Goal: Task Accomplishment & Management: Use online tool/utility

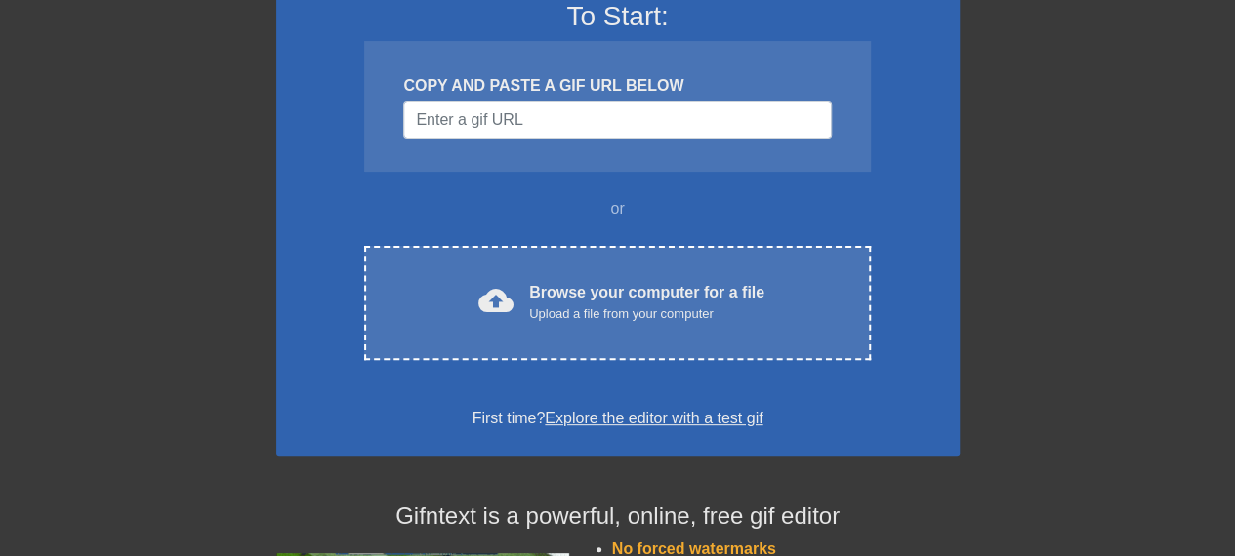
scroll to position [195, 0]
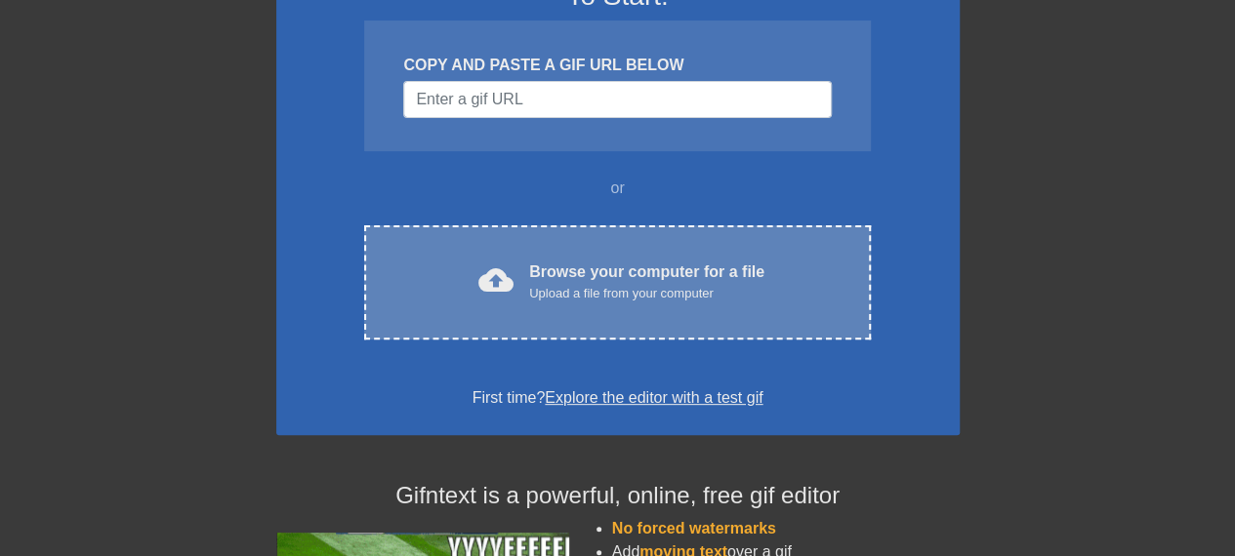
click at [717, 275] on div "Browse your computer for a file Upload a file from your computer" at bounding box center [646, 282] width 235 height 43
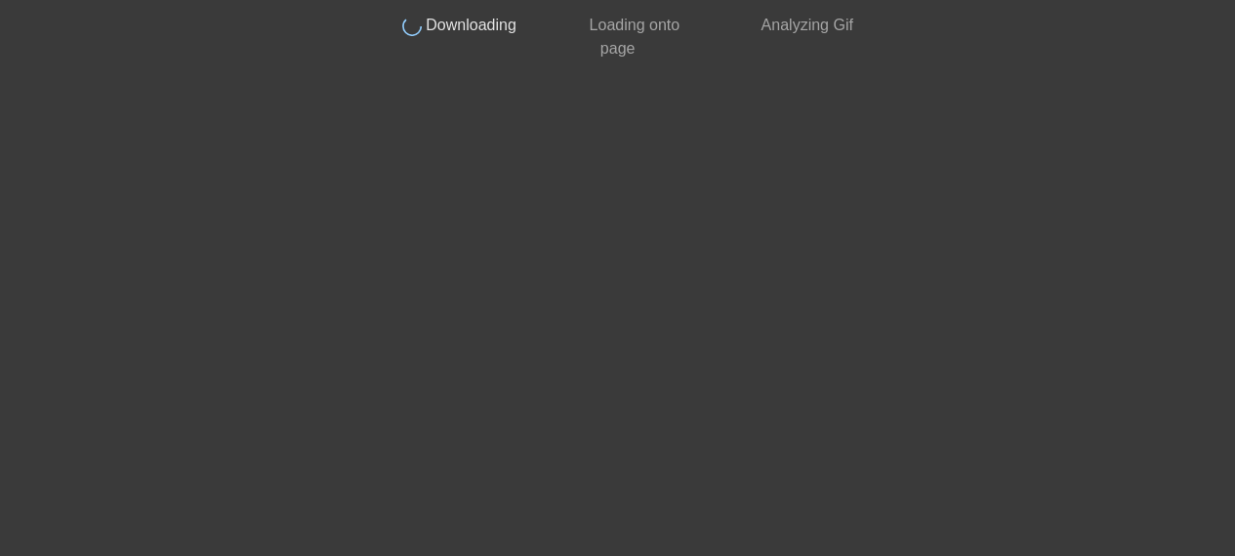
scroll to position [115, 0]
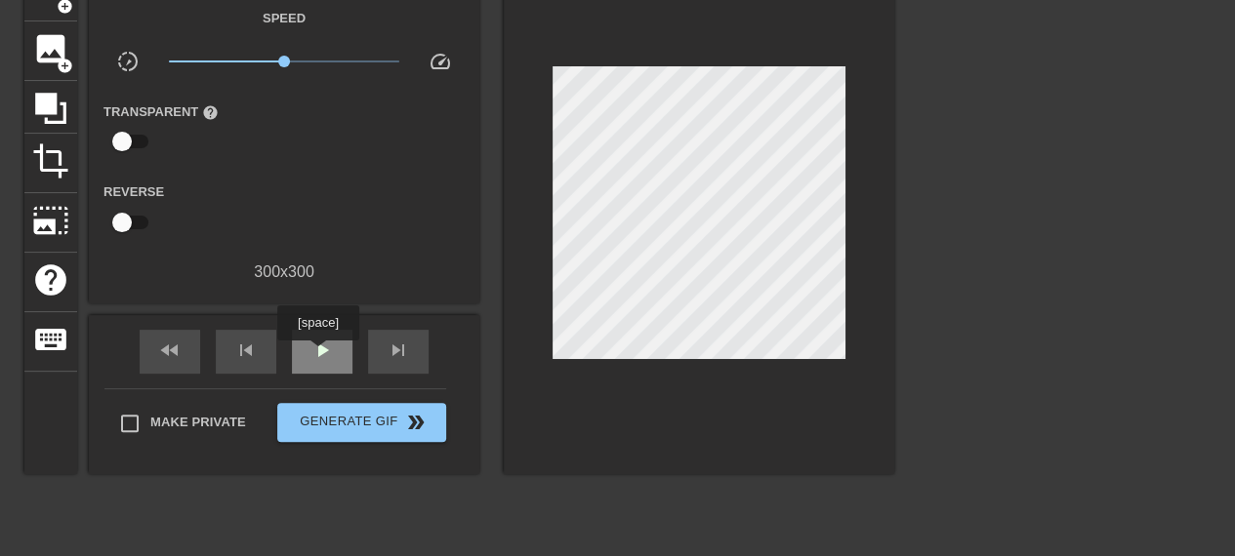
click at [317, 354] on span "play_arrow" at bounding box center [321, 350] width 23 height 23
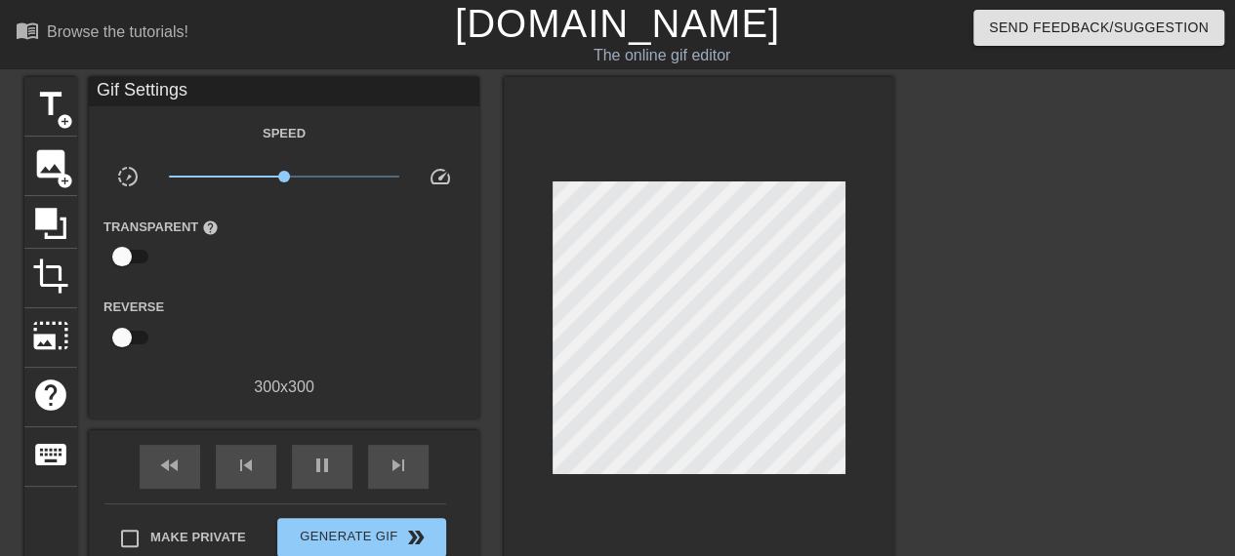
scroll to position [64, 0]
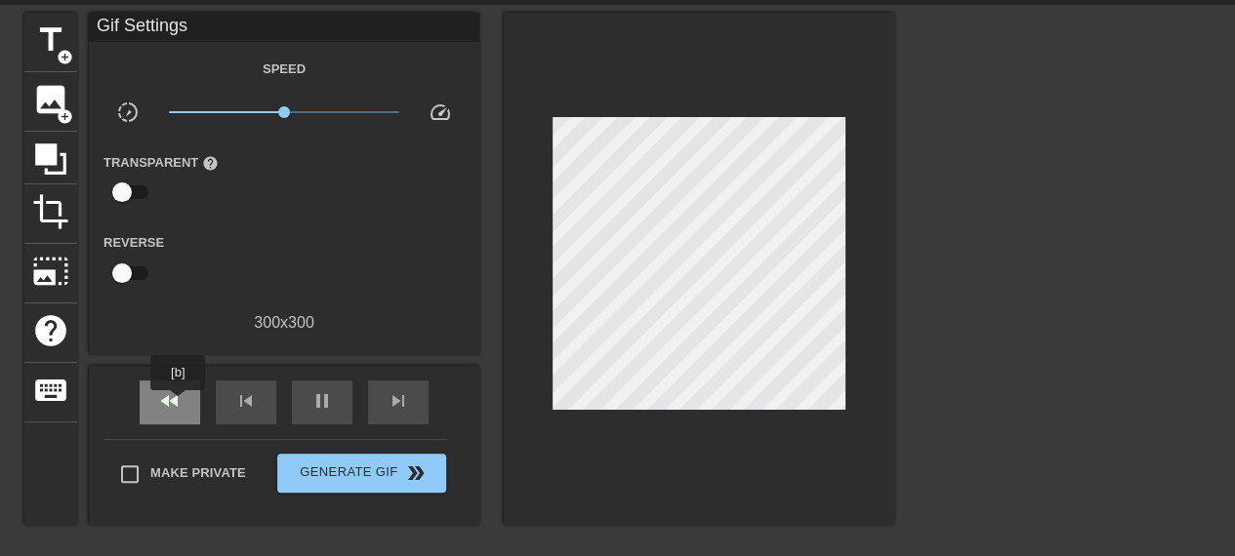
click at [179, 404] on span "fast_rewind" at bounding box center [169, 400] width 23 height 23
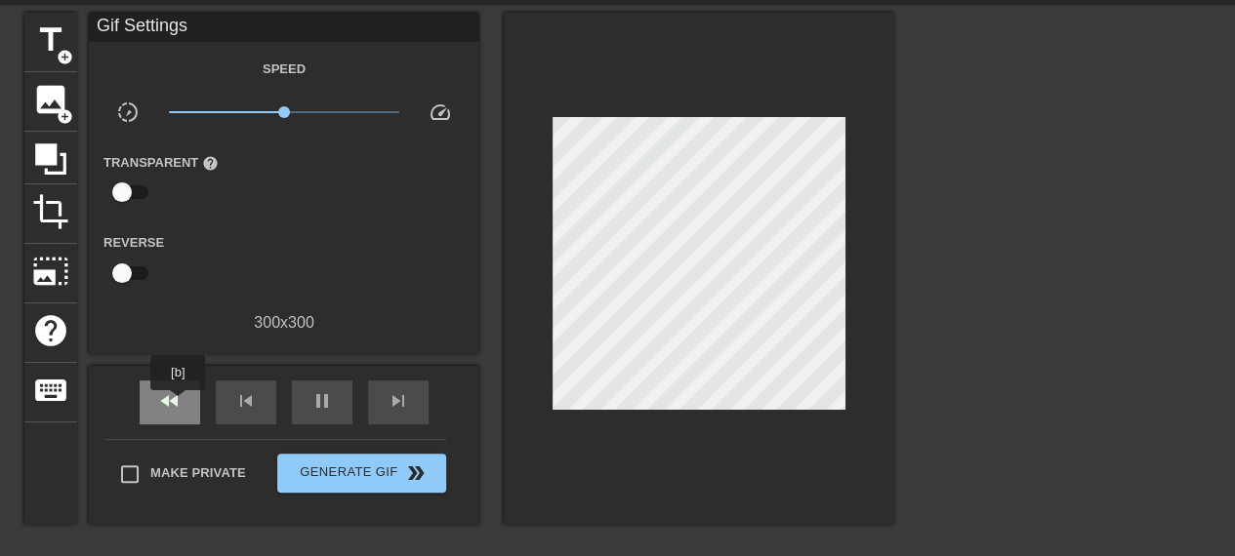
click at [179, 404] on span "fast_rewind" at bounding box center [169, 400] width 23 height 23
click at [381, 398] on div "skip_next" at bounding box center [398, 403] width 61 height 44
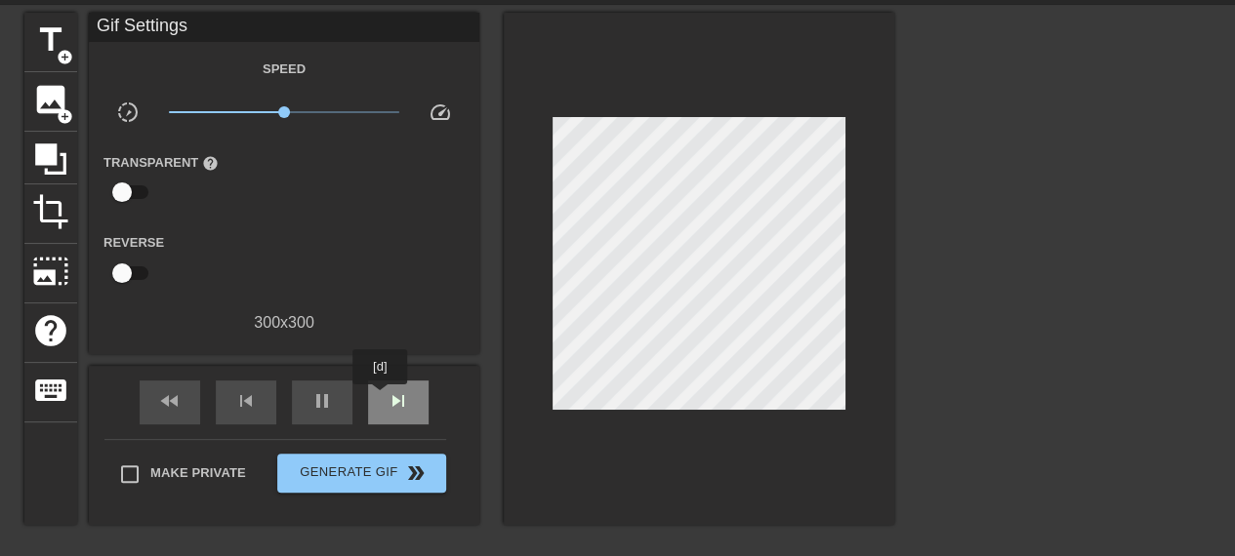
click at [381, 398] on div "skip_next" at bounding box center [398, 403] width 61 height 44
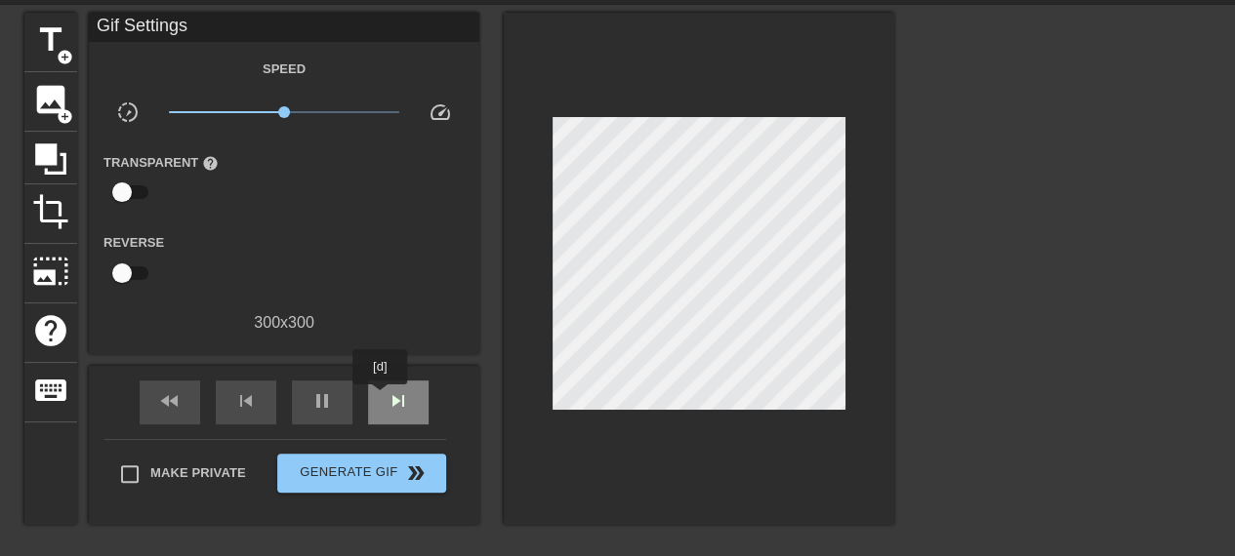
click at [381, 398] on div "skip_next" at bounding box center [398, 403] width 61 height 44
click at [166, 411] on span "fast_rewind" at bounding box center [169, 400] width 23 height 23
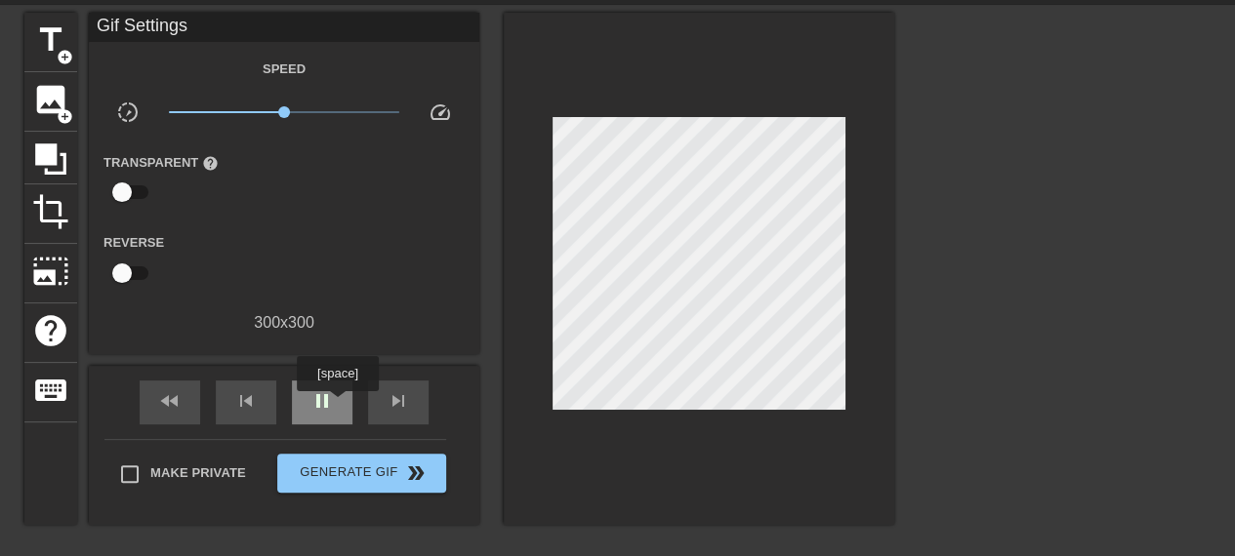
click at [337, 405] on div "pause" at bounding box center [322, 403] width 61 height 44
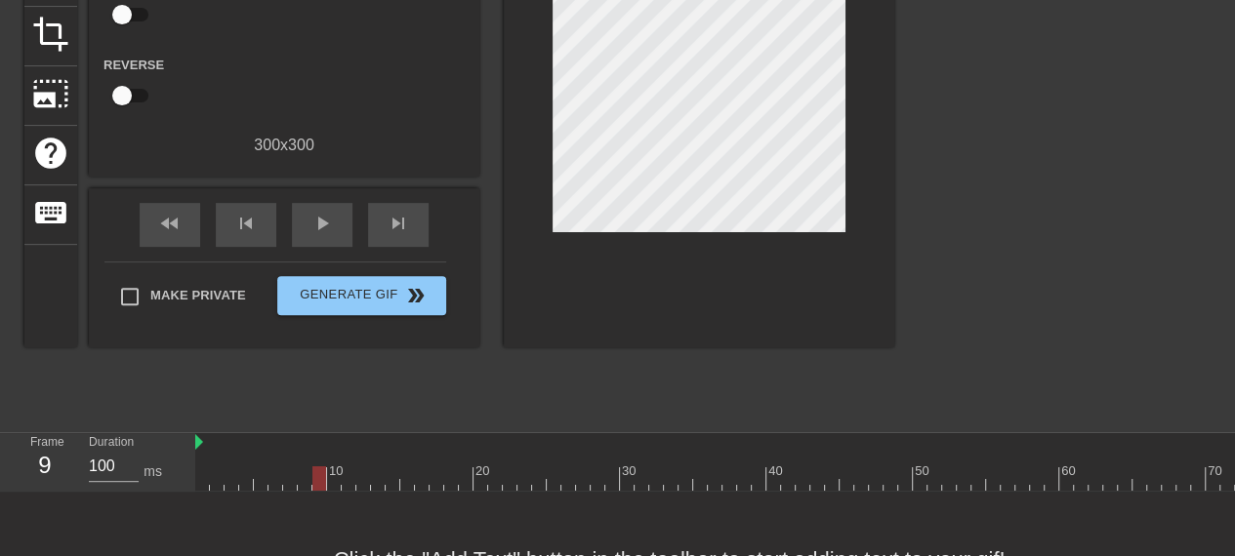
scroll to position [328, 0]
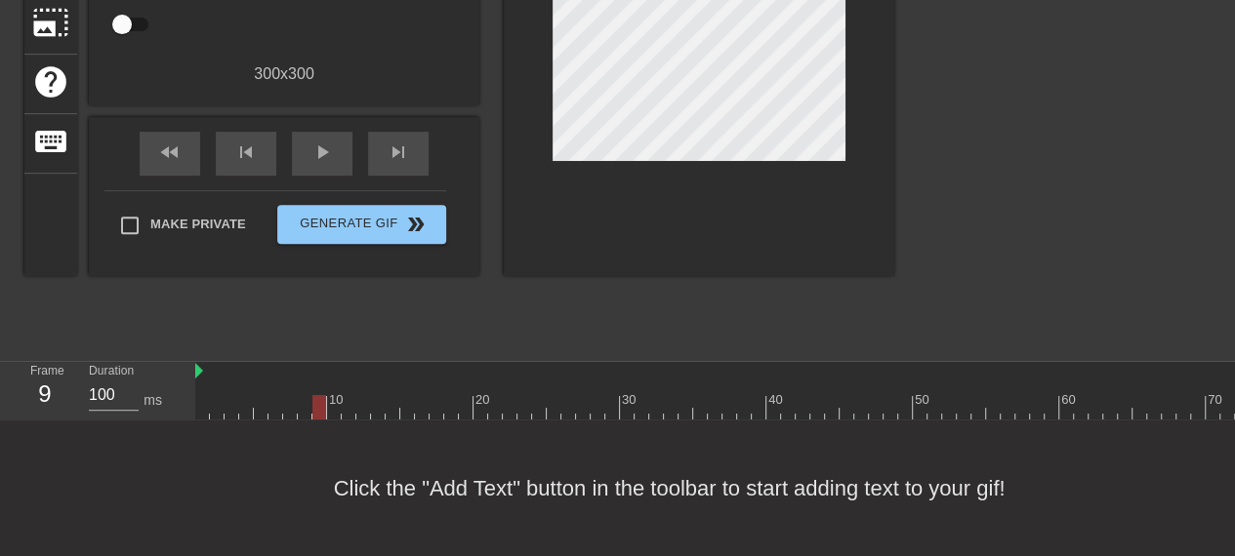
drag, startPoint x: 319, startPoint y: 399, endPoint x: 330, endPoint y: 399, distance: 10.7
click at [326, 399] on div at bounding box center [319, 407] width 14 height 24
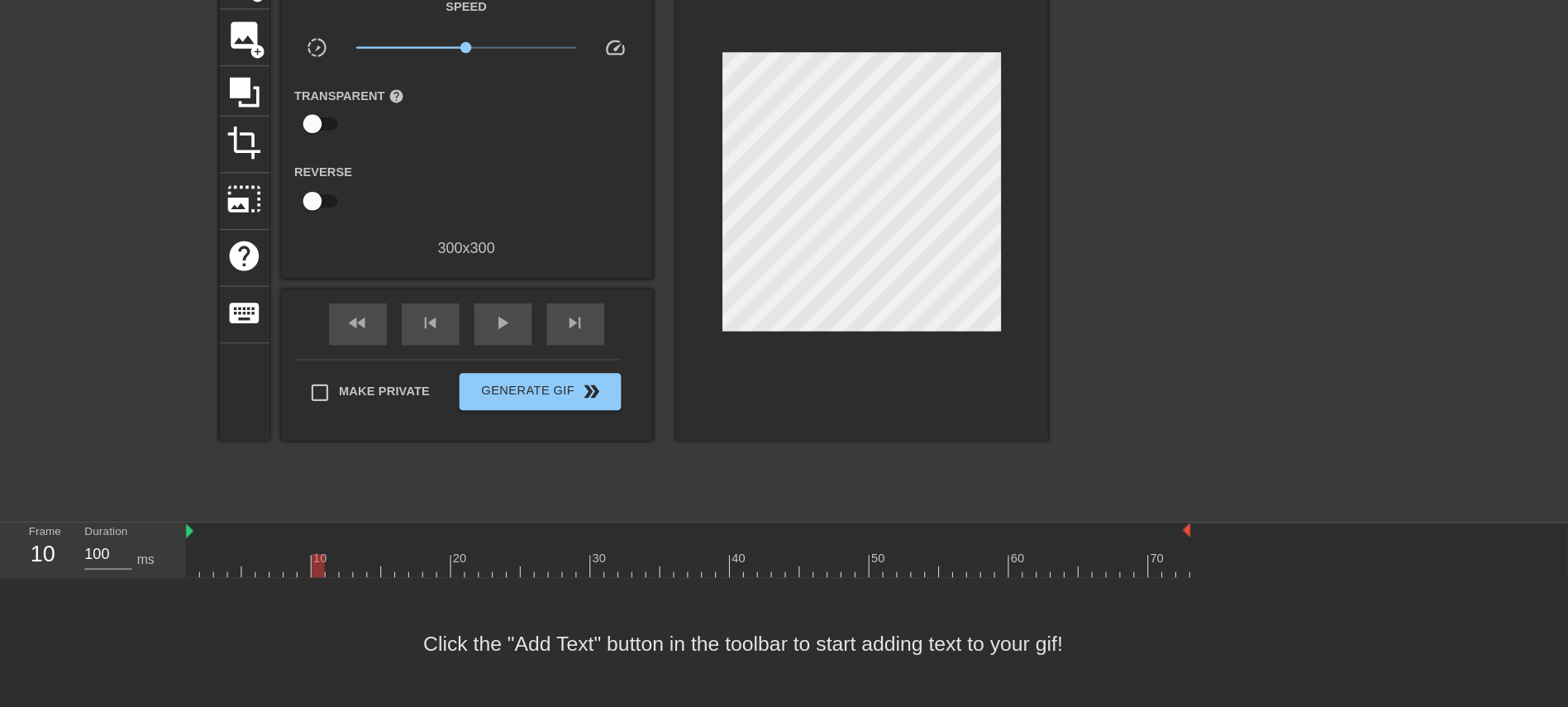
scroll to position [30, 0]
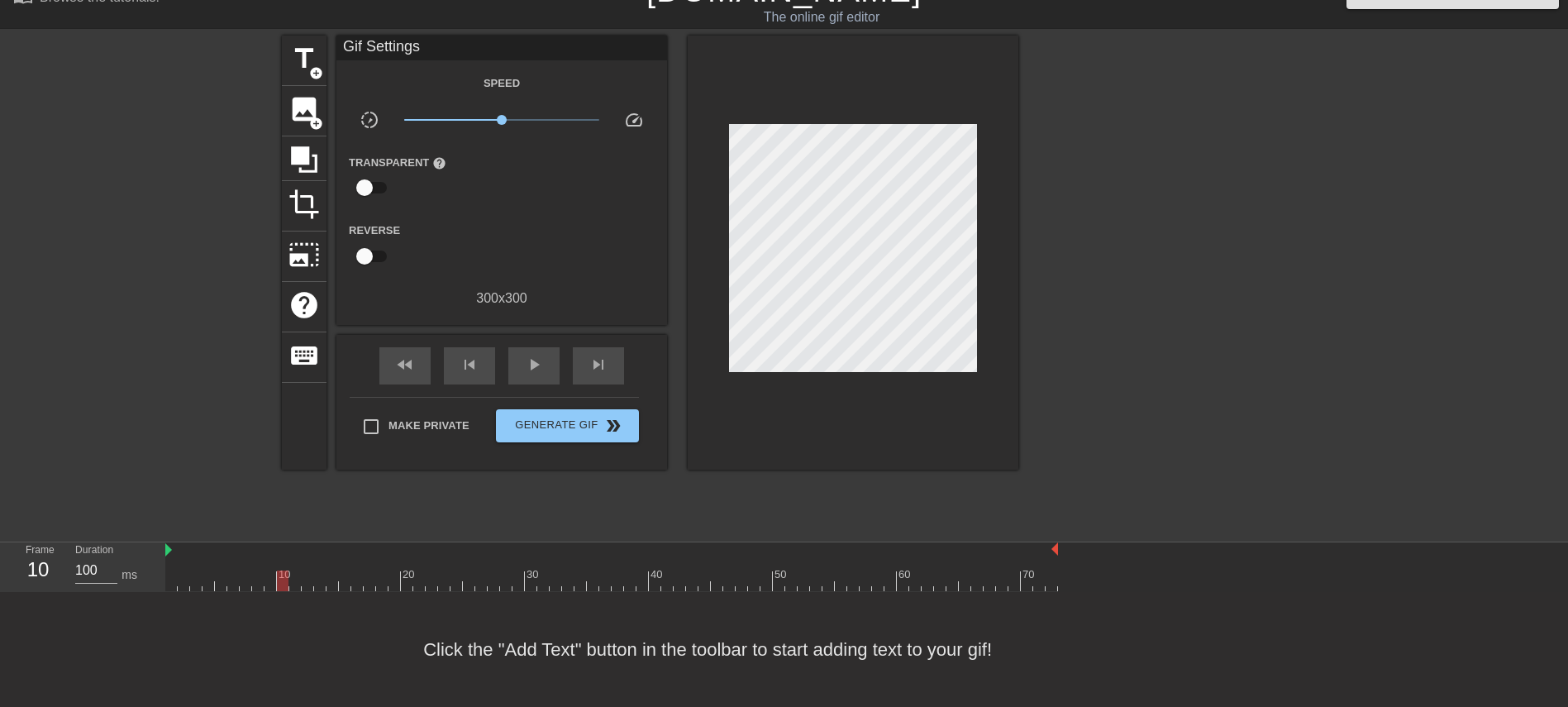
drag, startPoint x: 915, startPoint y: 8, endPoint x: 1135, endPoint y: 452, distance: 495.5
click at [1045, 451] on div at bounding box center [1162, 284] width 248 height 496
click at [522, 367] on div "play_arrow" at bounding box center [533, 366] width 52 height 37
drag, startPoint x: 1060, startPoint y: 550, endPoint x: 1089, endPoint y: 552, distance: 29.1
click at [1045, 470] on div "10 20 30 40 50 60 70" at bounding box center [866, 566] width 1403 height 50
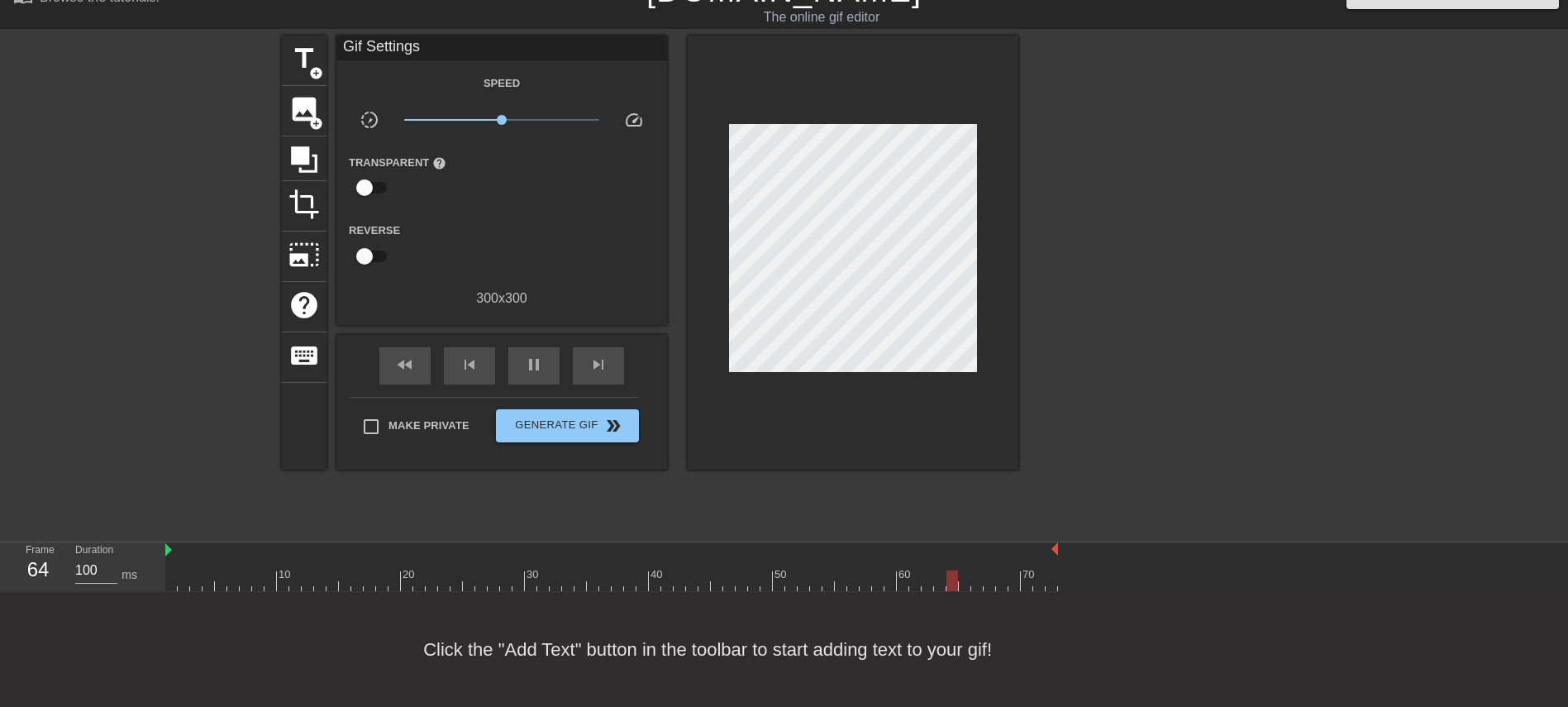
drag, startPoint x: 1057, startPoint y: 547, endPoint x: 1091, endPoint y: 547, distance: 34.0
click at [1045, 470] on div "10 20 30 40 50 60 70" at bounding box center [866, 566] width 1403 height 50
click at [411, 370] on span "fast_rewind" at bounding box center [405, 364] width 19 height 19
click at [527, 371] on span "pause" at bounding box center [533, 364] width 19 height 19
click at [294, 55] on span "title" at bounding box center [304, 58] width 31 height 31
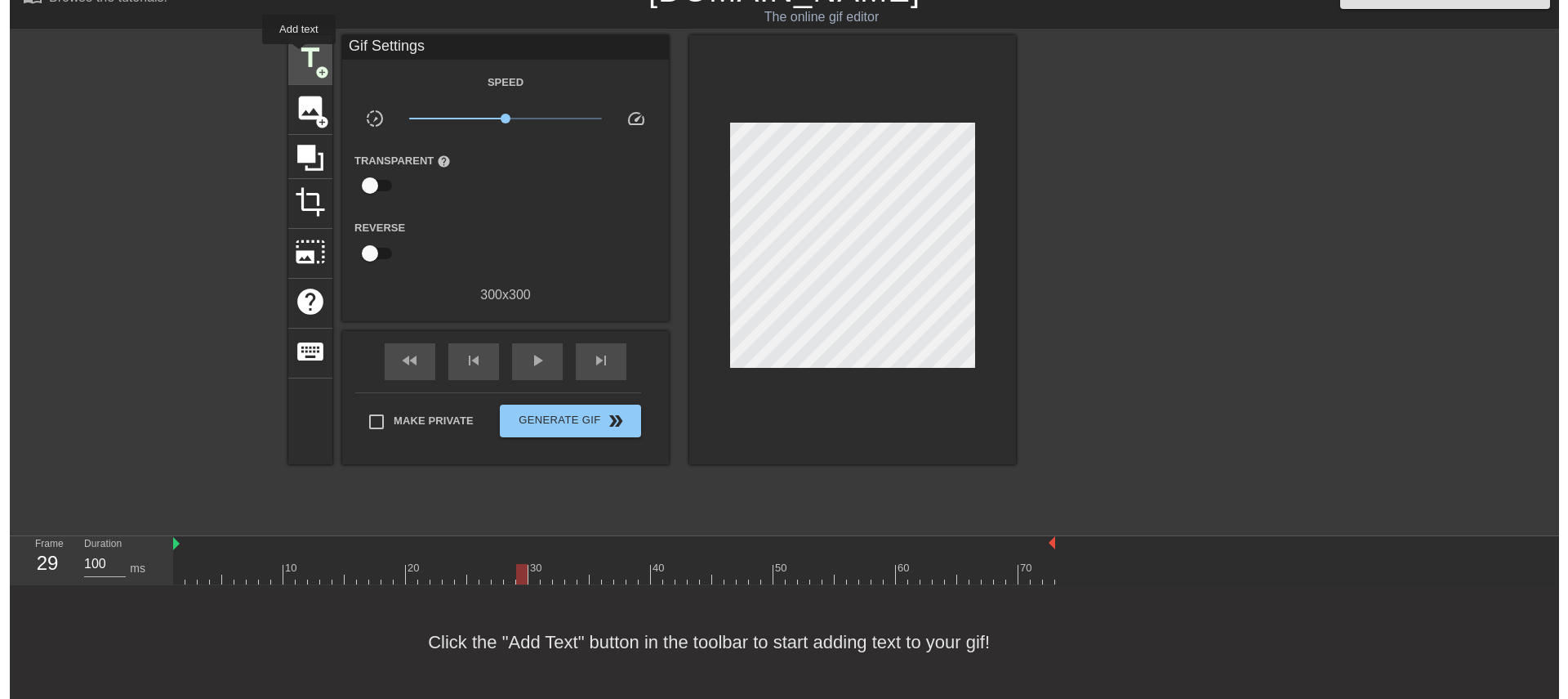
scroll to position [0, 0]
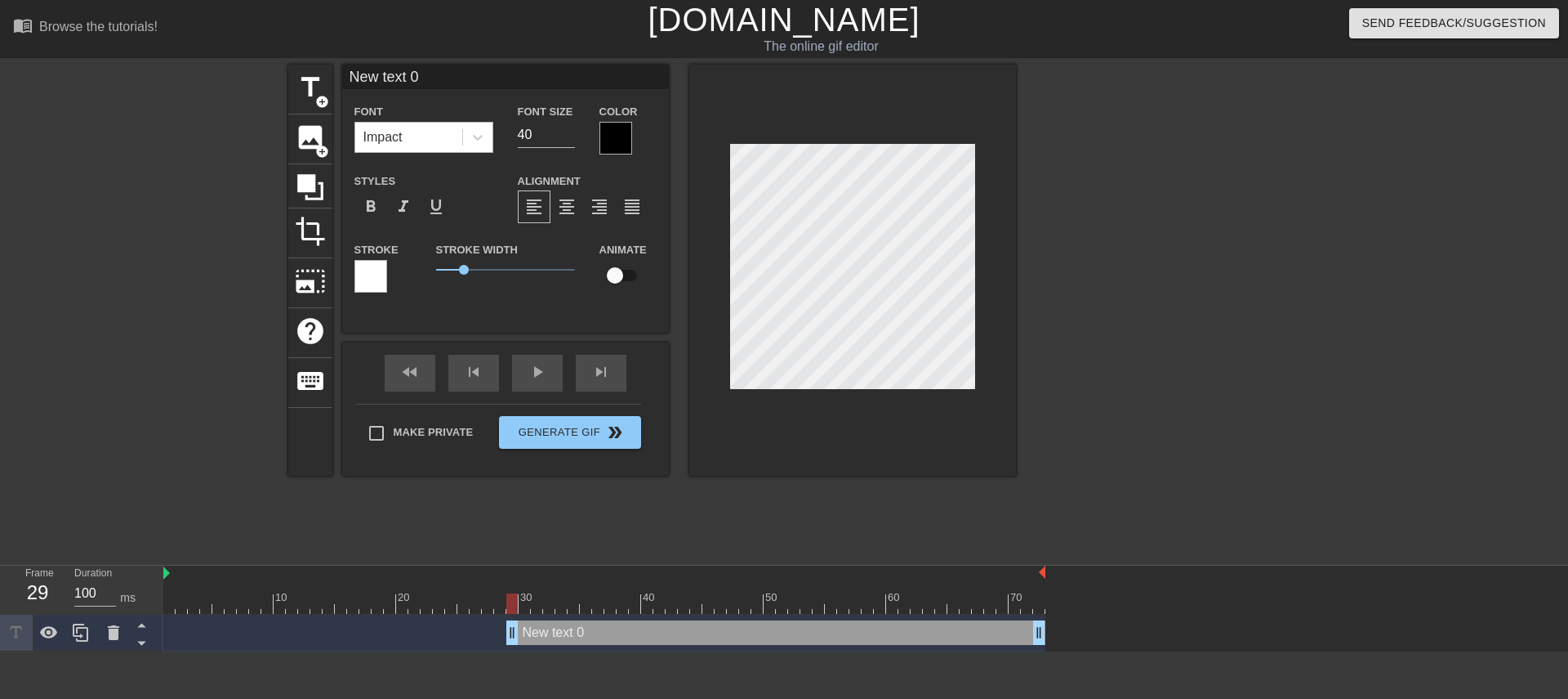
click at [407, 131] on div "Impact" at bounding box center [409, 136] width 107 height 29
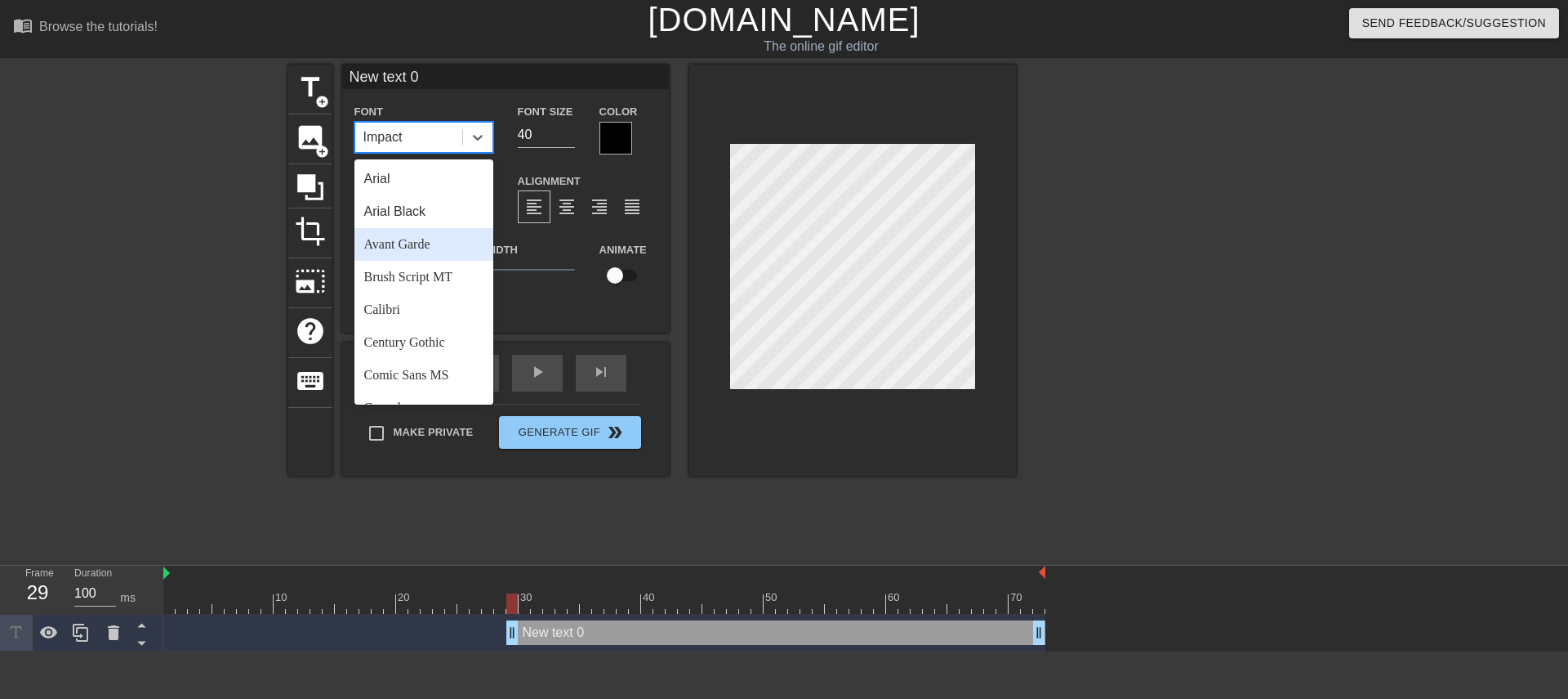
scroll to position [82, 0]
click at [443, 260] on div "Century Gothic" at bounding box center [424, 260] width 139 height 33
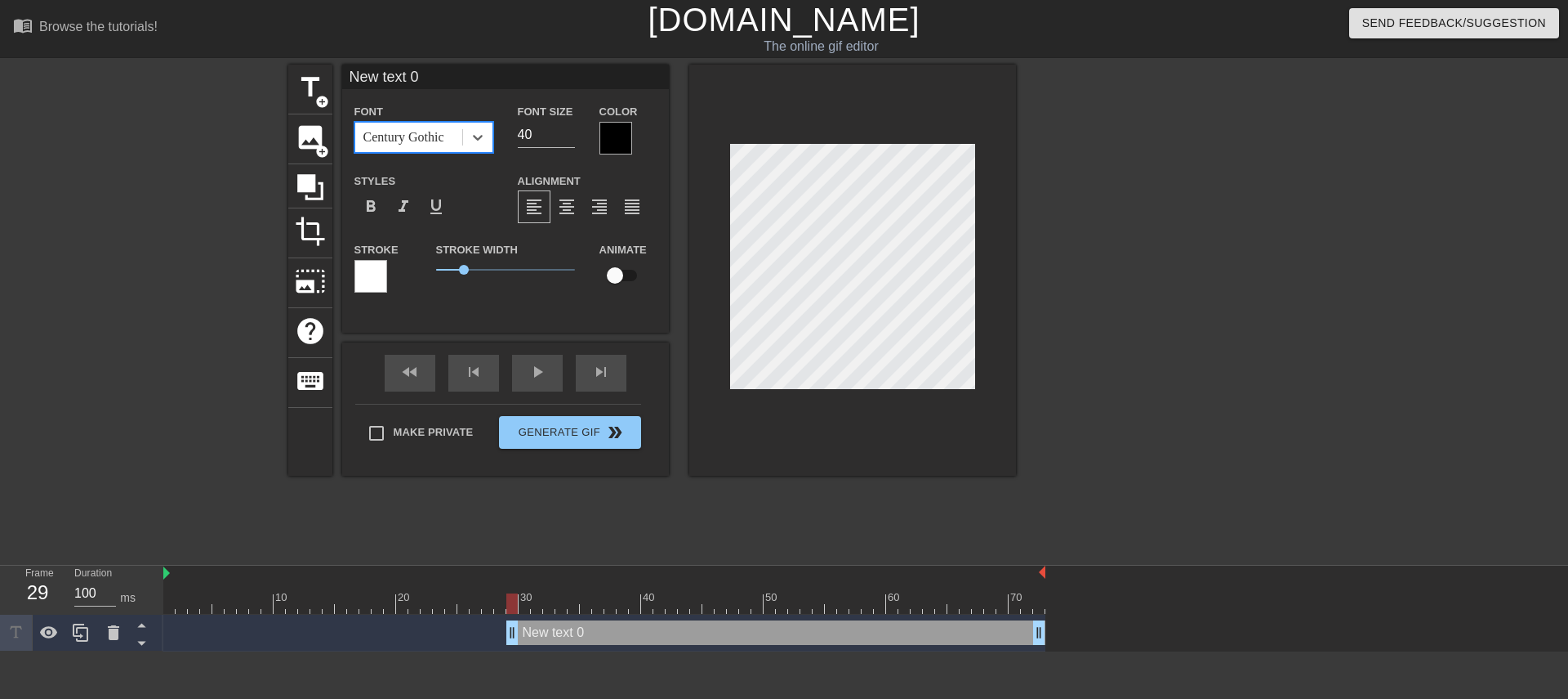
click at [442, 127] on div "Century Gothic" at bounding box center [403, 136] width 81 height 19
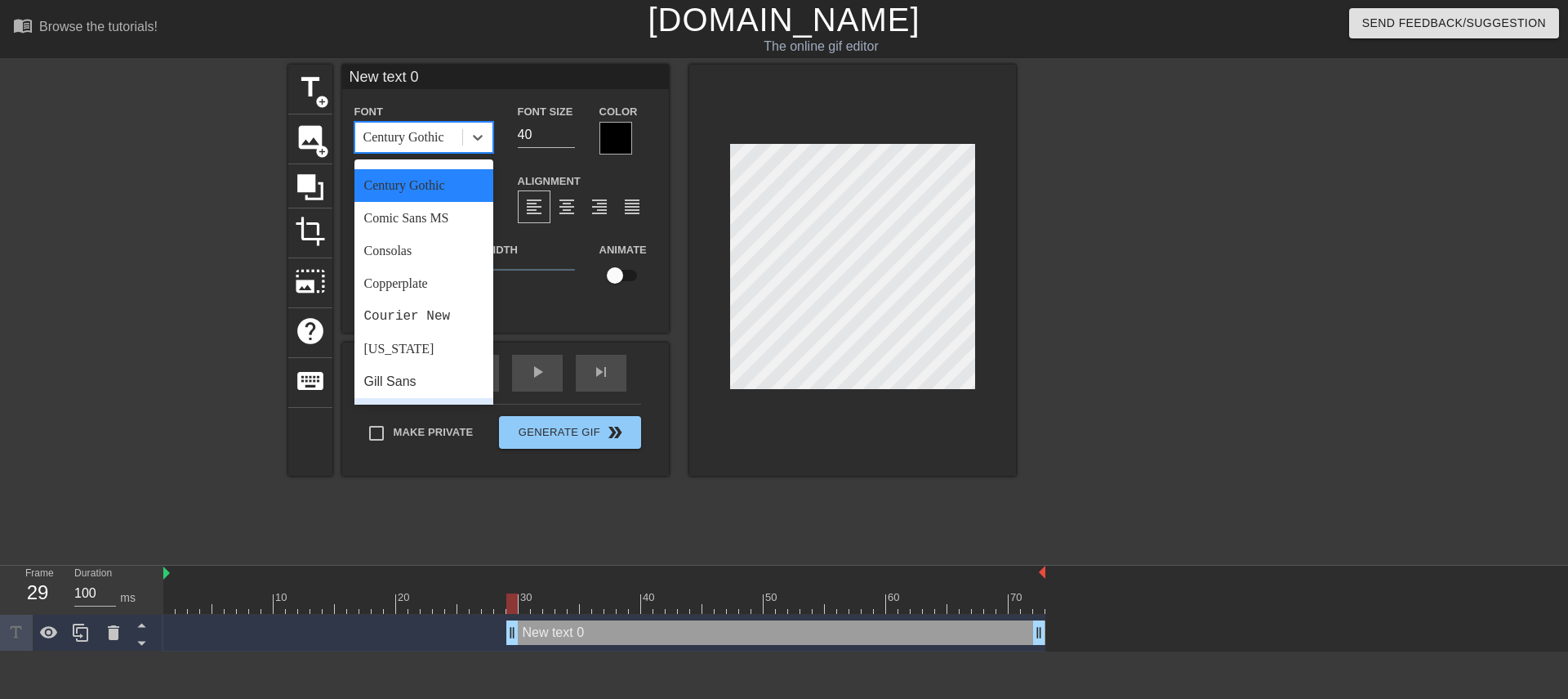
scroll to position [0, 0]
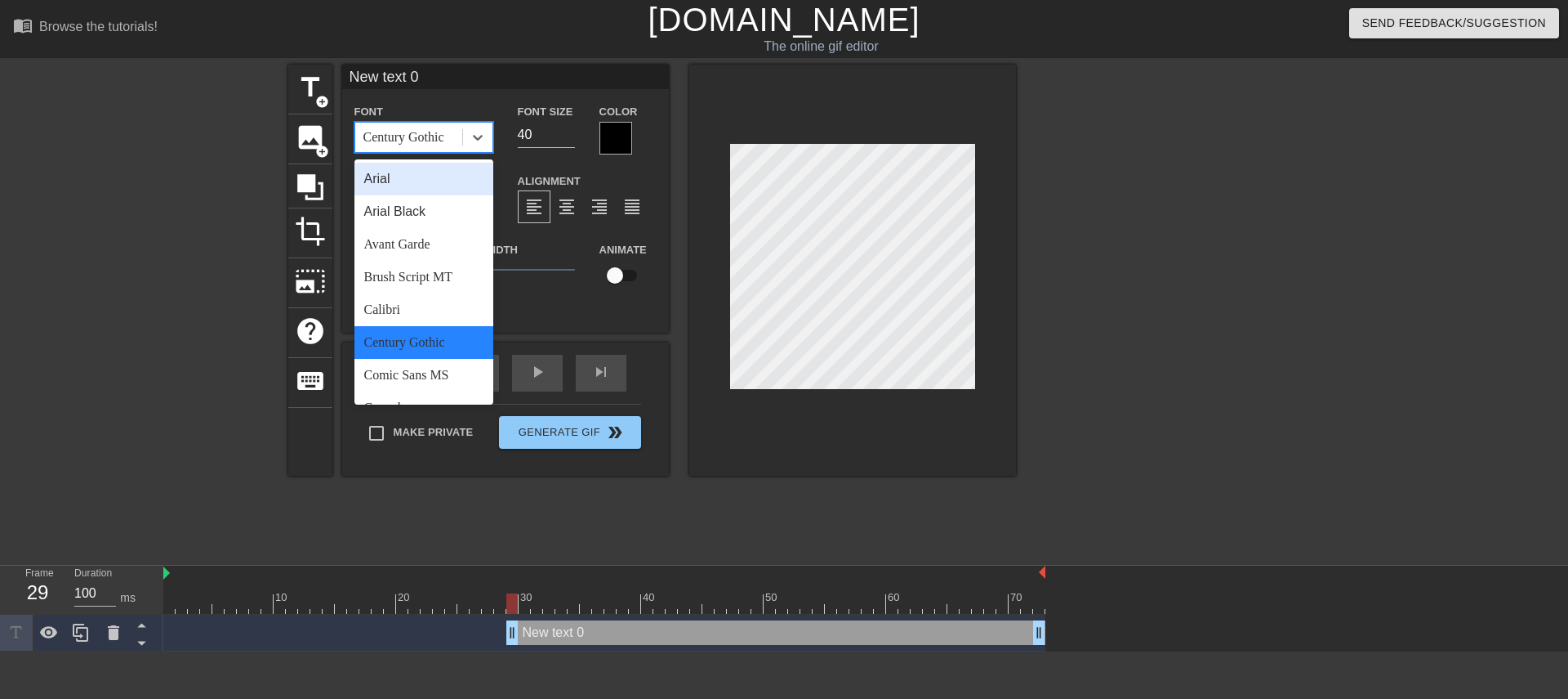
click at [430, 188] on div "Arial" at bounding box center [424, 178] width 139 height 33
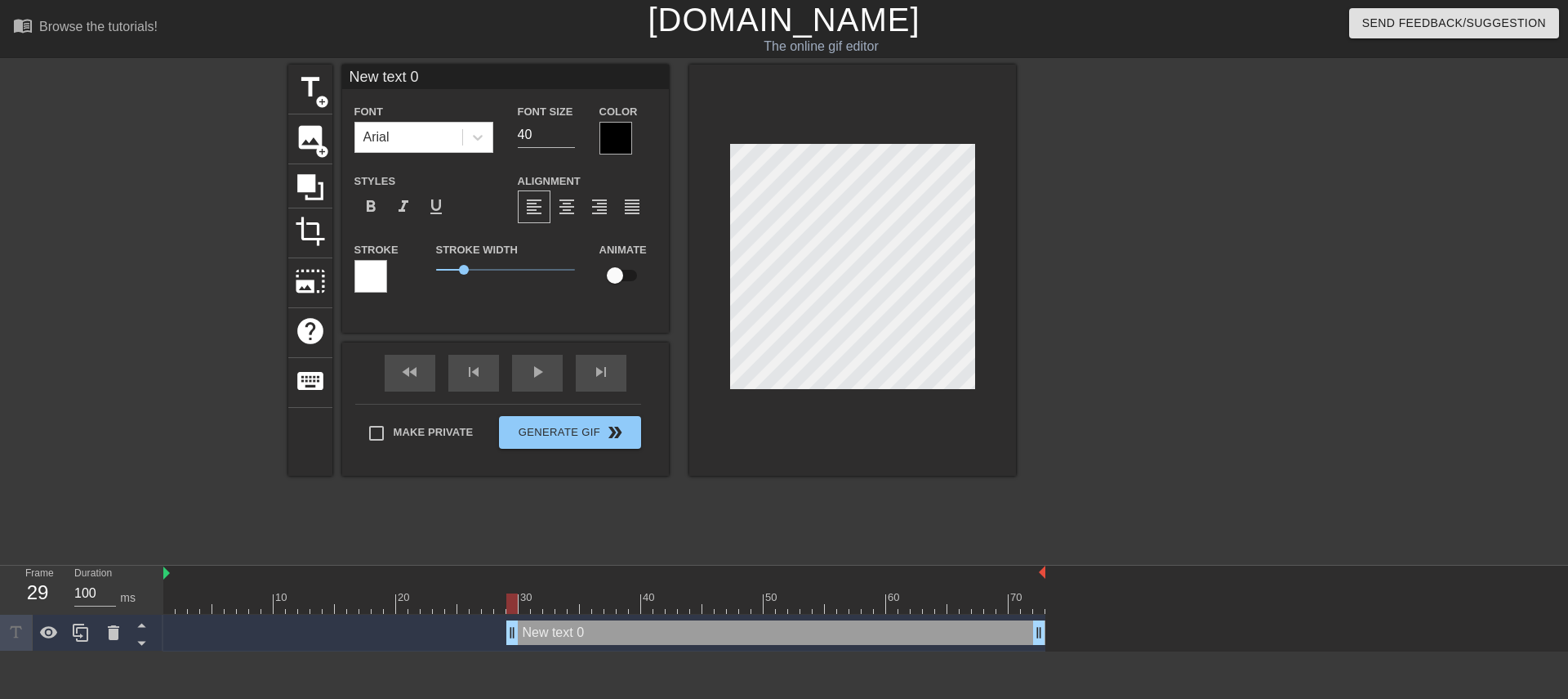
scroll to position [3, 5]
type input "New text 0A"
type textarea "New text 0A"
type input "New text 0"
type textarea "New text 0"
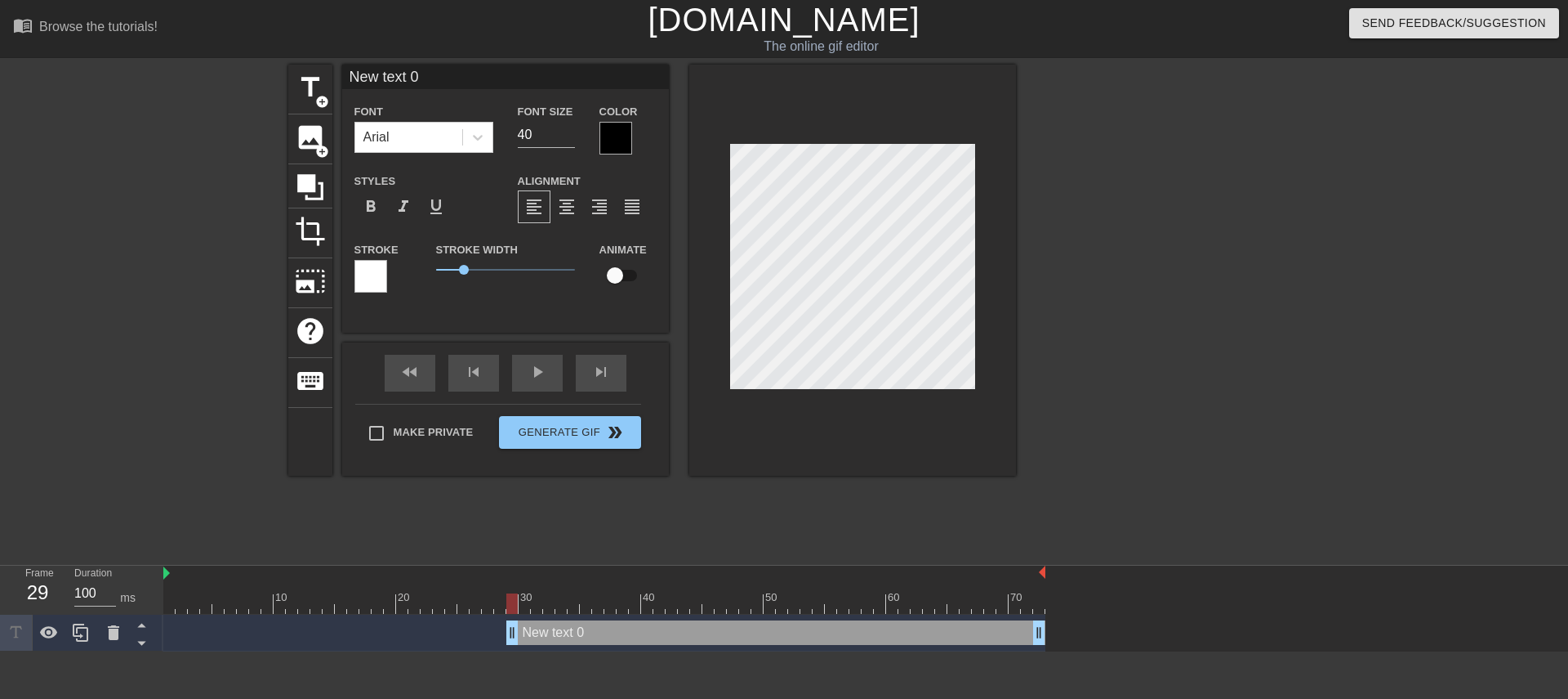
type input "New text"
type textarea "New text"
type input "New text"
type textarea "New text"
type input "New tex"
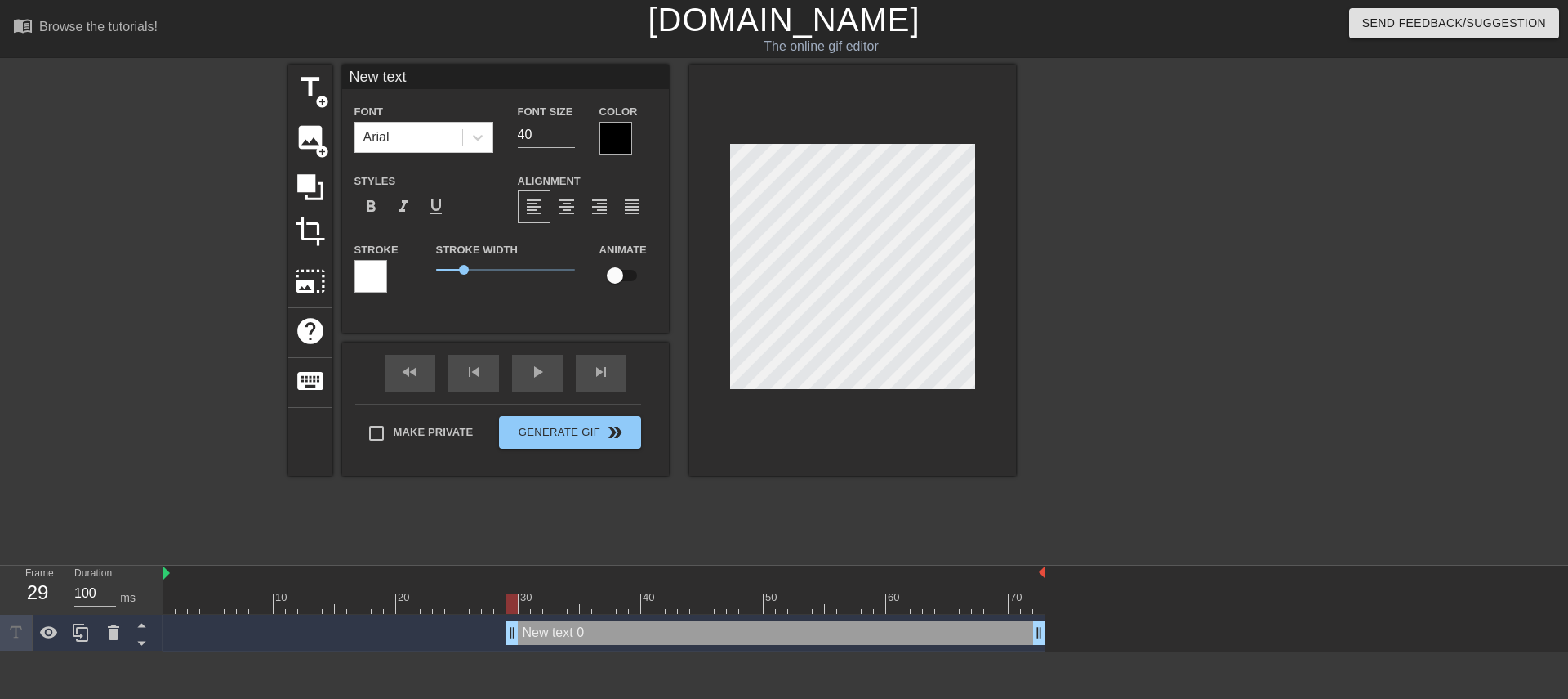
type textarea "New tex"
type input "New te"
type textarea "New te"
type input "New t"
type textarea "New t"
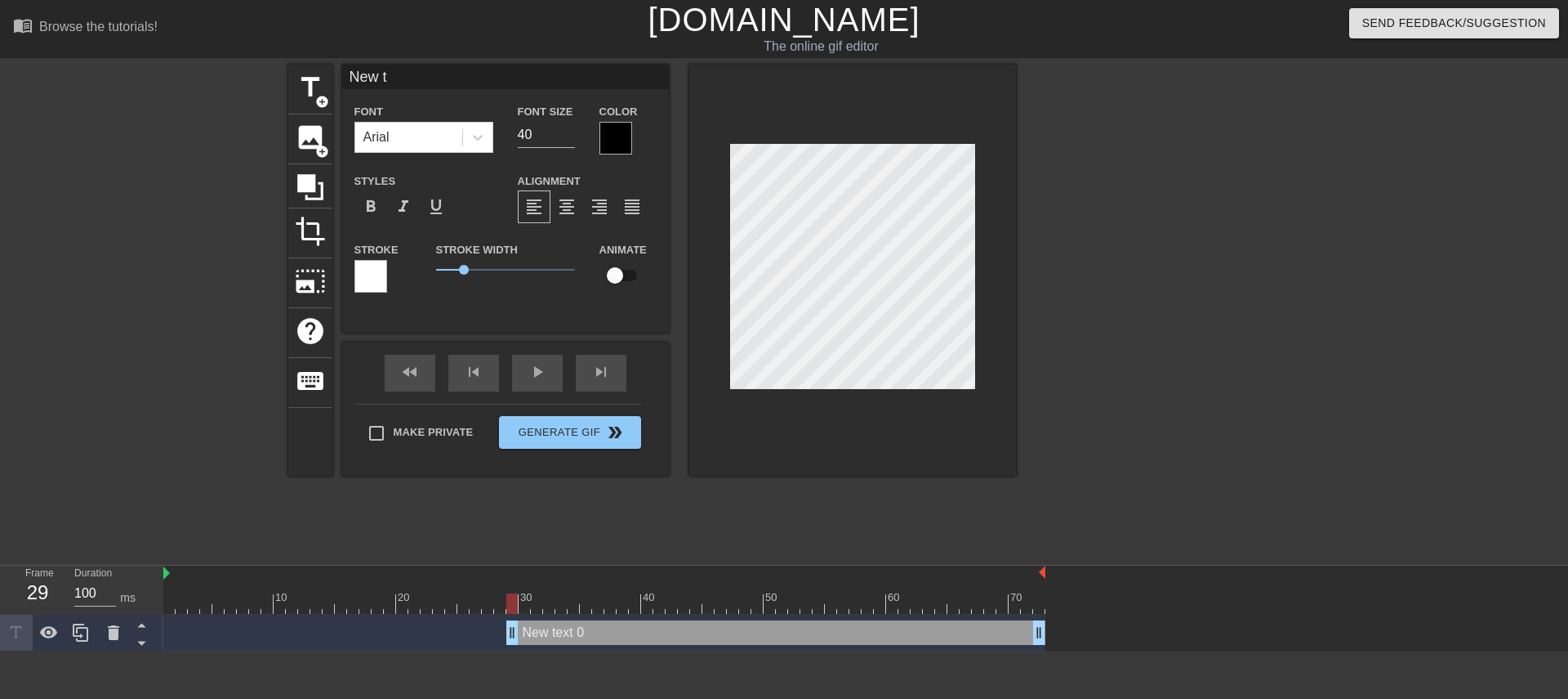
type input "New"
type textarea "New"
type input "New"
type textarea "New"
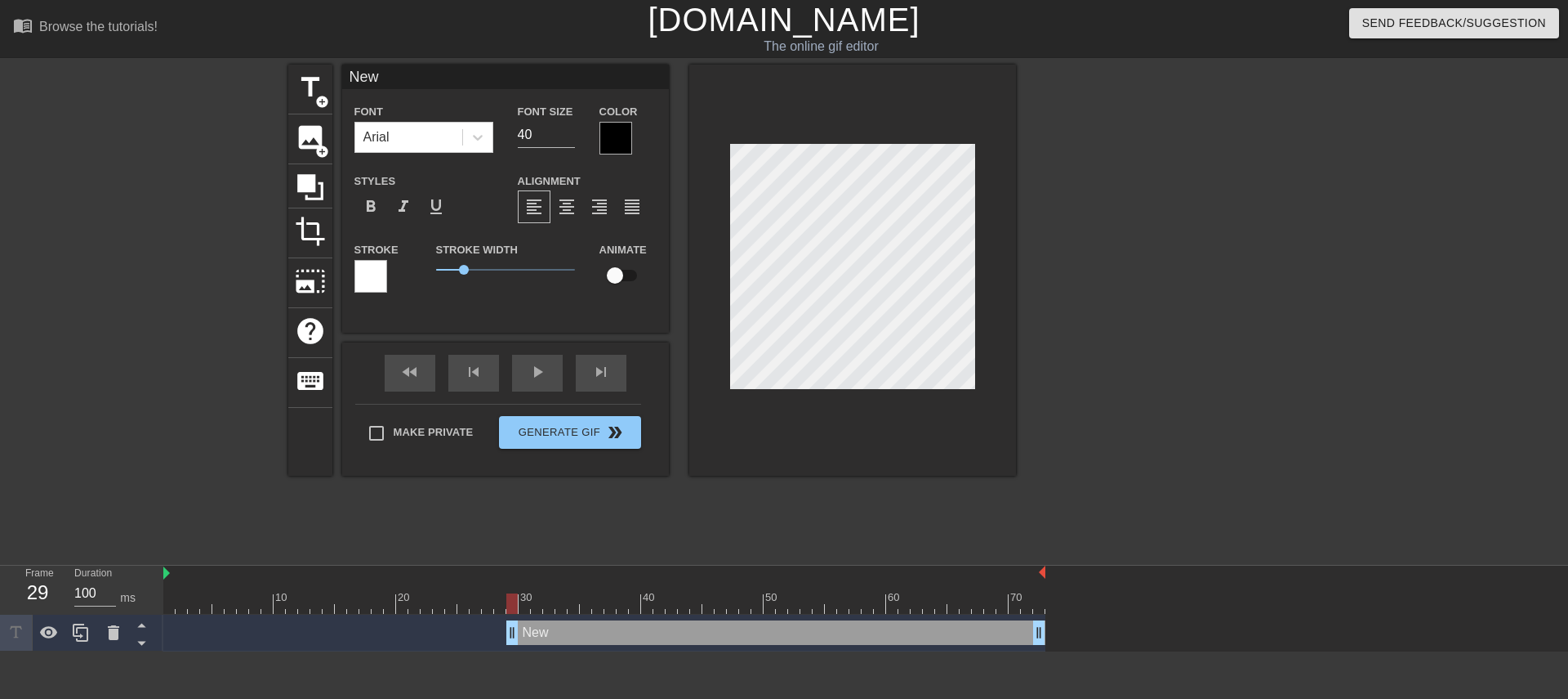
type input "Ne"
type textarea "Ne"
type input "N"
type textarea "N"
type input "A"
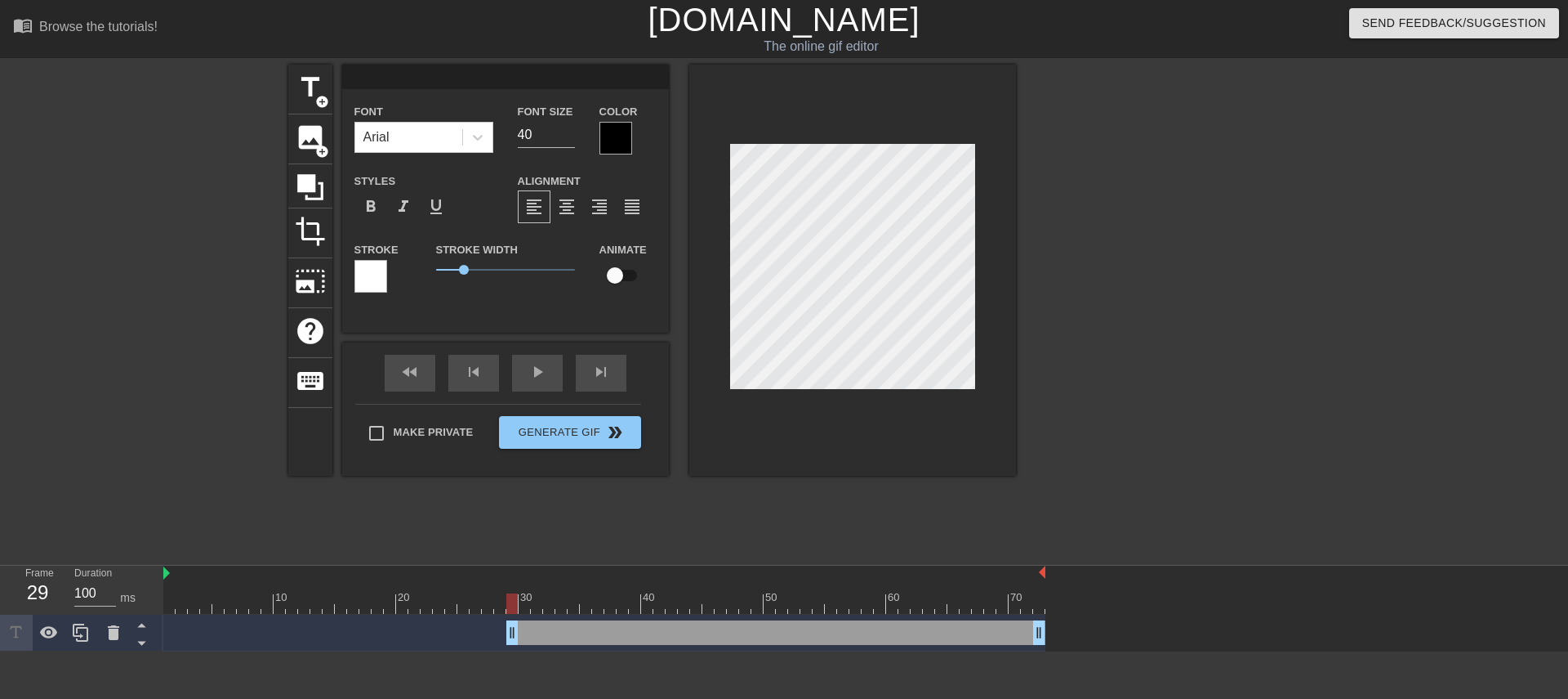
type textarea "A"
type input "Aa"
type textarea "Aa"
type input "Aad"
type textarea "Aad"
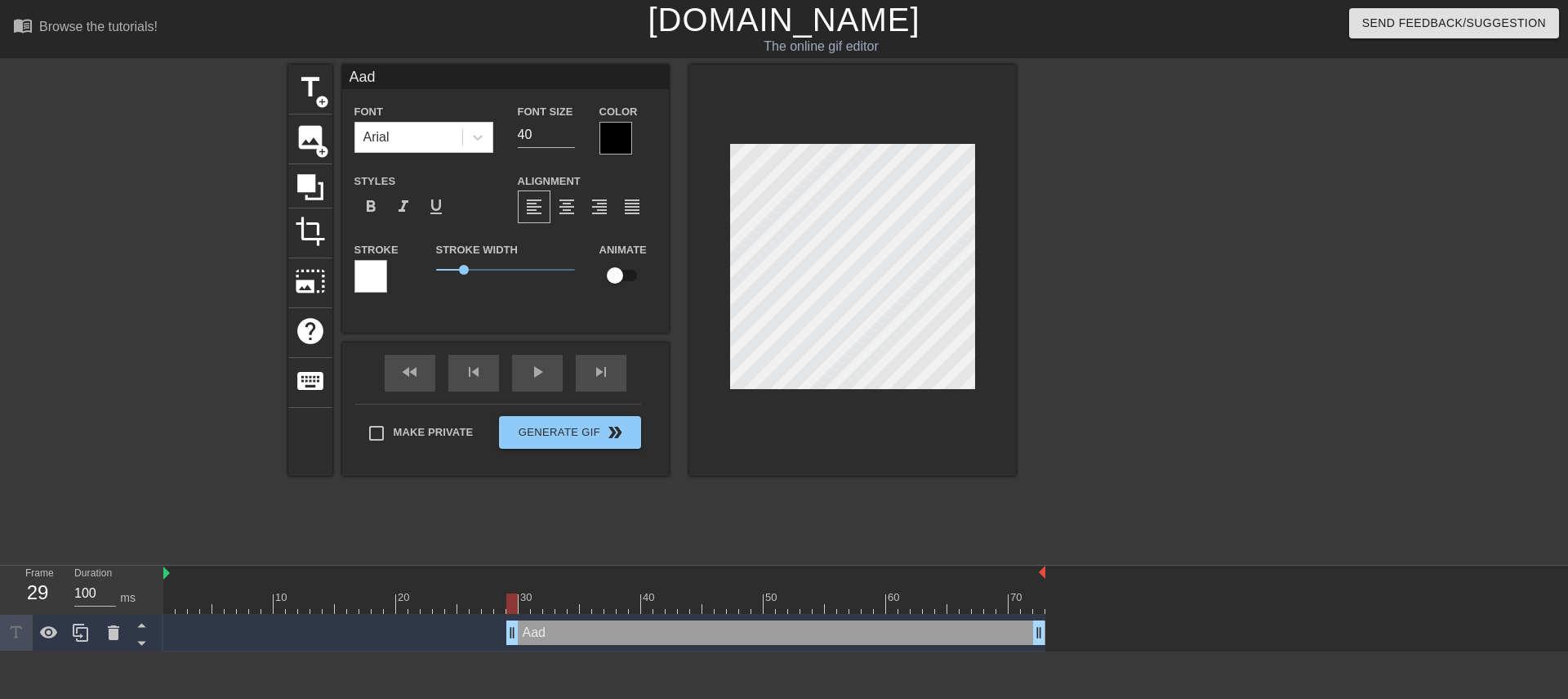
type input "Aadi"
type textarea "Aadi"
type input "Aadid"
type textarea "Aadid"
type input "Aadide"
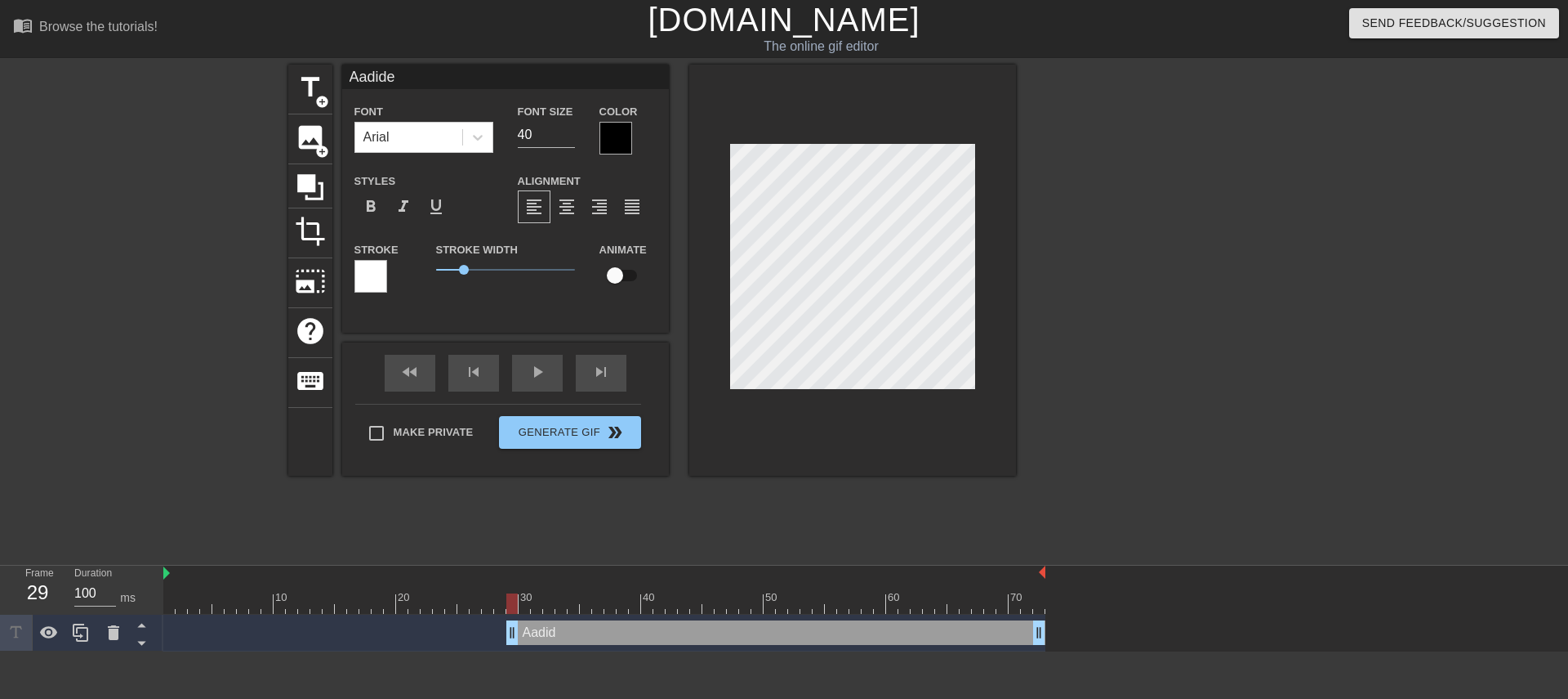
type textarea "Aadide"
type input "Aadidev"
type textarea "Aadidev"
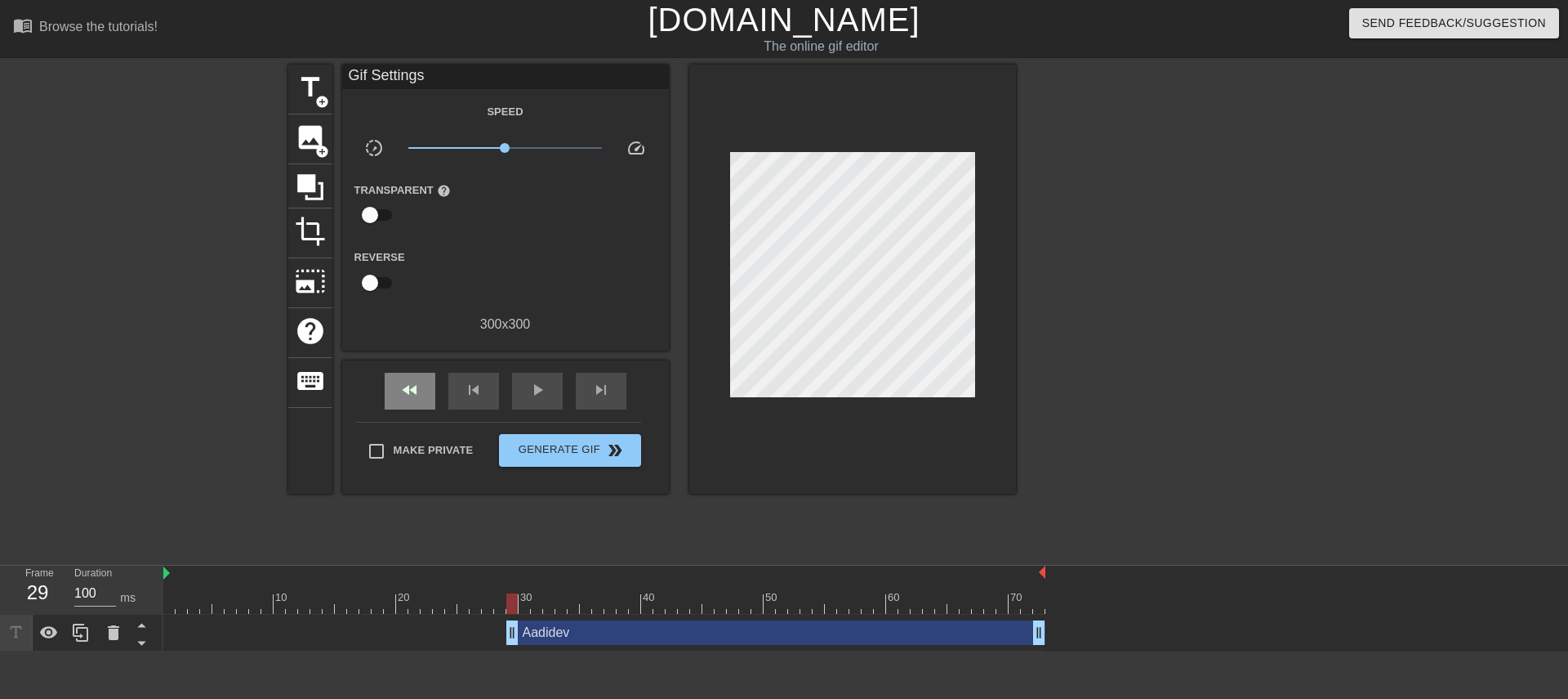
click at [428, 362] on div "fast_rewind skip_previous play_arrow skip_next" at bounding box center [505, 390] width 266 height 61
click at [416, 380] on span "fast_rewind" at bounding box center [409, 389] width 19 height 19
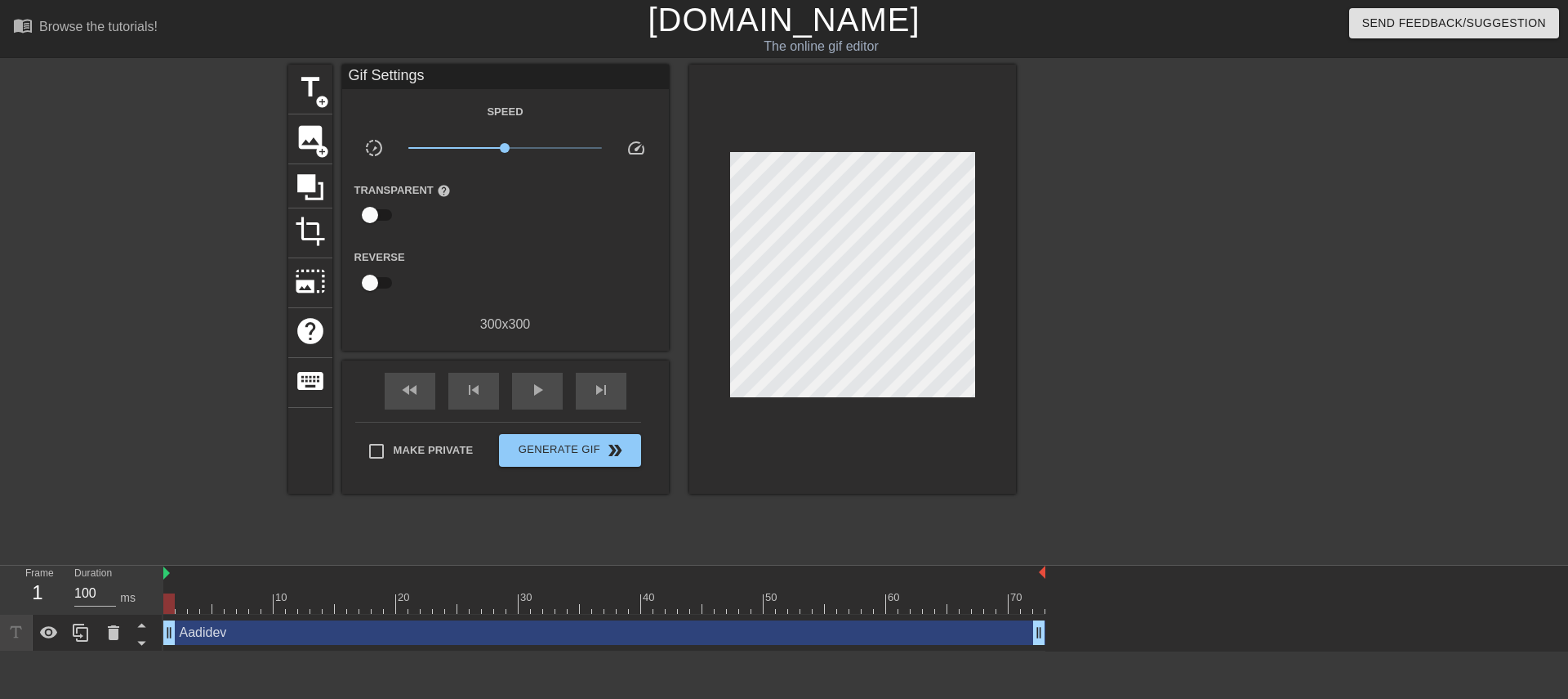
drag, startPoint x: 517, startPoint y: 619, endPoint x: 177, endPoint y: 635, distance: 340.4
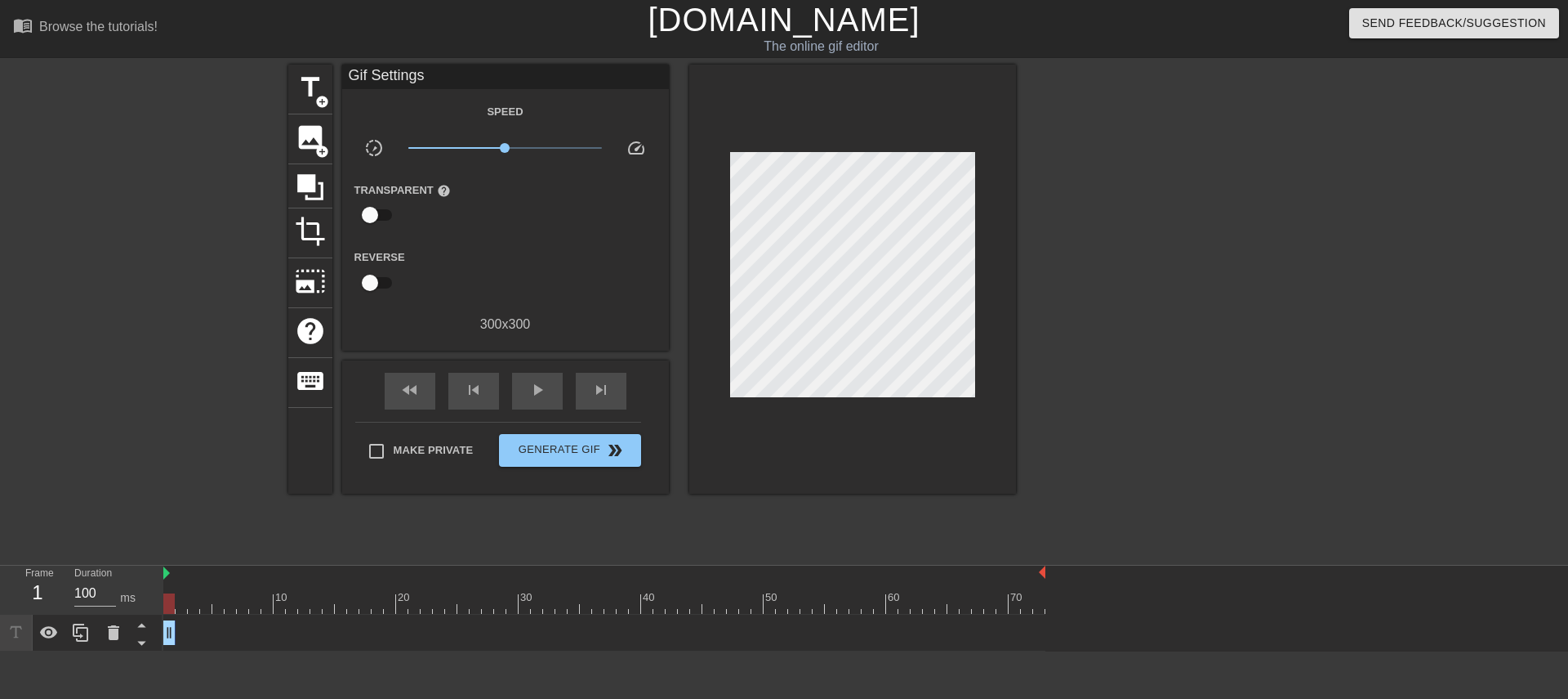
drag, startPoint x: 1036, startPoint y: 635, endPoint x: 160, endPoint y: 627, distance: 876.0
click at [160, 465] on div "Frame 1 Duration 100 ms 10 20 30 40 50 60 70 Aadidev drag_handle drag_handle" at bounding box center [784, 609] width 1568 height 85
click at [286, 465] on html "menu_book Browse the tutorials! [DOMAIN_NAME] The online gif editor Send Feedba…" at bounding box center [784, 326] width 1568 height 651
drag, startPoint x: 164, startPoint y: 635, endPoint x: 153, endPoint y: 638, distance: 11.4
click at [153, 465] on div "Frame 1 Duration 100 ms 10 20 30 40 50 60 70 Aadidev drag_handle drag_handle" at bounding box center [784, 609] width 1568 height 85
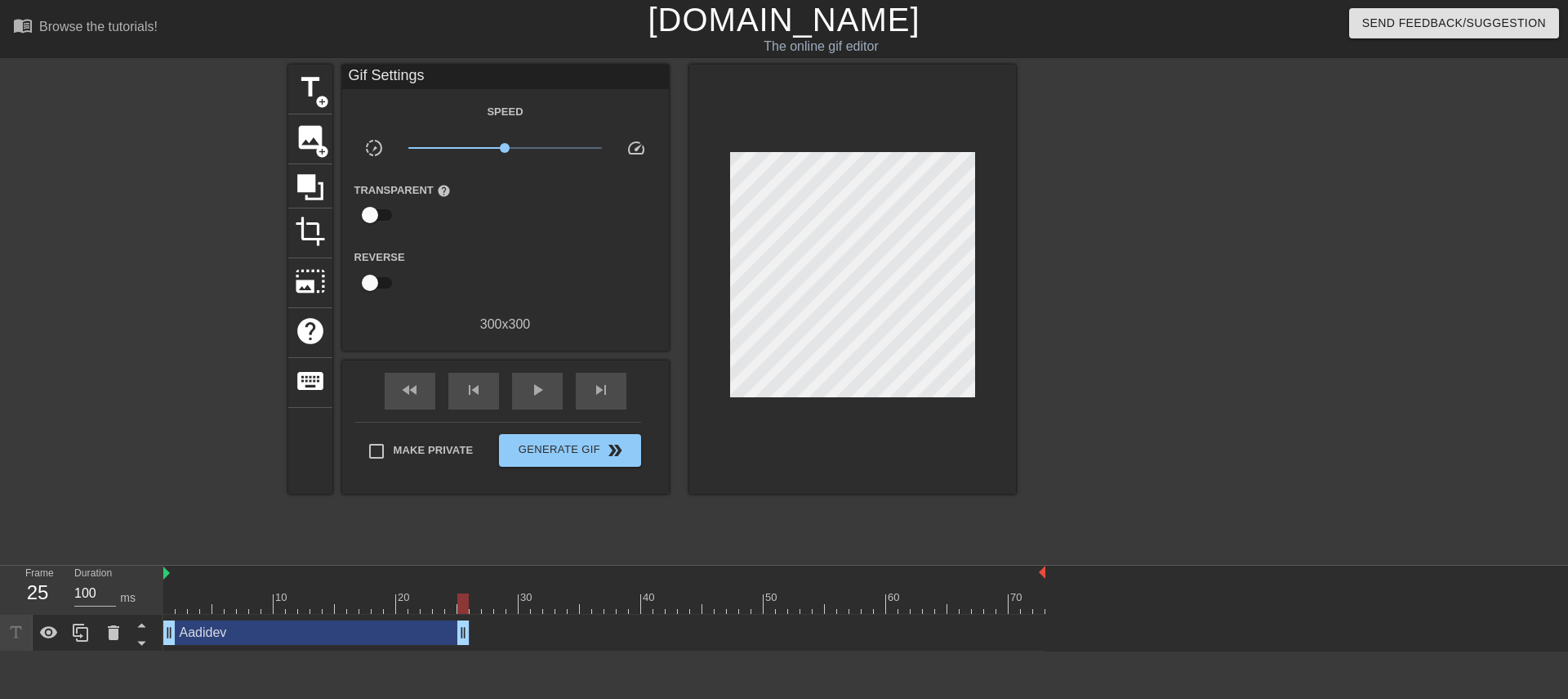
drag, startPoint x: 172, startPoint y: 634, endPoint x: 465, endPoint y: 666, distance: 294.7
click at [465, 465] on html "menu_book Browse the tutorials! [DOMAIN_NAME] The online gif editor Send Feedba…" at bounding box center [784, 326] width 1568 height 651
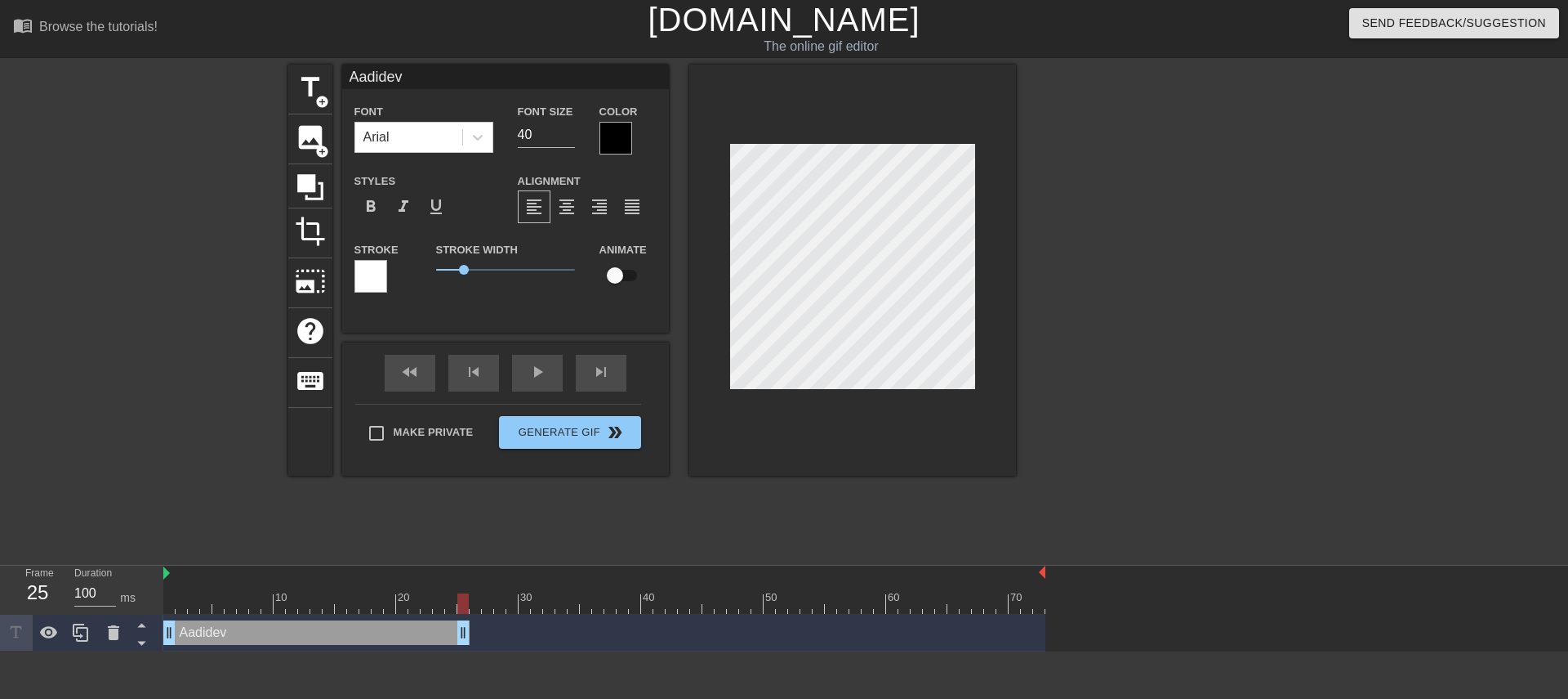
click at [377, 262] on div at bounding box center [371, 275] width 33 height 33
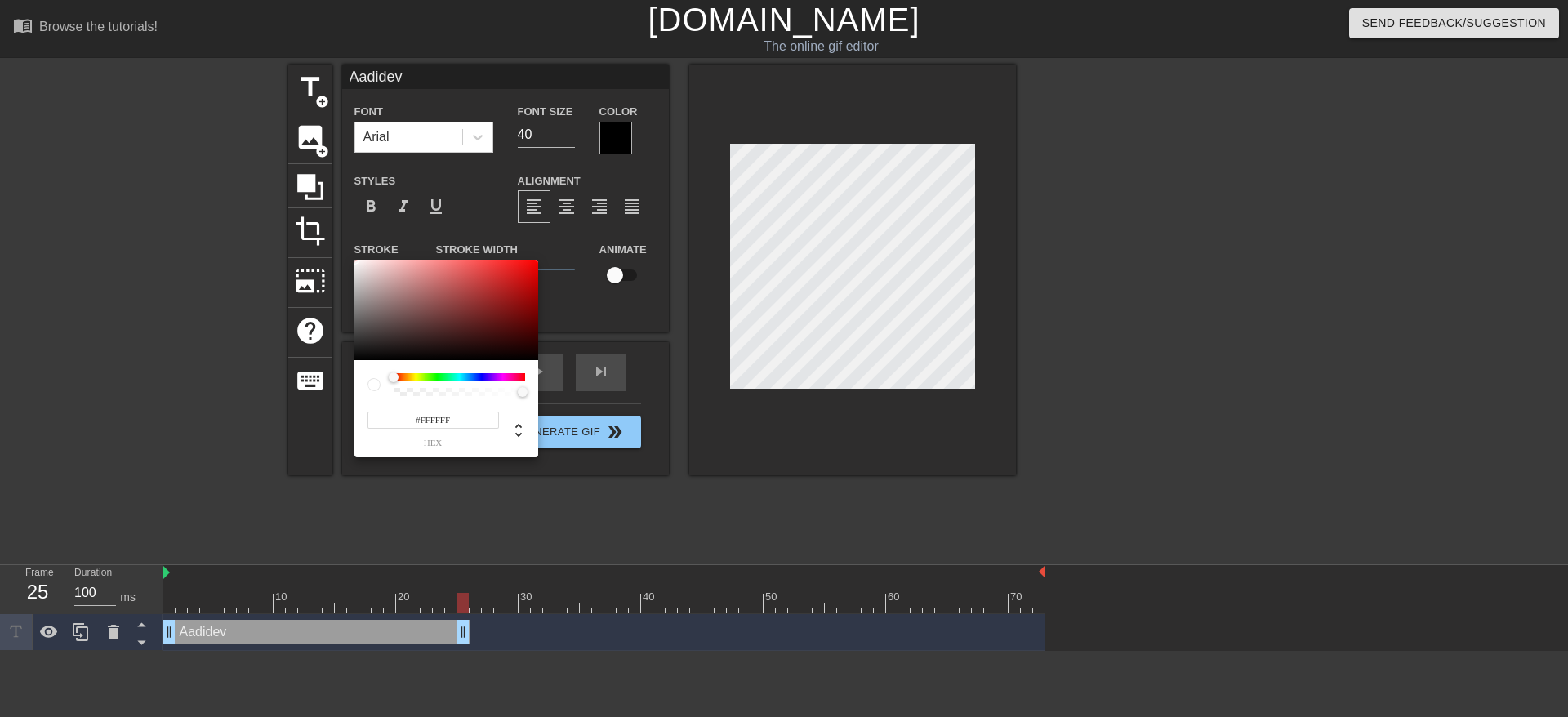
click at [468, 376] on div at bounding box center [459, 377] width 131 height 8
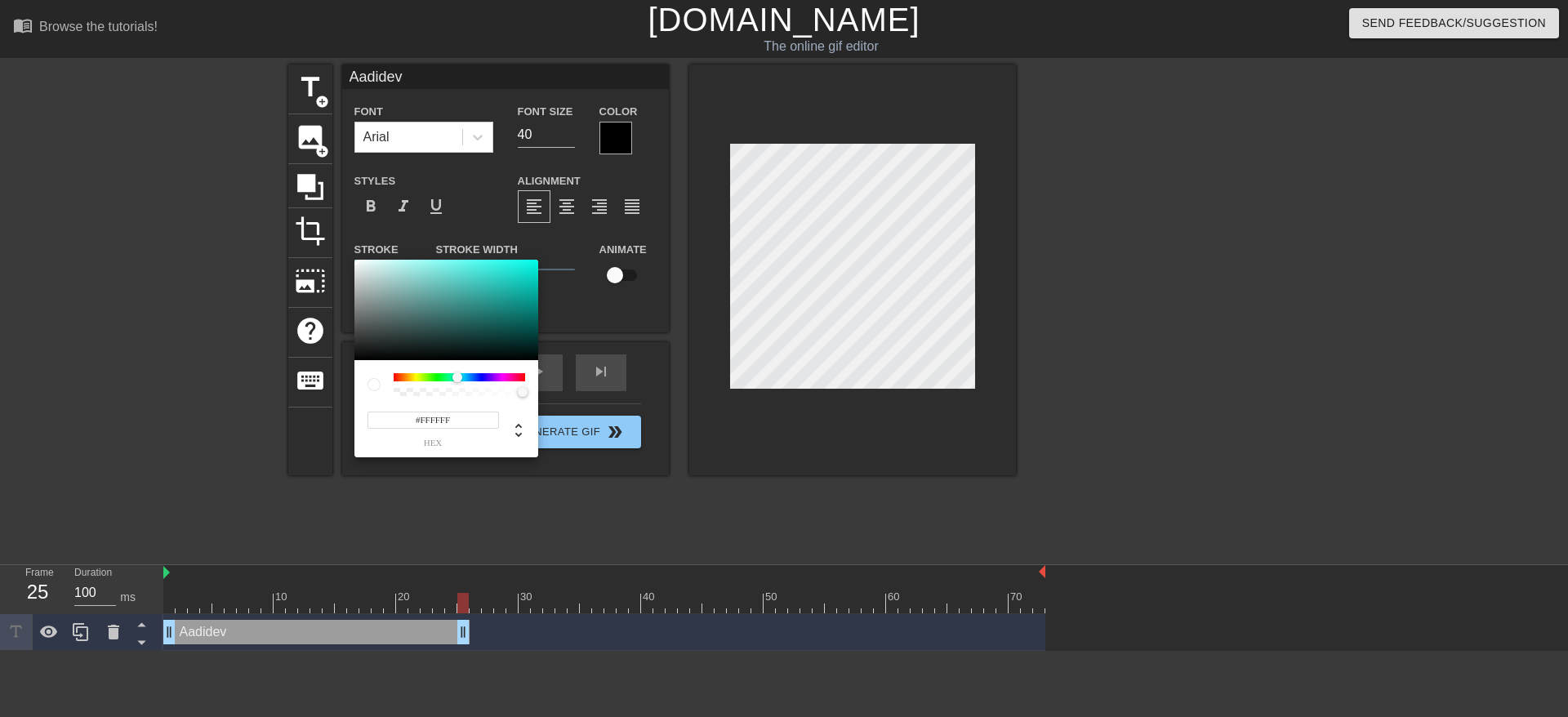
click at [457, 375] on div at bounding box center [459, 377] width 131 height 8
drag, startPoint x: 451, startPoint y: 376, endPoint x: 467, endPoint y: 378, distance: 16.1
click at [467, 378] on div at bounding box center [468, 377] width 10 height 10
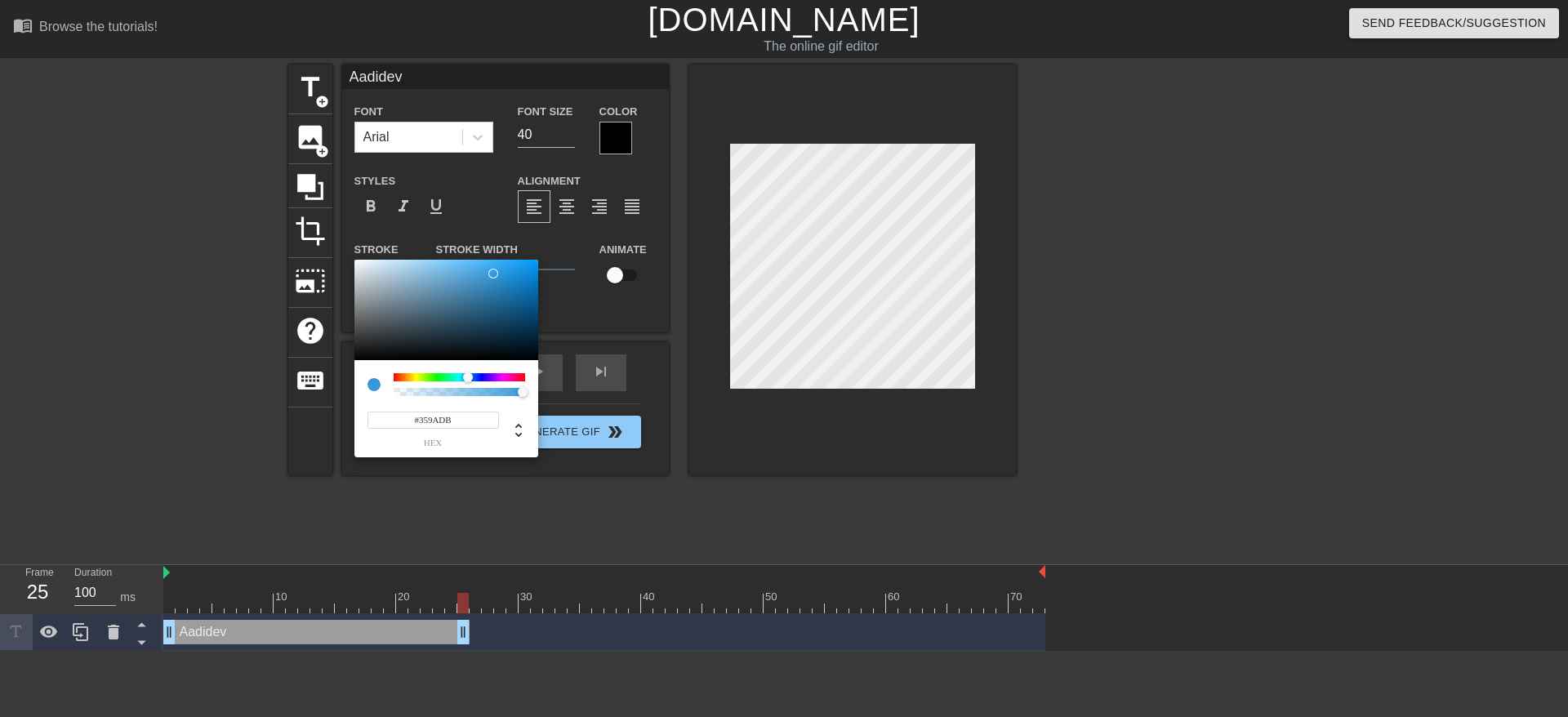
type input "#369BDD"
drag, startPoint x: 437, startPoint y: 311, endPoint x: 494, endPoint y: 273, distance: 68.5
click at [494, 273] on div at bounding box center [447, 310] width 184 height 101
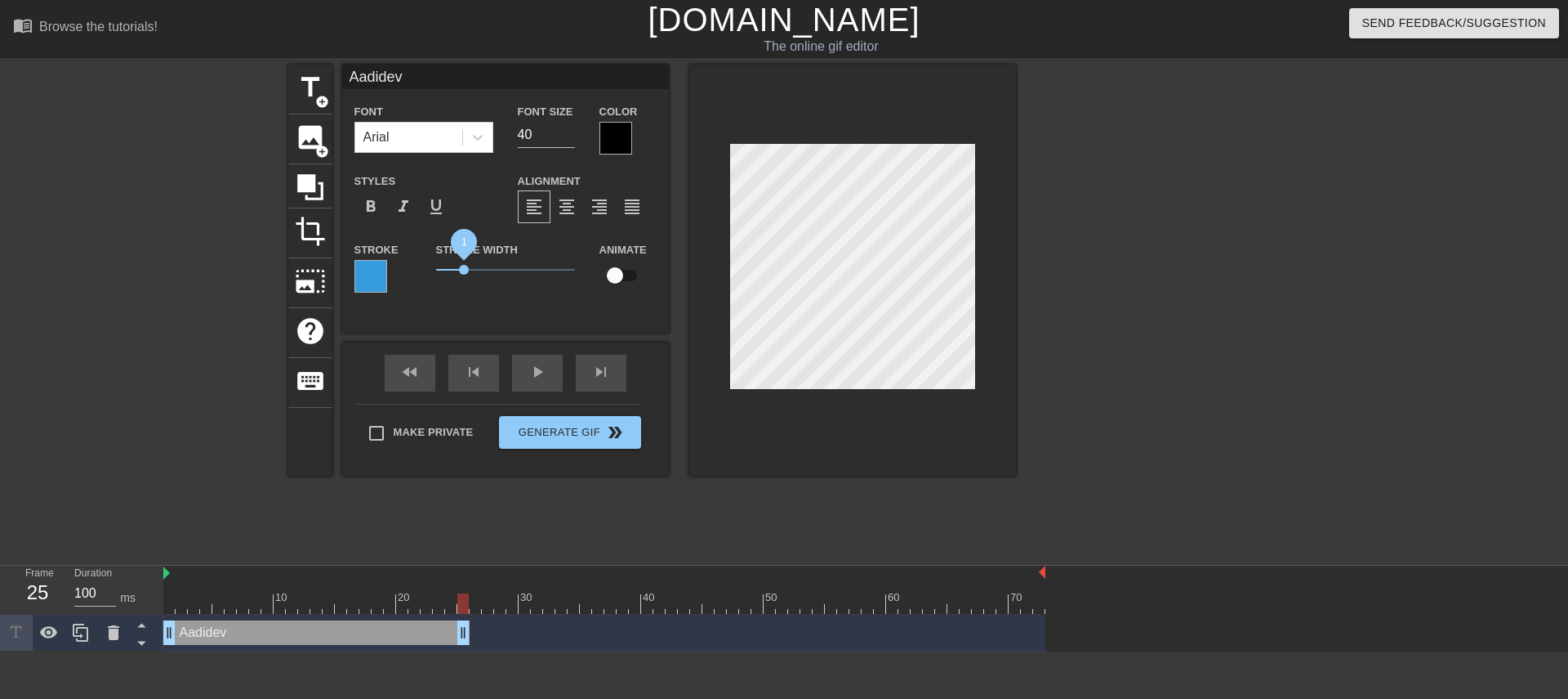
drag, startPoint x: 459, startPoint y: 270, endPoint x: 463, endPoint y: 278, distance: 8.9
click at [463, 278] on span "1" at bounding box center [505, 269] width 139 height 19
click at [1033, 210] on div "title add_circle image add_circle crop photo_size_select_large help keyboard Aa…" at bounding box center [784, 310] width 1568 height 491
click at [370, 217] on div "format_bold" at bounding box center [371, 206] width 33 height 33
click at [366, 217] on div "format_bold" at bounding box center [371, 206] width 33 height 33
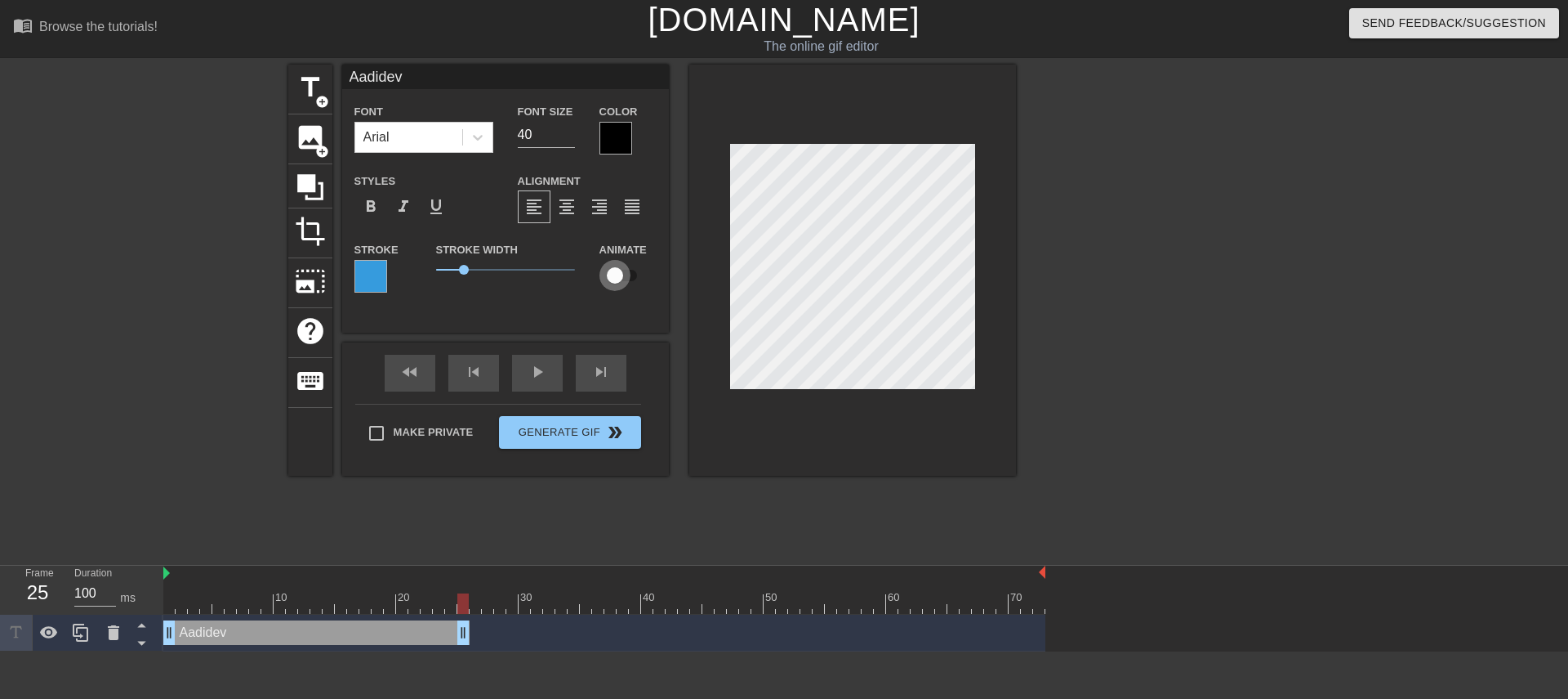
click at [616, 282] on input "checkbox" at bounding box center [614, 275] width 93 height 31
click at [616, 282] on input "checkbox" at bounding box center [630, 275] width 93 height 31
checkbox input "false"
drag, startPoint x: 469, startPoint y: 262, endPoint x: 500, endPoint y: 278, distance: 34.9
click at [501, 278] on span "2.4" at bounding box center [505, 269] width 139 height 19
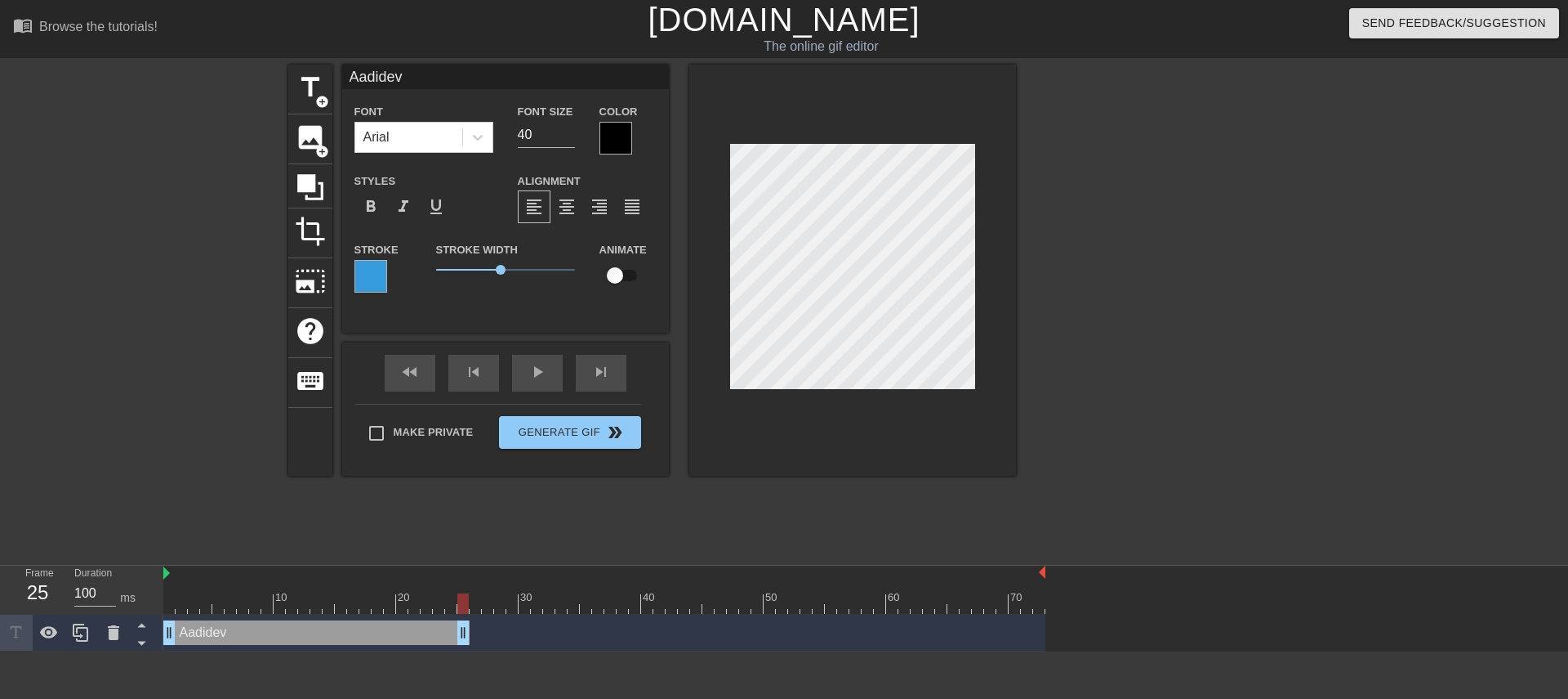
click at [1033, 397] on div at bounding box center [1158, 310] width 245 height 491
click at [357, 269] on div at bounding box center [371, 275] width 33 height 33
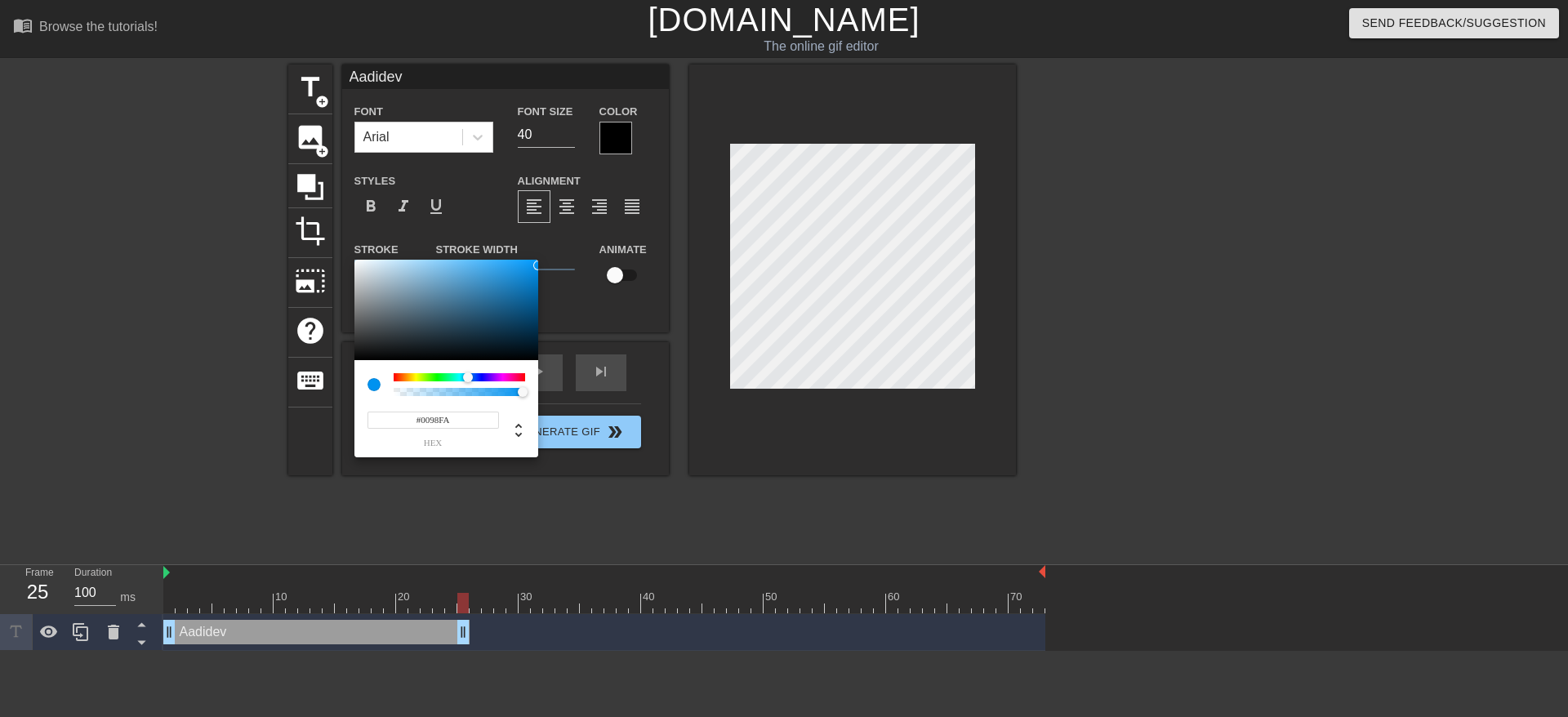
type input "#009BFF"
drag, startPoint x: 502, startPoint y: 281, endPoint x: 669, endPoint y: 246, distance: 170.6
click at [669, 246] on div "#009BFF hex" at bounding box center [784, 358] width 1568 height 717
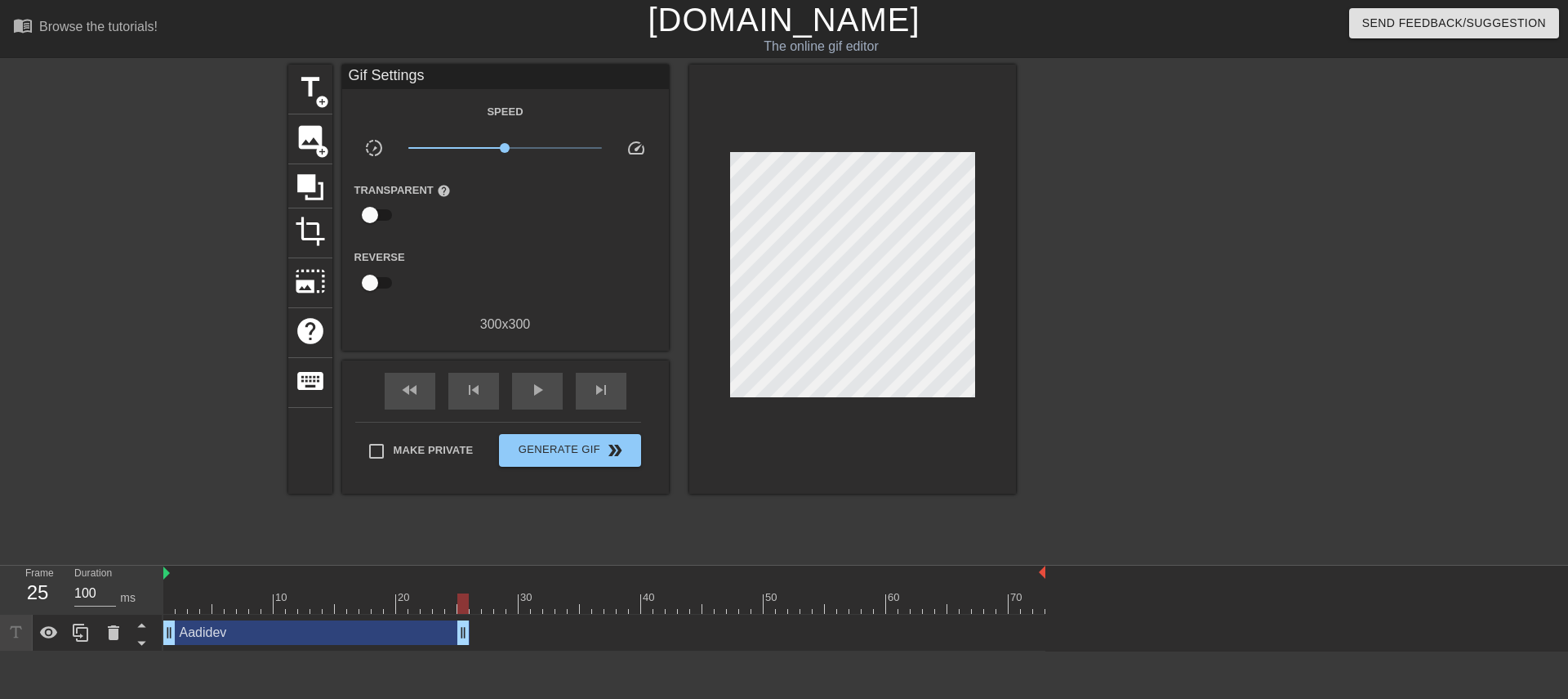
click at [1033, 224] on div "title add_circle image add_circle crop photo_size_select_large help keyboard Gi…" at bounding box center [784, 310] width 1568 height 491
click at [509, 465] on div at bounding box center [604, 604] width 882 height 20
click at [495, 465] on div "Aadidev drag_handle drag_handle" at bounding box center [604, 632] width 882 height 24
drag, startPoint x: 507, startPoint y: 598, endPoint x: 478, endPoint y: 598, distance: 29.0
click at [478, 465] on div at bounding box center [604, 604] width 882 height 20
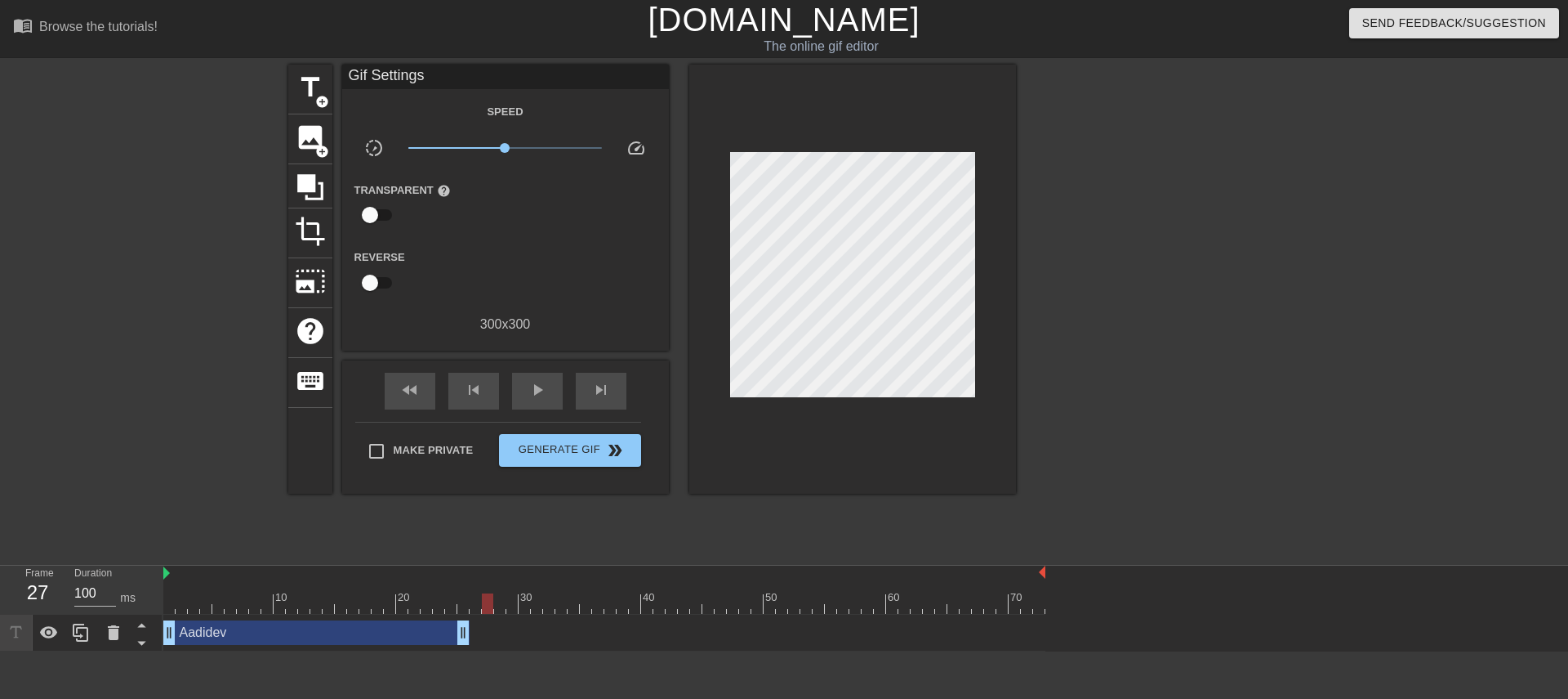
click at [484, 465] on div at bounding box center [604, 604] width 882 height 20
click at [328, 84] on div "title add_circle" at bounding box center [310, 90] width 44 height 50
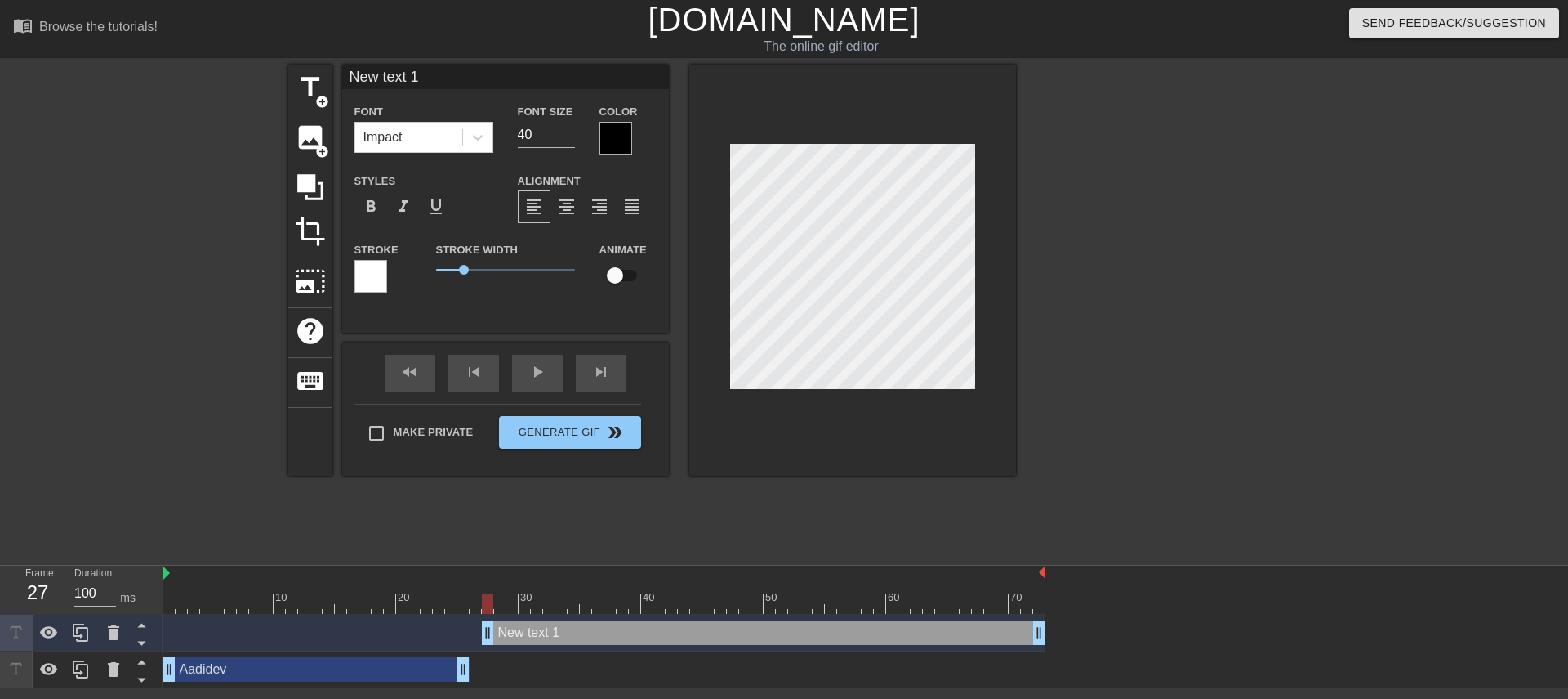
click at [615, 116] on label "Color" at bounding box center [619, 112] width 38 height 17
click at [612, 130] on div at bounding box center [616, 137] width 33 height 33
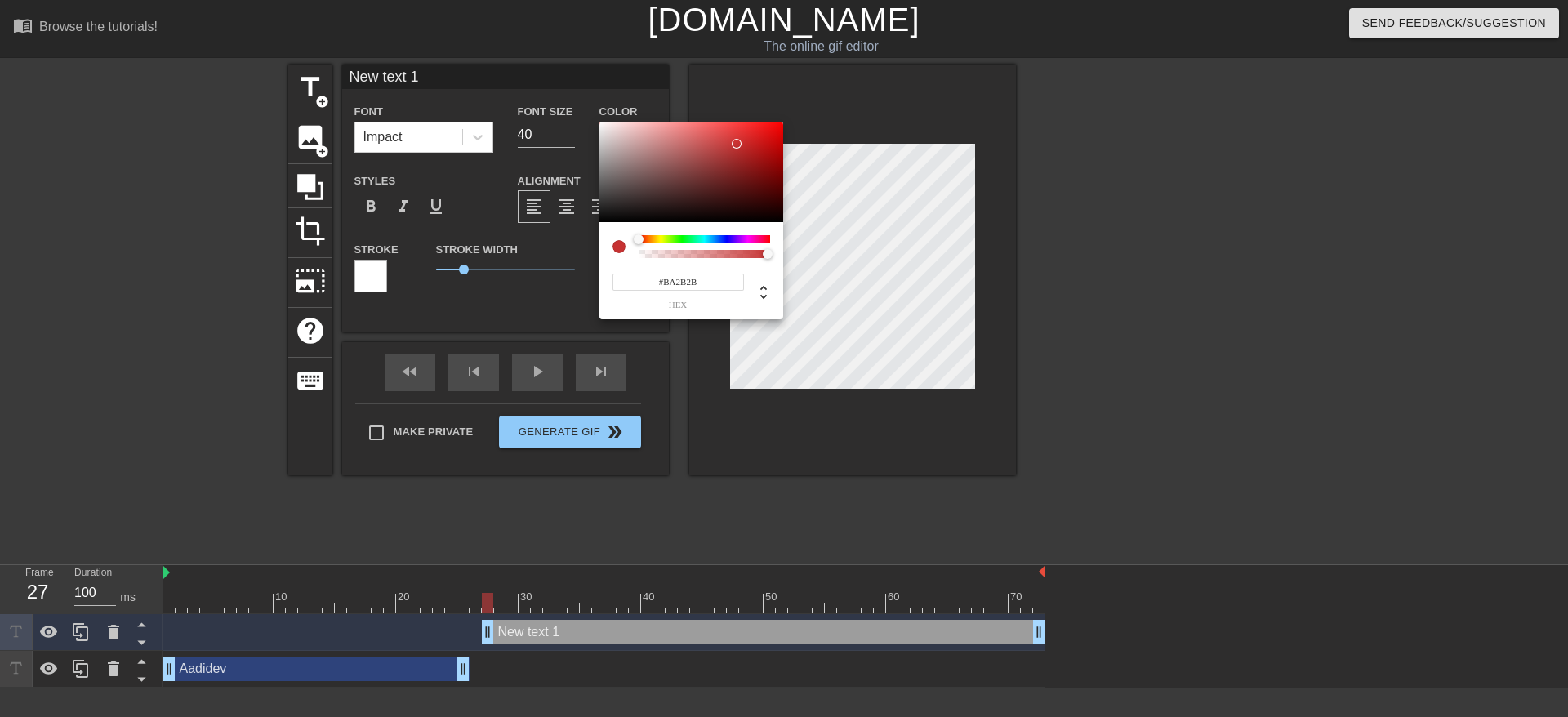
type input "#B62929"
drag, startPoint x: 656, startPoint y: 182, endPoint x: 741, endPoint y: 151, distance: 90.5
click at [741, 151] on div at bounding box center [692, 172] width 184 height 101
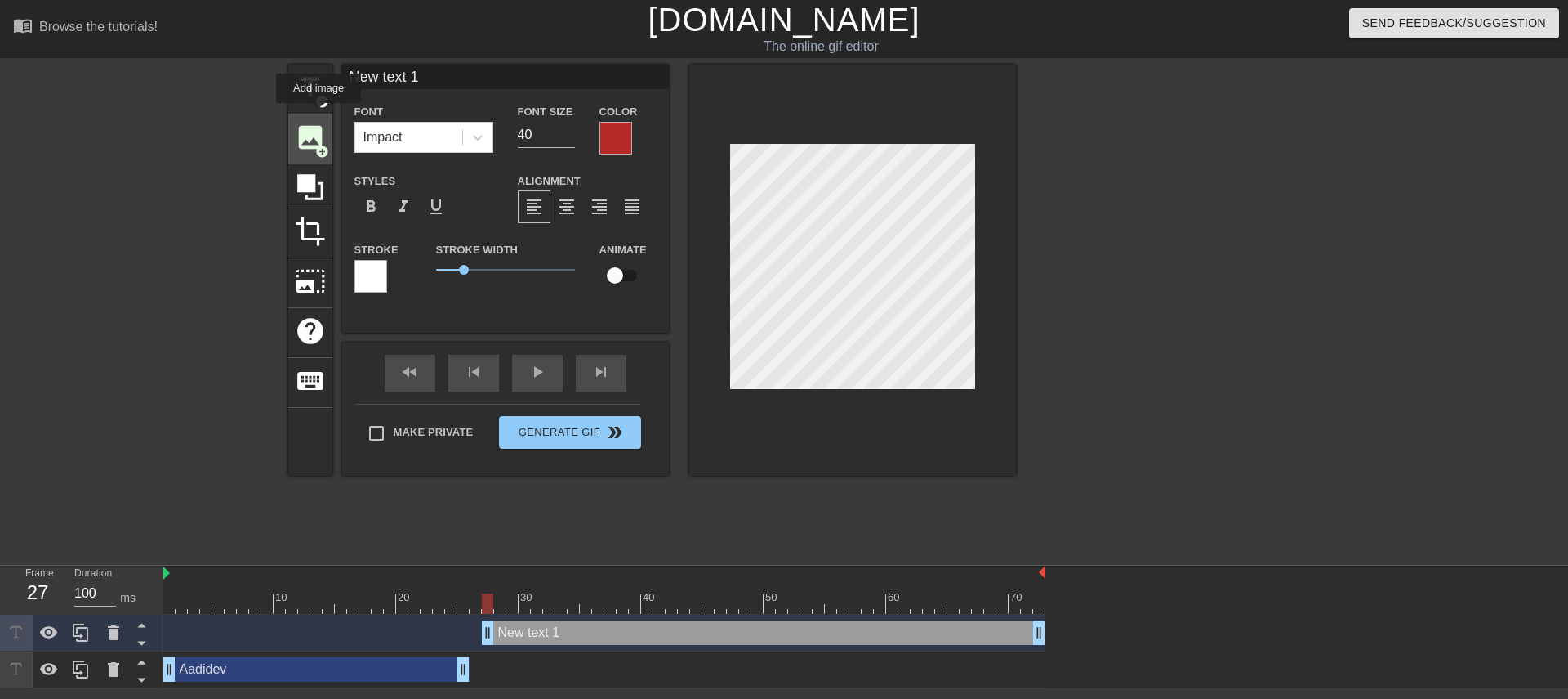
click at [319, 115] on div "image add_circle" at bounding box center [310, 140] width 44 height 50
click at [407, 128] on div "Impact" at bounding box center [409, 136] width 107 height 29
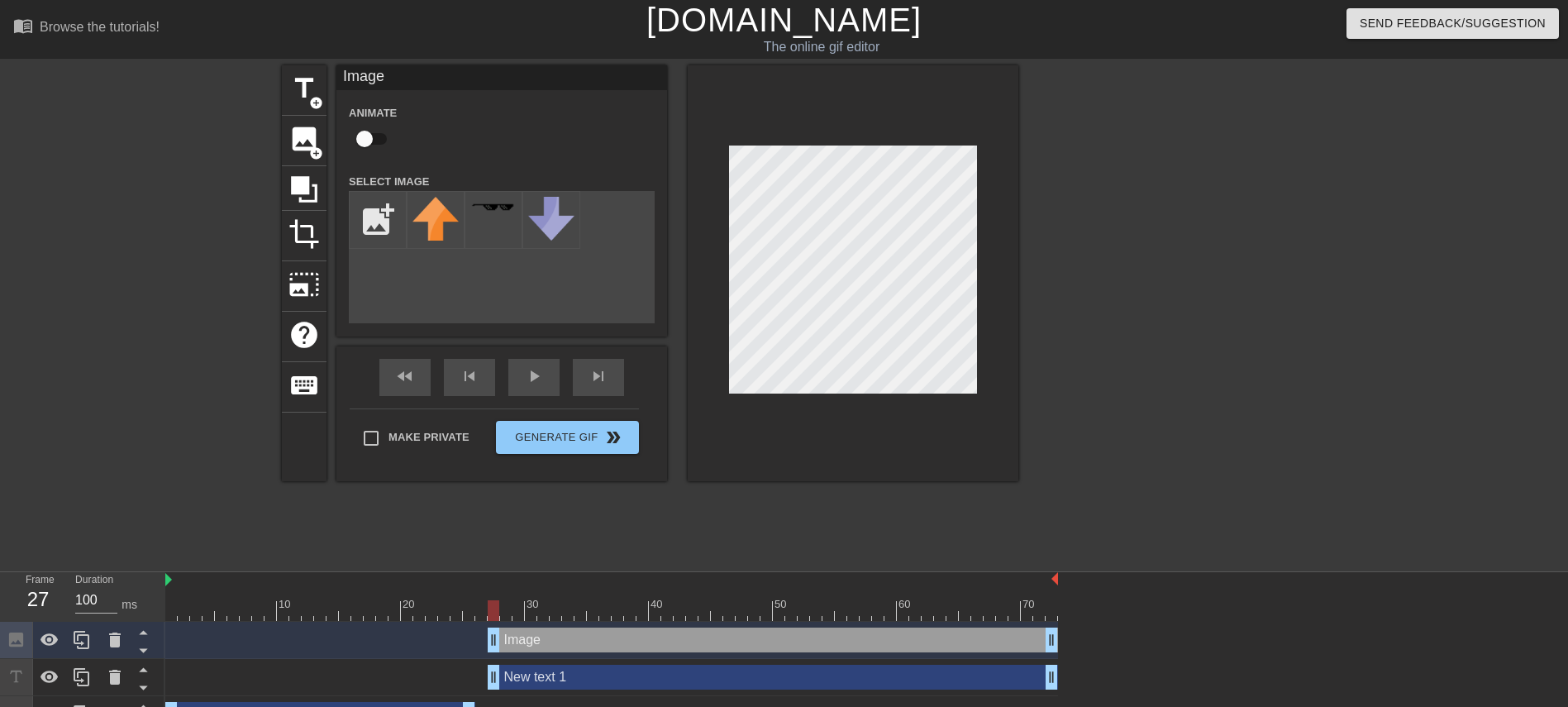
click at [1045, 470] on div "menu_book Browse the tutorials! [DOMAIN_NAME] The online gif editor Send Feedba…" at bounding box center [784, 367] width 1568 height 733
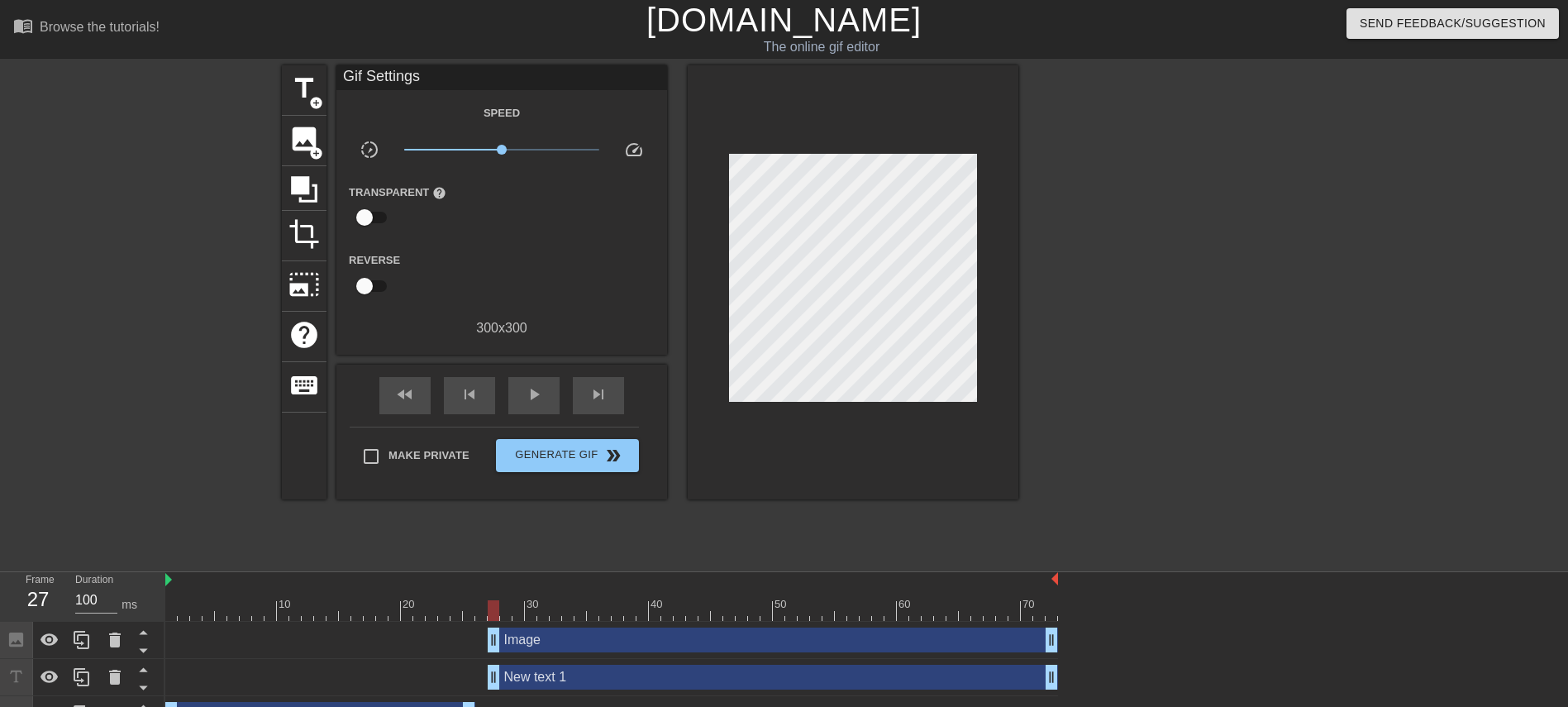
click at [998, 455] on div at bounding box center [853, 282] width 330 height 434
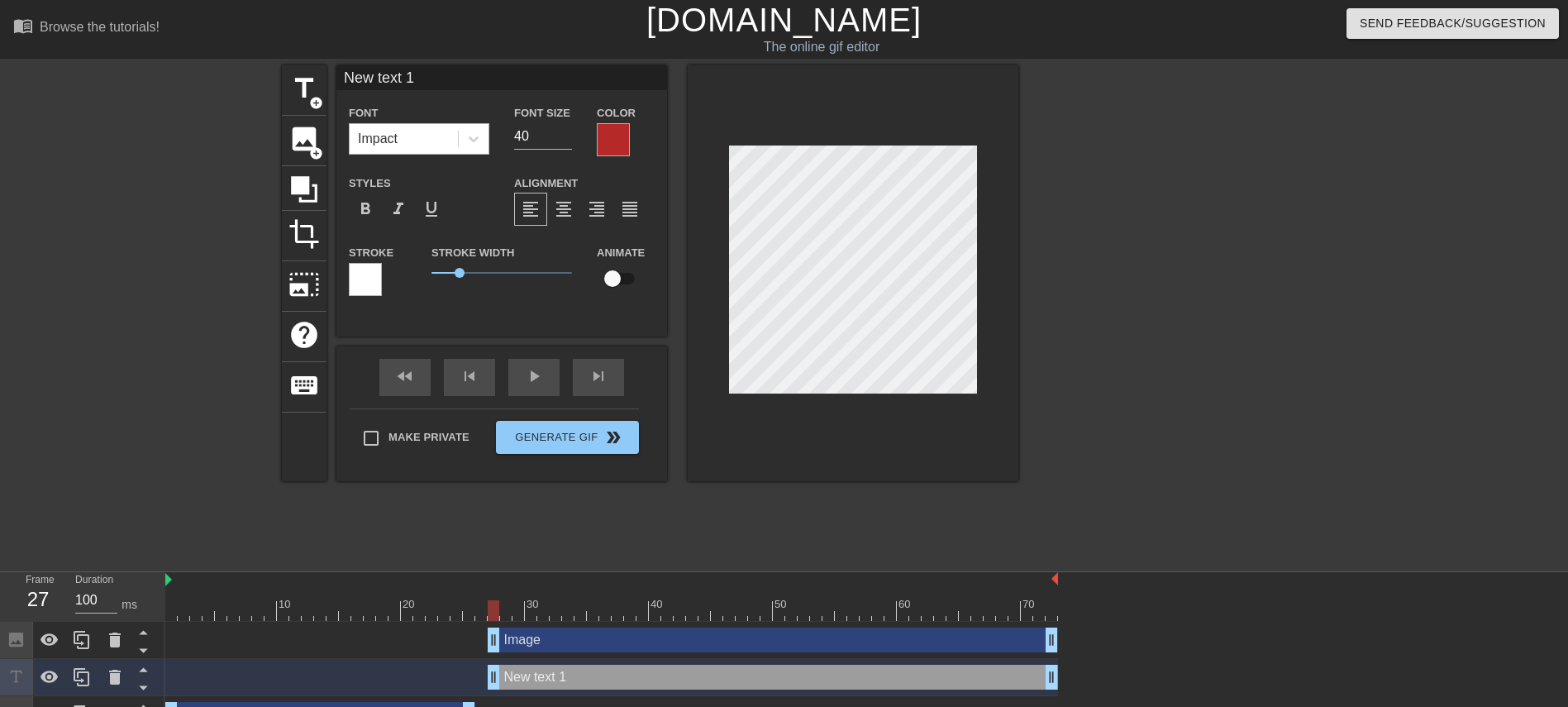
click at [385, 138] on div "Impact" at bounding box center [378, 138] width 40 height 19
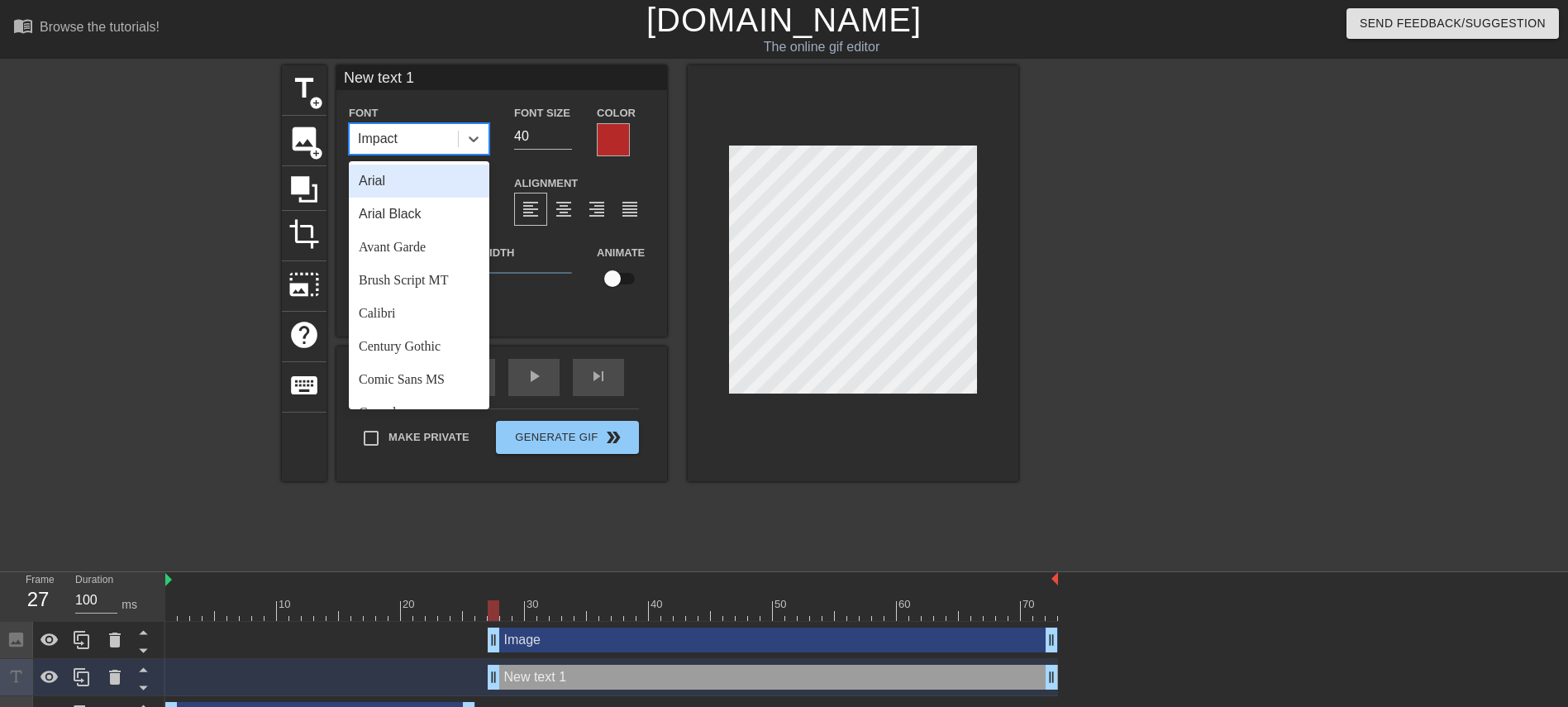
drag, startPoint x: 433, startPoint y: 175, endPoint x: 575, endPoint y: 190, distance: 142.8
click at [432, 175] on div "Arial" at bounding box center [419, 180] width 141 height 33
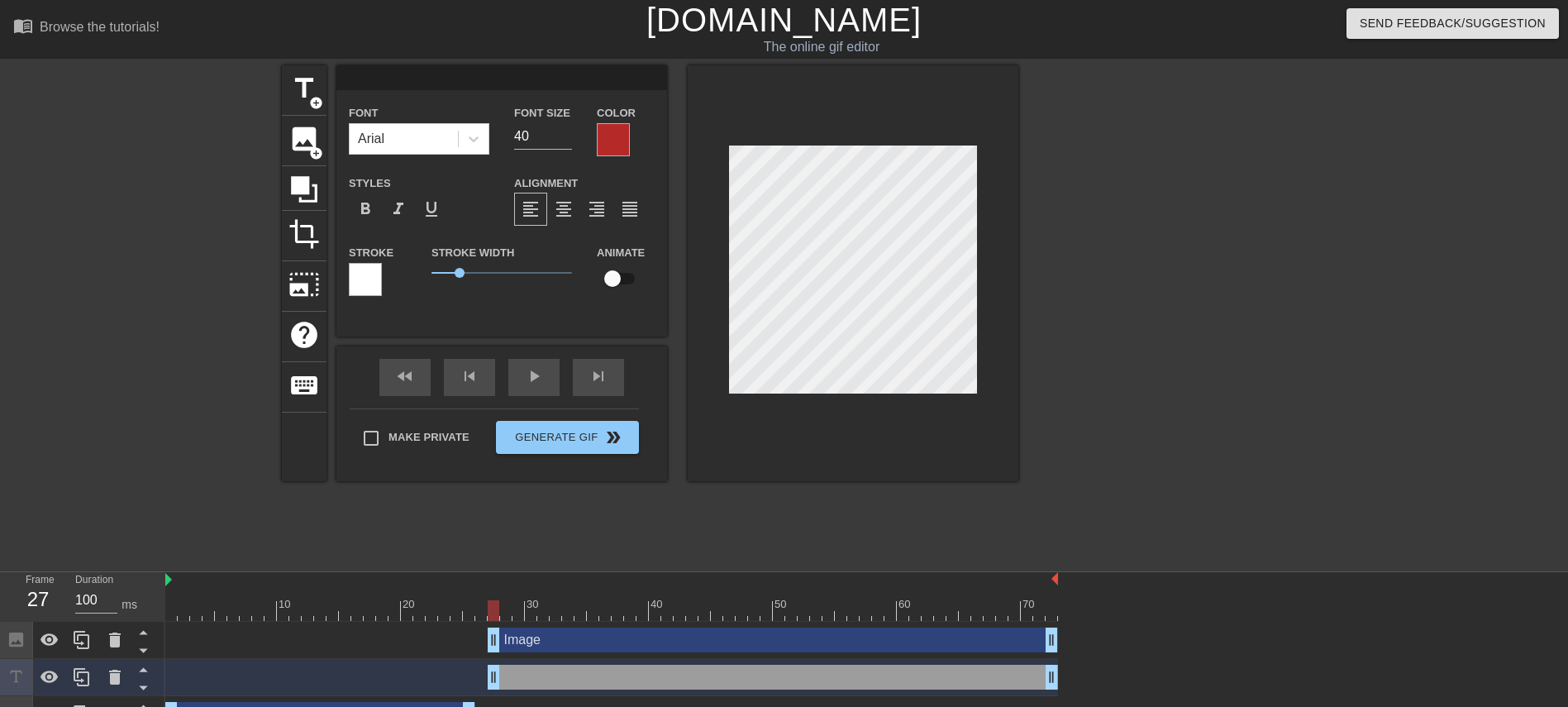
type input "A"
type textarea "A"
type input "Aa"
type textarea "Aa"
type input "Aad"
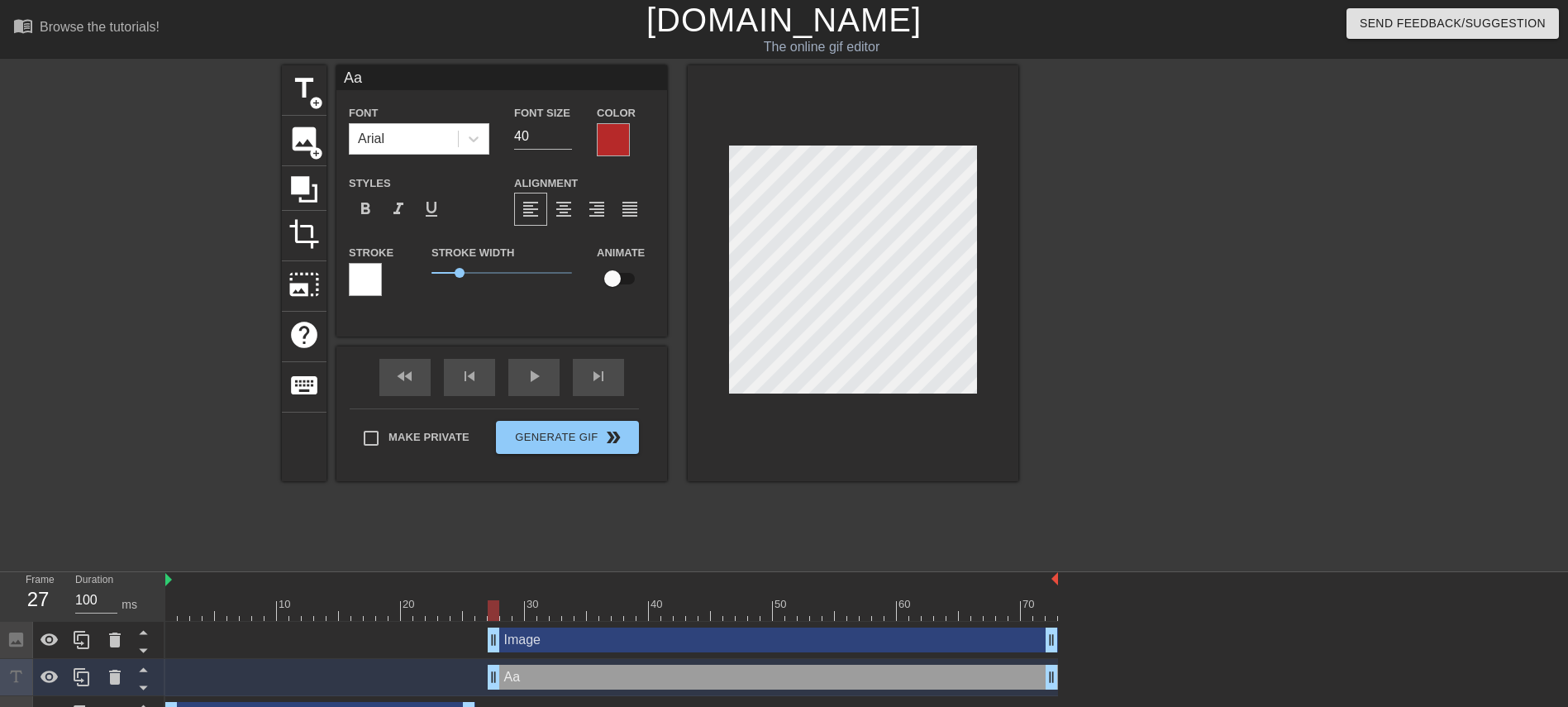
type textarea "Aad"
type input "Aadi"
type textarea "Aadi"
type input "Aadid"
type textarea "Aadid"
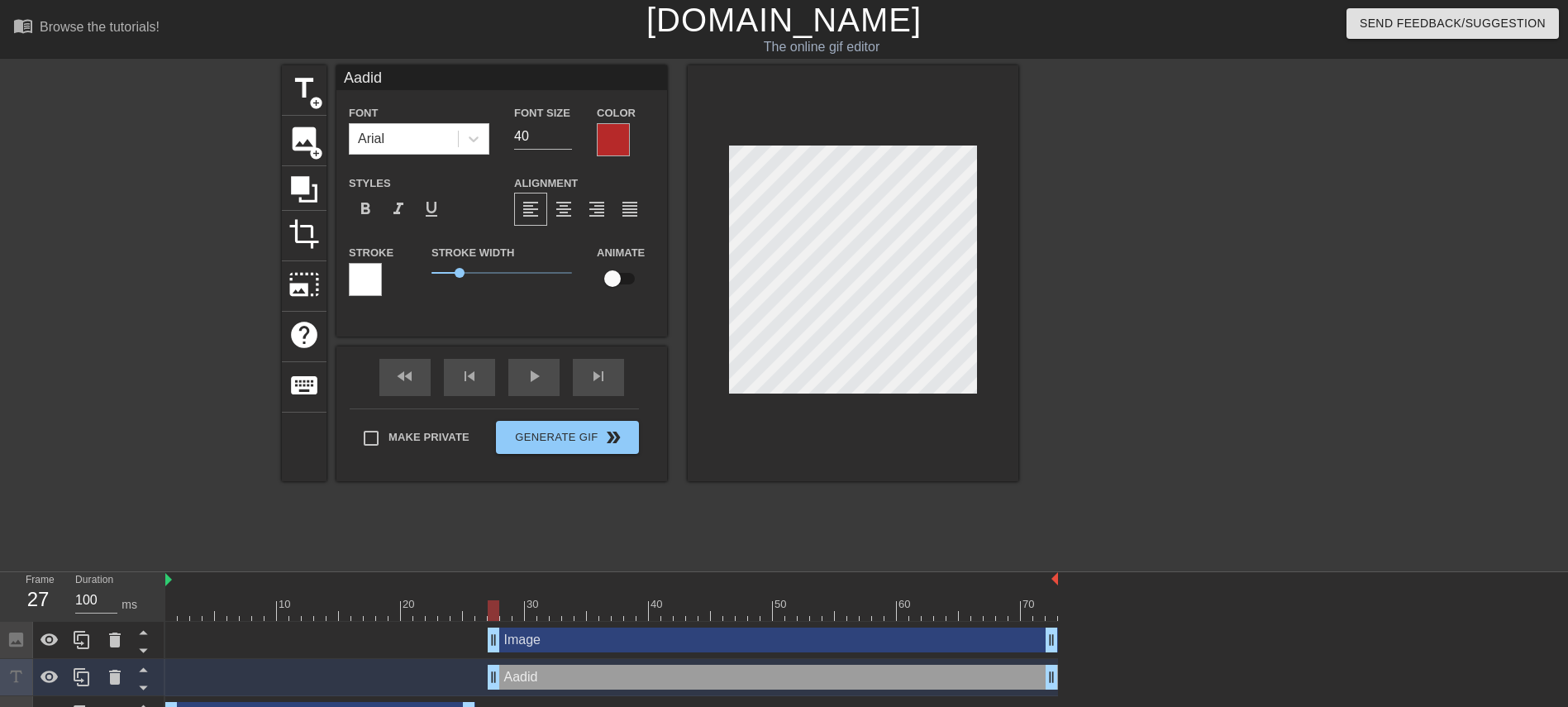
type input "Aadide"
type textarea "Aadide"
type input "Aadidev"
type textarea "Aadidev"
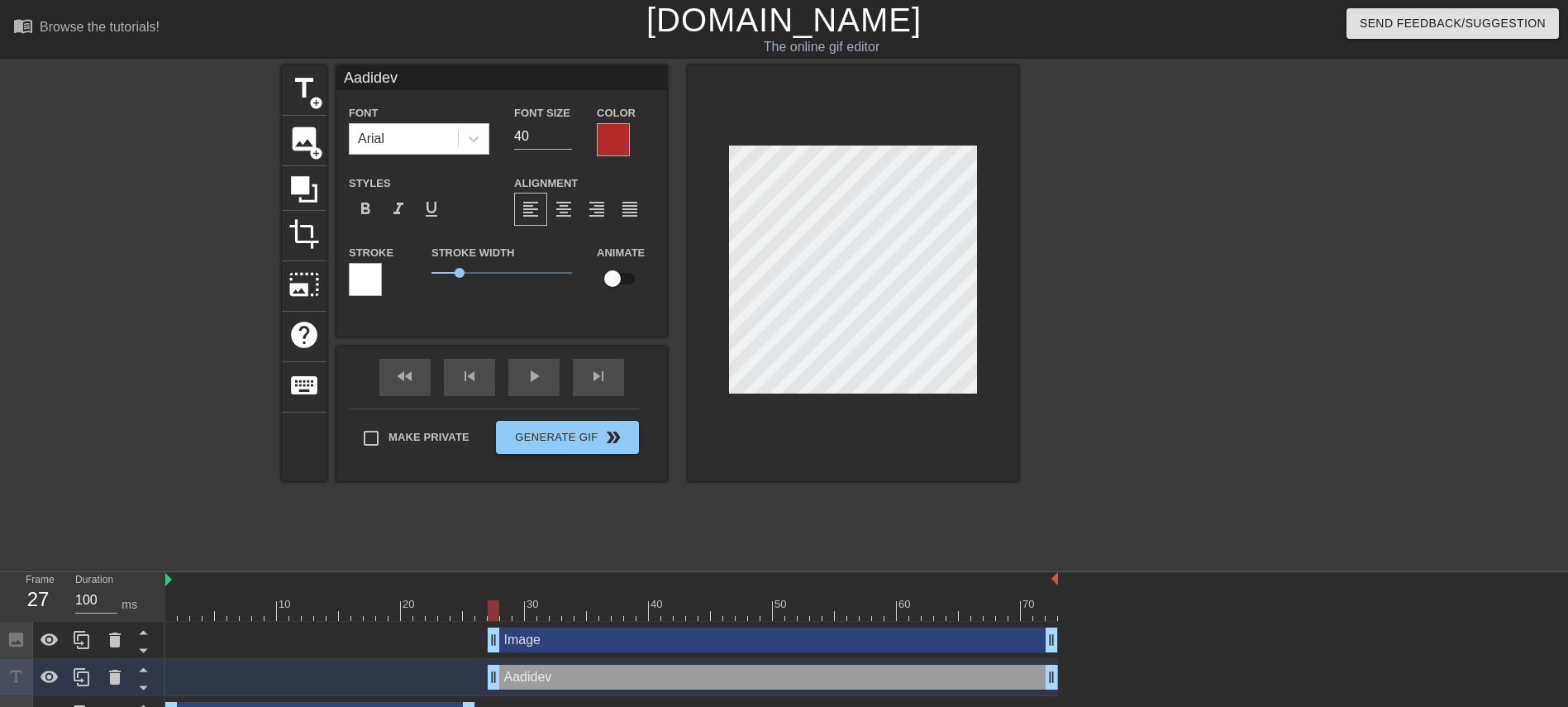
click at [374, 283] on div at bounding box center [365, 279] width 33 height 33
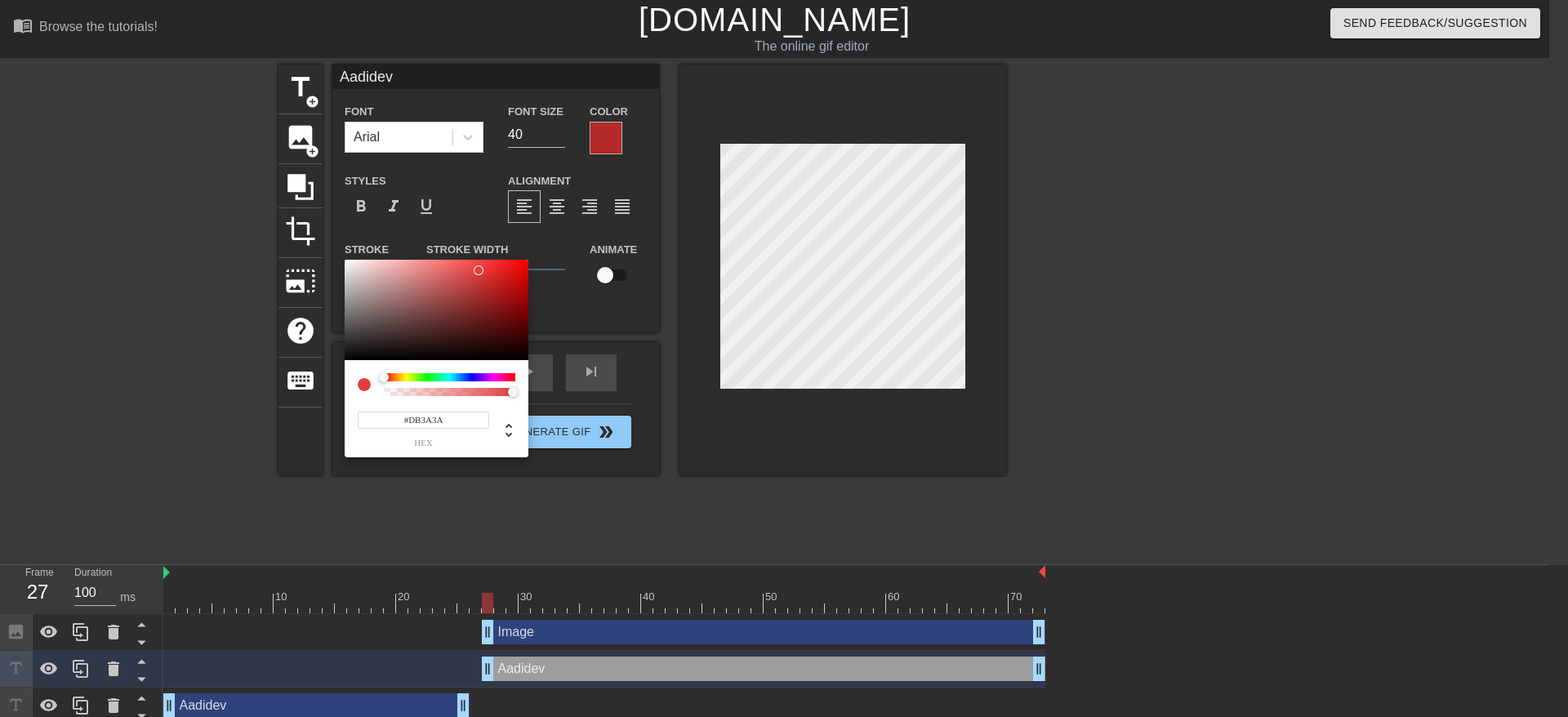
type input "#D93939"
drag, startPoint x: 386, startPoint y: 264, endPoint x: 480, endPoint y: 274, distance: 94.5
click at [480, 274] on div at bounding box center [437, 310] width 184 height 101
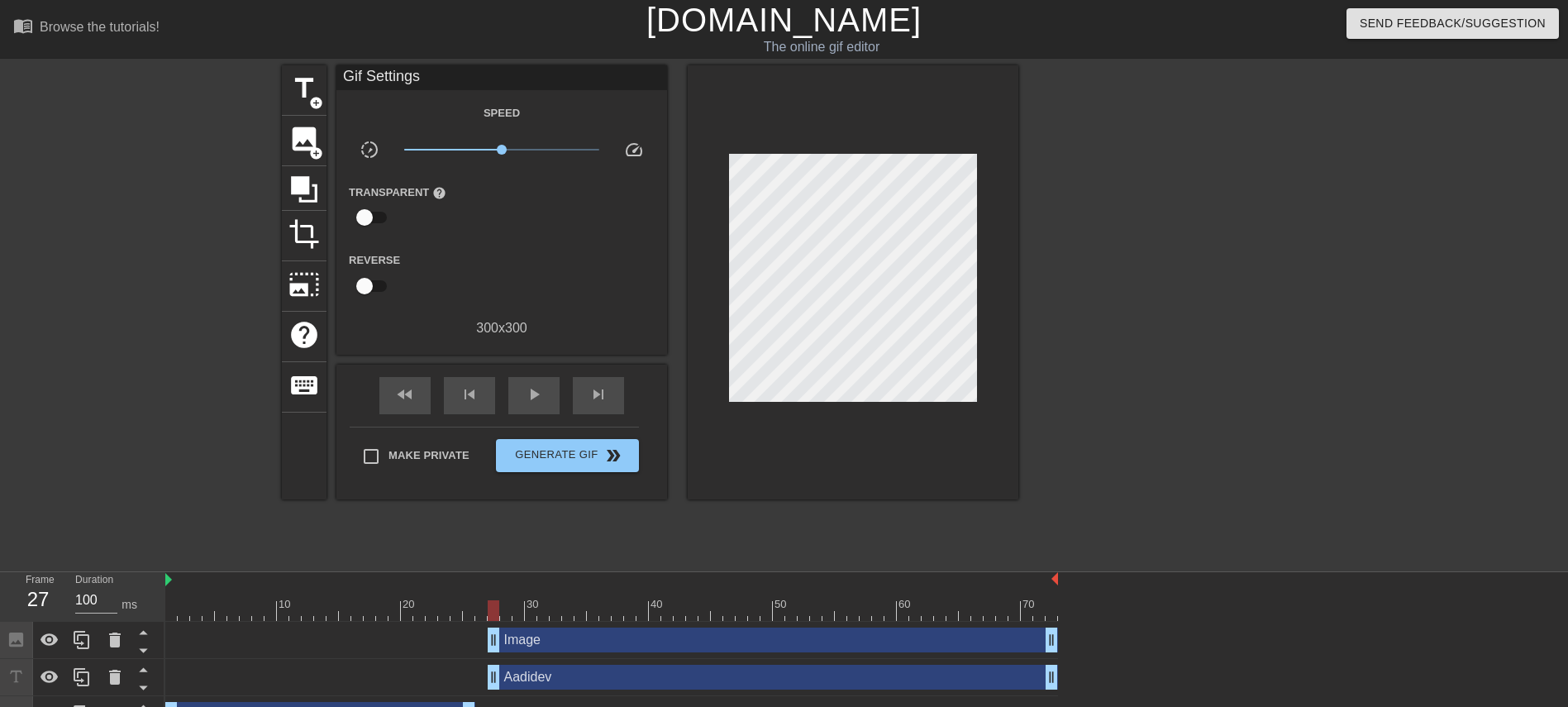
click at [1045, 470] on div at bounding box center [1162, 313] width 248 height 496
click at [647, 470] on div "Image drag_handle drag_handle" at bounding box center [773, 639] width 571 height 25
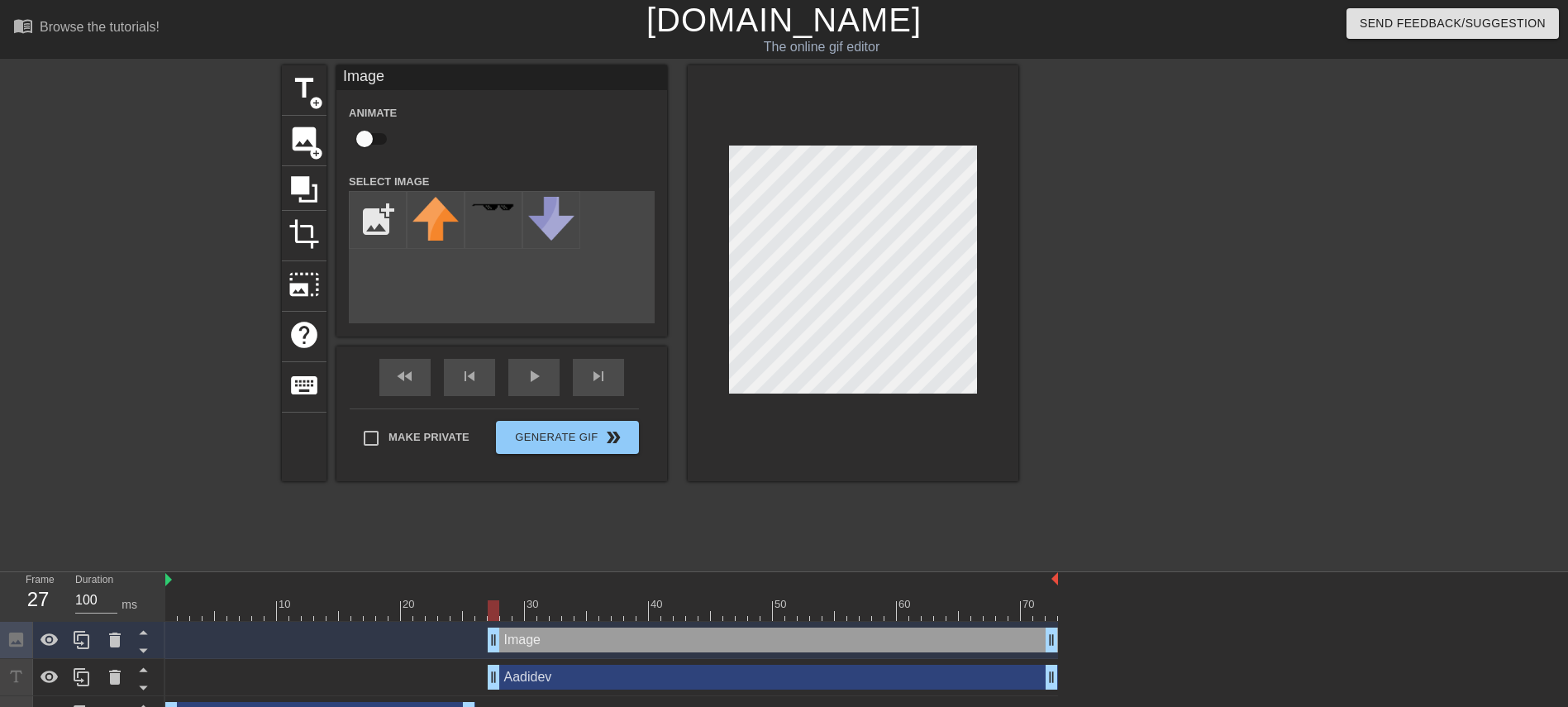
drag, startPoint x: 680, startPoint y: 630, endPoint x: 836, endPoint y: 635, distance: 156.1
click at [826, 470] on div "Image drag_handle drag_handle" at bounding box center [773, 639] width 571 height 25
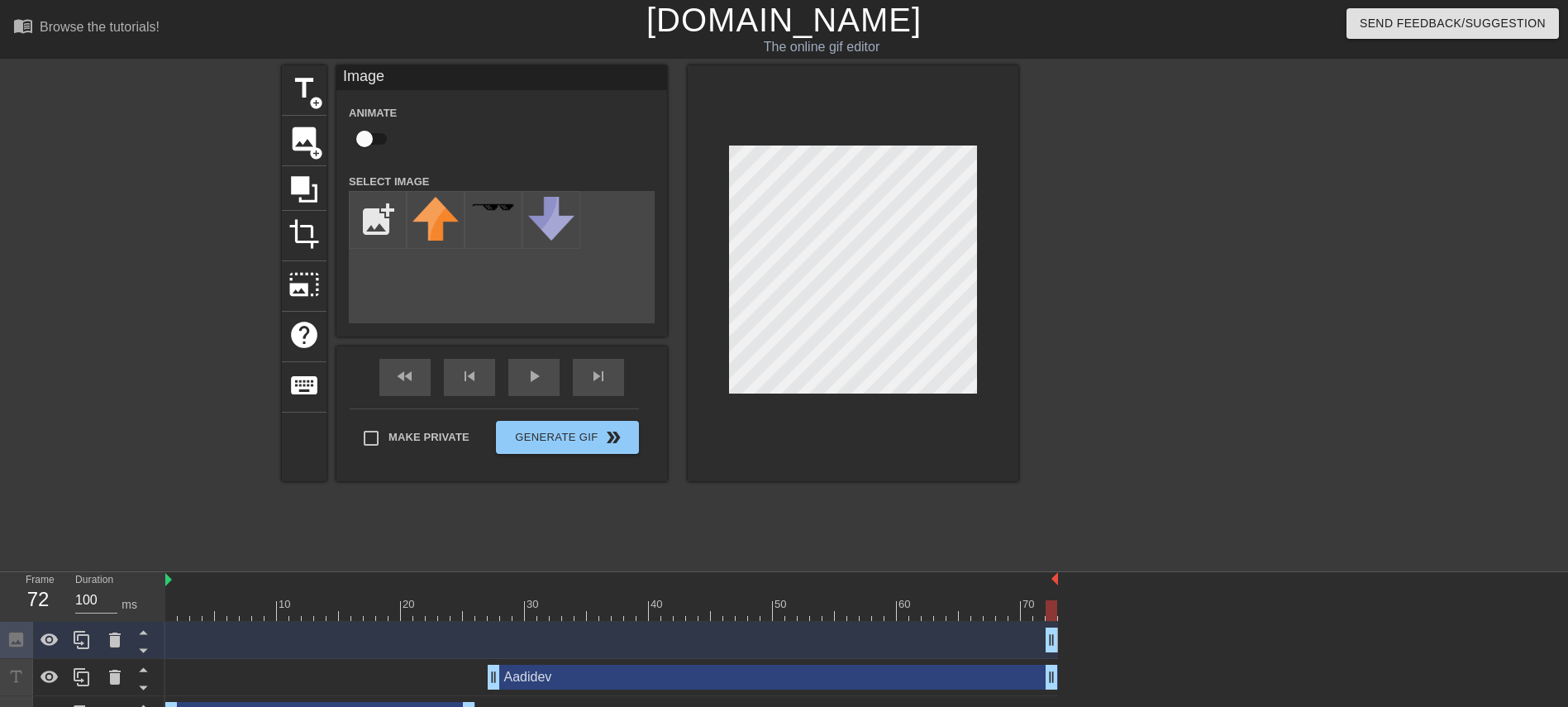
drag, startPoint x: 490, startPoint y: 646, endPoint x: 1123, endPoint y: 673, distance: 633.6
click at [1045, 470] on div "Image drag_handle drag_handle Aadidev drag_handle drag_handle Aadidev drag_hand…" at bounding box center [866, 677] width 1403 height 112
click at [947, 470] on div "Aadidev drag_handle drag_handle" at bounding box center [773, 677] width 571 height 25
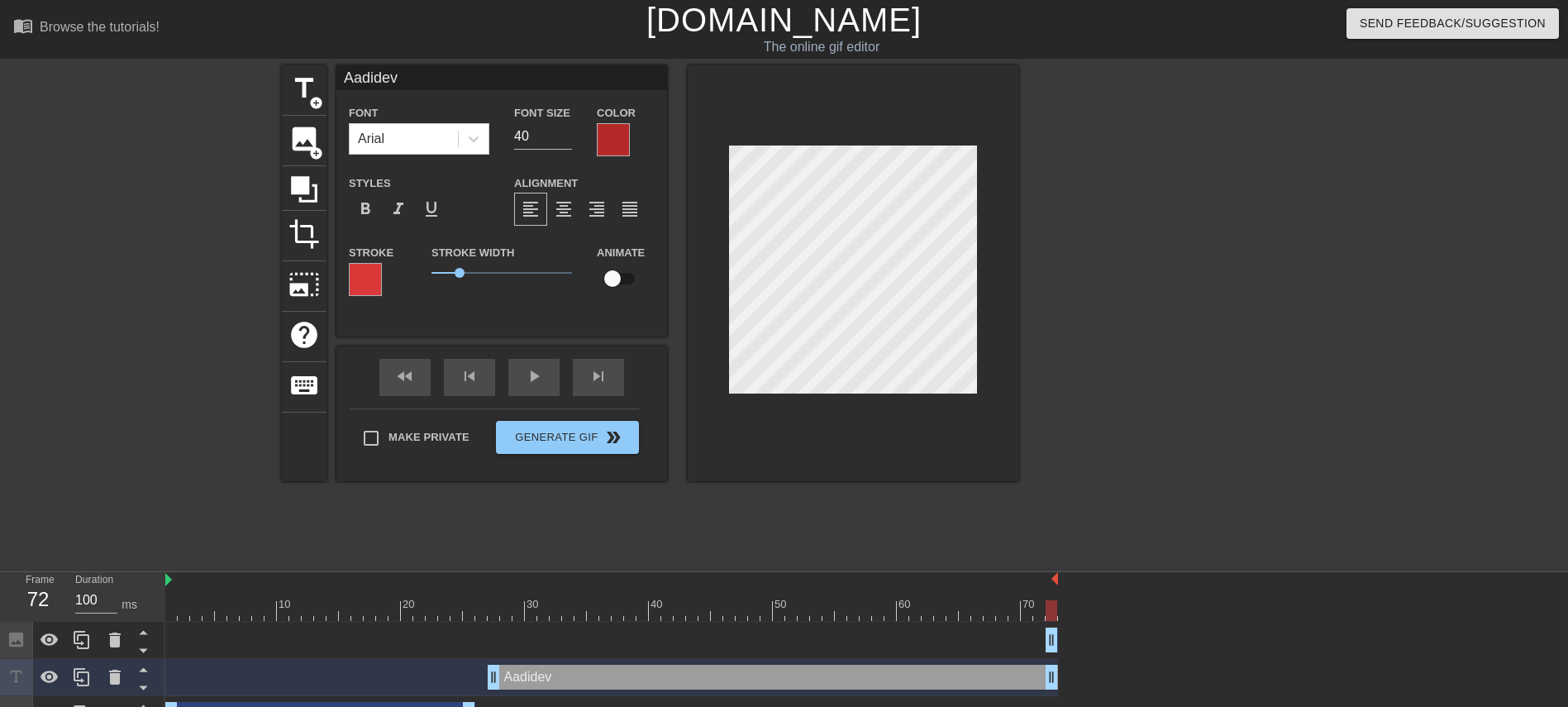
click at [535, 470] on div "Aadidev drag_handle drag_handle" at bounding box center [773, 677] width 571 height 25
click at [151, 466] on div "title add_circle image add_circle crop photo_size_select_large help keyboard Aa…" at bounding box center [784, 313] width 1568 height 496
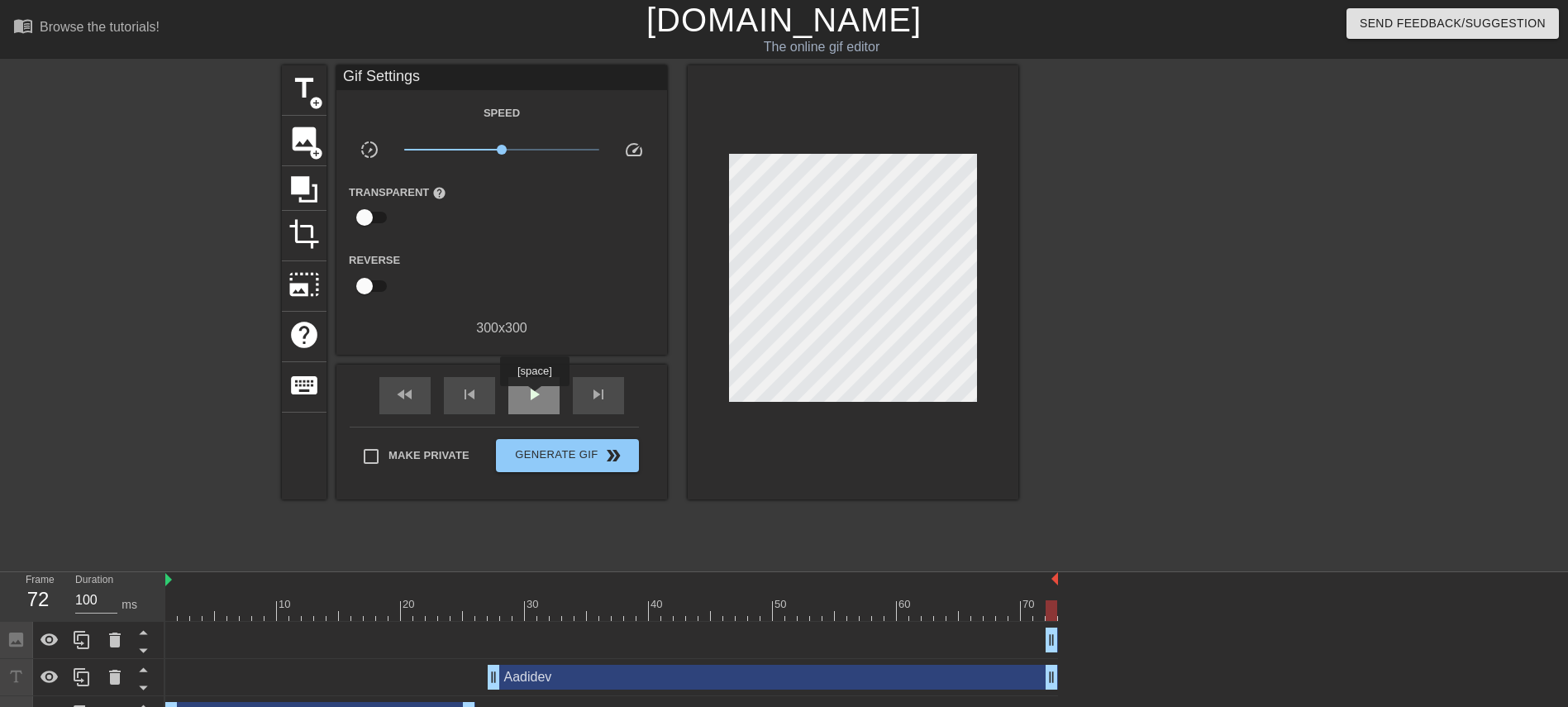
click at [533, 398] on span "play_arrow" at bounding box center [533, 394] width 19 height 19
click at [522, 400] on div "pause" at bounding box center [533, 395] width 52 height 37
drag, startPoint x: 738, startPoint y: 607, endPoint x: 480, endPoint y: 609, distance: 258.0
click at [480, 470] on div at bounding box center [481, 610] width 12 height 20
drag, startPoint x: 493, startPoint y: 677, endPoint x: 477, endPoint y: 677, distance: 16.0
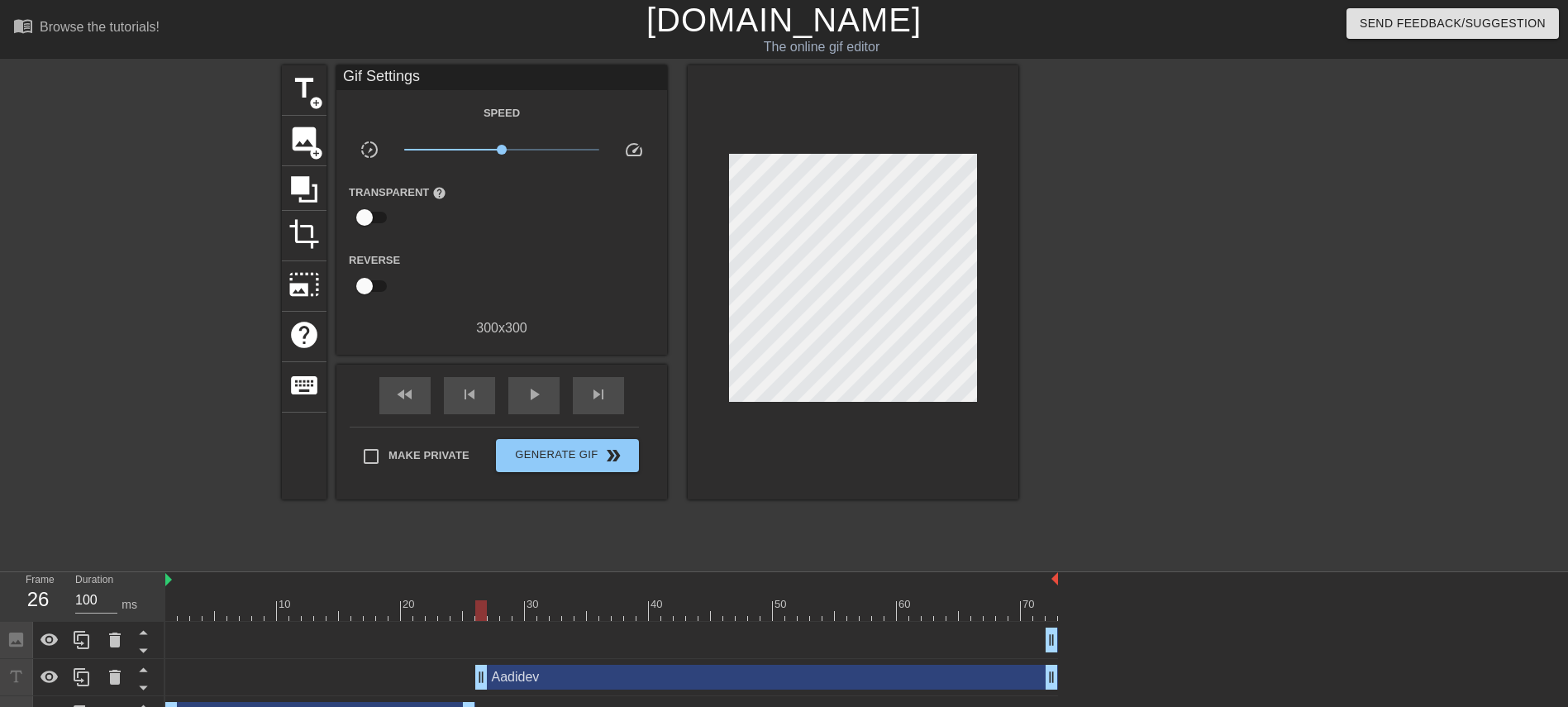
click at [1045, 470] on div at bounding box center [1162, 313] width 248 height 496
click at [530, 395] on span "play_arrow" at bounding box center [533, 394] width 19 height 19
click at [406, 401] on span "fast_rewind" at bounding box center [405, 394] width 19 height 19
click at [539, 378] on div "pause" at bounding box center [533, 395] width 52 height 37
click at [400, 470] on div at bounding box center [611, 610] width 892 height 20
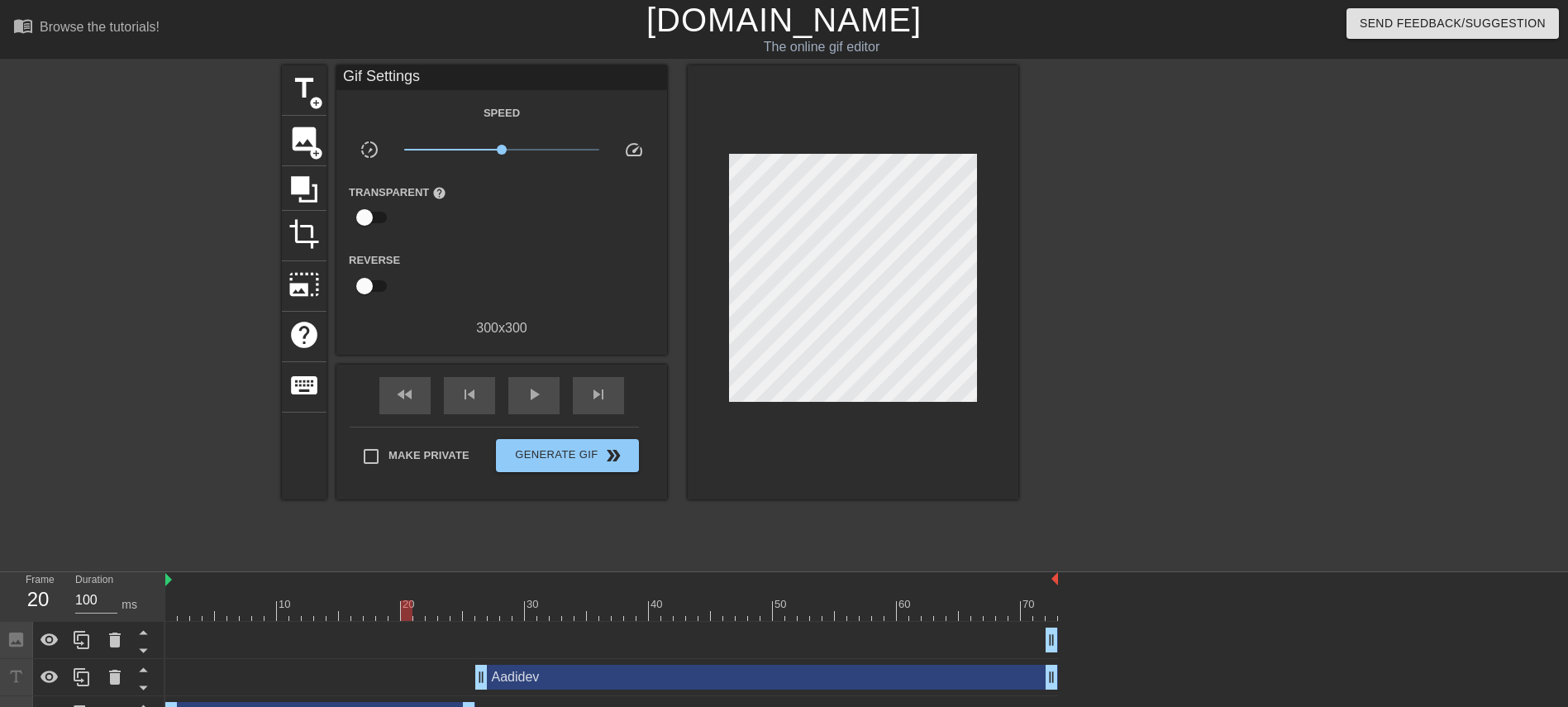
click at [389, 470] on div "Image drag_handle drag_handle" at bounding box center [611, 639] width 892 height 25
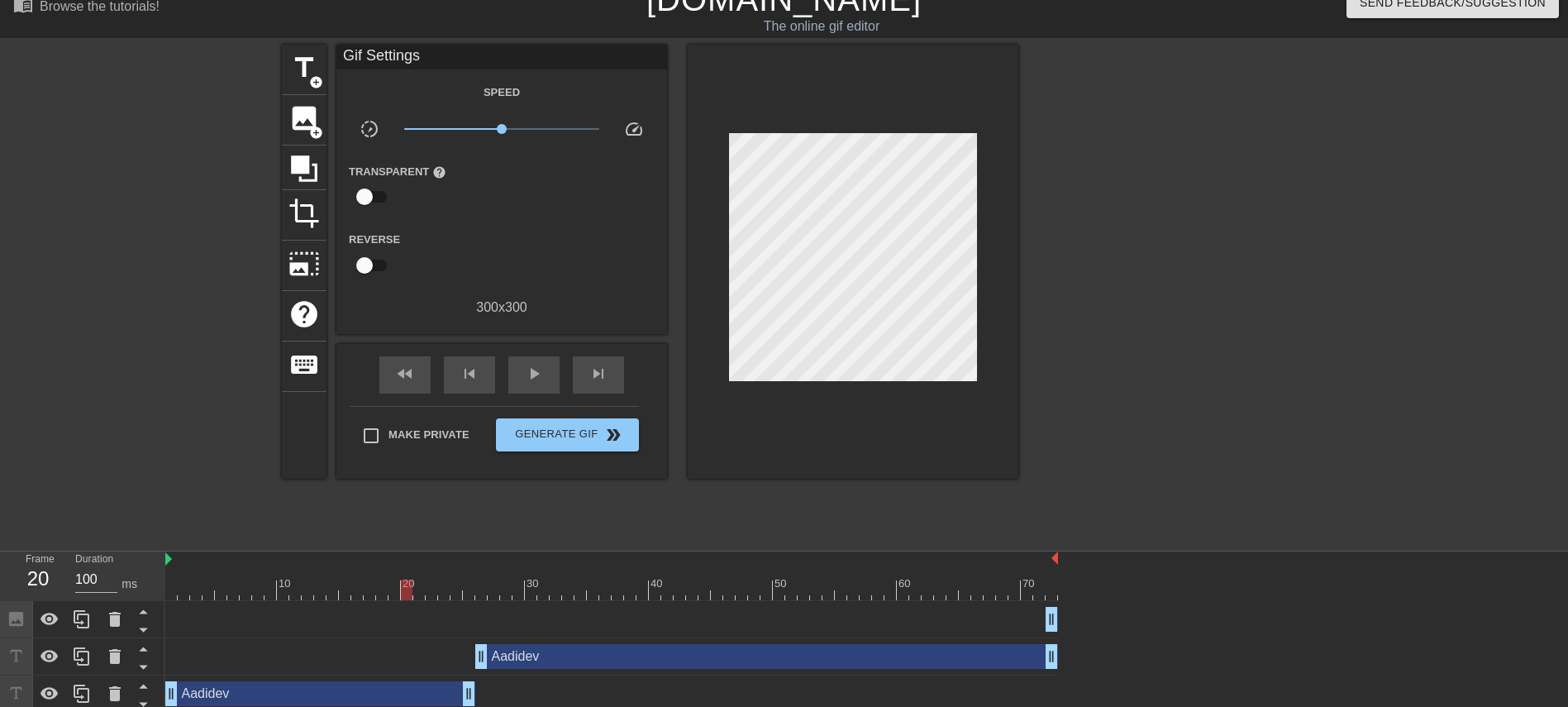
scroll to position [30, 0]
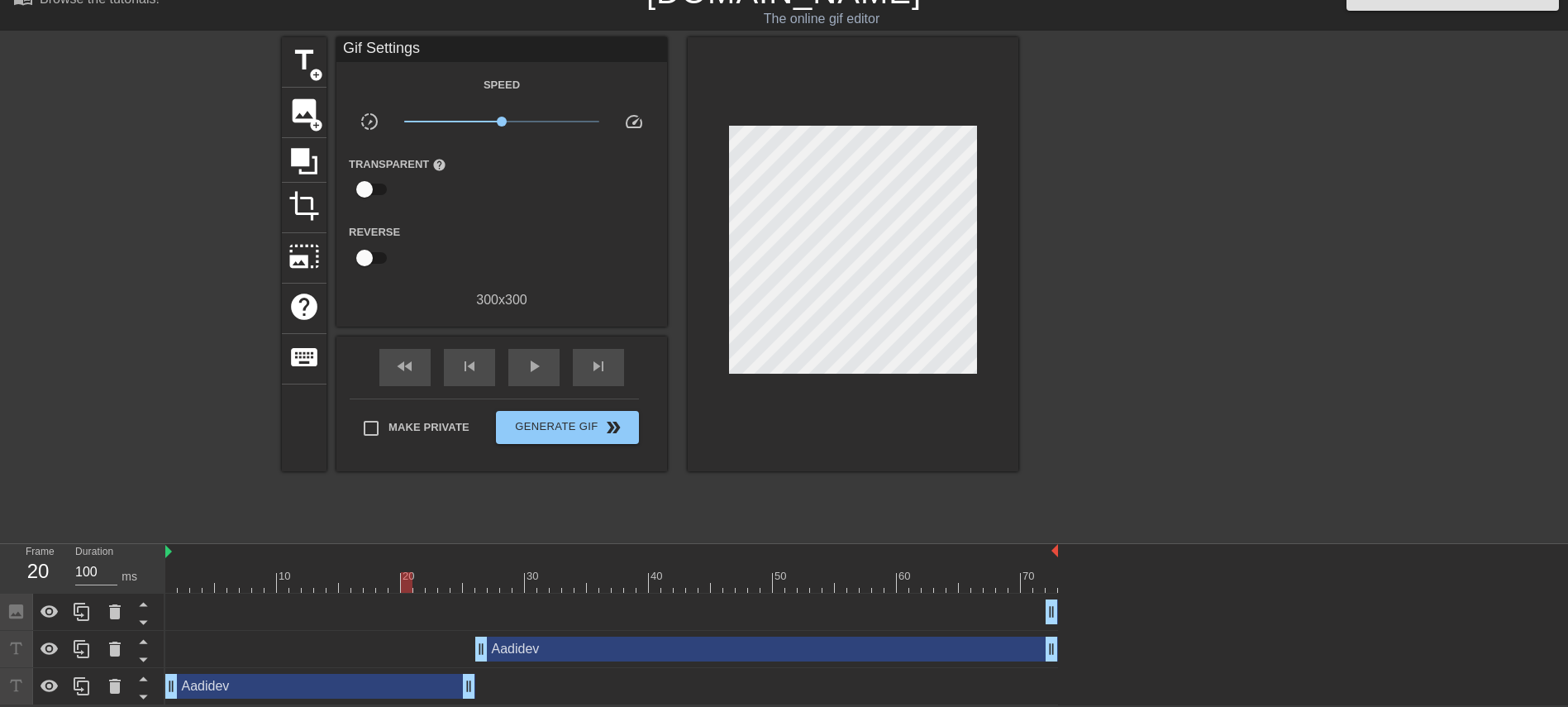
click at [381, 470] on div "Aadidev drag_handle drag_handle" at bounding box center [320, 686] width 310 height 25
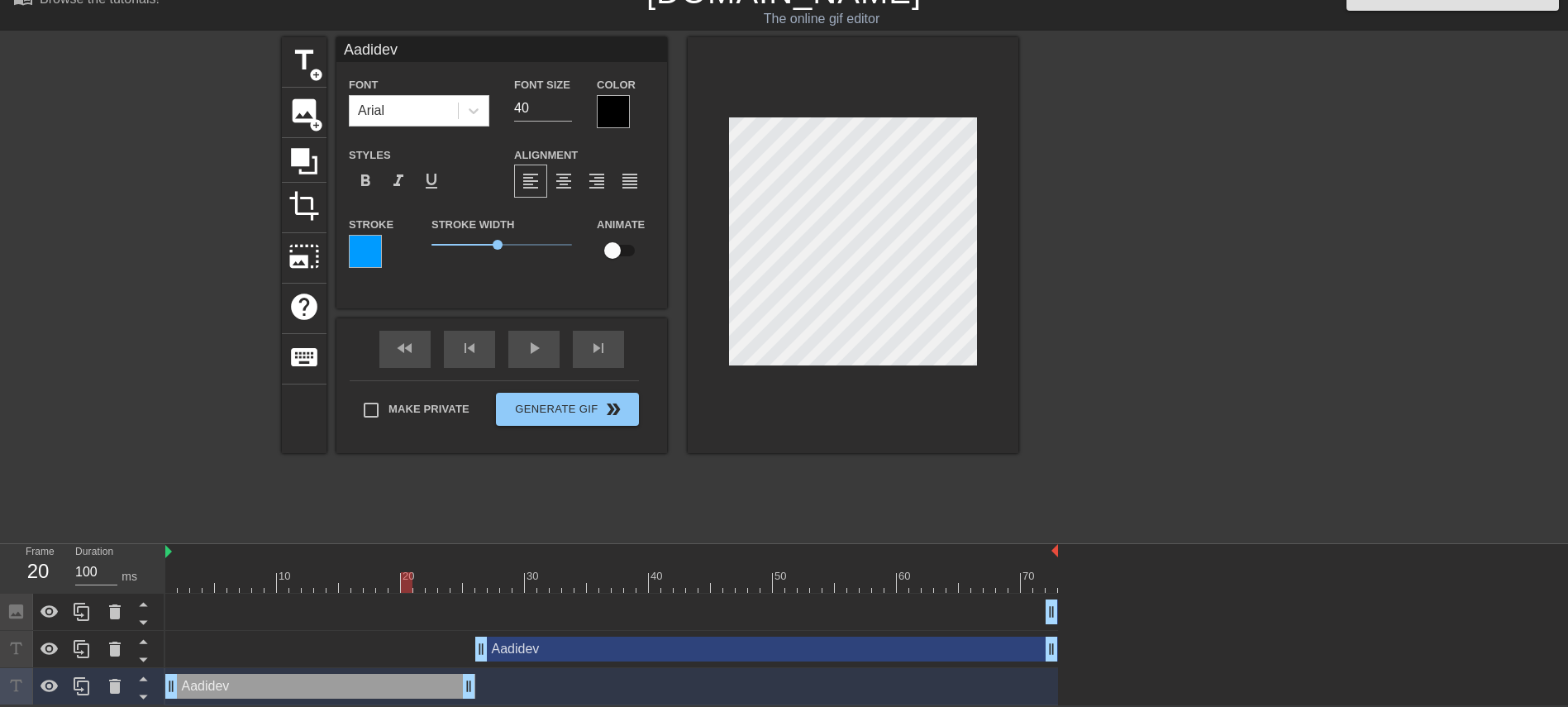
click at [373, 238] on div at bounding box center [365, 251] width 33 height 33
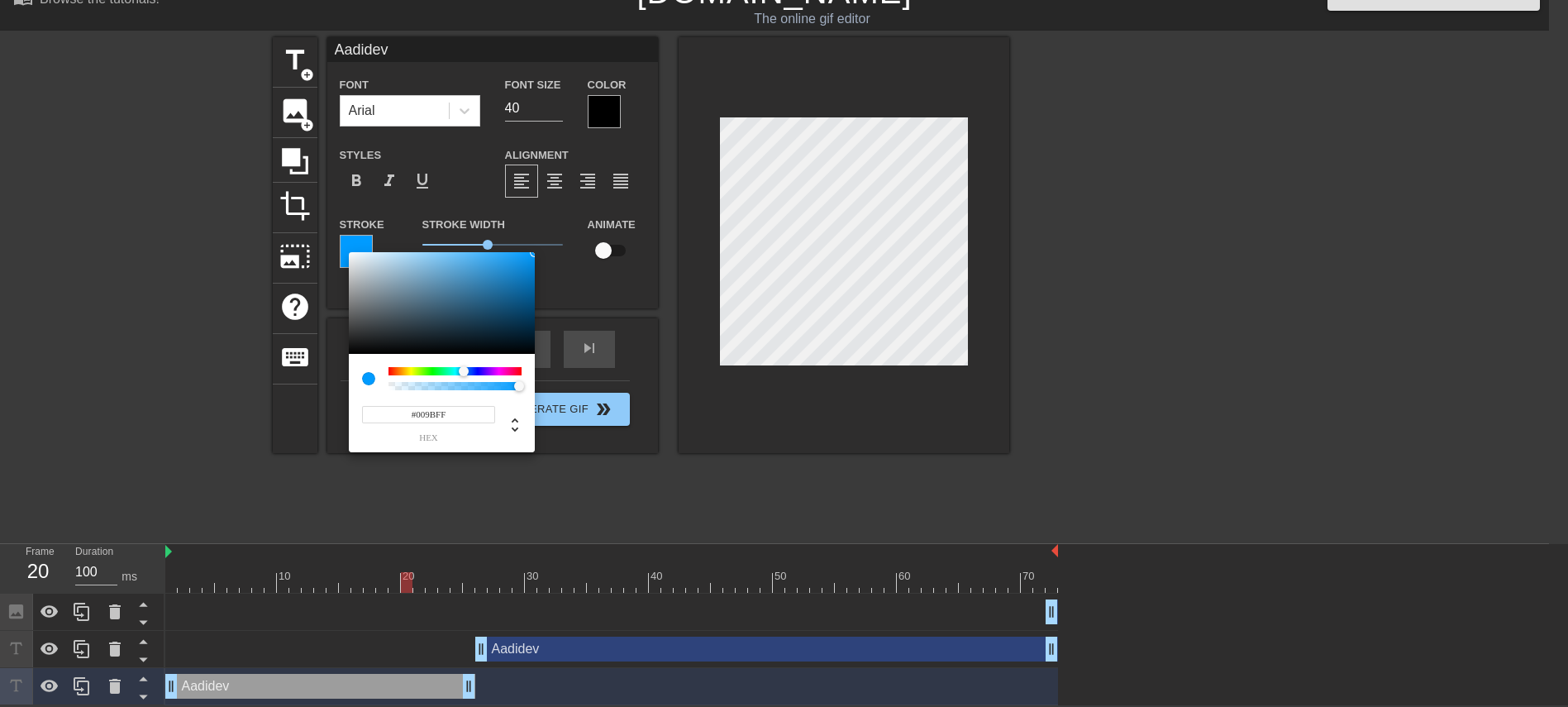
scroll to position [11, 0]
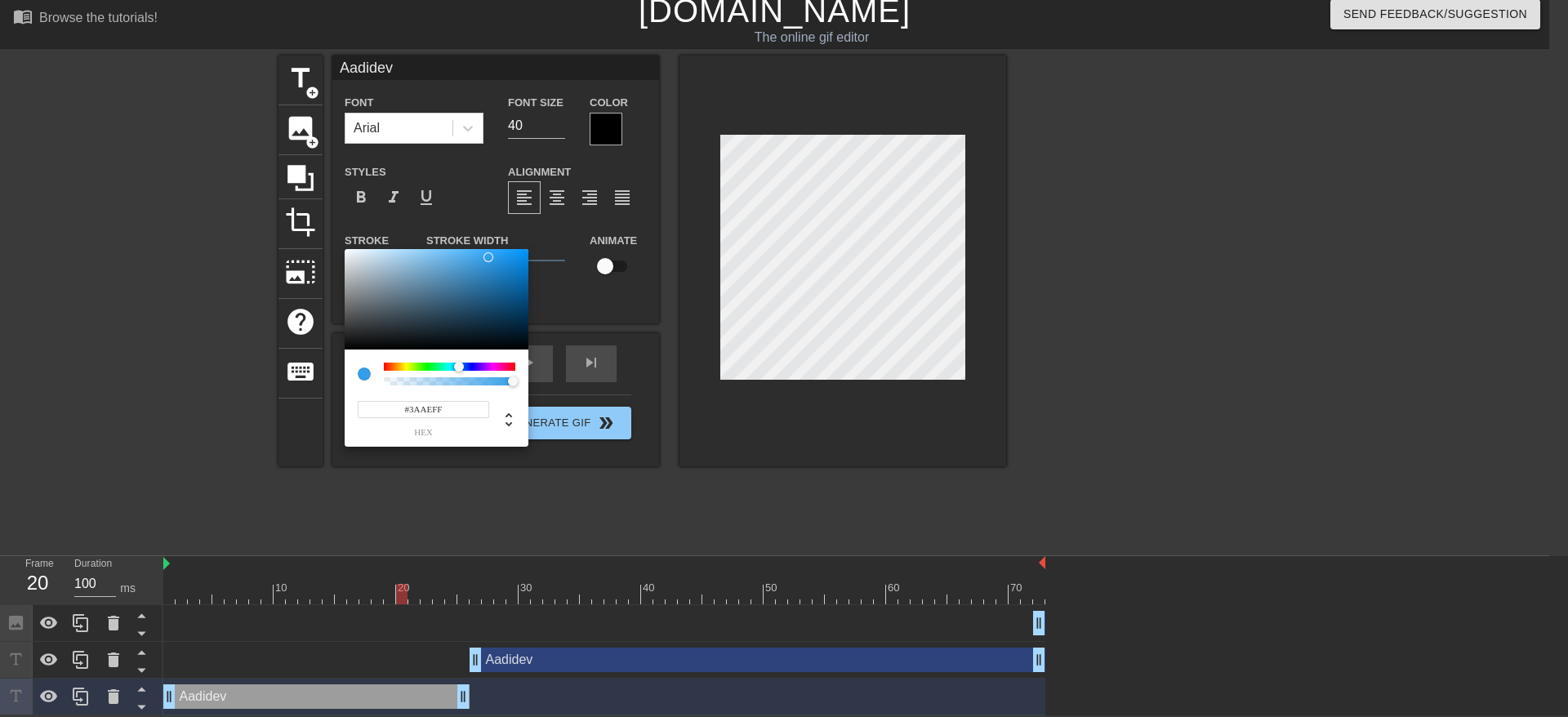
type input "#3BAEFF"
drag, startPoint x: 449, startPoint y: 281, endPoint x: 486, endPoint y: 244, distance: 52.3
click at [486, 244] on div "#3BAEFF hex" at bounding box center [784, 358] width 1568 height 717
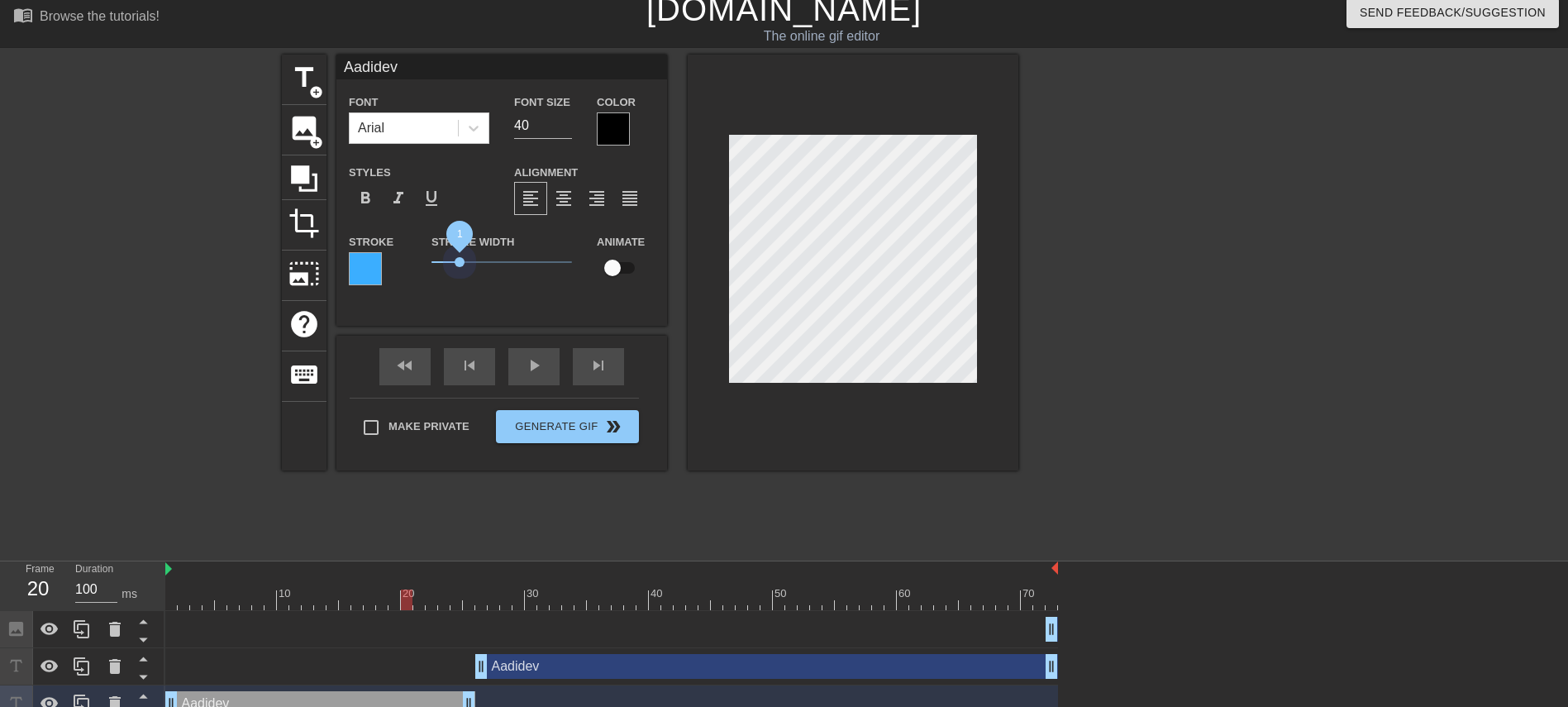
drag, startPoint x: 500, startPoint y: 258, endPoint x: 460, endPoint y: 304, distance: 61.0
click at [460, 304] on div "Aadidev Font Arial Font Size 40 Color Styles format_bold format_italic format_u…" at bounding box center [501, 190] width 330 height 271
click at [623, 128] on div at bounding box center [613, 129] width 33 height 33
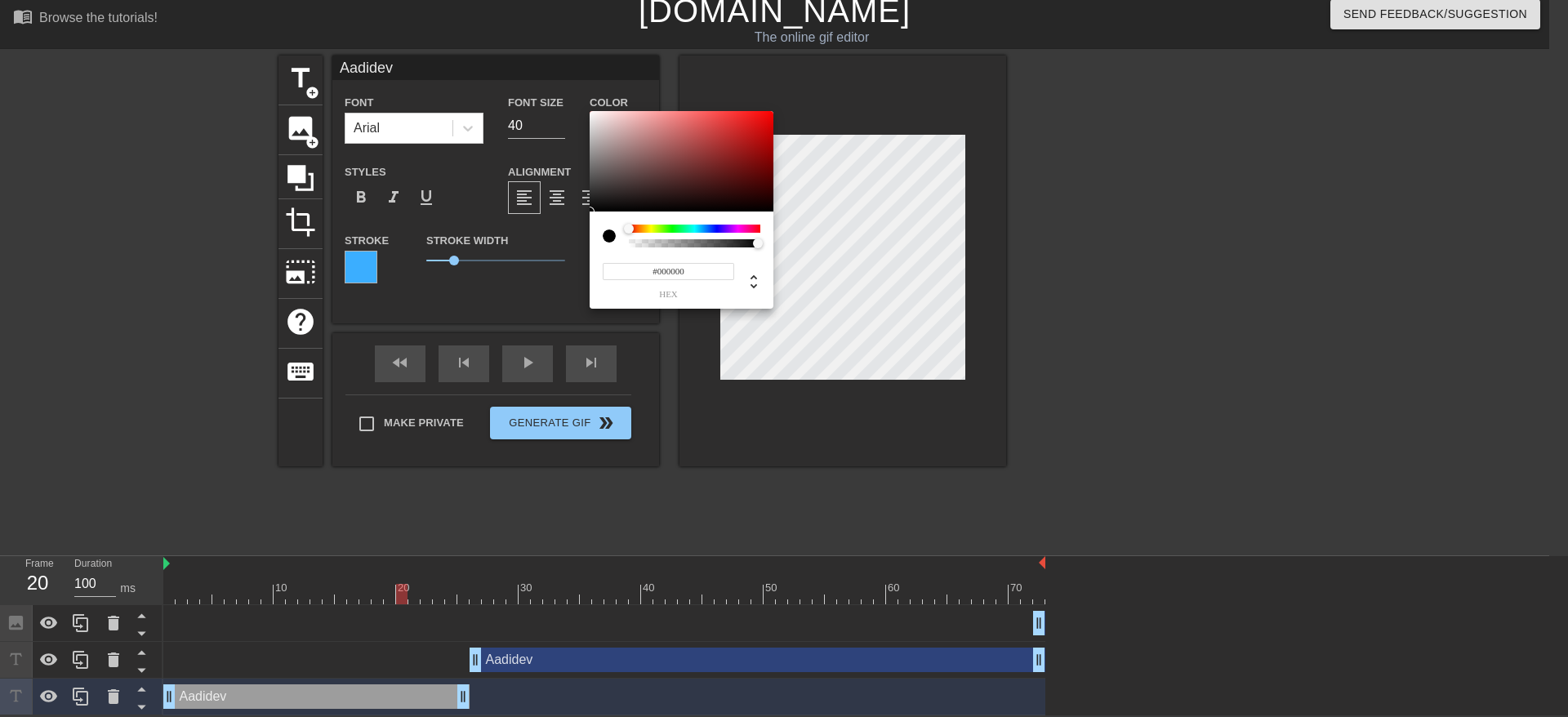
click at [698, 231] on div at bounding box center [694, 228] width 131 height 8
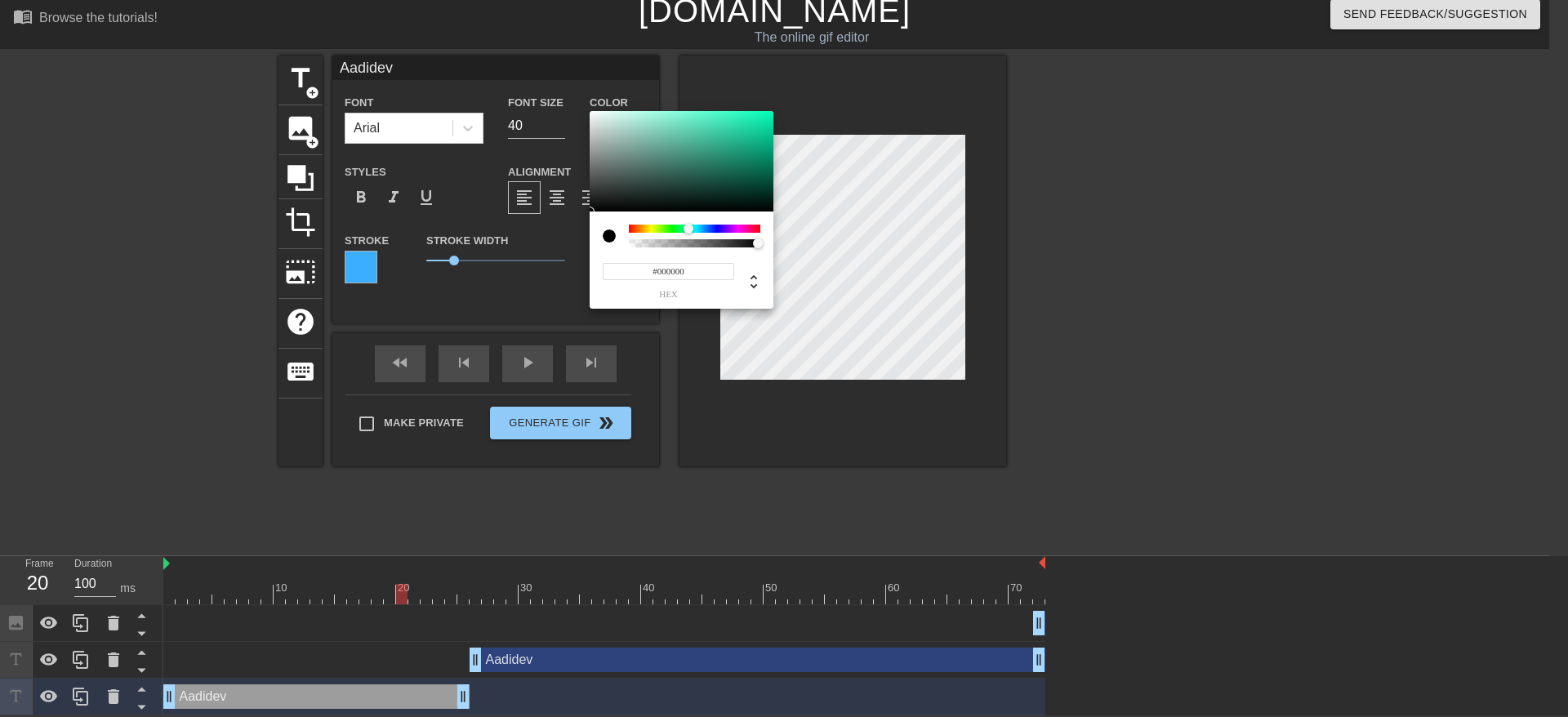
click at [689, 228] on div at bounding box center [694, 228] width 131 height 8
drag, startPoint x: 689, startPoint y: 228, endPoint x: 701, endPoint y: 228, distance: 12.0
click at [701, 228] on div at bounding box center [701, 228] width 10 height 10
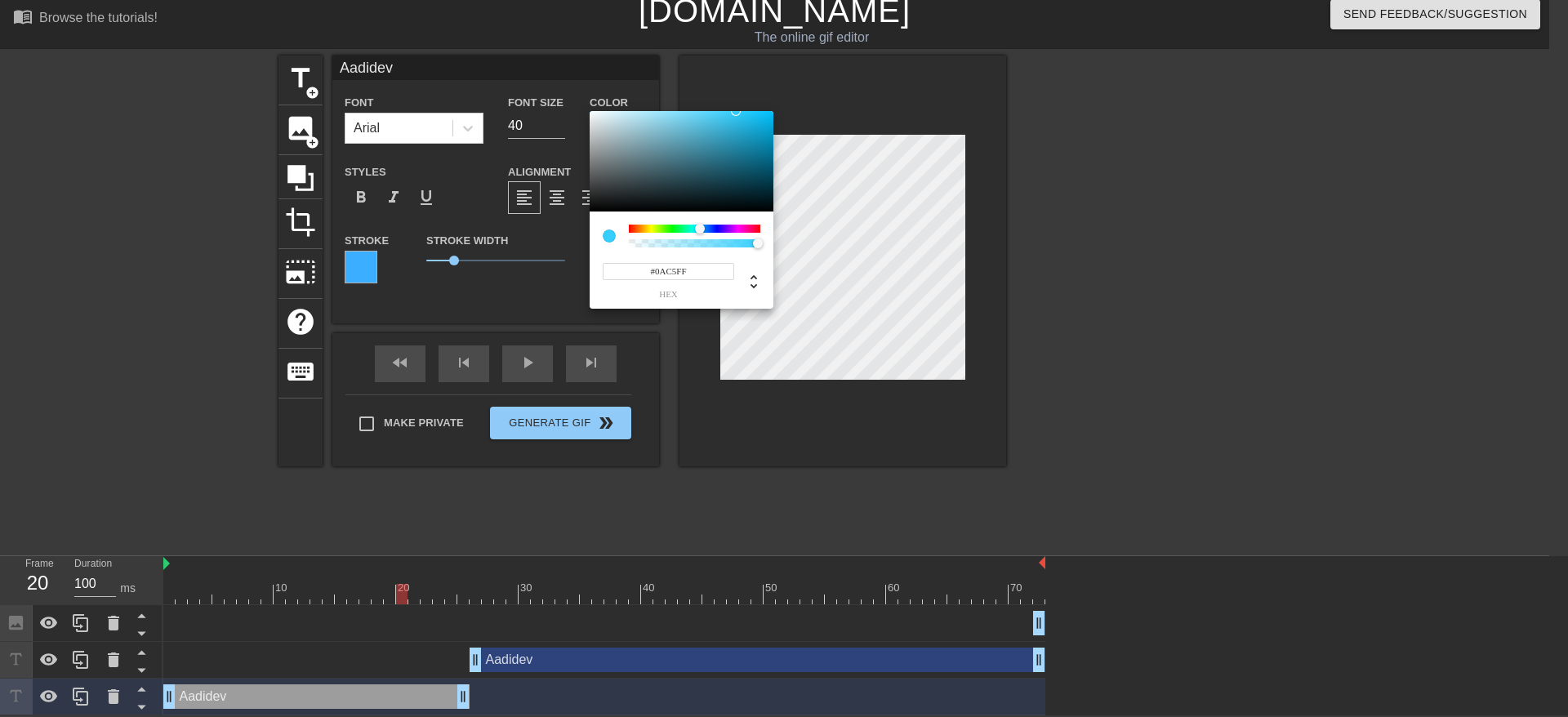
type input "#00C3FF"
drag, startPoint x: 616, startPoint y: 174, endPoint x: 867, endPoint y: 105, distance: 260.3
click at [867, 105] on div "#00C3FF hex" at bounding box center [784, 358] width 1568 height 717
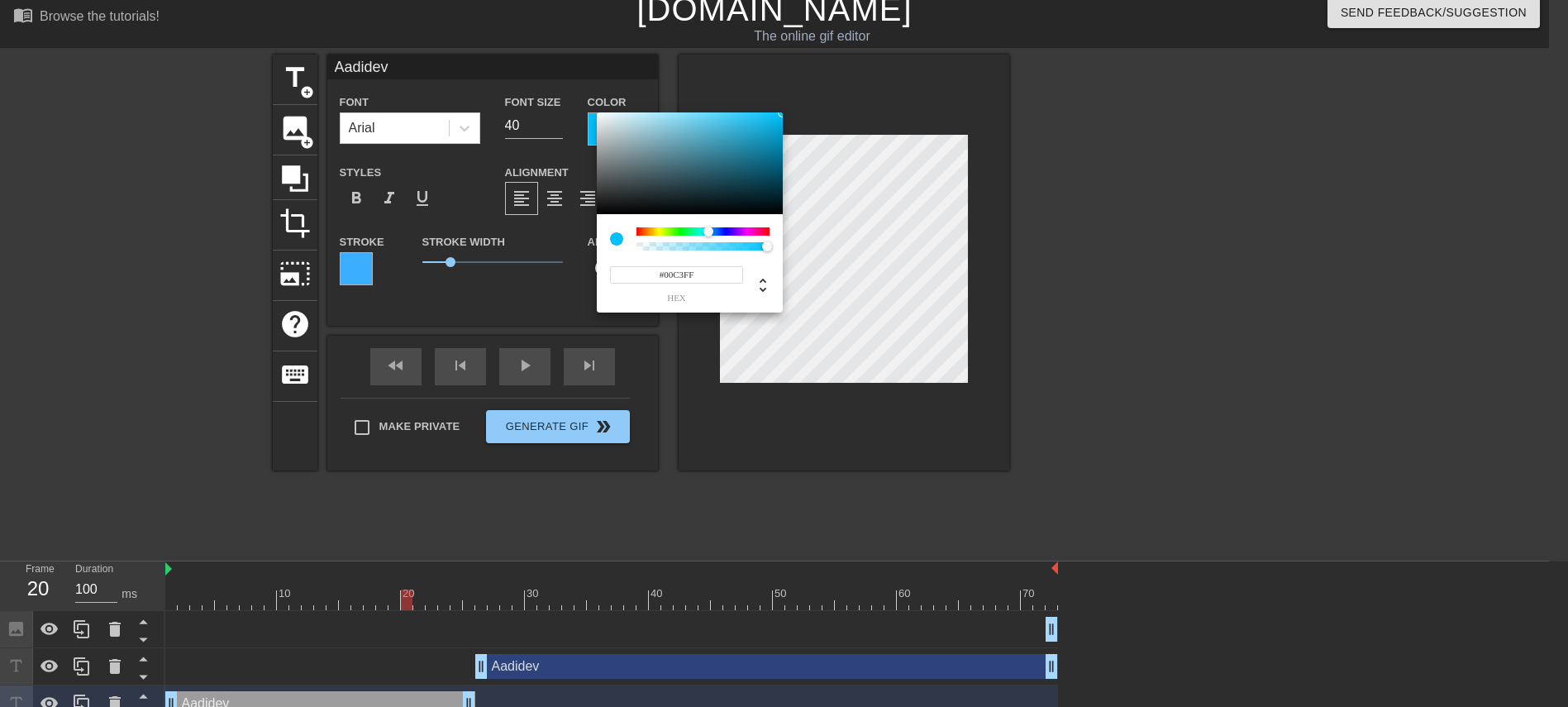
drag, startPoint x: 1354, startPoint y: 149, endPoint x: 1354, endPoint y: 138, distance: 11.0
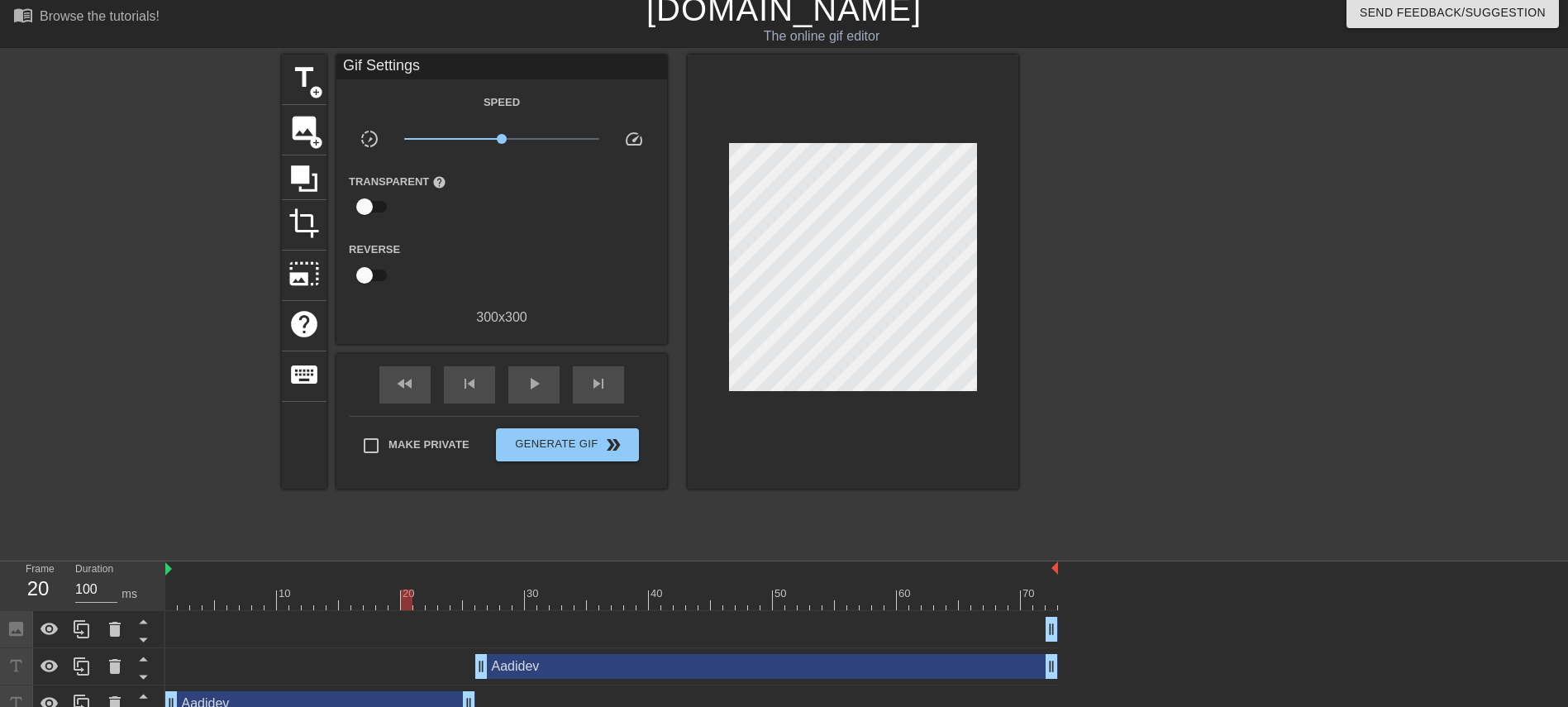
click at [632, 470] on div "Aadidev drag_handle drag_handle" at bounding box center [766, 666] width 582 height 25
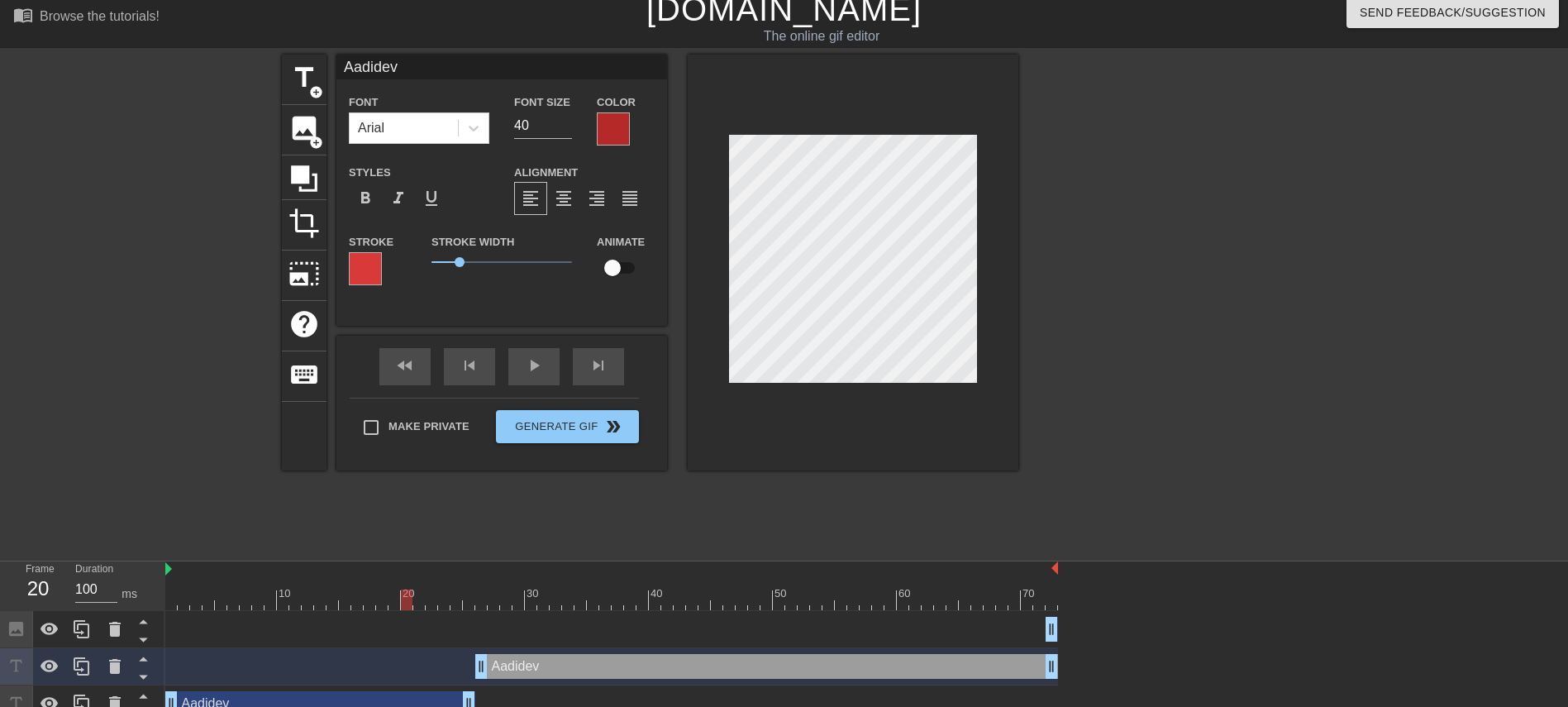
click at [432, 470] on div "Aadidev drag_handle drag_handle" at bounding box center [320, 703] width 310 height 25
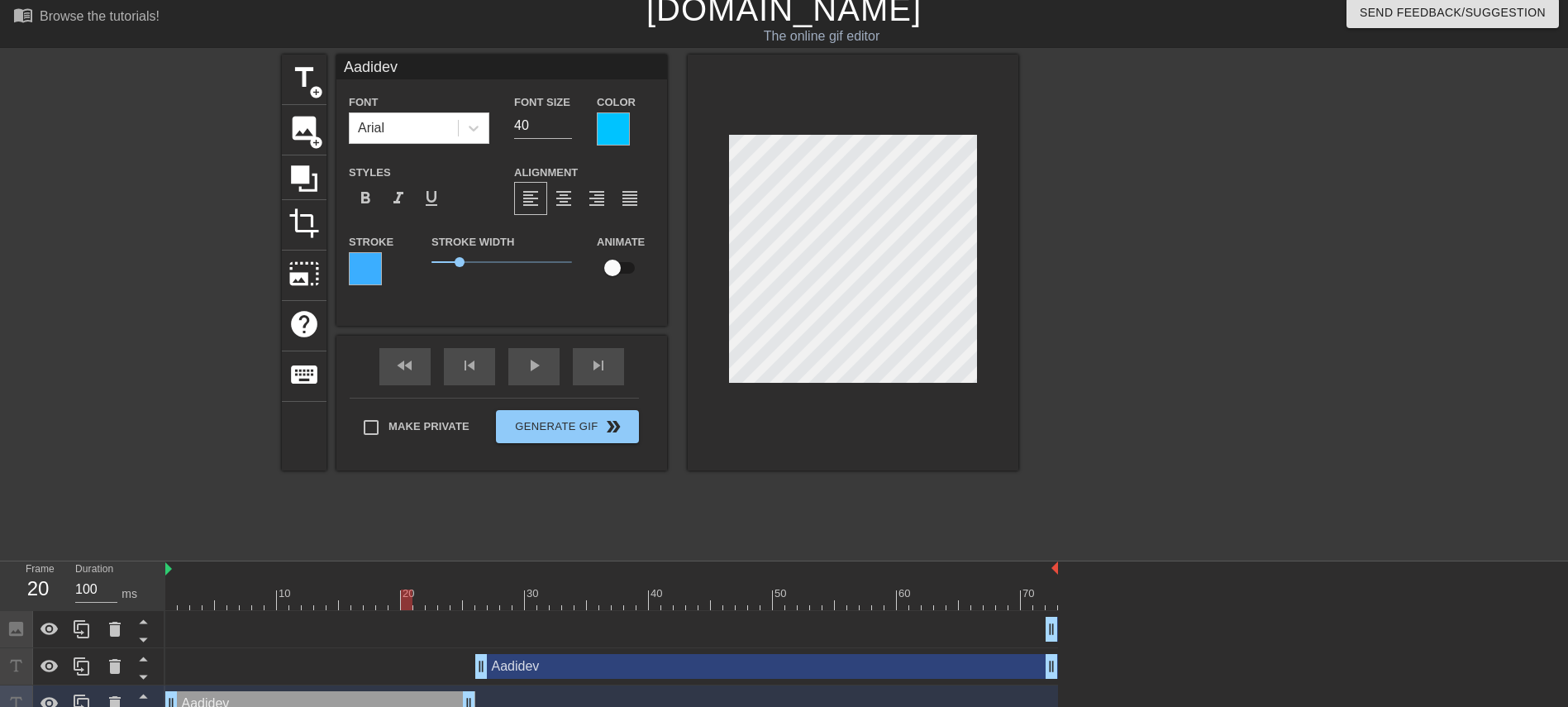
click at [589, 470] on div "Aadidev drag_handle drag_handle" at bounding box center [766, 666] width 582 height 25
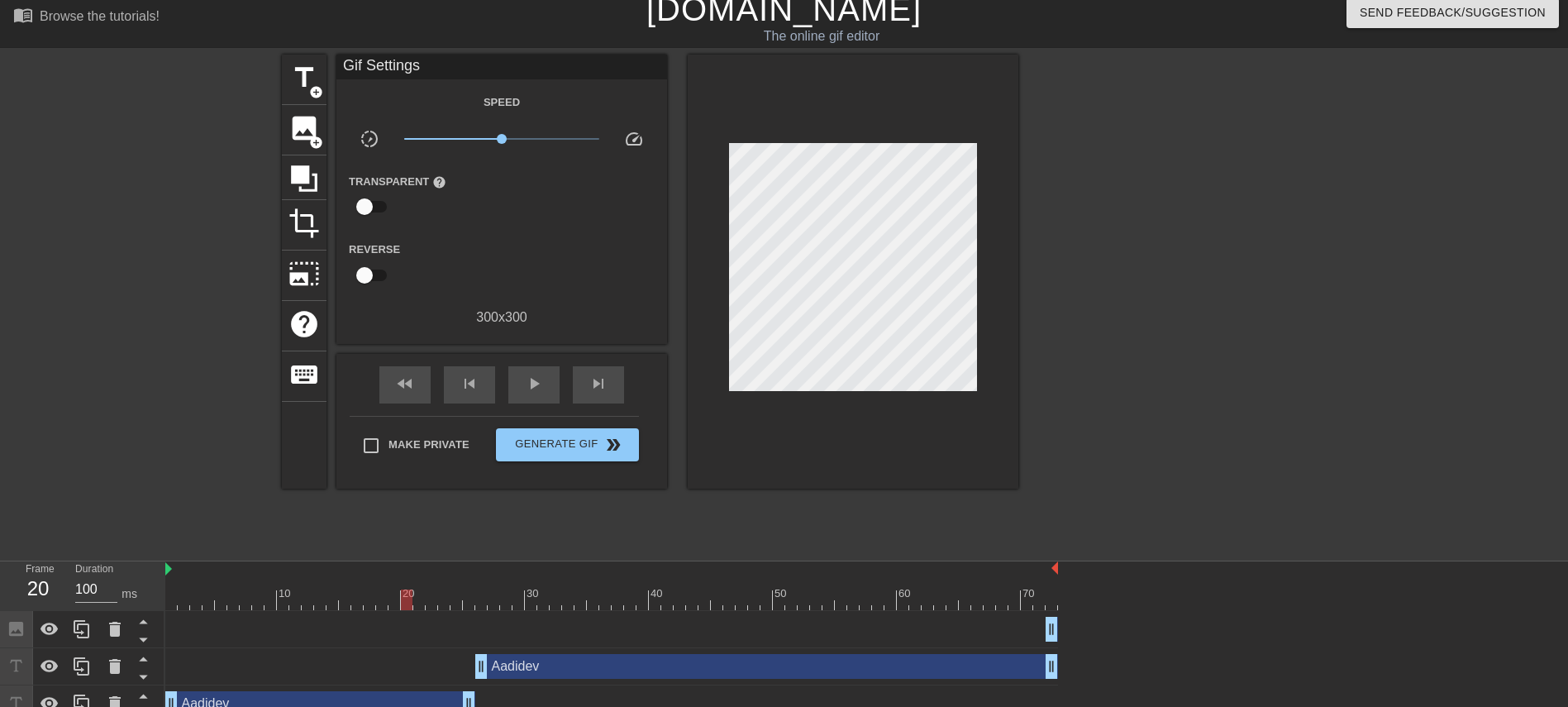
click at [1045, 349] on div "title add_circle image add_circle crop photo_size_select_large help keyboard Gi…" at bounding box center [784, 302] width 1568 height 496
click at [515, 381] on div "play_arrow" at bounding box center [533, 384] width 52 height 37
click at [413, 380] on span "fast_rewind" at bounding box center [405, 383] width 19 height 19
drag, startPoint x: 1049, startPoint y: 662, endPoint x: 859, endPoint y: 663, distance: 190.0
click at [528, 384] on span "pause" at bounding box center [533, 383] width 19 height 19
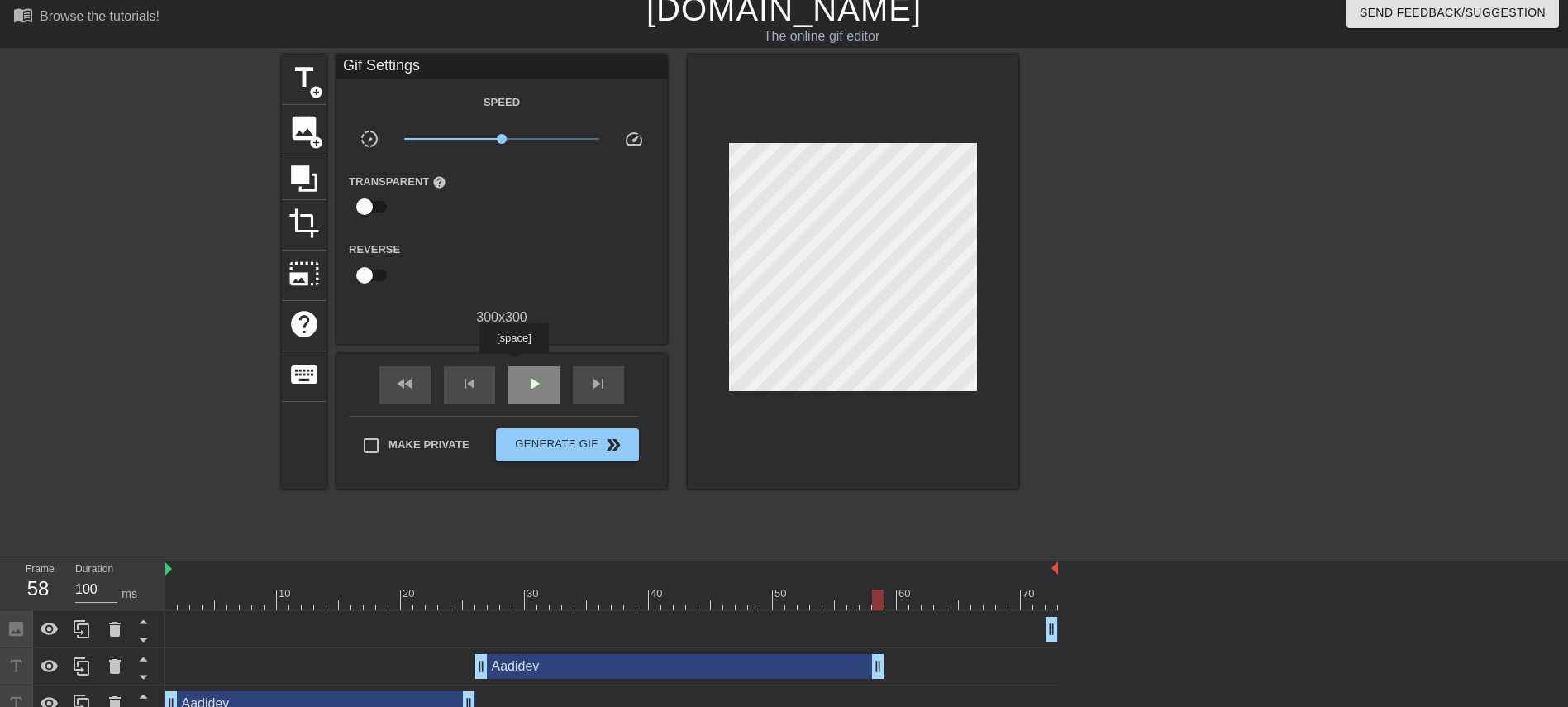
click at [516, 369] on div "play_arrow" at bounding box center [533, 384] width 52 height 37
drag, startPoint x: 259, startPoint y: 597, endPoint x: 780, endPoint y: 613, distance: 521.2
click at [780, 470] on div "10 20 30 40 50 60 70 Image drag_handle drag_handle Aadidev drag_handle drag_han…" at bounding box center [866, 642] width 1403 height 161
click at [533, 384] on span "play_arrow" at bounding box center [533, 383] width 19 height 19
drag, startPoint x: 265, startPoint y: 583, endPoint x: 804, endPoint y: 603, distance: 539.4
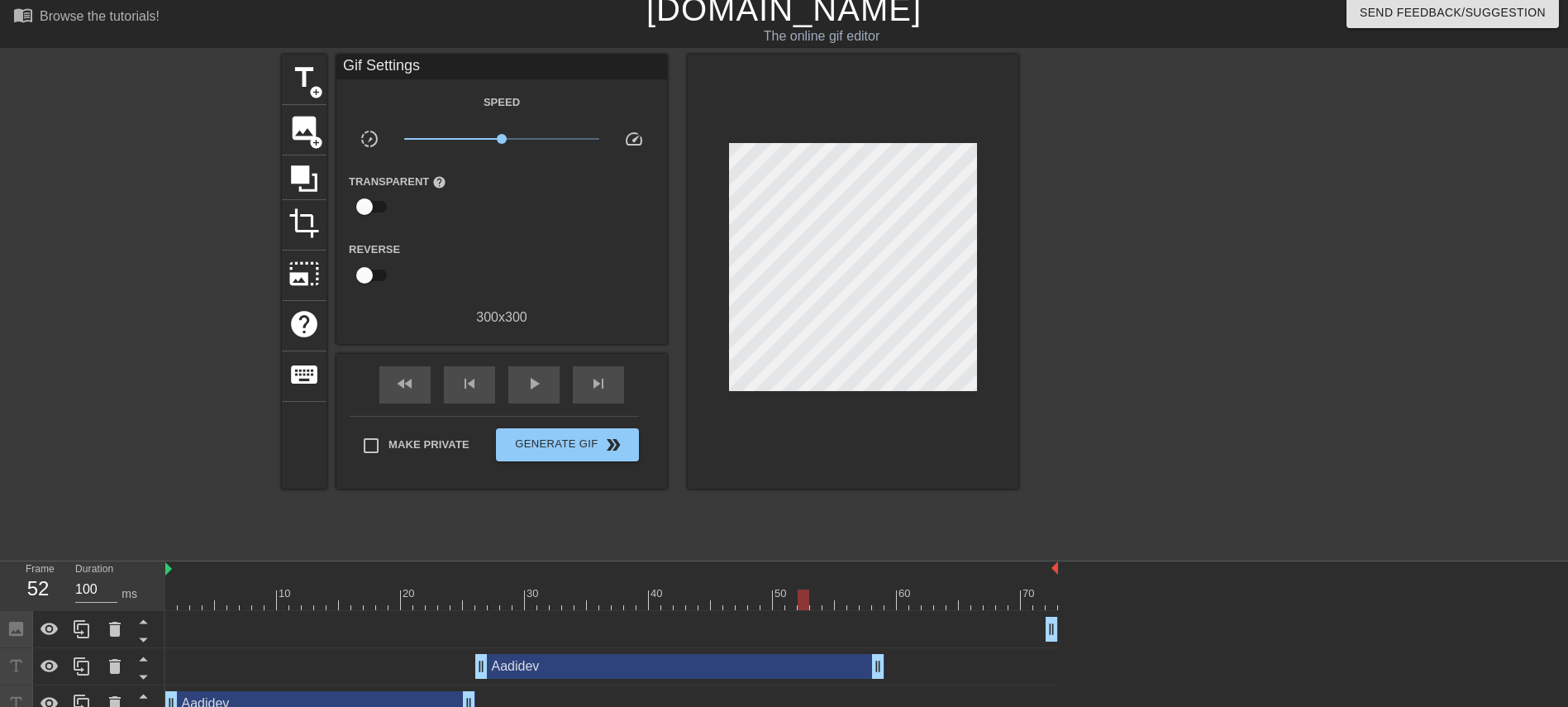
click at [804, 470] on div "10 20 30 40 50 60 70" at bounding box center [611, 586] width 892 height 49
click at [525, 395] on div "play_arrow" at bounding box center [533, 384] width 52 height 37
drag, startPoint x: 877, startPoint y: 663, endPoint x: 891, endPoint y: 666, distance: 14.3
click at [522, 383] on div "pause" at bounding box center [533, 384] width 52 height 37
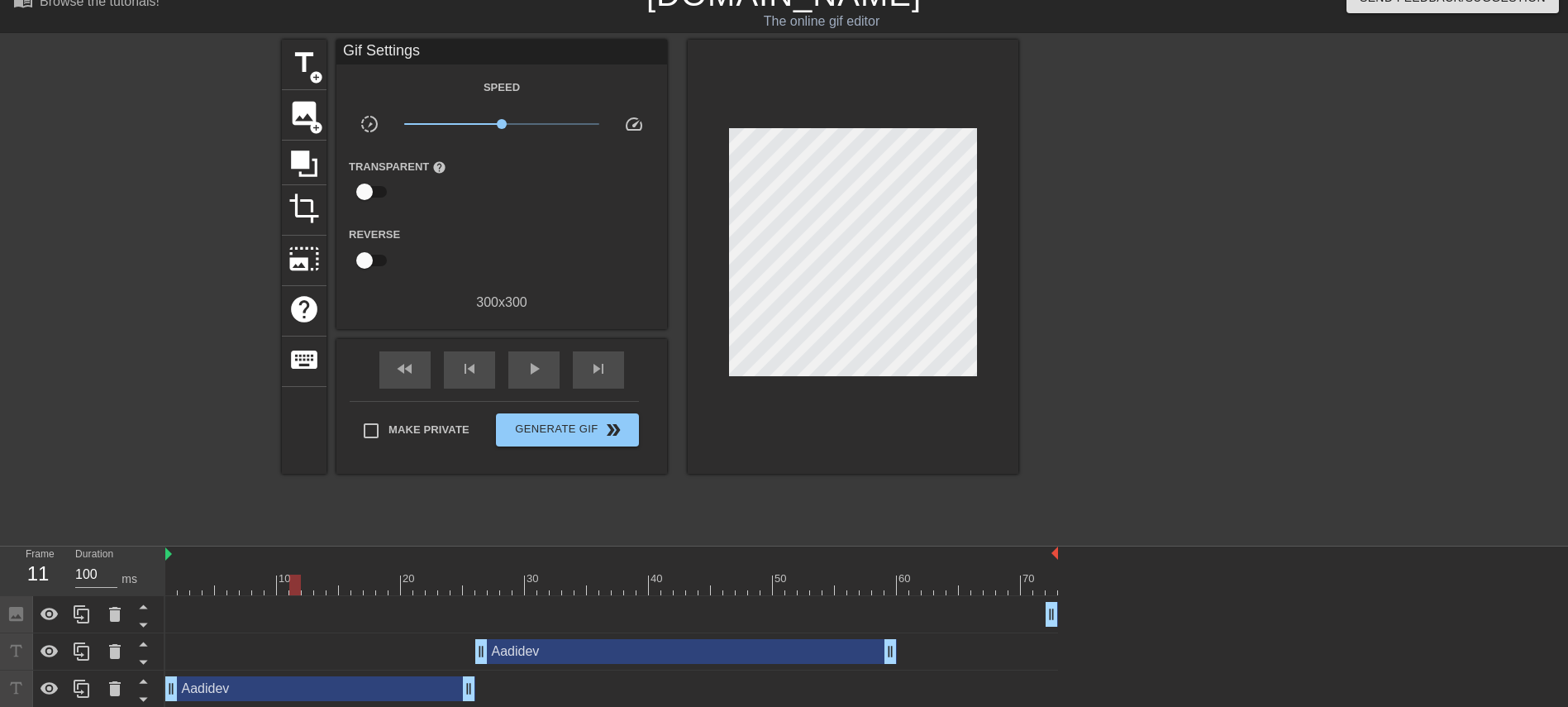
scroll to position [30, 0]
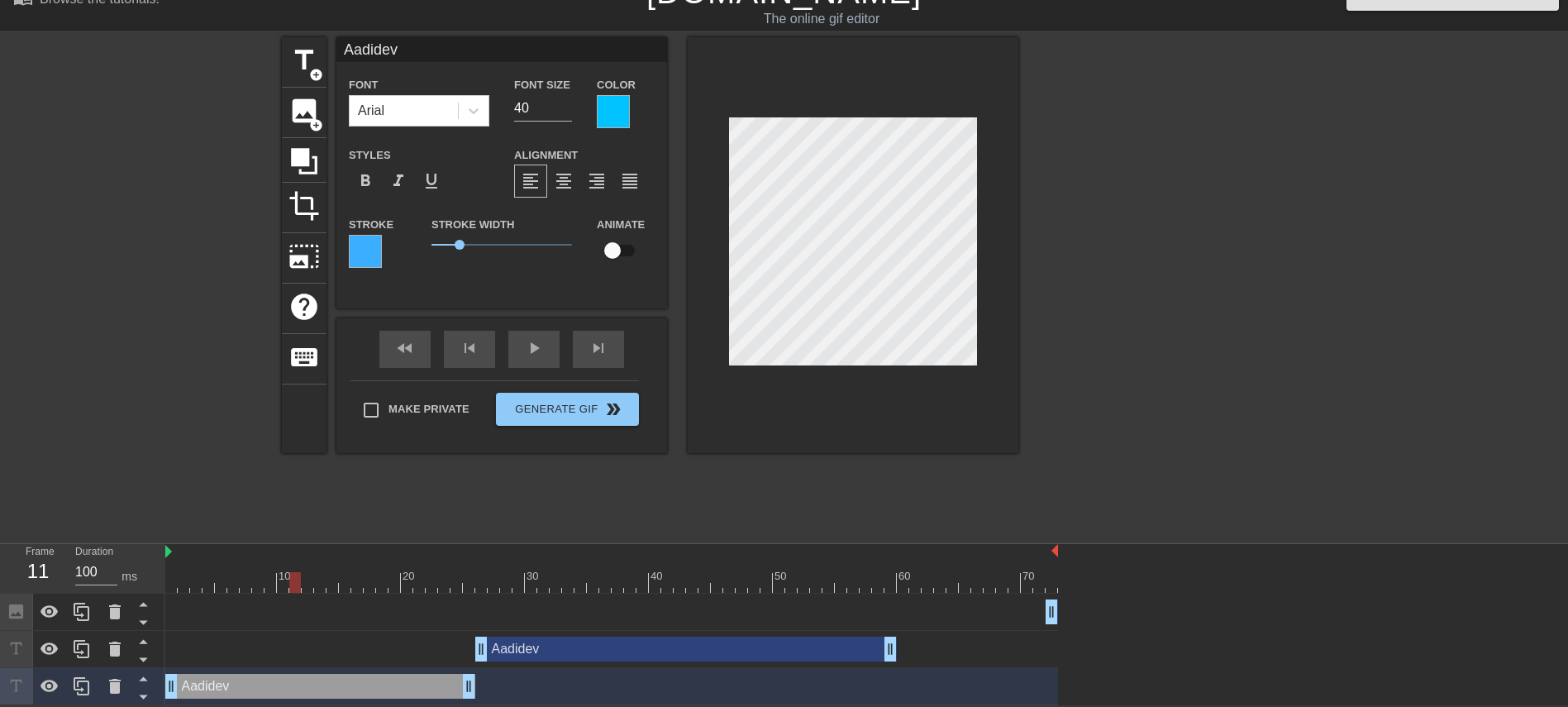
click at [621, 108] on div at bounding box center [613, 111] width 33 height 33
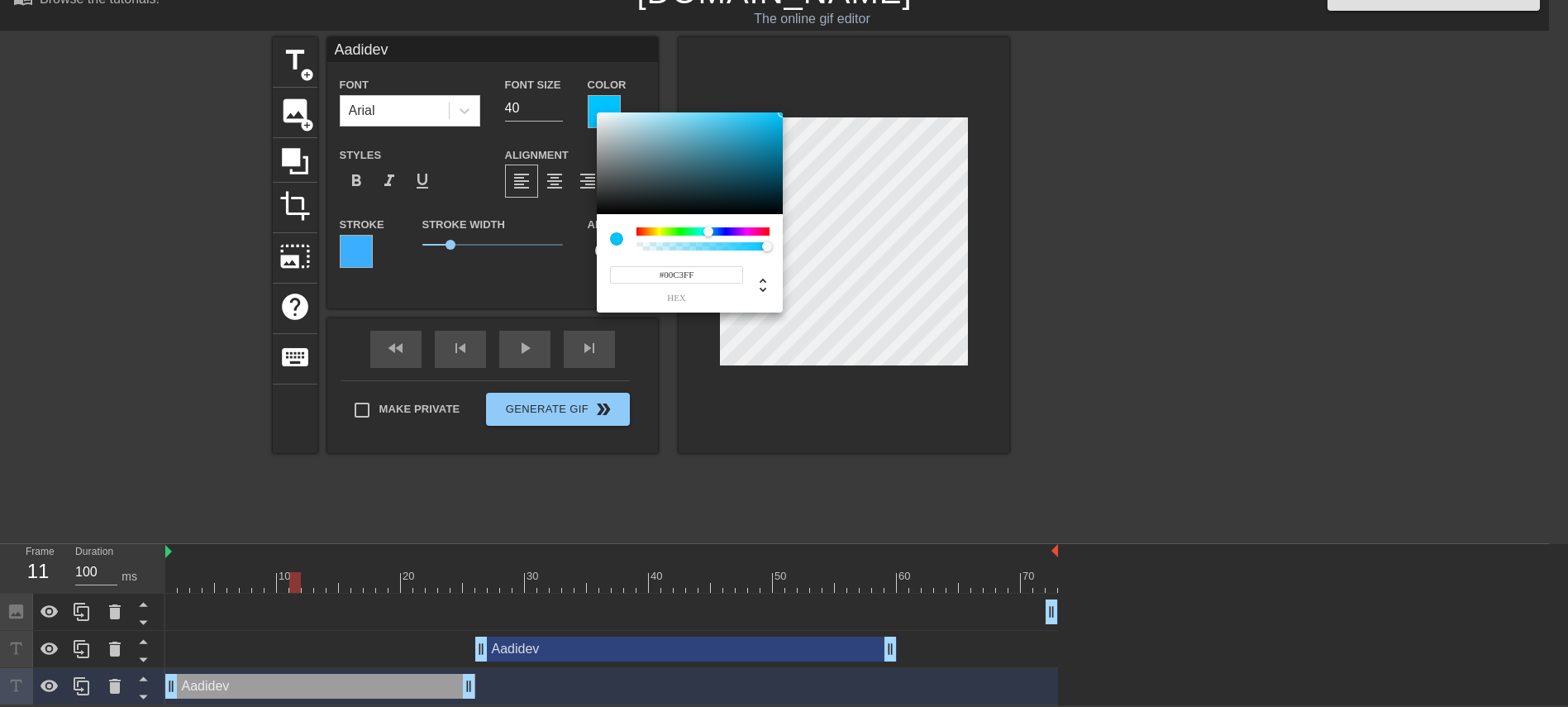
scroll to position [11, 0]
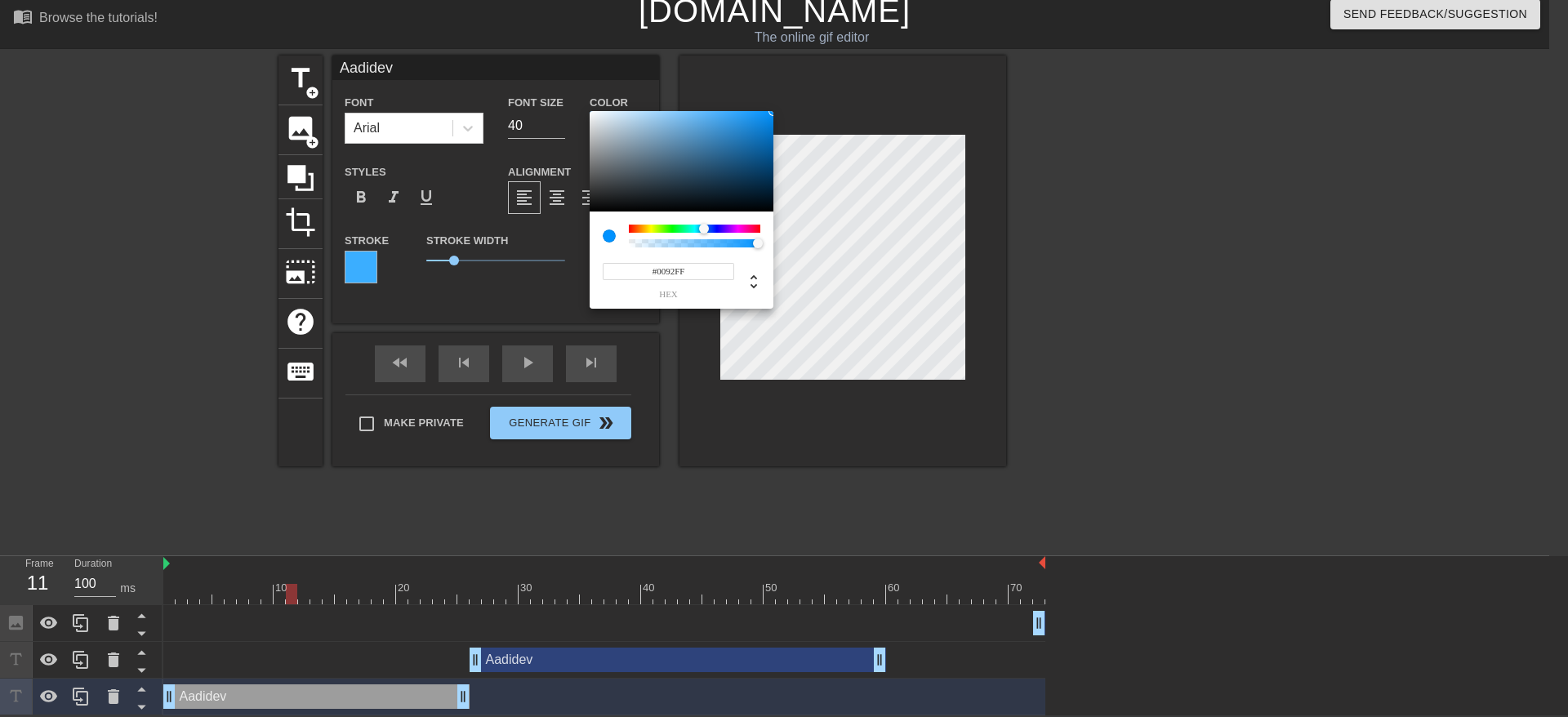
type input "#0088FF"
drag, startPoint x: 694, startPoint y: 228, endPoint x: 705, endPoint y: 226, distance: 11.2
click at [705, 226] on div at bounding box center [705, 228] width 10 height 10
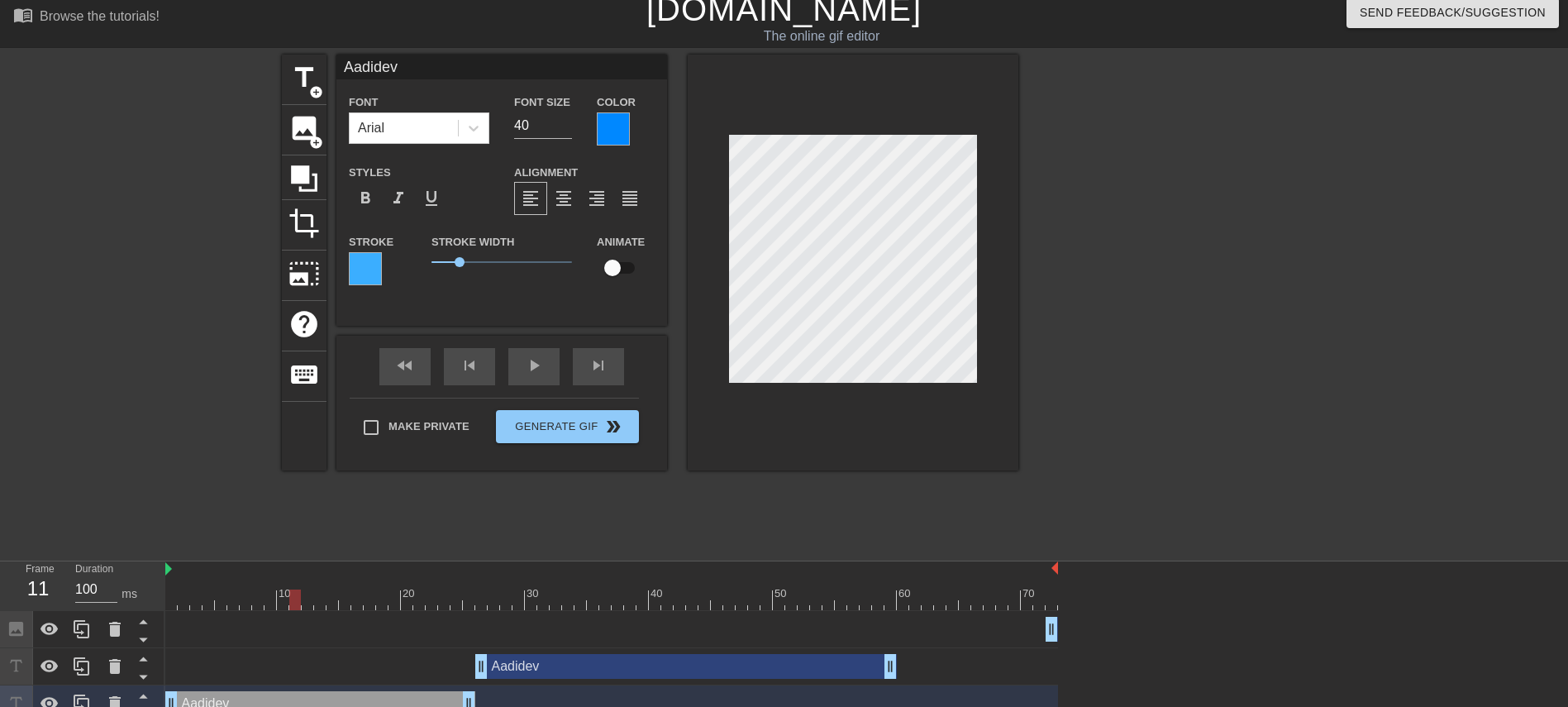
click at [607, 120] on div at bounding box center [613, 129] width 33 height 33
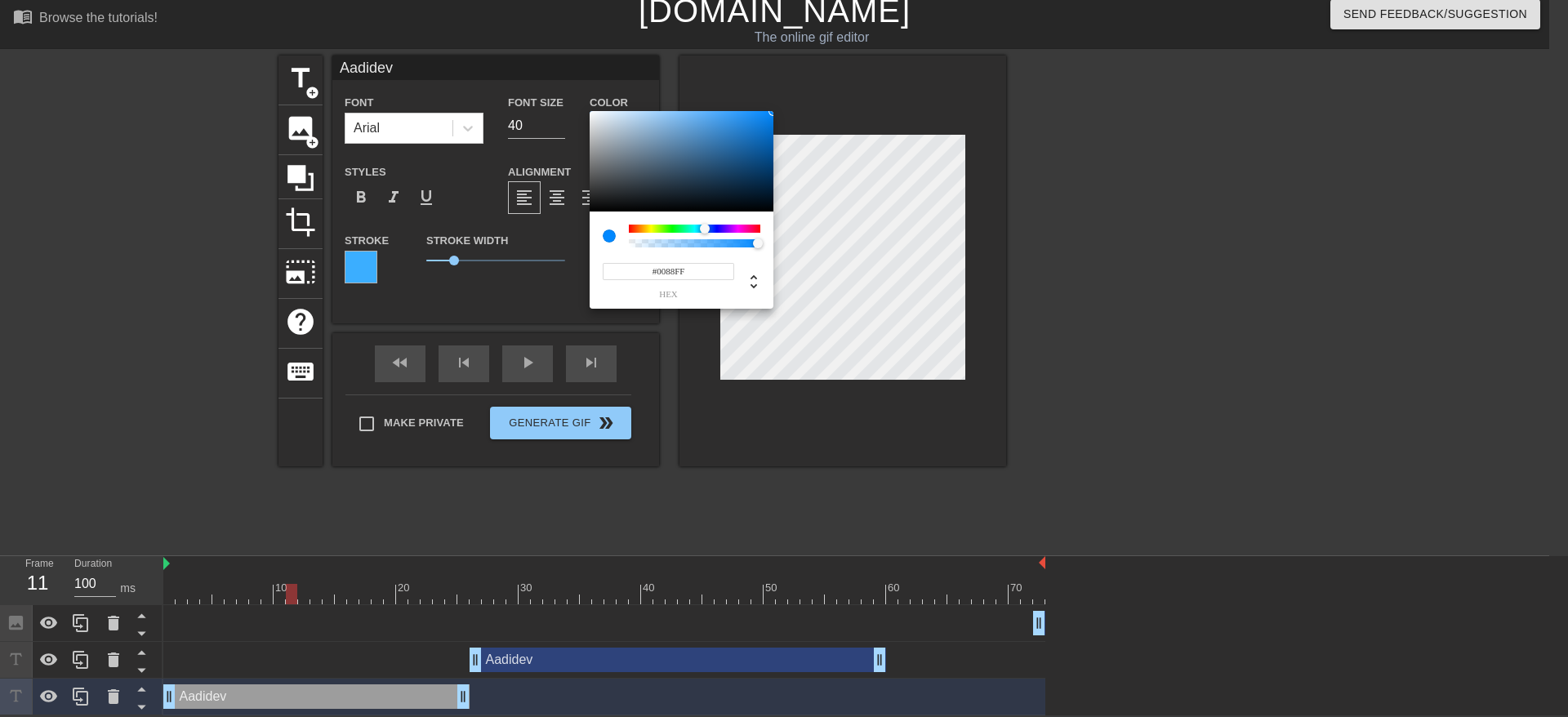
click at [671, 273] on input "#0088FF" at bounding box center [668, 271] width 131 height 17
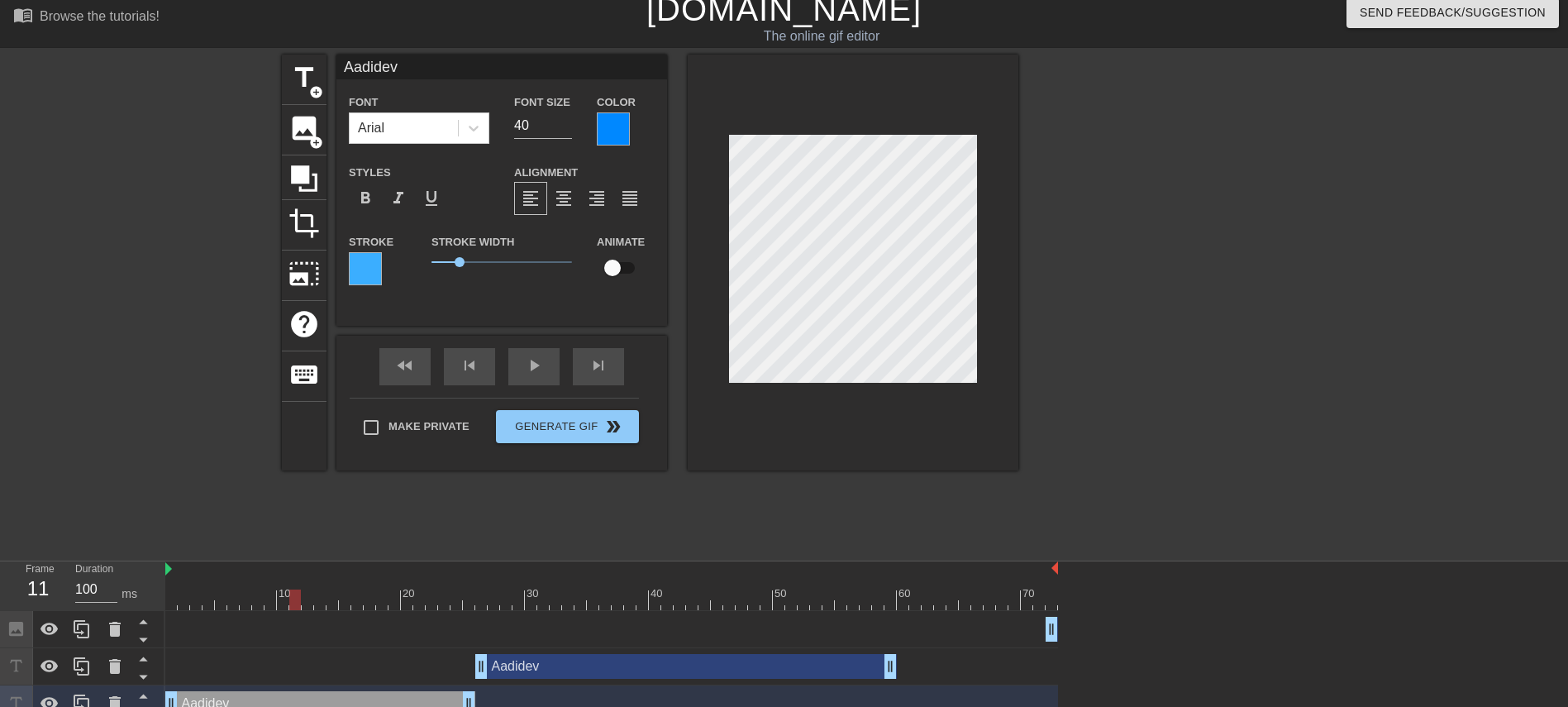
click at [370, 260] on div at bounding box center [365, 268] width 33 height 33
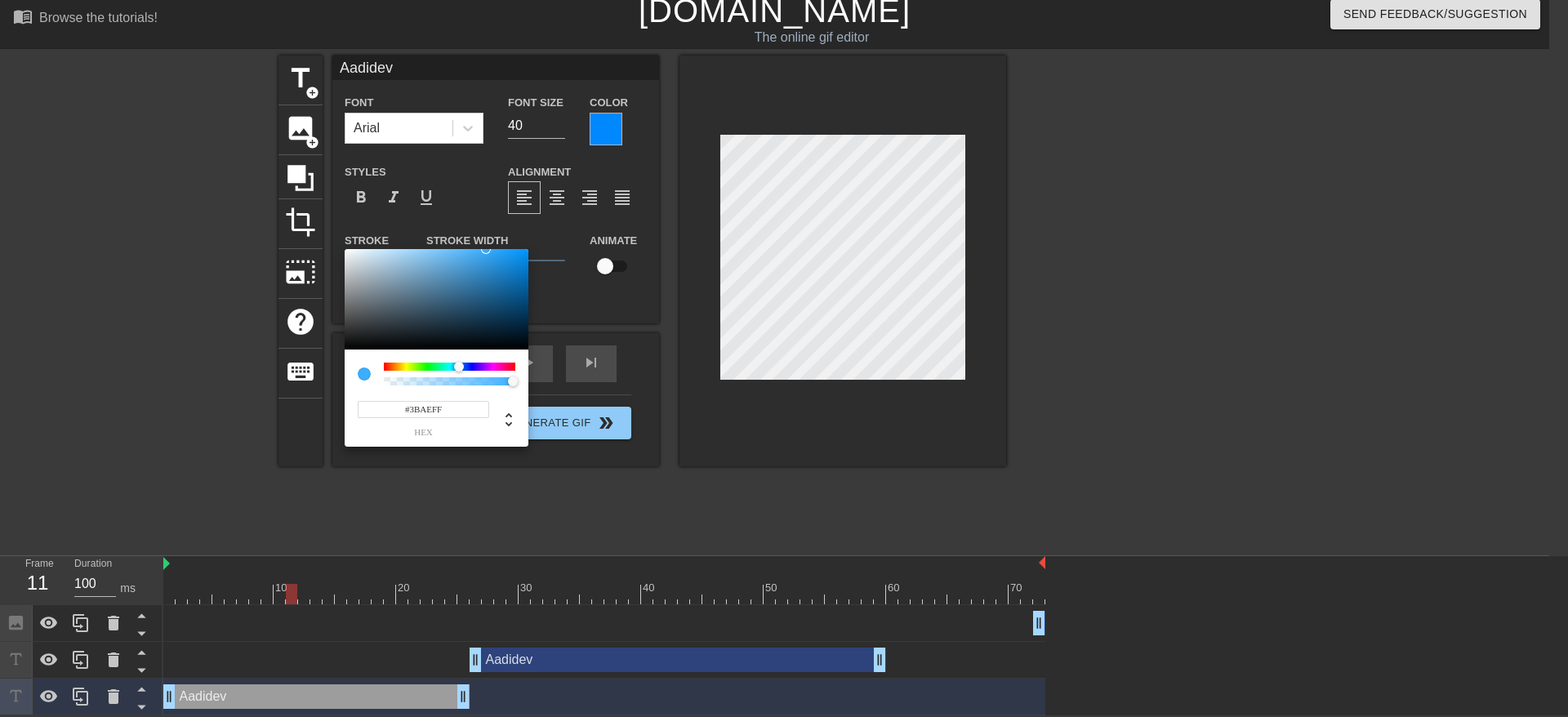
click at [439, 410] on input "#3BAEFF" at bounding box center [423, 409] width 131 height 17
click at [461, 424] on div "#3BAEFF hex" at bounding box center [423, 417] width 131 height 38
click at [438, 416] on input "#3BAEFF" at bounding box center [423, 409] width 131 height 17
paste input "0088FF"
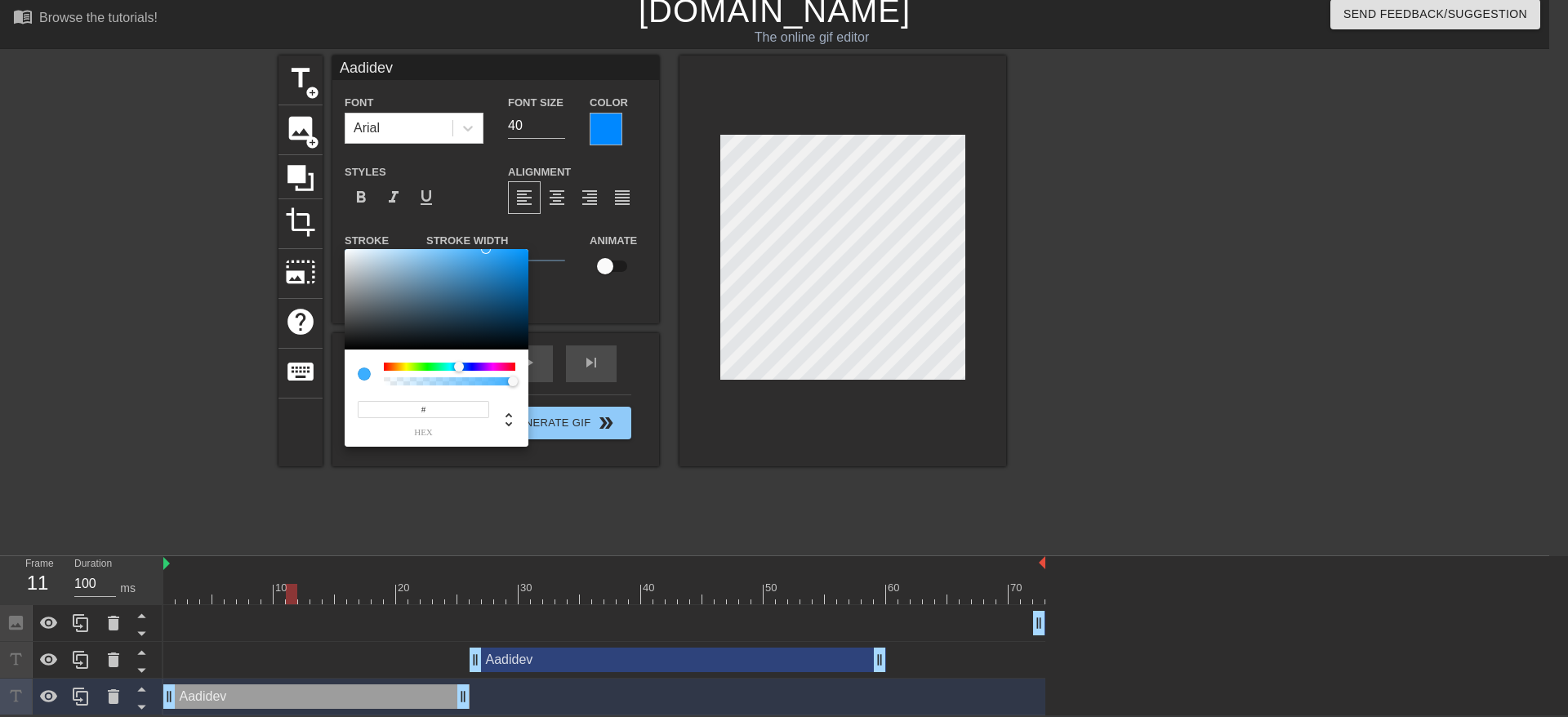
type input "#0088FF"
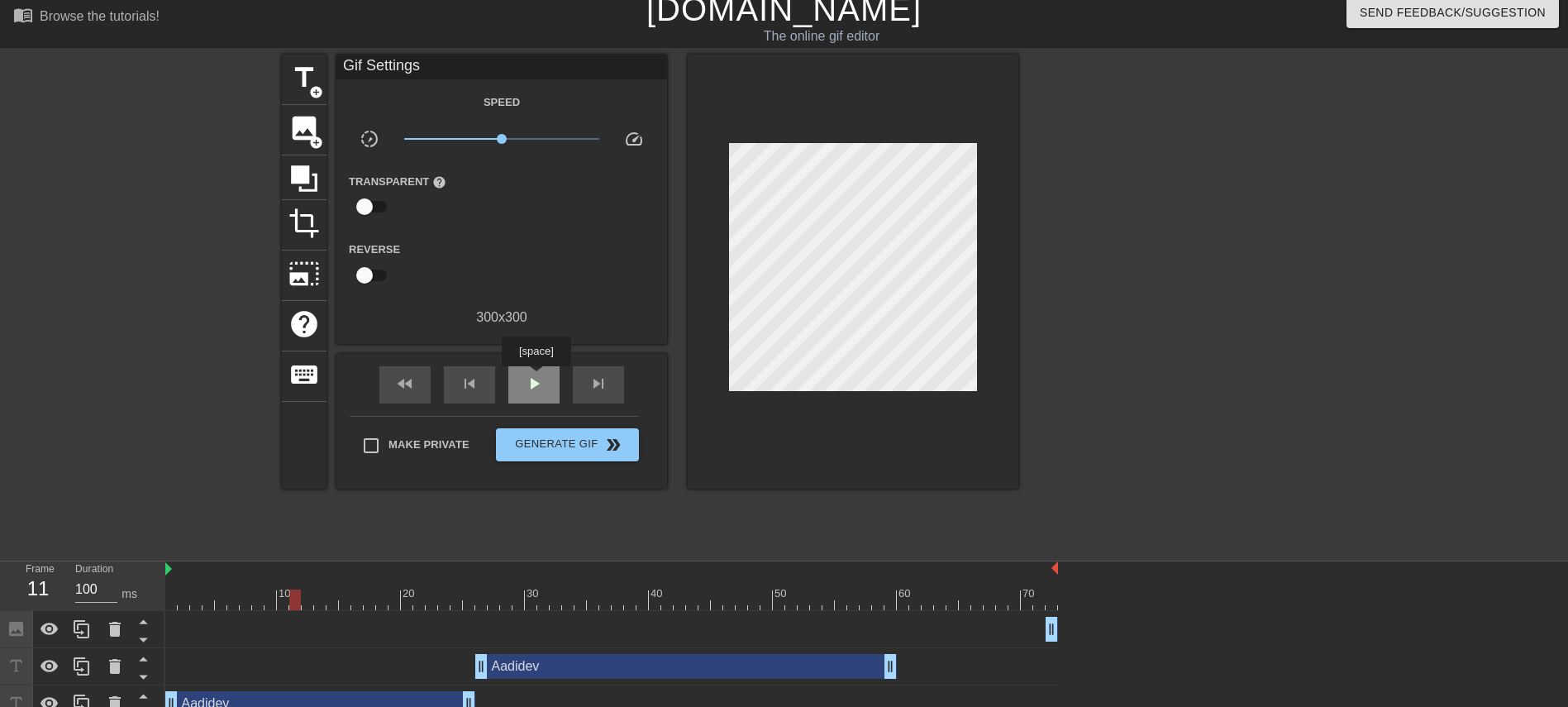
click at [537, 378] on span "play_arrow" at bounding box center [533, 383] width 19 height 19
click at [537, 378] on span "pause" at bounding box center [533, 383] width 19 height 19
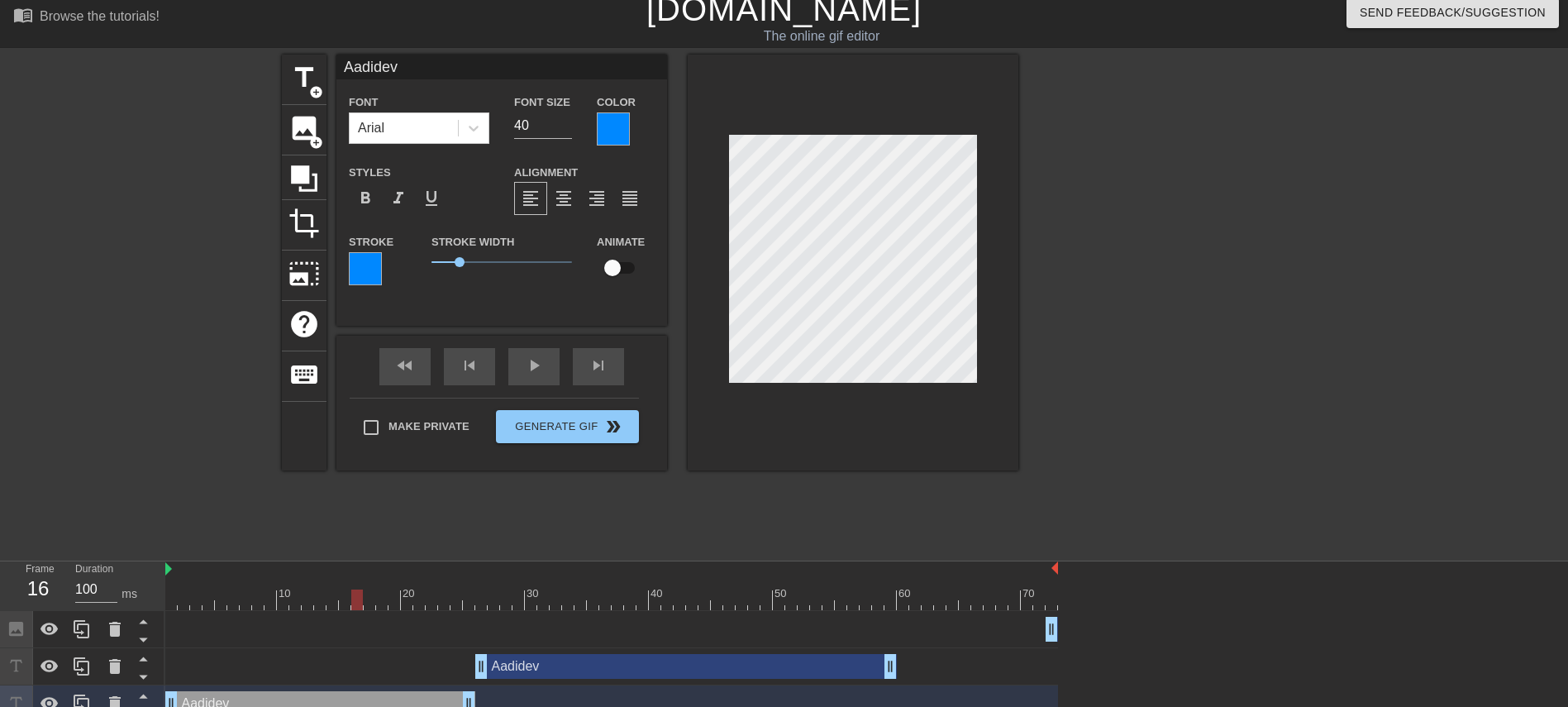
click at [610, 139] on div at bounding box center [613, 129] width 33 height 33
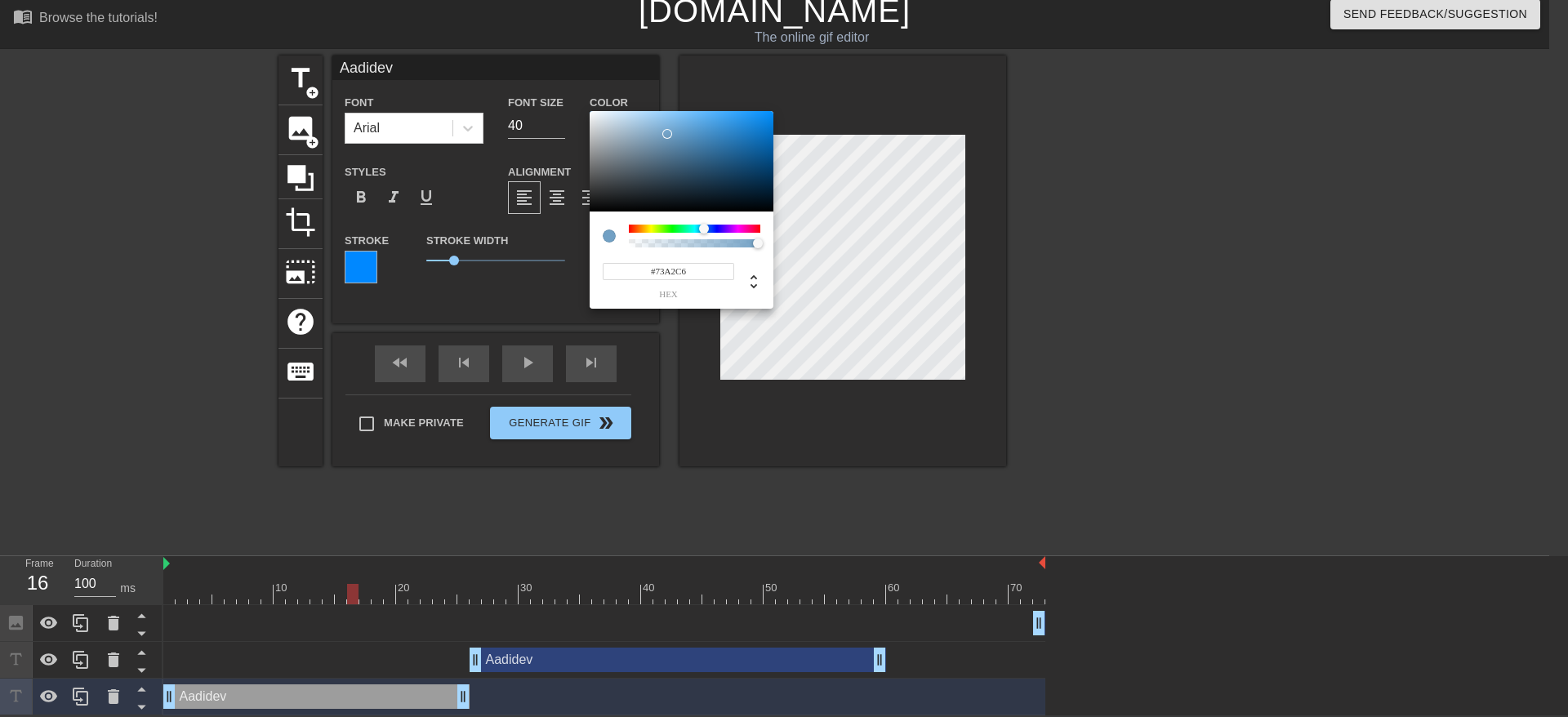
type input "#74A3C6"
drag, startPoint x: 761, startPoint y: 115, endPoint x: 666, endPoint y: 133, distance: 96.7
click at [666, 133] on div at bounding box center [682, 161] width 184 height 101
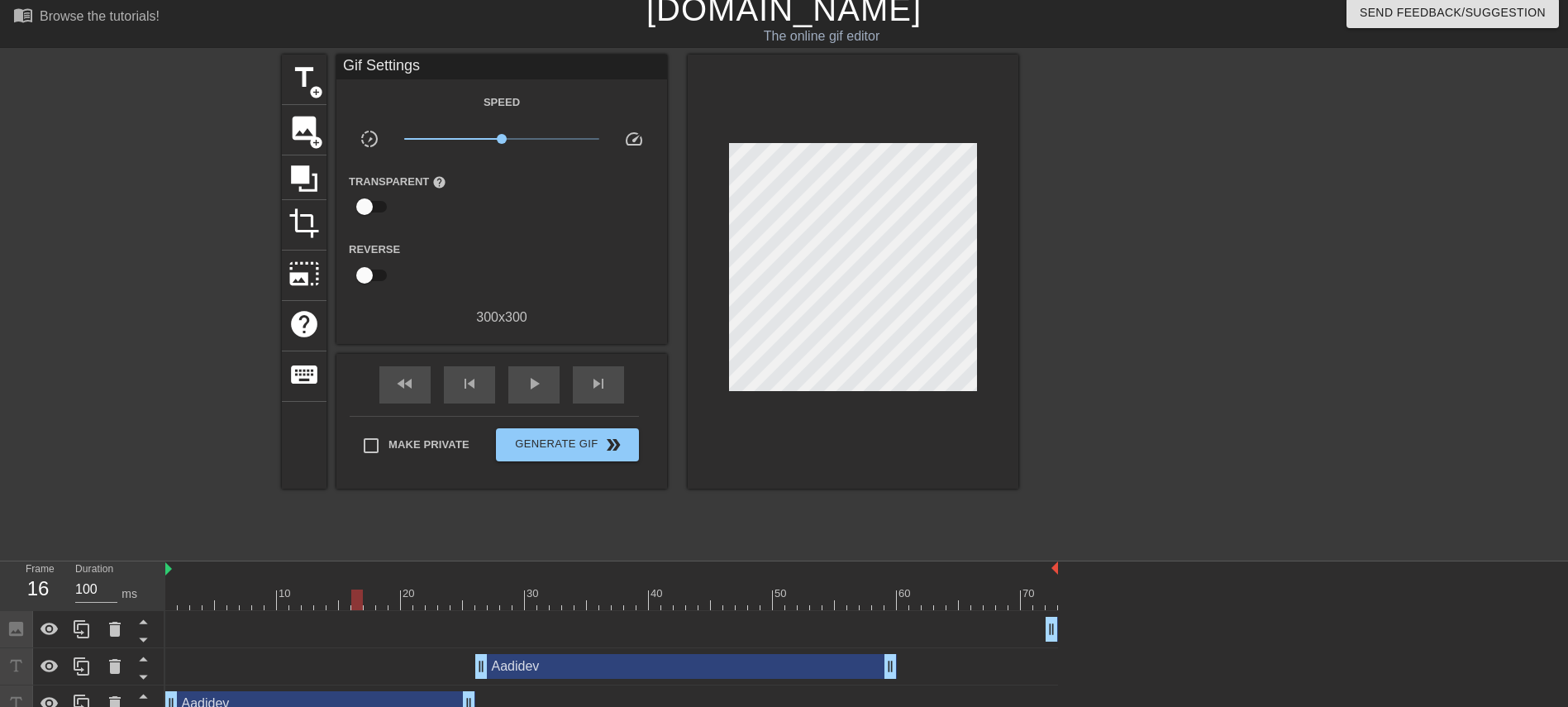
drag, startPoint x: 1247, startPoint y: 286, endPoint x: 1159, endPoint y: 280, distance: 88.2
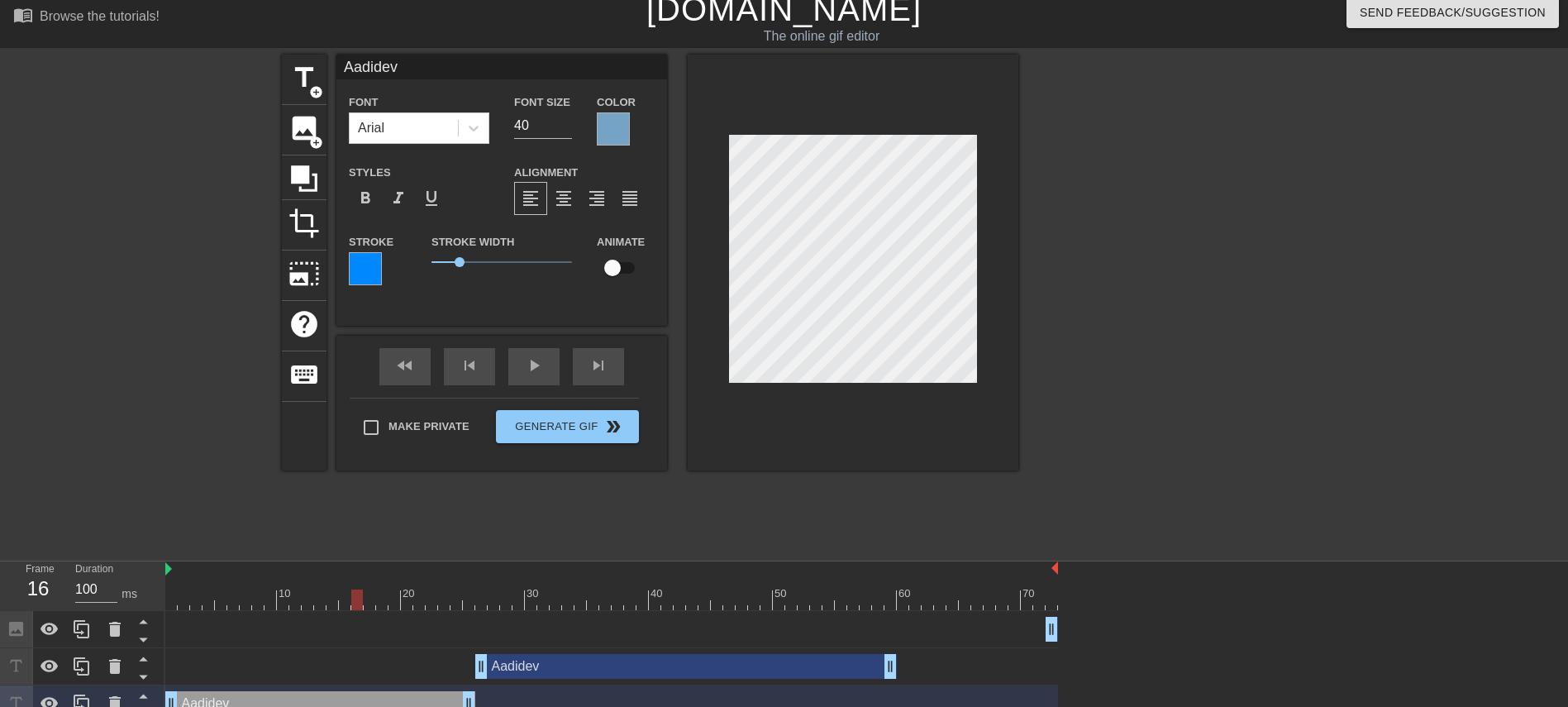
click at [600, 131] on div at bounding box center [613, 129] width 33 height 33
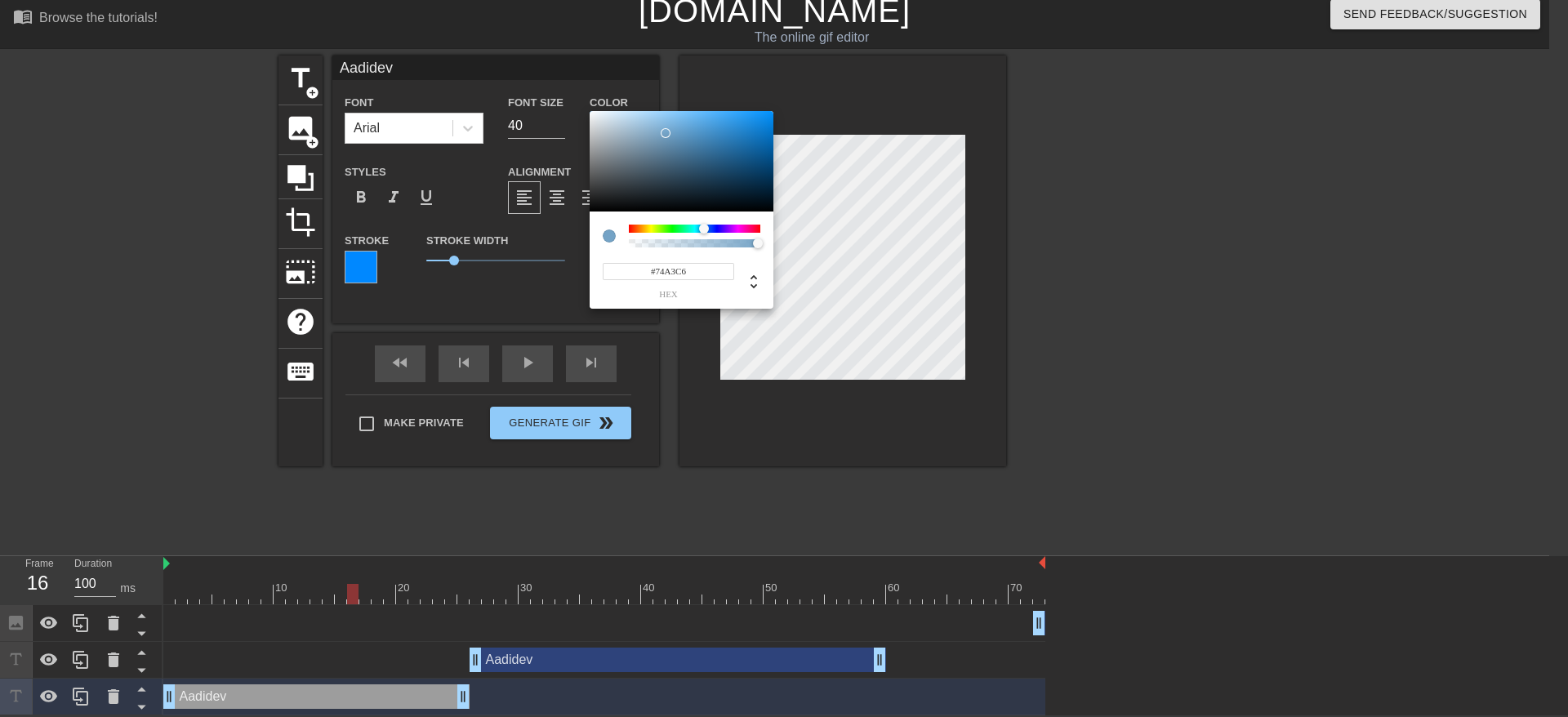
click at [659, 273] on input "#74A3C6" at bounding box center [668, 271] width 131 height 17
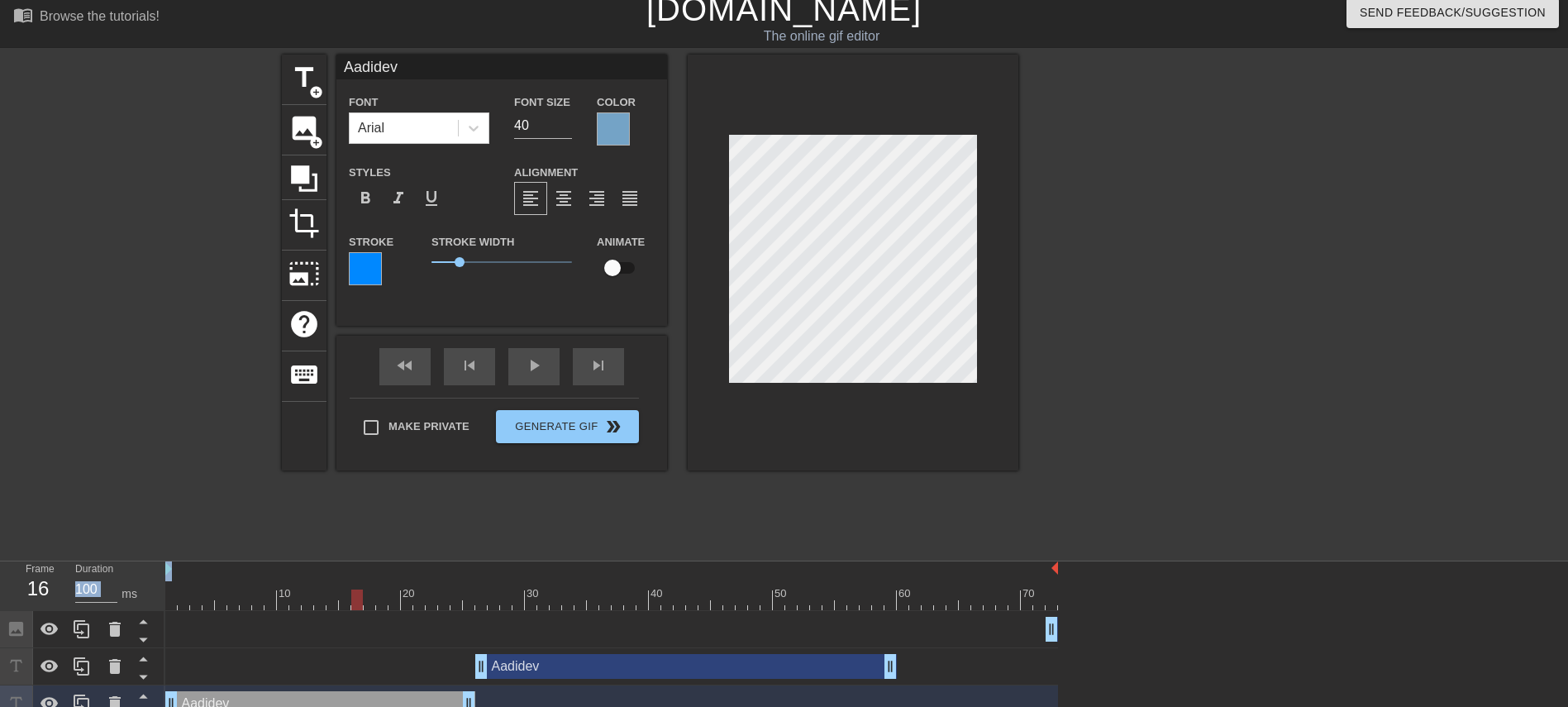
click at [355, 267] on div at bounding box center [365, 268] width 33 height 33
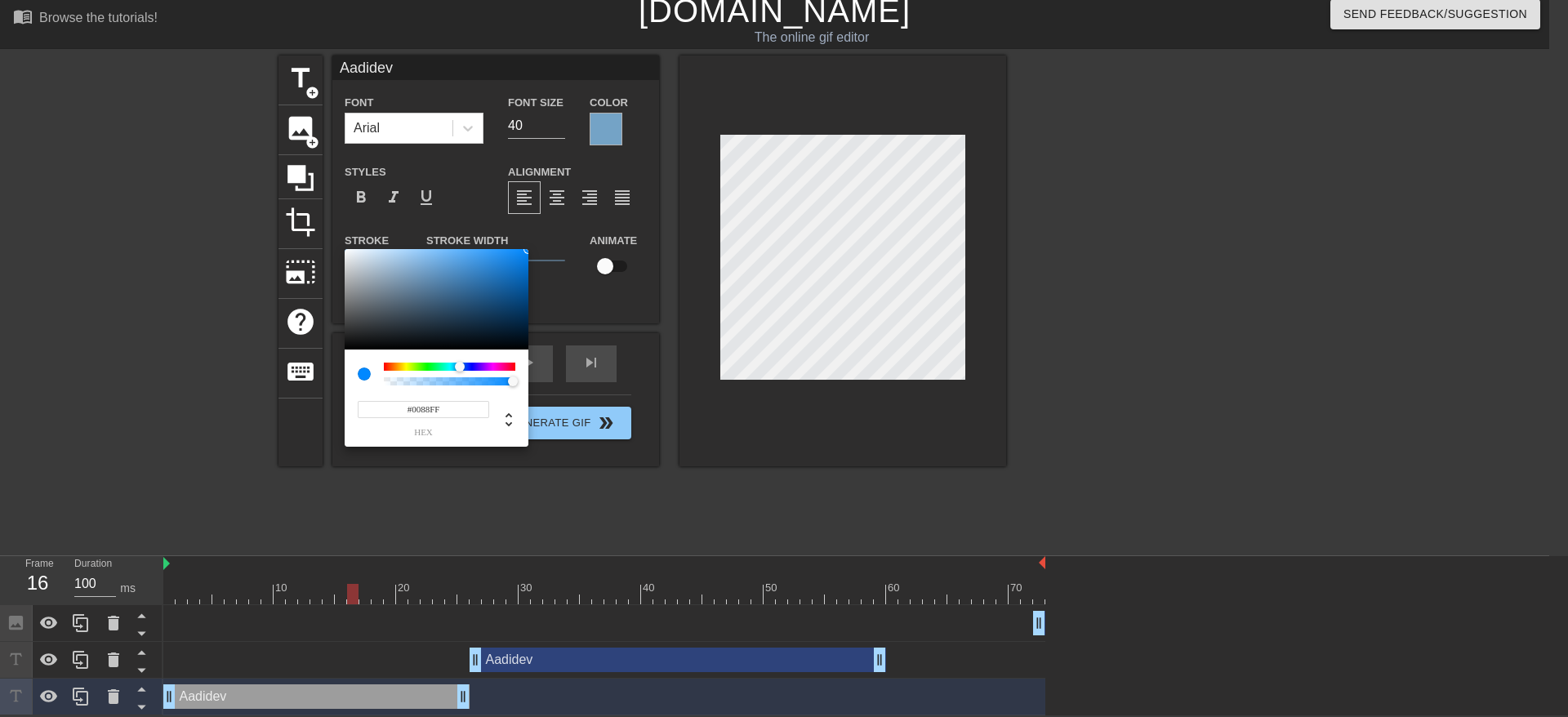
click at [433, 401] on input "#0088FF" at bounding box center [423, 409] width 131 height 17
click at [433, 401] on input "#0088FF" at bounding box center [423, 409] width 131 height 17
paste input "74A3C6"
type input "74A3C6"
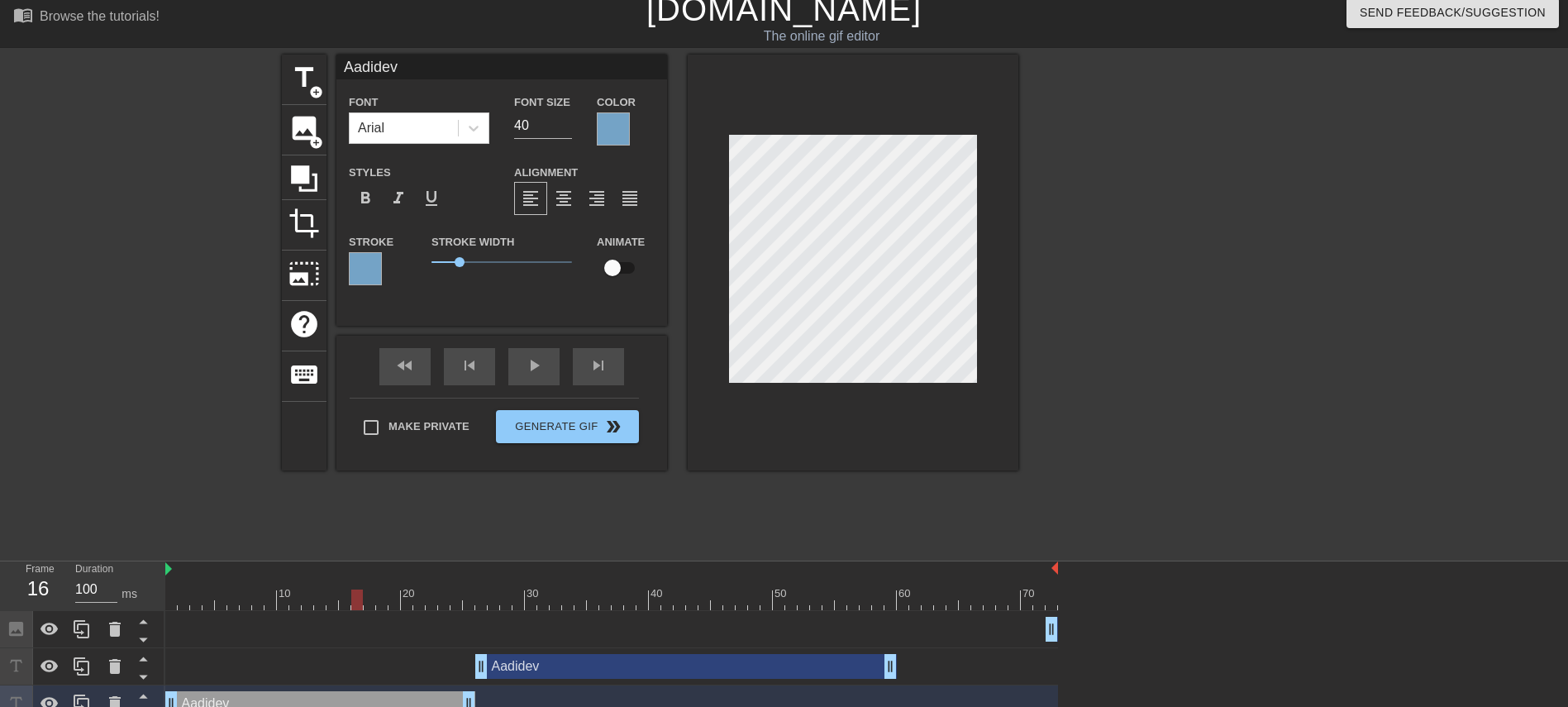
click at [603, 114] on div at bounding box center [613, 129] width 33 height 33
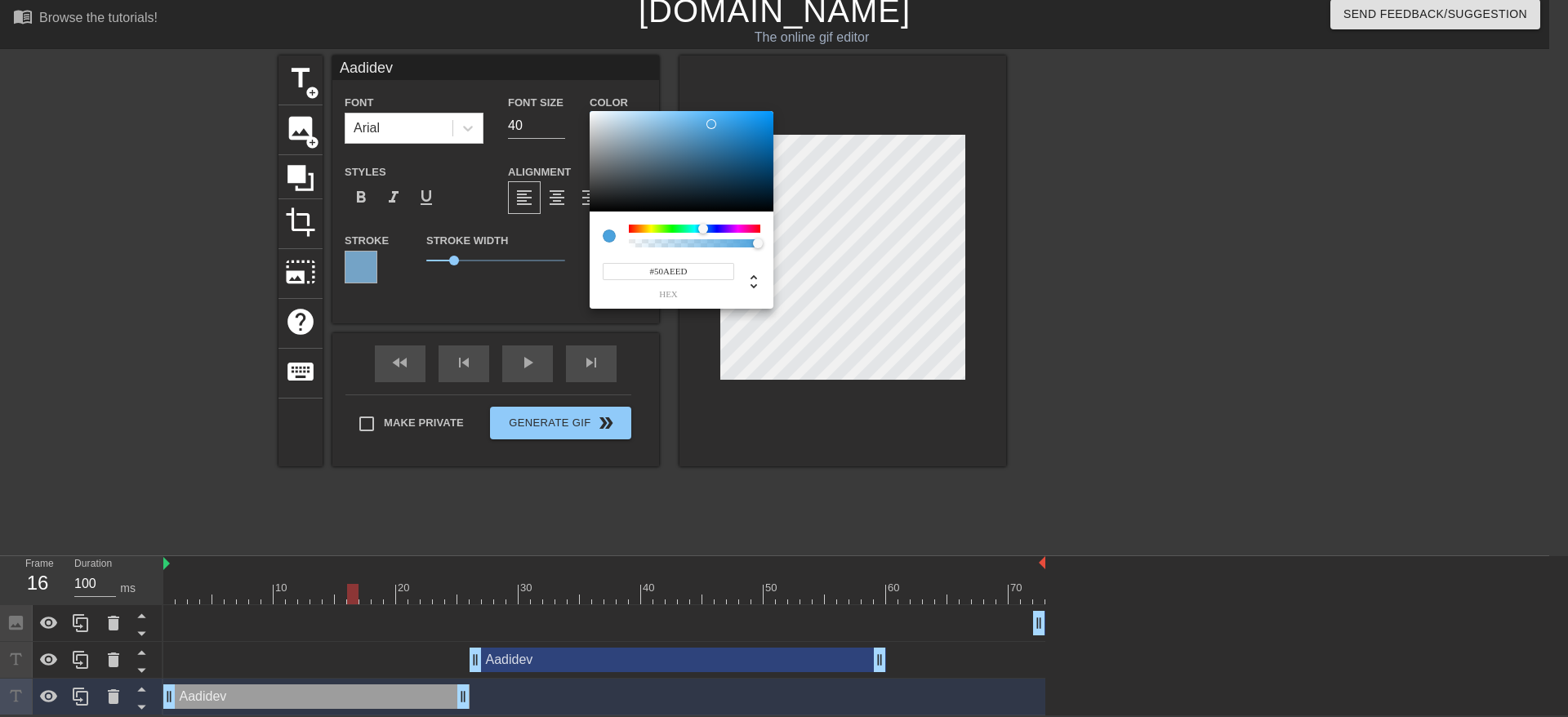
type input "#51B0F0"
drag, startPoint x: 678, startPoint y: 134, endPoint x: 711, endPoint y: 117, distance: 37.1
click at [711, 117] on div at bounding box center [682, 161] width 184 height 101
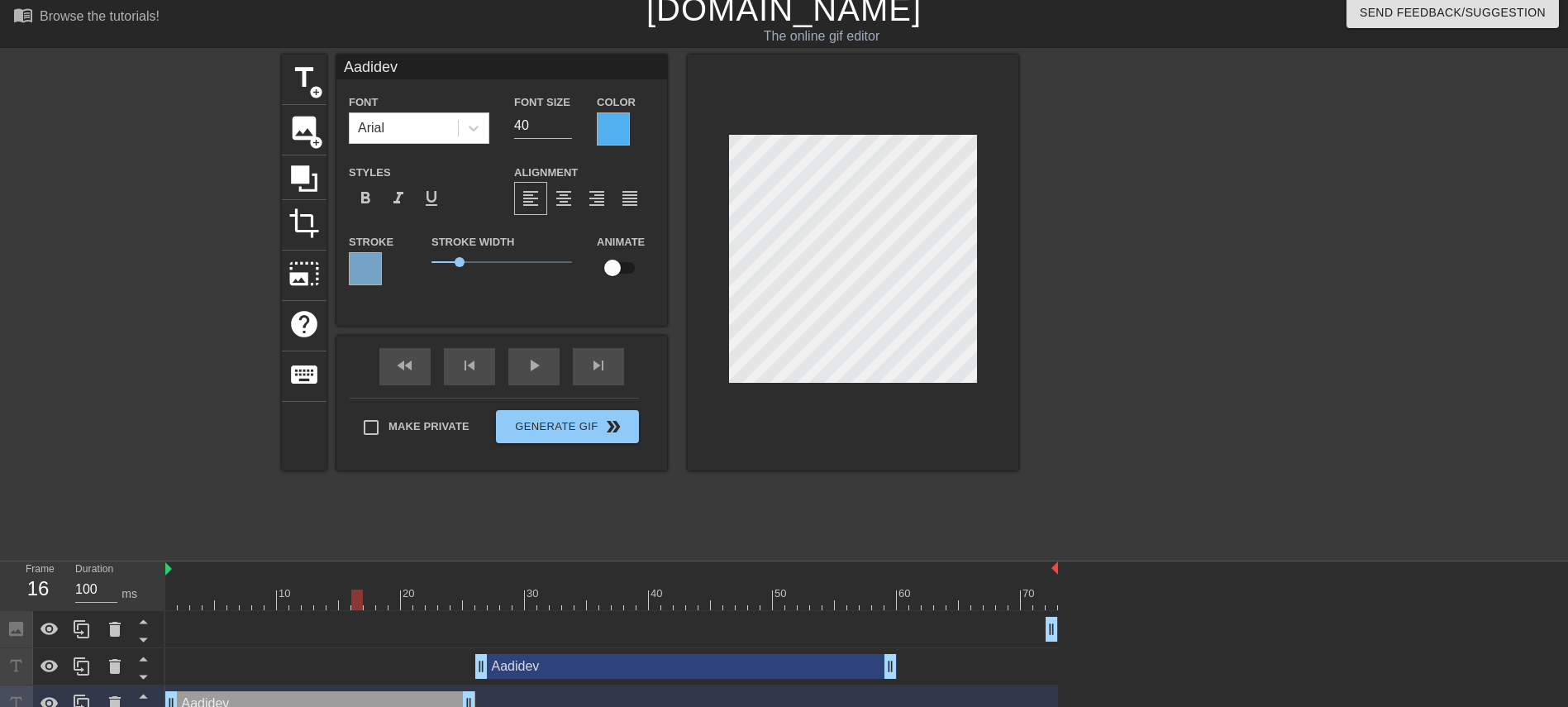
click at [610, 110] on div "Color" at bounding box center [626, 118] width 58 height 53
click at [610, 133] on div at bounding box center [613, 129] width 33 height 33
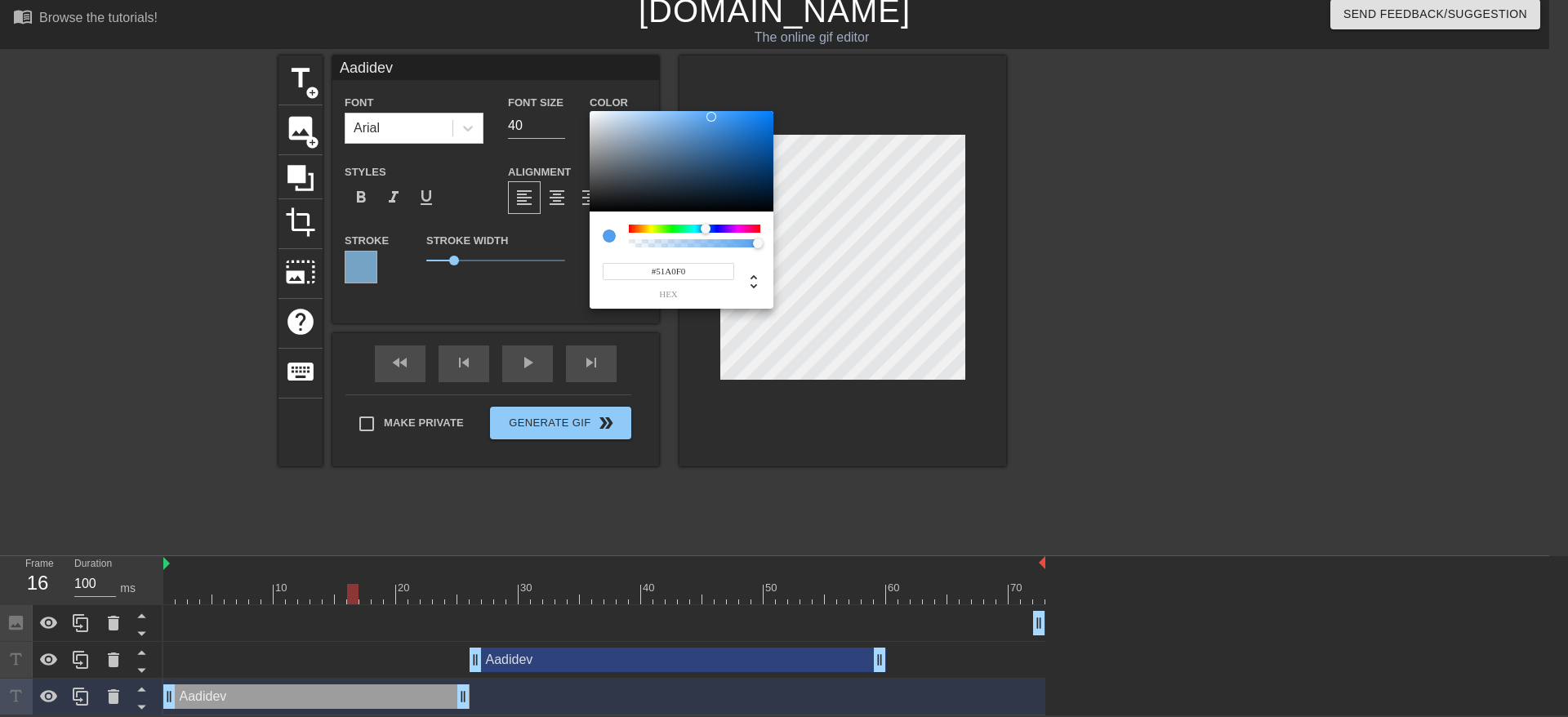
type input "#519AF0"
click at [706, 229] on div at bounding box center [707, 228] width 10 height 10
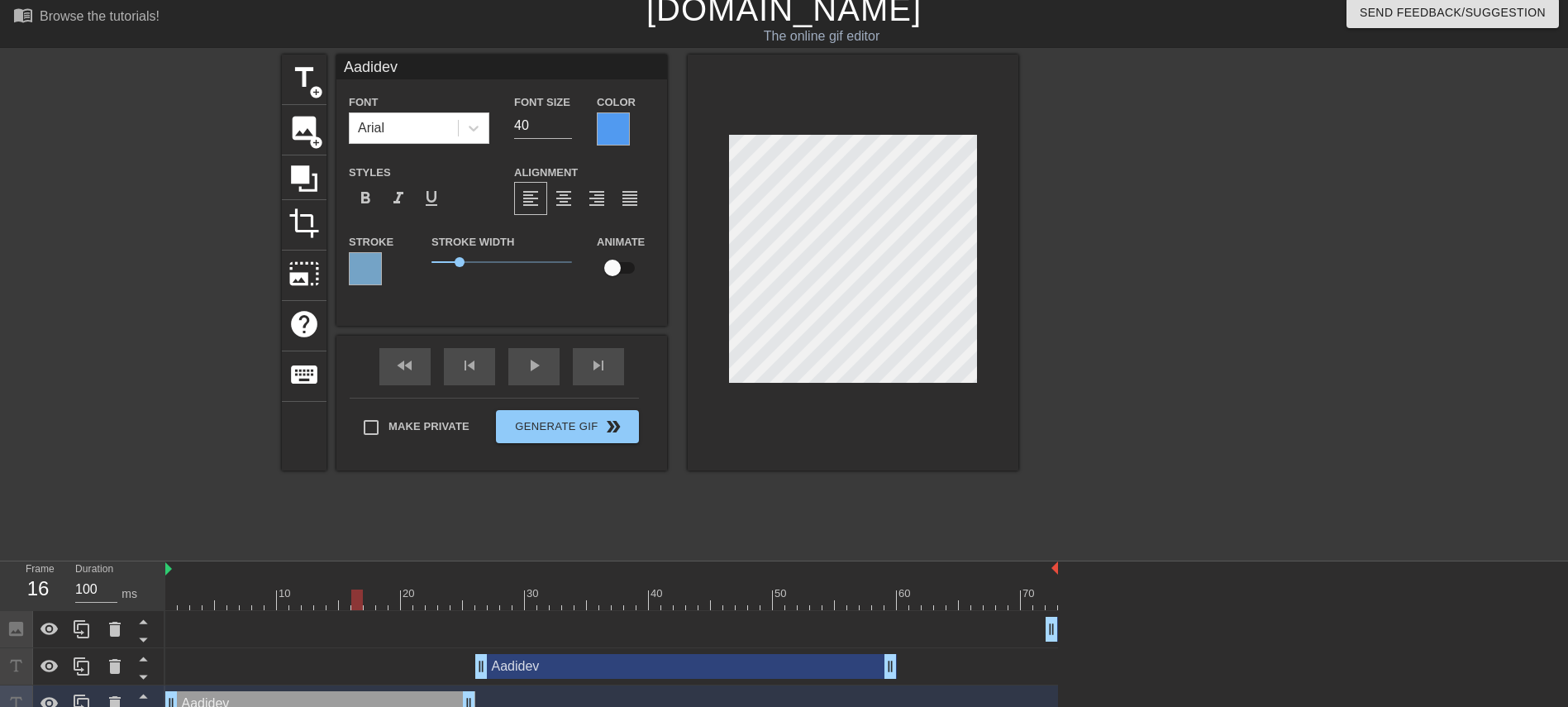
click at [611, 117] on div at bounding box center [613, 129] width 33 height 33
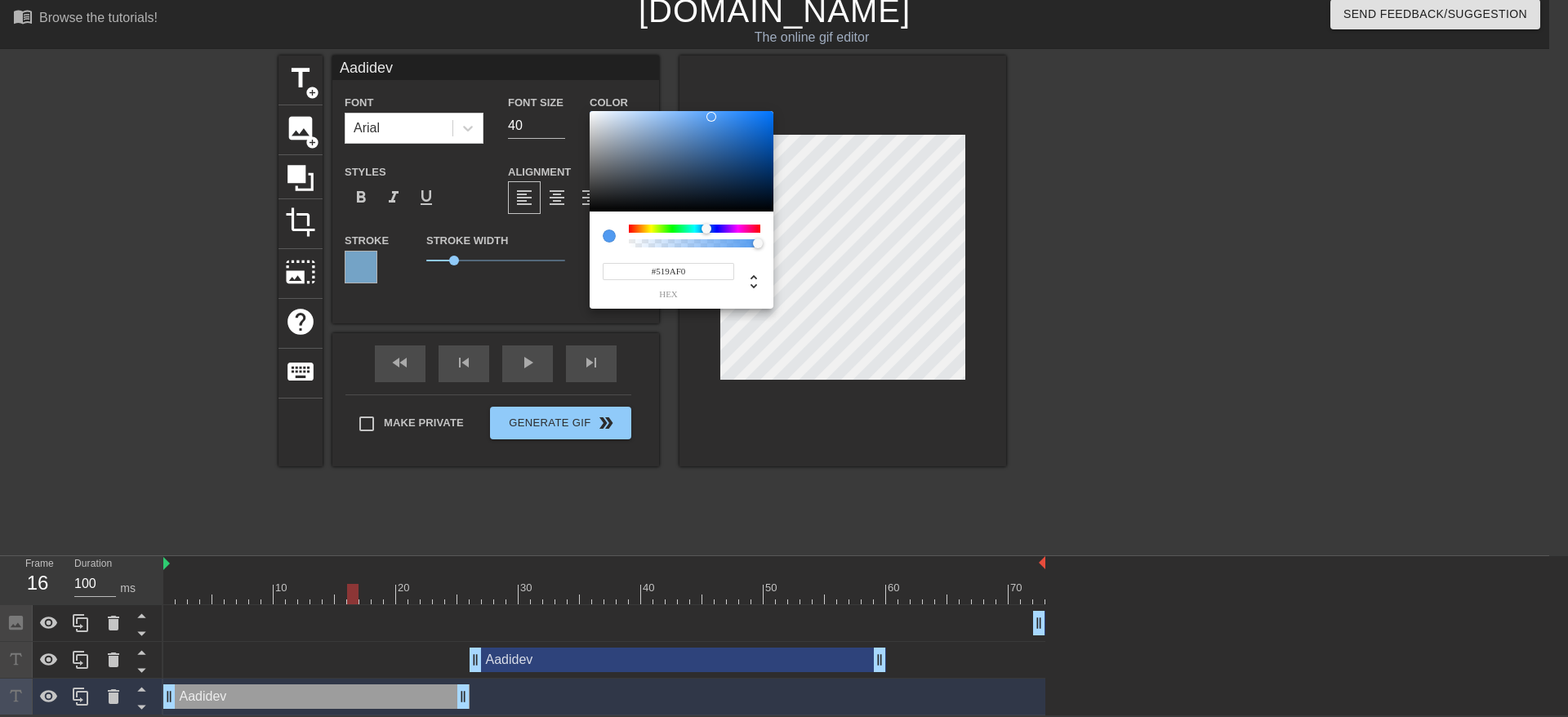
click at [678, 266] on input "#519AF0" at bounding box center [668, 271] width 131 height 17
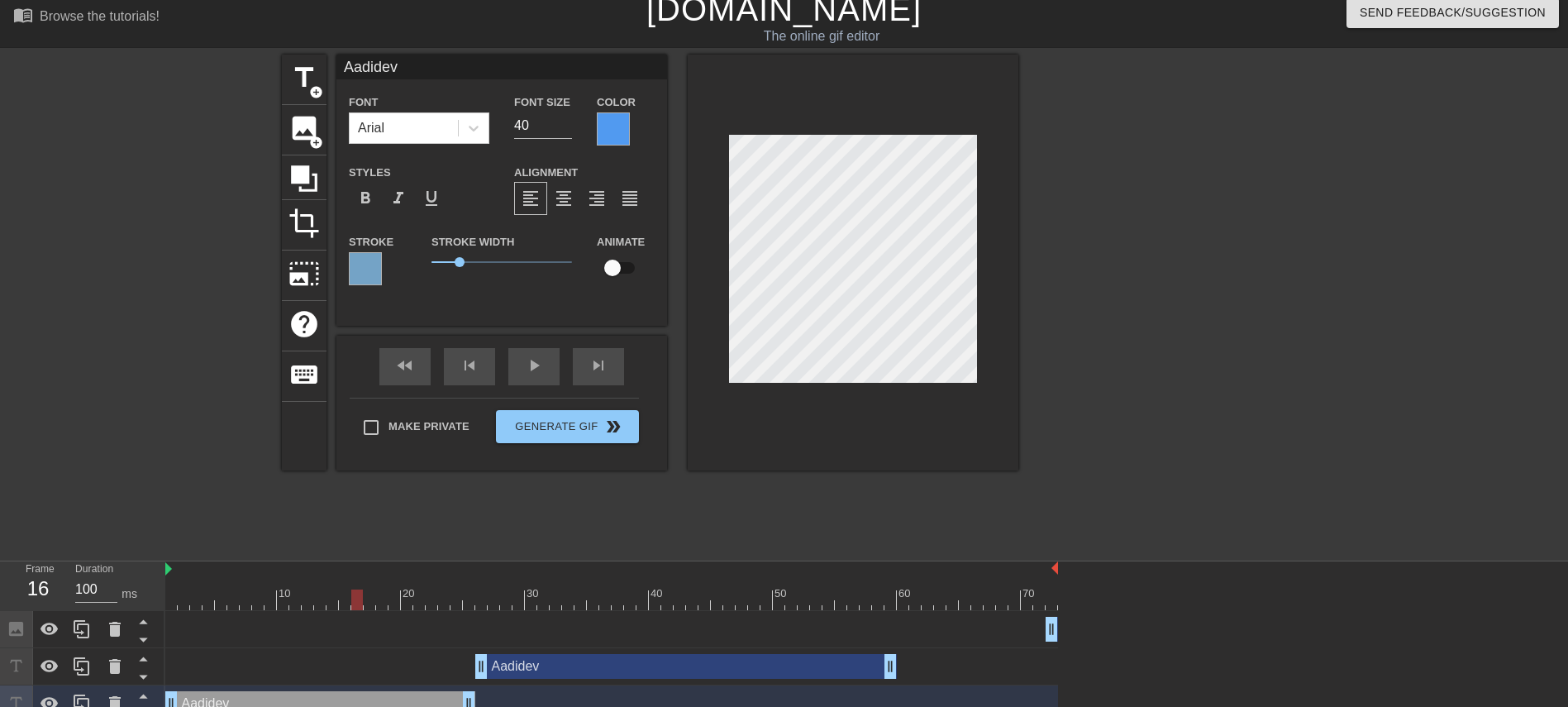
click at [357, 267] on div at bounding box center [365, 268] width 33 height 33
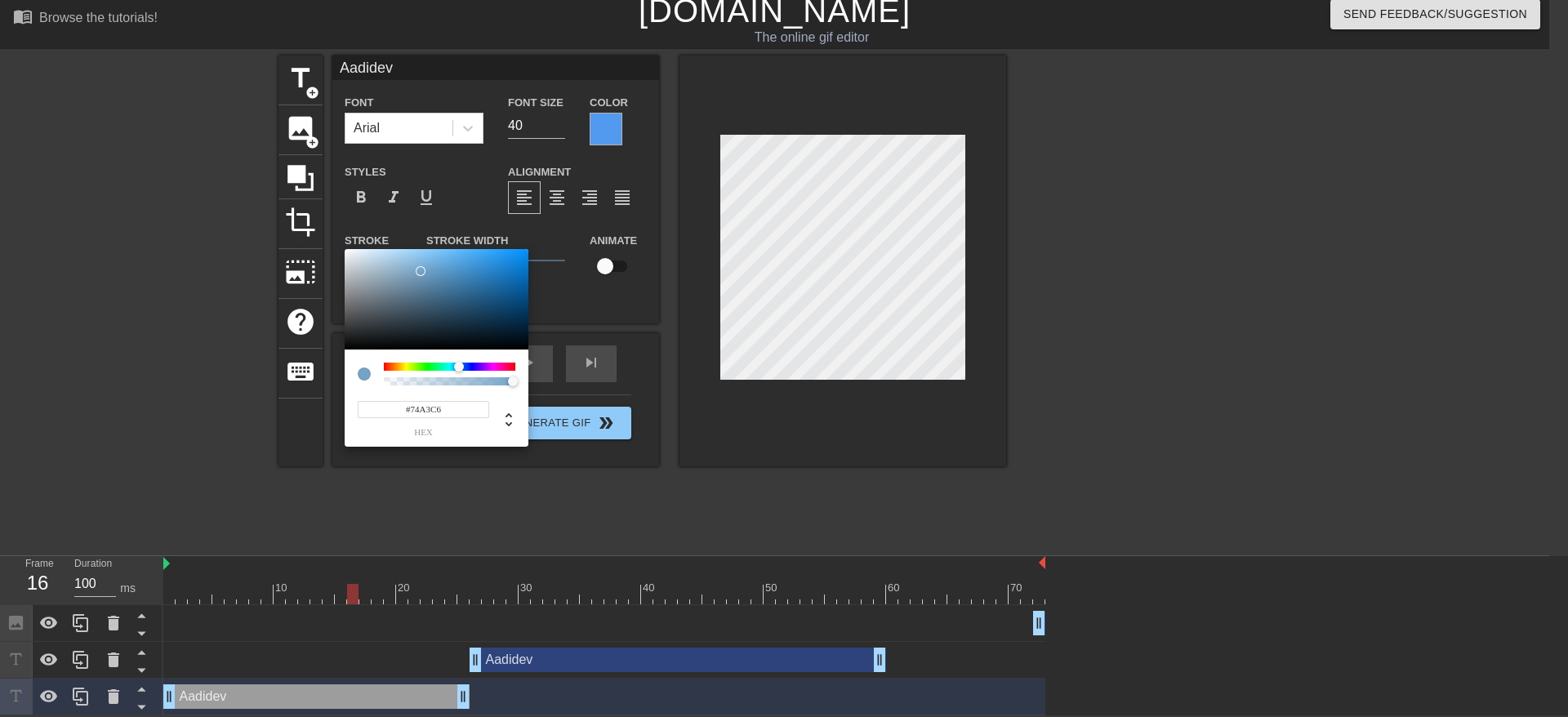
click at [448, 403] on input "#74A3C6" at bounding box center [423, 409] width 131 height 17
paste input "519AF0"
type input "#519AF0"
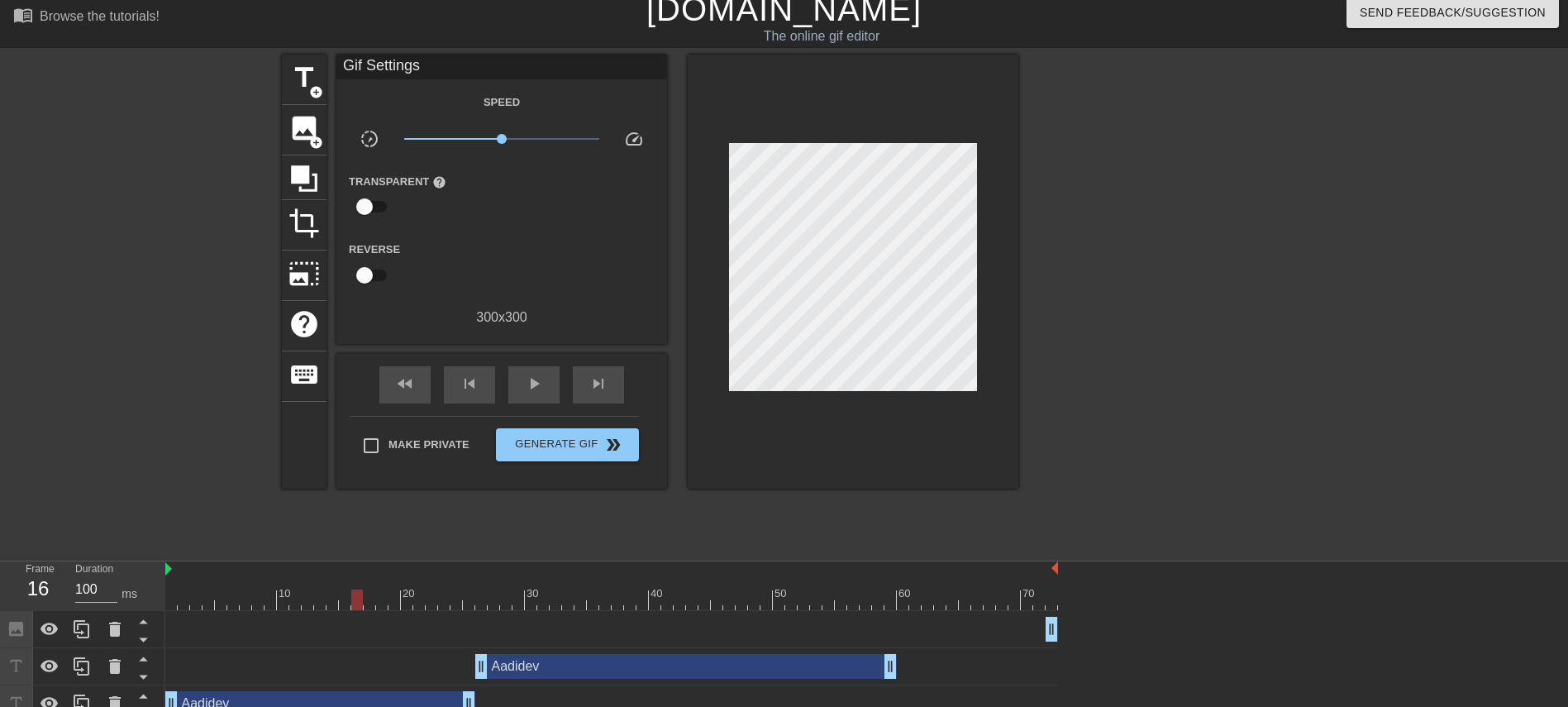
click at [594, 470] on div "Aadidev drag_handle drag_handle" at bounding box center [686, 666] width 422 height 25
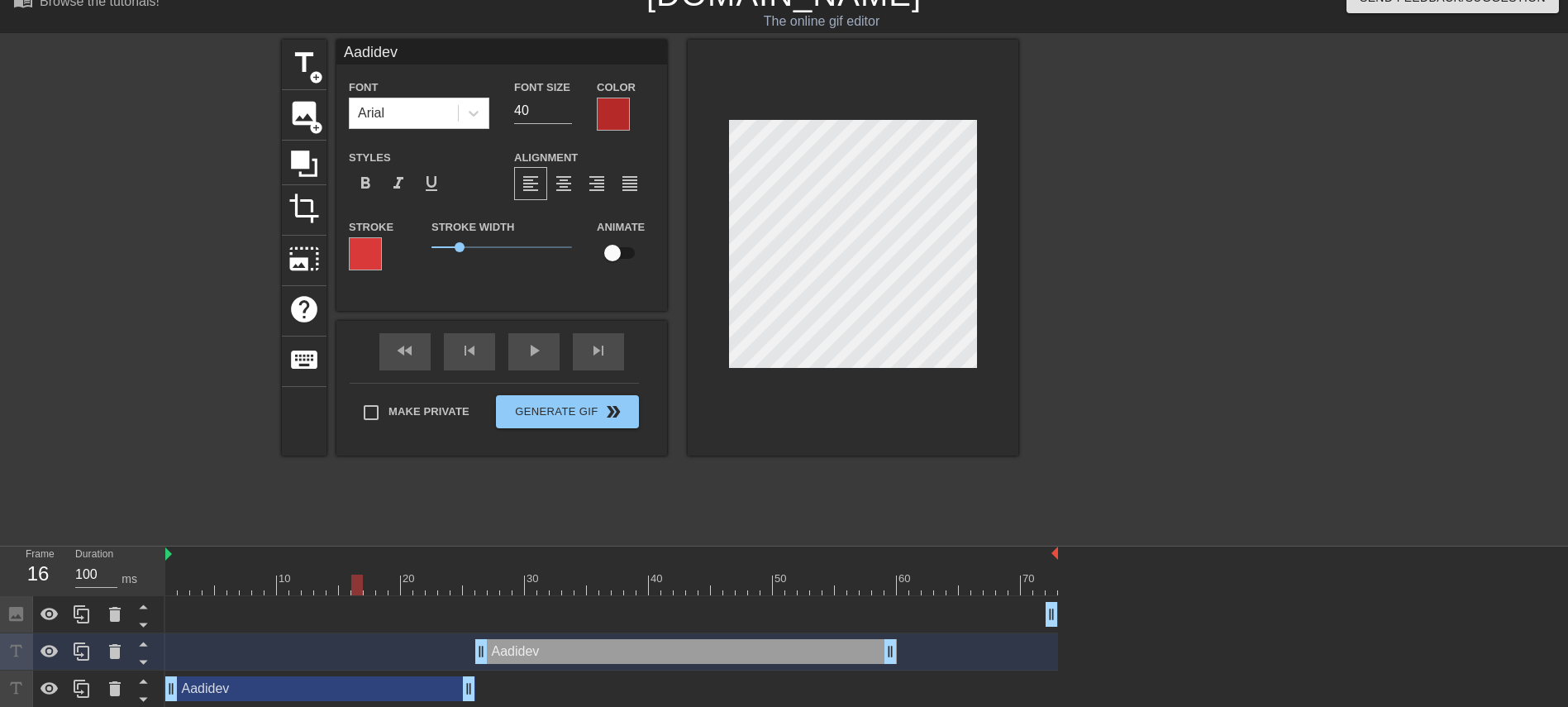
scroll to position [30, 0]
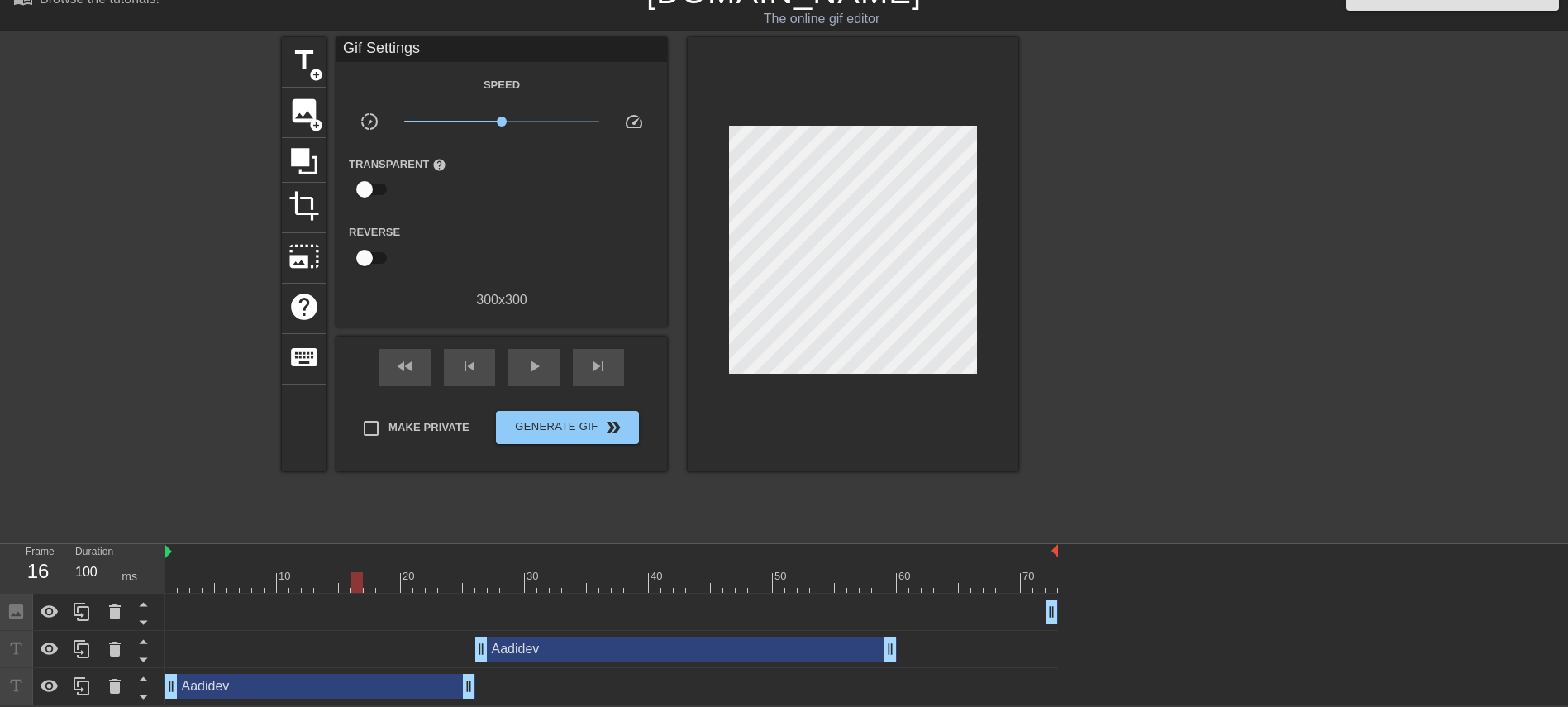
click at [1045, 255] on div at bounding box center [1162, 285] width 248 height 496
click at [749, 470] on div "Aadidev drag_handle drag_handle" at bounding box center [686, 649] width 422 height 25
click at [538, 336] on div "fast_rewind skip_previous play_arrow skip_next" at bounding box center [501, 367] width 269 height 62
click at [527, 356] on span "play_arrow" at bounding box center [533, 366] width 19 height 19
click at [527, 356] on span "pause" at bounding box center [533, 366] width 19 height 19
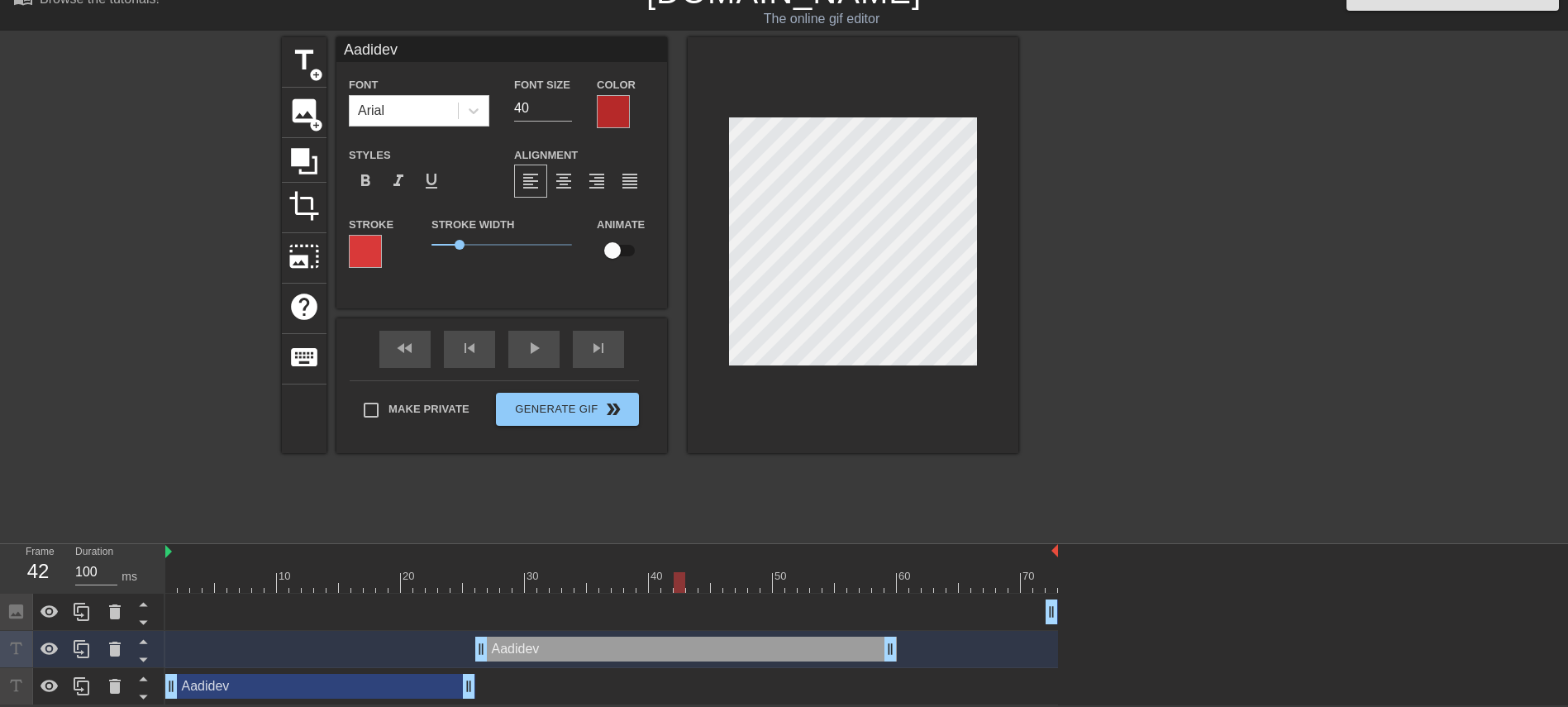
click at [620, 103] on div at bounding box center [613, 111] width 33 height 33
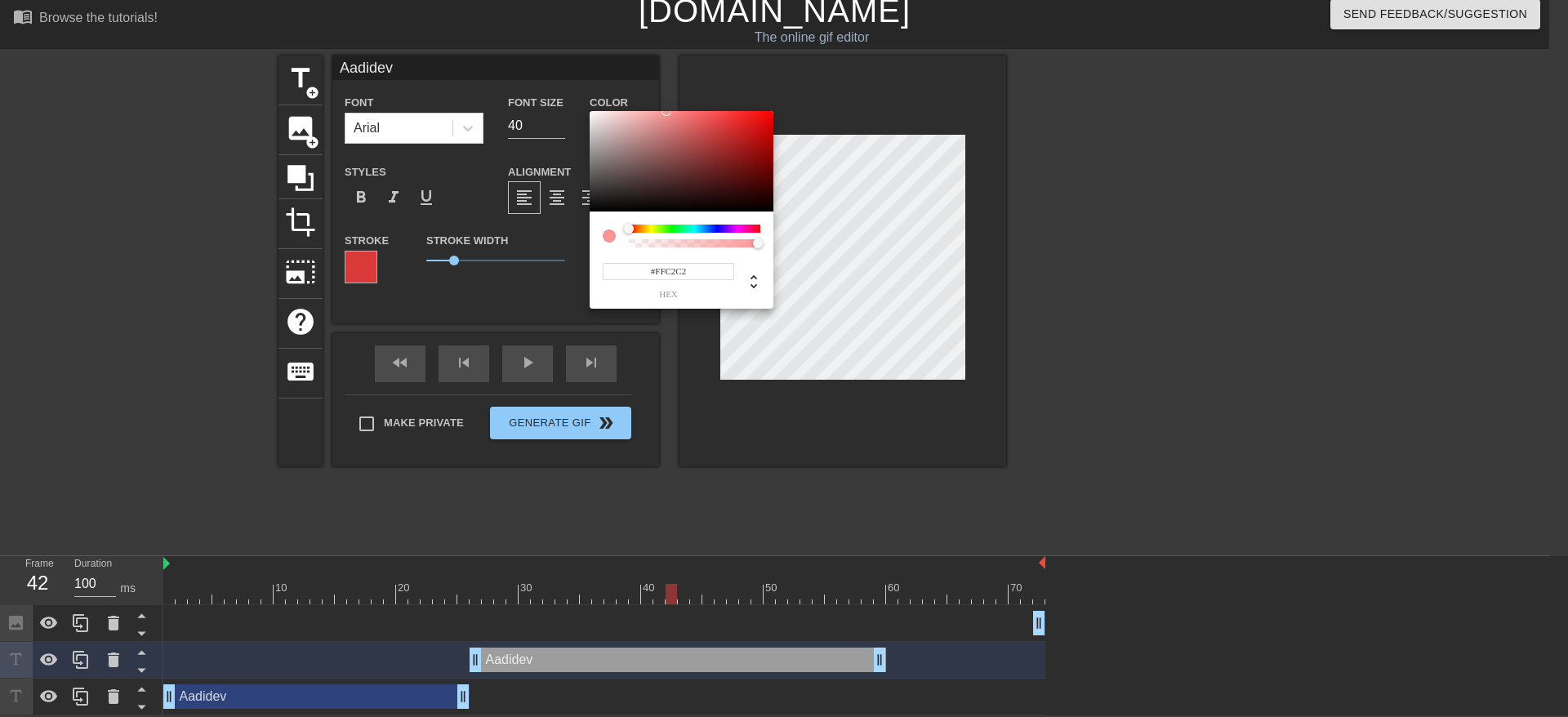
type input "#FFFFFF"
drag, startPoint x: 713, startPoint y: 159, endPoint x: 205, endPoint y: 109, distance: 510.5
click at [205, 109] on div "#FFFFFF hex" at bounding box center [784, 358] width 1568 height 717
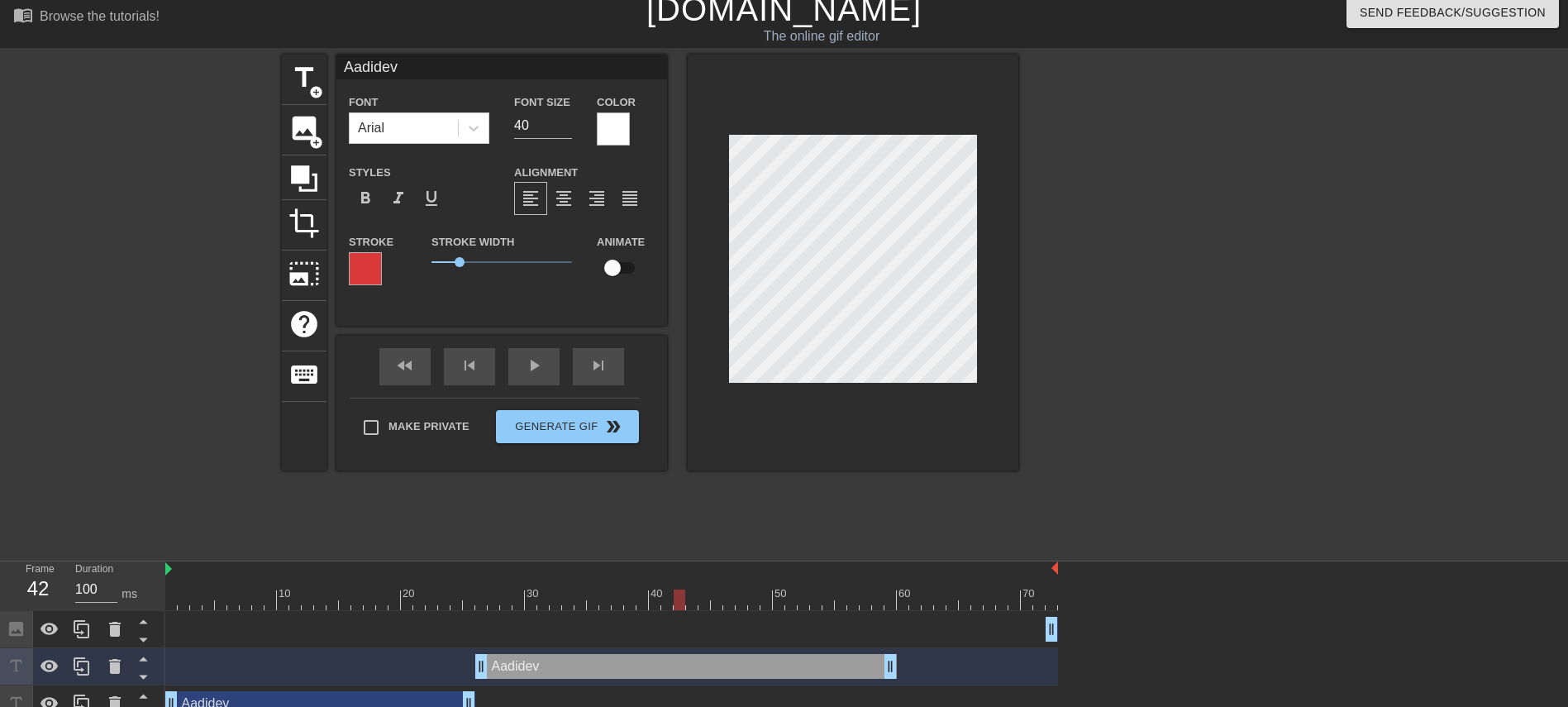
scroll to position [3, 3]
type input "Adidev"
type textarea "Adidev"
type input "Aadidev"
type textarea "Aadidev"
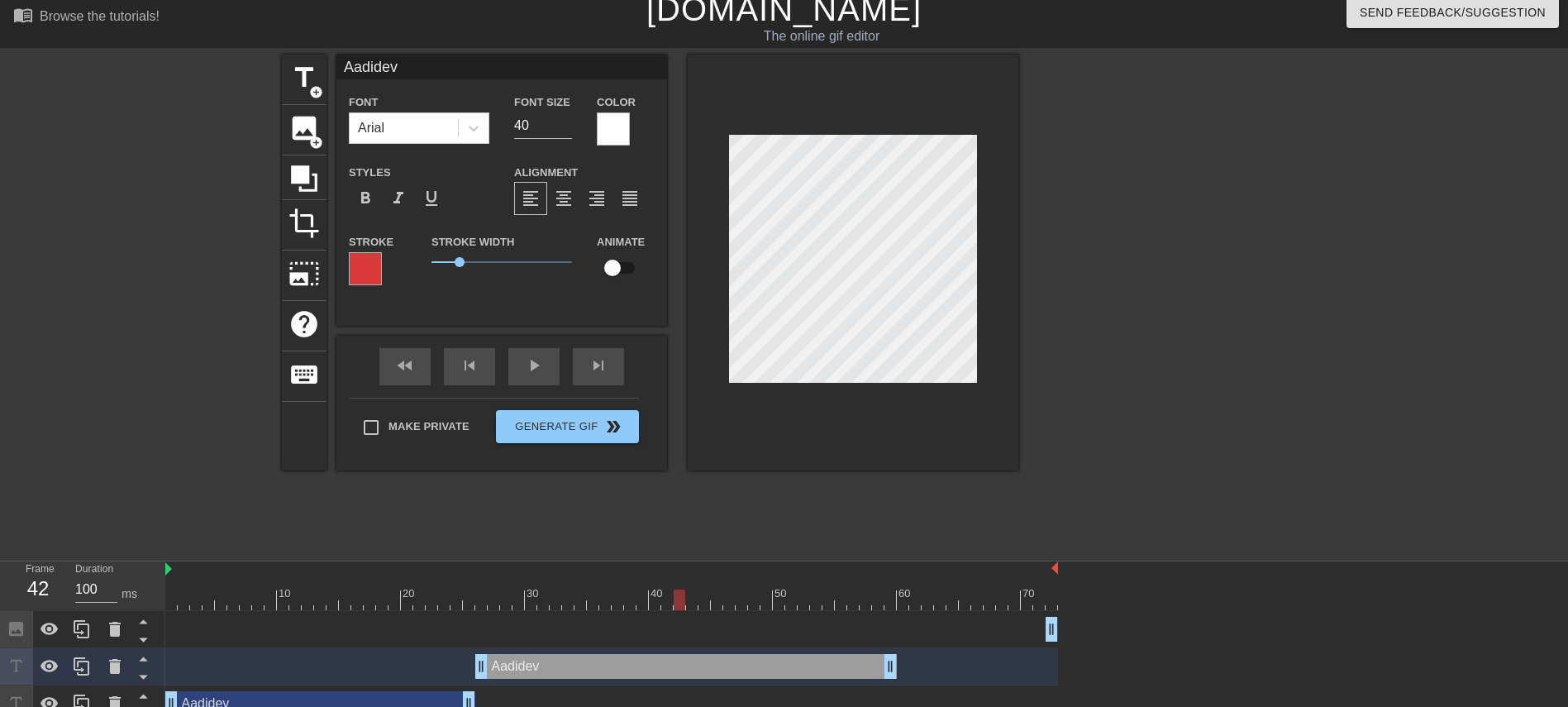
type input "Adidev"
type textarea "Adidev"
type input "Aadidev"
type textarea "Aadidev"
click at [1045, 218] on div at bounding box center [1162, 302] width 248 height 496
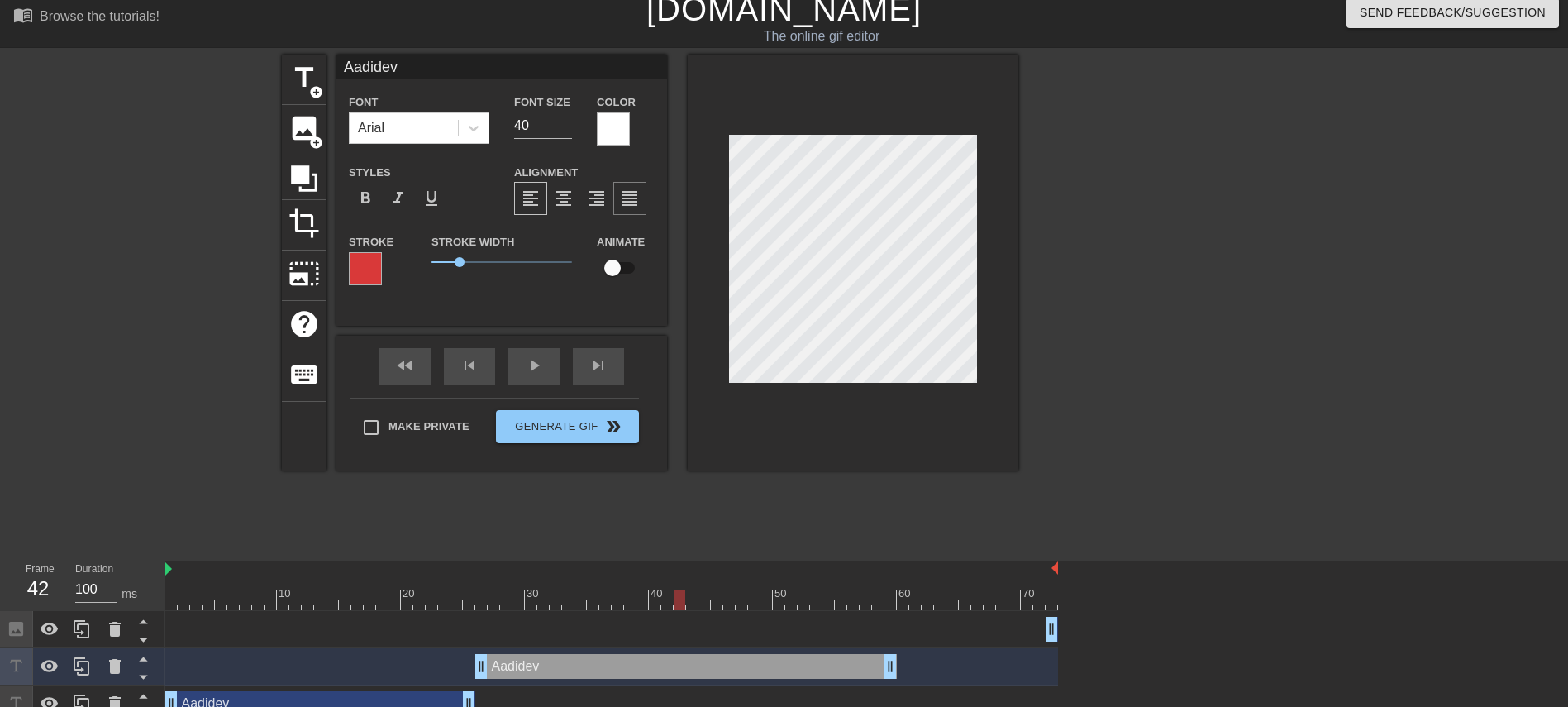
click at [619, 200] on div "format_align_justify" at bounding box center [629, 198] width 33 height 33
click at [616, 122] on div at bounding box center [613, 129] width 33 height 33
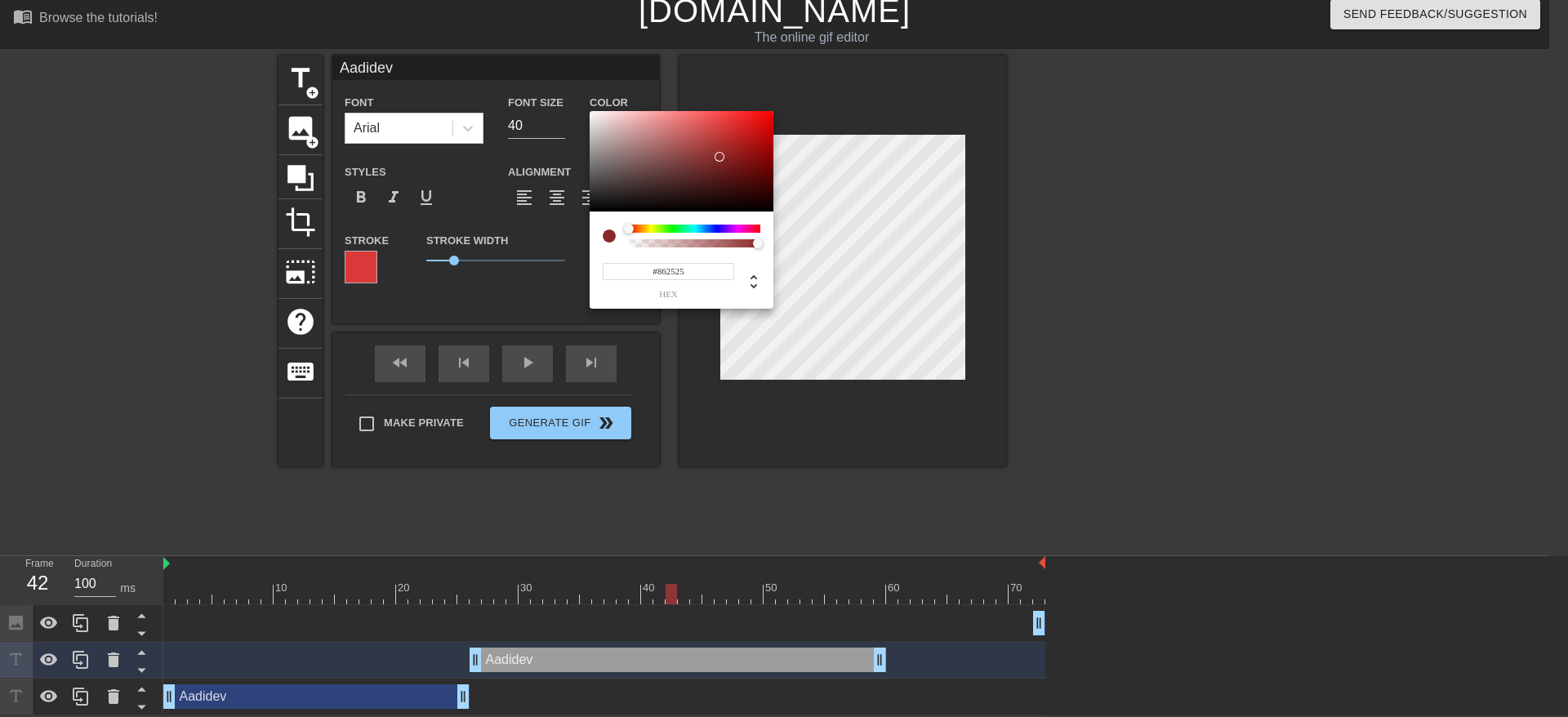
type input "#842424"
drag, startPoint x: 711, startPoint y: 164, endPoint x: 724, endPoint y: 159, distance: 13.9
click at [724, 159] on div at bounding box center [682, 161] width 184 height 101
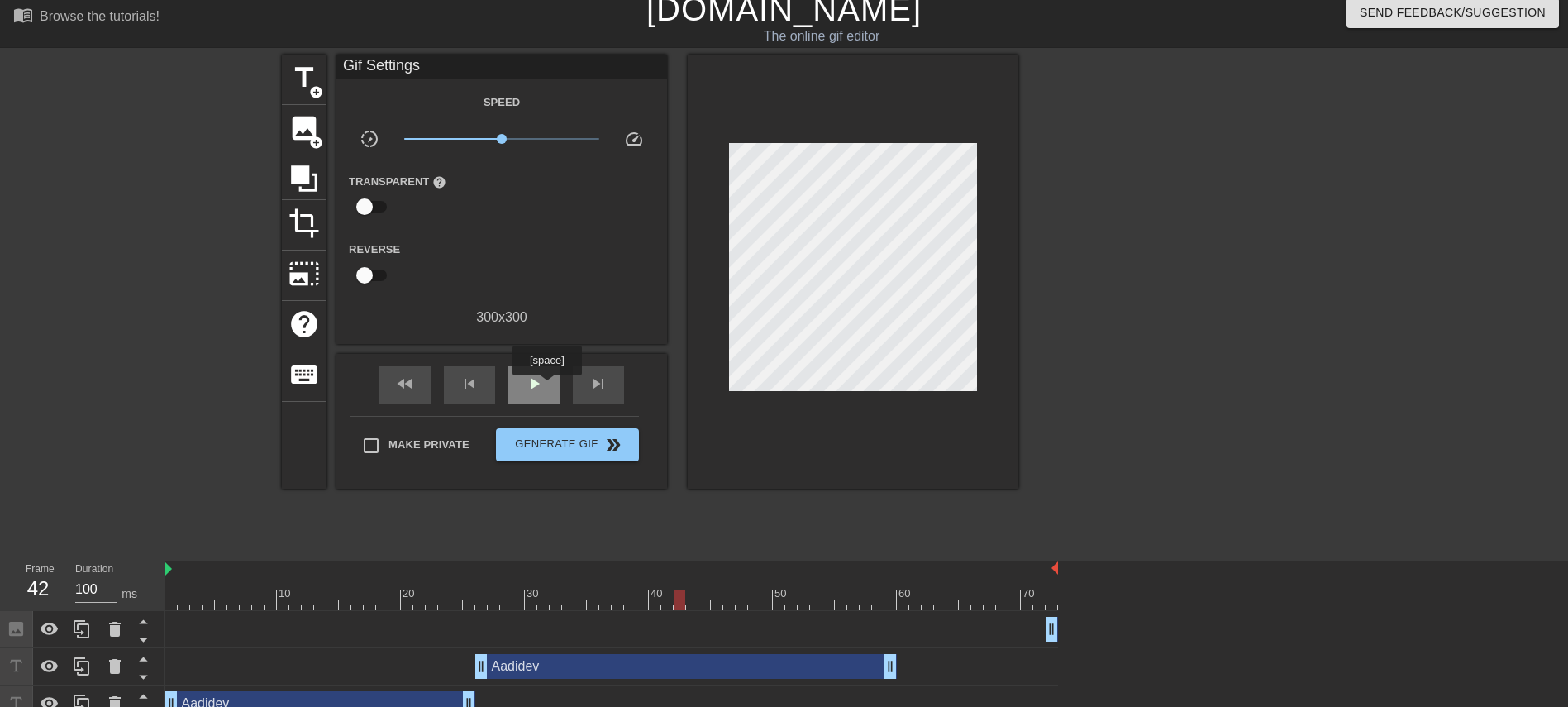
click at [546, 387] on div "play_arrow" at bounding box center [533, 384] width 52 height 37
click at [544, 387] on div "pause" at bounding box center [533, 384] width 52 height 37
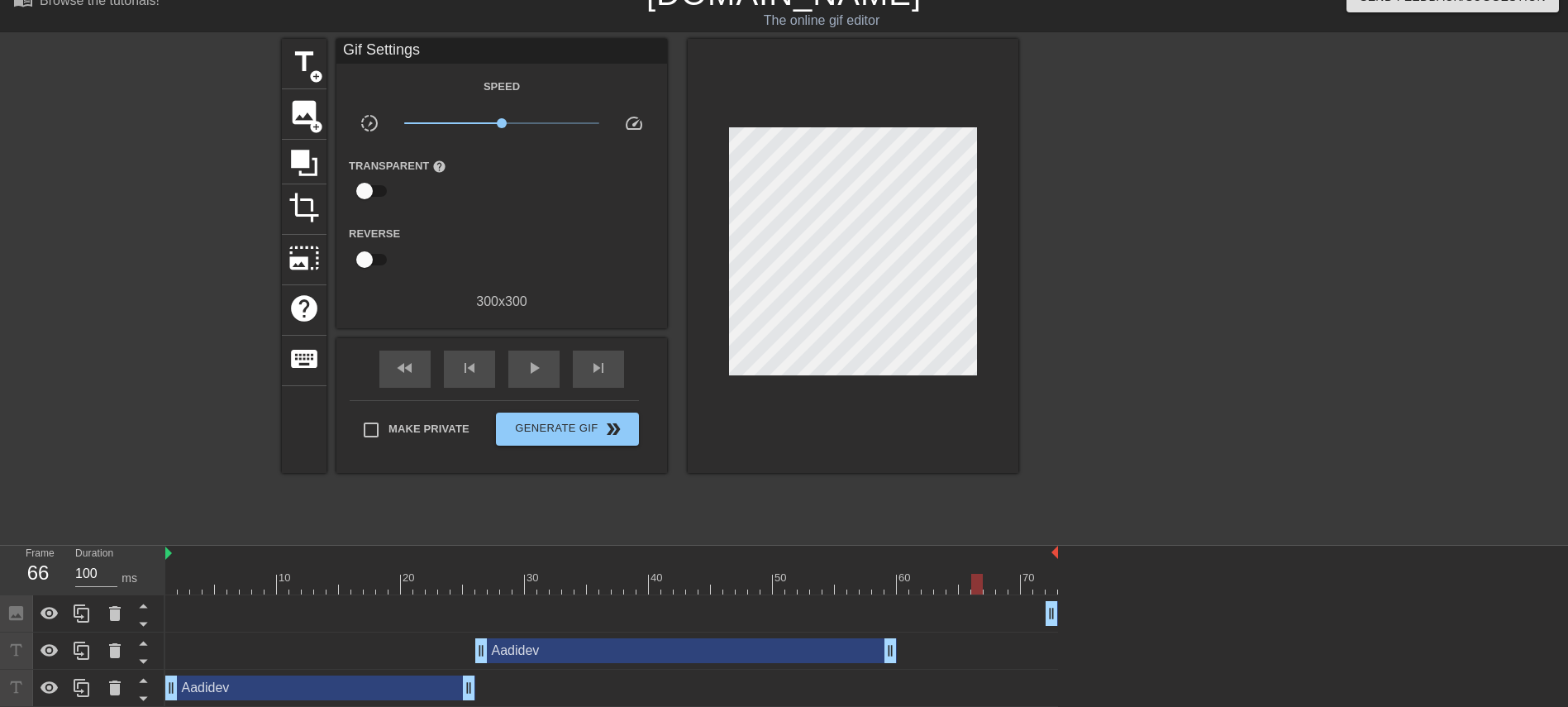
scroll to position [30, 0]
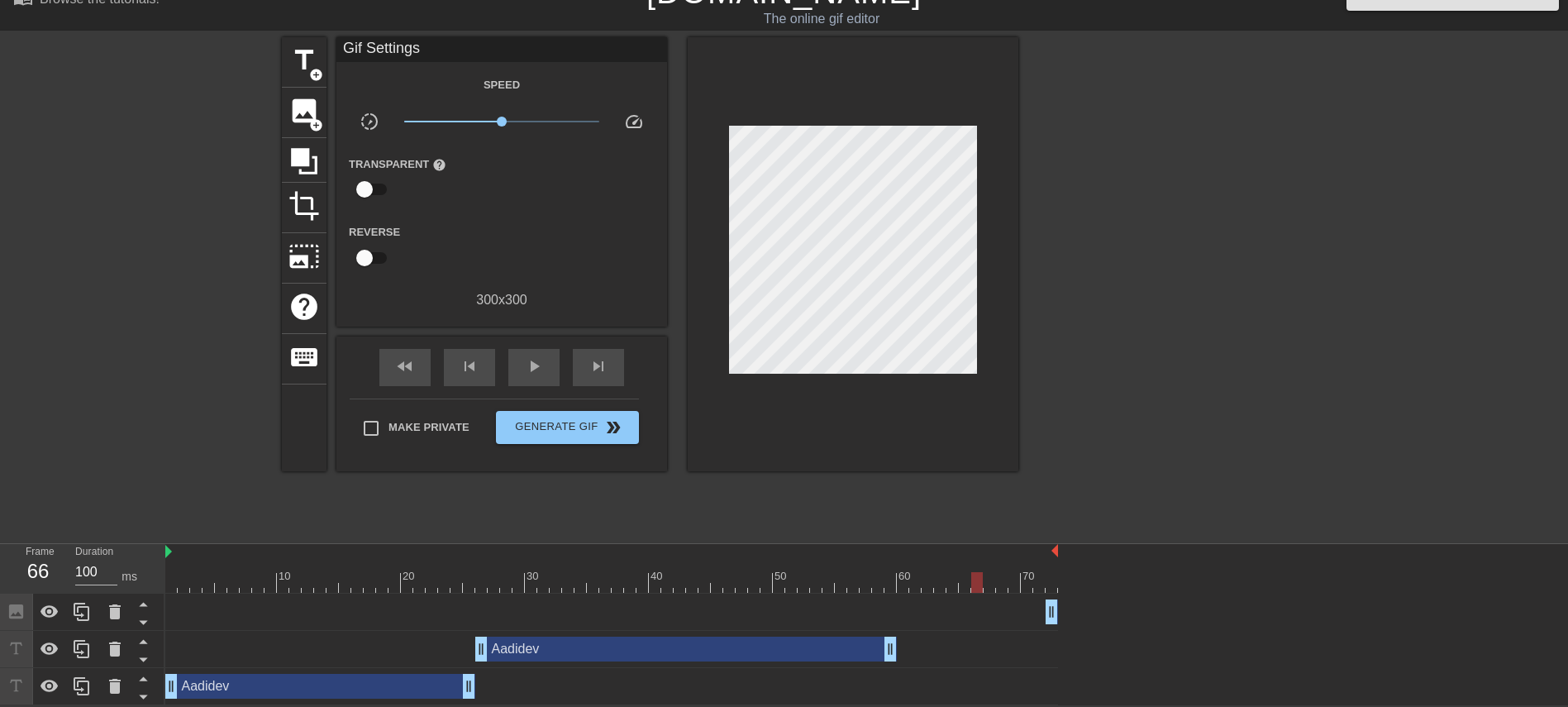
click at [374, 470] on div "Aadidev drag_handle drag_handle" at bounding box center [320, 686] width 310 height 25
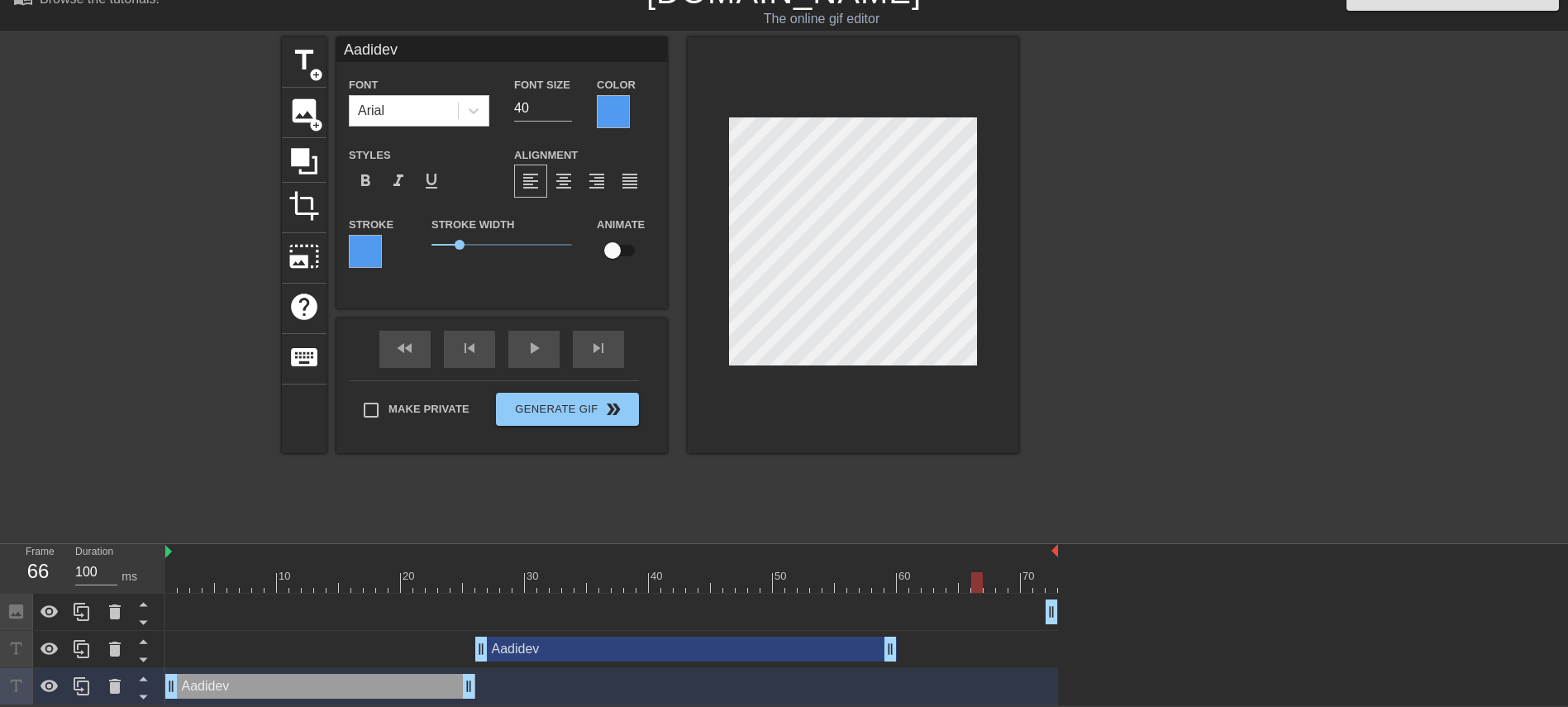
drag, startPoint x: 373, startPoint y: 691, endPoint x: 289, endPoint y: 517, distance: 193.2
click at [289, 470] on div "title add_circle image add_circle crop photo_size_select_large help keyboard Aa…" at bounding box center [650, 285] width 737 height 496
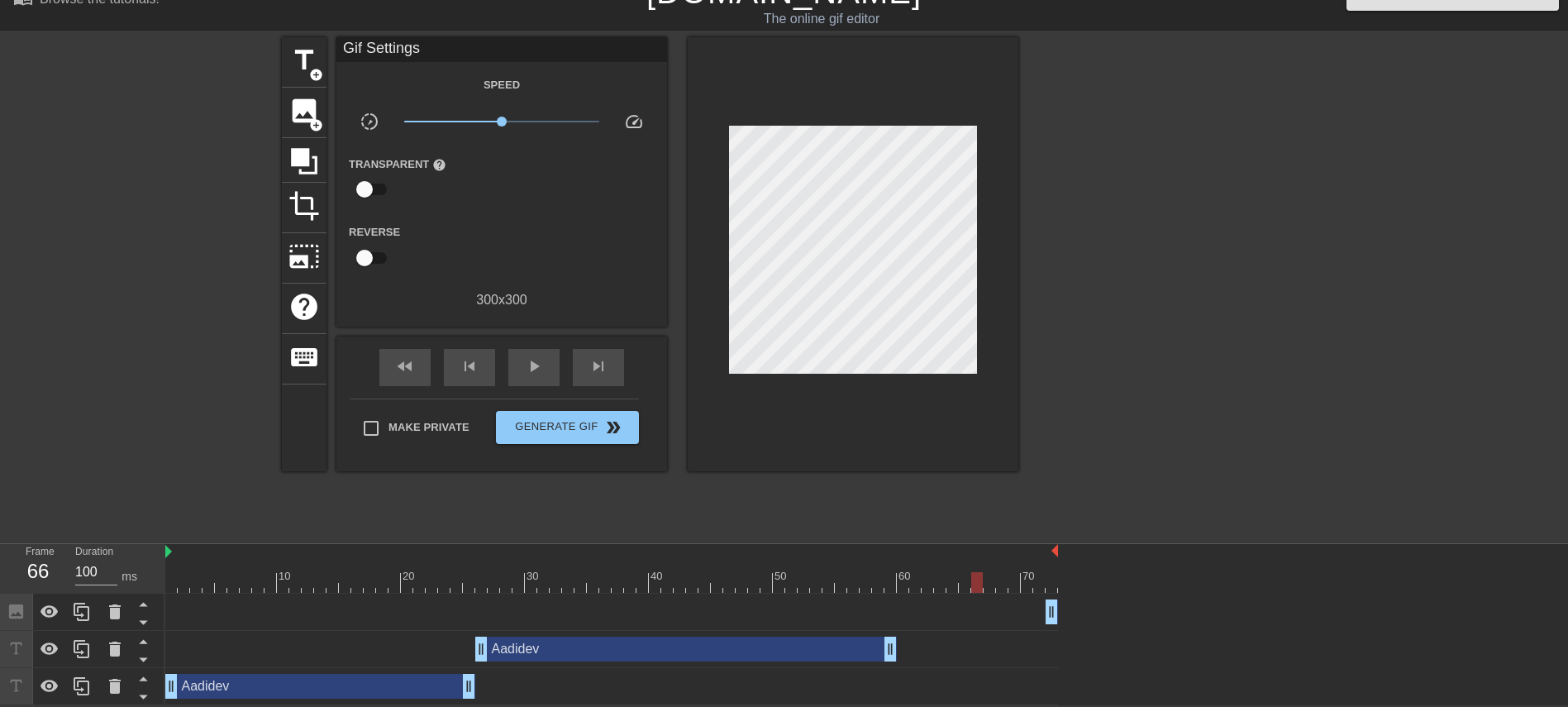
click at [341, 470] on div "Aadidev drag_handle drag_handle" at bounding box center [320, 686] width 310 height 25
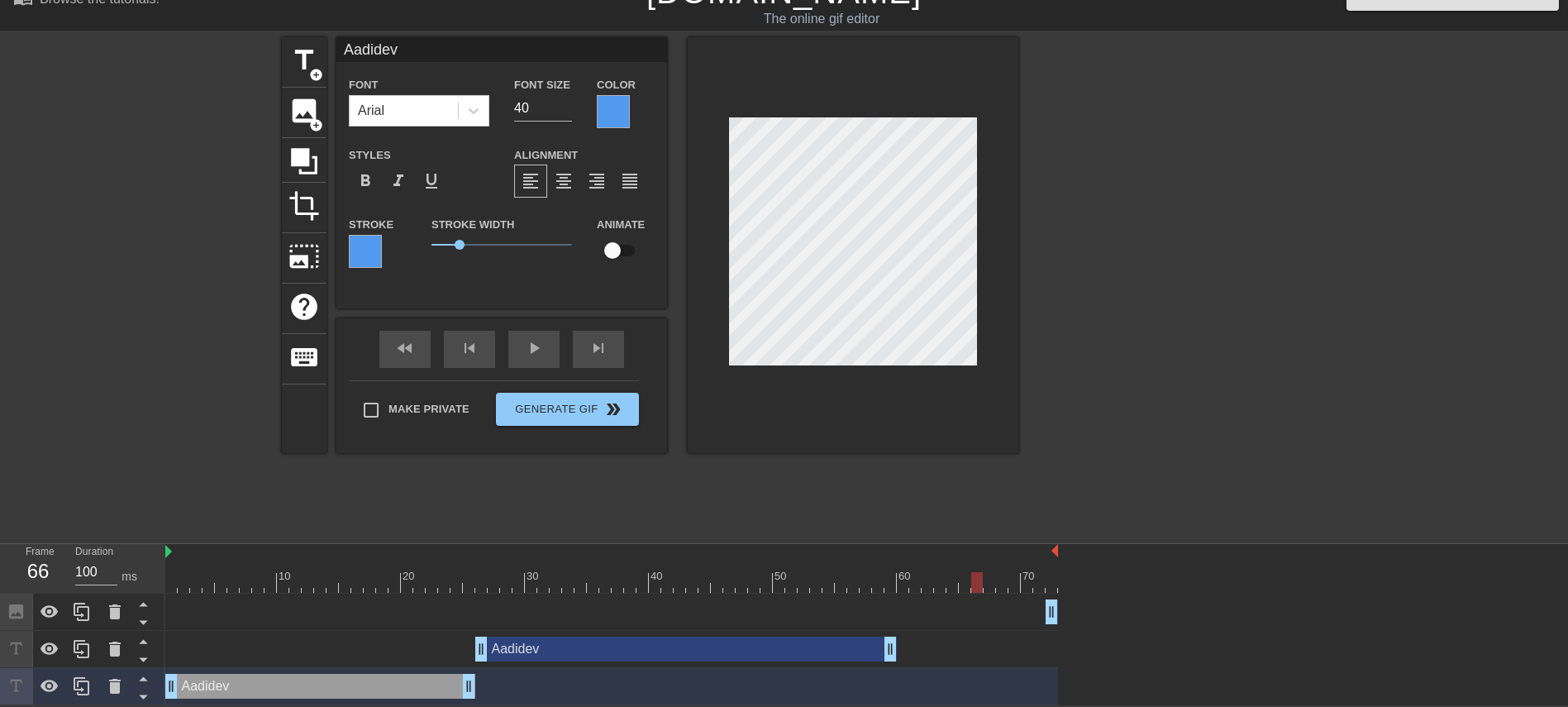
click at [276, 470] on div "Aadidev drag_handle drag_handle" at bounding box center [320, 686] width 310 height 25
click at [79, 470] on icon at bounding box center [81, 611] width 16 height 18
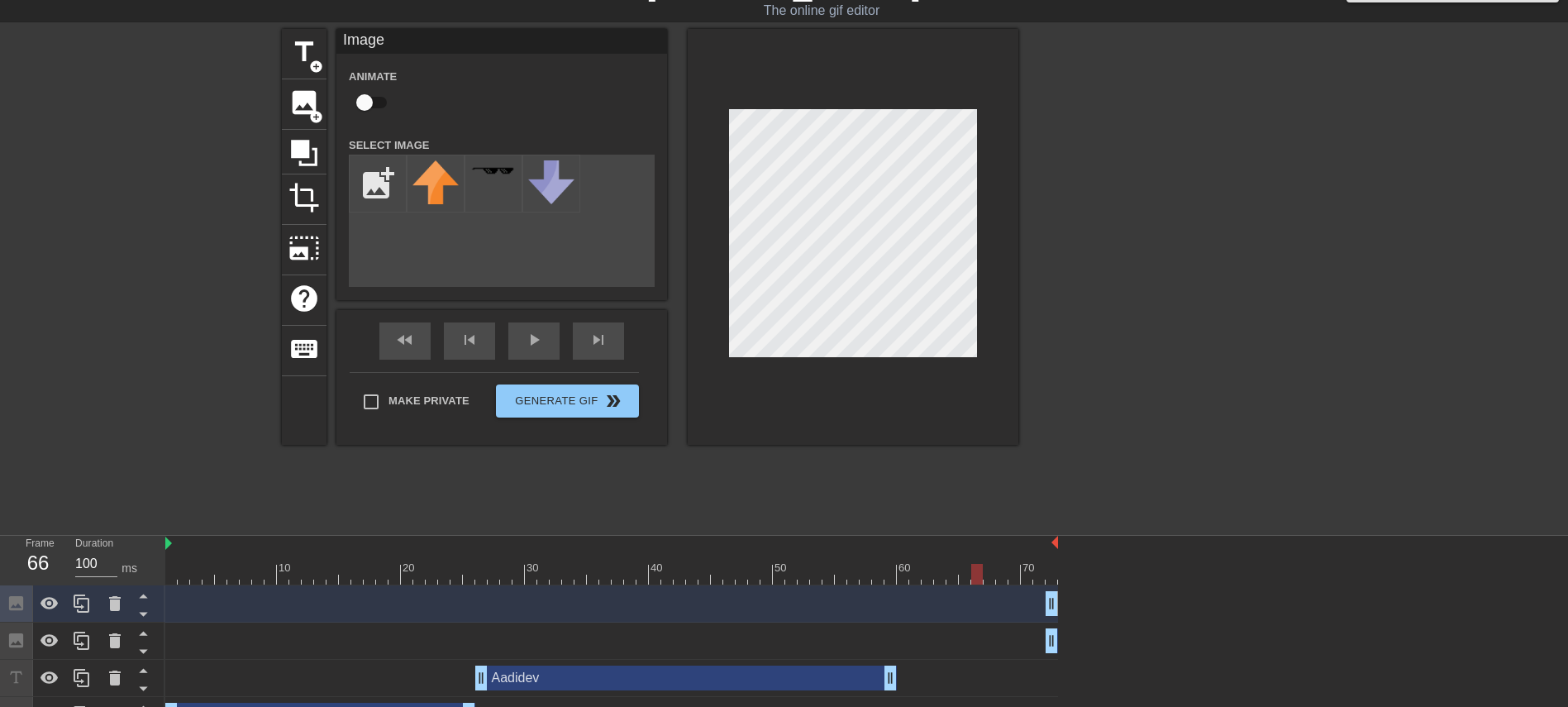
scroll to position [67, 0]
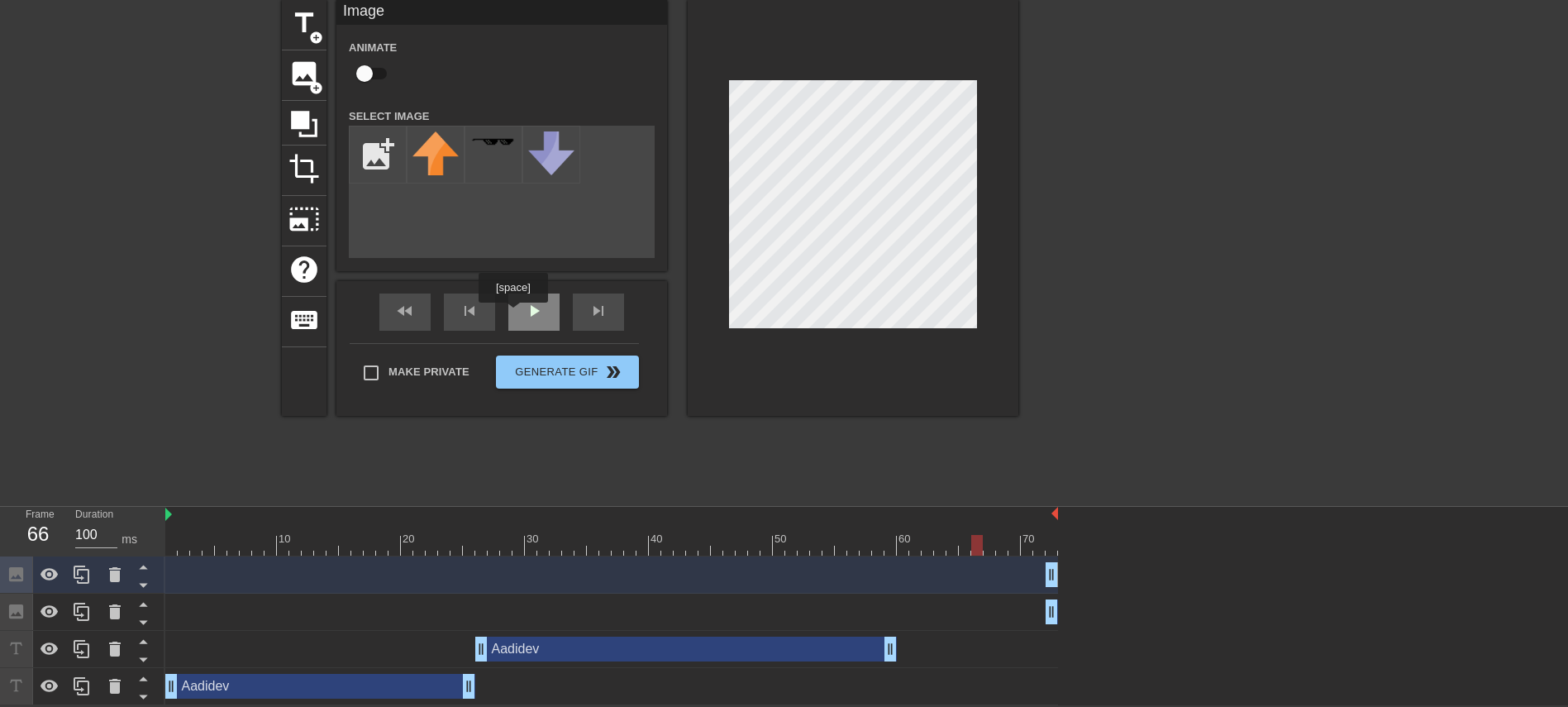
click at [518, 312] on div "play_arrow" at bounding box center [533, 312] width 52 height 37
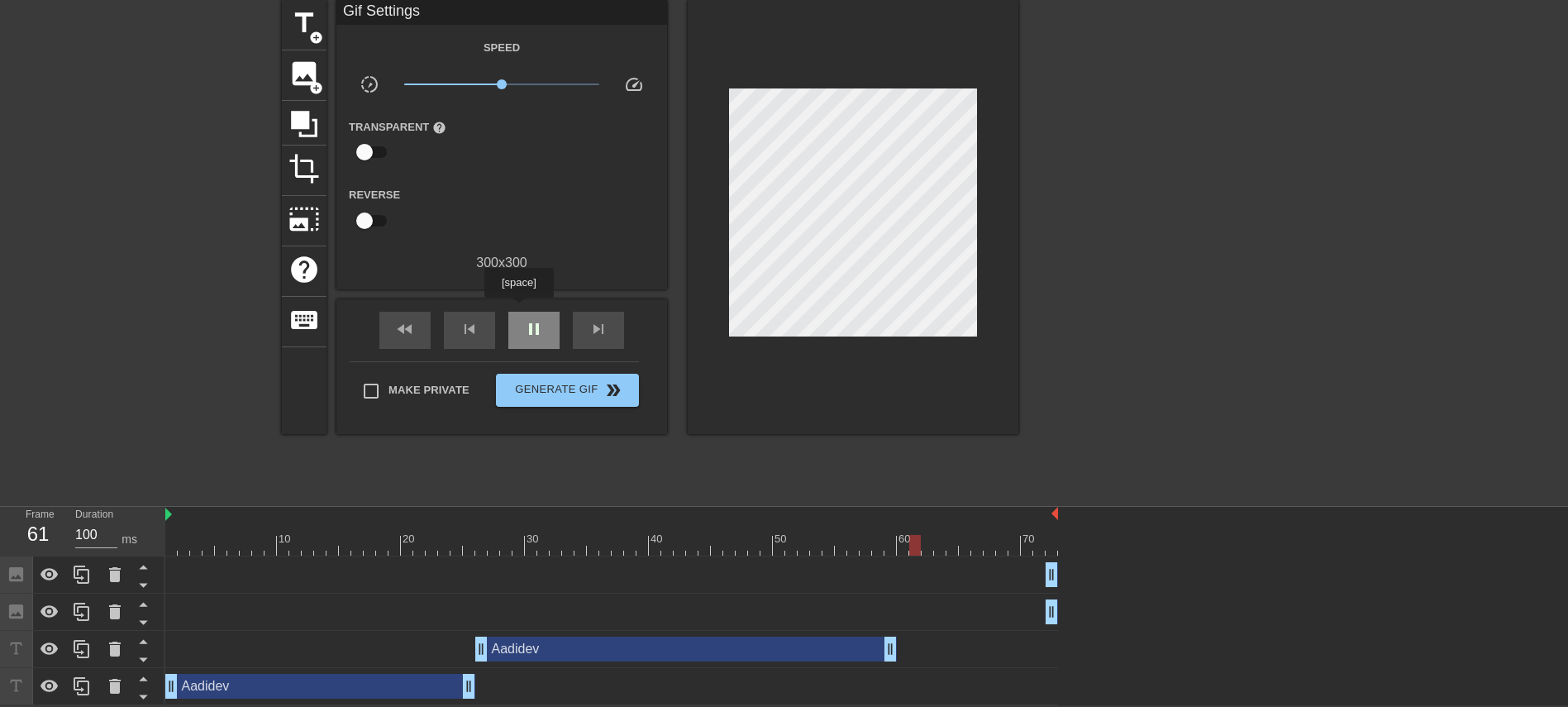
click at [518, 312] on div "pause" at bounding box center [533, 330] width 52 height 37
click at [413, 470] on div "Aadidev drag_handle drag_handle" at bounding box center [320, 686] width 310 height 25
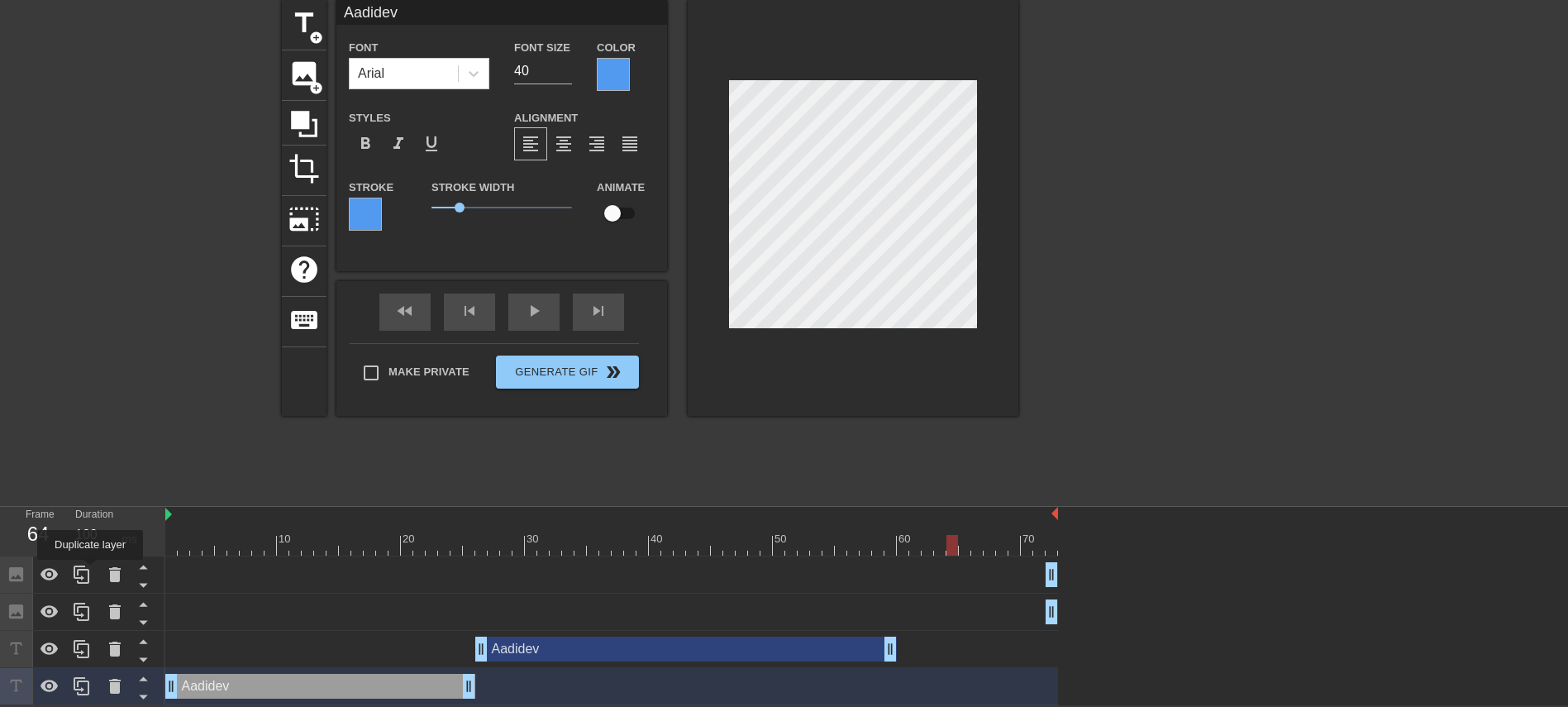
click at [87, 470] on icon at bounding box center [81, 574] width 19 height 19
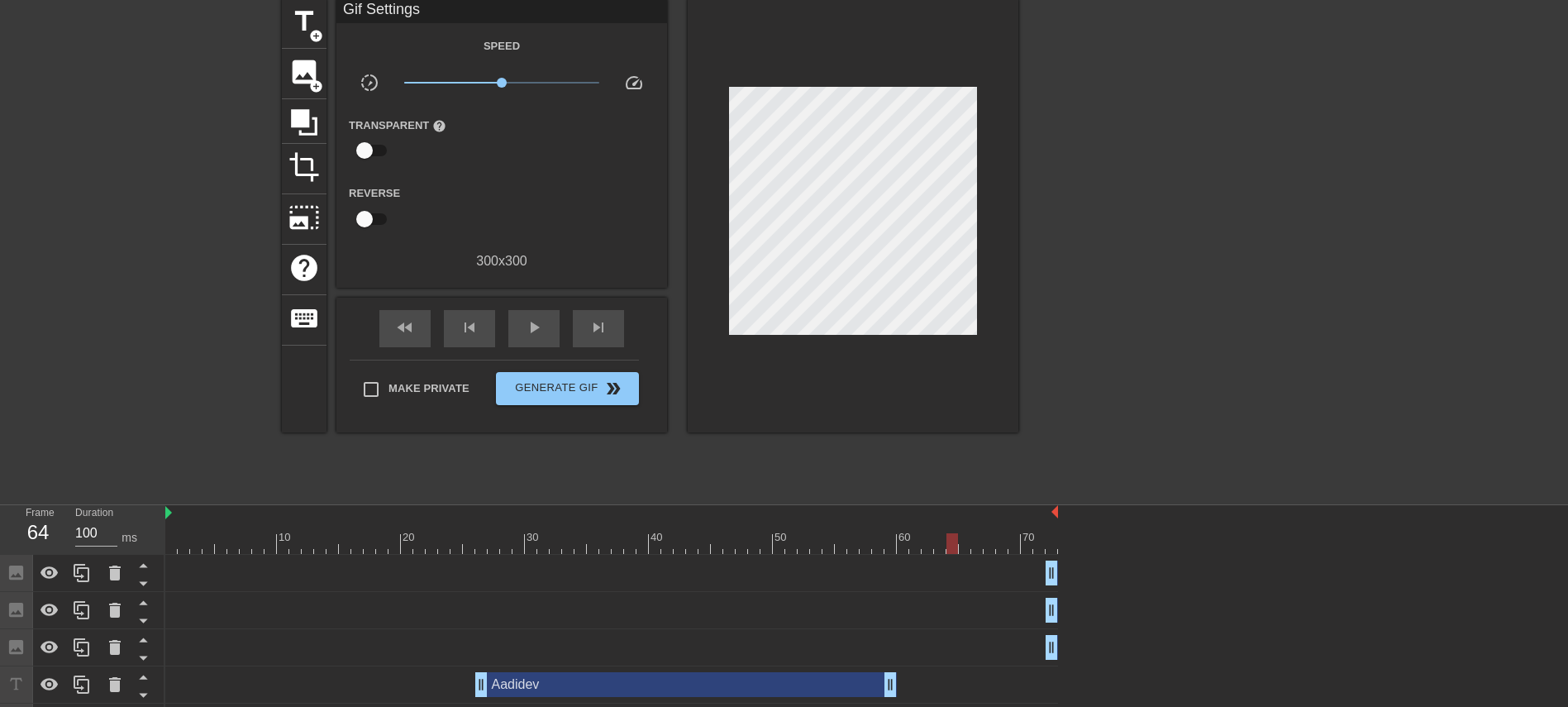
drag, startPoint x: 781, startPoint y: 571, endPoint x: 828, endPoint y: 615, distance: 64.4
click at [825, 470] on div "Image drag_handle drag_handle Image drag_handle drag_handle Image drag_handle d…" at bounding box center [866, 648] width 1403 height 186
drag, startPoint x: 1052, startPoint y: 572, endPoint x: 1063, endPoint y: 573, distance: 11.0
drag, startPoint x: 1052, startPoint y: 571, endPoint x: 948, endPoint y: 570, distance: 104.0
click at [948, 470] on div "Image drag_handle drag_handle" at bounding box center [611, 572] width 892 height 25
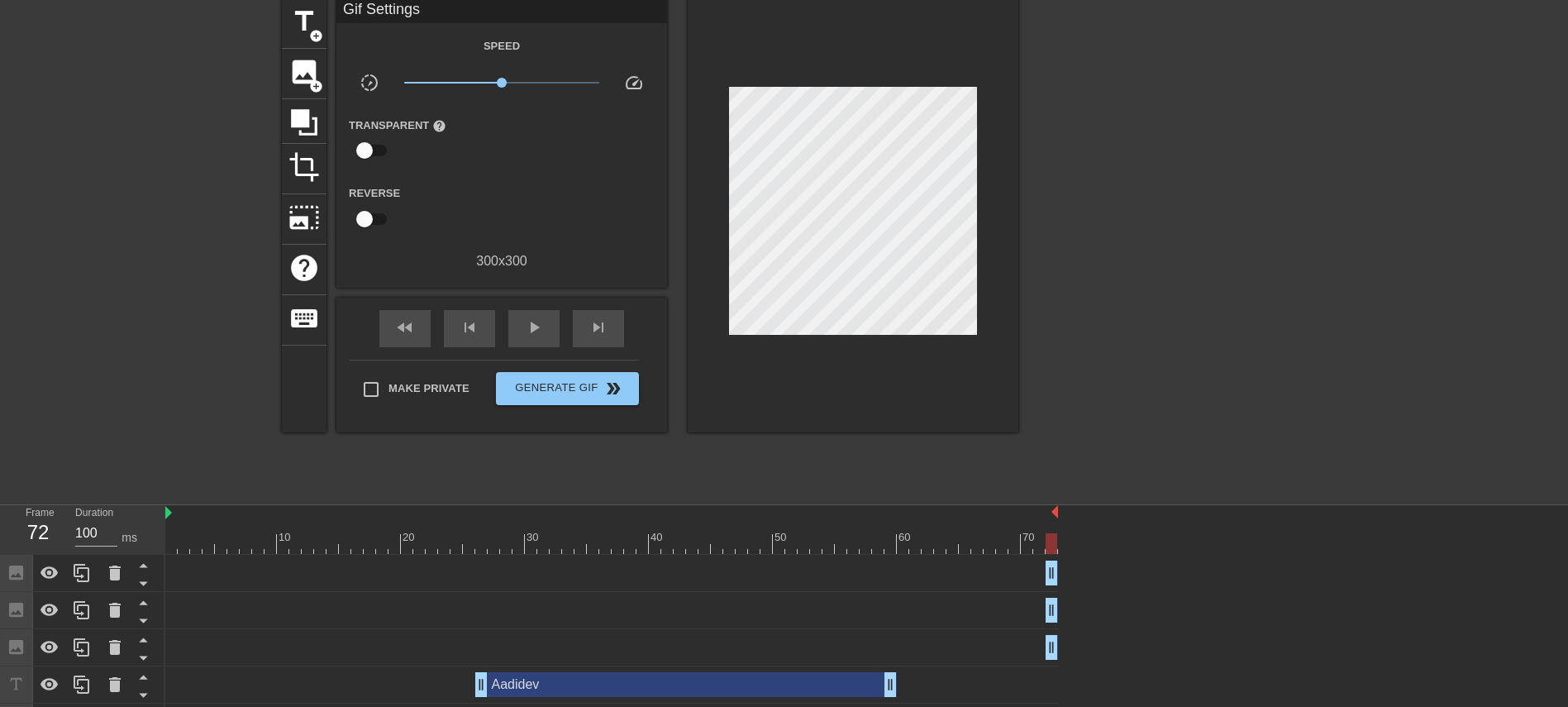
click at [909, 470] on div "Image drag_handle drag_handle" at bounding box center [611, 610] width 892 height 25
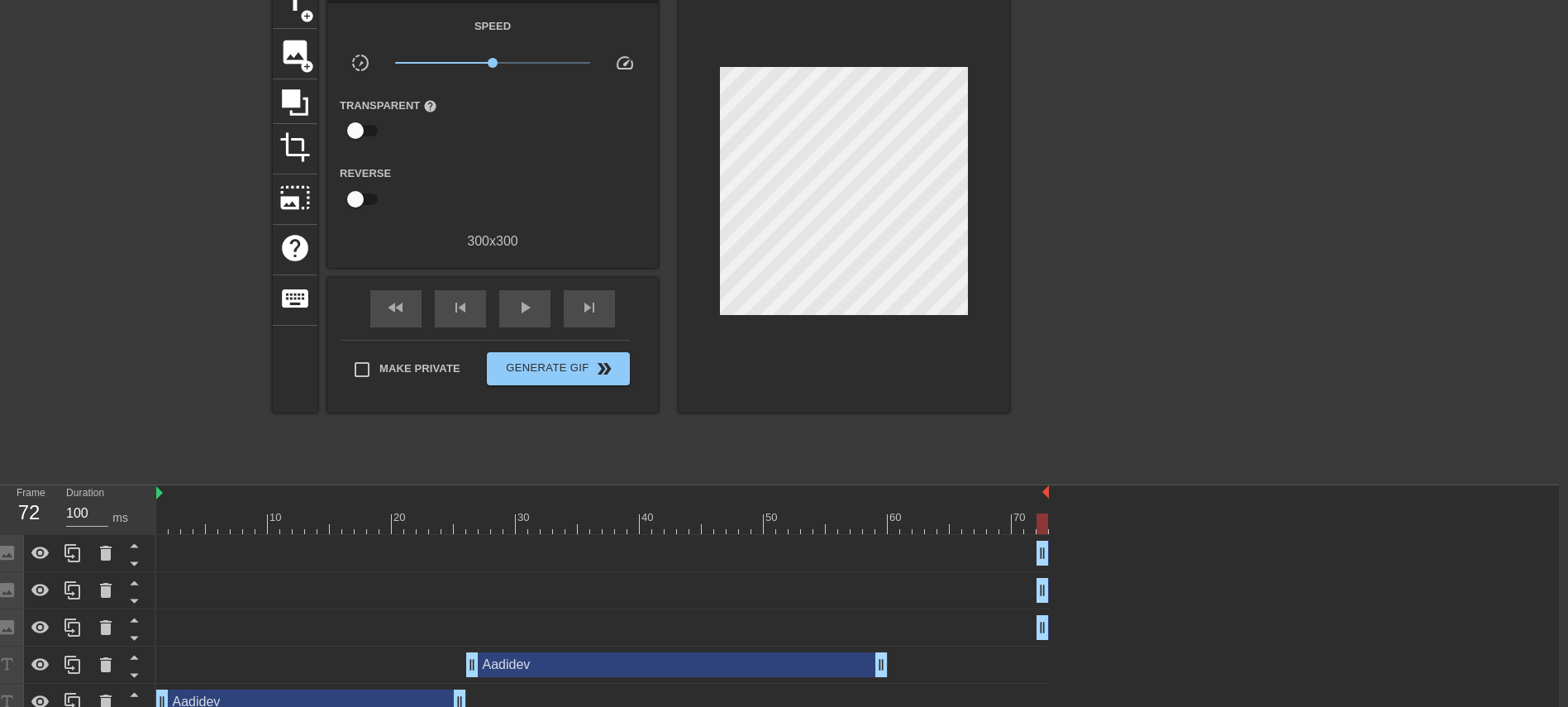
scroll to position [104, 19]
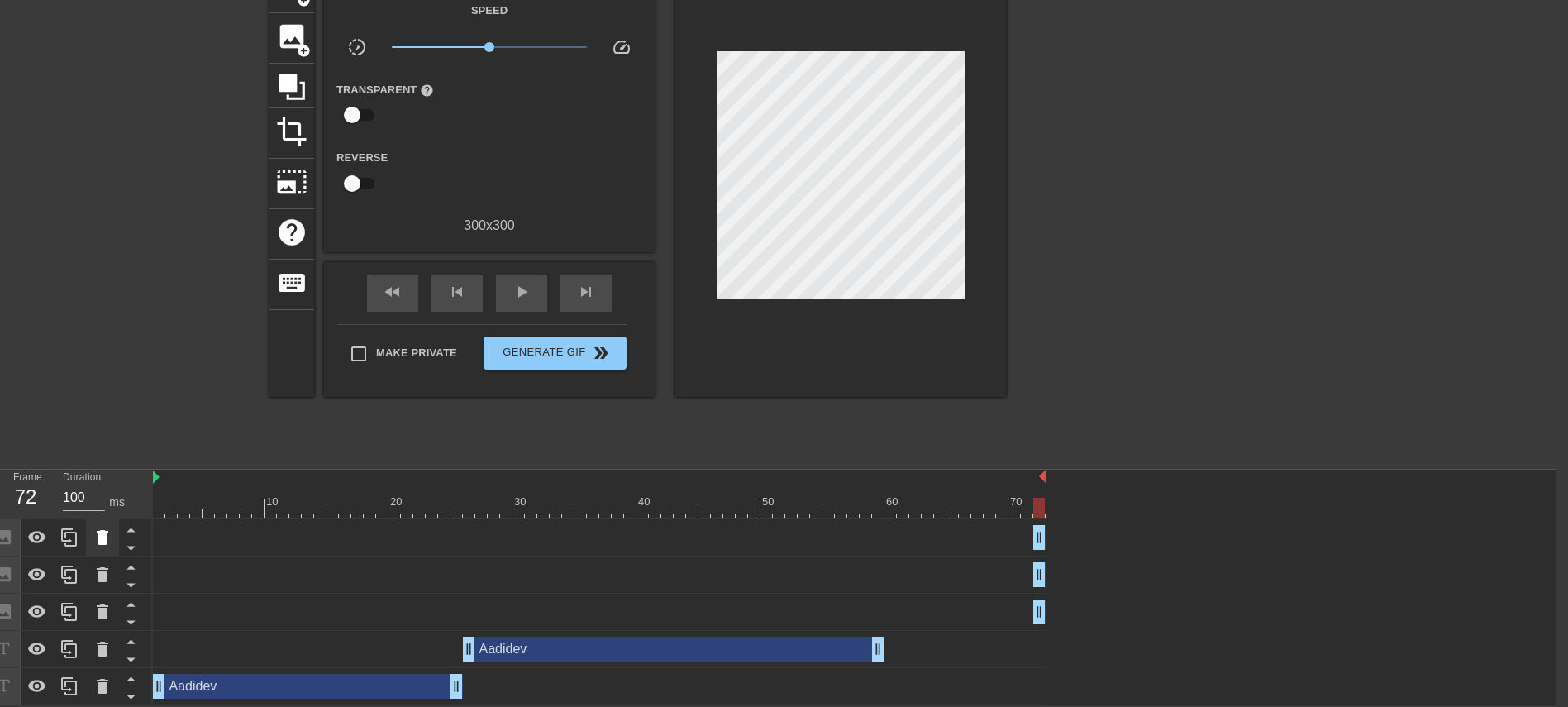
click at [92, 470] on icon at bounding box center [102, 537] width 19 height 19
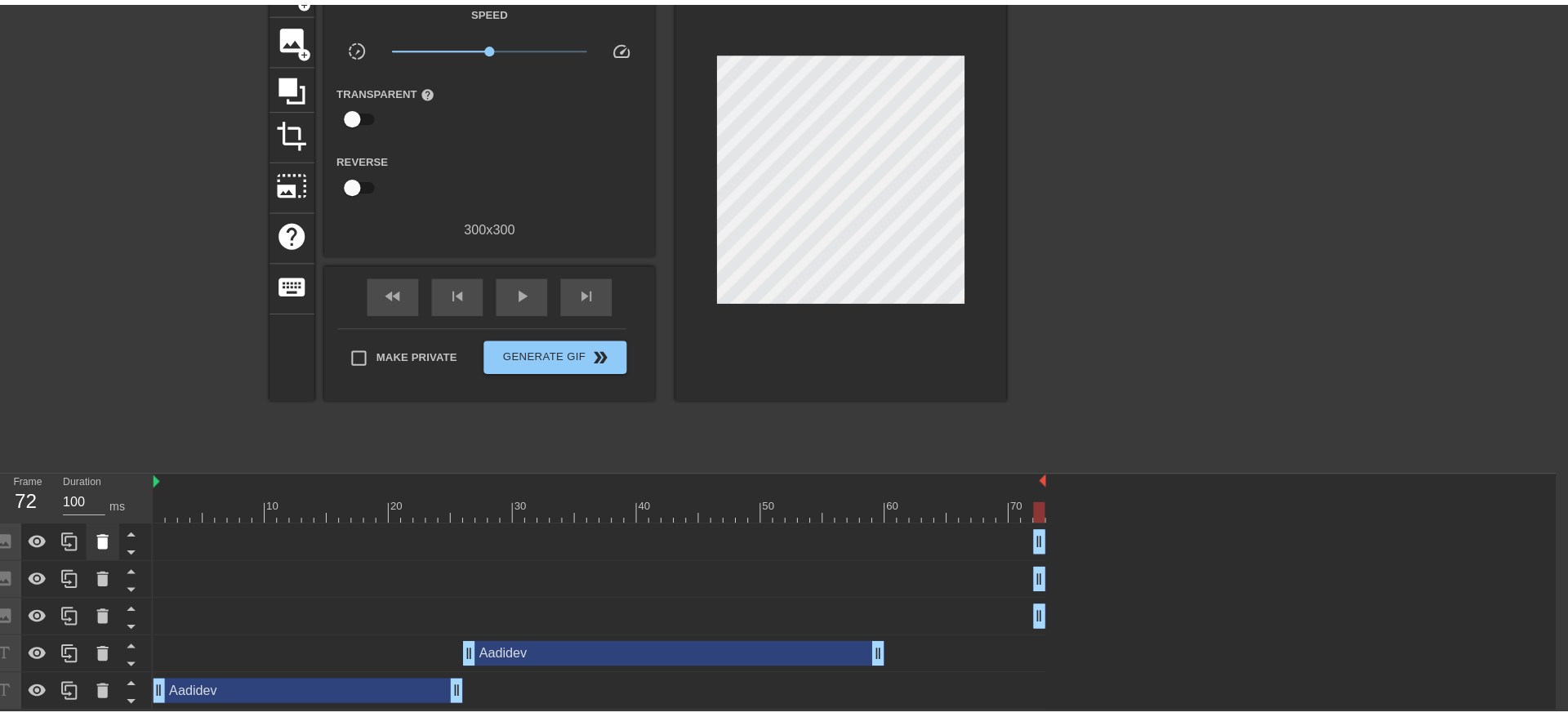
scroll to position [85, 0]
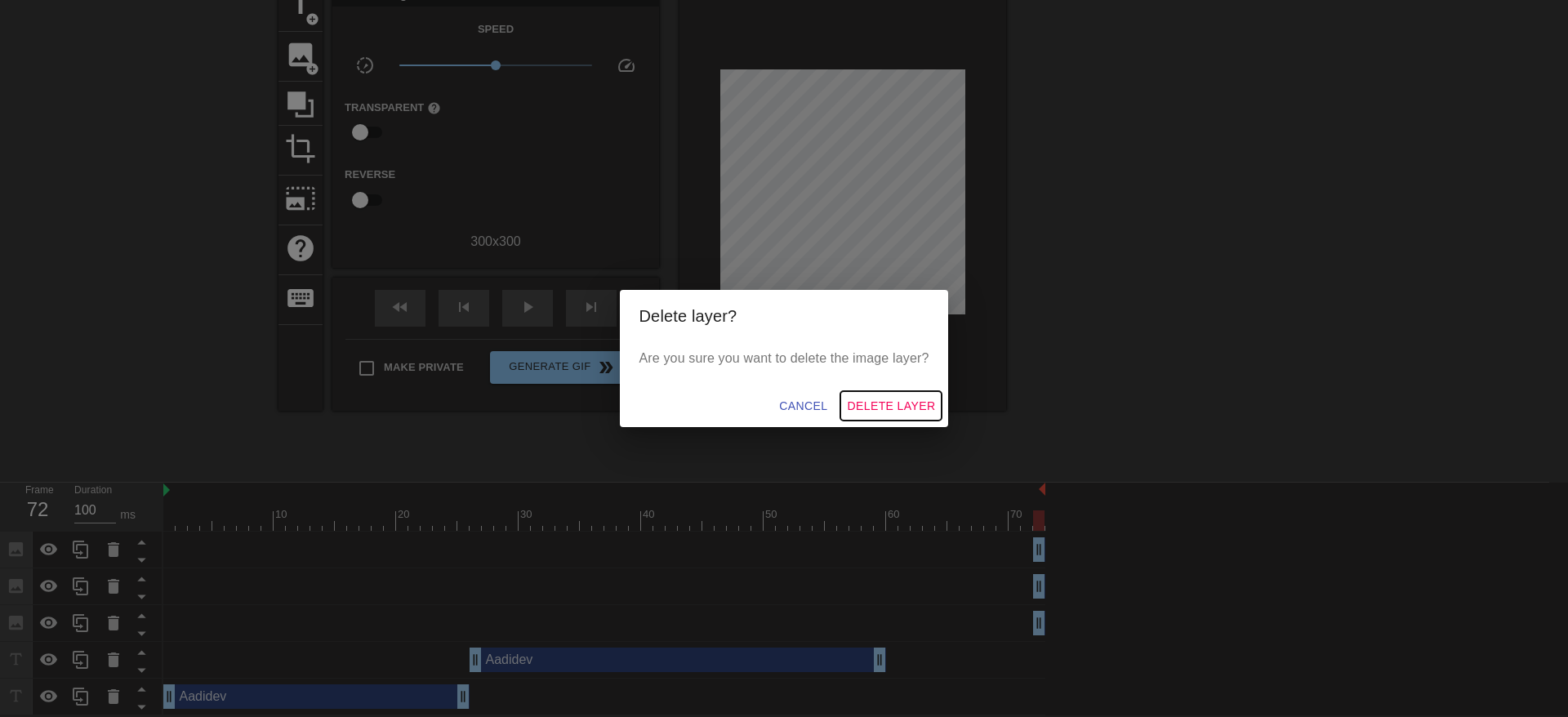
click at [910, 406] on span "Delete Layer" at bounding box center [890, 406] width 88 height 20
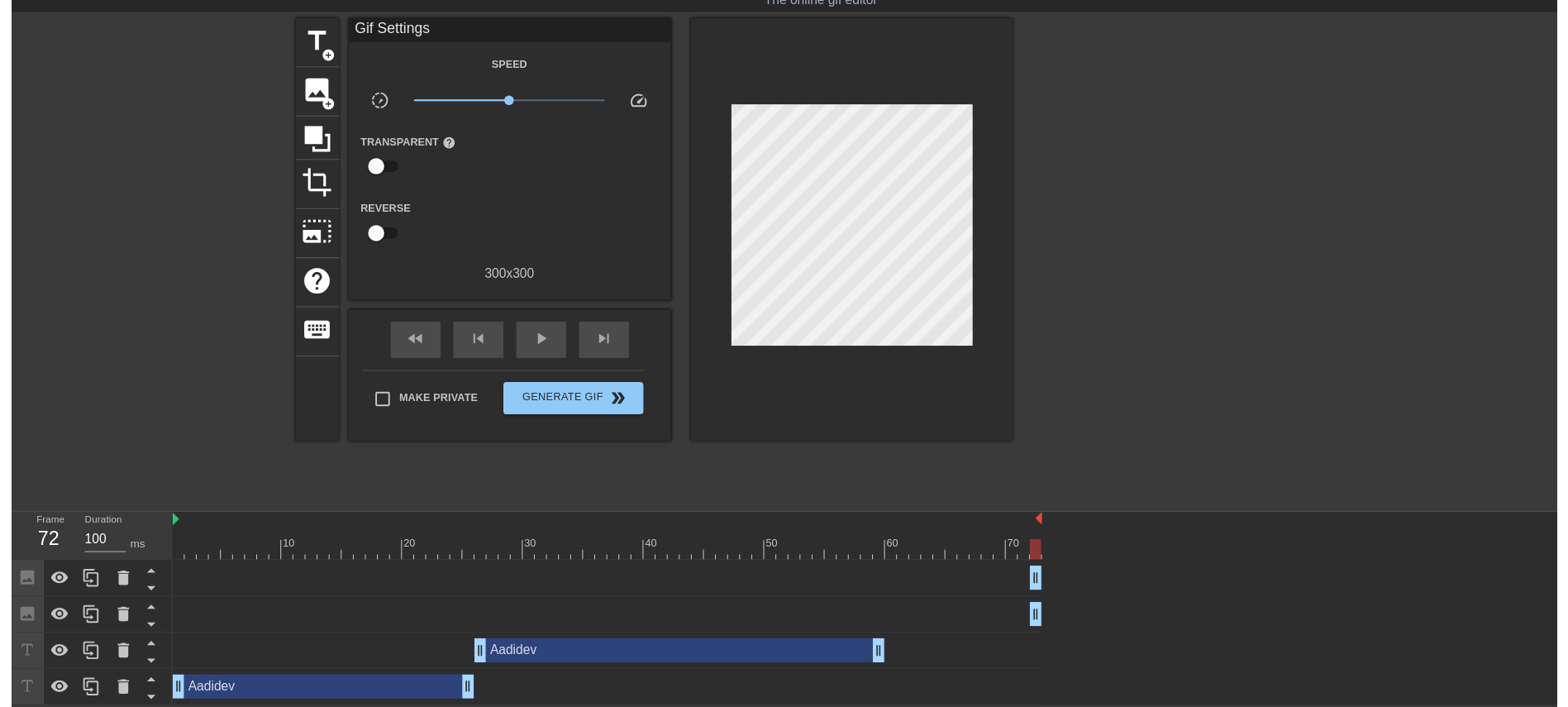
scroll to position [67, 0]
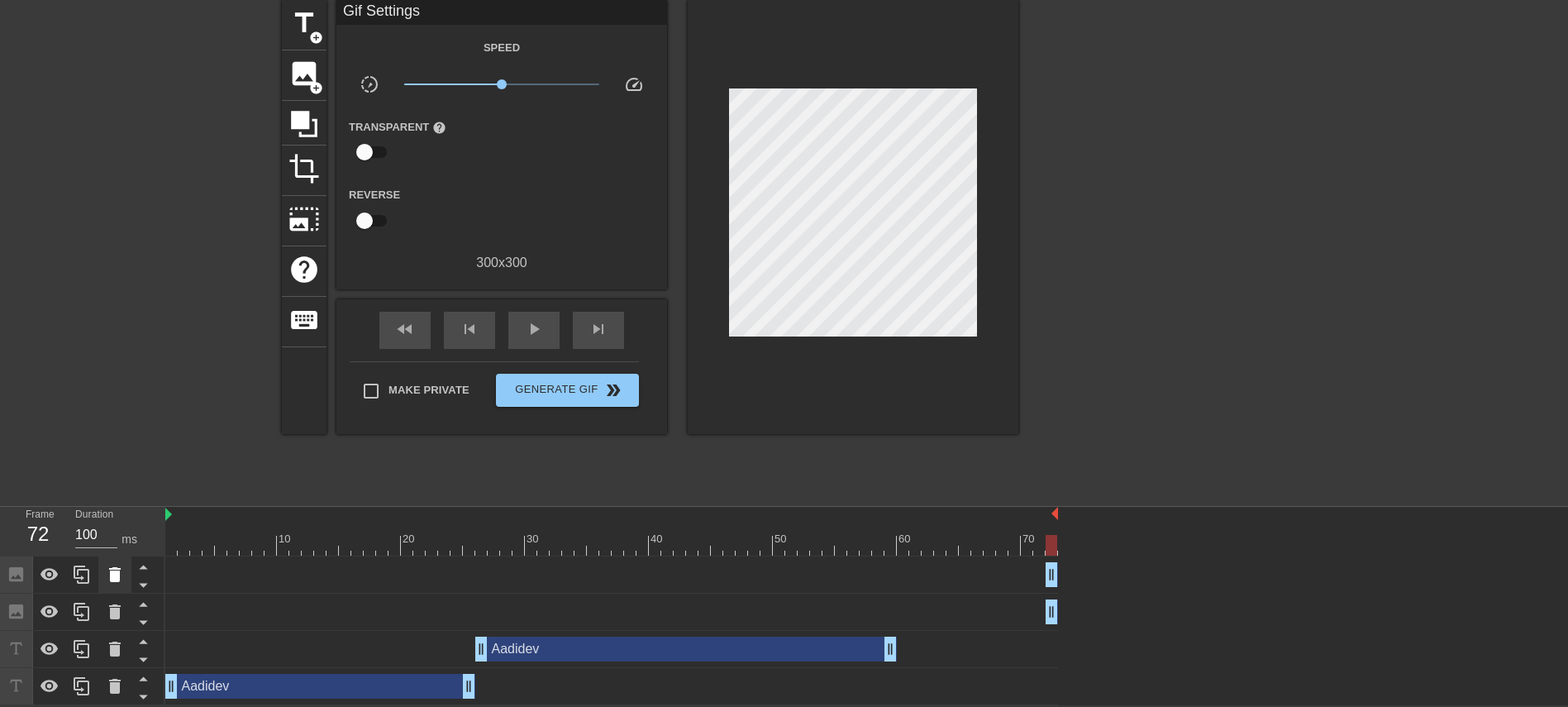
click at [119, 470] on icon at bounding box center [115, 575] width 12 height 15
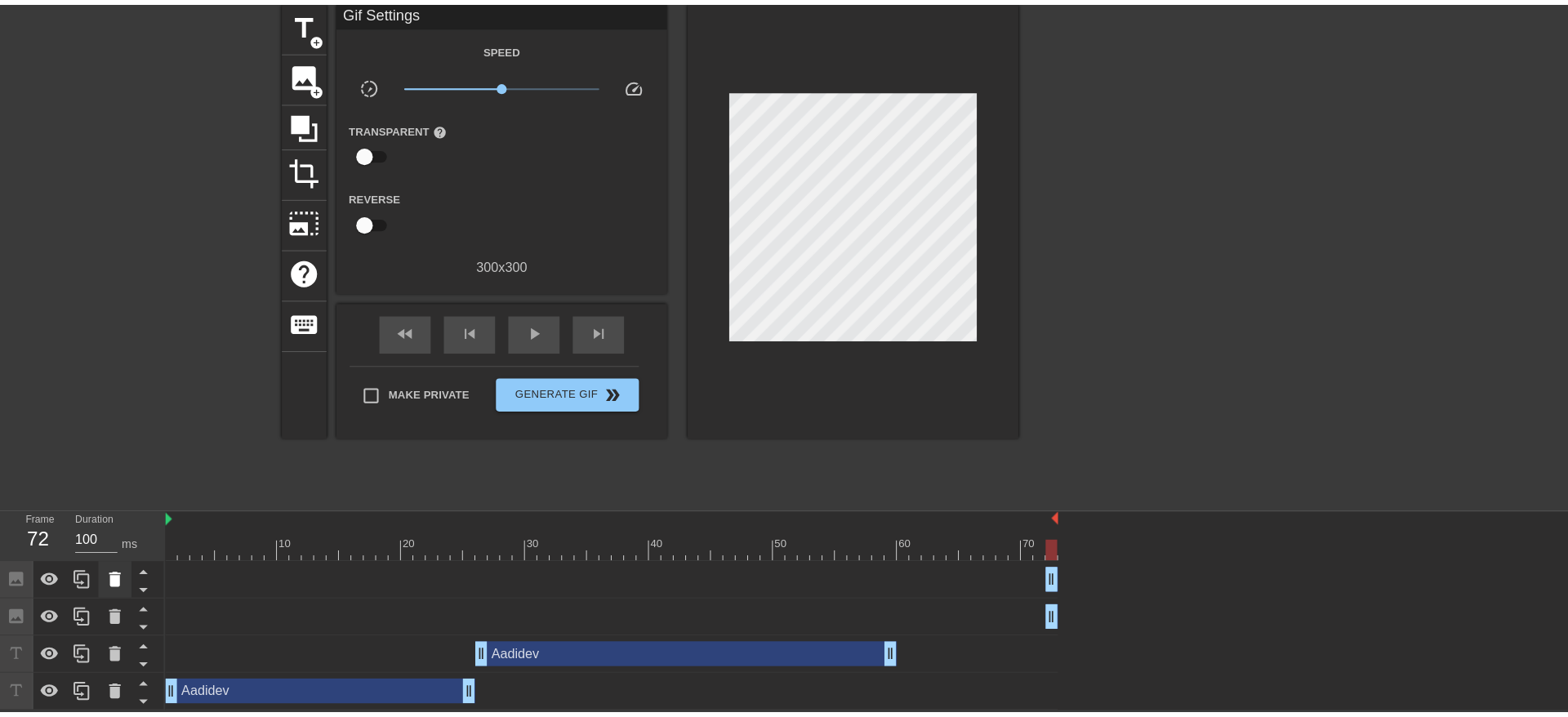
scroll to position [48, 0]
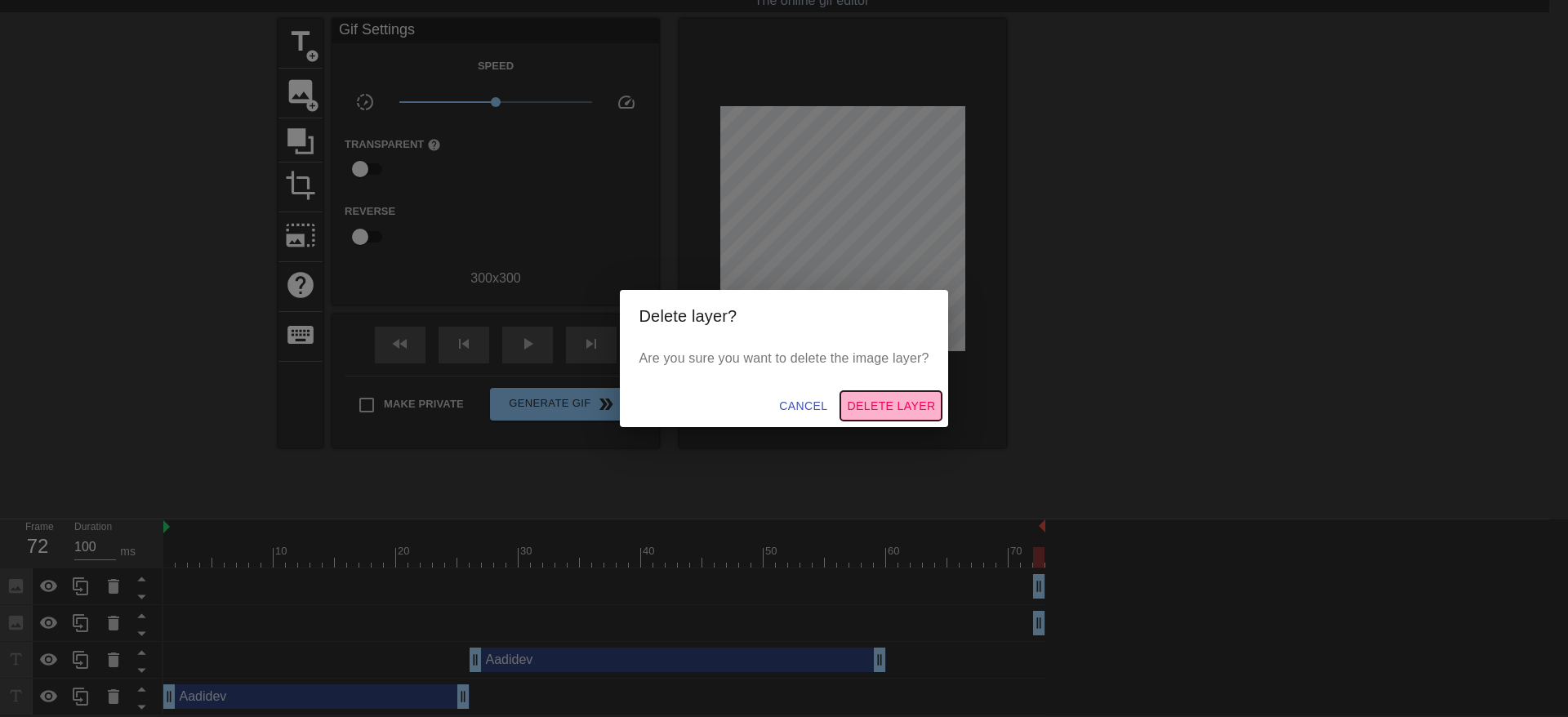
click at [913, 403] on span "Delete Layer" at bounding box center [890, 406] width 88 height 20
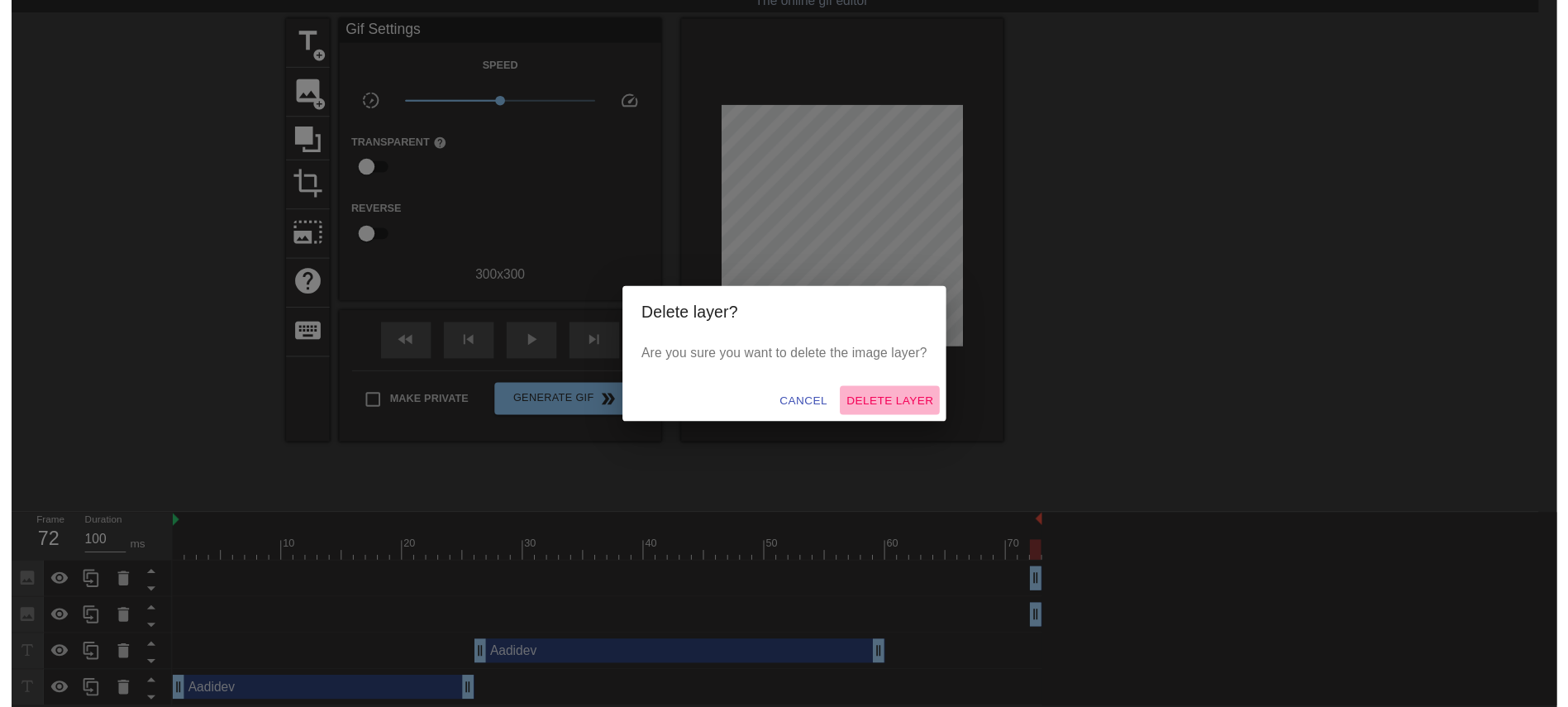
scroll to position [30, 0]
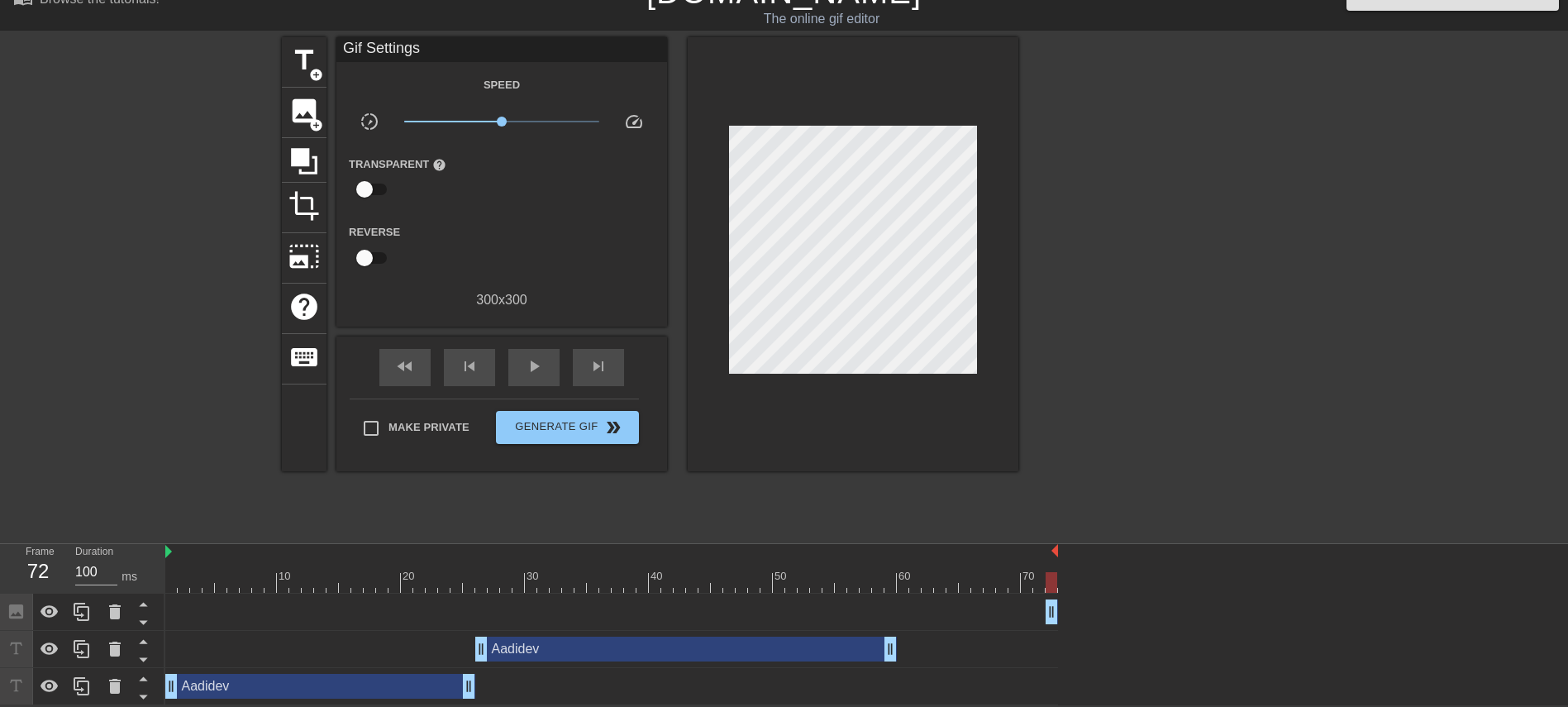
click at [973, 470] on div "Image drag_handle drag_handle" at bounding box center [611, 611] width 892 height 25
click at [314, 55] on span "title" at bounding box center [304, 60] width 31 height 31
click at [314, 68] on span "add_circle" at bounding box center [316, 75] width 14 height 14
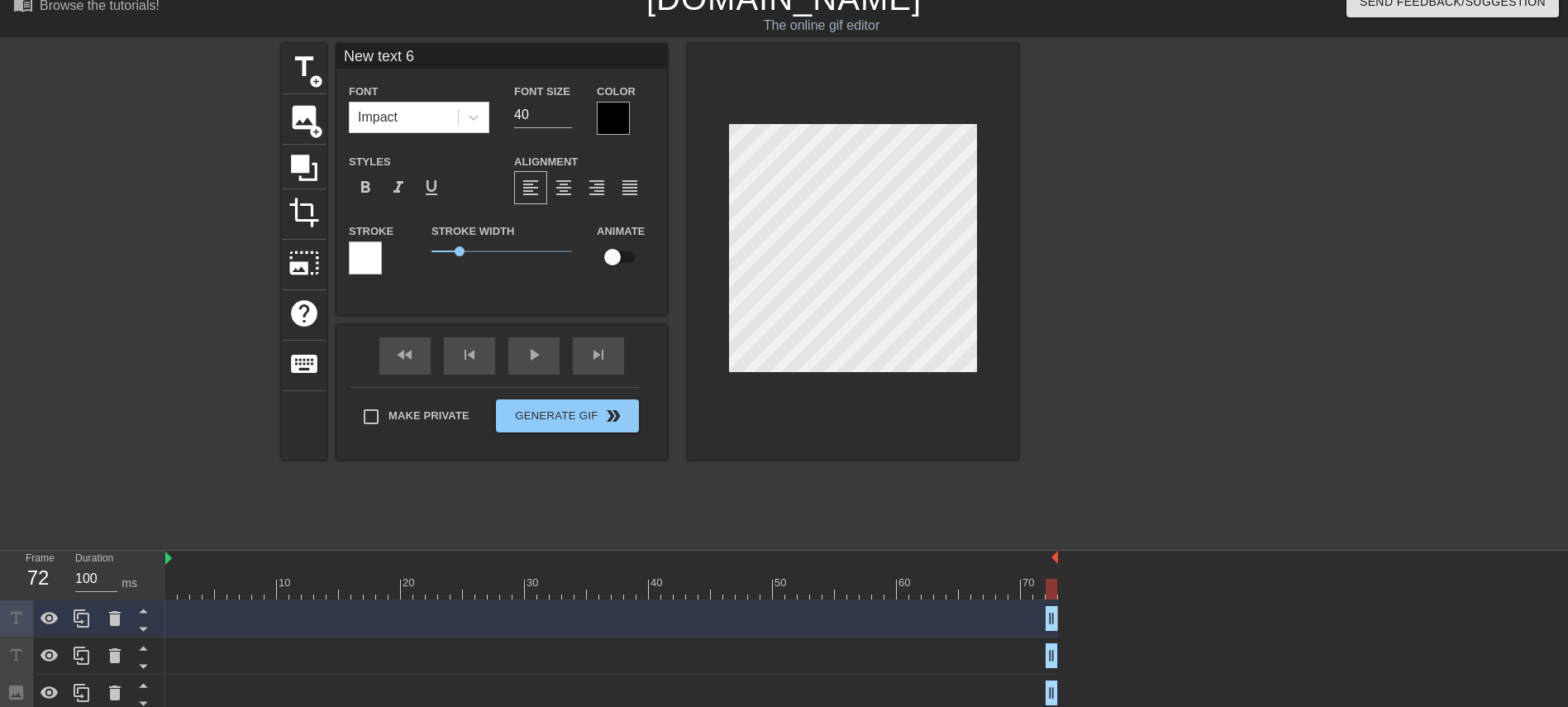
scroll to position [3, 4]
type input "A"
type textarea "A"
click at [518, 63] on input at bounding box center [501, 56] width 330 height 25
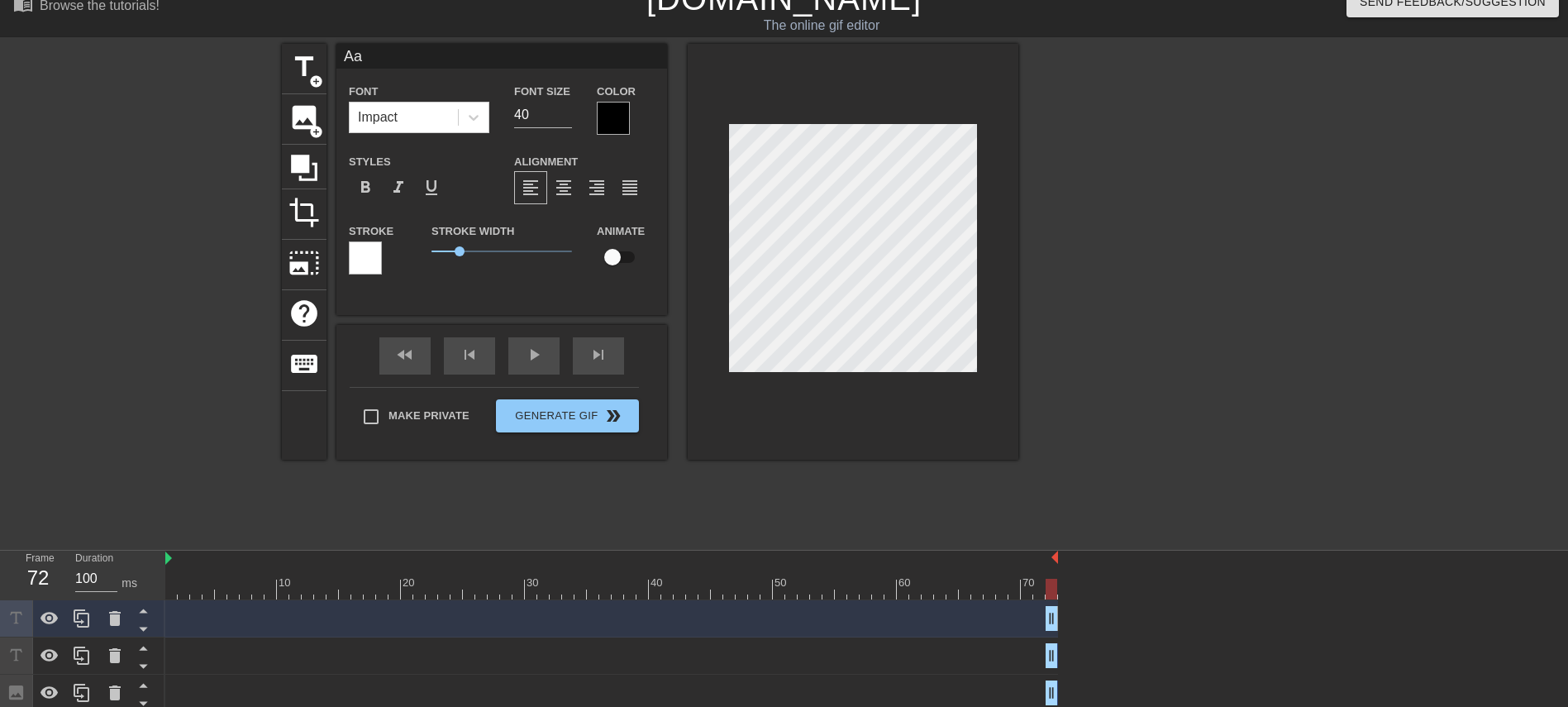
type input "A"
click at [1045, 418] on div "title add_circle image add_circle crop photo_size_select_large help keyboard Fo…" at bounding box center [784, 292] width 1568 height 496
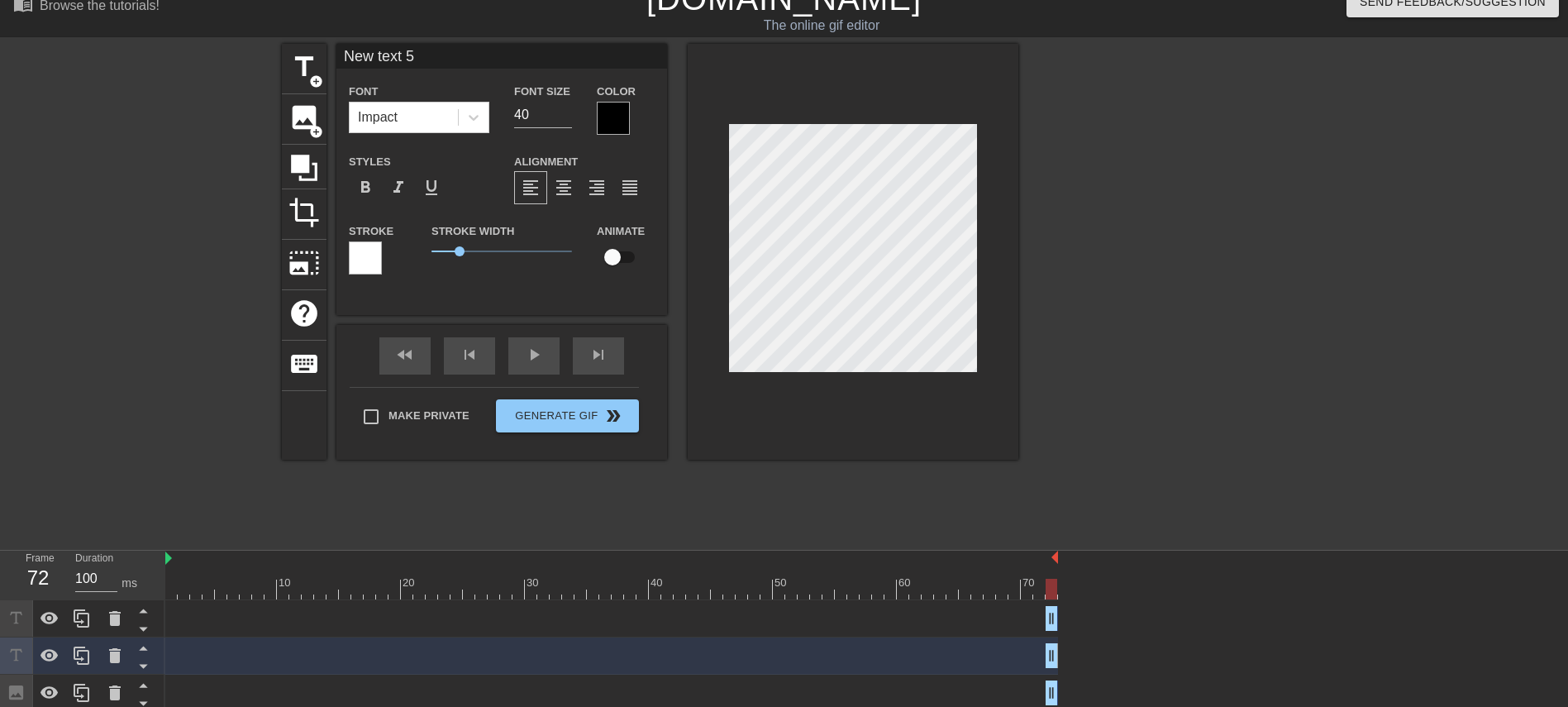
scroll to position [3, 5]
type input "A"
type textarea "A"
type input "Aa"
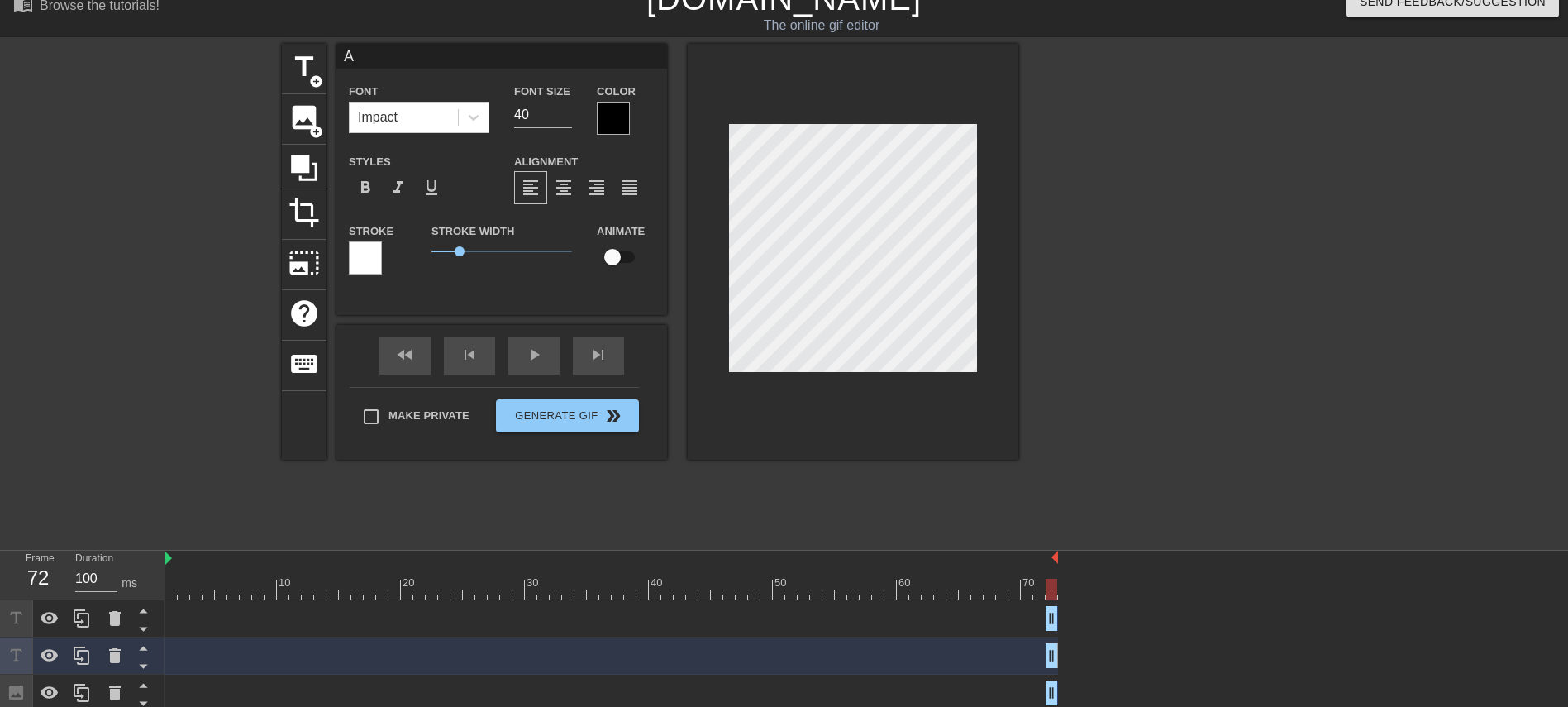
type textarea "Aa"
type input "Aad"
type textarea "Aad"
type input "Aadi"
type textarea "Aadi"
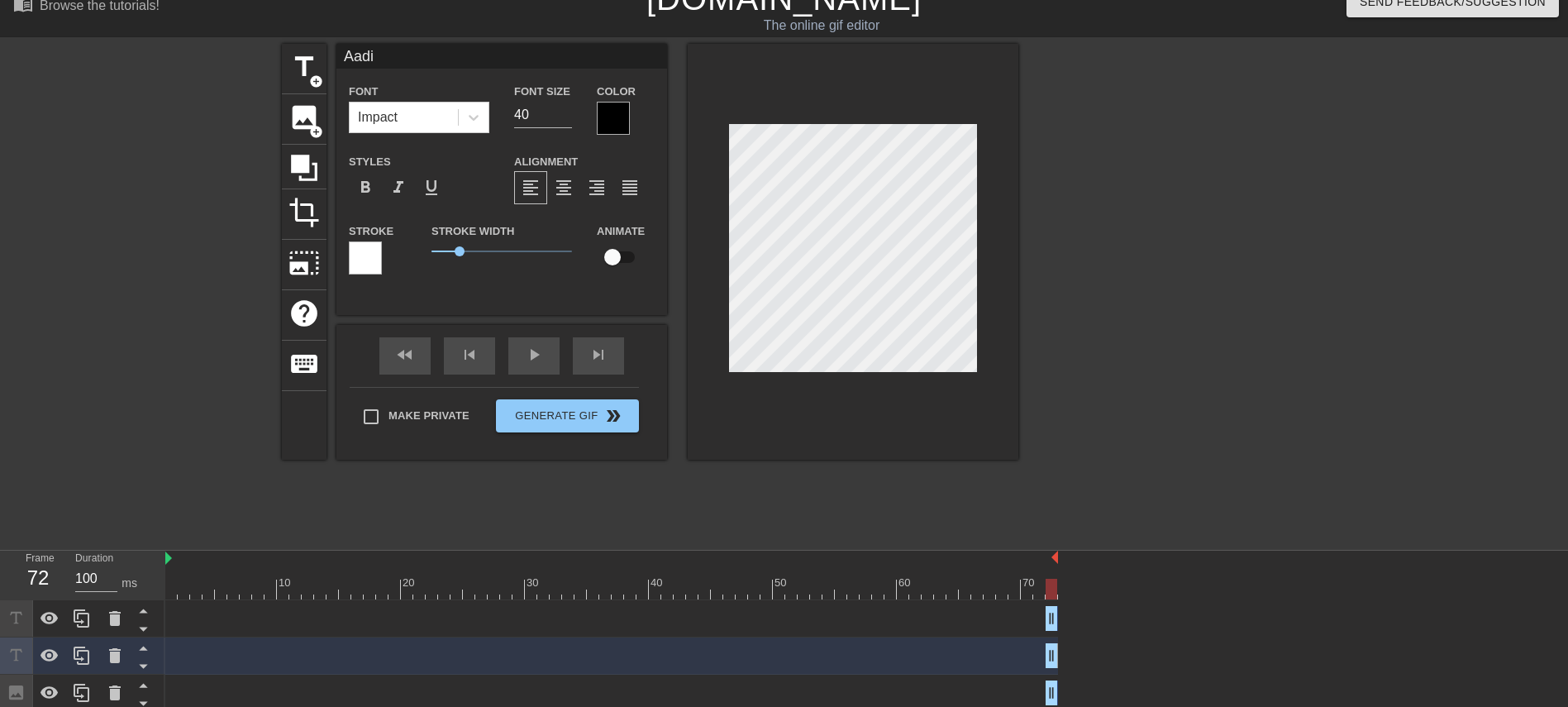
type input "Aadid"
type textarea "Aadid"
type input "Aadide"
type textarea "Aadide"
type input "Aadidev"
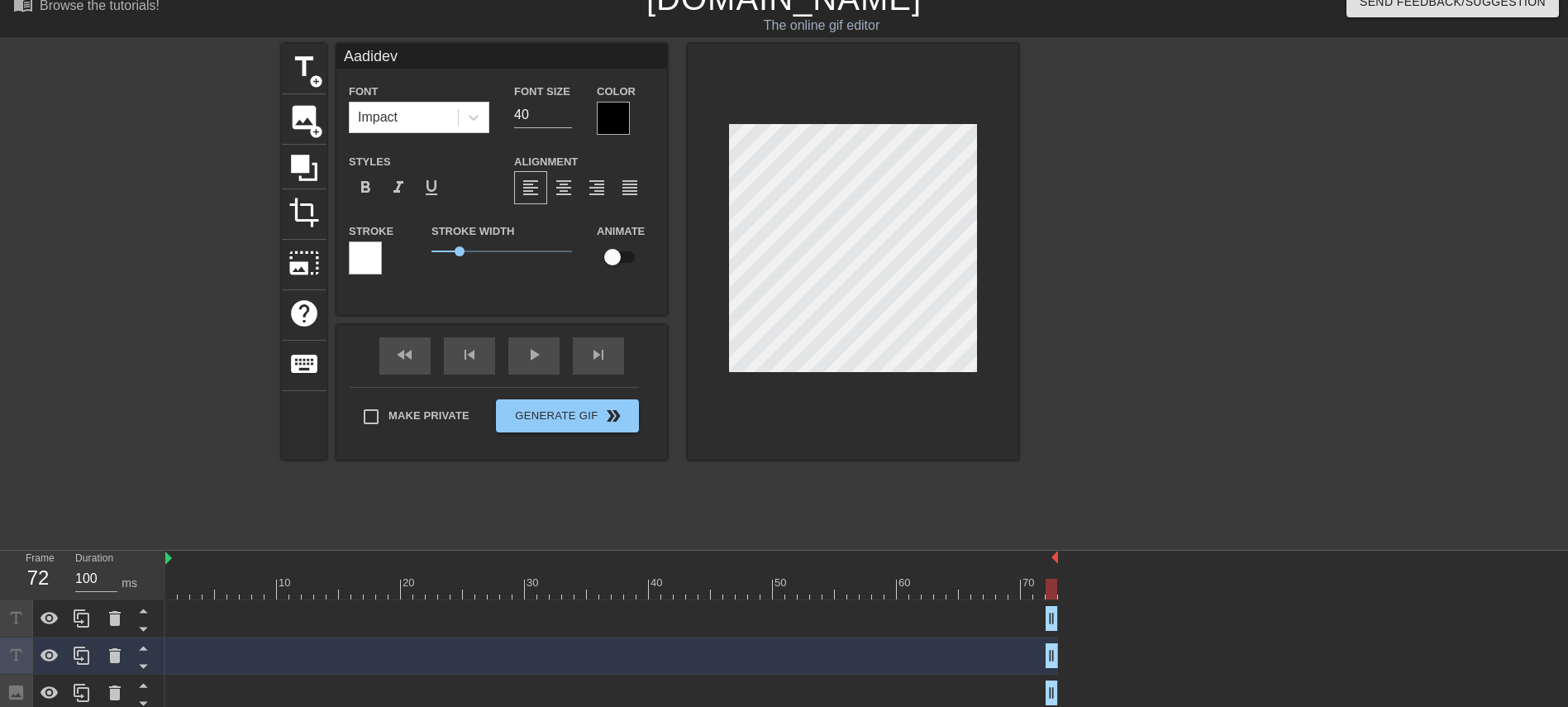
scroll to position [3, 3]
type textarea "Aadidev"
click at [444, 118] on div "Impact" at bounding box center [404, 117] width 108 height 30
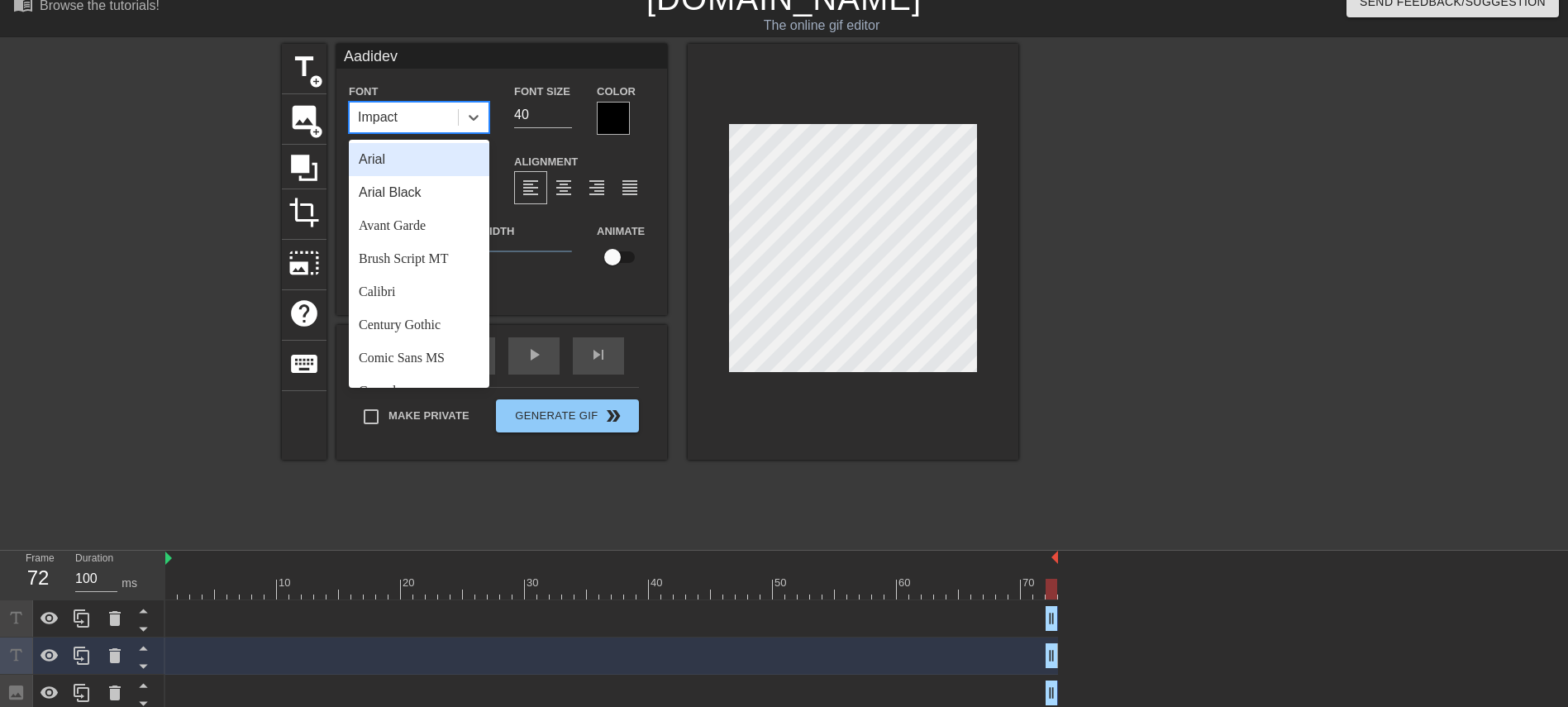
drag, startPoint x: 384, startPoint y: 161, endPoint x: 399, endPoint y: 164, distance: 15.3
click at [384, 159] on div "Arial" at bounding box center [419, 159] width 141 height 33
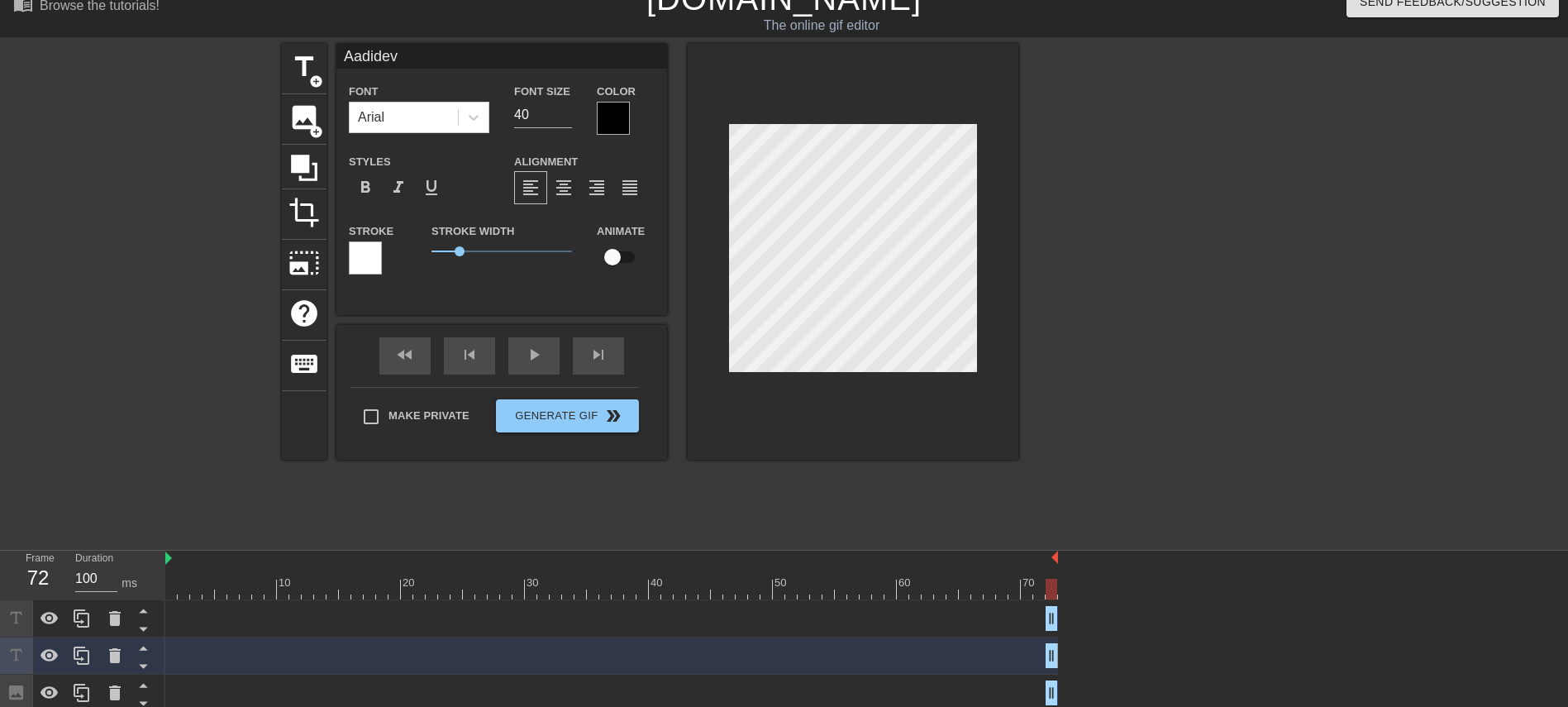
click at [1045, 278] on div "title add_circle image add_circle crop photo_size_select_large help keyboard Aa…" at bounding box center [784, 292] width 1568 height 496
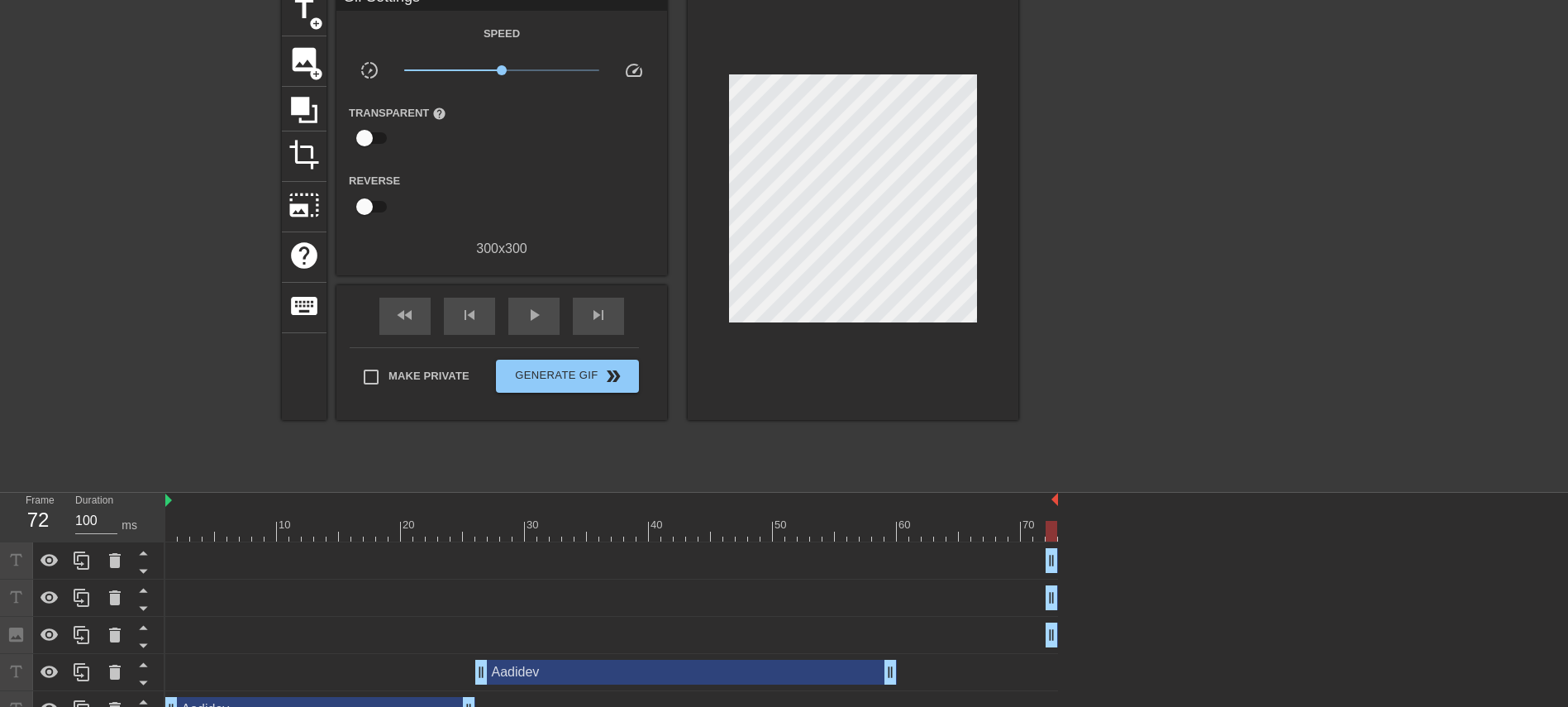
scroll to position [104, 0]
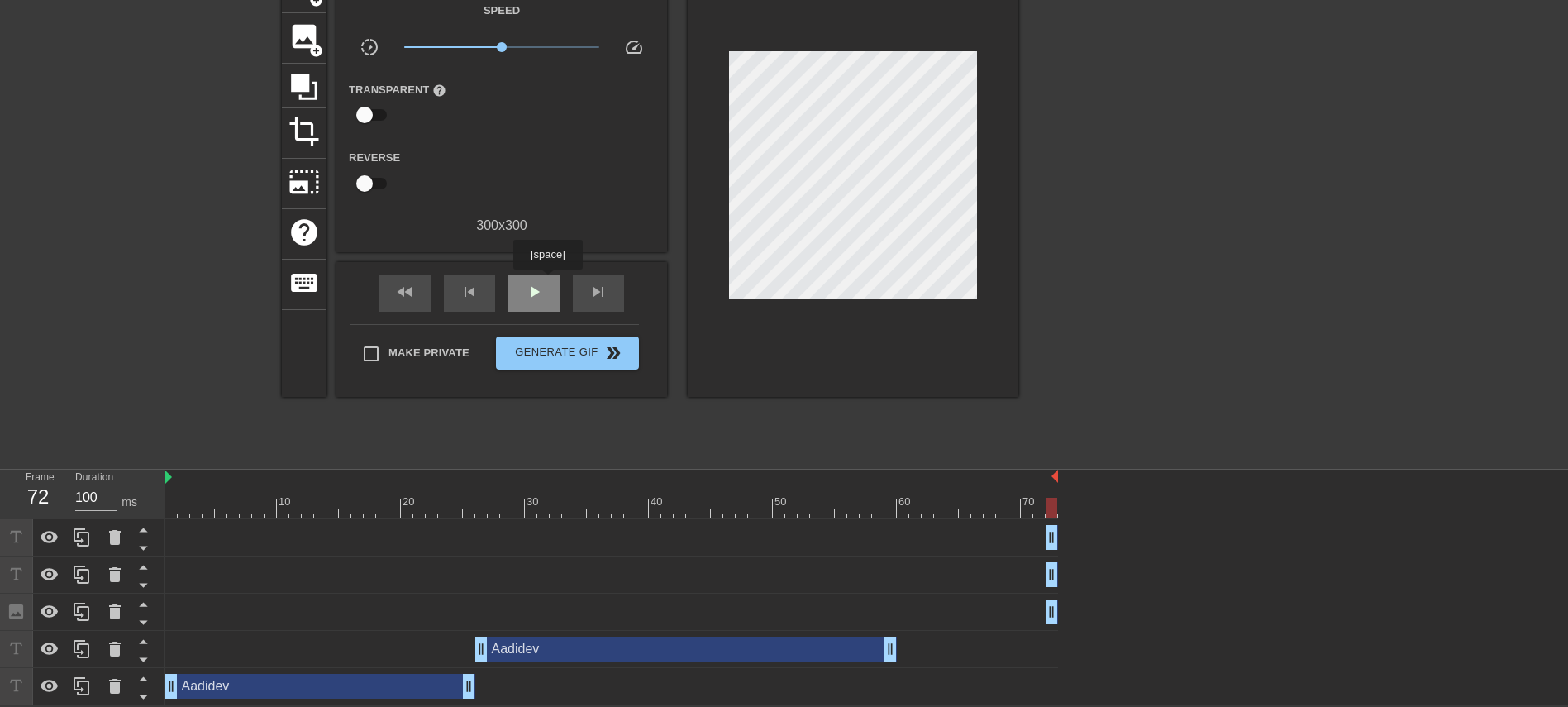
click at [548, 283] on div "play_arrow" at bounding box center [533, 293] width 52 height 37
click at [534, 283] on span "pause" at bounding box center [533, 291] width 19 height 19
click at [516, 285] on div "play_arrow" at bounding box center [533, 293] width 52 height 37
click at [547, 274] on div "play_arrow" at bounding box center [533, 293] width 52 height 37
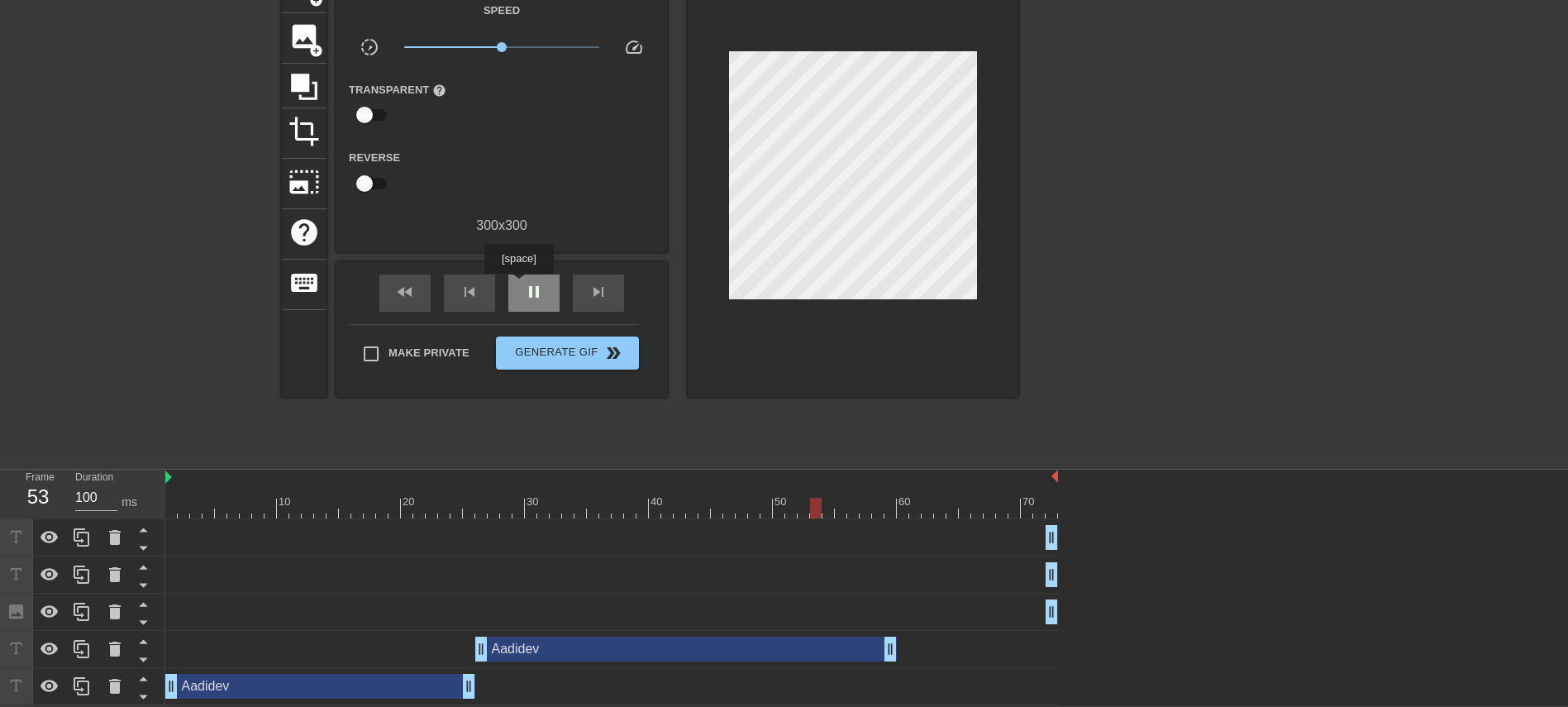
click at [518, 285] on div "pause" at bounding box center [533, 293] width 52 height 37
click at [518, 291] on div "play_arrow" at bounding box center [533, 293] width 52 height 37
click at [518, 291] on div "pause" at bounding box center [533, 293] width 52 height 37
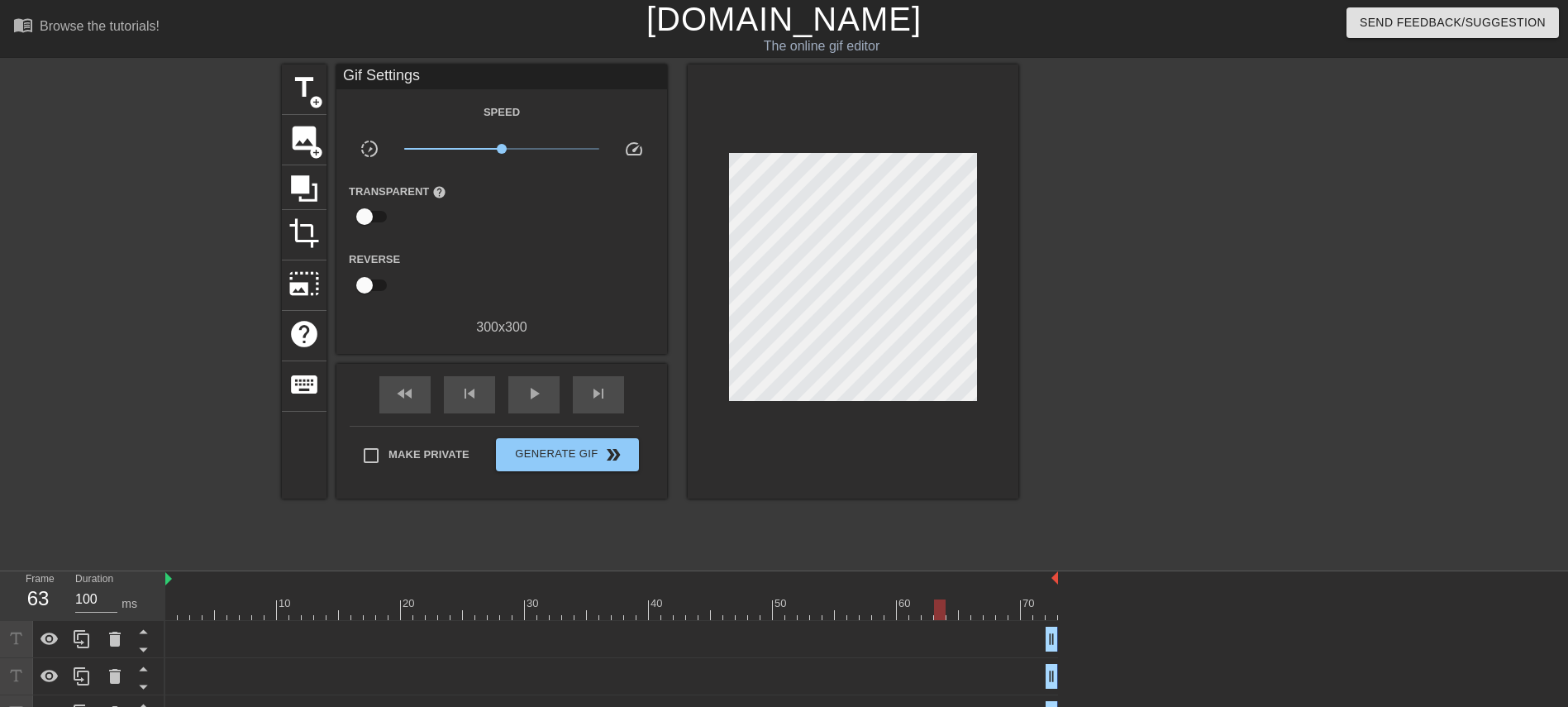
scroll to position [0, 0]
click at [533, 389] on span "play_arrow" at bounding box center [533, 394] width 19 height 19
click at [533, 389] on span "pause" at bounding box center [533, 394] width 19 height 19
click at [300, 107] on div "title add_circle" at bounding box center [304, 91] width 45 height 51
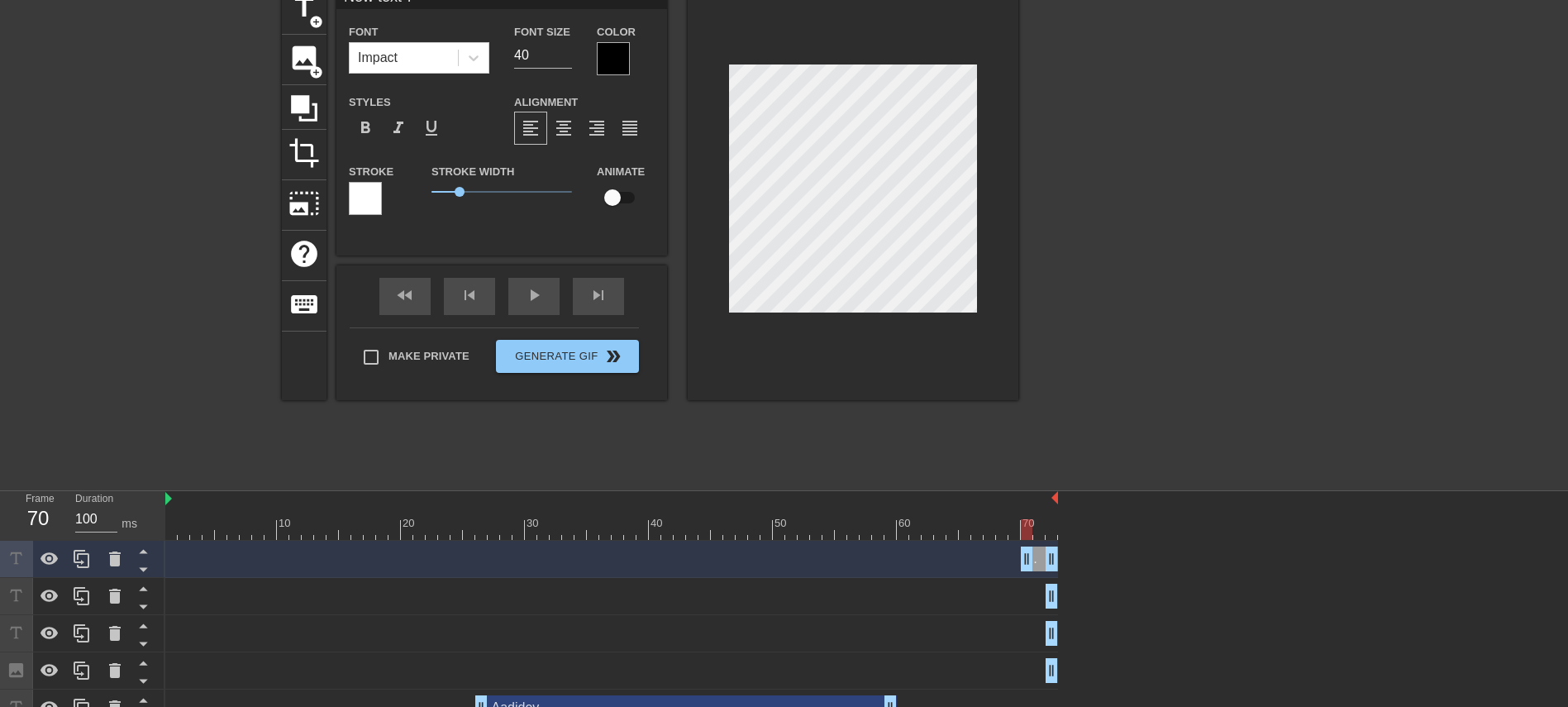
scroll to position [141, 0]
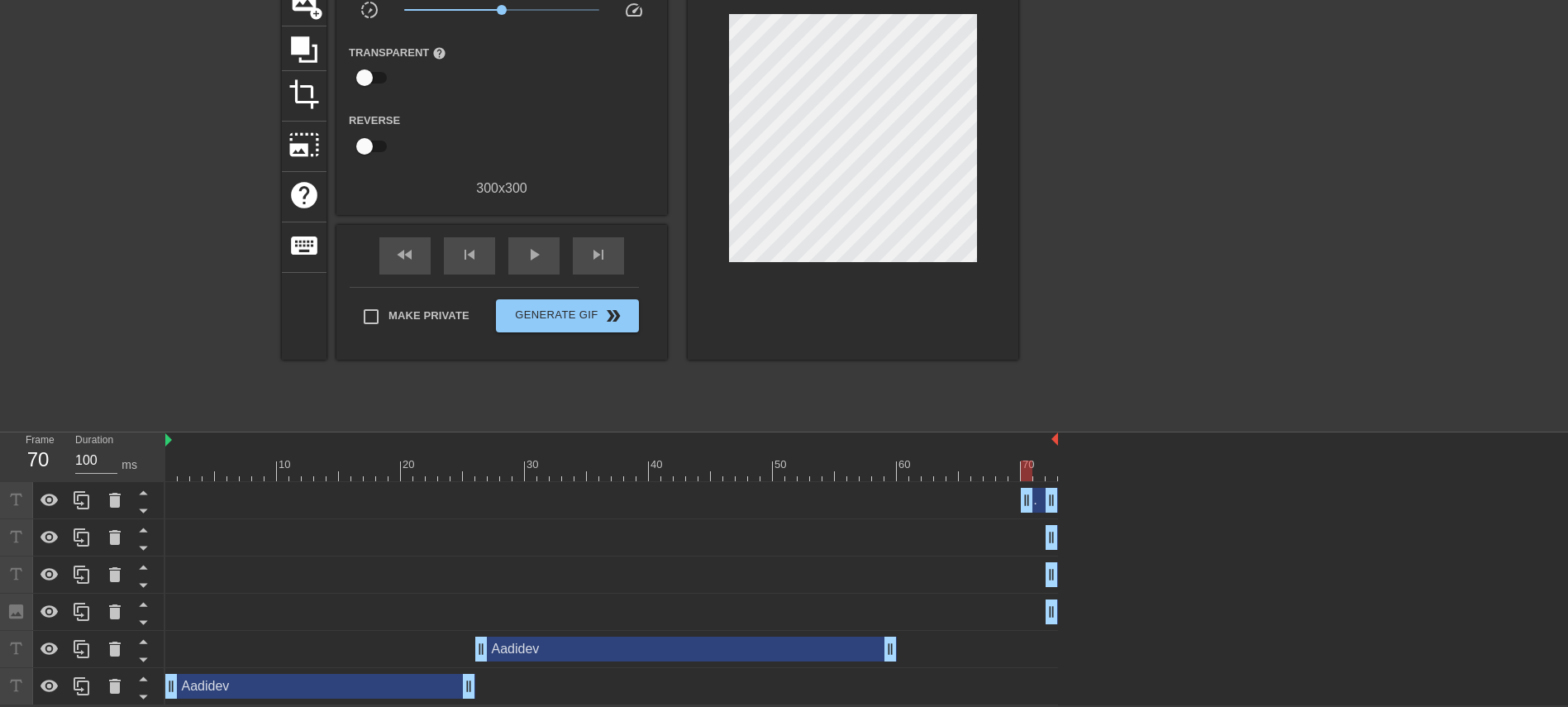
drag, startPoint x: 990, startPoint y: 497, endPoint x: 1087, endPoint y: 505, distance: 97.3
click at [1045, 470] on div "New text 7 drag_handle drag_handle drag_handle drag_handle Aadidev drag_handle …" at bounding box center [866, 594] width 1403 height 224
drag, startPoint x: 1027, startPoint y: 494, endPoint x: 894, endPoint y: 496, distance: 133.0
drag, startPoint x: 1048, startPoint y: 535, endPoint x: 1027, endPoint y: 525, distance: 23.3
click at [1008, 470] on div "drag_handle drag_handle" at bounding box center [611, 537] width 892 height 25
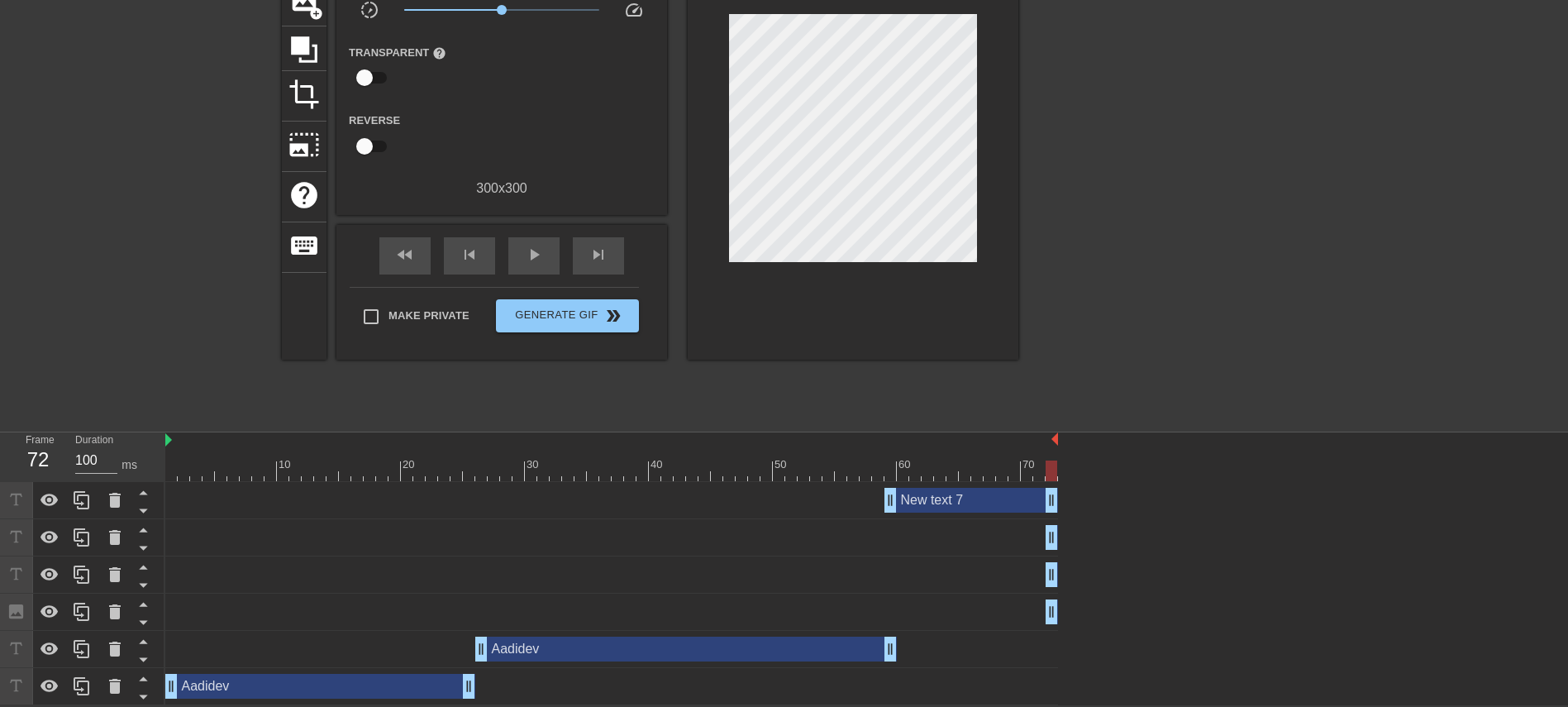
drag, startPoint x: 1043, startPoint y: 525, endPoint x: 1022, endPoint y: 526, distance: 21.0
click at [1022, 470] on div "drag_handle drag_handle" at bounding box center [611, 537] width 892 height 25
click at [115, 470] on icon at bounding box center [114, 537] width 19 height 19
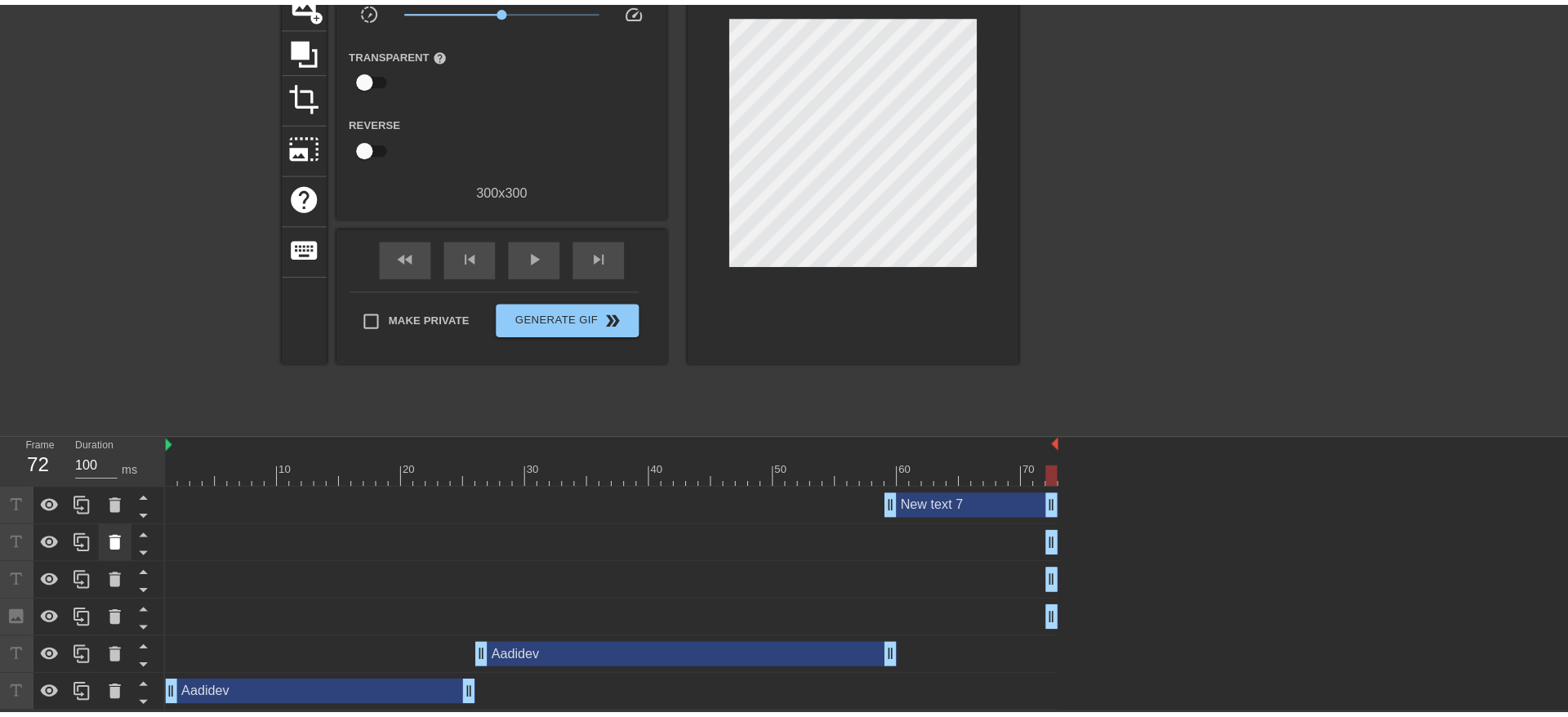
scroll to position [120, 0]
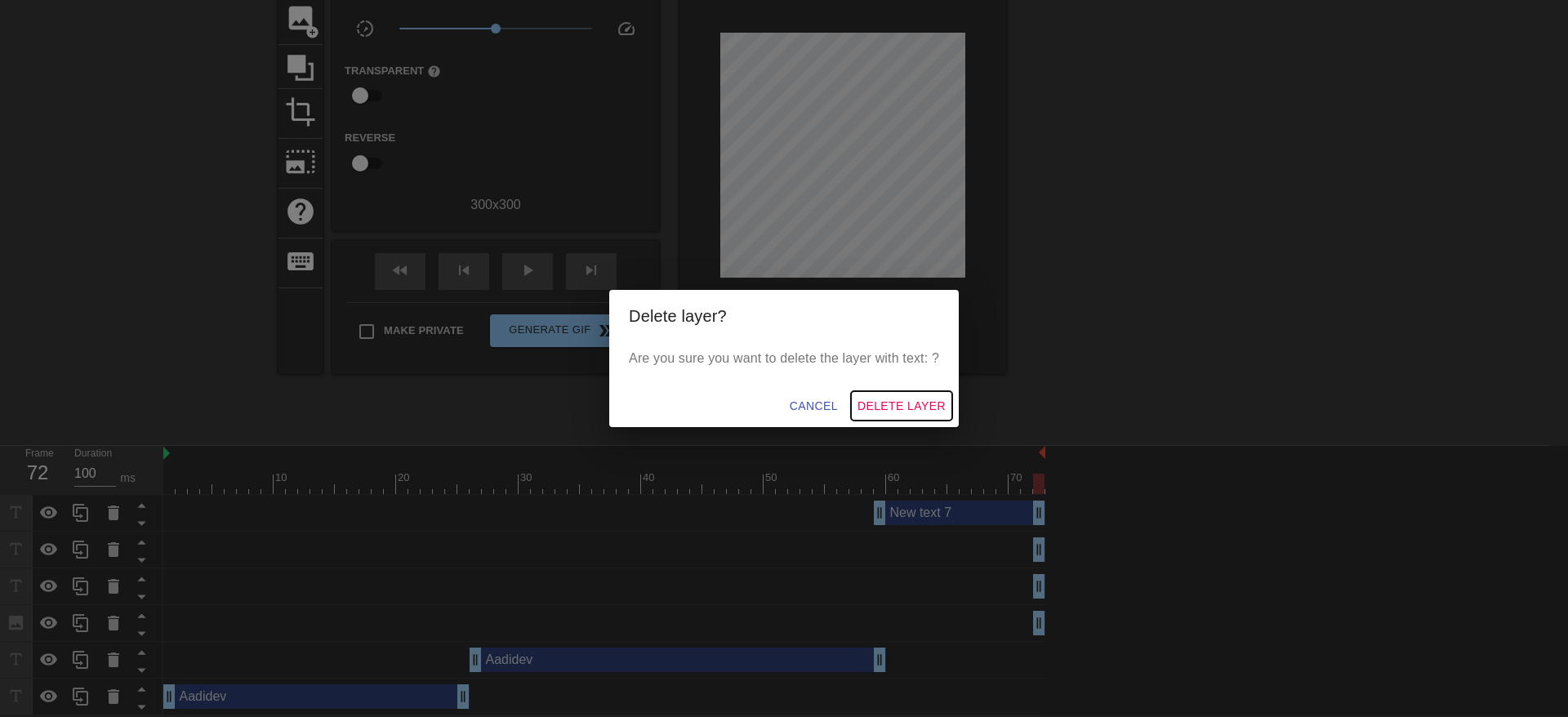
click at [884, 408] on span "Delete Layer" at bounding box center [901, 406] width 88 height 20
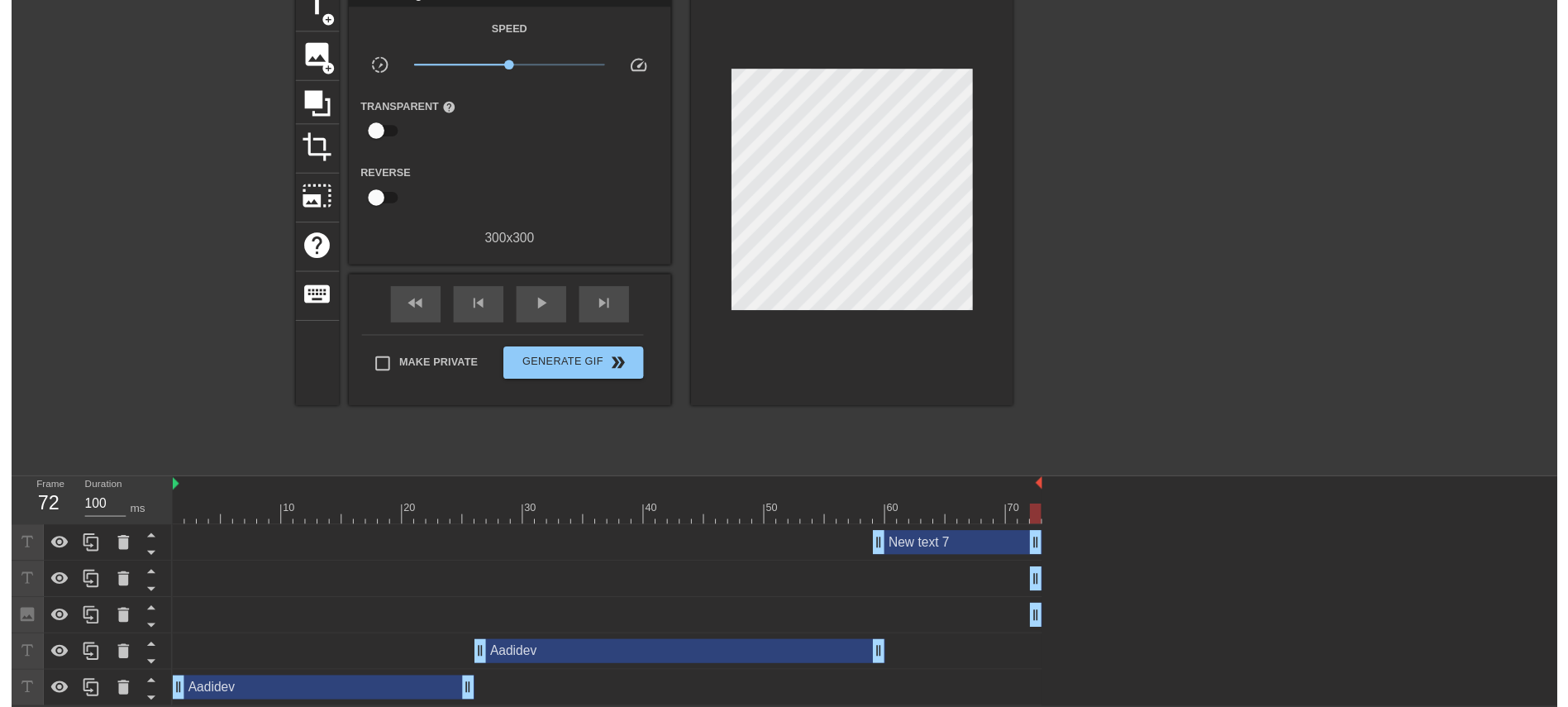
scroll to position [104, 0]
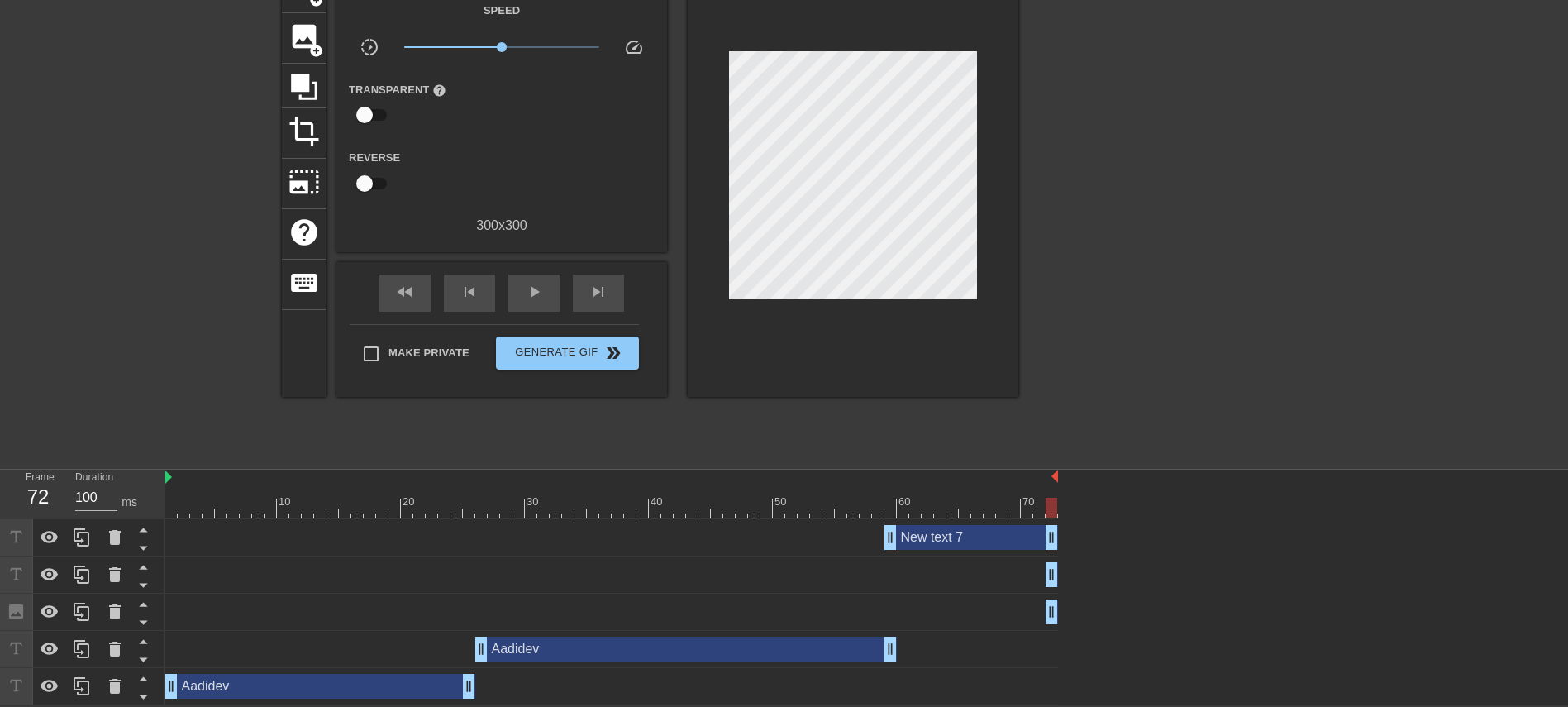
drag, startPoint x: 1054, startPoint y: 571, endPoint x: 1008, endPoint y: 569, distance: 46.0
click at [1008, 470] on div "Aadidev drag_handle drag_handle" at bounding box center [611, 574] width 892 height 25
drag, startPoint x: 1035, startPoint y: 565, endPoint x: 1051, endPoint y: 562, distance: 16.3
click at [1038, 470] on div "Aadidev drag_handle drag_handle" at bounding box center [611, 574] width 892 height 25
click at [1030, 470] on div "Aadidev drag_handle drag_handle" at bounding box center [611, 574] width 892 height 25
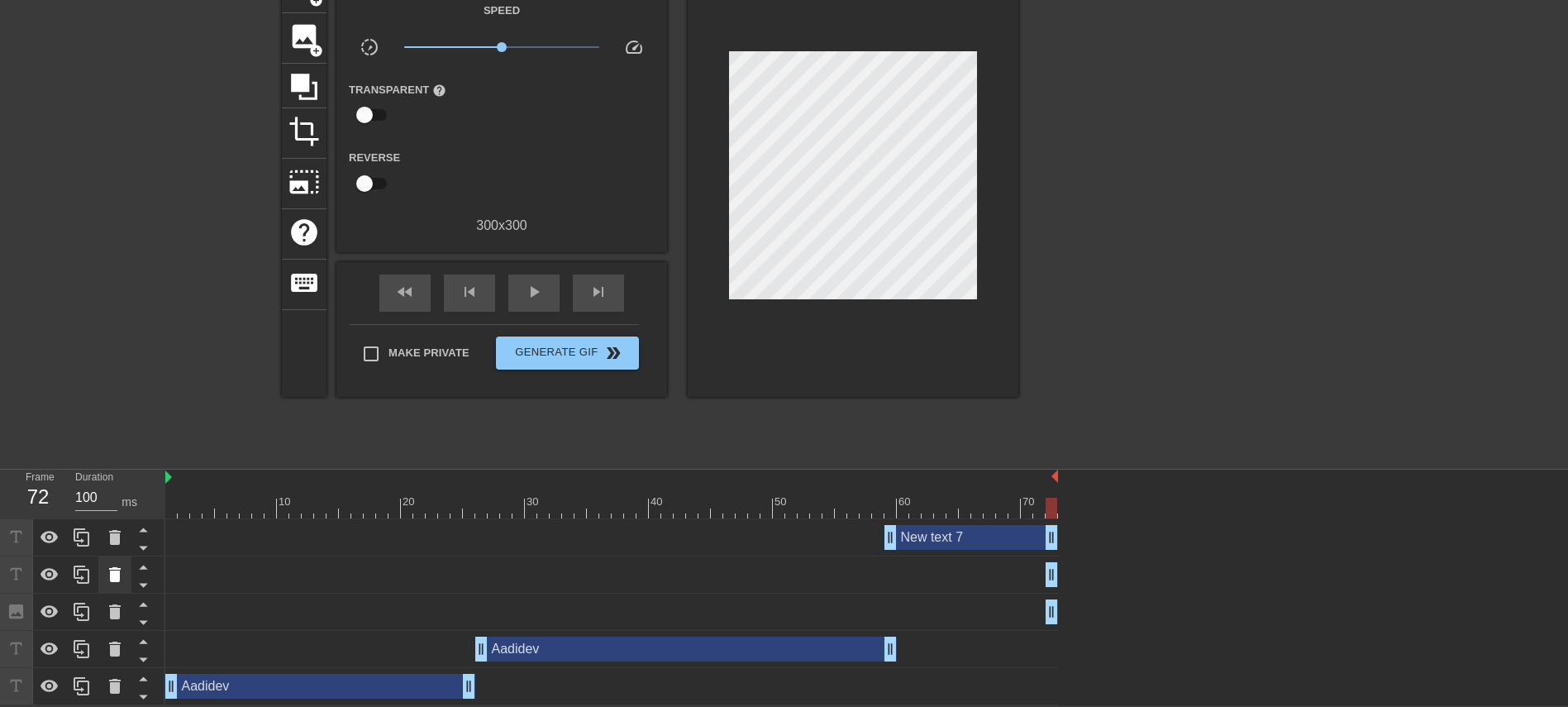
click at [113, 470] on icon at bounding box center [115, 575] width 12 height 15
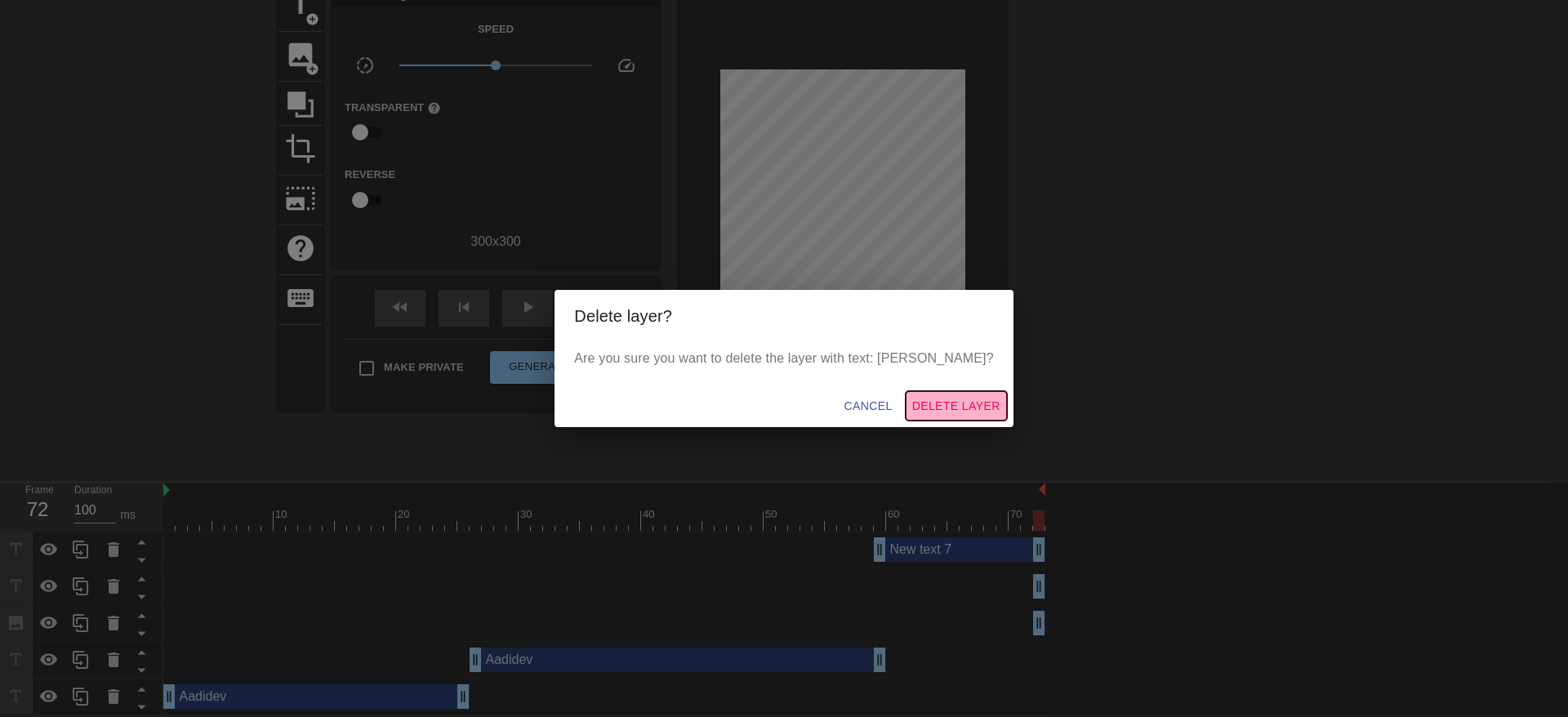
click at [930, 409] on span "Delete Layer" at bounding box center [956, 406] width 88 height 20
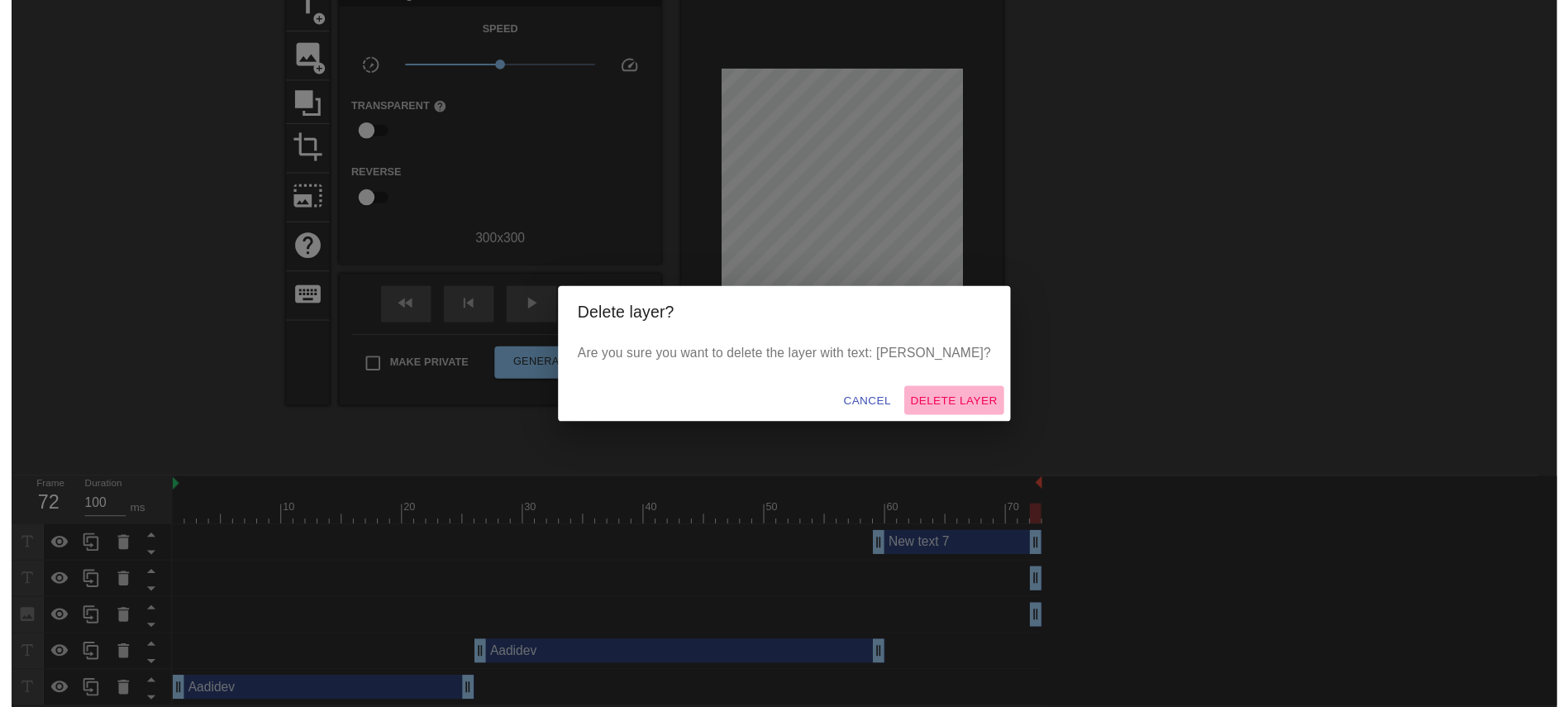
scroll to position [67, 0]
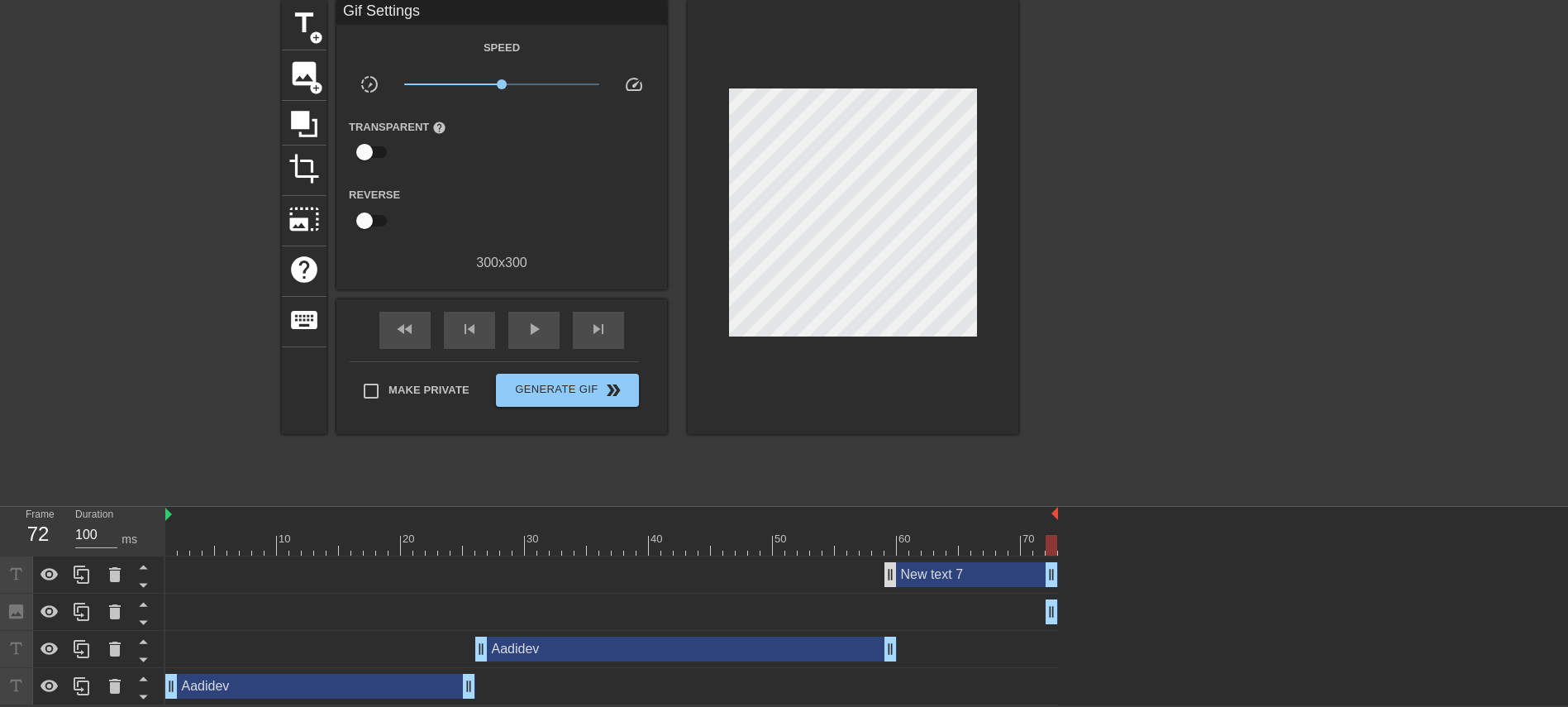
click at [888, 470] on div "New text 7 drag_handle drag_handle" at bounding box center [611, 574] width 892 height 25
drag, startPoint x: 888, startPoint y: 575, endPoint x: 887, endPoint y: 585, distance: 10.0
click at [887, 470] on div "New text 7 drag_handle drag_handle" at bounding box center [611, 575] width 892 height 37
click at [947, 470] on div "New text 7 drag_handle drag_handle" at bounding box center [970, 574] width 174 height 25
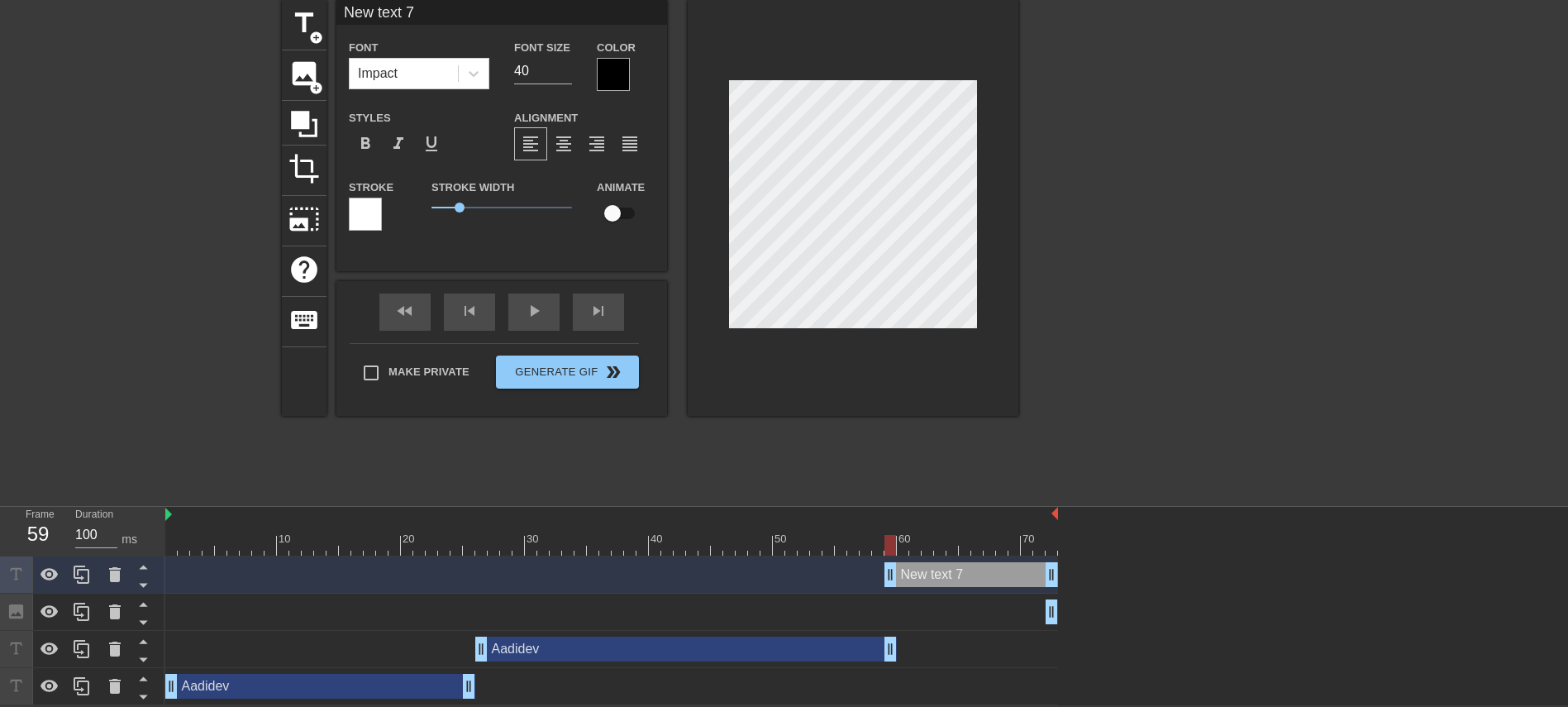
click at [947, 470] on div "New text 7 drag_handle drag_handle" at bounding box center [970, 574] width 174 height 25
click at [374, 16] on input "New text 7" at bounding box center [501, 12] width 330 height 25
click at [372, 14] on input "New text 7" at bounding box center [501, 12] width 330 height 25
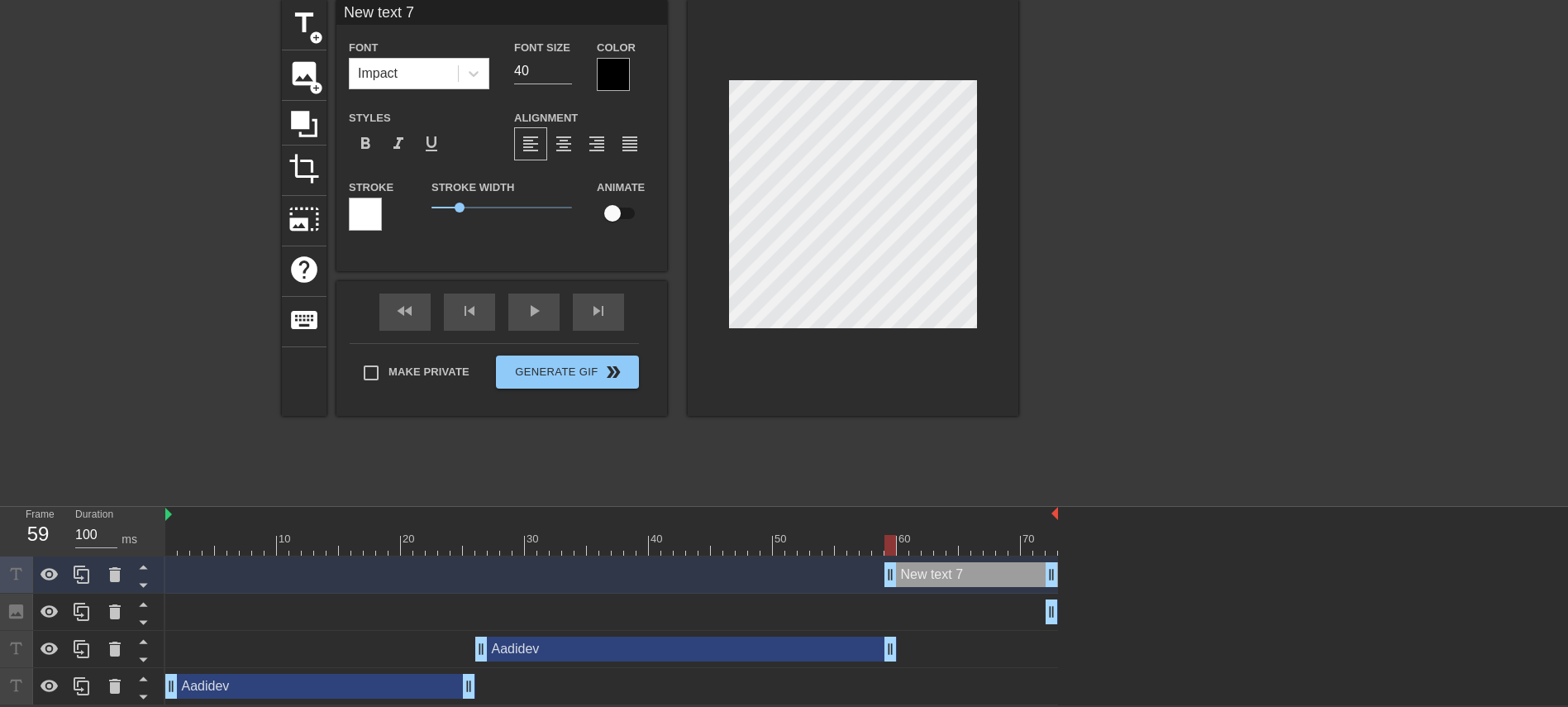
click at [365, 14] on input "New text 7" at bounding box center [501, 12] width 330 height 25
type input "Aadidev"
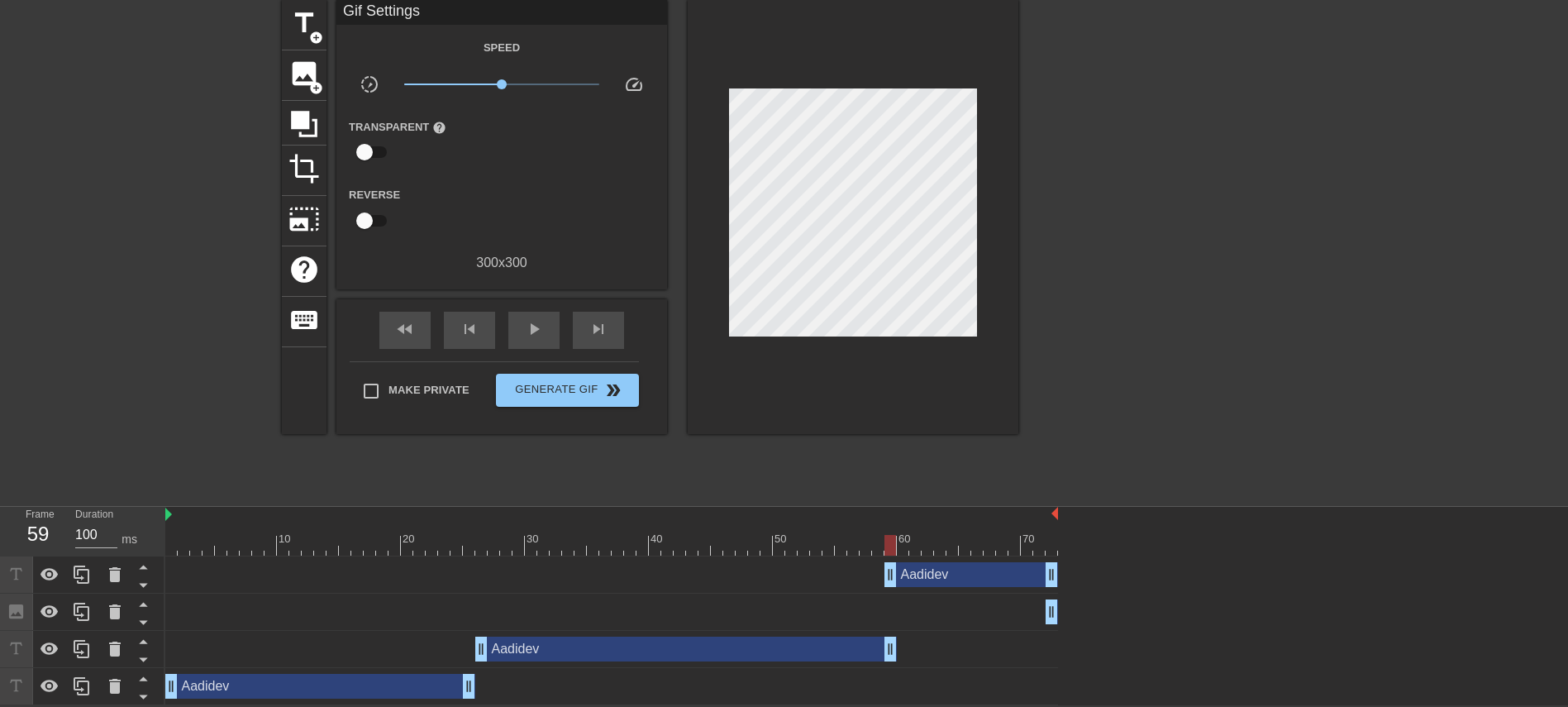
click at [1045, 234] on div "title add_circle image add_circle crop photo_size_select_large help keyboard Gi…" at bounding box center [784, 248] width 1568 height 496
drag, startPoint x: 526, startPoint y: 340, endPoint x: 535, endPoint y: 384, distance: 44.9
click at [525, 340] on div "play_arrow" at bounding box center [533, 330] width 52 height 37
drag, startPoint x: 310, startPoint y: 544, endPoint x: 837, endPoint y: 583, distance: 528.4
click at [837, 470] on div "10 20 30 40 50 60 70 Aadidev drag_handle drag_handle Image drag_handle drag_han…" at bounding box center [866, 605] width 1403 height 198
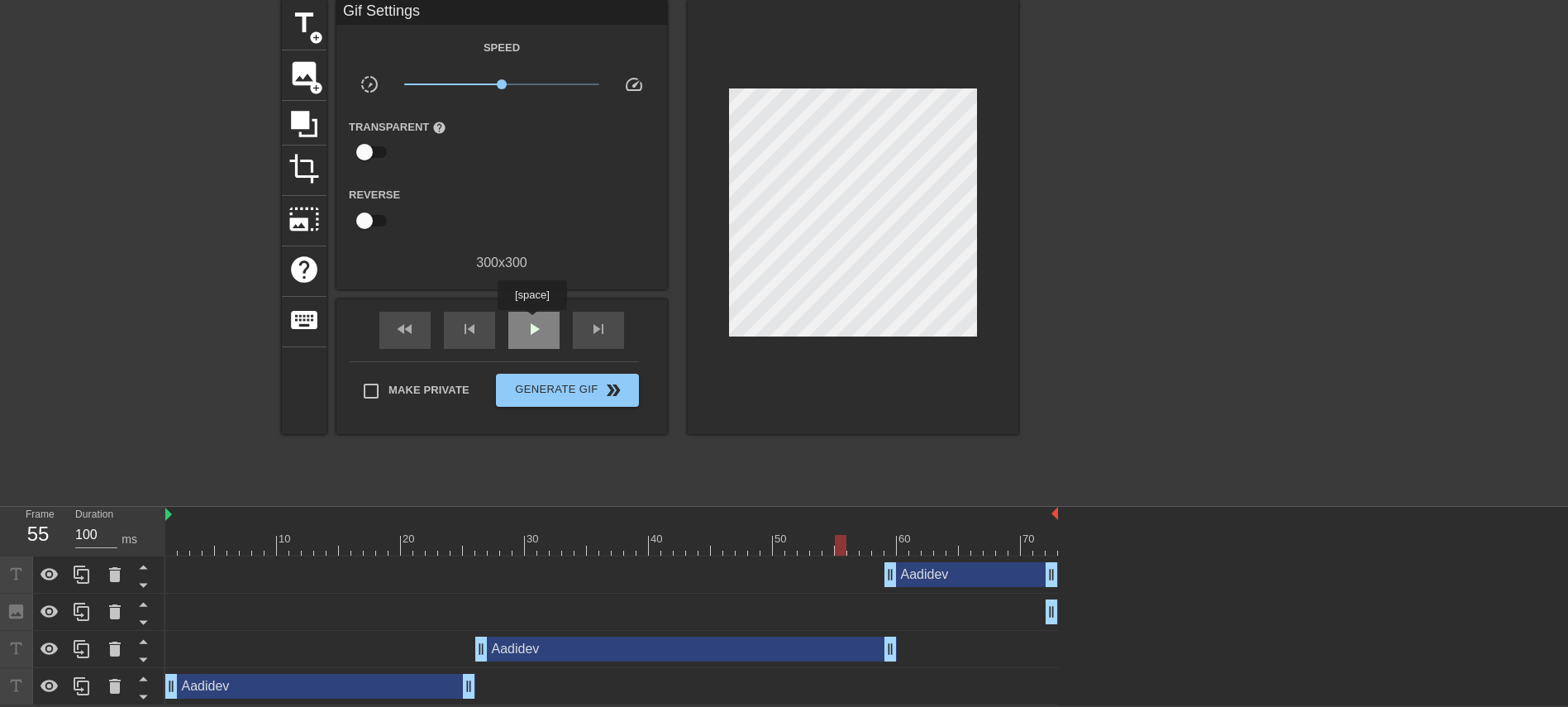
click at [531, 322] on span "play_arrow" at bounding box center [533, 329] width 19 height 19
click at [531, 322] on span "pause" at bounding box center [533, 329] width 19 height 19
click at [531, 322] on span "play_arrow" at bounding box center [533, 329] width 19 height 19
click at [531, 322] on span "pause" at bounding box center [533, 329] width 19 height 19
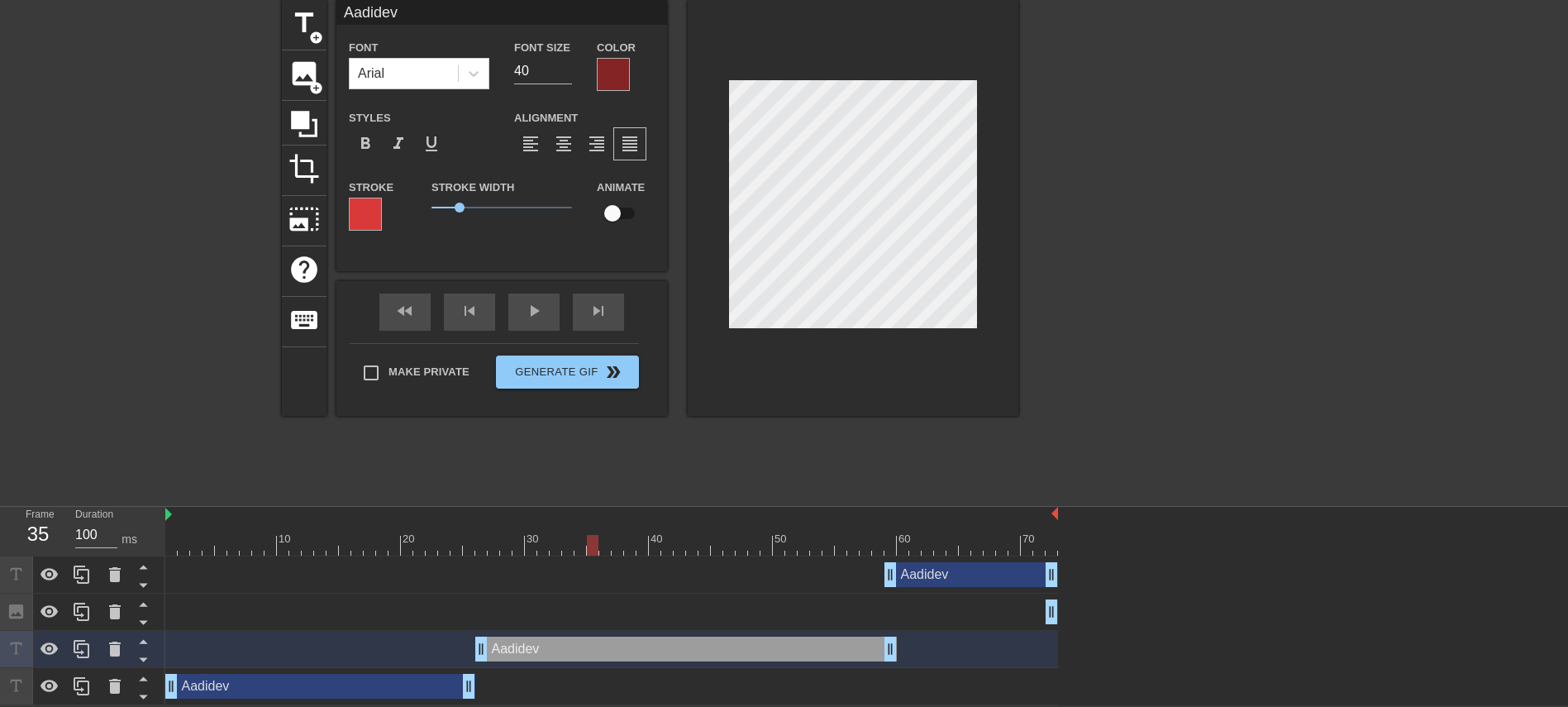
click at [636, 135] on span "format_align_justify" at bounding box center [629, 143] width 19 height 19
click at [390, 470] on div "Aadidev drag_handle drag_handle" at bounding box center [320, 686] width 310 height 25
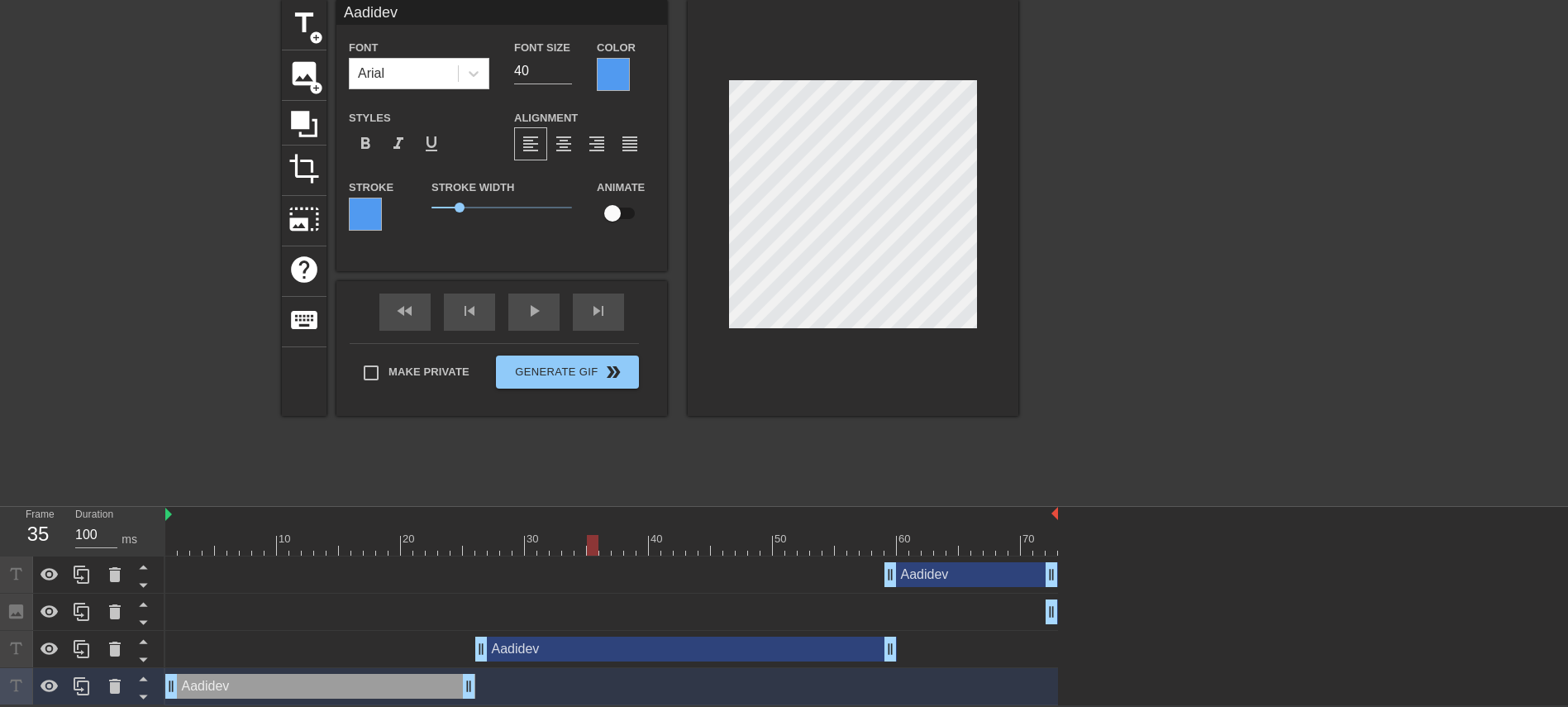
click at [1045, 260] on div "title add_circle image add_circle crop photo_size_select_large help keyboard Aa…" at bounding box center [784, 248] width 1568 height 496
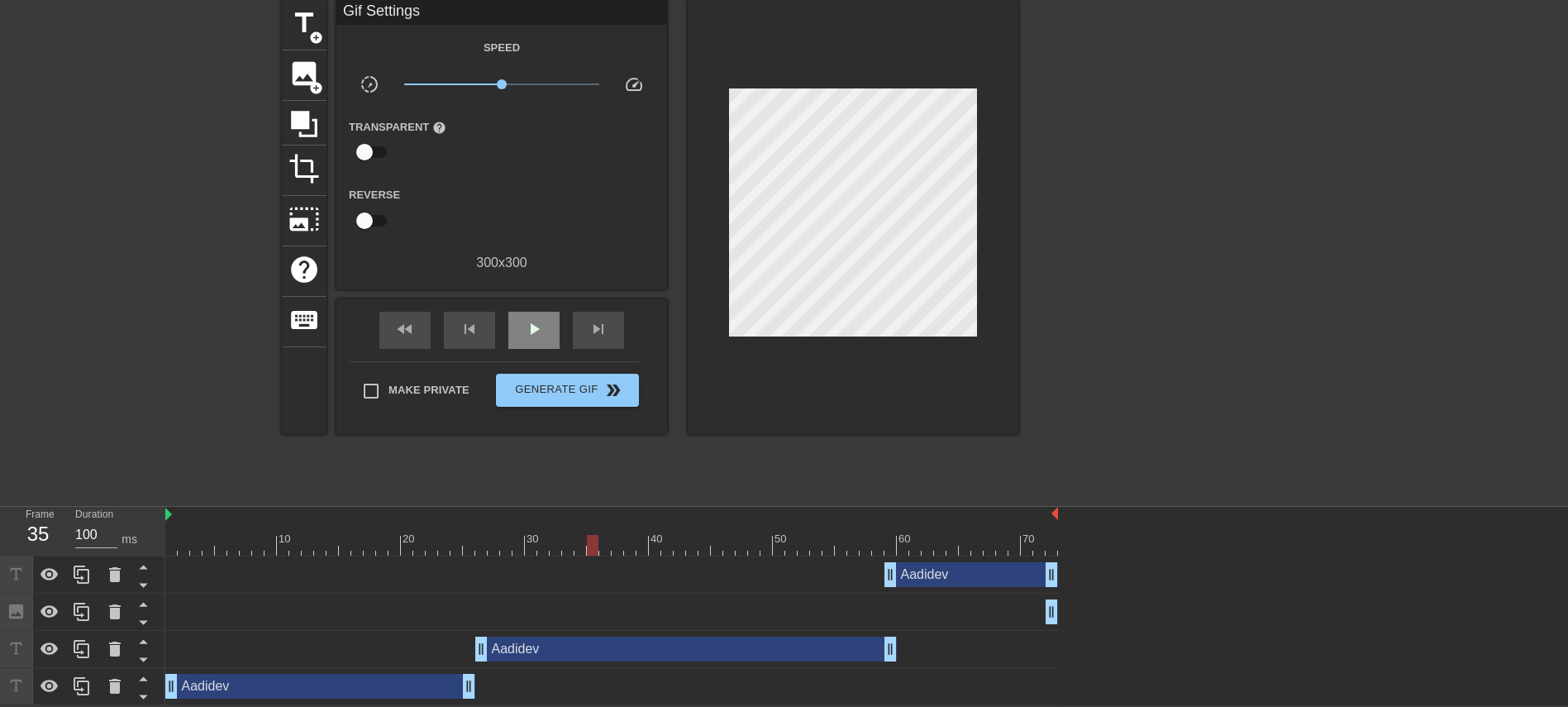
click at [527, 332] on span "play_arrow" at bounding box center [533, 329] width 19 height 19
drag, startPoint x: 681, startPoint y: 549, endPoint x: 339, endPoint y: 539, distance: 342.1
click at [330, 470] on div at bounding box center [611, 545] width 892 height 20
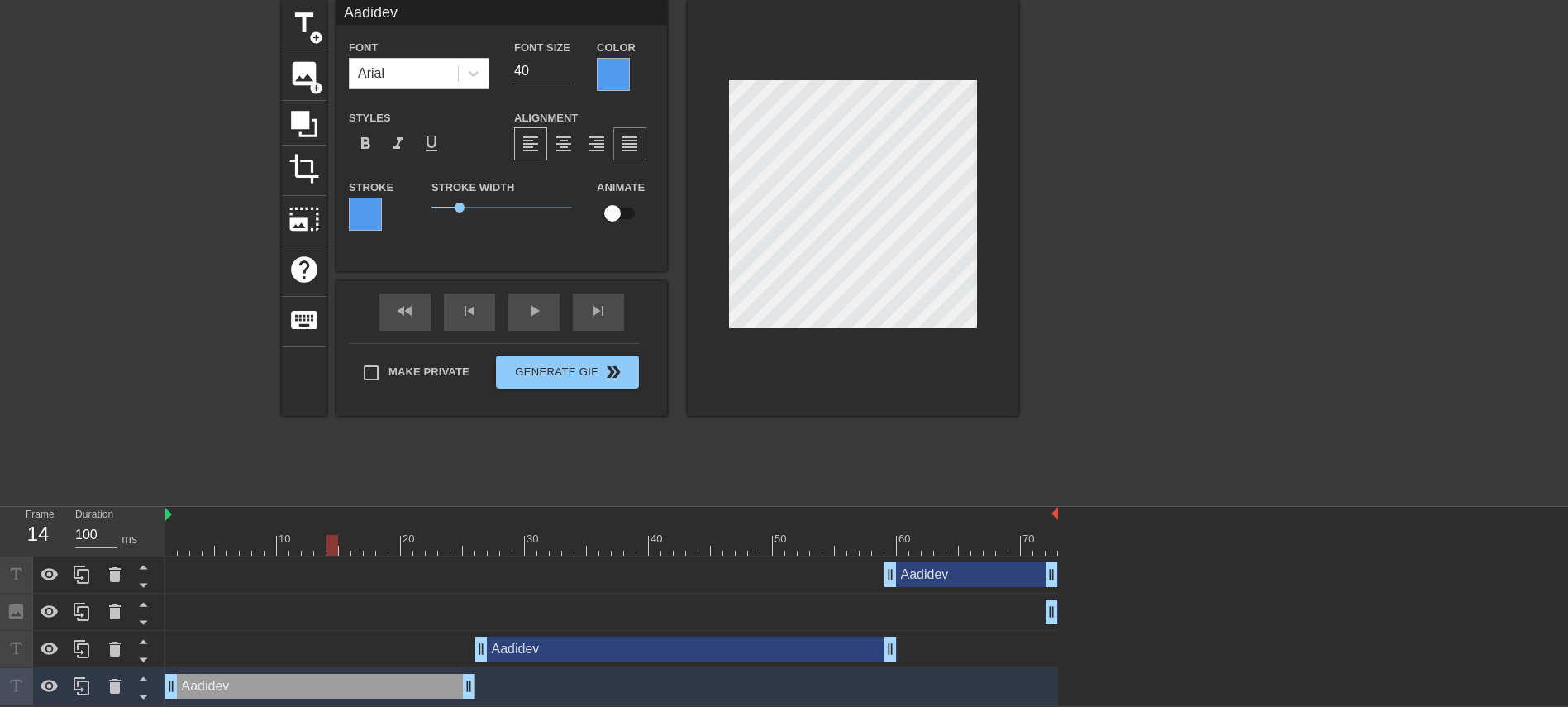
click at [619, 138] on div "format_align_justify" at bounding box center [629, 143] width 33 height 33
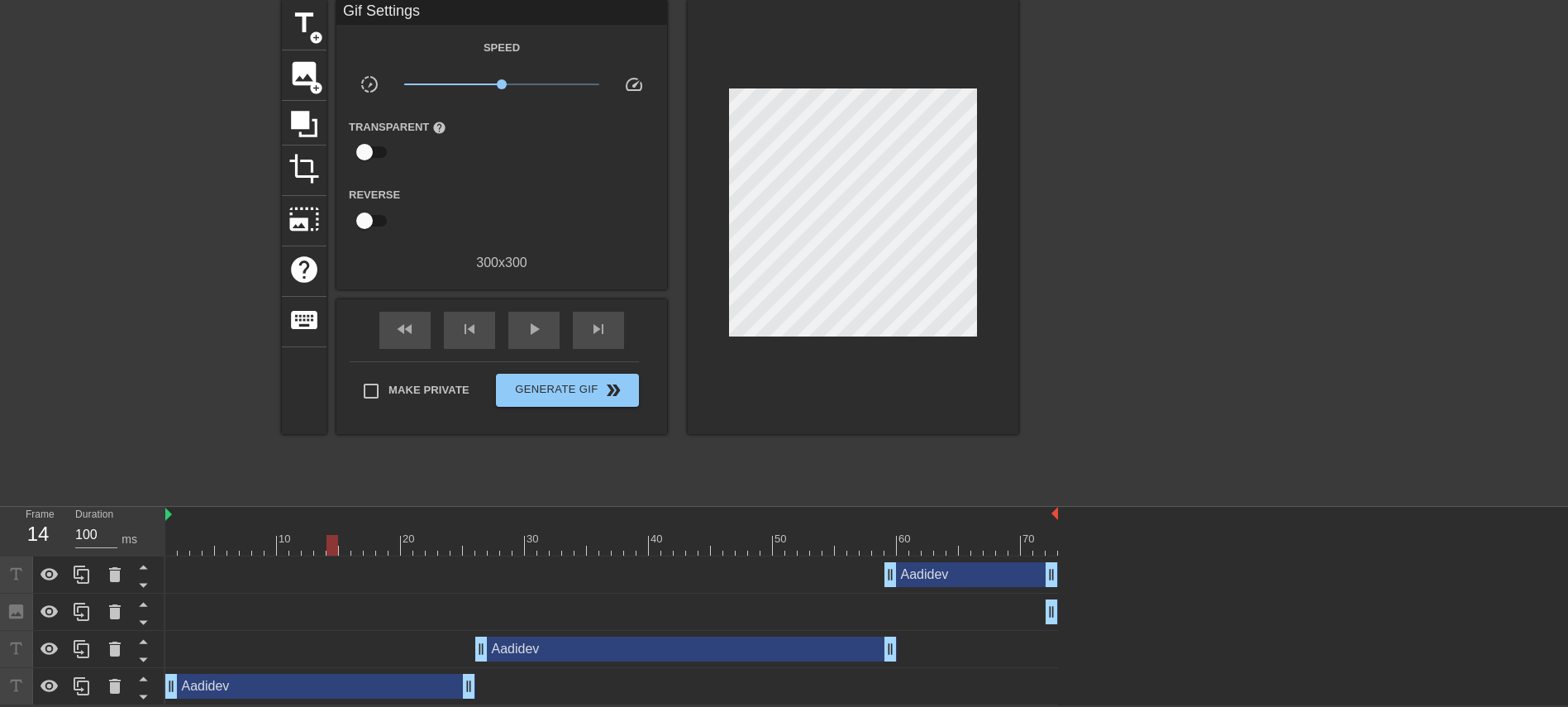
click at [1045, 153] on div "title add_circle image add_circle crop photo_size_select_large help keyboard Gi…" at bounding box center [784, 248] width 1568 height 496
click at [517, 322] on div "play_arrow" at bounding box center [533, 330] width 52 height 37
click at [521, 319] on div "pause" at bounding box center [533, 330] width 52 height 37
click at [516, 318] on div "play_arrow" at bounding box center [533, 330] width 52 height 37
drag, startPoint x: 392, startPoint y: 542, endPoint x: 959, endPoint y: 552, distance: 567.1
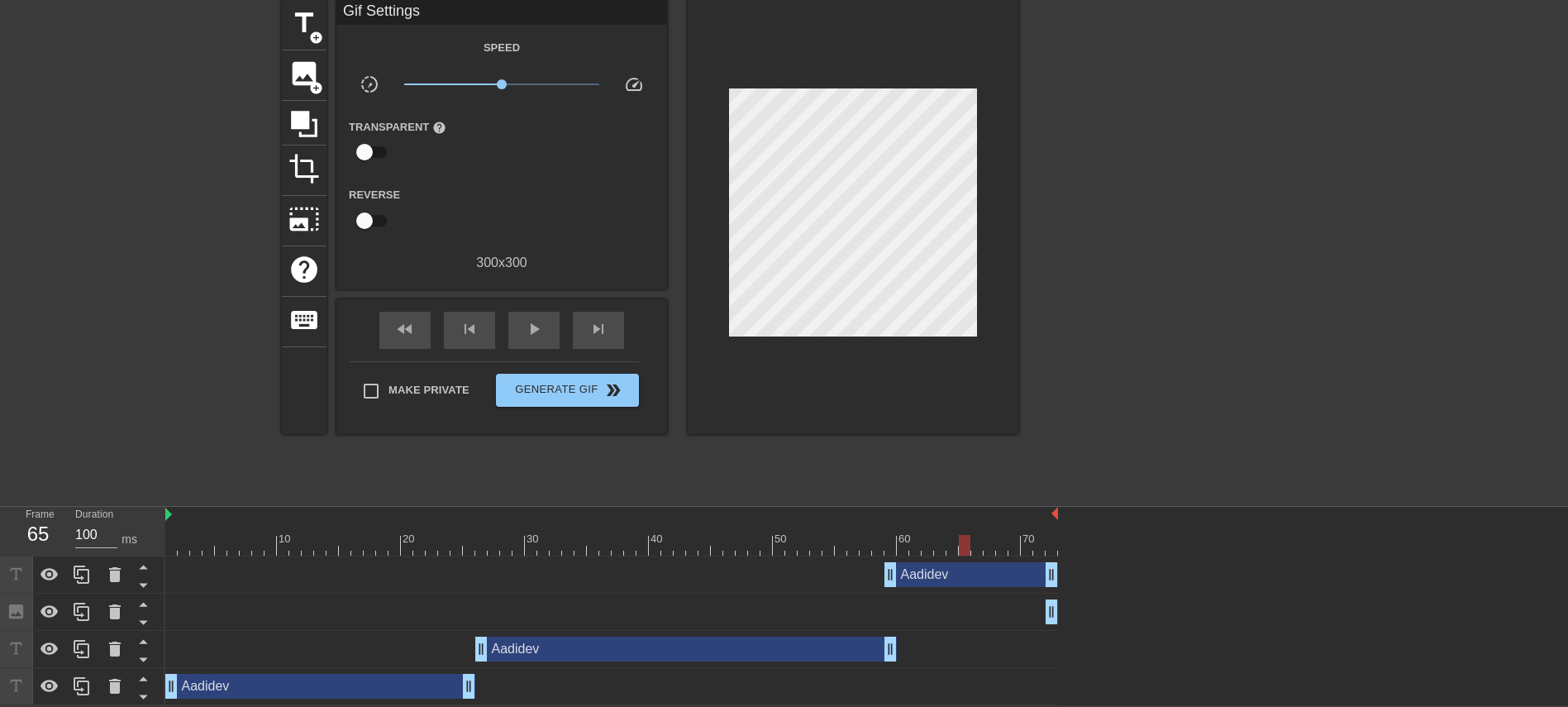
click at [959, 470] on div at bounding box center [611, 545] width 892 height 20
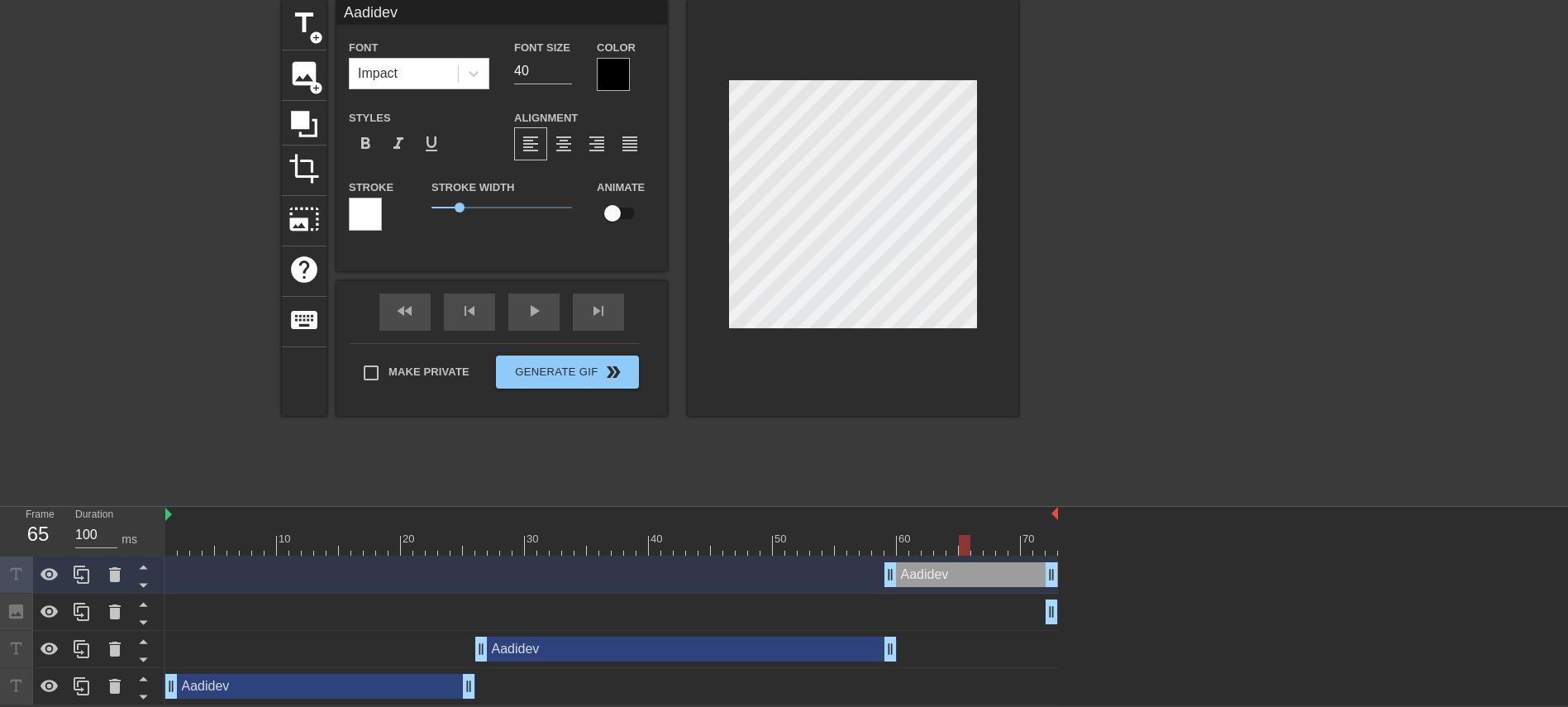
click at [606, 77] on div at bounding box center [613, 74] width 33 height 33
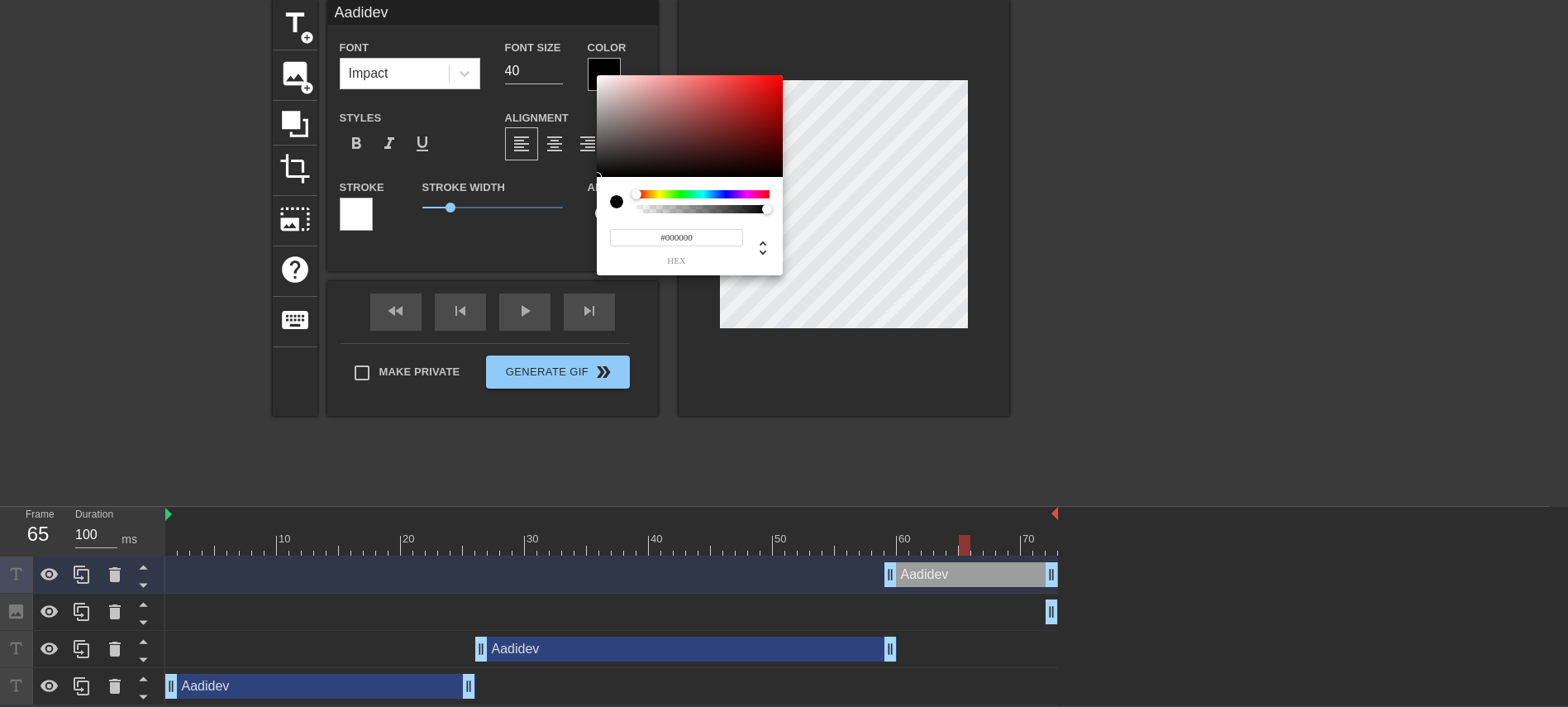
scroll to position [48, 0]
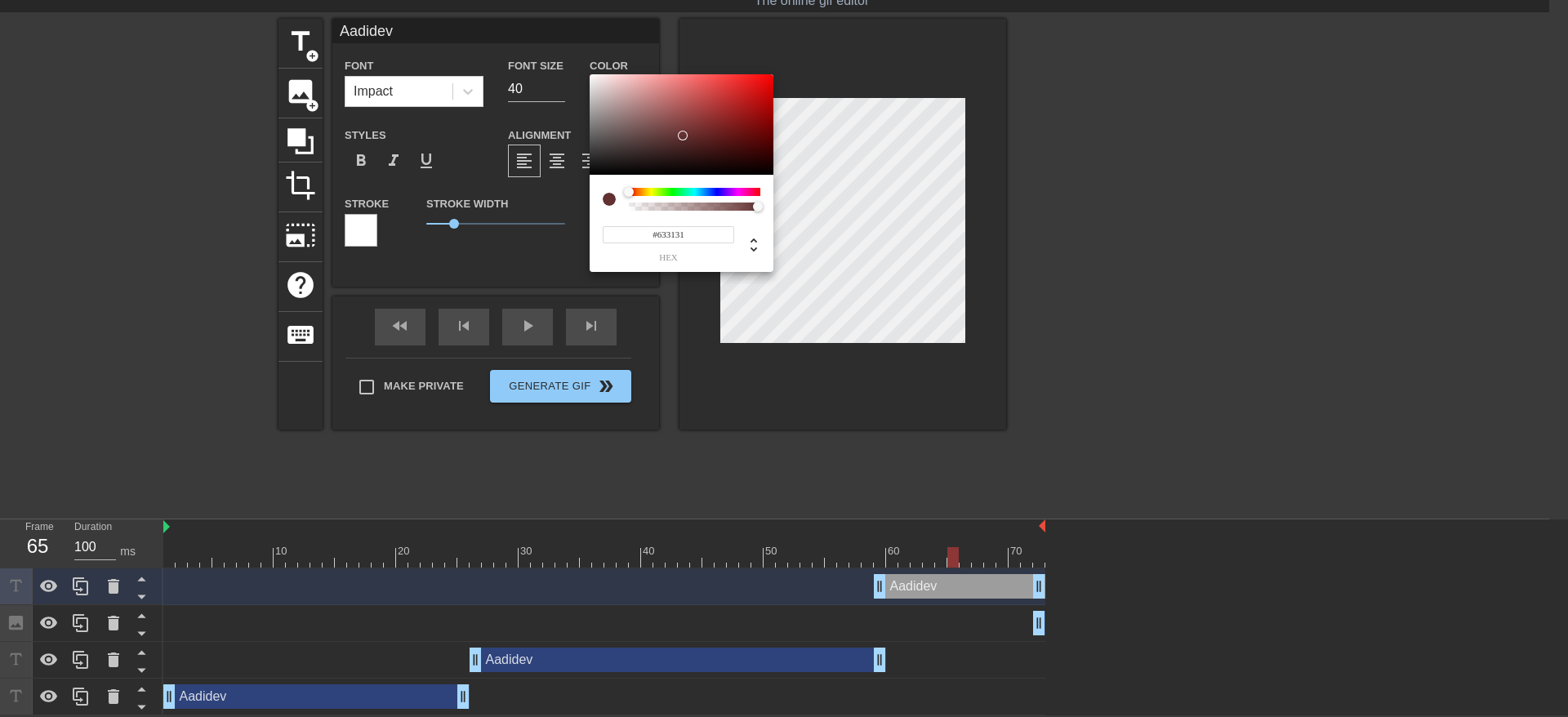
drag, startPoint x: 741, startPoint y: 118, endPoint x: 682, endPoint y: 136, distance: 61.7
click at [682, 136] on div at bounding box center [682, 125] width 184 height 101
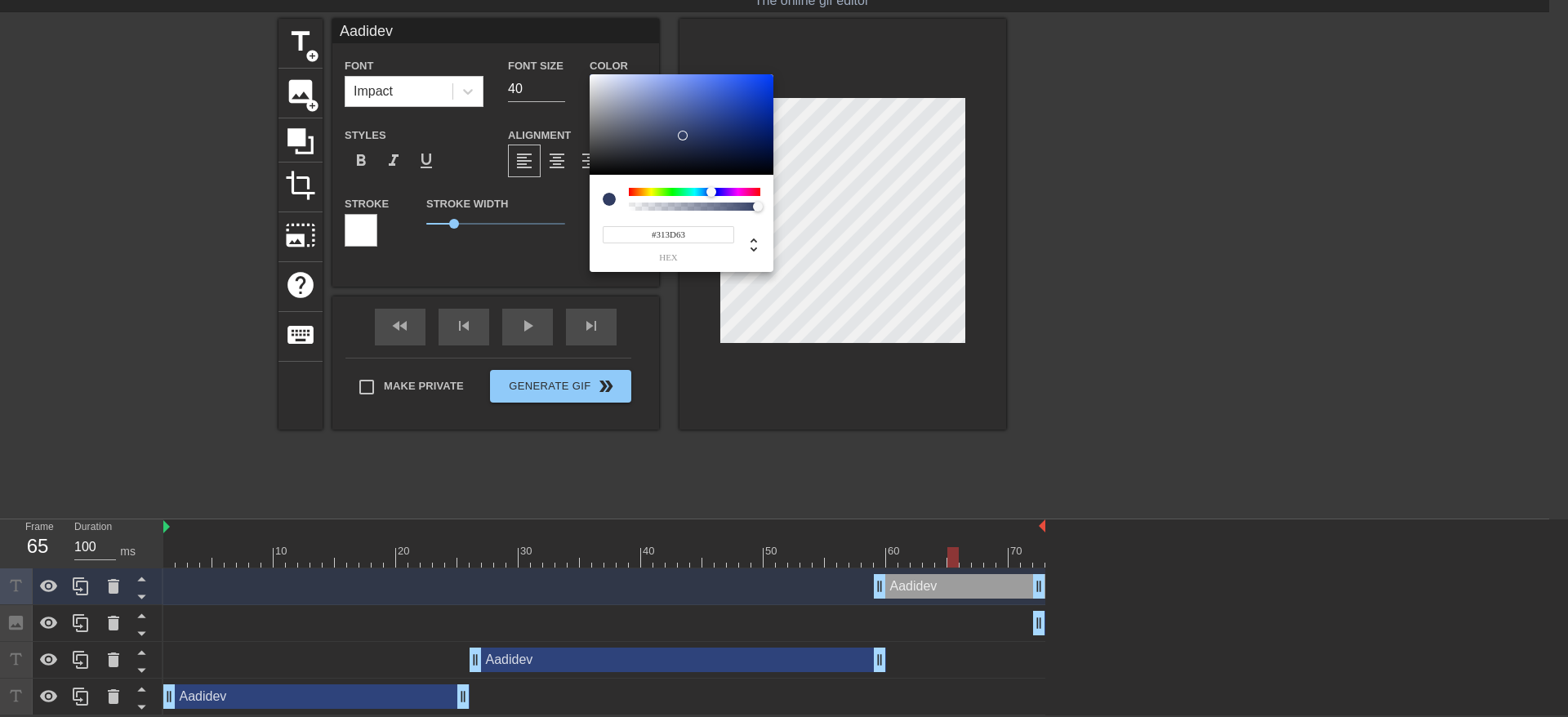
click at [711, 188] on div at bounding box center [694, 192] width 131 height 8
type input "#395ED7"
drag, startPoint x: 699, startPoint y: 131, endPoint x: 725, endPoint y: 90, distance: 48.5
click at [725, 90] on div at bounding box center [682, 125] width 184 height 101
click at [676, 243] on input "#395ED7" at bounding box center [668, 234] width 131 height 17
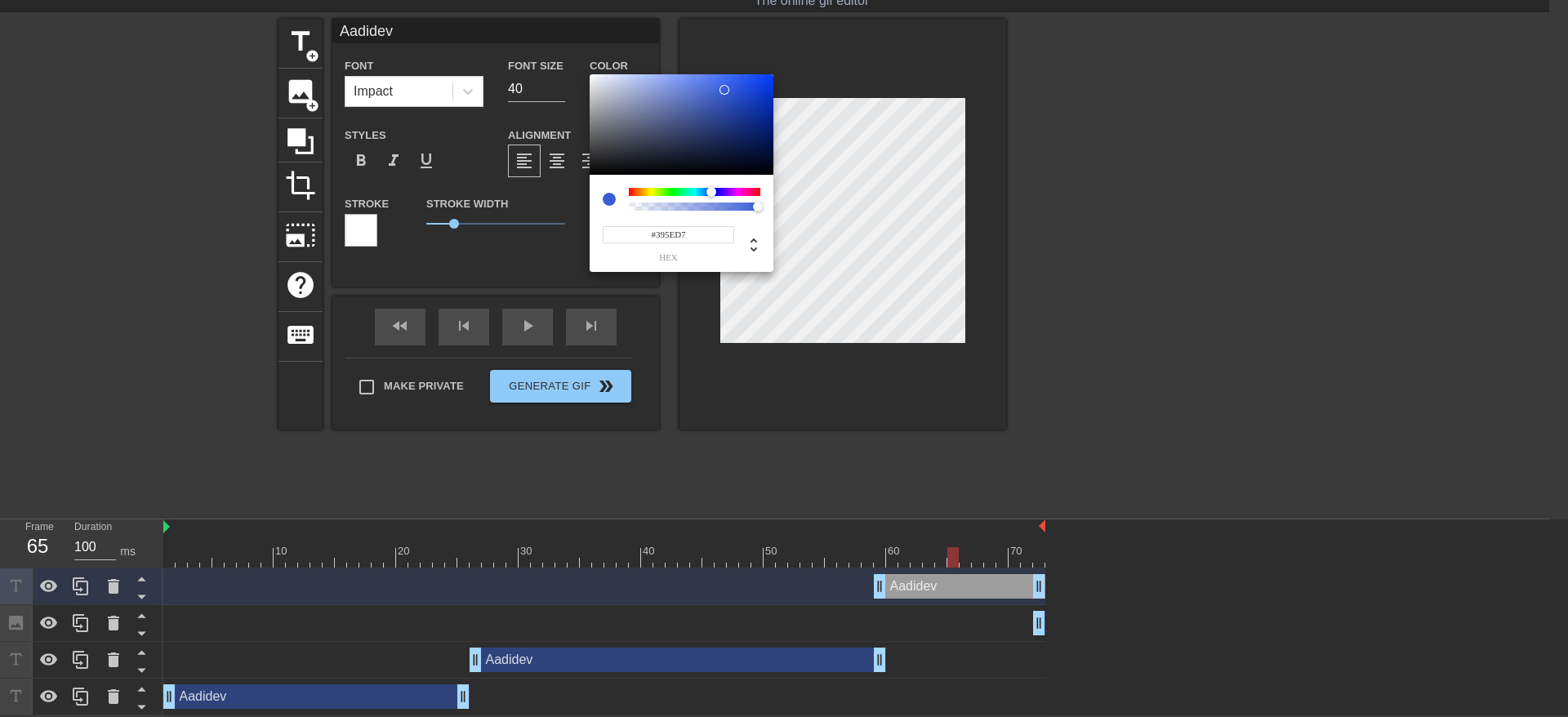
click at [676, 243] on input "#395ED7" at bounding box center [668, 234] width 131 height 17
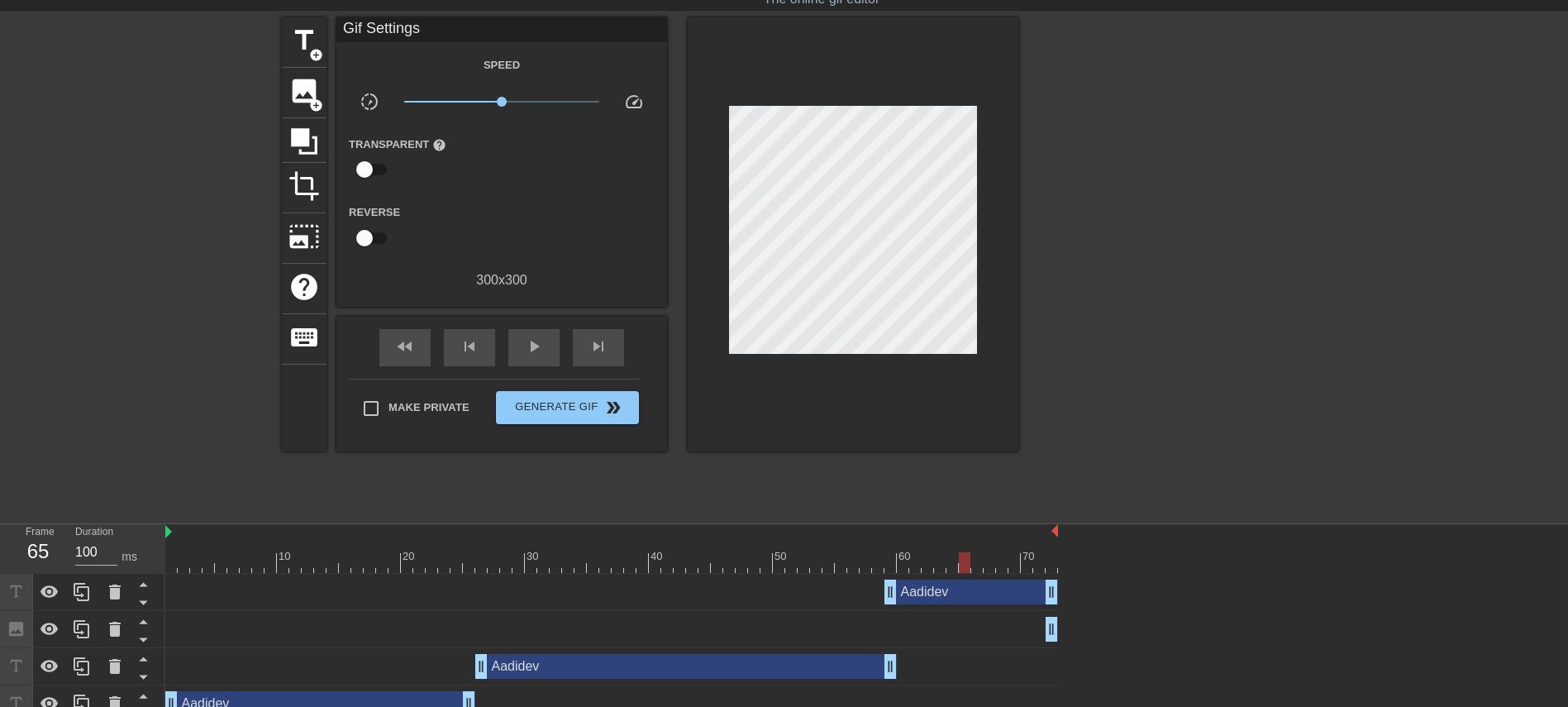
click at [946, 470] on div "Aadidev drag_handle drag_handle" at bounding box center [970, 591] width 174 height 25
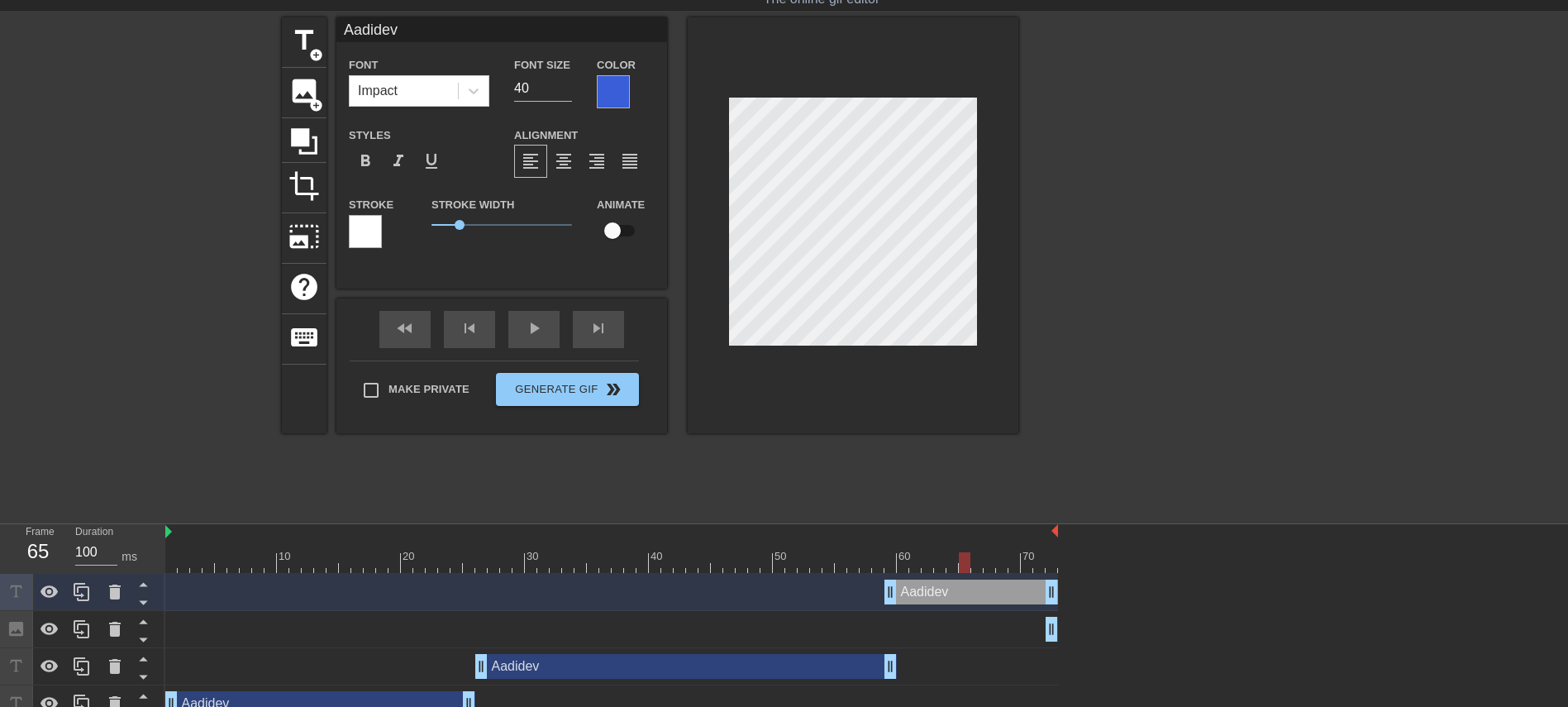
click at [360, 228] on div at bounding box center [365, 231] width 33 height 33
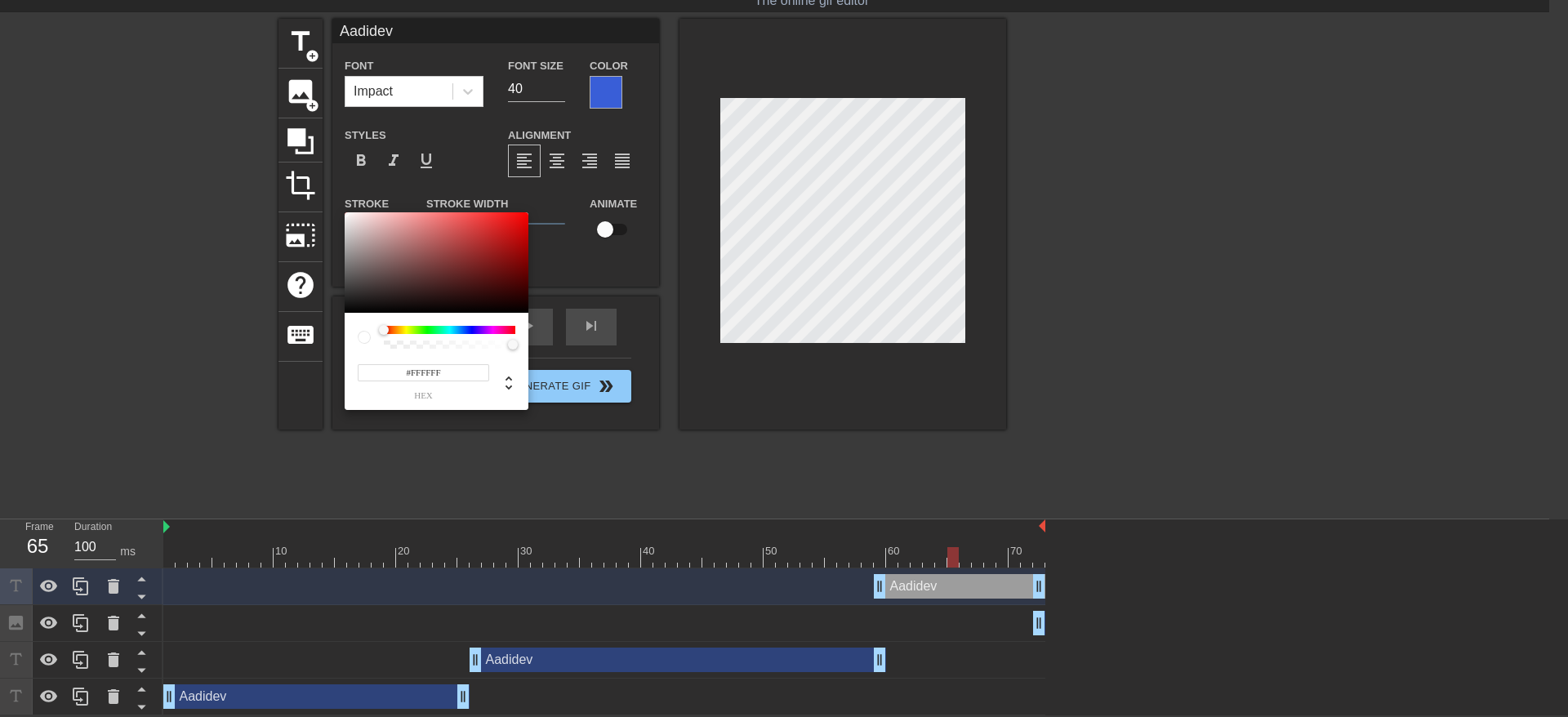
click at [452, 366] on input "#FFFFFF" at bounding box center [423, 372] width 131 height 17
paste input "395ED7"
type input "395ED7"
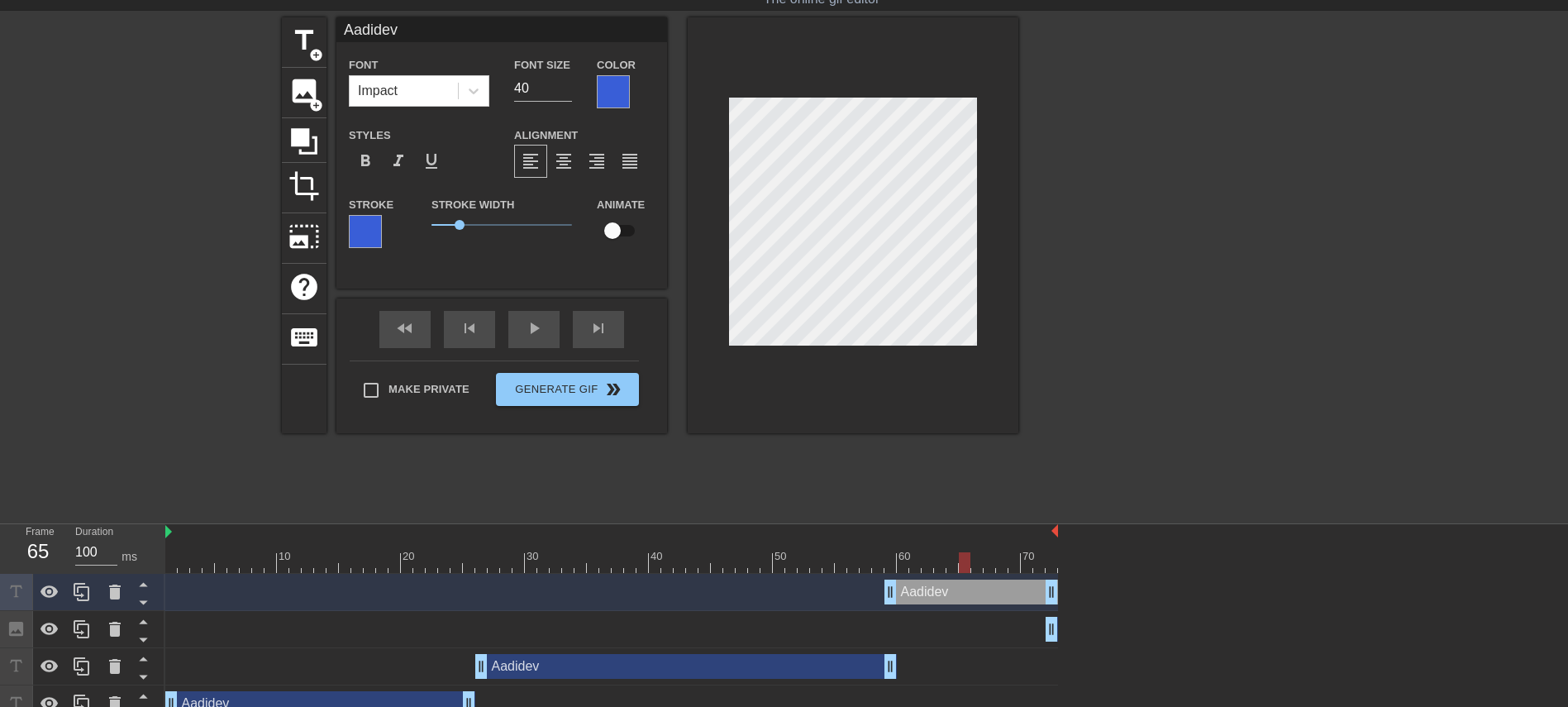
scroll to position [3, 3]
click at [405, 95] on div "Impact" at bounding box center [404, 91] width 108 height 30
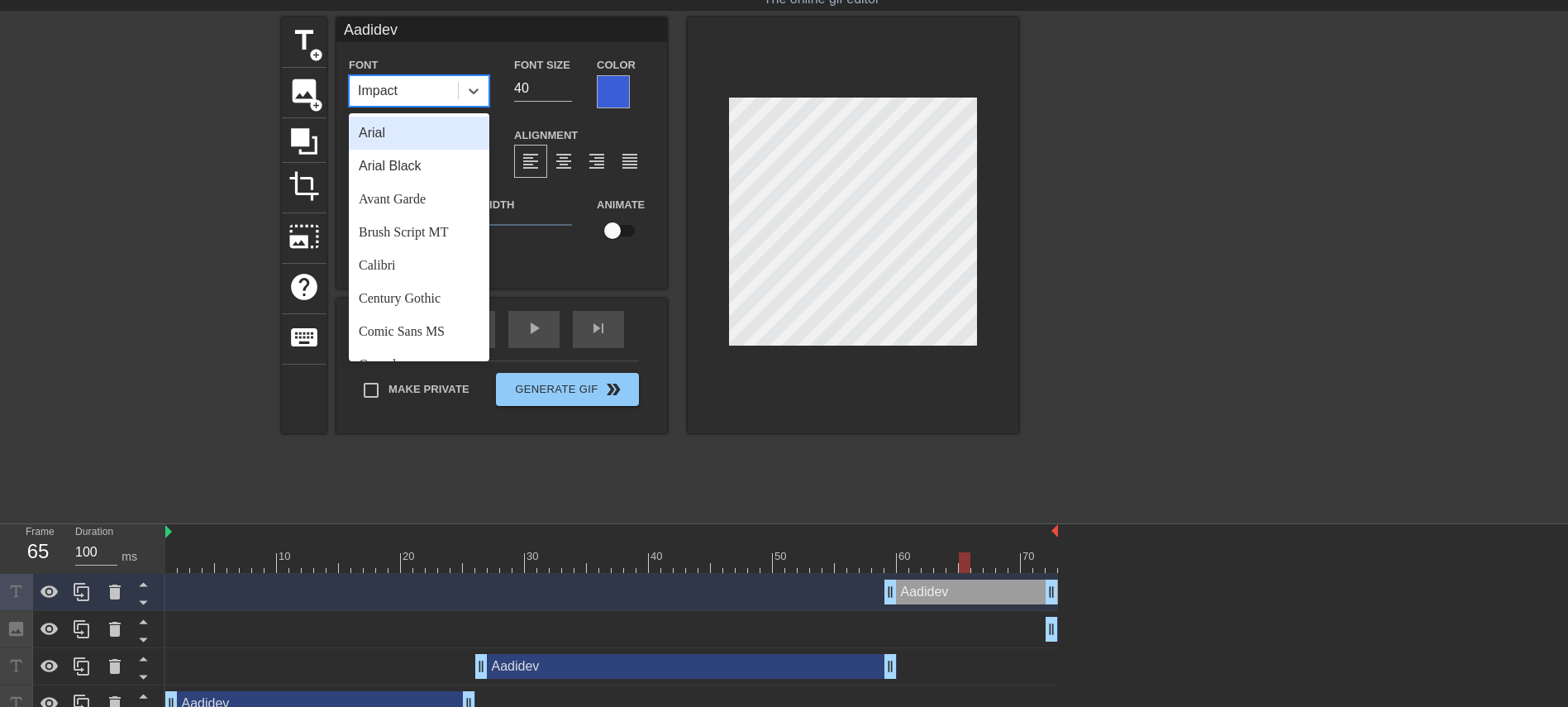
click at [412, 133] on div "Arial" at bounding box center [419, 133] width 141 height 33
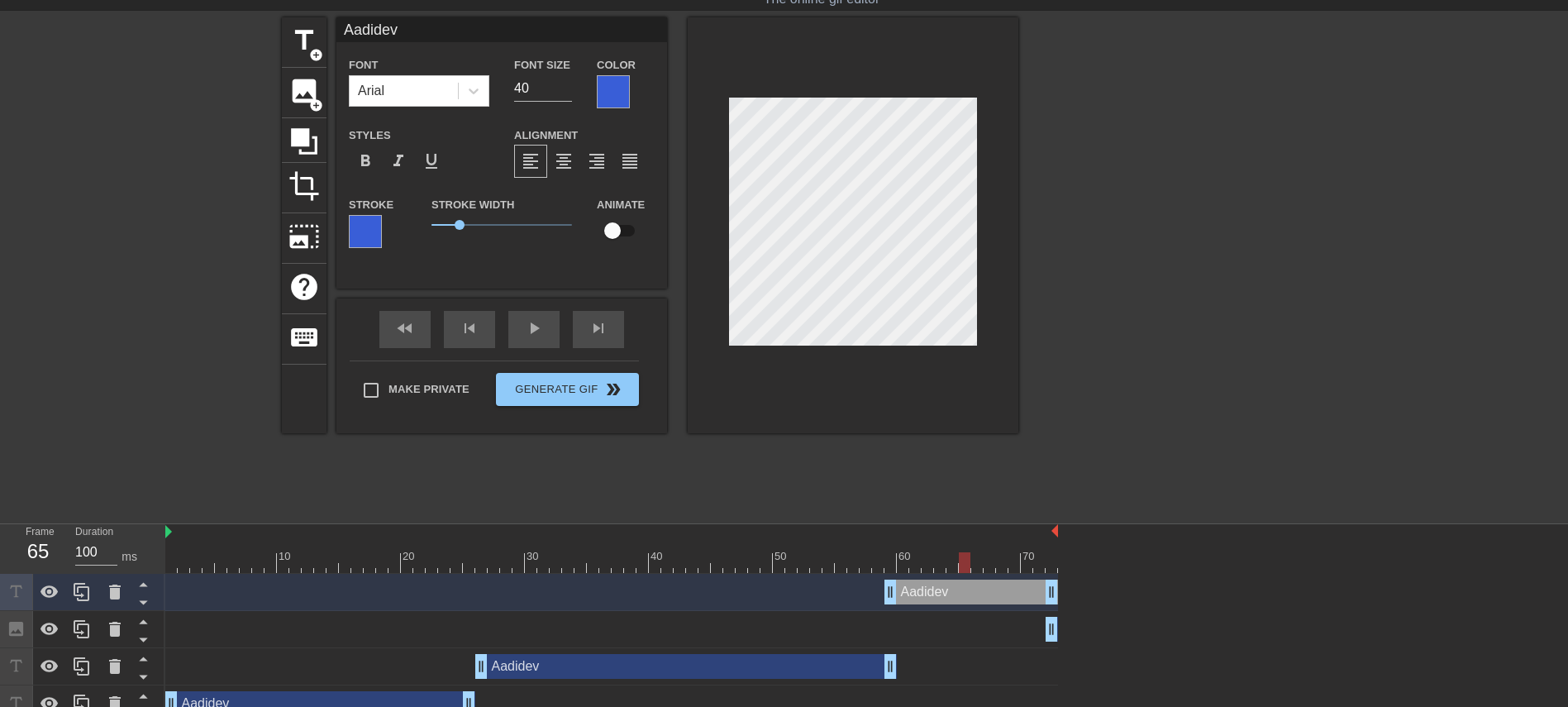
click at [1045, 297] on div "title add_circle image add_circle crop photo_size_select_large help keyboard Aa…" at bounding box center [784, 265] width 1568 height 496
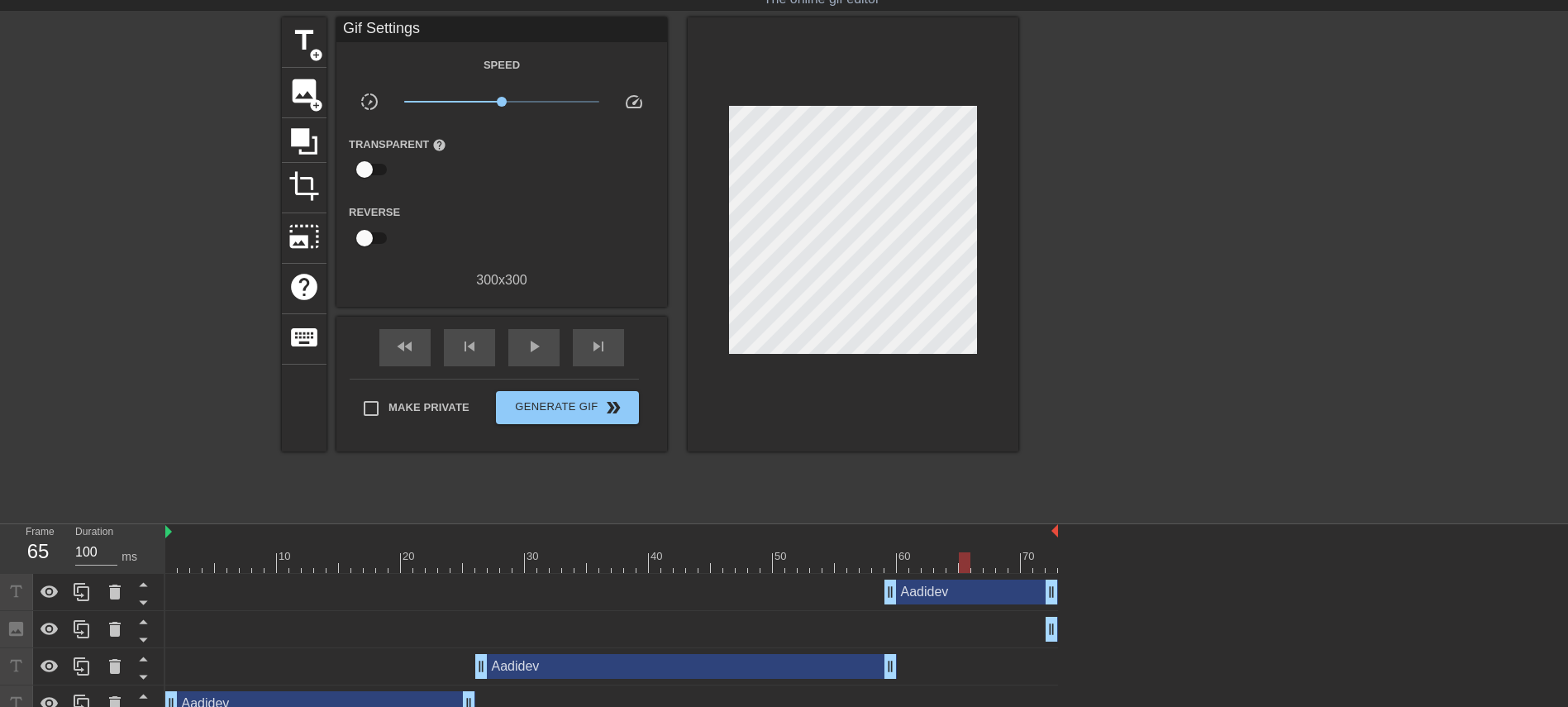
click at [269, 470] on div "Aadidev drag_handle drag_handle" at bounding box center [320, 703] width 310 height 25
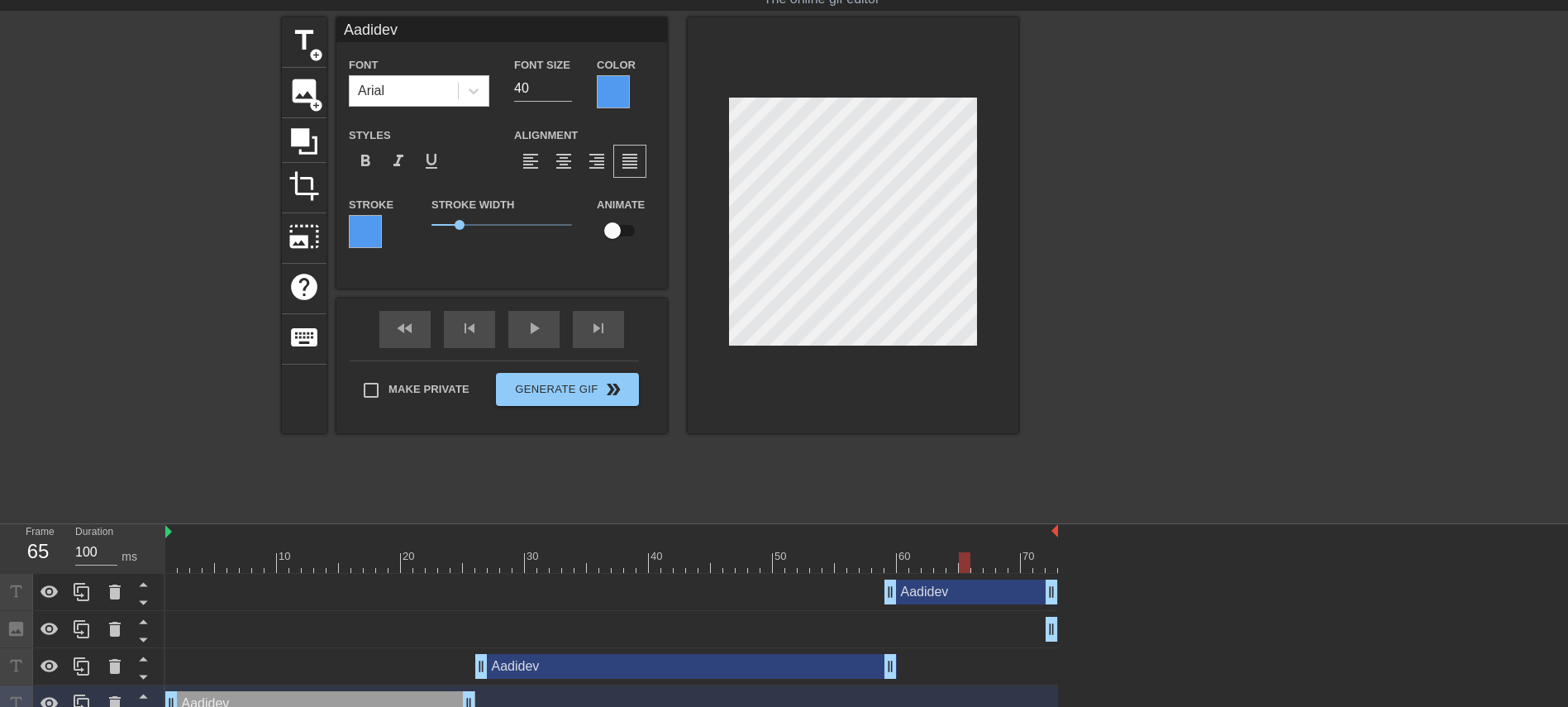
click at [951, 470] on div "Aadidev drag_handle drag_handle" at bounding box center [970, 591] width 174 height 25
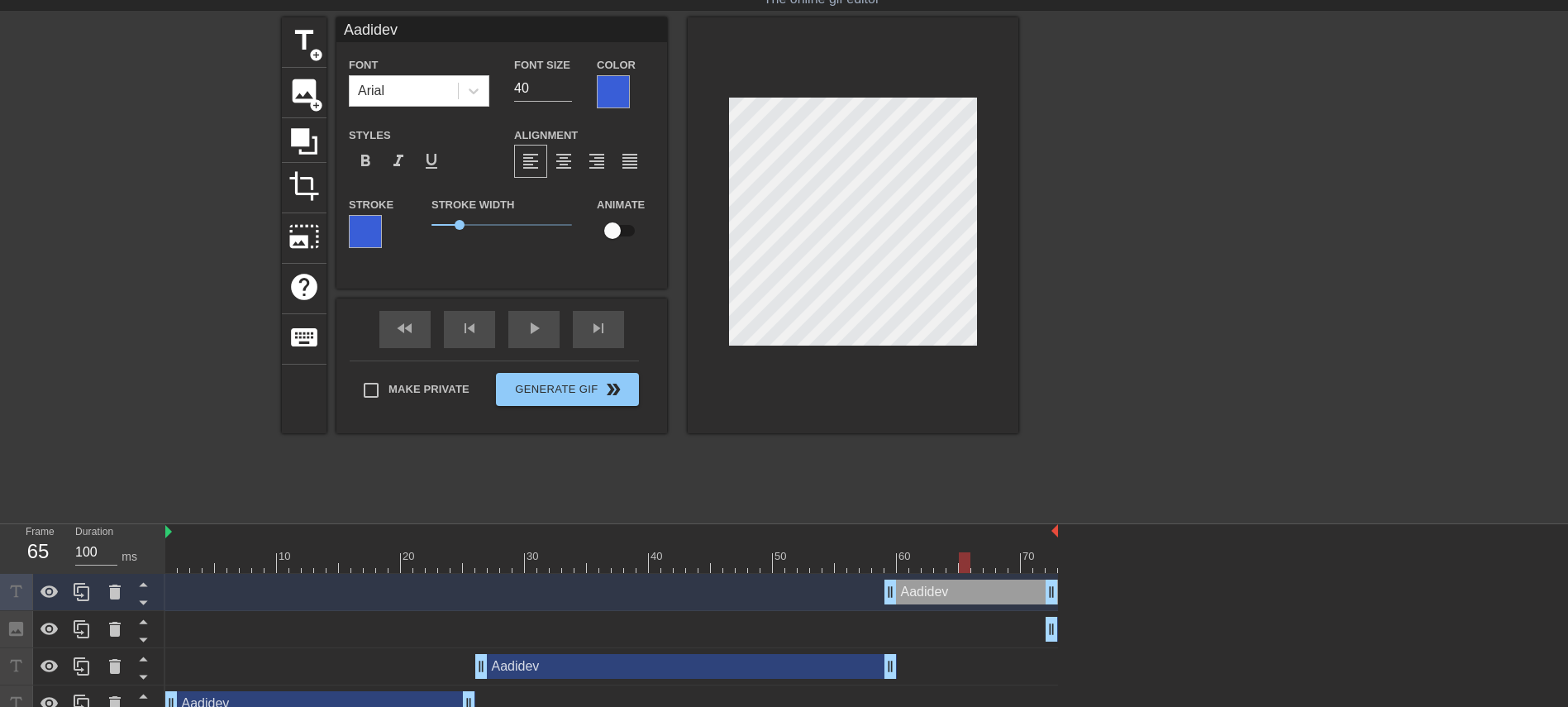
click at [1045, 470] on div at bounding box center [1162, 265] width 248 height 496
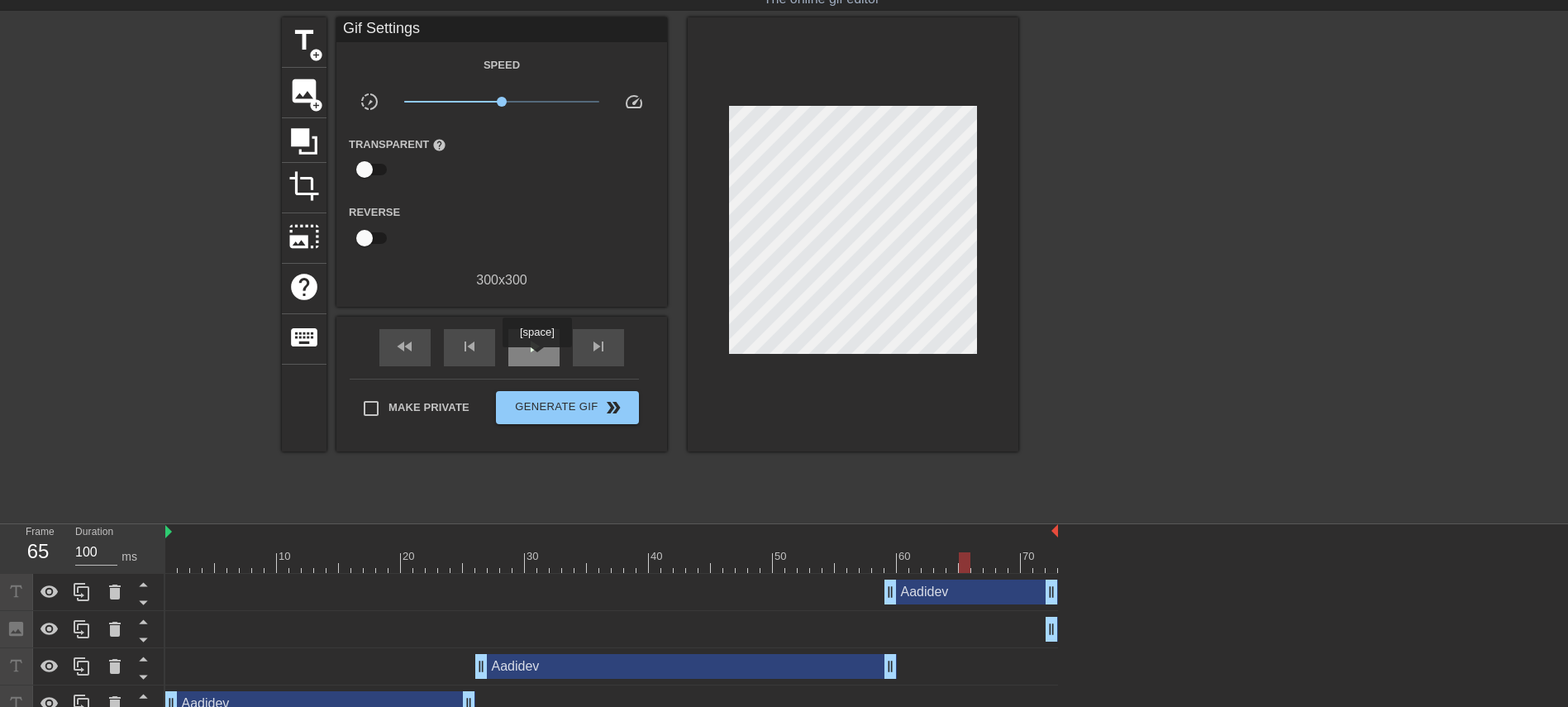
click at [535, 354] on span "play_arrow" at bounding box center [533, 345] width 19 height 19
click at [530, 340] on span "pause" at bounding box center [533, 345] width 19 height 19
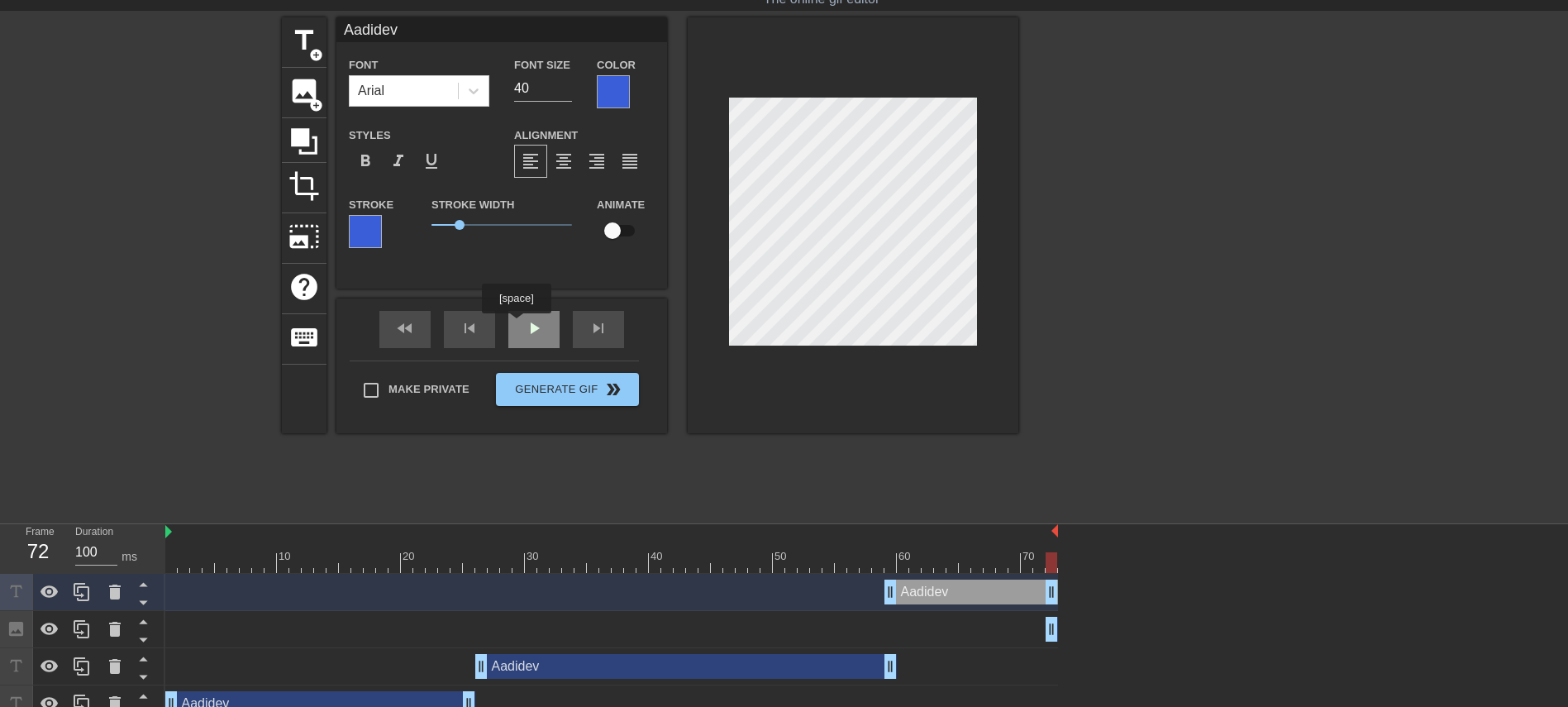
click at [539, 333] on div "play_arrow" at bounding box center [533, 329] width 52 height 37
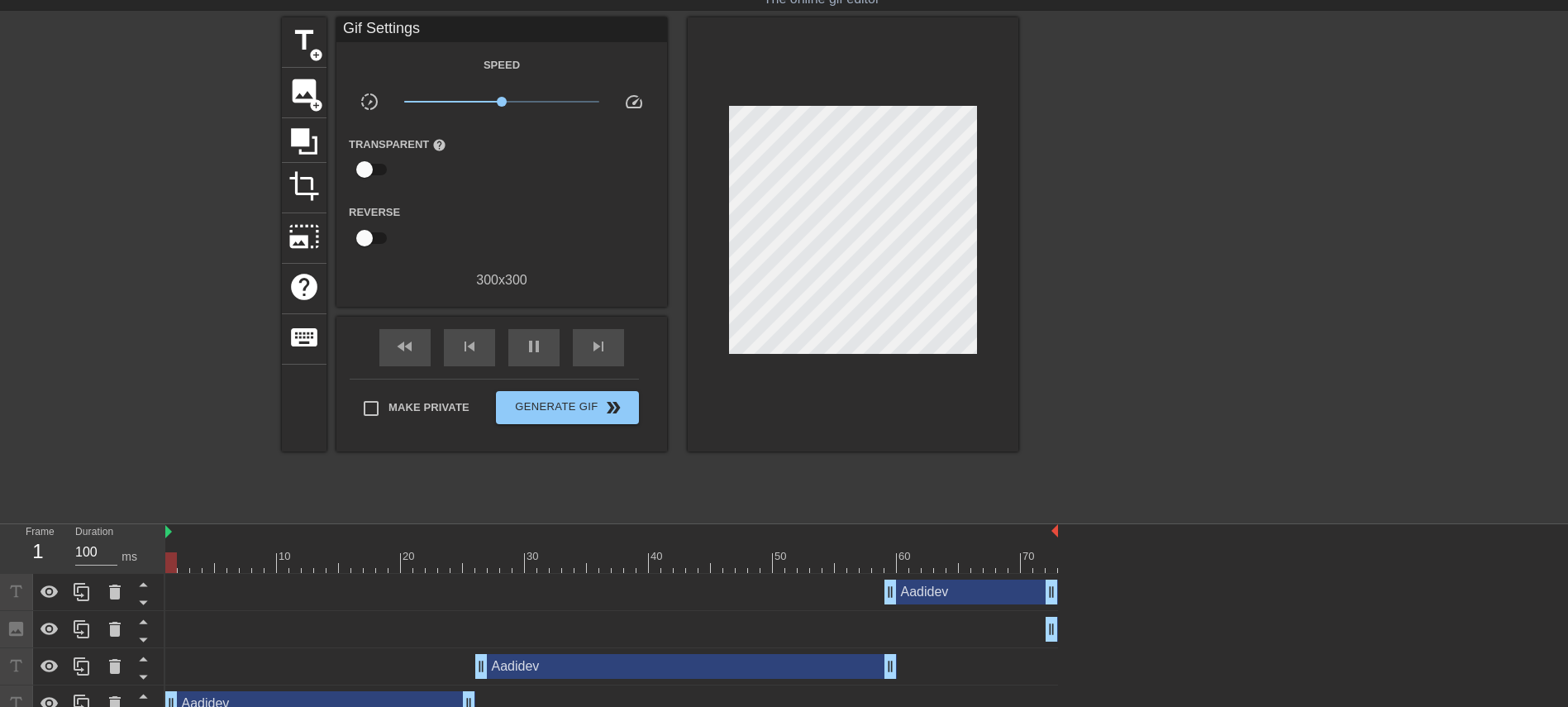
click at [545, 307] on div "Gif Settings Speed slow_motion_video x1.00 speed Transparent help Reverse 300 x…" at bounding box center [501, 234] width 330 height 434
click at [886, 470] on div "Aadidev drag_handle drag_handle" at bounding box center [611, 666] width 892 height 37
drag, startPoint x: 890, startPoint y: 660, endPoint x: 871, endPoint y: 661, distance: 19.0
click at [861, 470] on div "Aadidev drag_handle drag_handle" at bounding box center [611, 666] width 892 height 25
drag, startPoint x: 892, startPoint y: 589, endPoint x: 906, endPoint y: 594, distance: 14.9
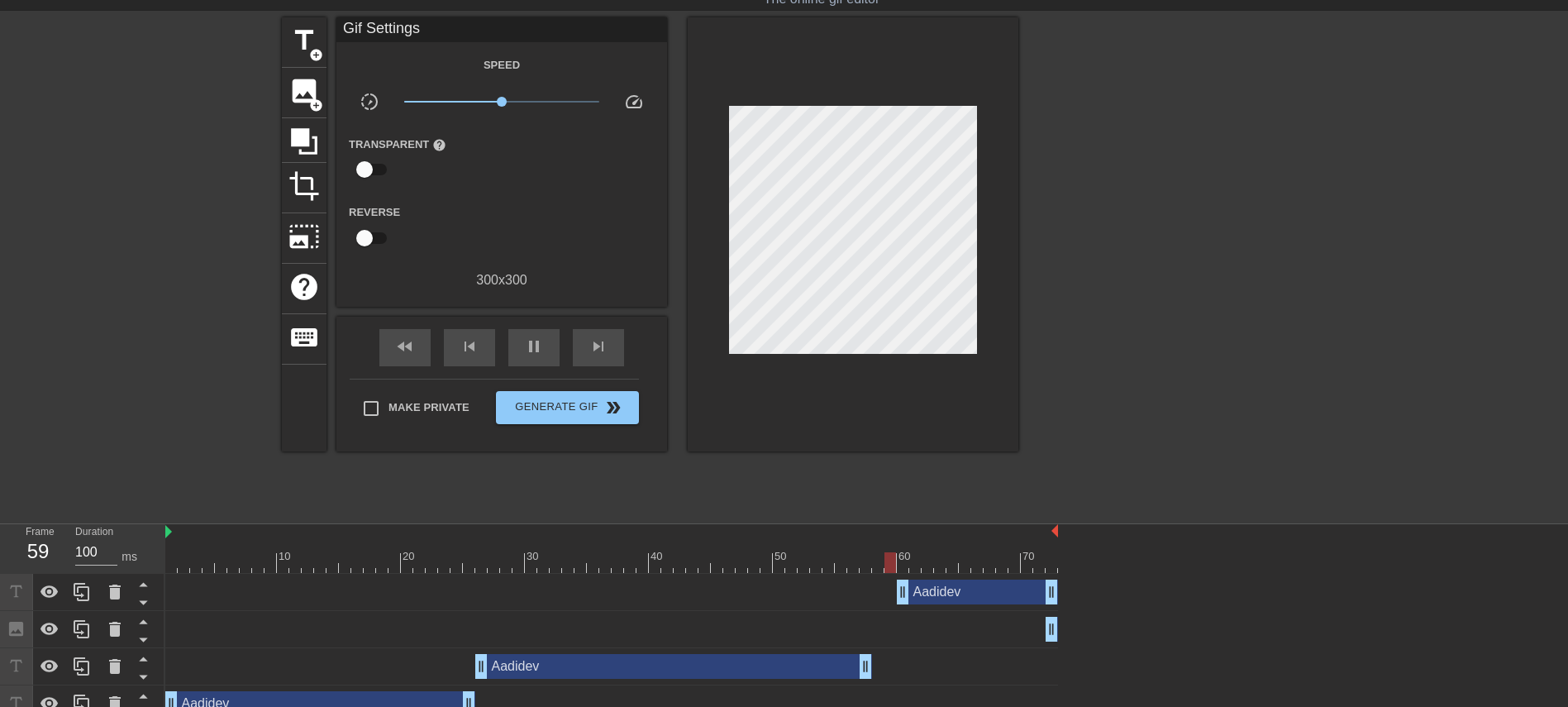
drag, startPoint x: 853, startPoint y: 659, endPoint x: 871, endPoint y: 661, distance: 18.1
drag, startPoint x: 1017, startPoint y: 558, endPoint x: 800, endPoint y: 538, distance: 217.9
click at [800, 470] on div "10 20 30 40 50 60 70" at bounding box center [611, 549] width 892 height 49
click at [531, 350] on span "play_arrow" at bounding box center [533, 345] width 19 height 19
click at [531, 350] on span "pause" at bounding box center [533, 345] width 19 height 19
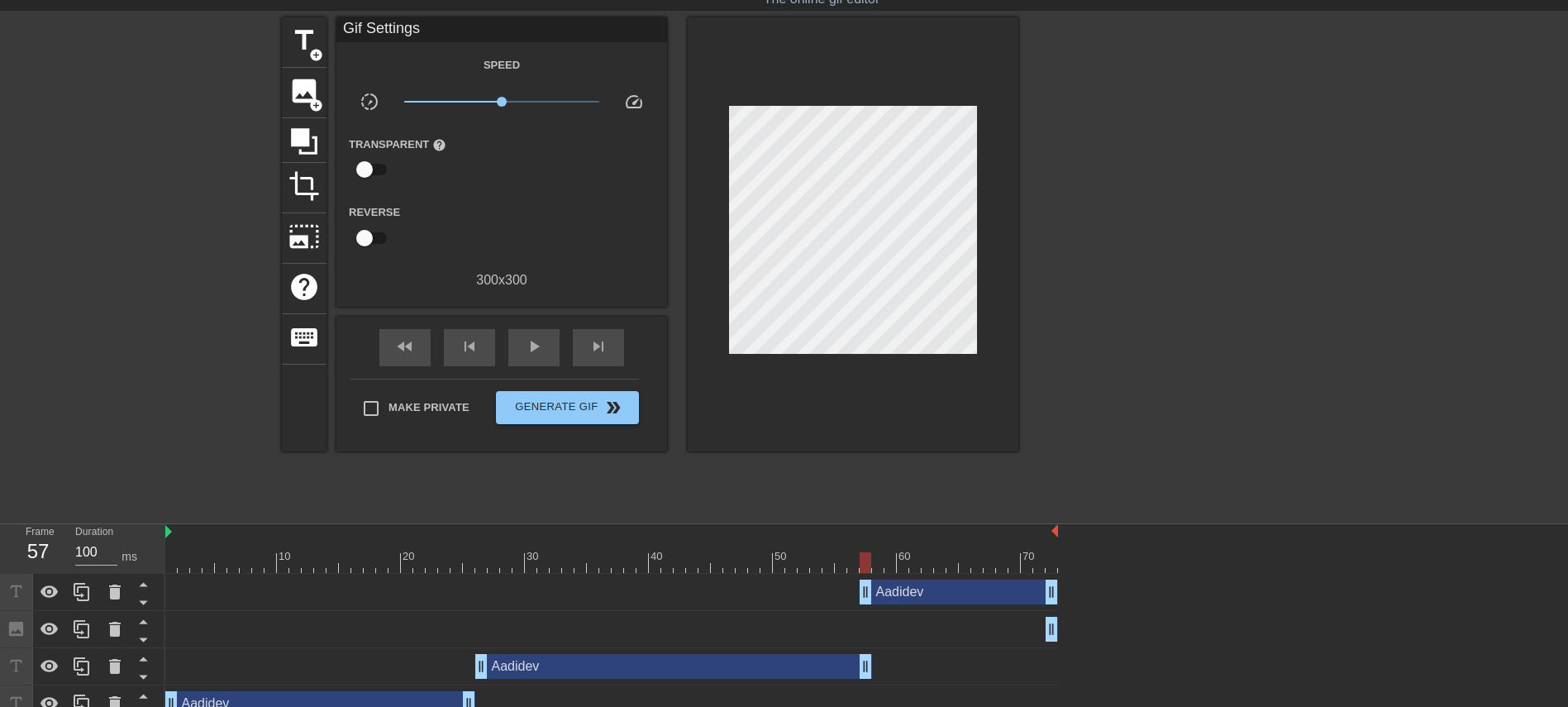
drag, startPoint x: 907, startPoint y: 579, endPoint x: 874, endPoint y: 572, distance: 33.7
click at [874, 470] on div "10 20 30 40 50 60 70 Aadidev drag_handle drag_handle Image drag_handle drag_han…" at bounding box center [866, 623] width 1403 height 198
click at [549, 347] on div "play_arrow" at bounding box center [533, 348] width 52 height 37
drag, startPoint x: 487, startPoint y: 653, endPoint x: 475, endPoint y: 652, distance: 12.0
click at [475, 470] on div "Aadidev drag_handle drag_handle" at bounding box center [611, 666] width 892 height 37
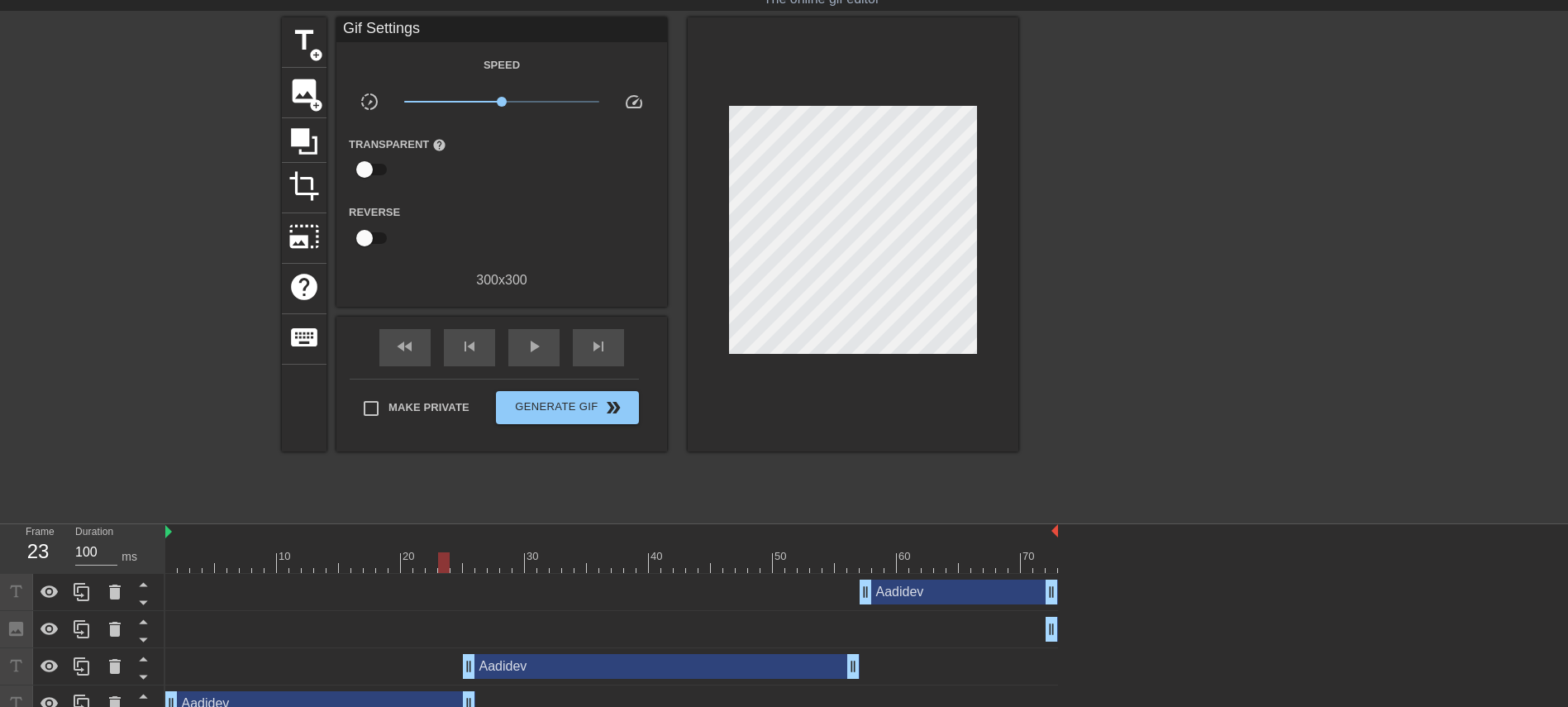
drag, startPoint x: 786, startPoint y: 548, endPoint x: 440, endPoint y: 551, distance: 346.0
click at [433, 470] on div "10 20 30 40 50 60 70" at bounding box center [611, 549] width 892 height 49
click at [546, 340] on div "play_arrow" at bounding box center [533, 348] width 52 height 37
click at [544, 346] on div "pause" at bounding box center [533, 348] width 52 height 37
click at [544, 346] on div "play_arrow" at bounding box center [533, 348] width 52 height 37
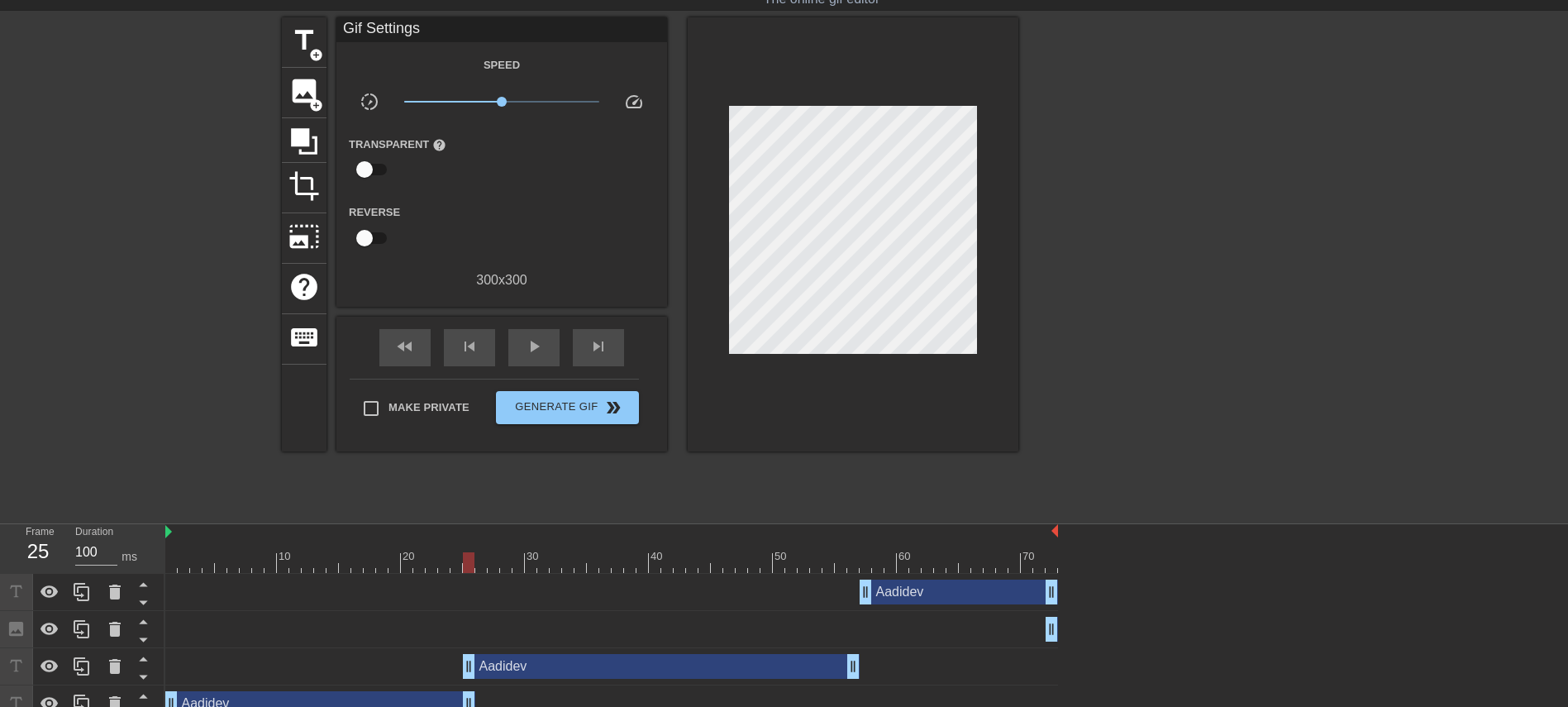
drag, startPoint x: 737, startPoint y: 560, endPoint x: 430, endPoint y: 552, distance: 307.1
click at [430, 470] on div at bounding box center [611, 562] width 892 height 20
click at [543, 346] on span "play_arrow" at bounding box center [533, 345] width 19 height 19
click at [1045, 470] on div at bounding box center [1058, 533] width 8 height 17
drag, startPoint x: 847, startPoint y: 660, endPoint x: 872, endPoint y: 660, distance: 25.0
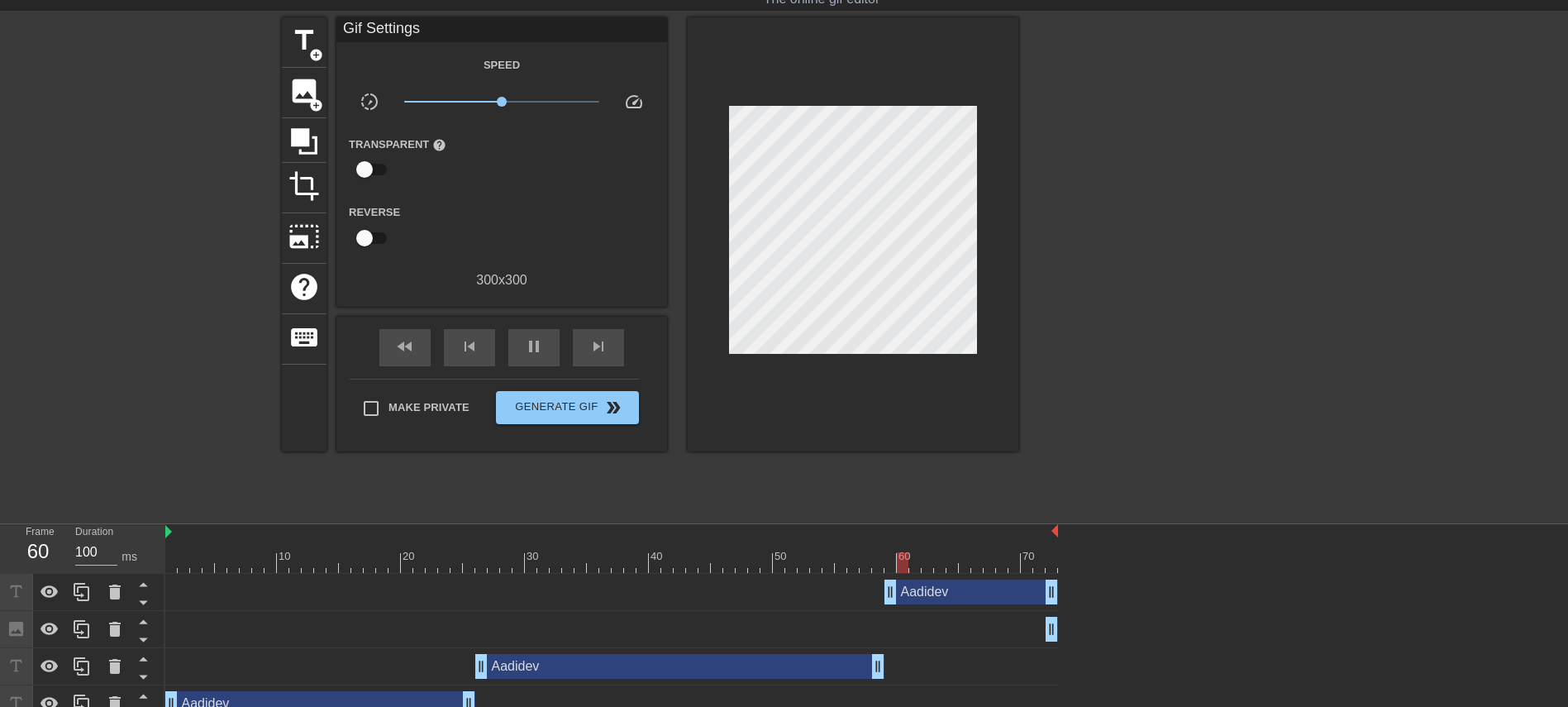
drag, startPoint x: 861, startPoint y: 595, endPoint x: 889, endPoint y: 595, distance: 28.0
drag, startPoint x: 254, startPoint y: 561, endPoint x: 841, endPoint y: 613, distance: 589.3
click at [841, 470] on div "10 20 30 40 50 60 70 Aadidev drag_handle drag_handle Image drag_handle drag_han…" at bounding box center [866, 623] width 1403 height 198
click at [533, 347] on span "play_arrow" at bounding box center [533, 345] width 19 height 19
click at [533, 347] on span "pause" at bounding box center [533, 345] width 19 height 19
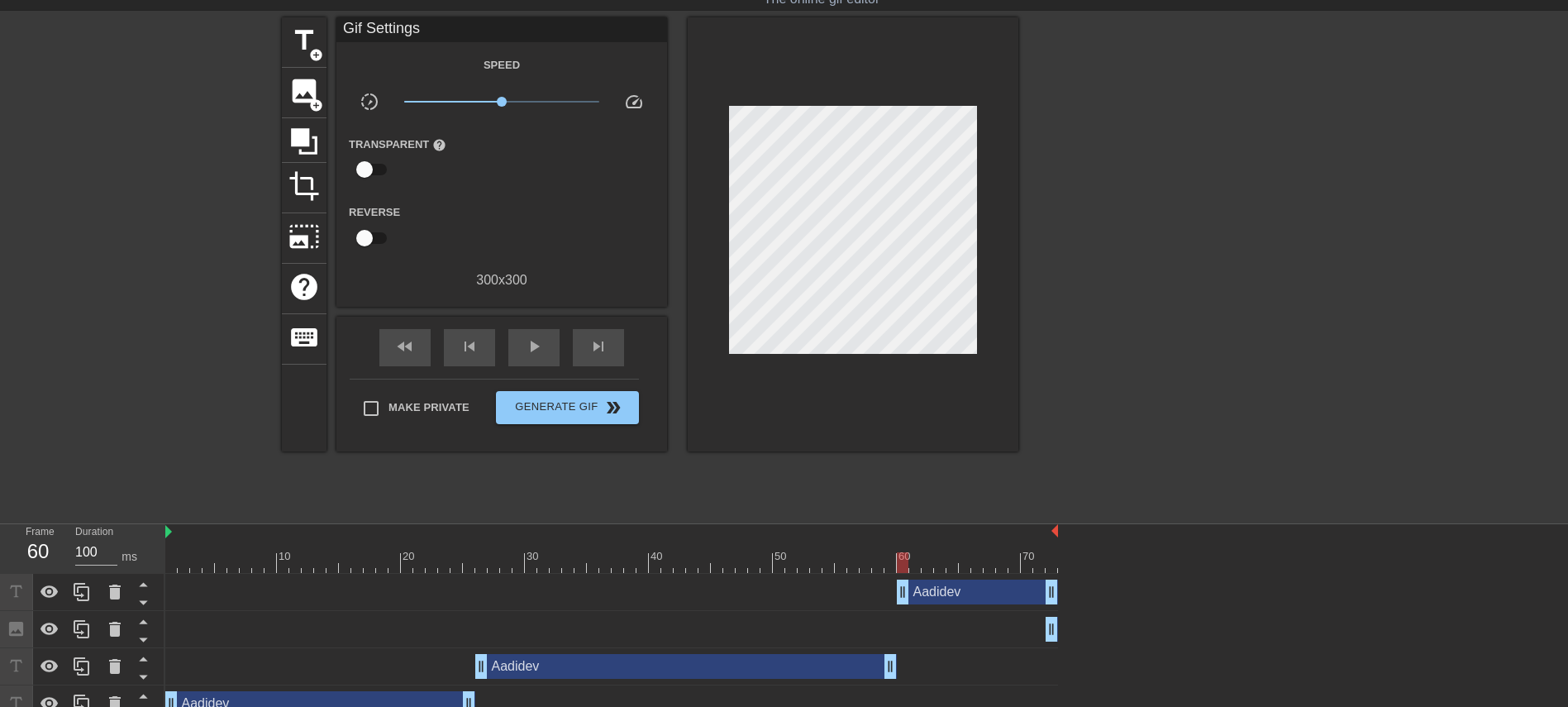
drag, startPoint x: 892, startPoint y: 590, endPoint x: 907, endPoint y: 590, distance: 15.0
click at [548, 340] on div "play_arrow" at bounding box center [533, 348] width 52 height 37
drag, startPoint x: 345, startPoint y: 551, endPoint x: 812, endPoint y: 564, distance: 467.2
click at [844, 470] on div "10 20 30 40 50 60 70 Aadidev drag_handle drag_handle Image drag_handle drag_han…" at bounding box center [866, 623] width 1403 height 198
click at [529, 351] on span "play_arrow" at bounding box center [533, 345] width 19 height 19
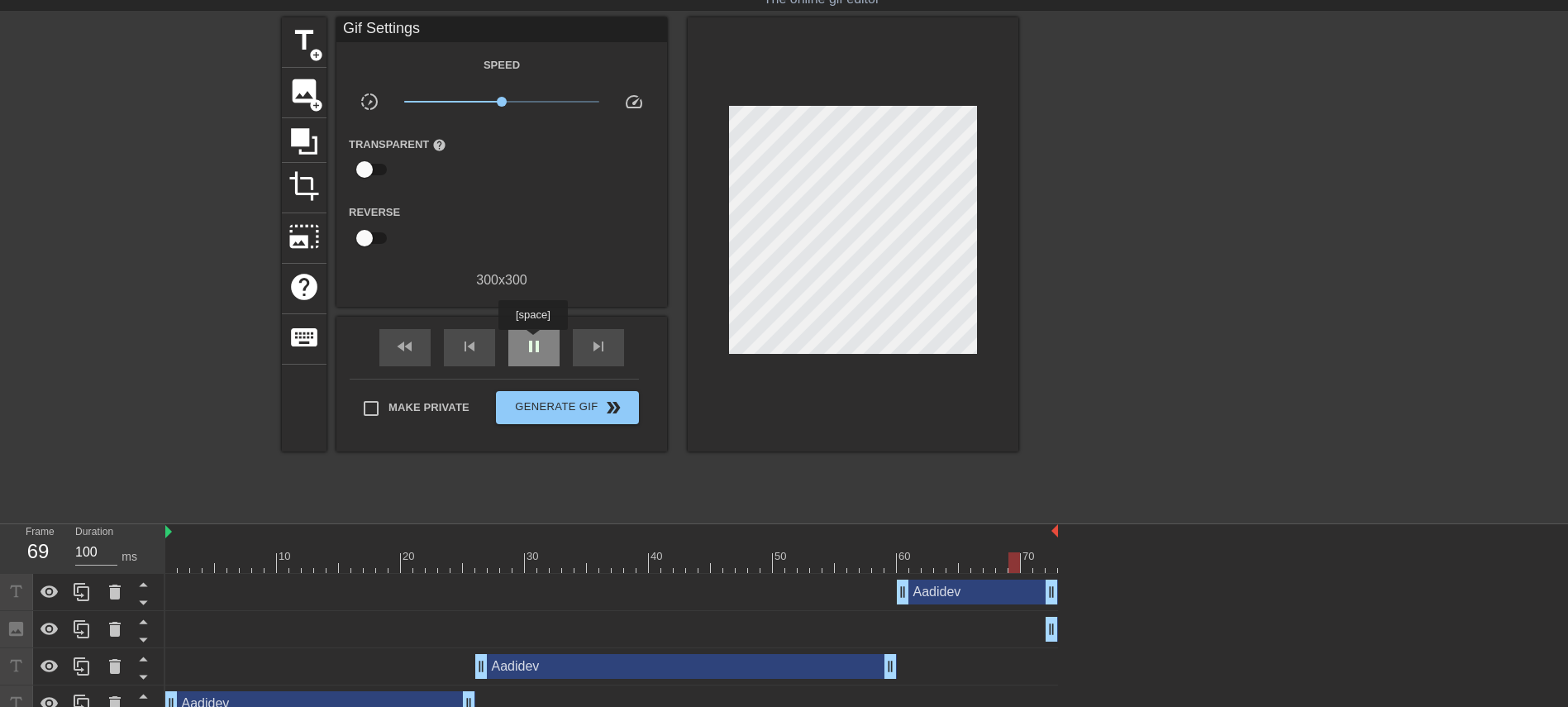
click at [533, 341] on span "pause" at bounding box center [533, 345] width 19 height 19
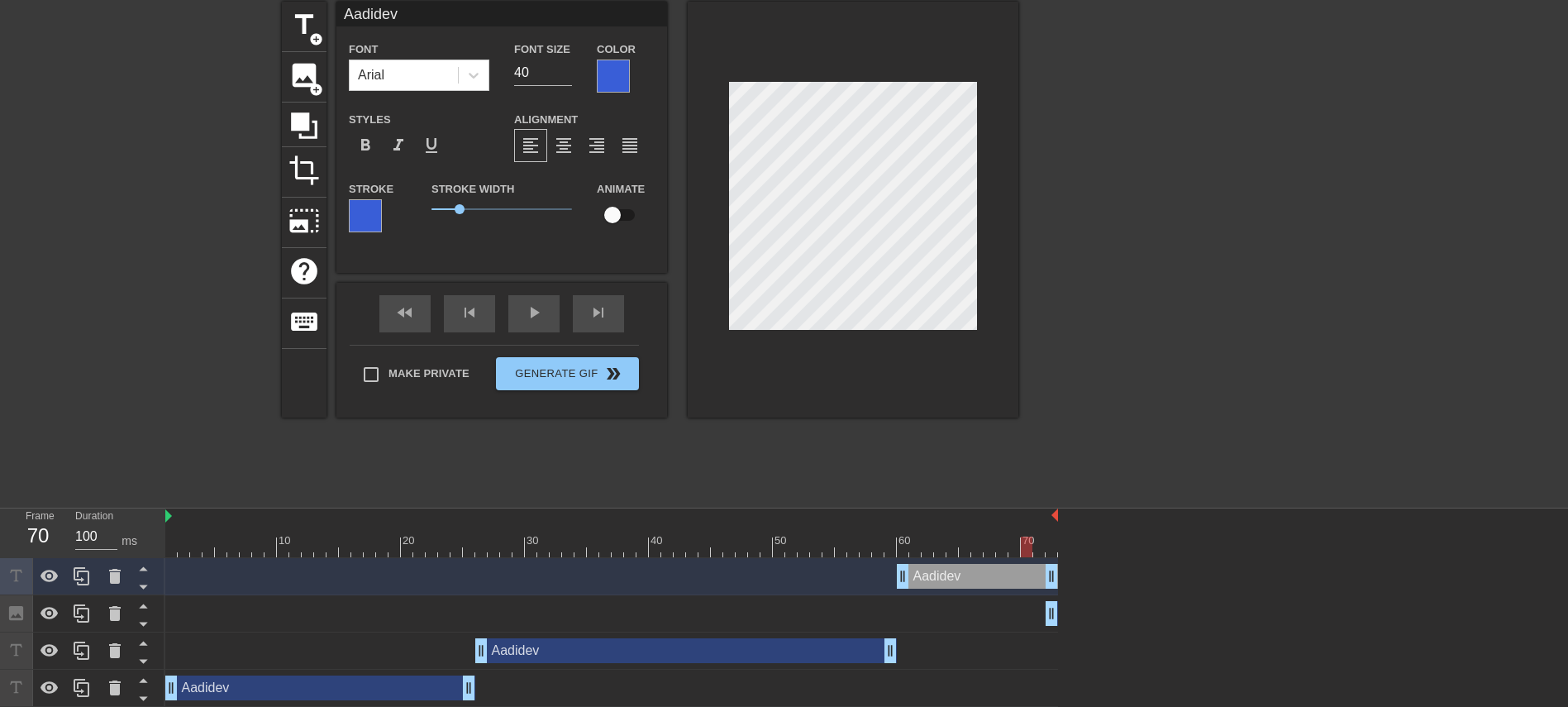
scroll to position [67, 0]
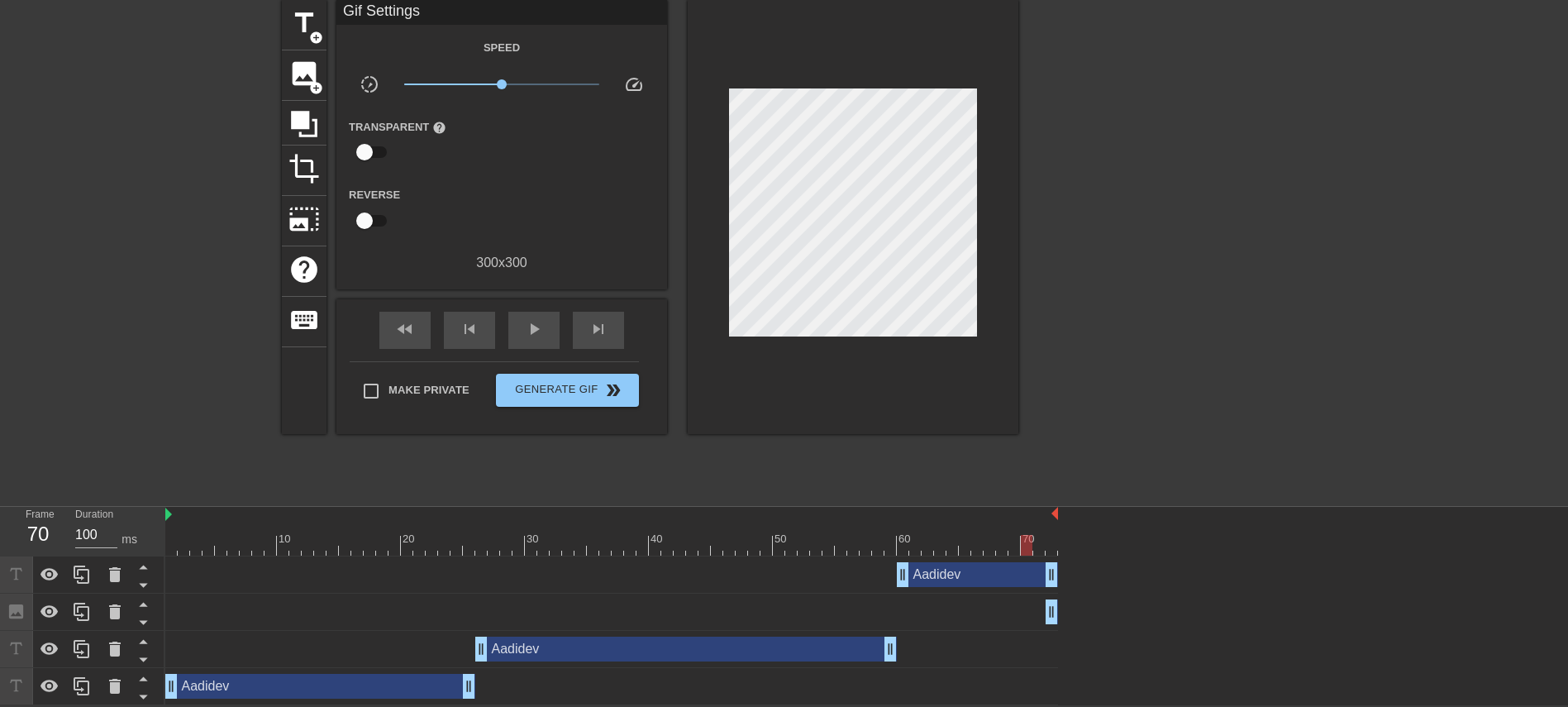
click at [1045, 445] on div "title add_circle image add_circle crop photo_size_select_large help keyboard Gi…" at bounding box center [784, 248] width 1568 height 496
click at [314, 470] on div "Aadidev drag_handle drag_handle" at bounding box center [320, 686] width 310 height 25
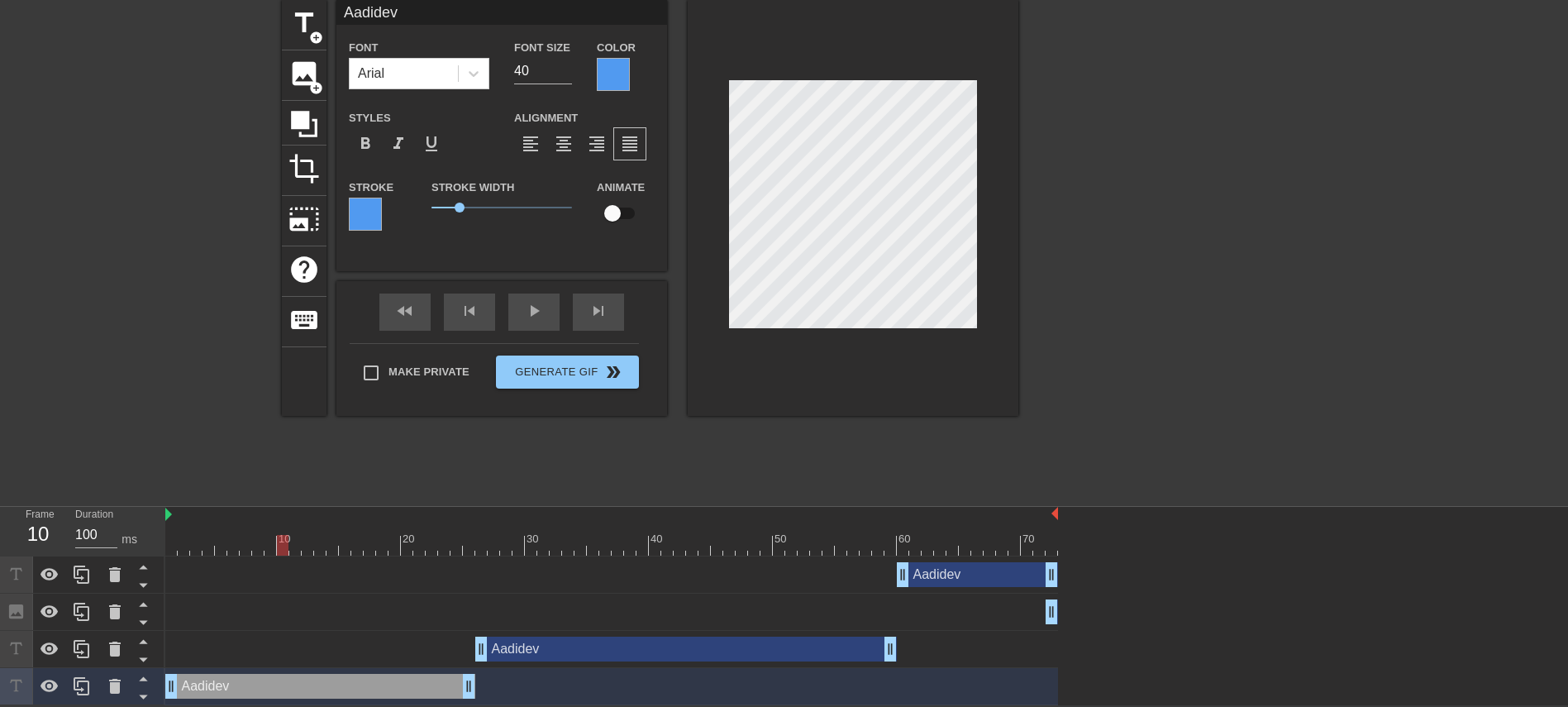
drag, startPoint x: 1019, startPoint y: 542, endPoint x: 284, endPoint y: 582, distance: 736.1
click at [284, 470] on div "10 20 30 40 50 60 70 Aadidev drag_handle drag_handle Image drag_handle drag_han…" at bounding box center [866, 605] width 1403 height 198
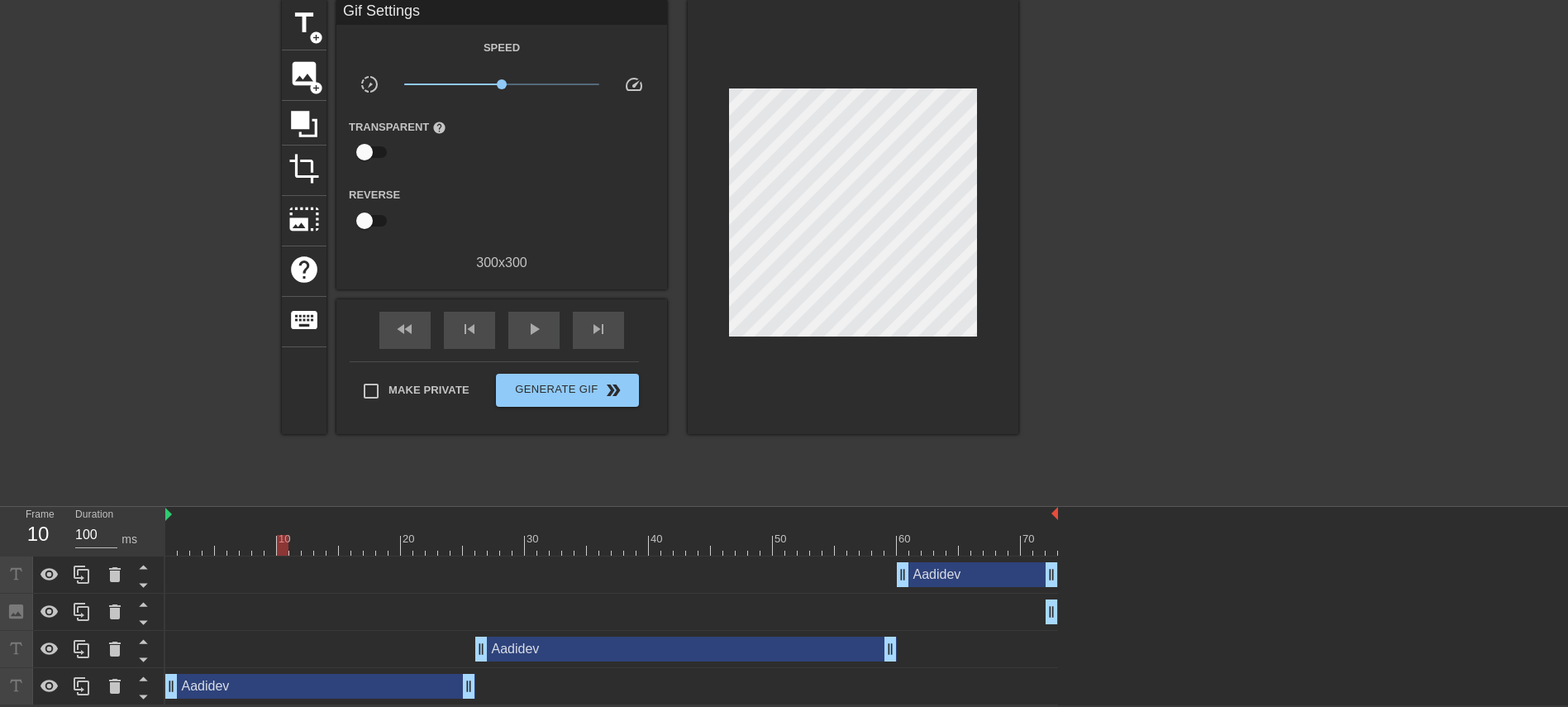
drag, startPoint x: 1059, startPoint y: 524, endPoint x: 1070, endPoint y: 524, distance: 11.0
click at [1045, 470] on div "10 20 30 40 50 60 70 Aadidev drag_handle drag_handle Image drag_handle drag_han…" at bounding box center [866, 605] width 1403 height 198
drag, startPoint x: 280, startPoint y: 534, endPoint x: 734, endPoint y: 605, distance: 459.5
click at [1028, 470] on div "10 20 30 40 50 60 70 Aadidev drag_handle drag_handle Image drag_handle drag_han…" at bounding box center [866, 605] width 1403 height 198
drag, startPoint x: 1024, startPoint y: 547, endPoint x: 1005, endPoint y: 581, distance: 38.9
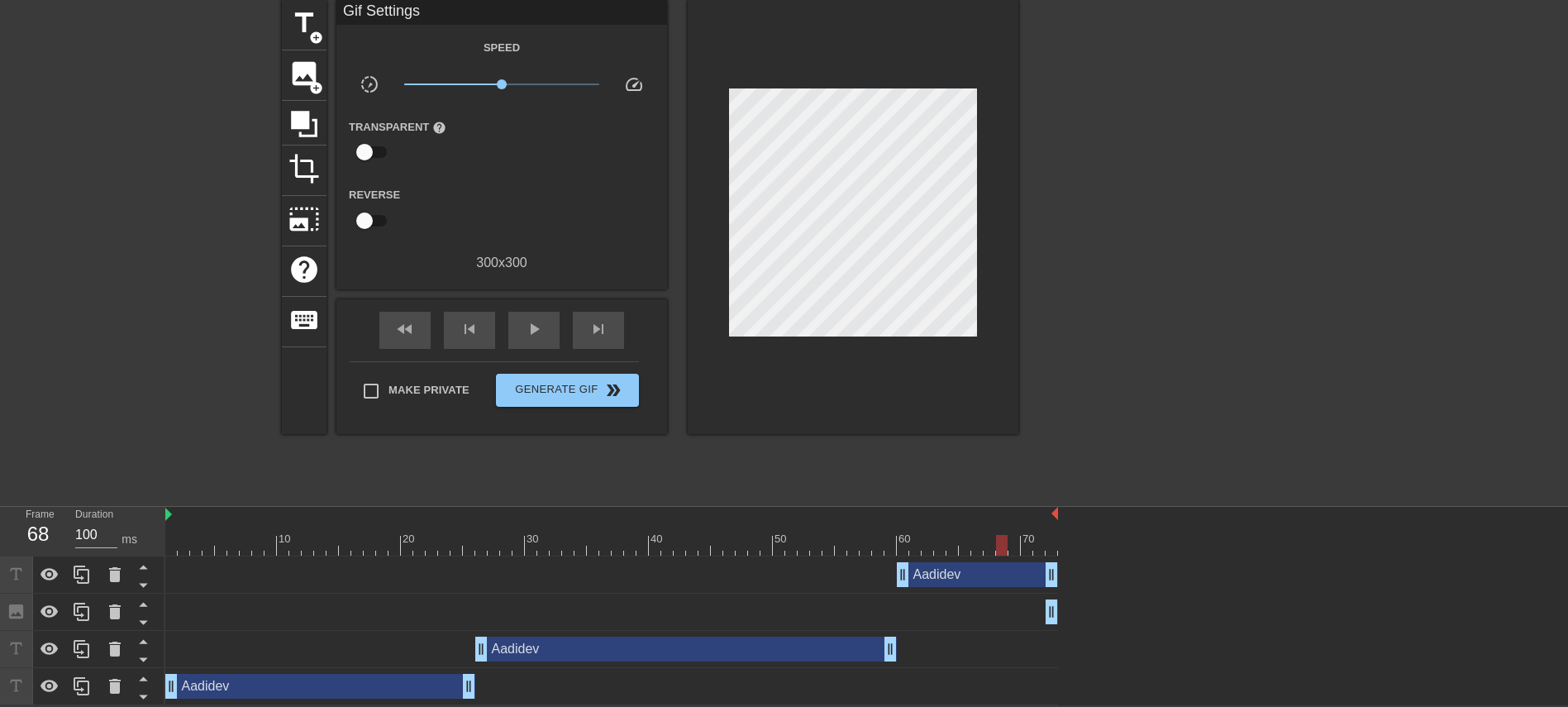
click at [1005, 470] on div "10 20 30 40 50 60 70 Aadidev drag_handle drag_handle Image drag_handle drag_han…" at bounding box center [866, 605] width 1403 height 198
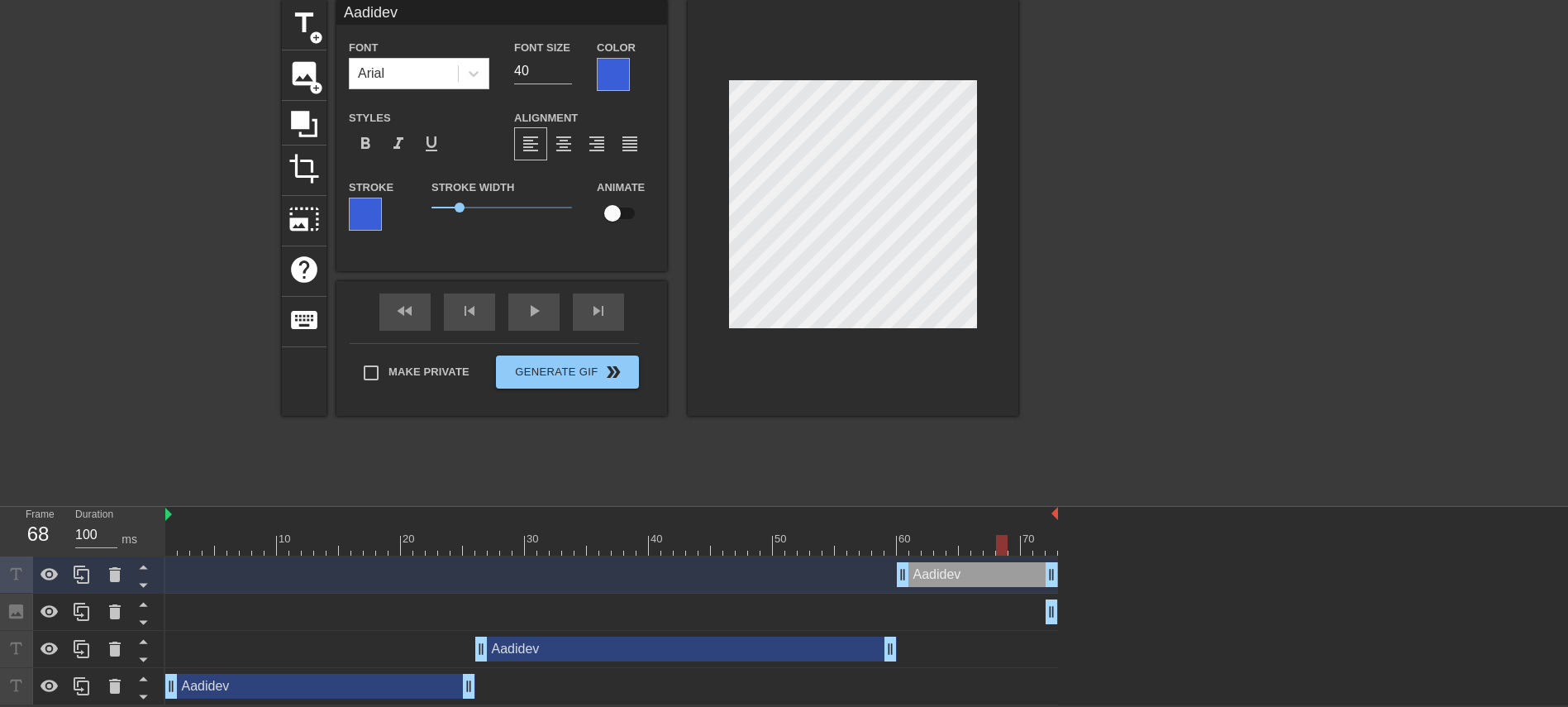
scroll to position [3, 3]
click at [1045, 357] on div at bounding box center [1162, 248] width 248 height 496
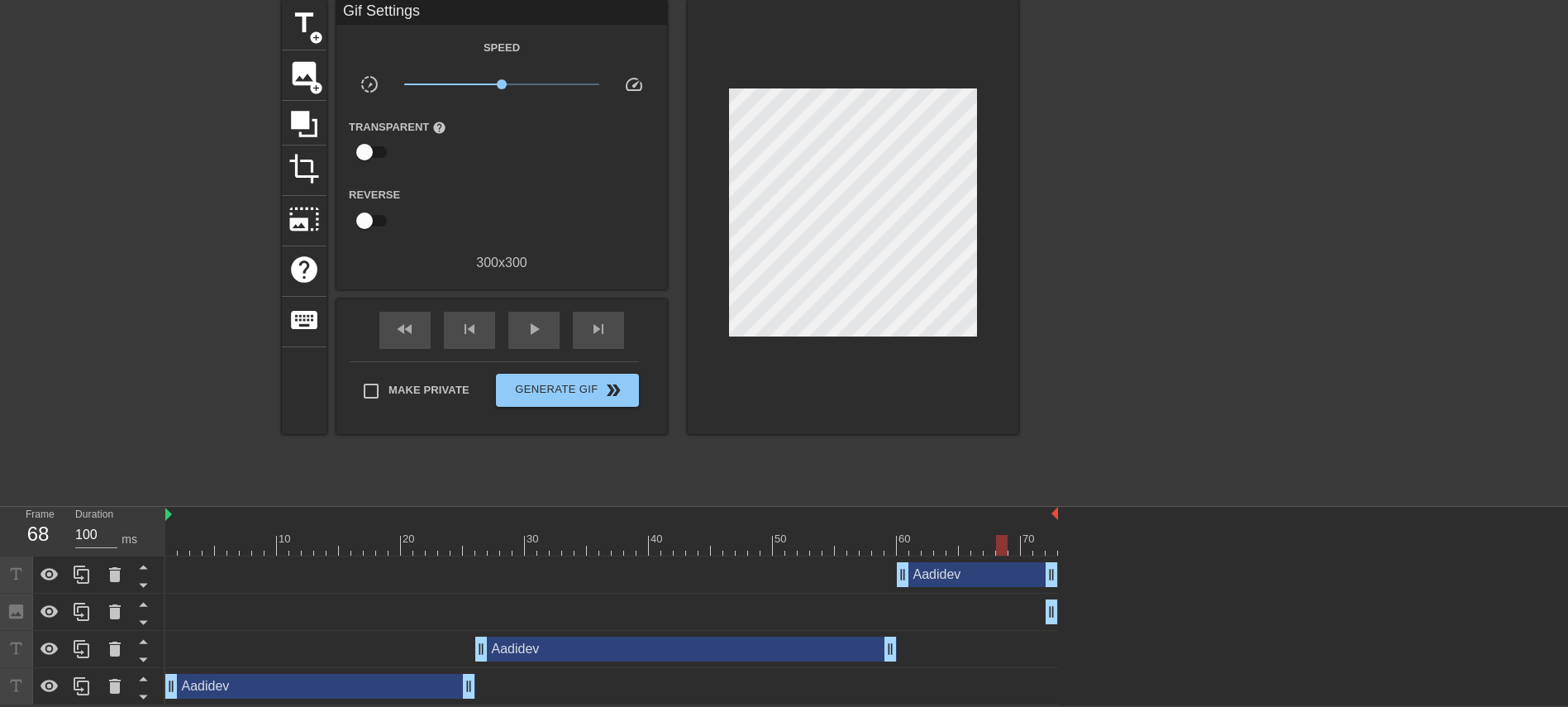
click at [370, 470] on div "Aadidev drag_handle drag_handle" at bounding box center [320, 686] width 310 height 25
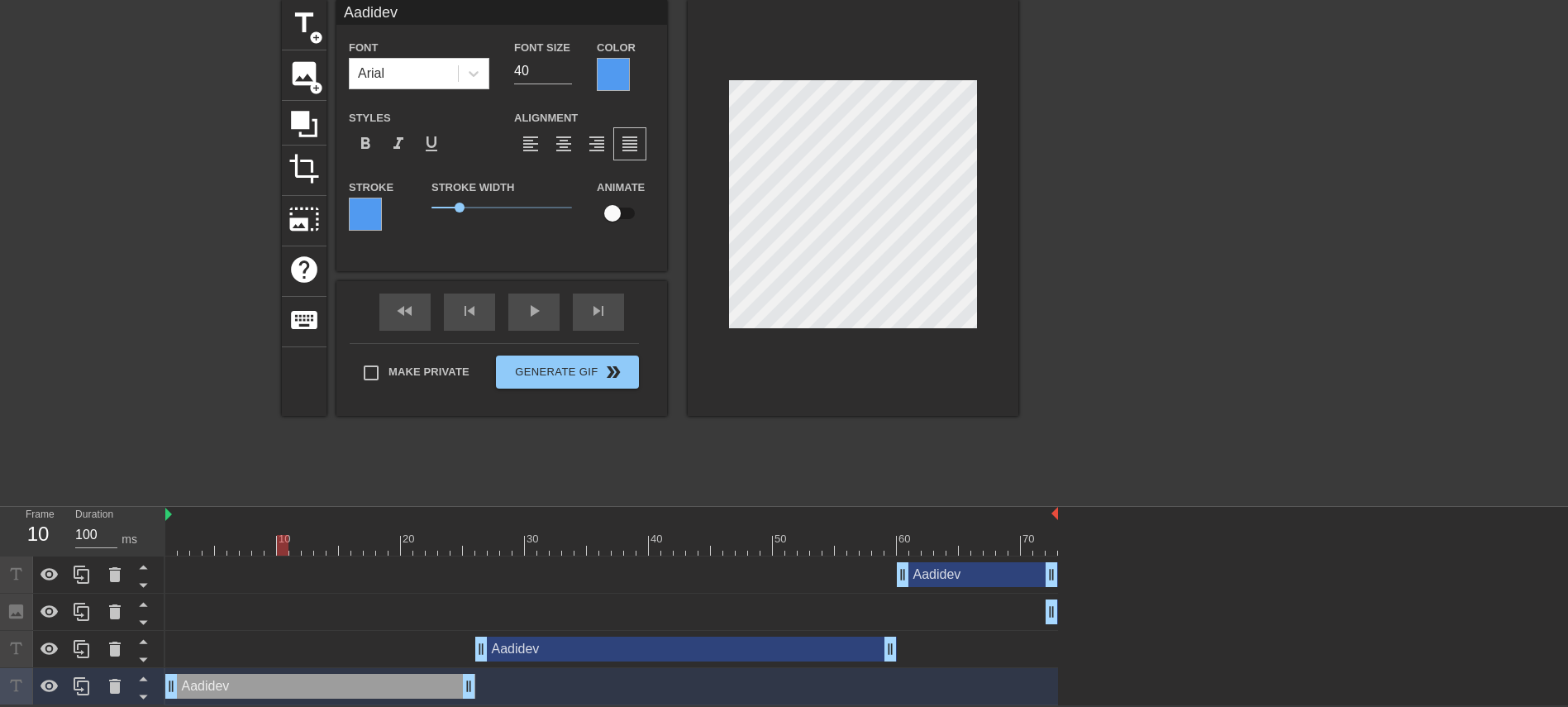
drag, startPoint x: 1002, startPoint y: 553, endPoint x: 364, endPoint y: 541, distance: 638.1
click at [289, 470] on div at bounding box center [283, 545] width 12 height 20
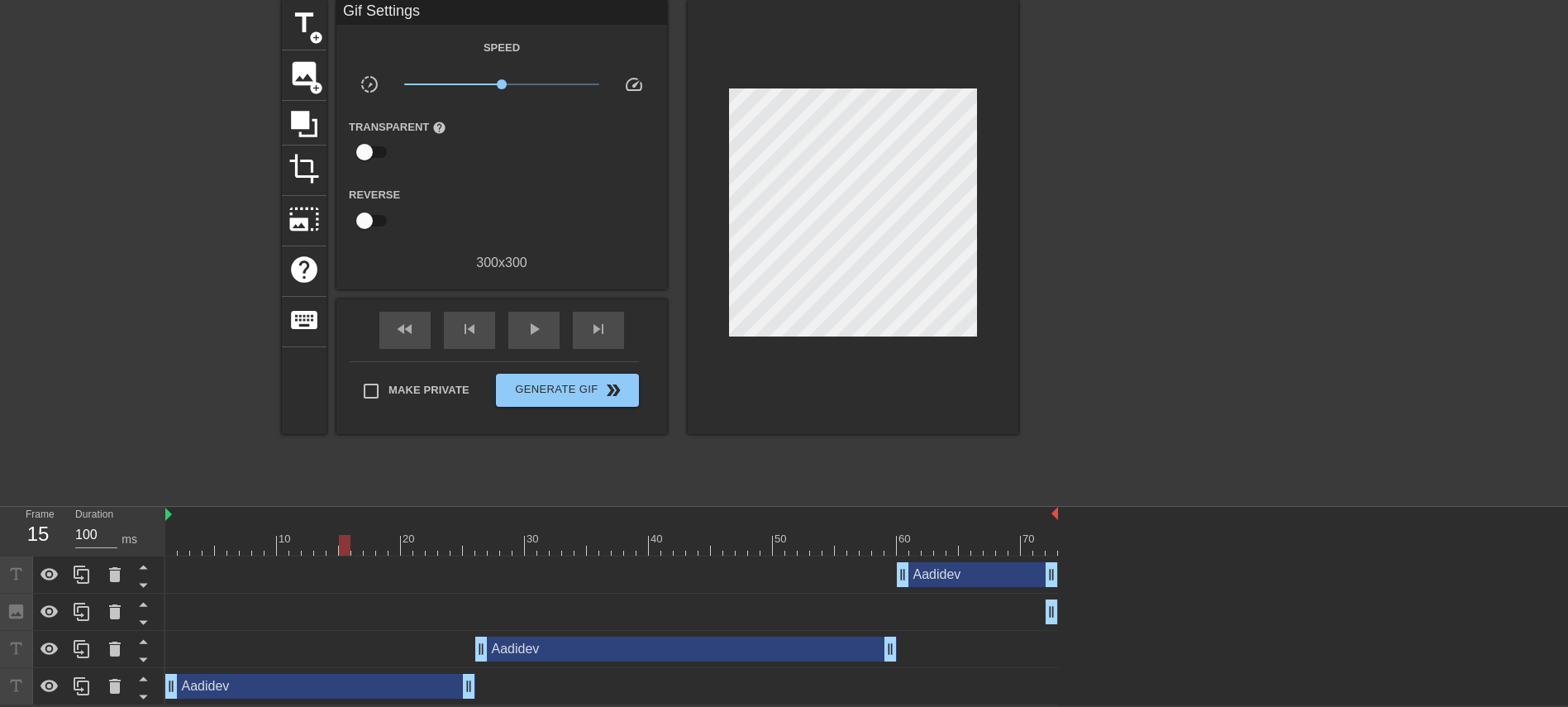
click at [1045, 370] on div "title add_circle image add_circle crop photo_size_select_large help keyboard Gi…" at bounding box center [784, 248] width 1568 height 496
click at [325, 470] on div "Aadidev drag_handle drag_handle" at bounding box center [320, 686] width 310 height 25
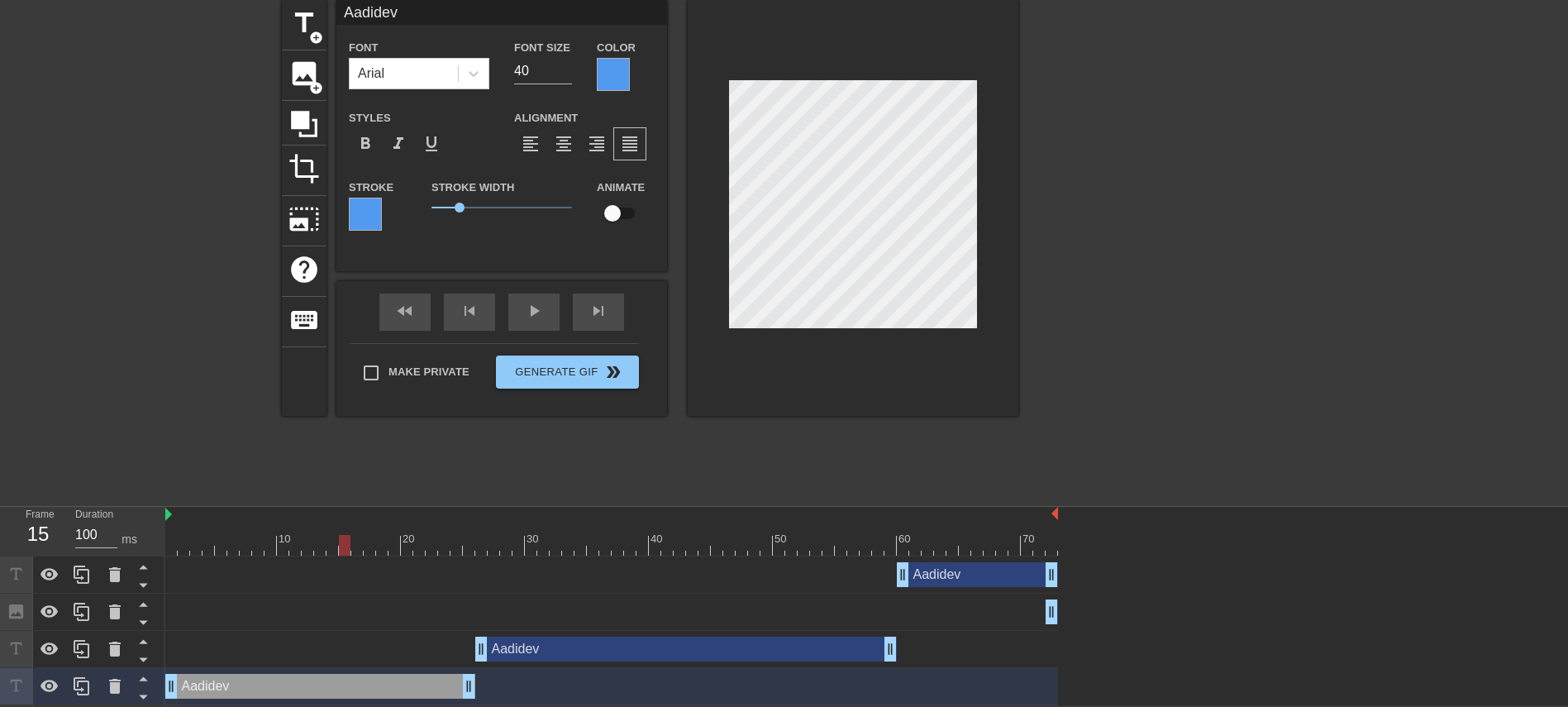
click at [610, 58] on div at bounding box center [613, 74] width 33 height 33
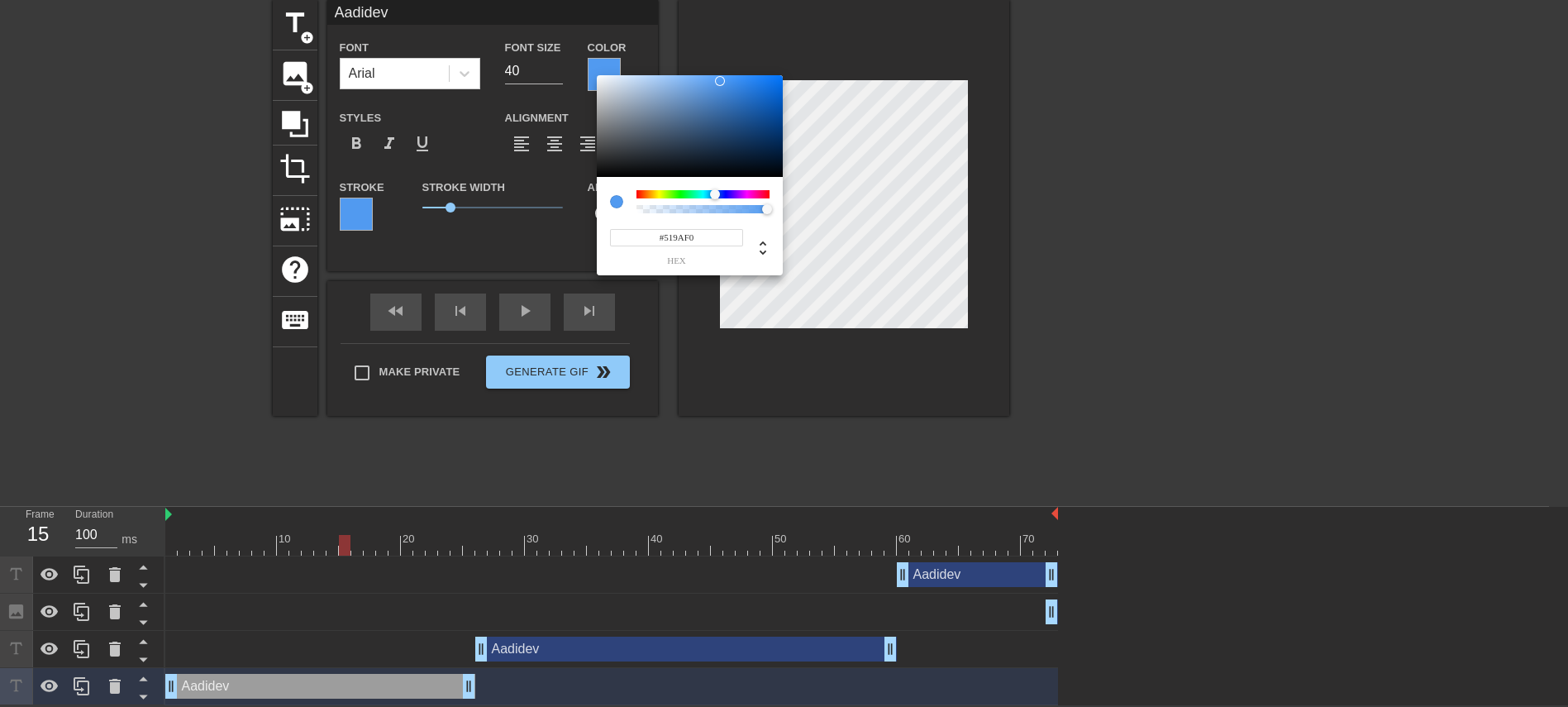
scroll to position [48, 0]
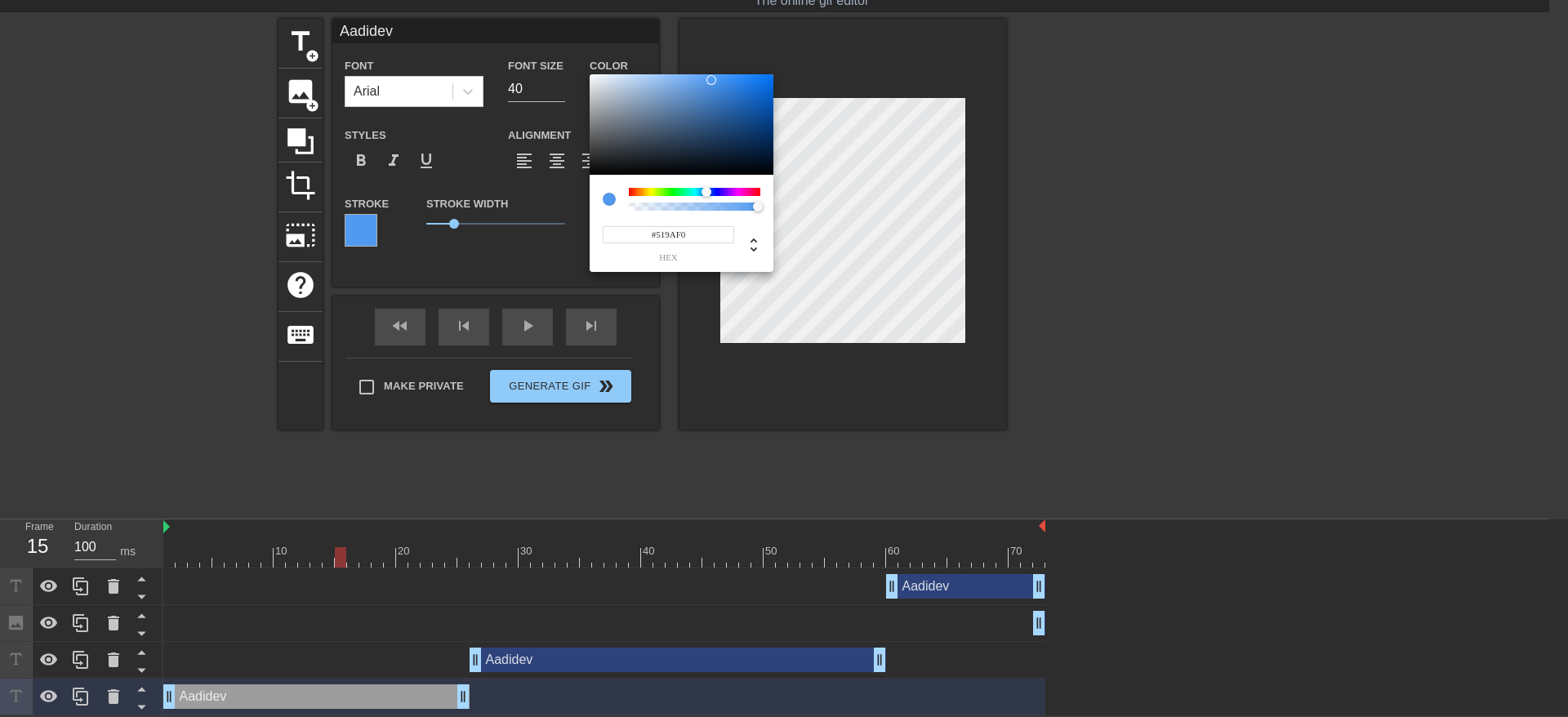
click at [680, 237] on input "#519AF0" at bounding box center [668, 234] width 131 height 17
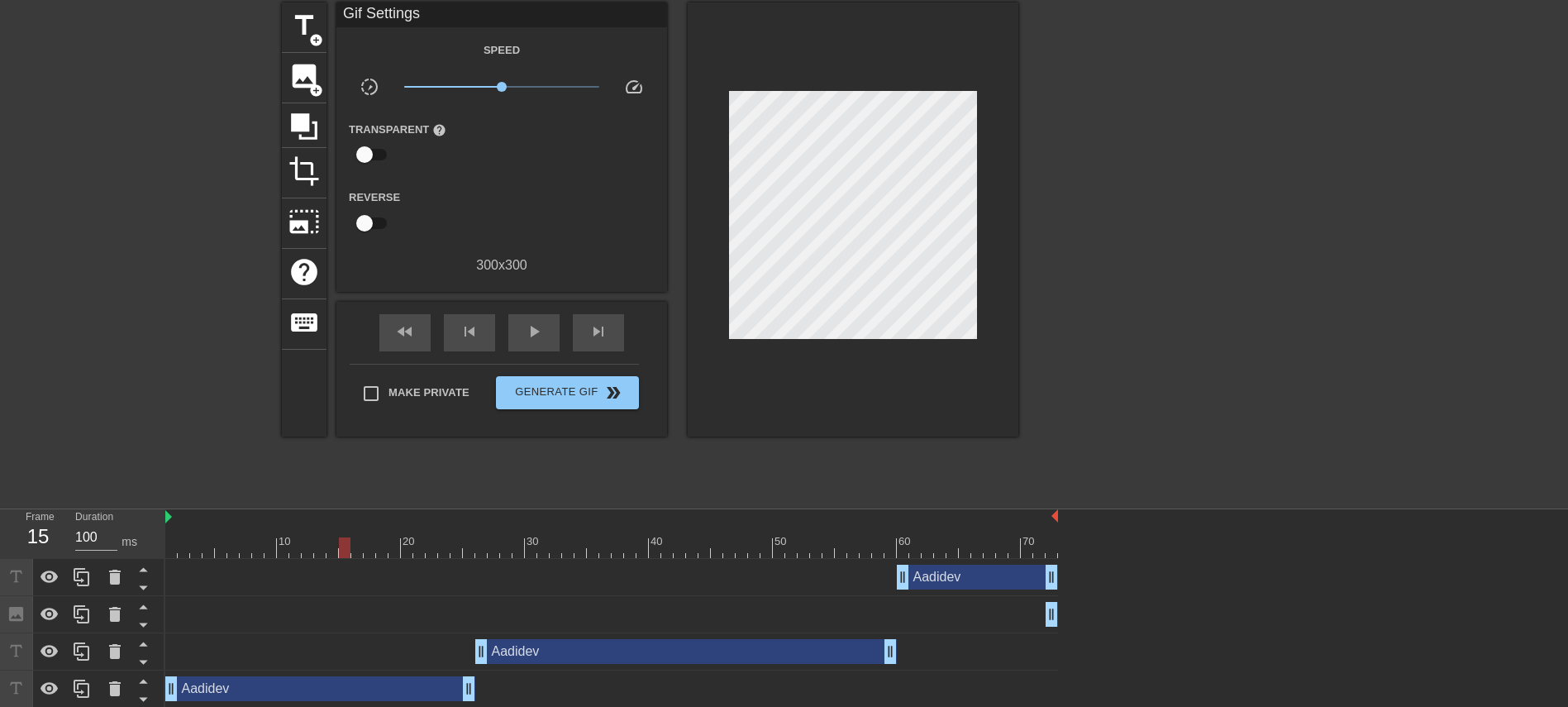
scroll to position [67, 0]
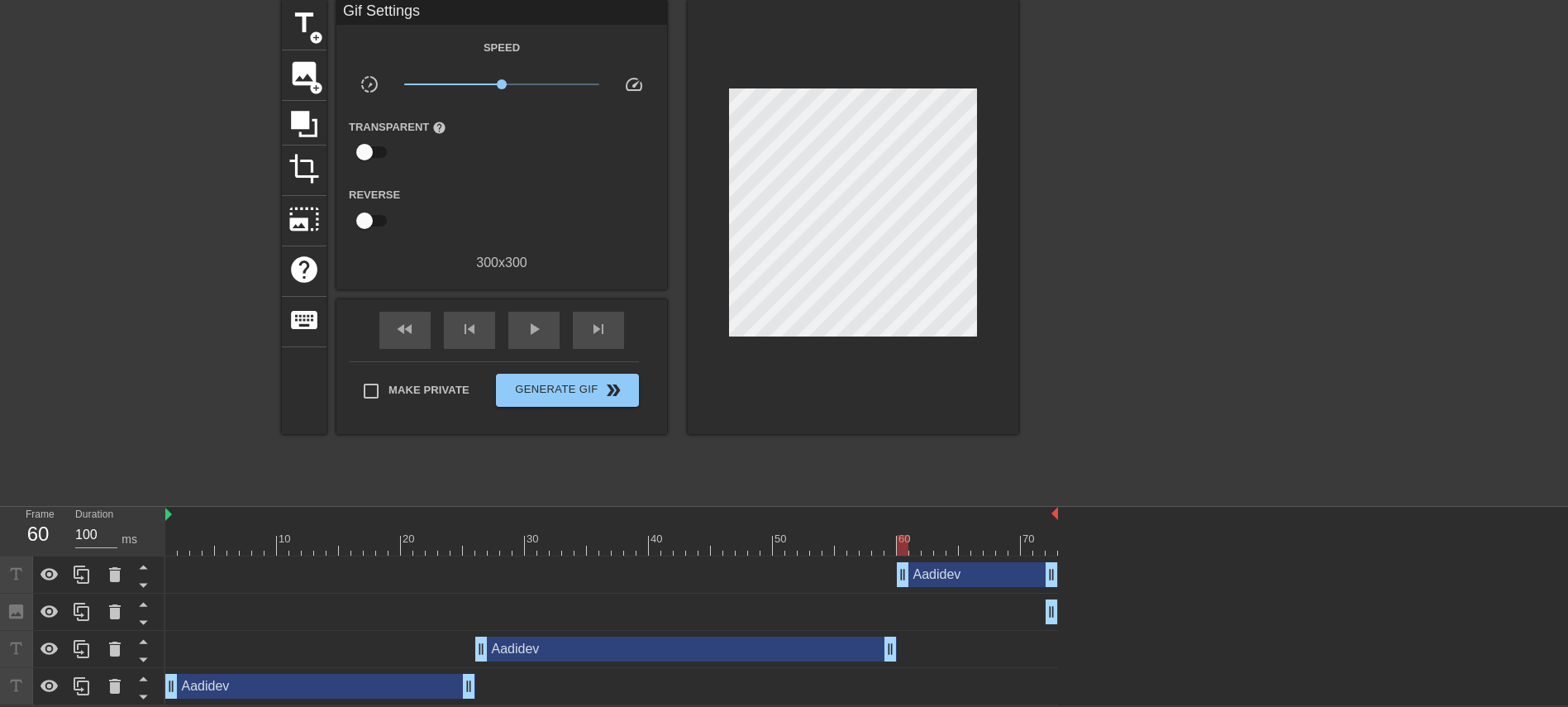
click at [938, 470] on div "Aadidev drag_handle drag_handle" at bounding box center [977, 574] width 161 height 25
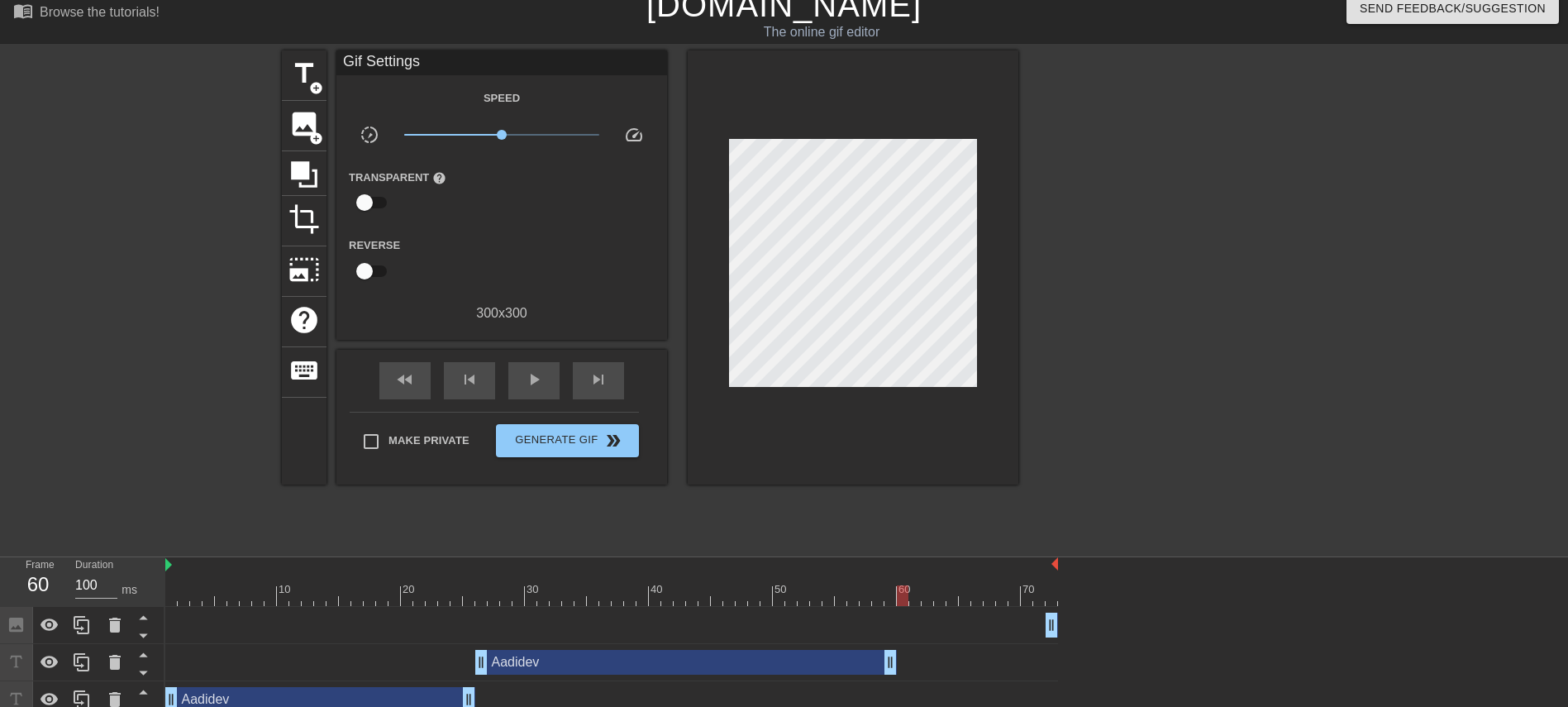
scroll to position [30, 0]
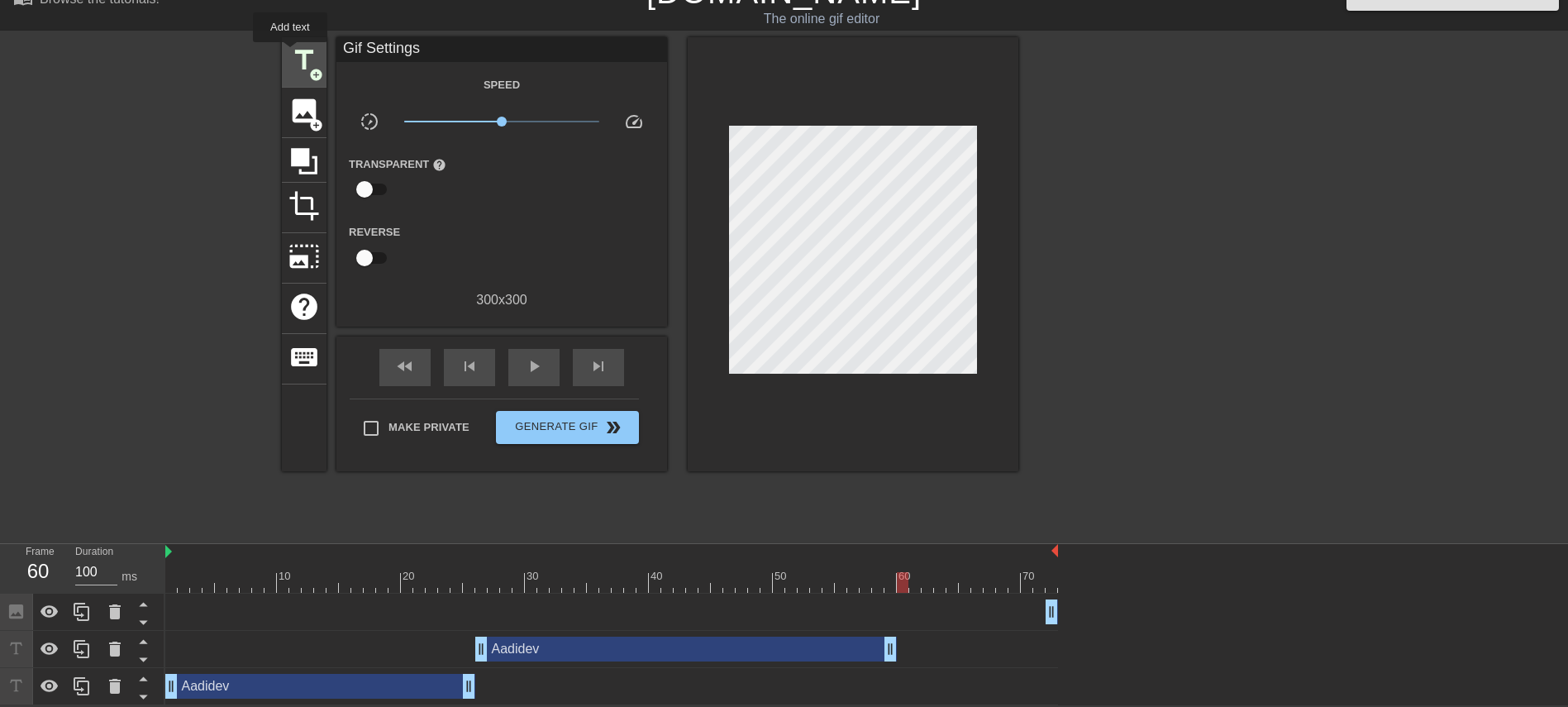
click at [290, 53] on span "title" at bounding box center [304, 60] width 31 height 31
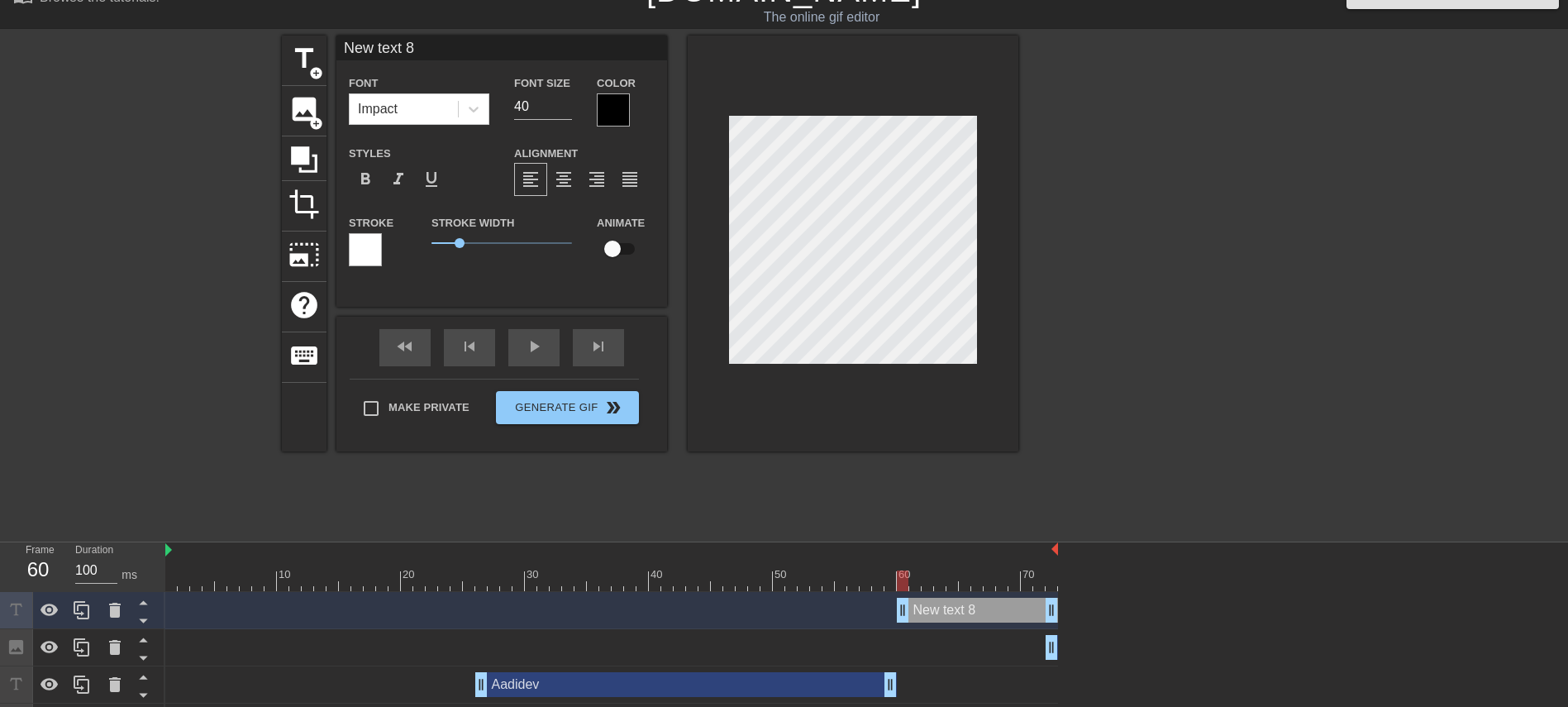
scroll to position [3, 3]
click at [390, 44] on input "New text 8" at bounding box center [501, 47] width 330 height 25
click at [389, 44] on input "New text 8" at bounding box center [501, 47] width 330 height 25
type input "Aadidev"
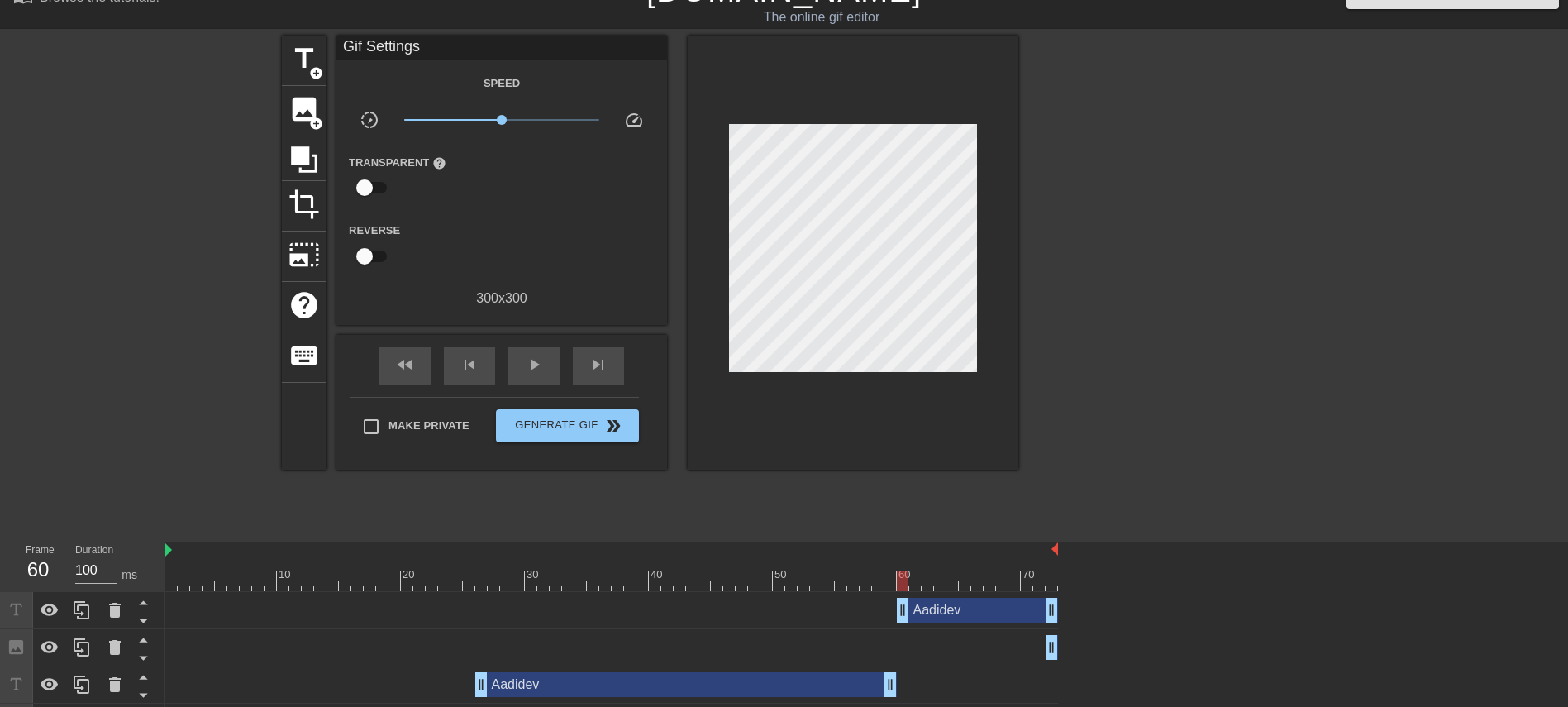
click at [1045, 199] on div "title add_circle image add_circle crop photo_size_select_large help keyboard Gi…" at bounding box center [784, 284] width 1568 height 496
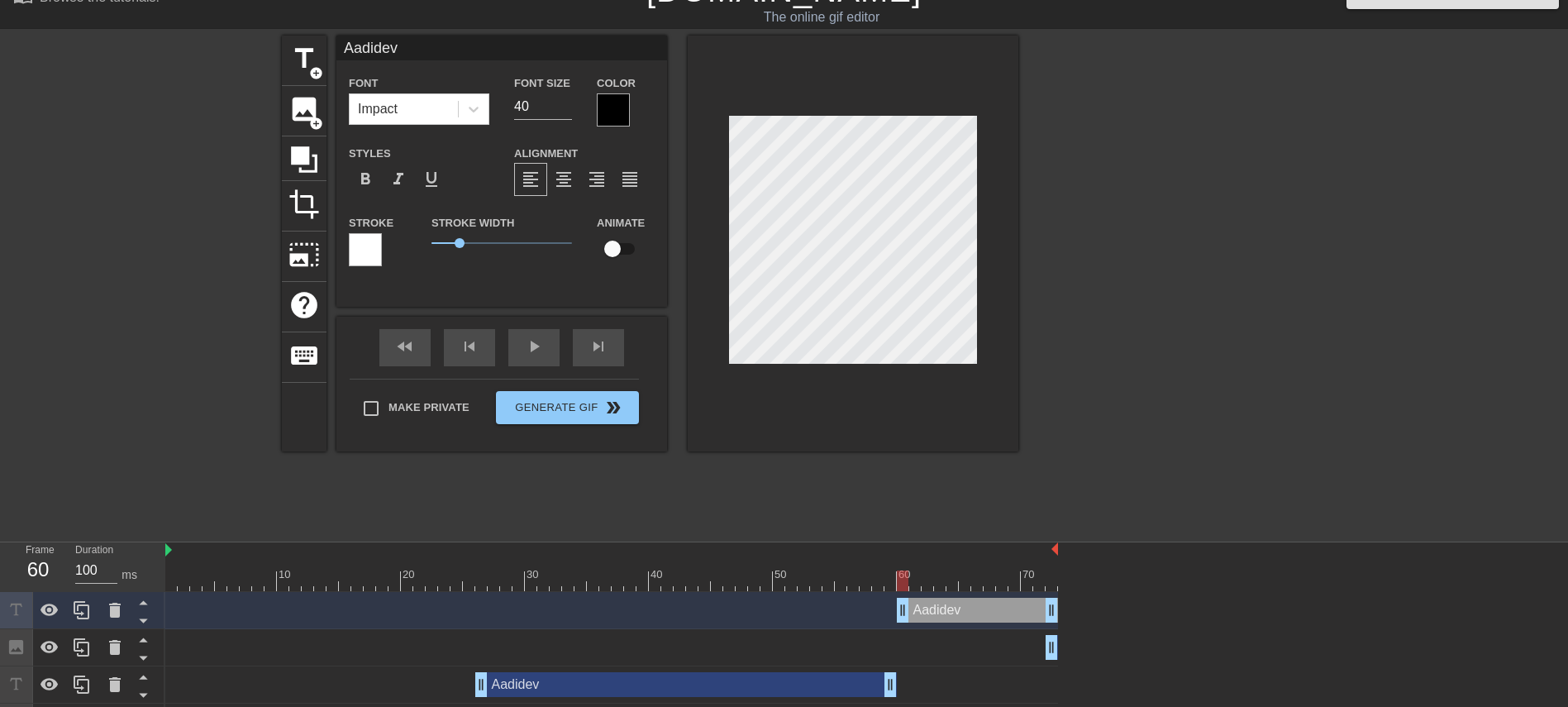
click at [428, 91] on div "Font Impact" at bounding box center [419, 98] width 141 height 52
click at [444, 119] on div "Impact" at bounding box center [404, 108] width 108 height 30
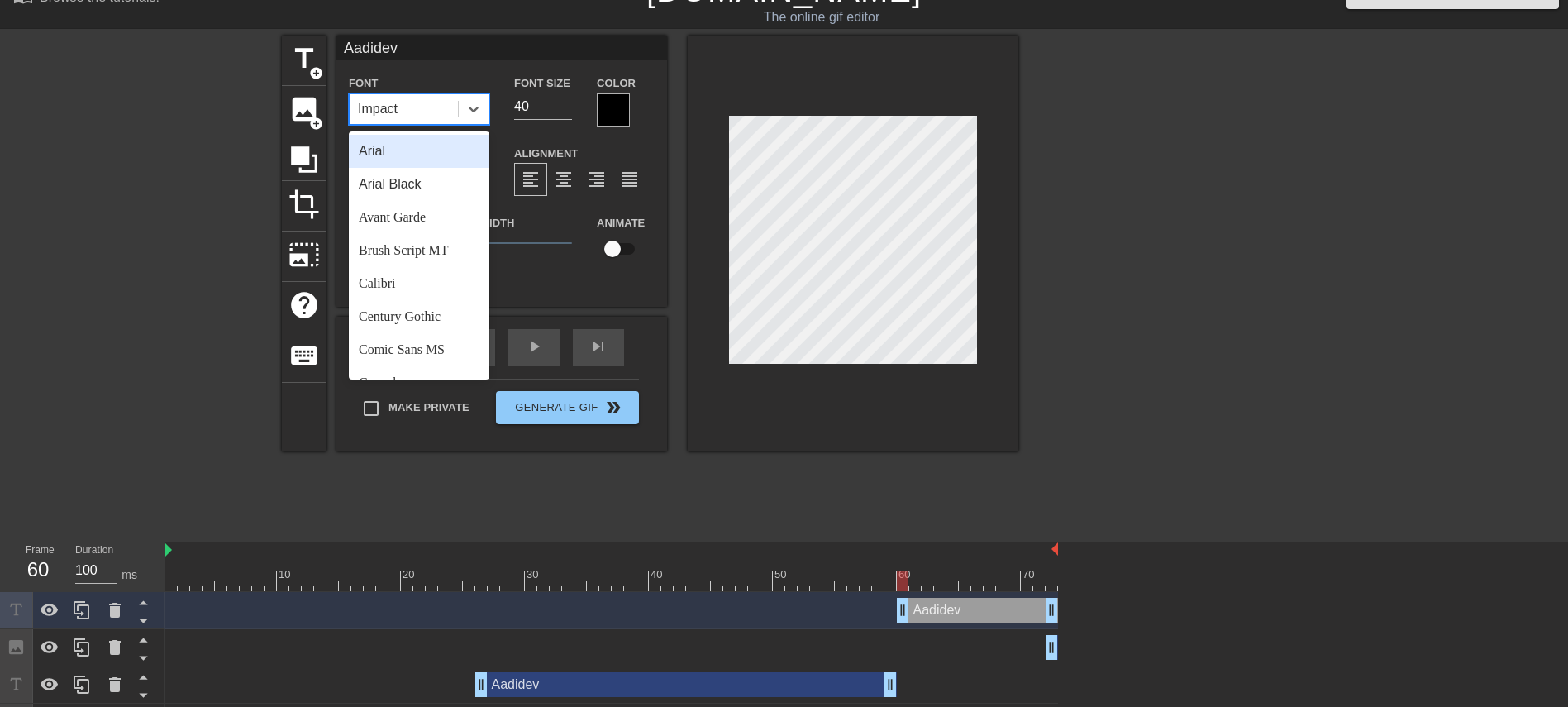
click at [424, 157] on div "Arial" at bounding box center [419, 151] width 141 height 33
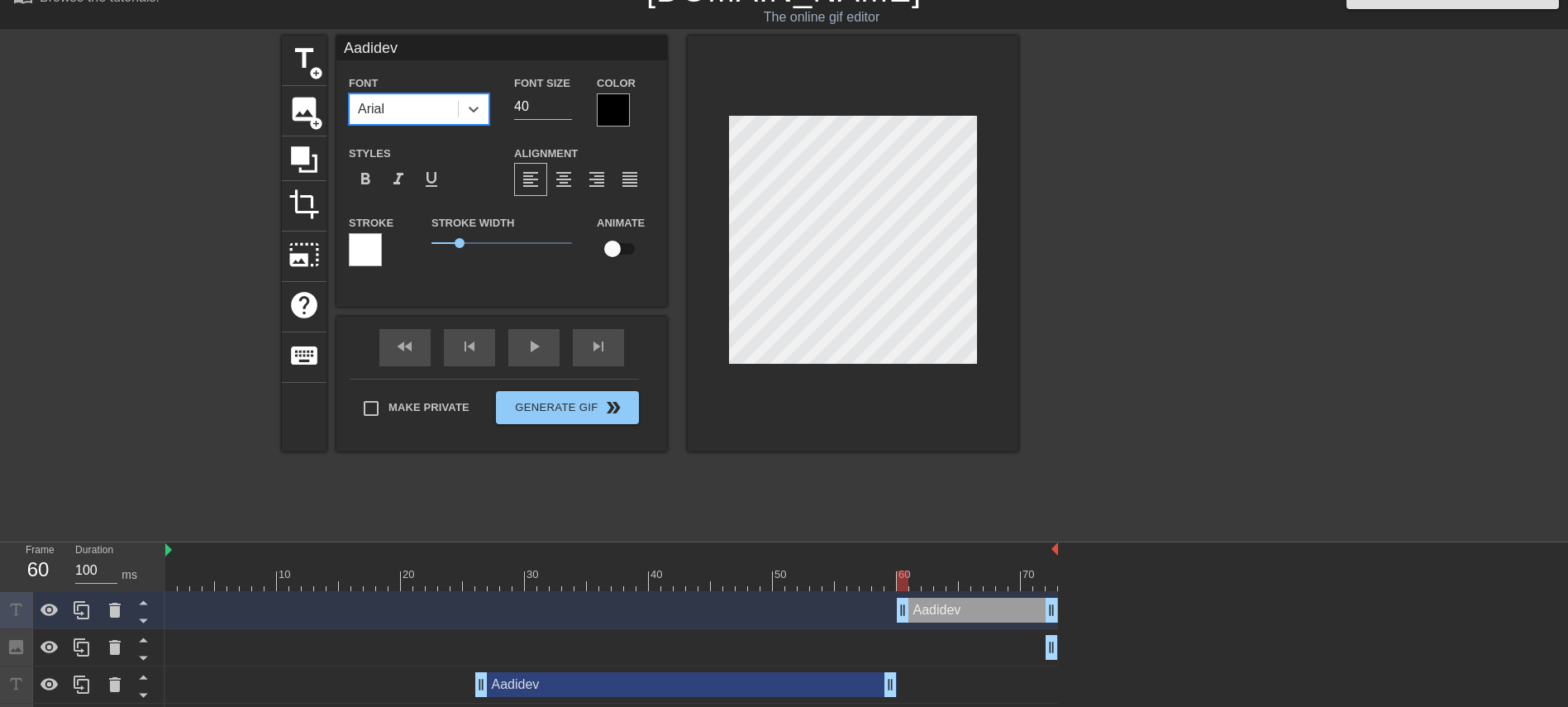
click at [608, 108] on div at bounding box center [613, 109] width 33 height 33
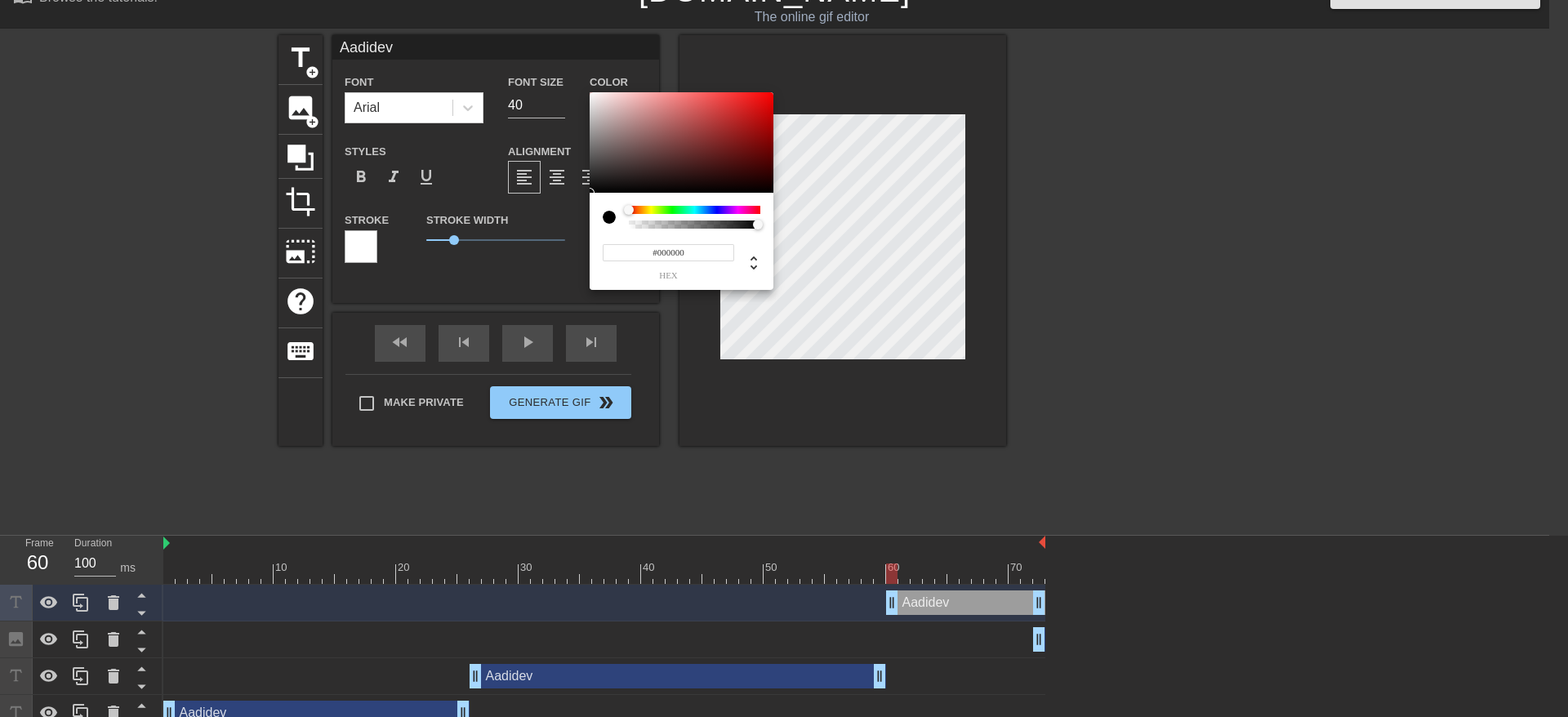
click at [673, 260] on input "#000000" at bounding box center [668, 253] width 131 height 17
paste input "519AF0"
type input "#000519AF0000"
click at [662, 260] on input "#000519AF0000" at bounding box center [668, 253] width 131 height 17
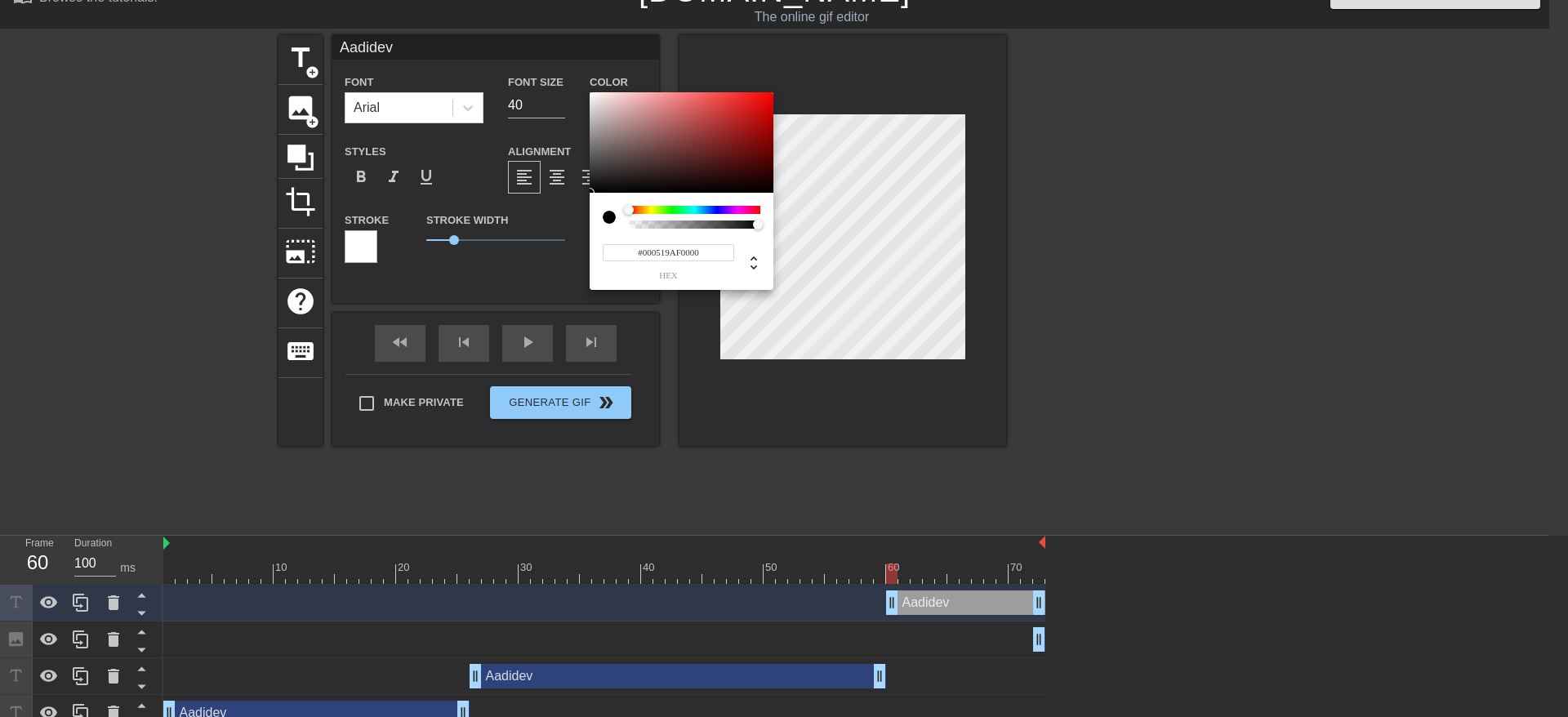
click at [662, 259] on input "#000519AF0000" at bounding box center [668, 253] width 131 height 17
paste input "519AF0"
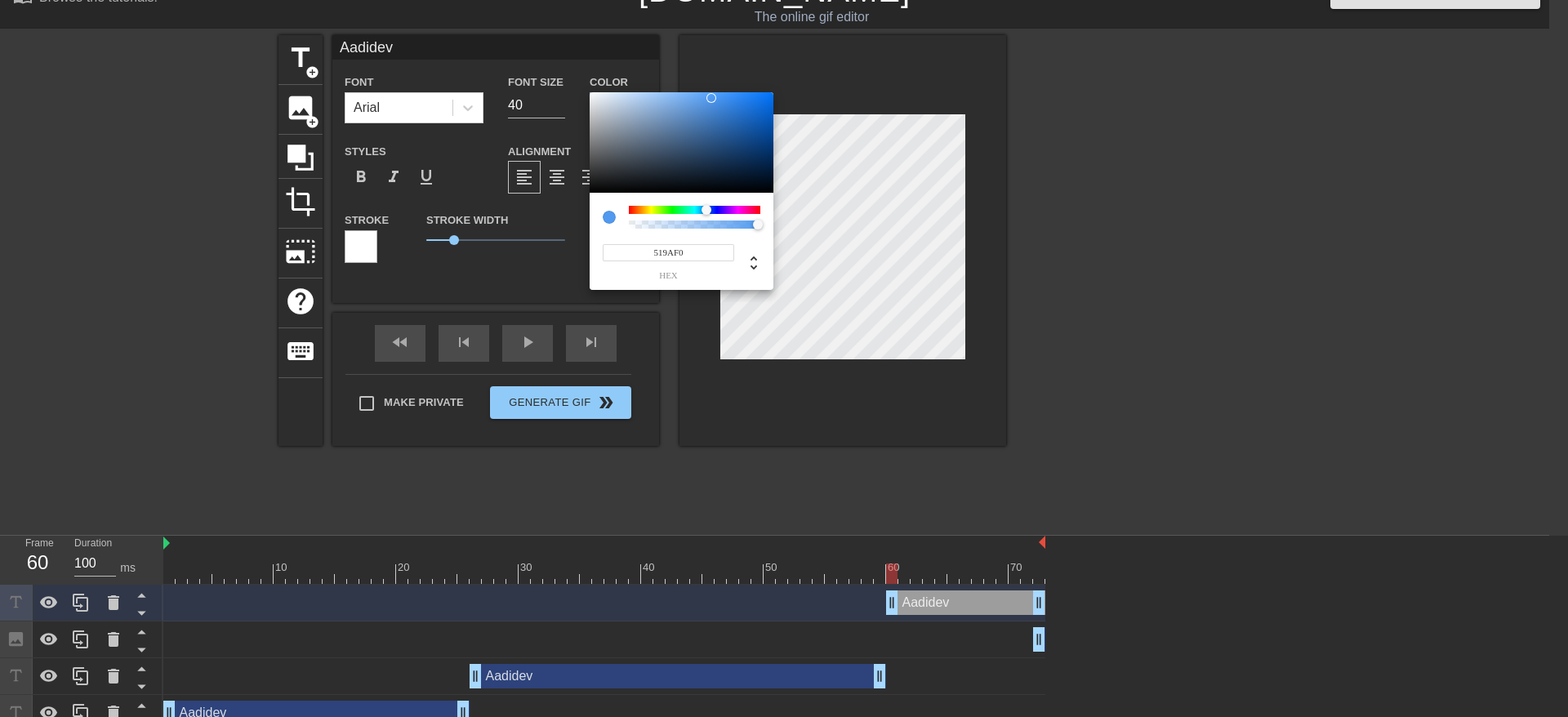
type input "519AF0"
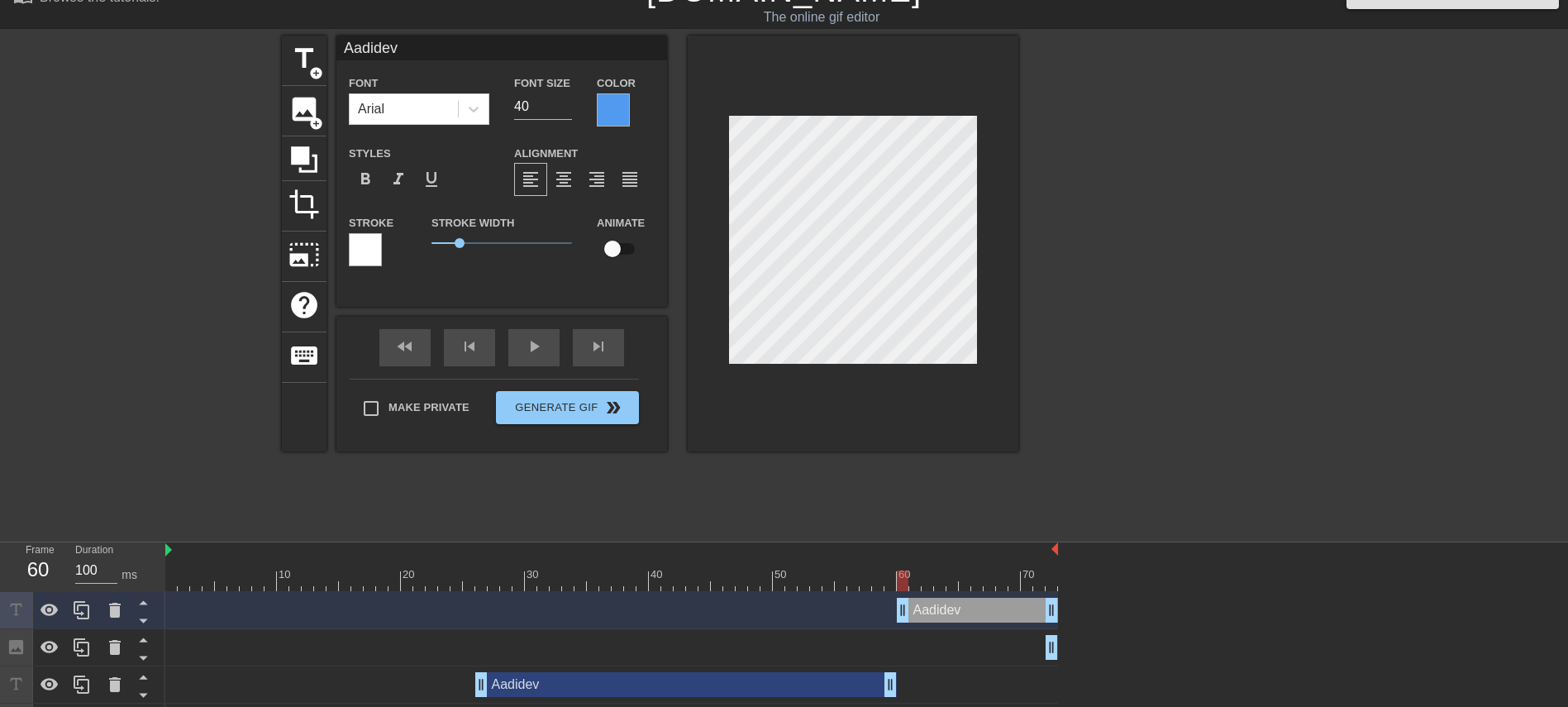
click at [370, 253] on div at bounding box center [365, 249] width 33 height 33
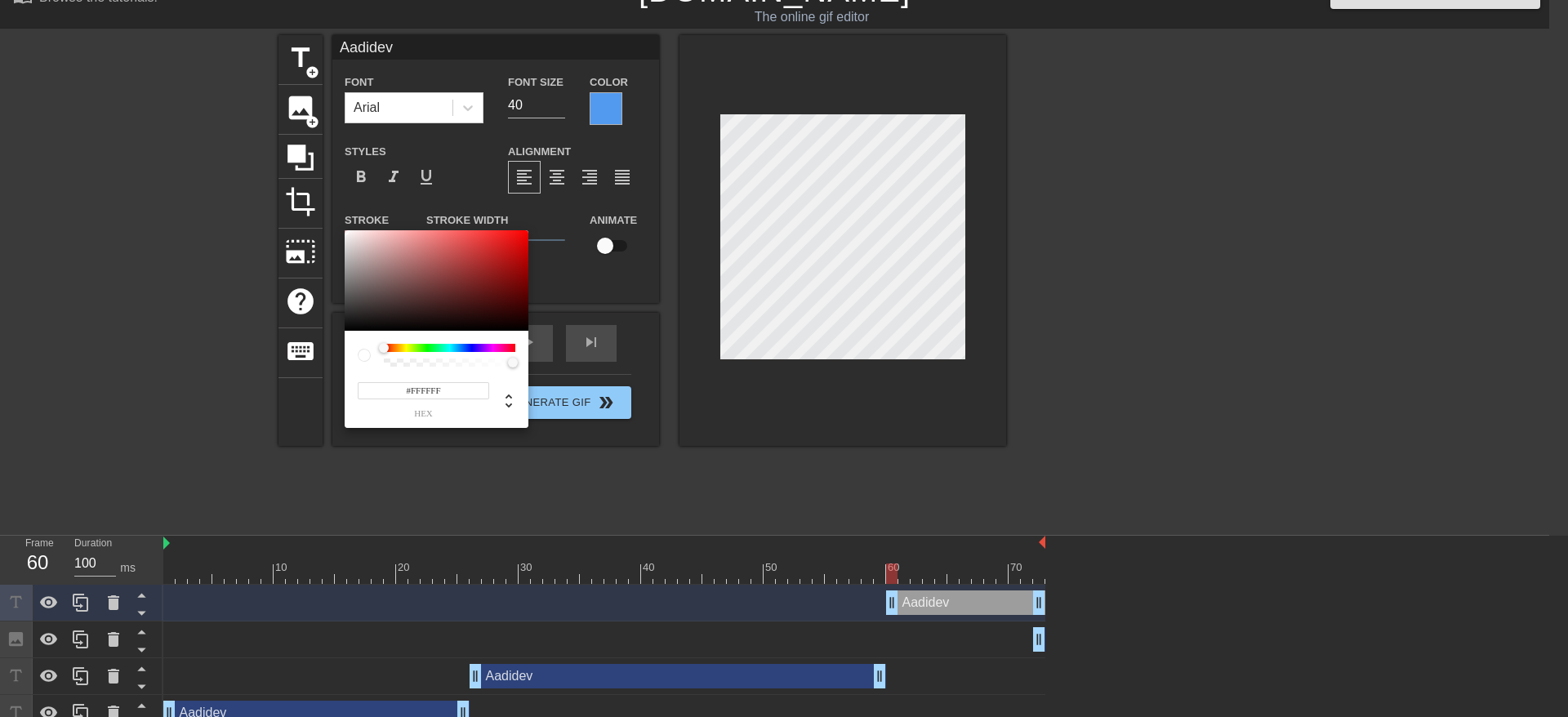
click at [424, 394] on input "#FFFFFF" at bounding box center [423, 391] width 131 height 17
paste input "519AF0"
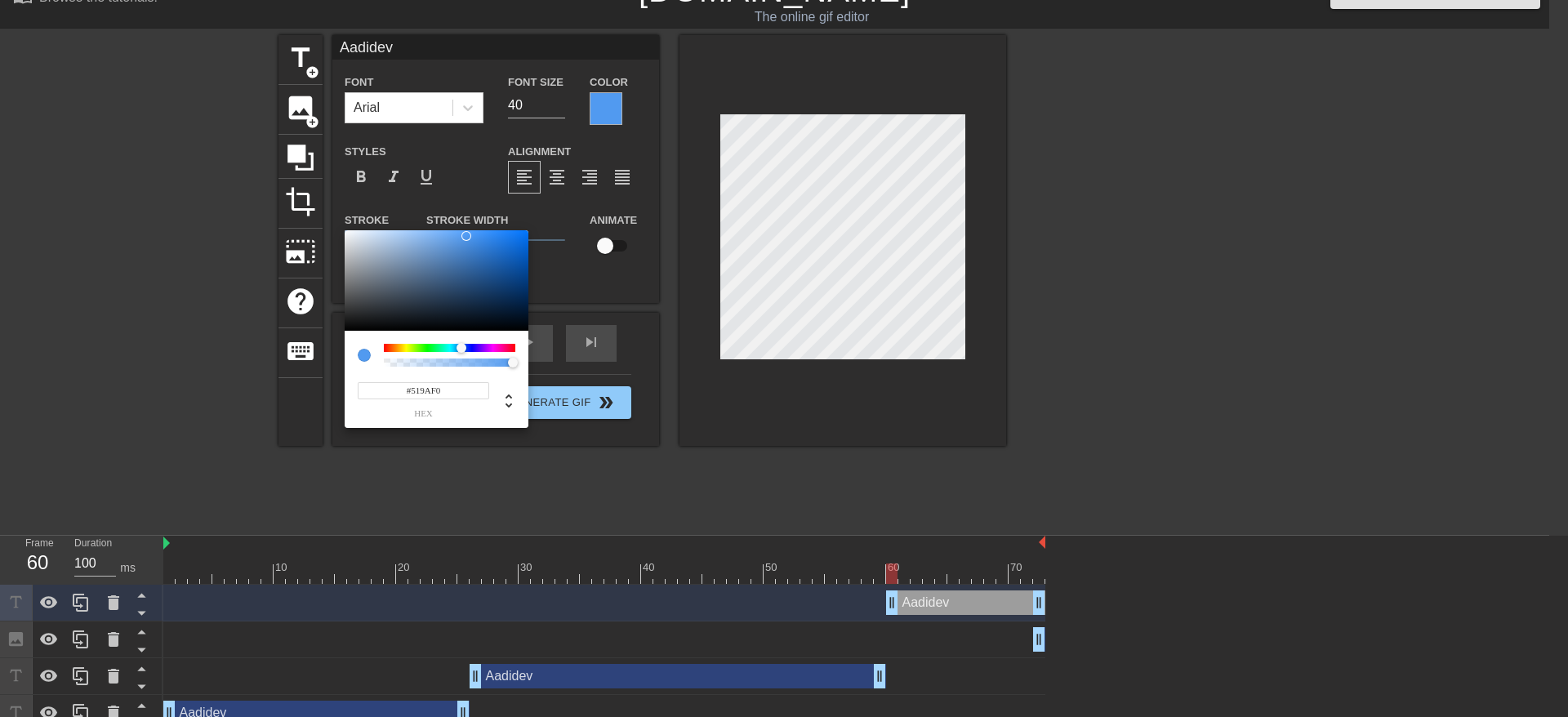
type input "#519AF0"
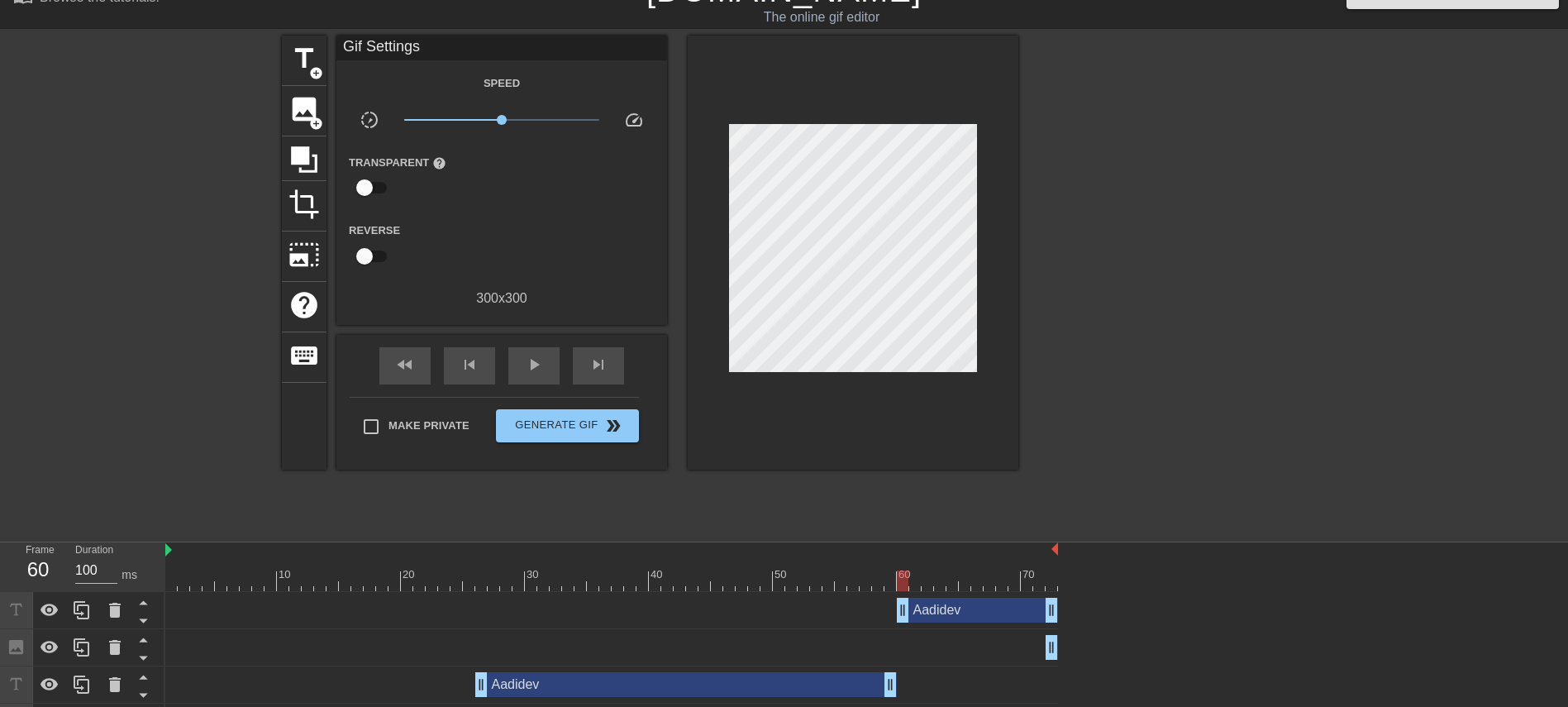
scroll to position [67, 0]
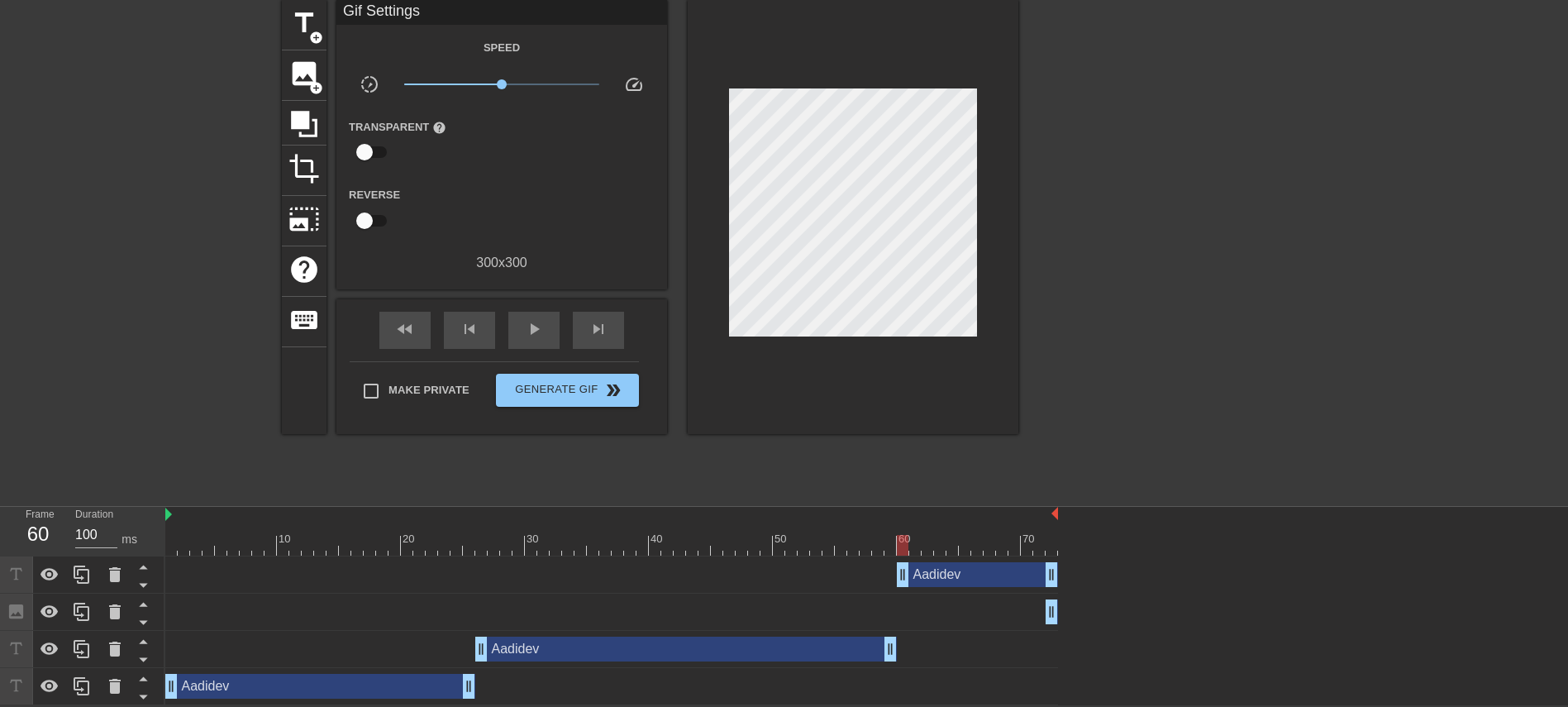
drag, startPoint x: 905, startPoint y: 535, endPoint x: 900, endPoint y: 544, distance: 10.3
click at [900, 470] on div at bounding box center [903, 545] width 12 height 20
drag, startPoint x: 908, startPoint y: 571, endPoint x: 918, endPoint y: 572, distance: 10.0
drag, startPoint x: 909, startPoint y: 531, endPoint x: 893, endPoint y: 530, distance: 16.0
click at [893, 470] on div "10 20 30 40 50 60 70" at bounding box center [611, 536] width 892 height 26
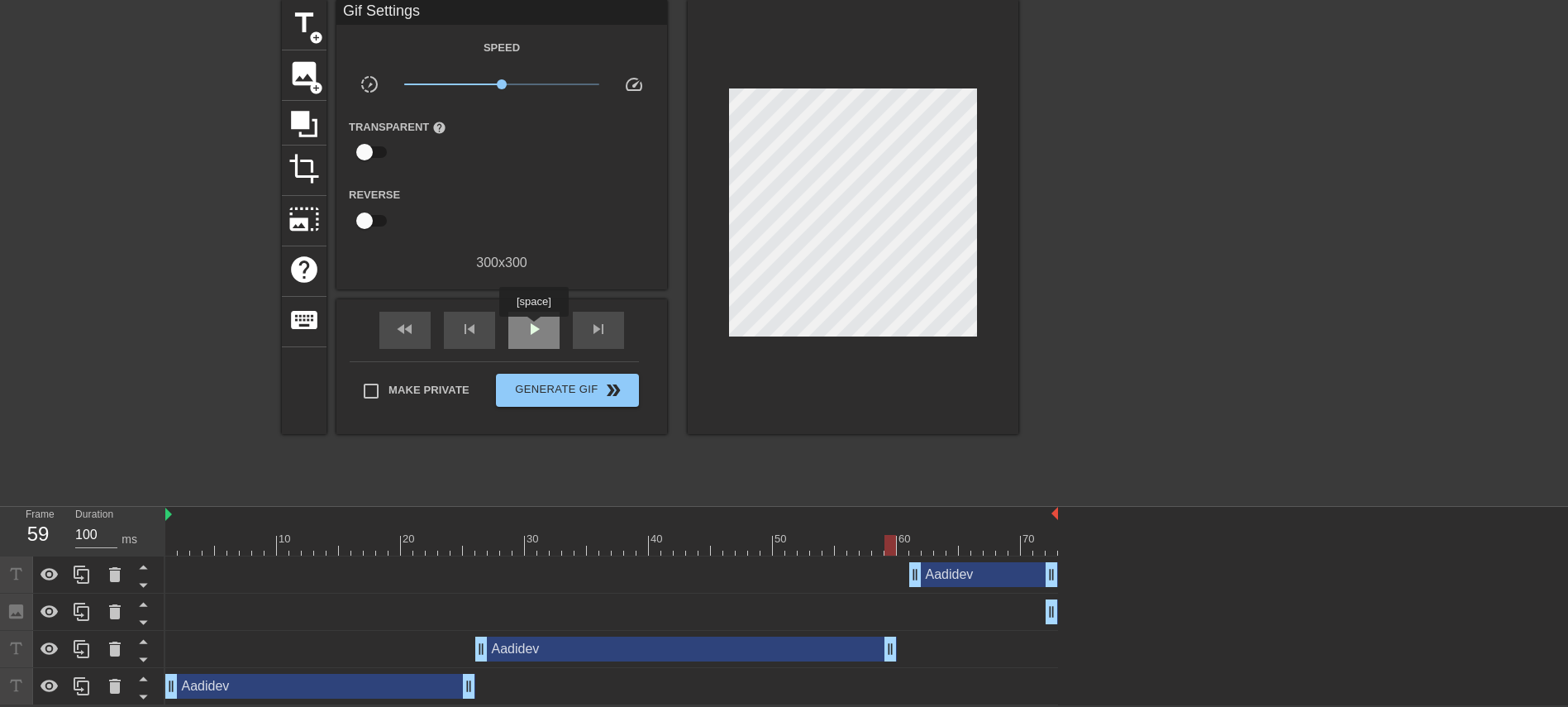
click at [533, 329] on span "play_arrow" at bounding box center [533, 329] width 19 height 19
click at [533, 329] on span "pause" at bounding box center [533, 329] width 19 height 19
drag, startPoint x: 1006, startPoint y: 551, endPoint x: 875, endPoint y: 544, distance: 131.2
click at [875, 470] on div at bounding box center [611, 545] width 892 height 20
drag, startPoint x: 924, startPoint y: 539, endPoint x: 869, endPoint y: 536, distance: 55.1
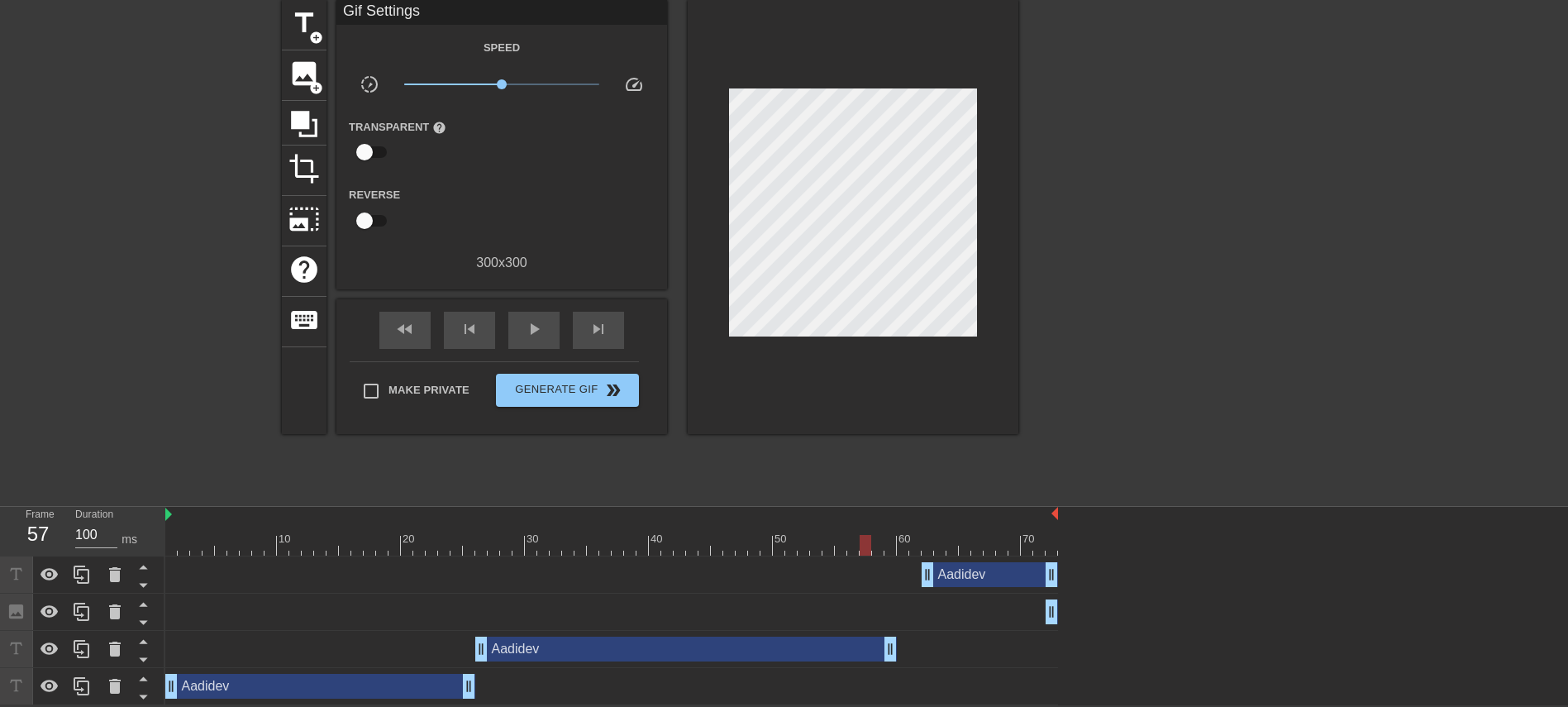
click at [869, 470] on div at bounding box center [611, 545] width 892 height 20
click at [511, 312] on div "play_arrow" at bounding box center [533, 330] width 52 height 37
drag, startPoint x: 888, startPoint y: 649, endPoint x: 914, endPoint y: 645, distance: 26.3
click at [116, 470] on icon at bounding box center [114, 611] width 19 height 19
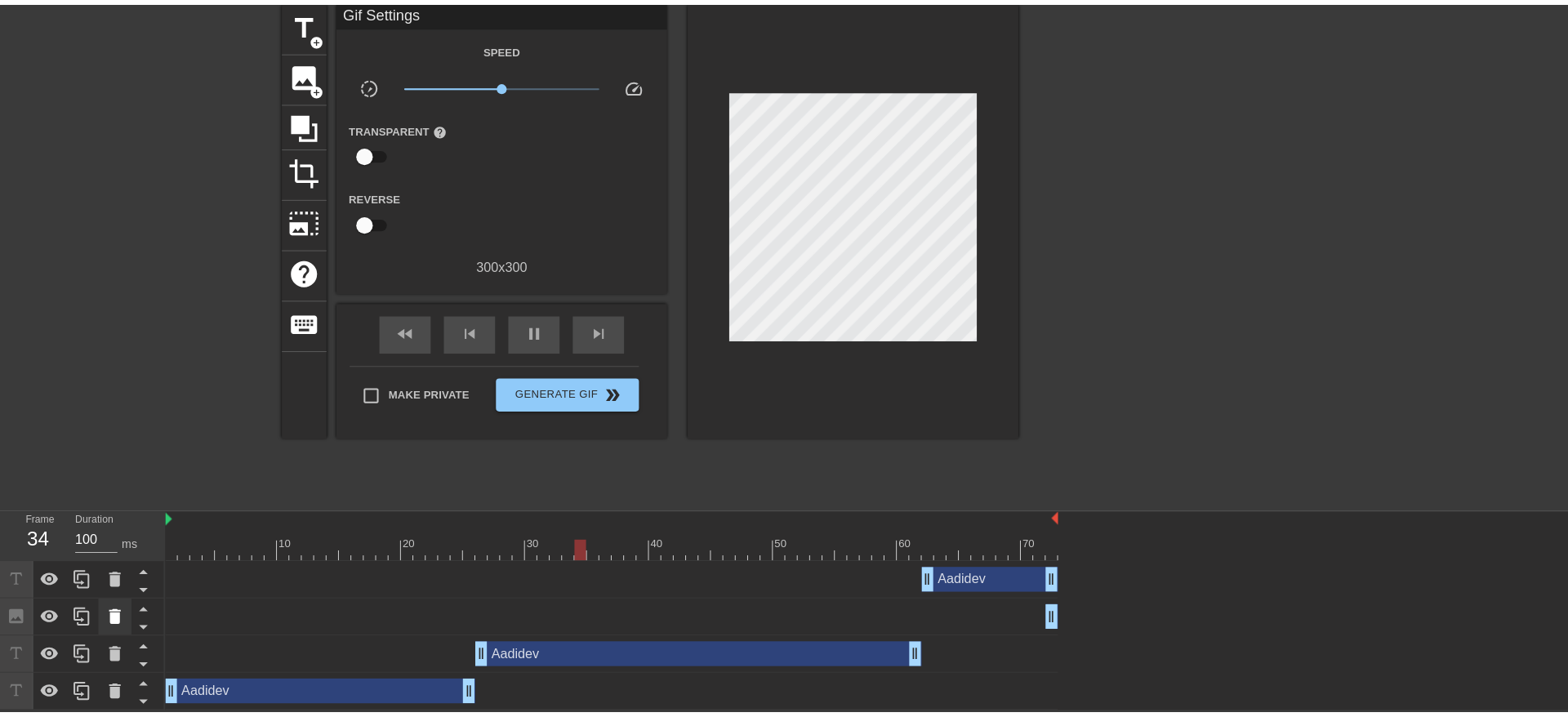
scroll to position [48, 0]
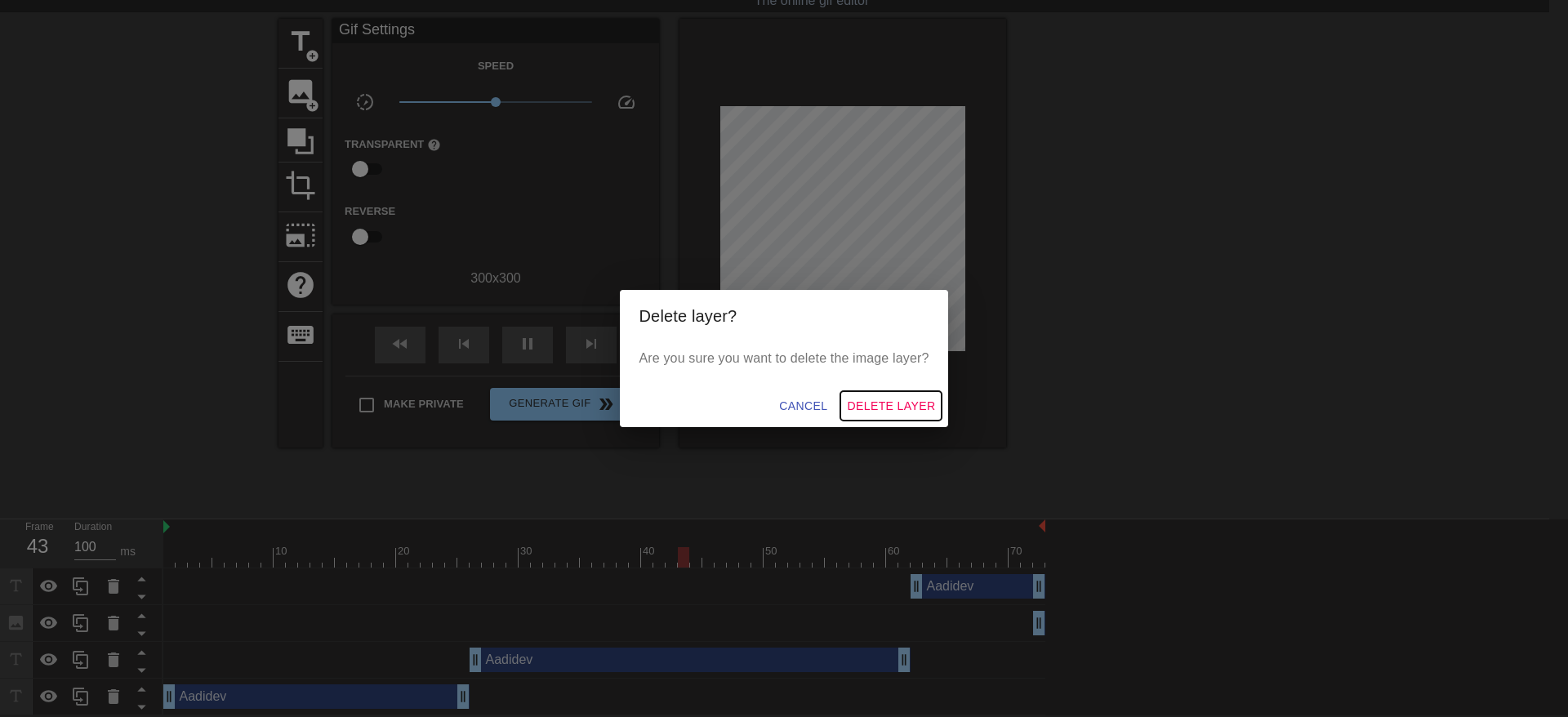
click at [920, 413] on span "Delete Layer" at bounding box center [890, 406] width 88 height 20
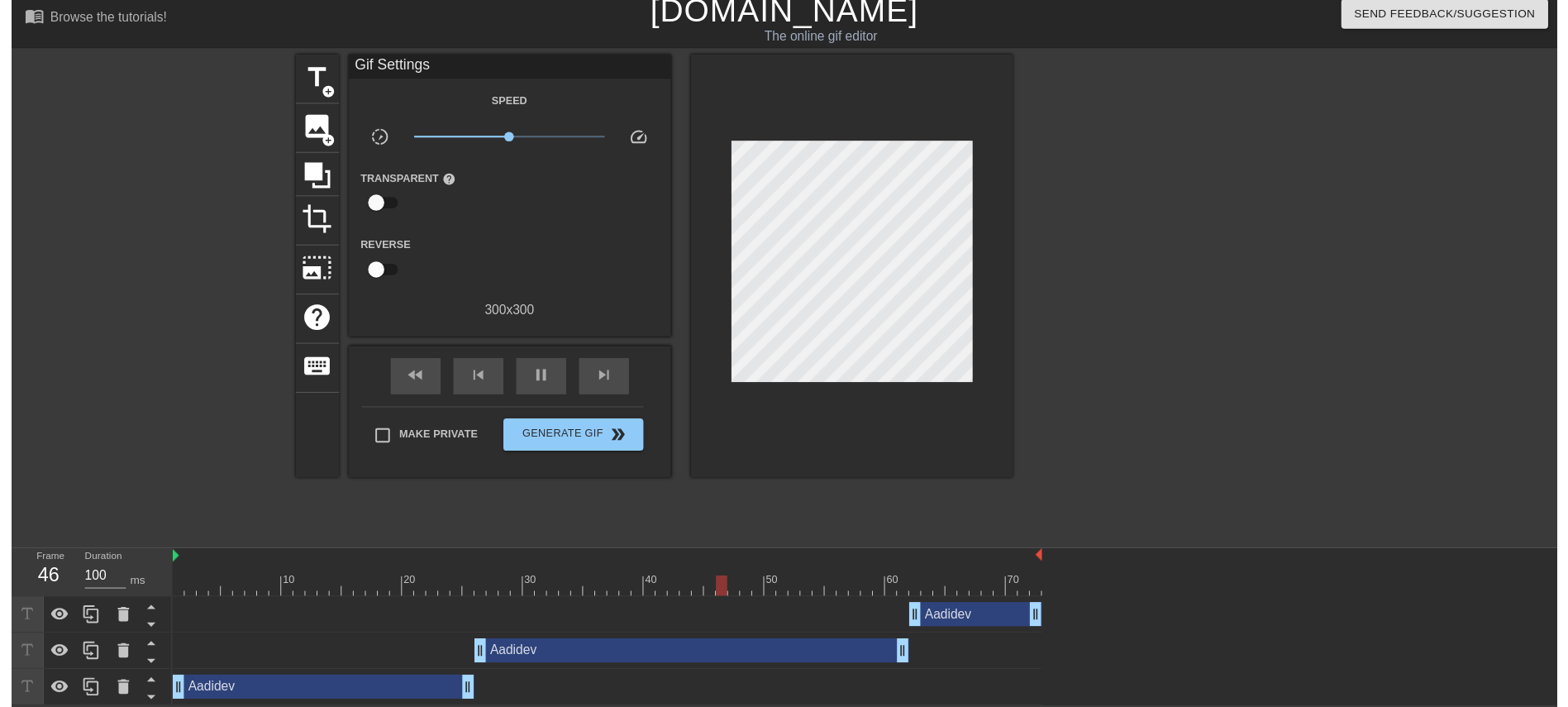
scroll to position [30, 0]
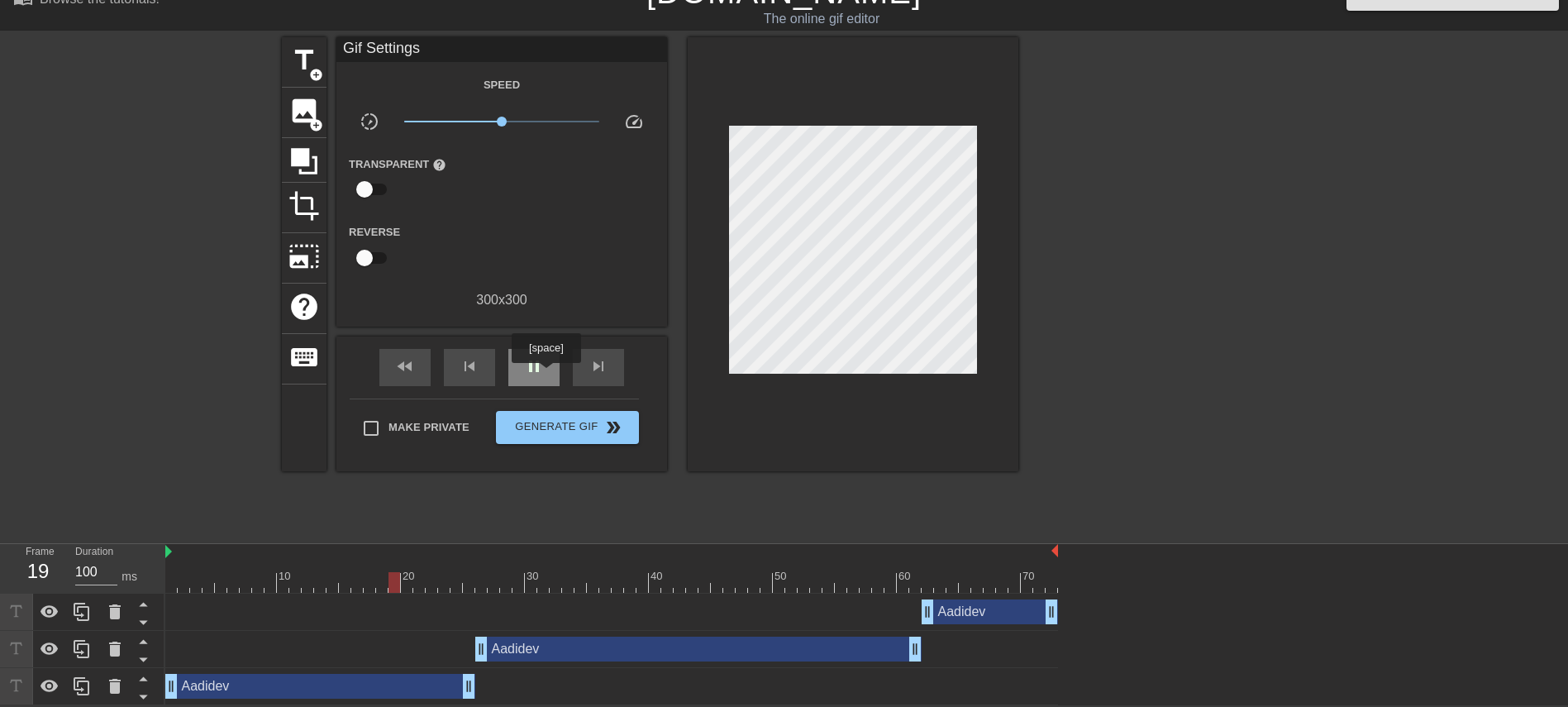
click at [540, 373] on div "pause" at bounding box center [533, 367] width 52 height 37
click at [682, 470] on div "Aadidev drag_handle drag_handle" at bounding box center [698, 649] width 446 height 25
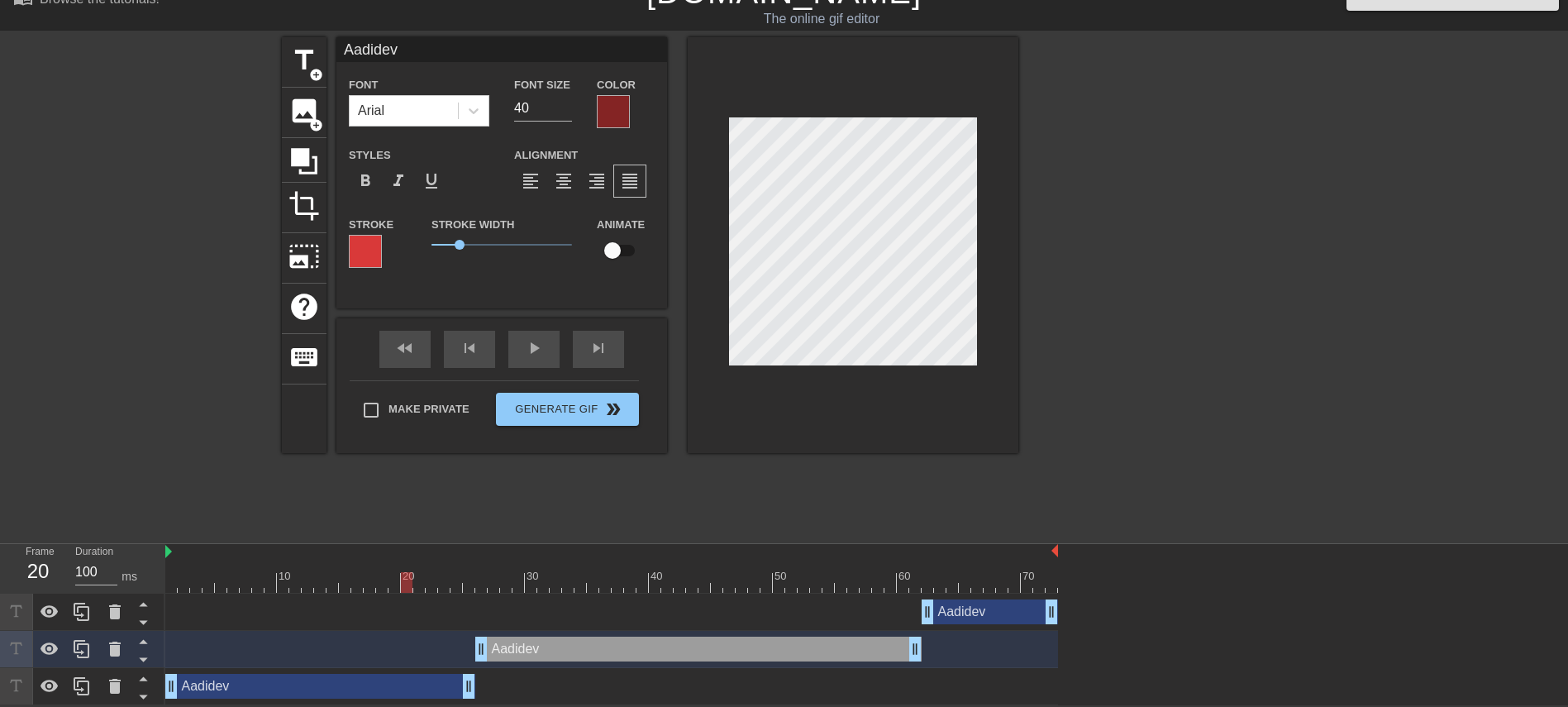
scroll to position [0, 0]
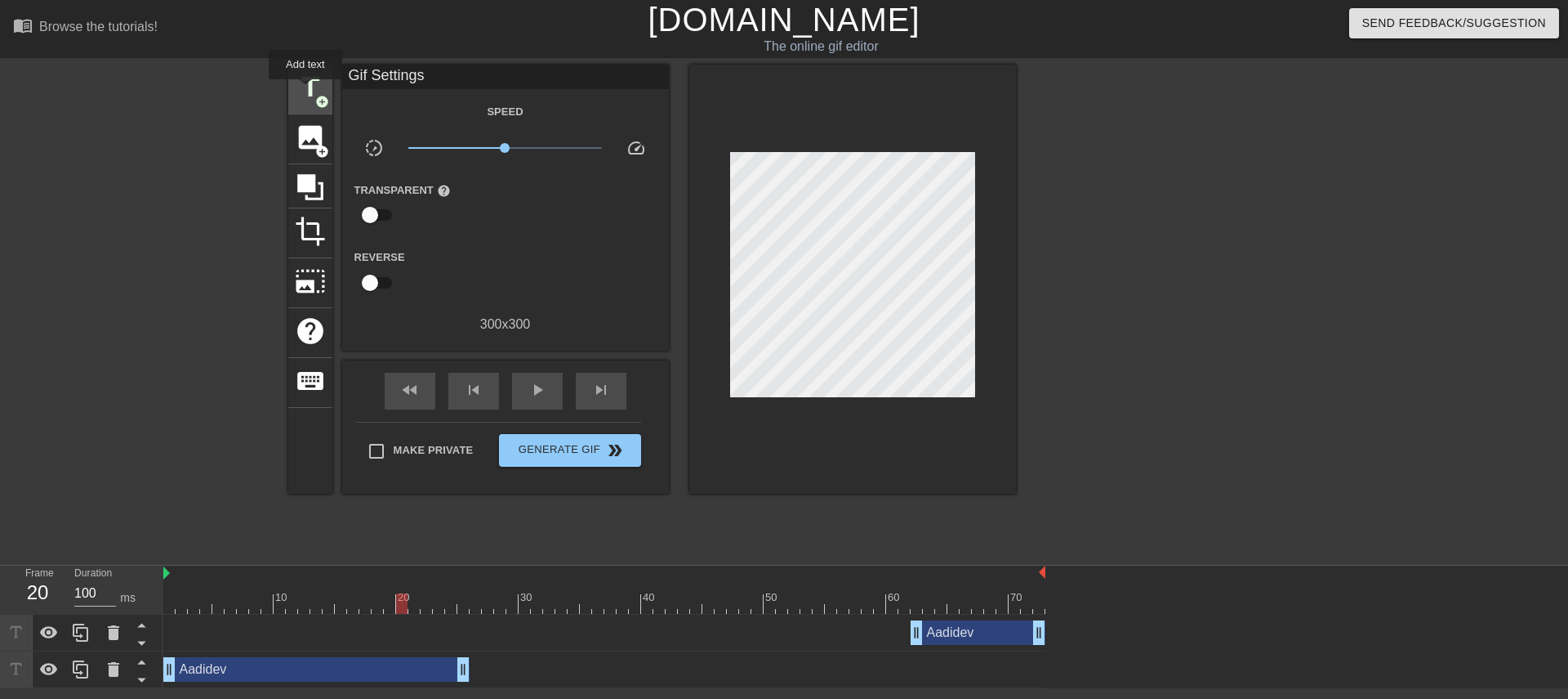
click at [305, 90] on span "title" at bounding box center [310, 87] width 31 height 31
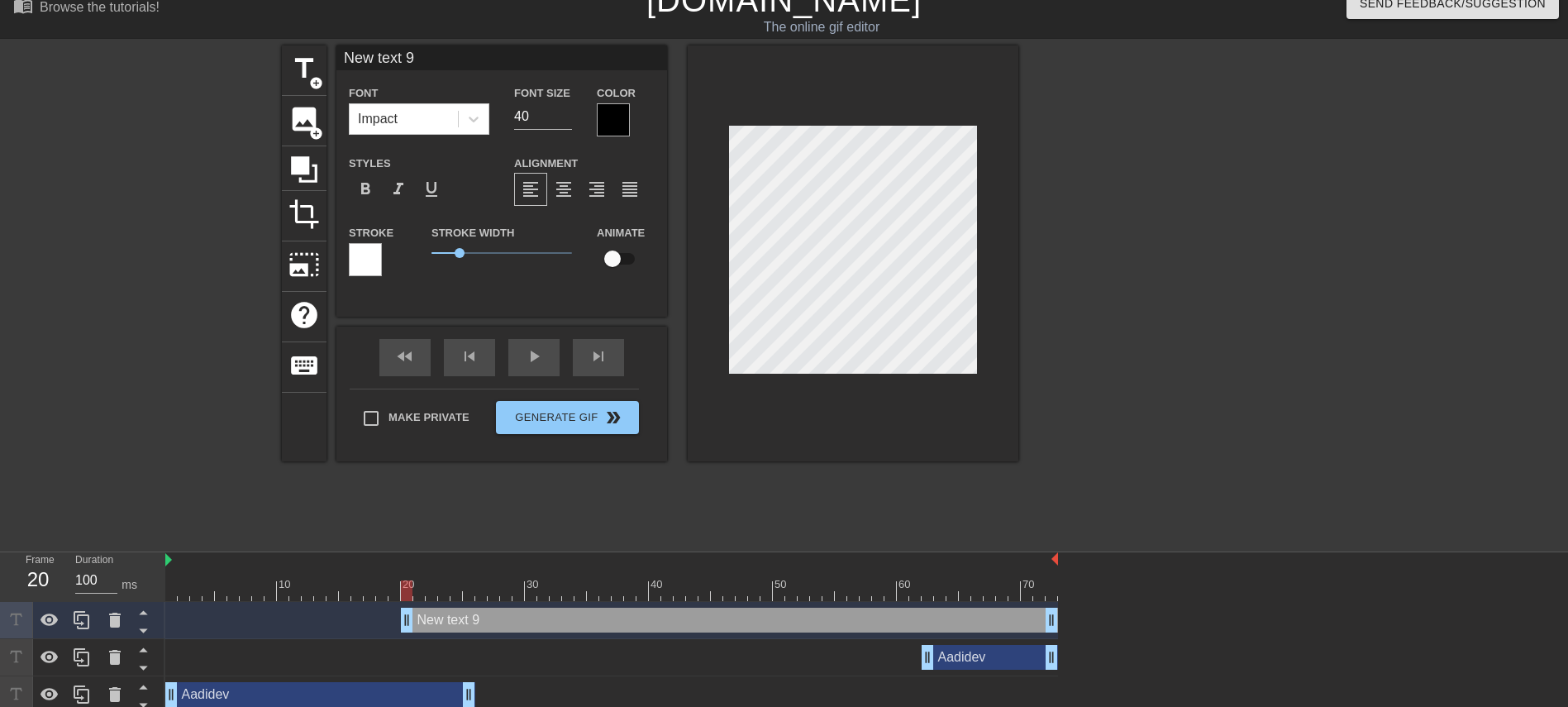
scroll to position [30, 0]
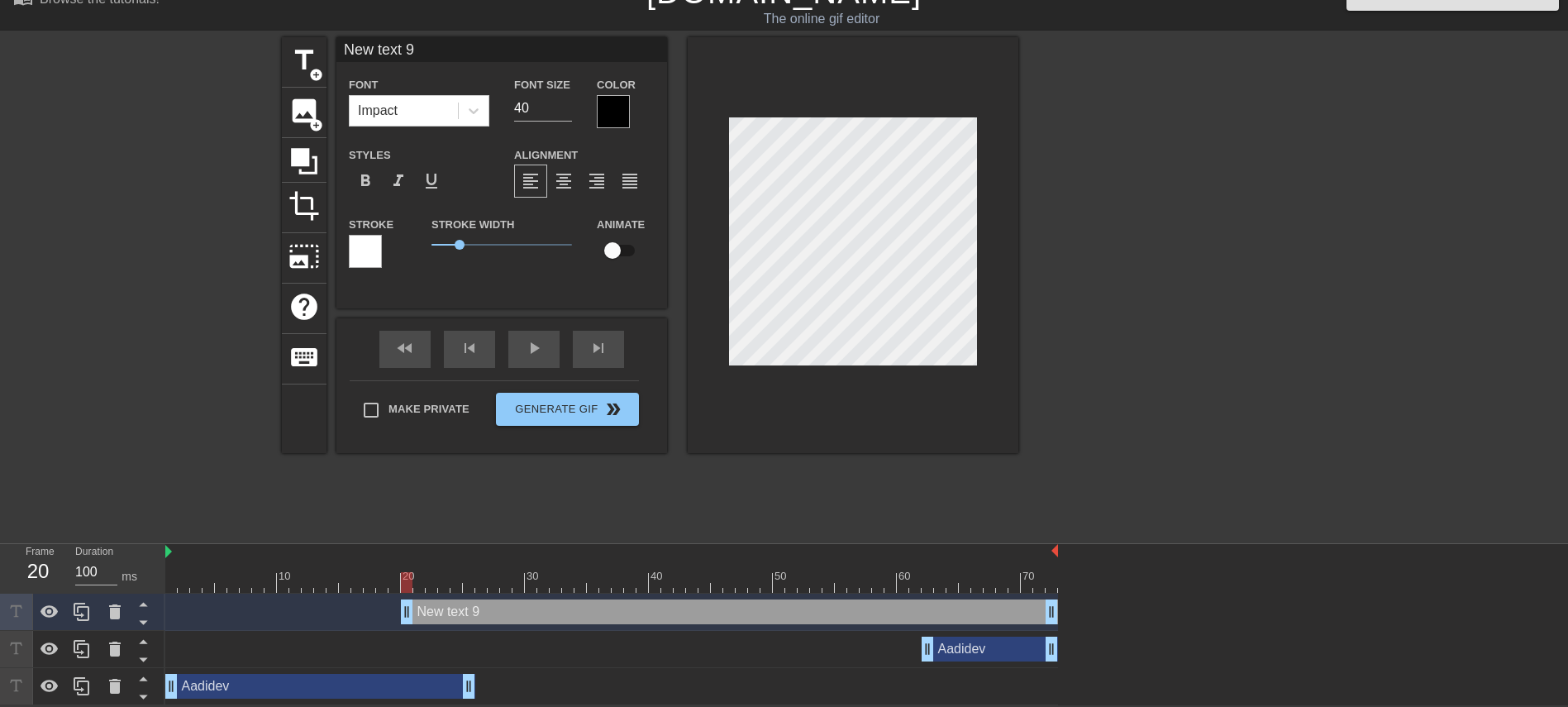
drag, startPoint x: 873, startPoint y: 610, endPoint x: 867, endPoint y: 668, distance: 58.3
click at [867, 470] on div "New text 9 drag_handle drag_handle Aadidev drag_handle drag_handle Aadidev drag…" at bounding box center [866, 649] width 1403 height 112
drag, startPoint x: 1051, startPoint y: 609, endPoint x: 914, endPoint y: 613, distance: 137.1
drag, startPoint x: 400, startPoint y: 598, endPoint x: 479, endPoint y: 627, distance: 84.2
click at [479, 470] on div "New text 9 drag_handle drag_handle" at bounding box center [611, 612] width 892 height 37
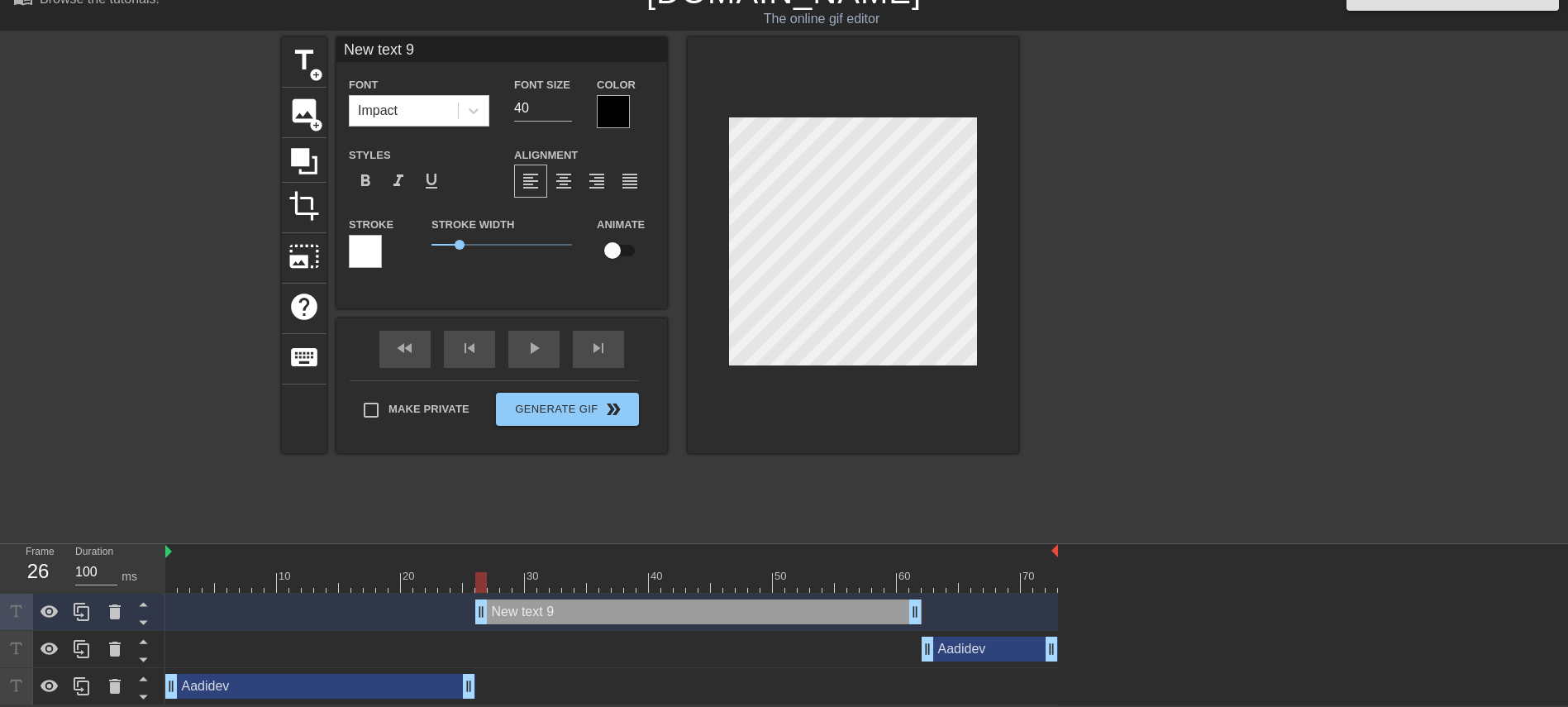
click at [369, 46] on input "New text 9" at bounding box center [501, 49] width 330 height 25
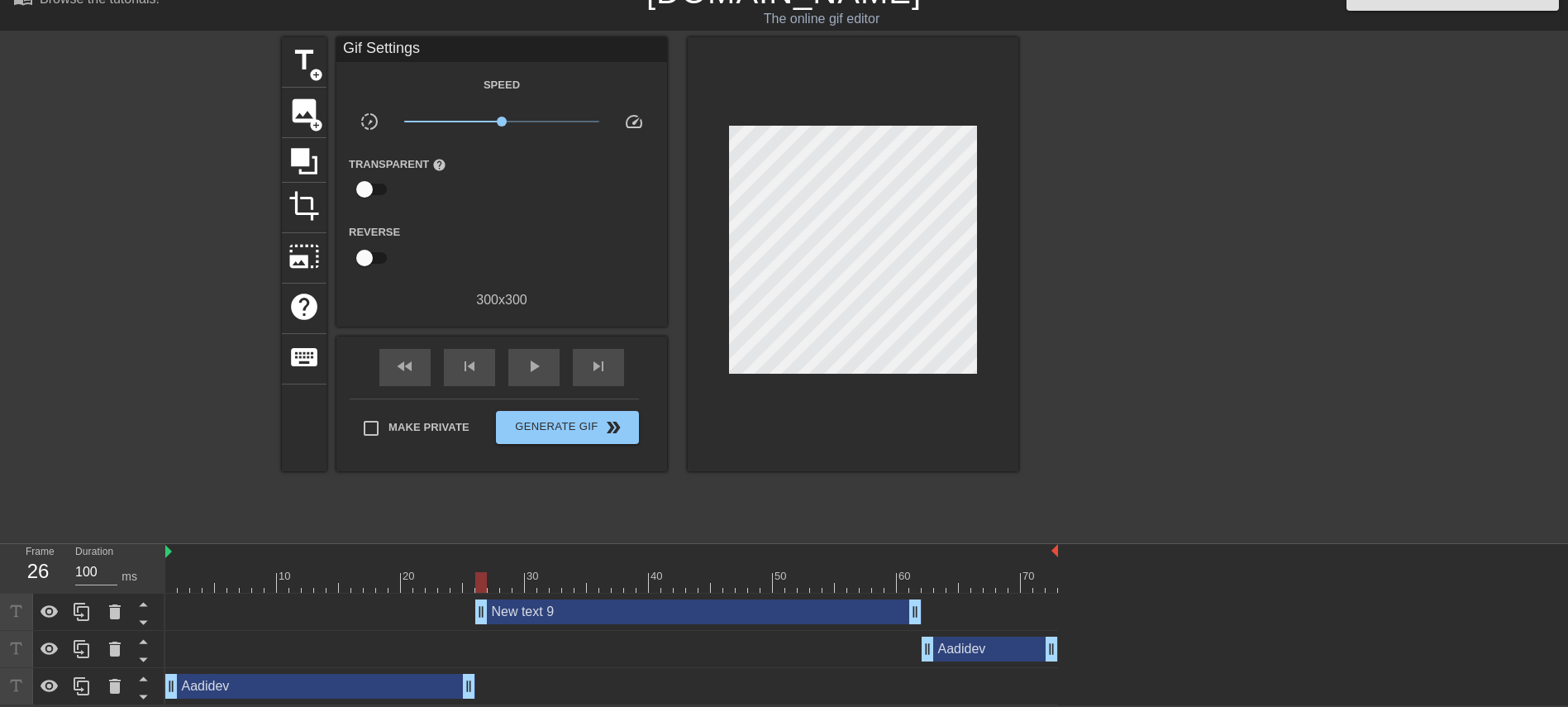
click at [136, 87] on div "title add_circle image add_circle crop photo_size_select_large help keyboard Gi…" at bounding box center [784, 285] width 1568 height 496
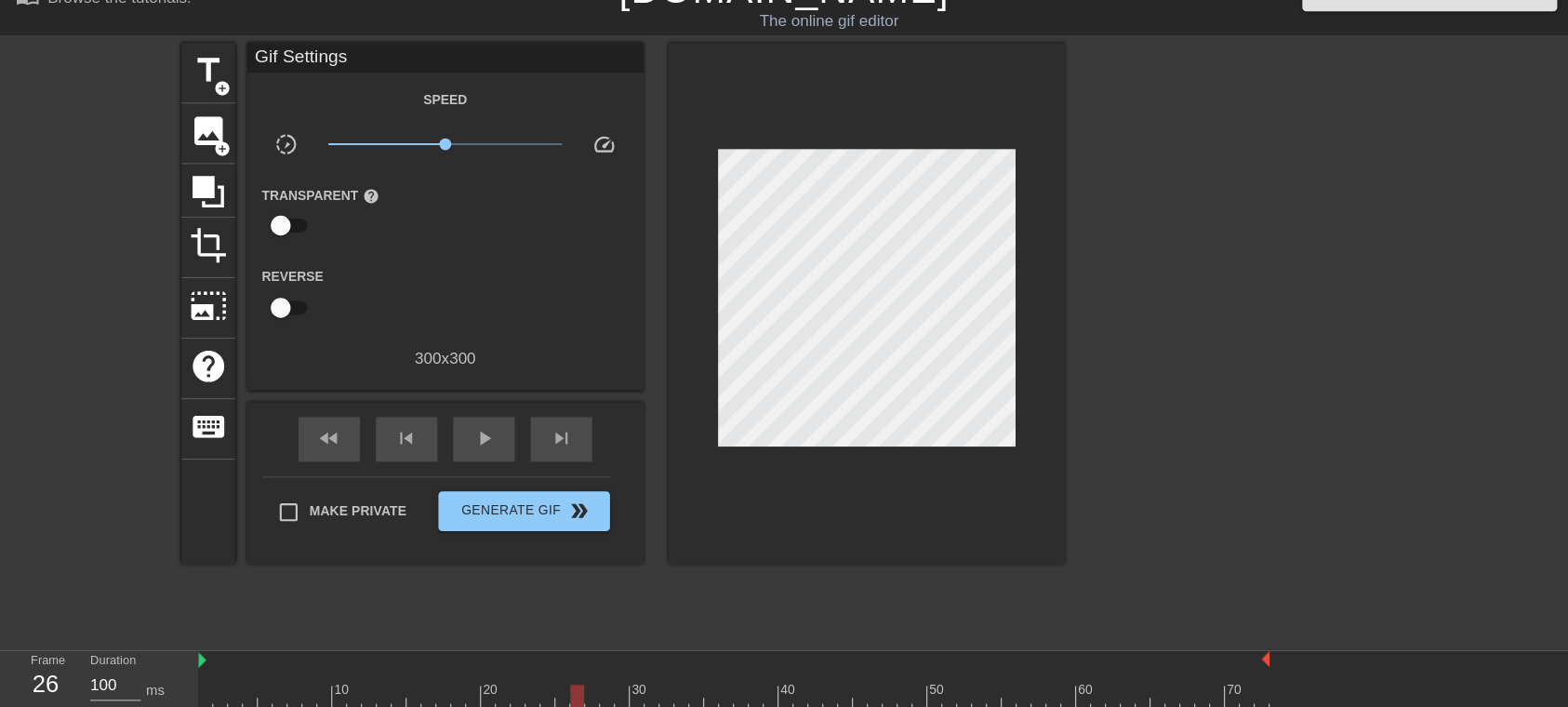
scroll to position [0, 0]
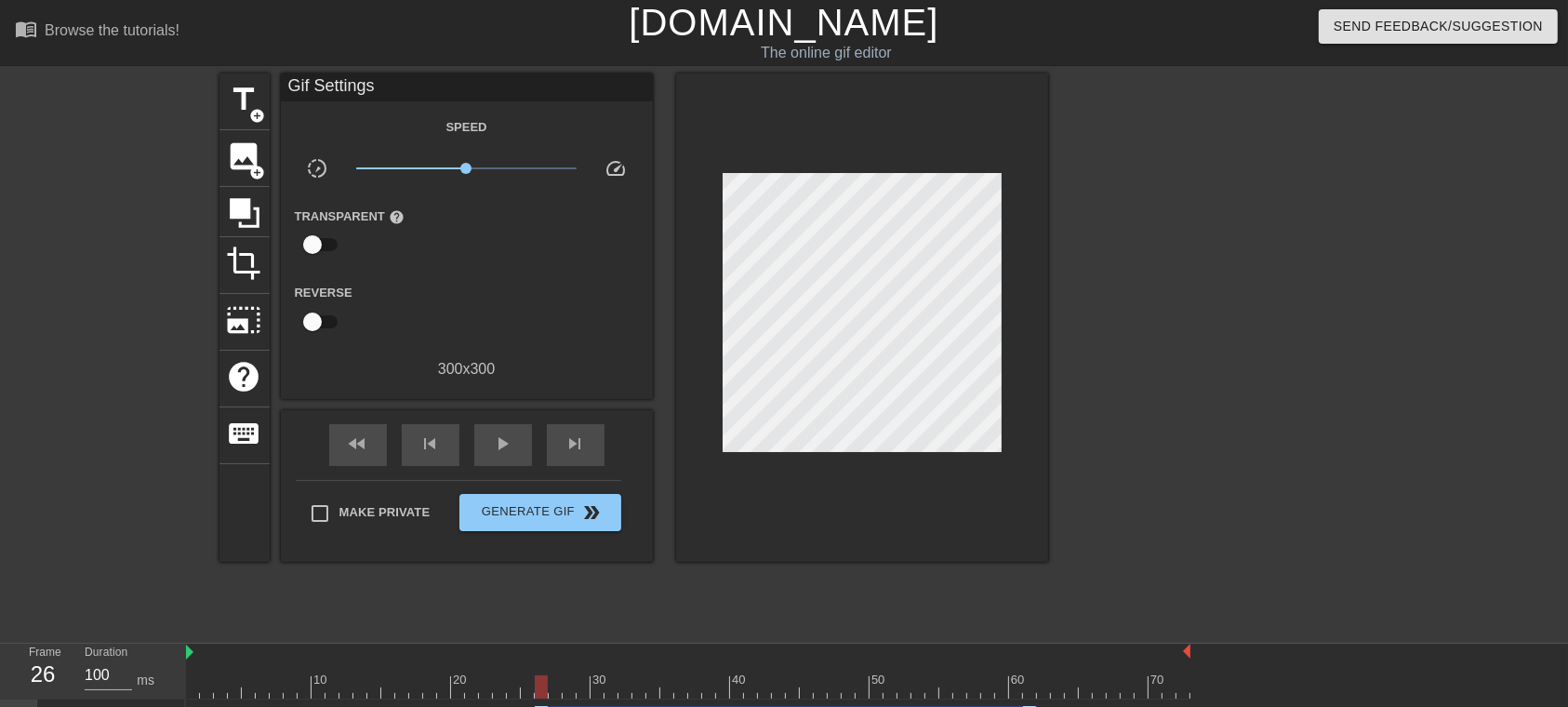
click at [1176, 402] on div at bounding box center [1210, 353] width 279 height 558
click at [251, 415] on span "keyboard" at bounding box center [244, 433] width 35 height 35
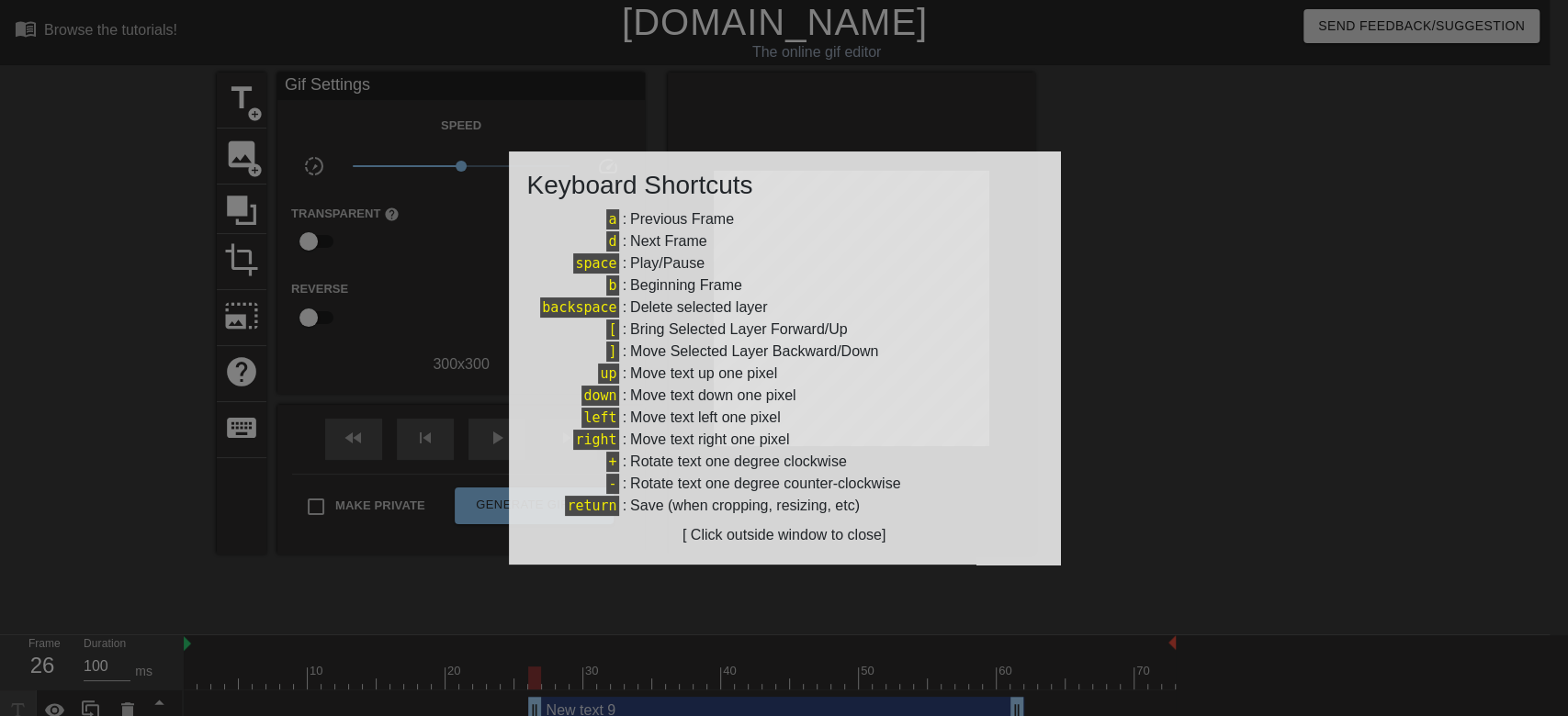
click at [1161, 295] on div at bounding box center [784, 358] width 1568 height 716
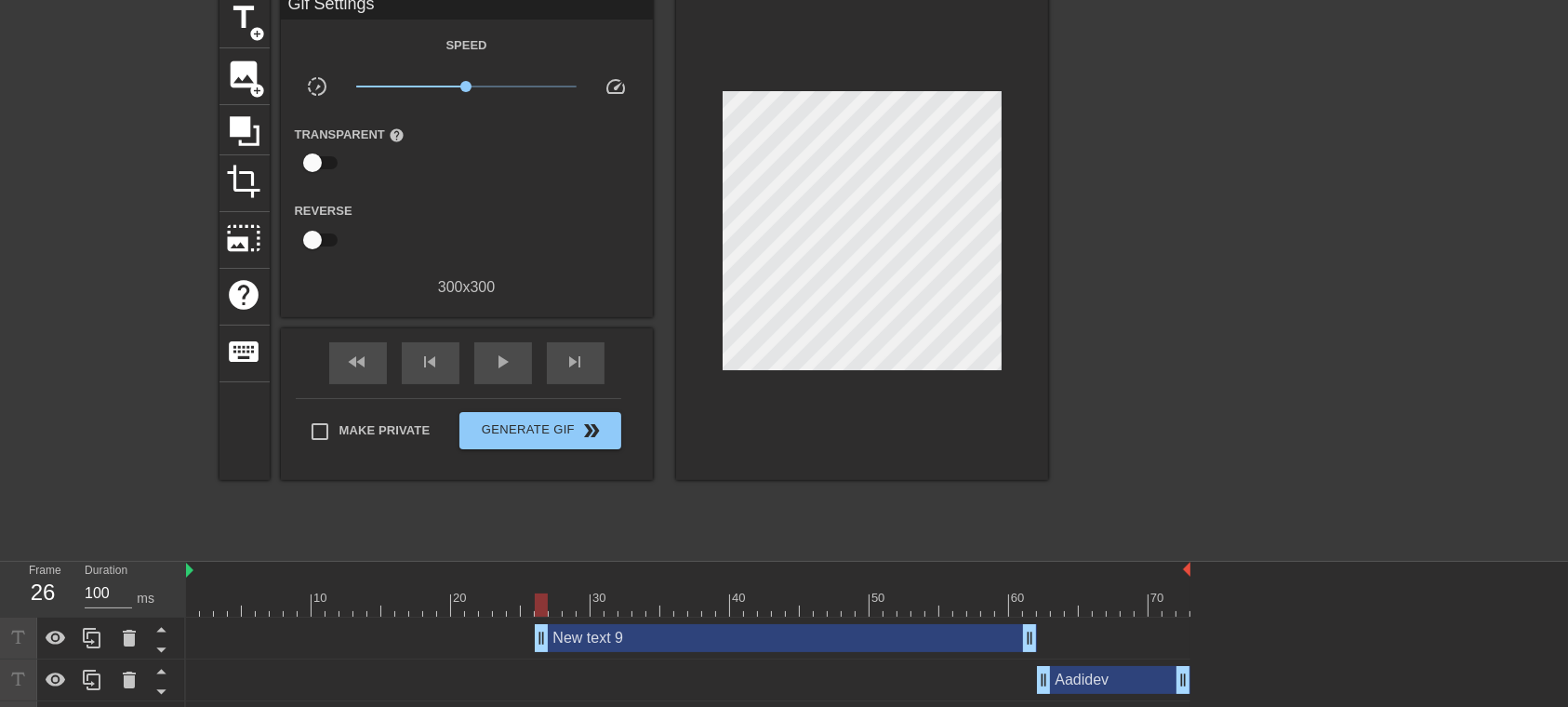
scroll to position [121, 0]
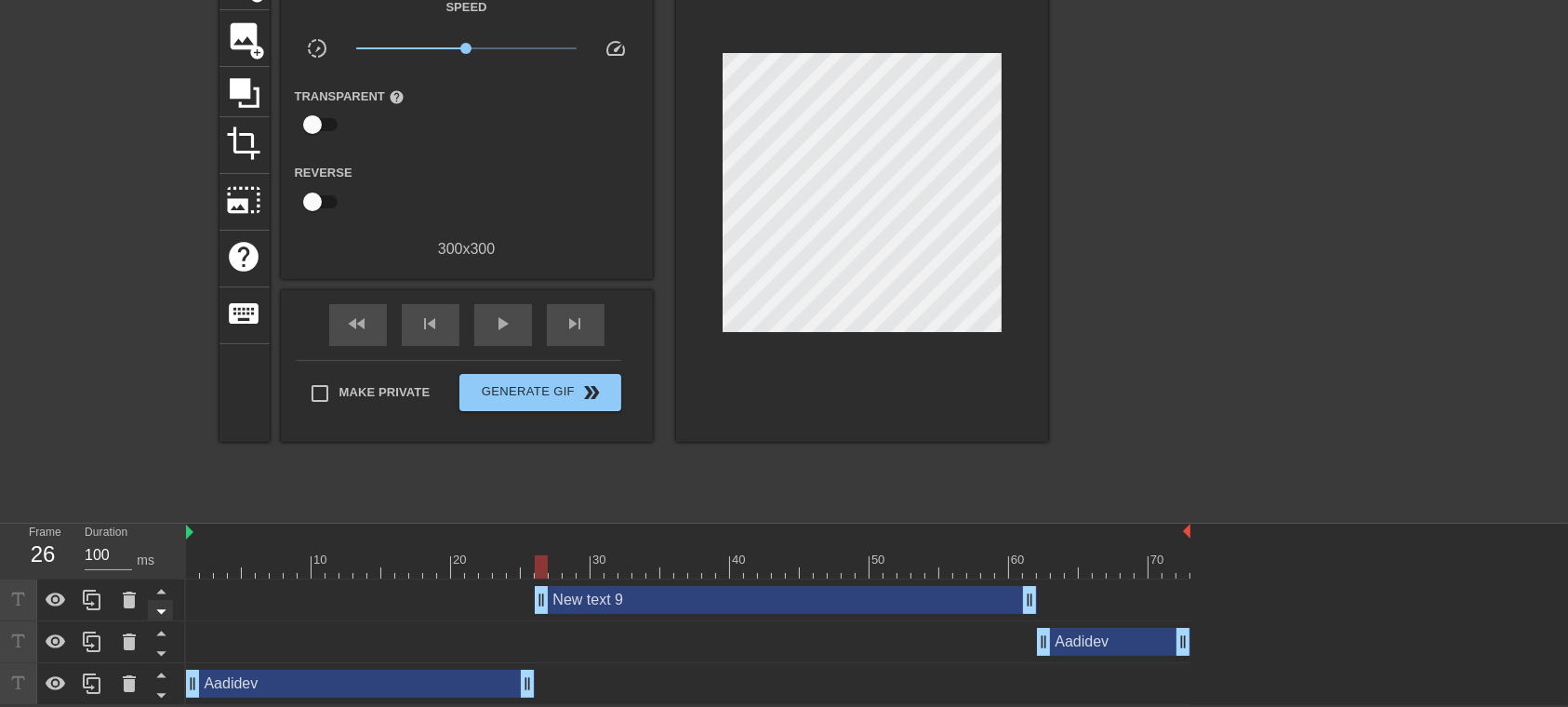
click at [168, 529] on icon at bounding box center [161, 612] width 23 height 23
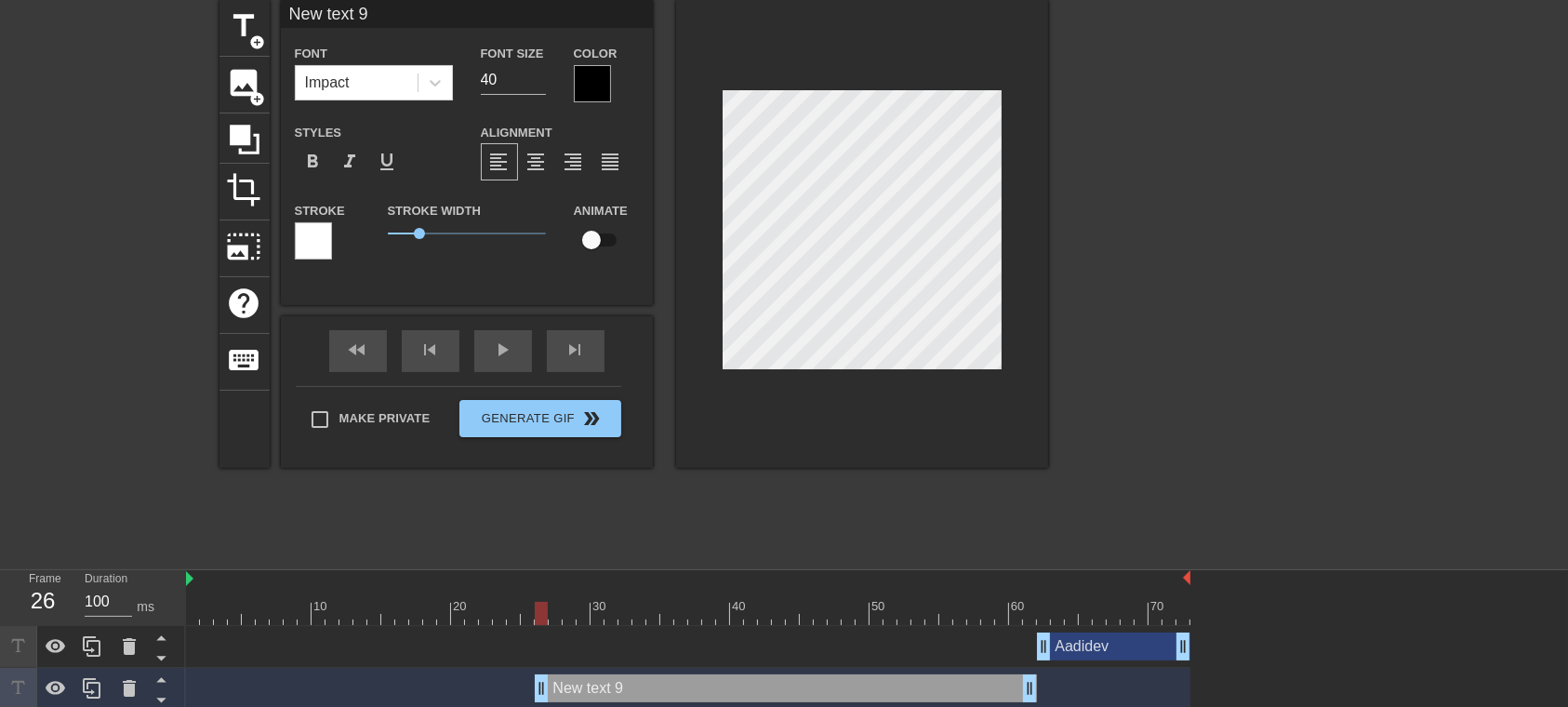
scroll to position [0, 0]
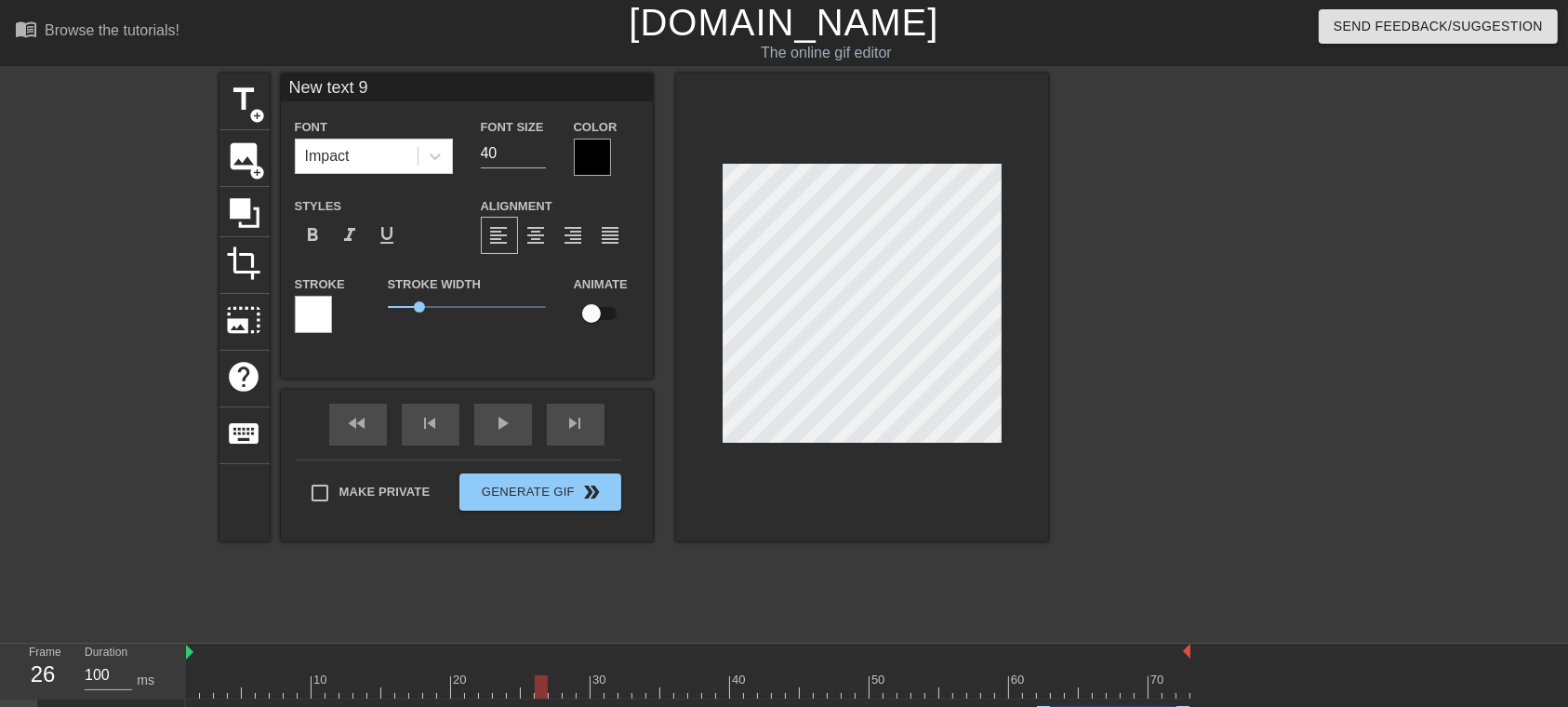
click at [357, 85] on input "New text 9" at bounding box center [467, 87] width 372 height 28
type input "Aadidev"
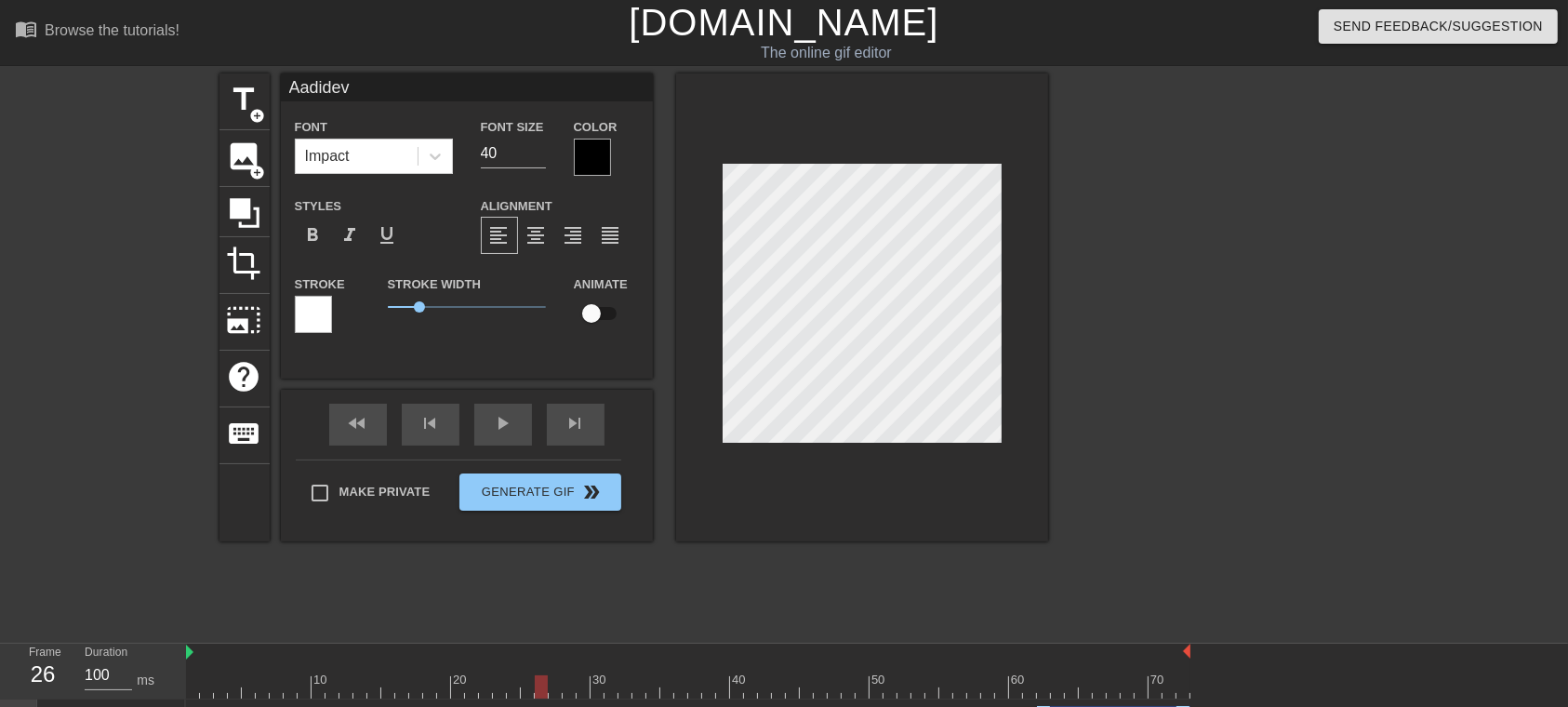
click at [597, 167] on div at bounding box center [592, 156] width 37 height 37
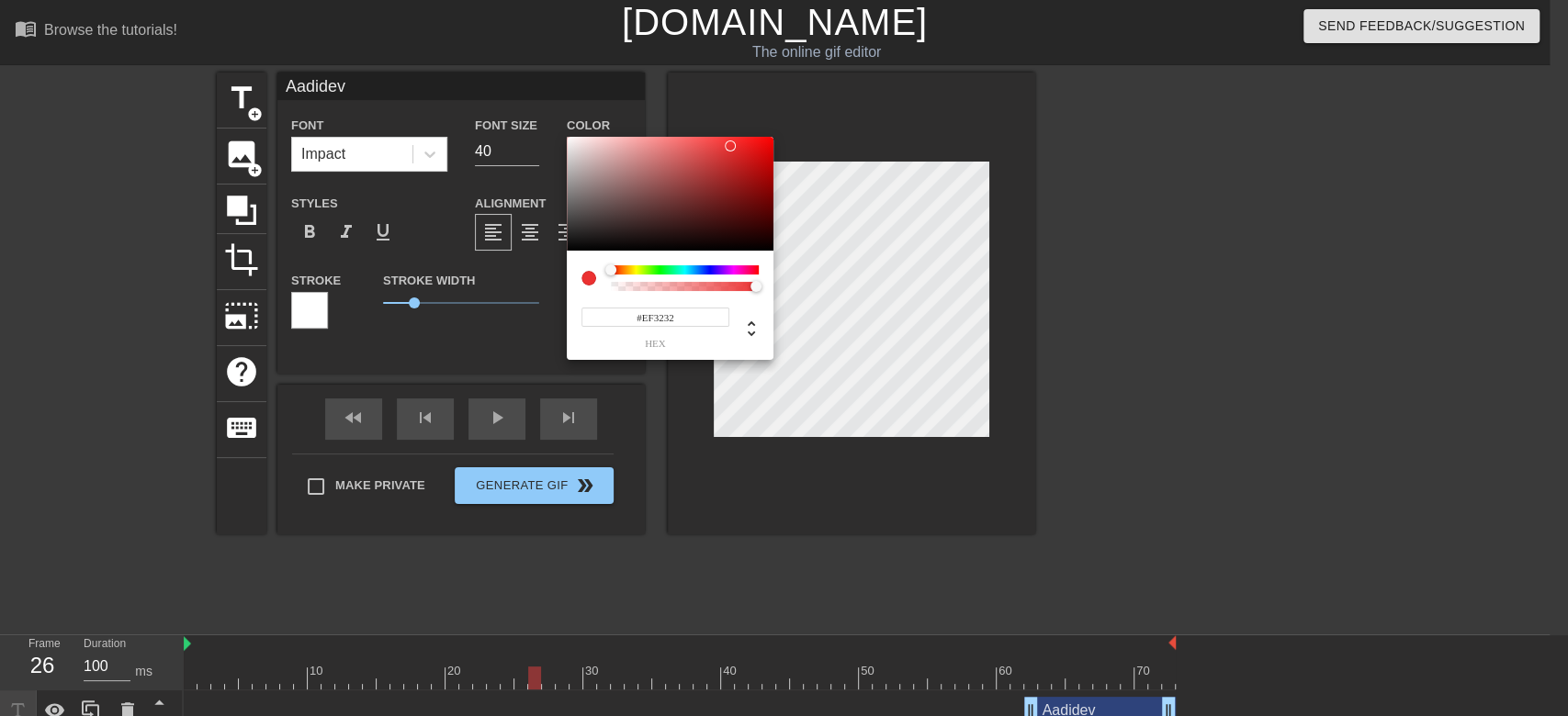
type input "#EF3333"
drag, startPoint x: 689, startPoint y: 168, endPoint x: 729, endPoint y: 144, distance: 46.6
click at [729, 144] on div at bounding box center [670, 193] width 207 height 114
click at [654, 320] on input "#EF3333" at bounding box center [655, 317] width 148 height 19
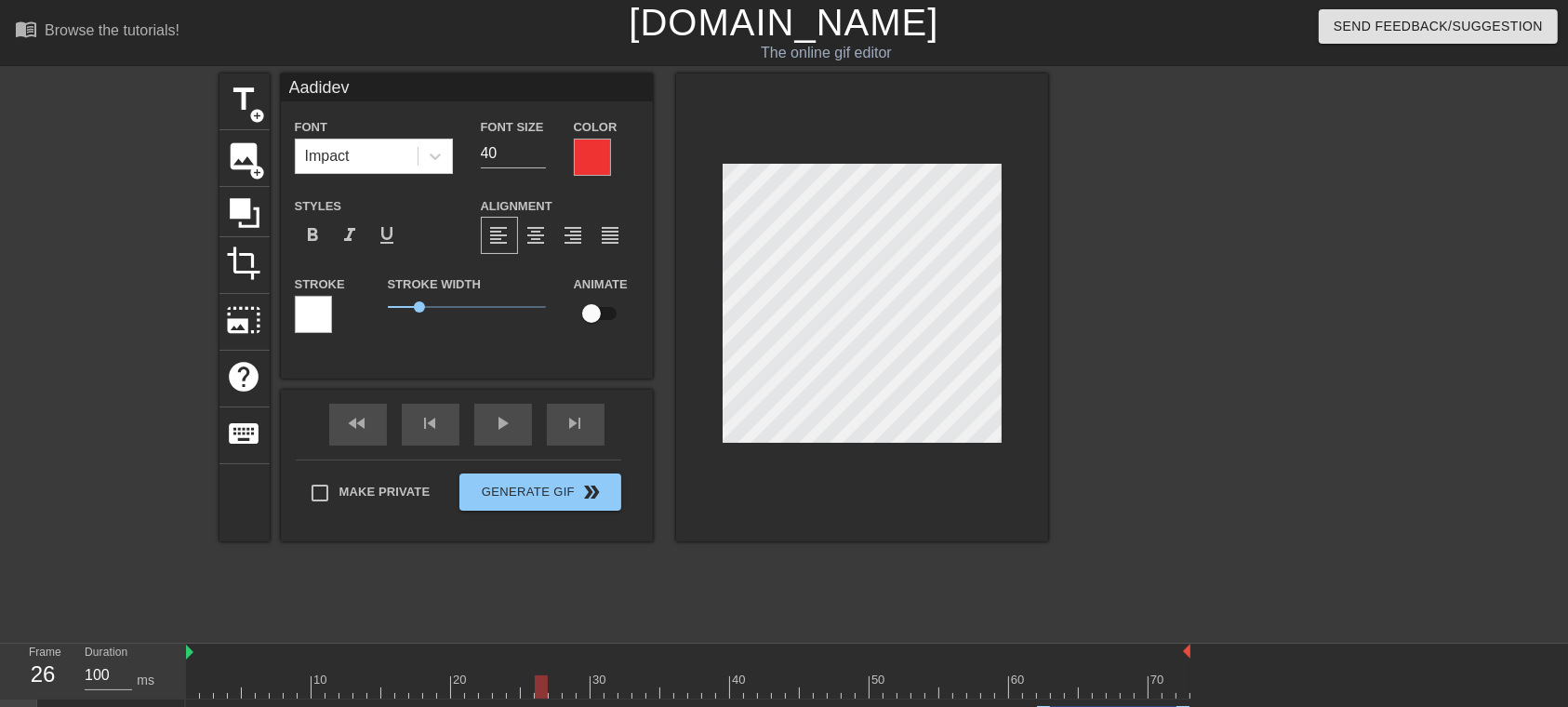
click at [308, 329] on div at bounding box center [312, 313] width 37 height 37
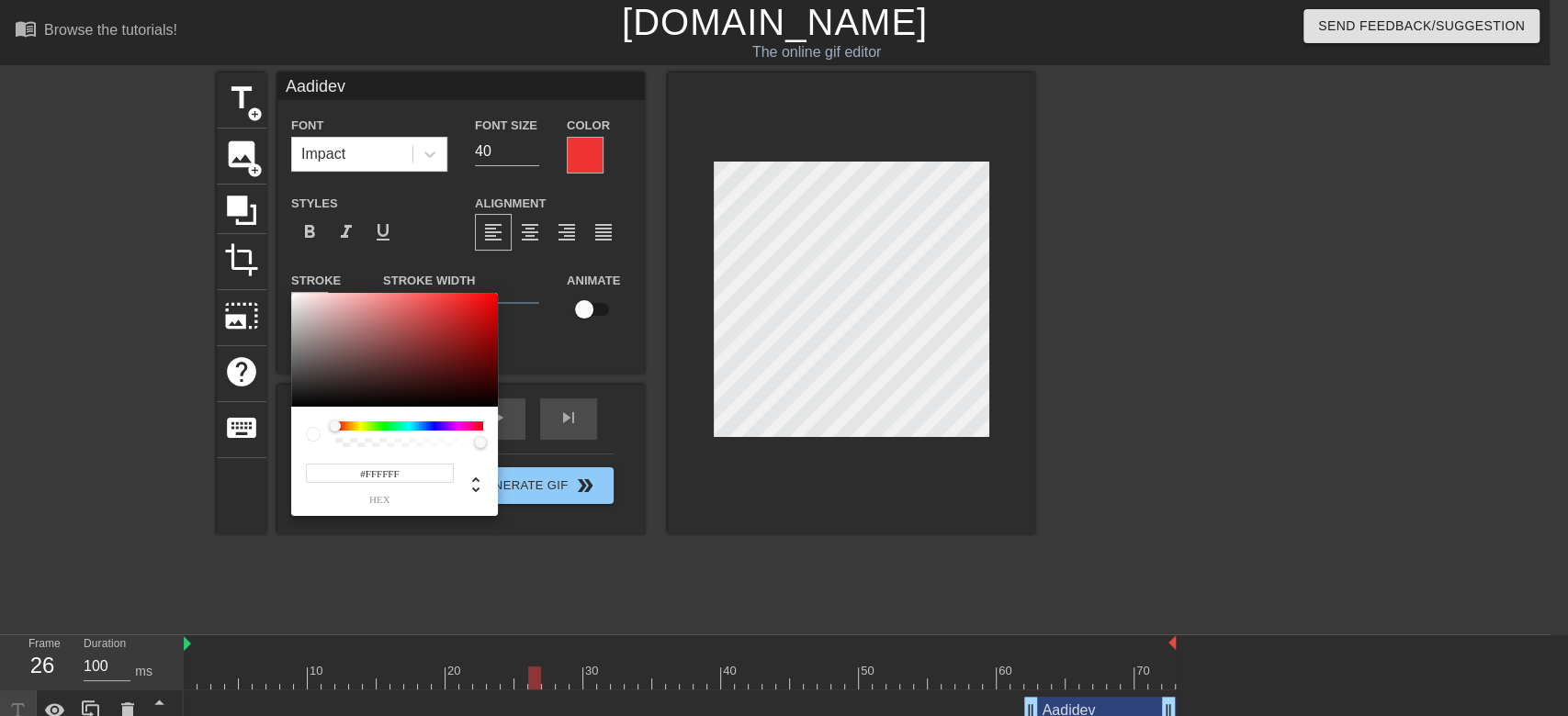
click at [390, 469] on input "#FFFFFF" at bounding box center [379, 473] width 148 height 19
paste input "EF3333"
type input "#EF3333"
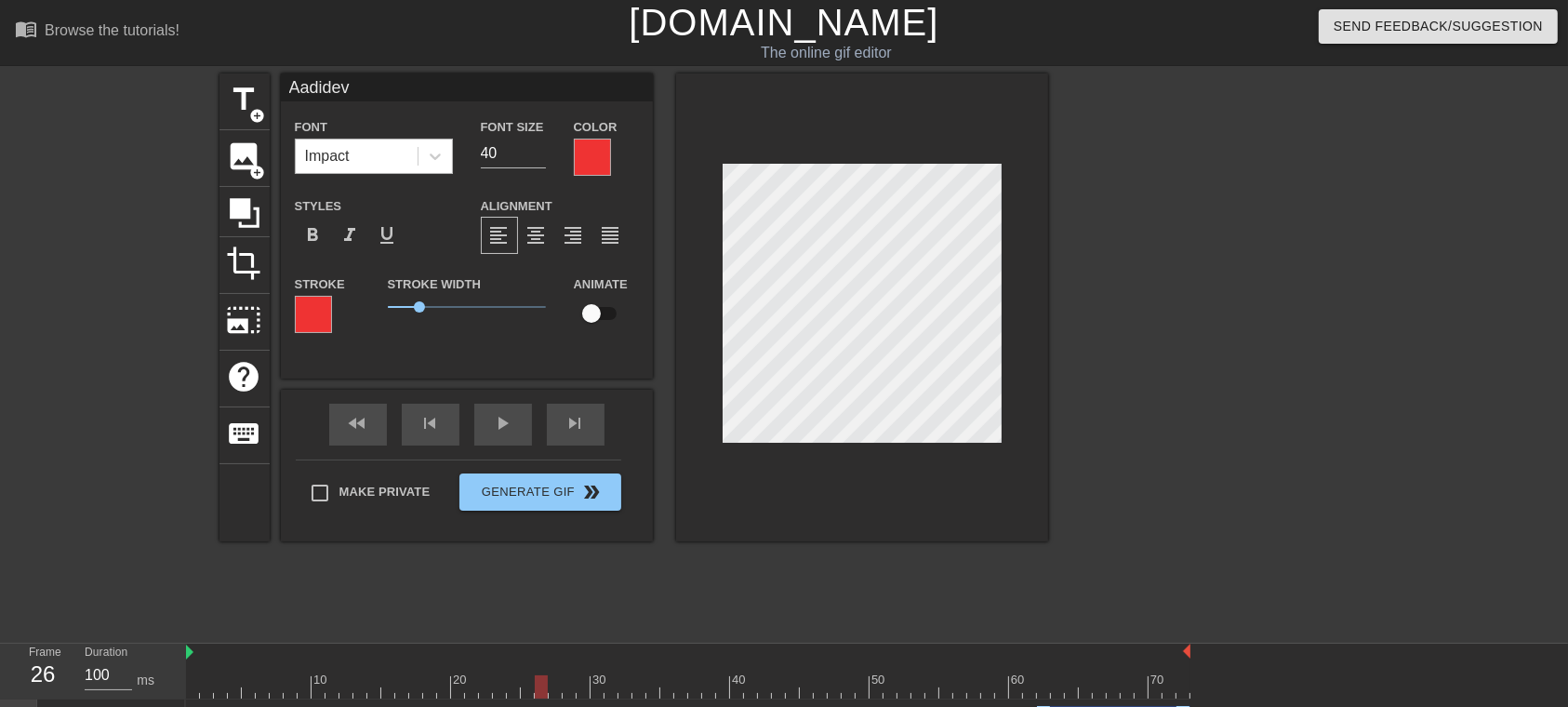
click at [402, 146] on div "Impact" at bounding box center [356, 155] width 122 height 33
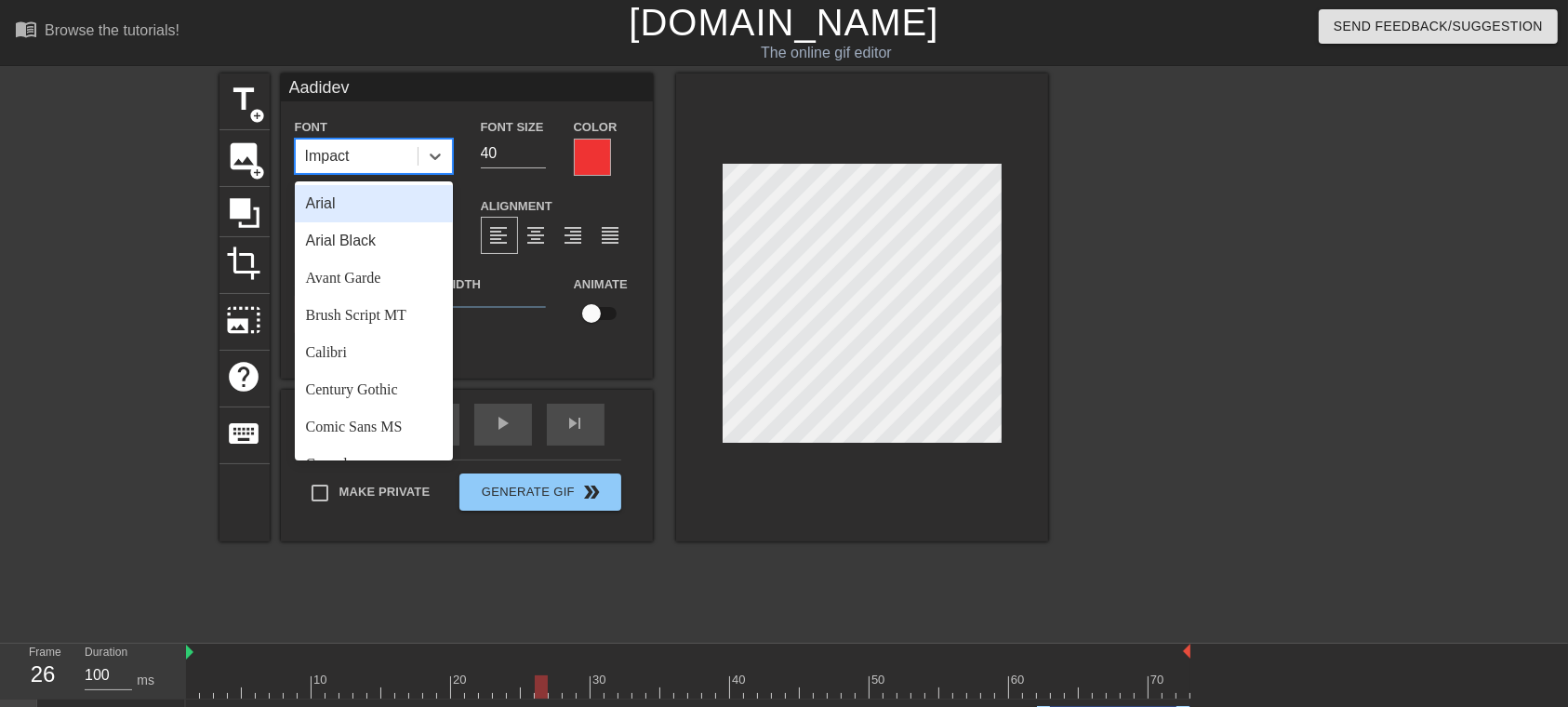
click at [375, 204] on div "Arial" at bounding box center [373, 203] width 158 height 37
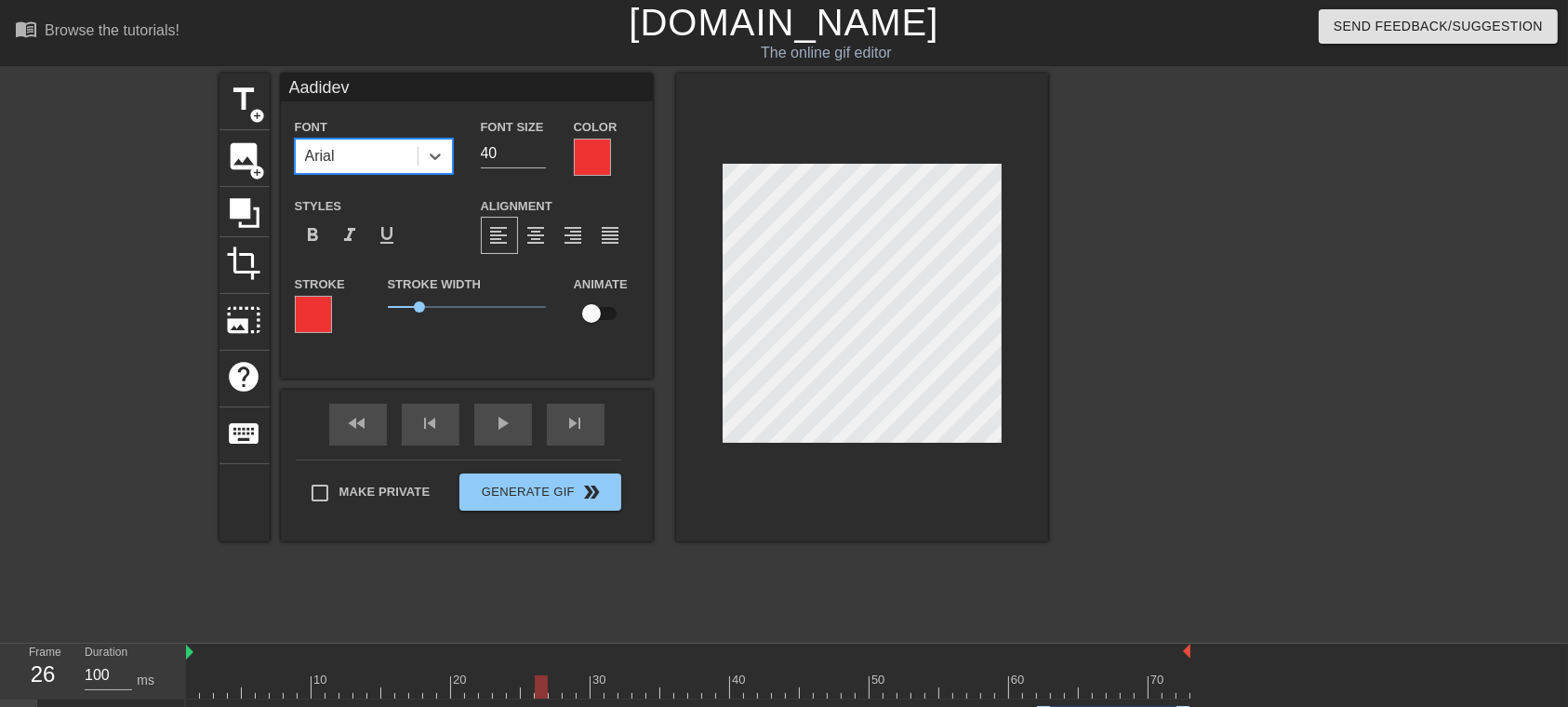
click at [1176, 382] on div "title add_circle image add_circle crop photo_size_select_large help keyboard Aa…" at bounding box center [784, 353] width 1568 height 558
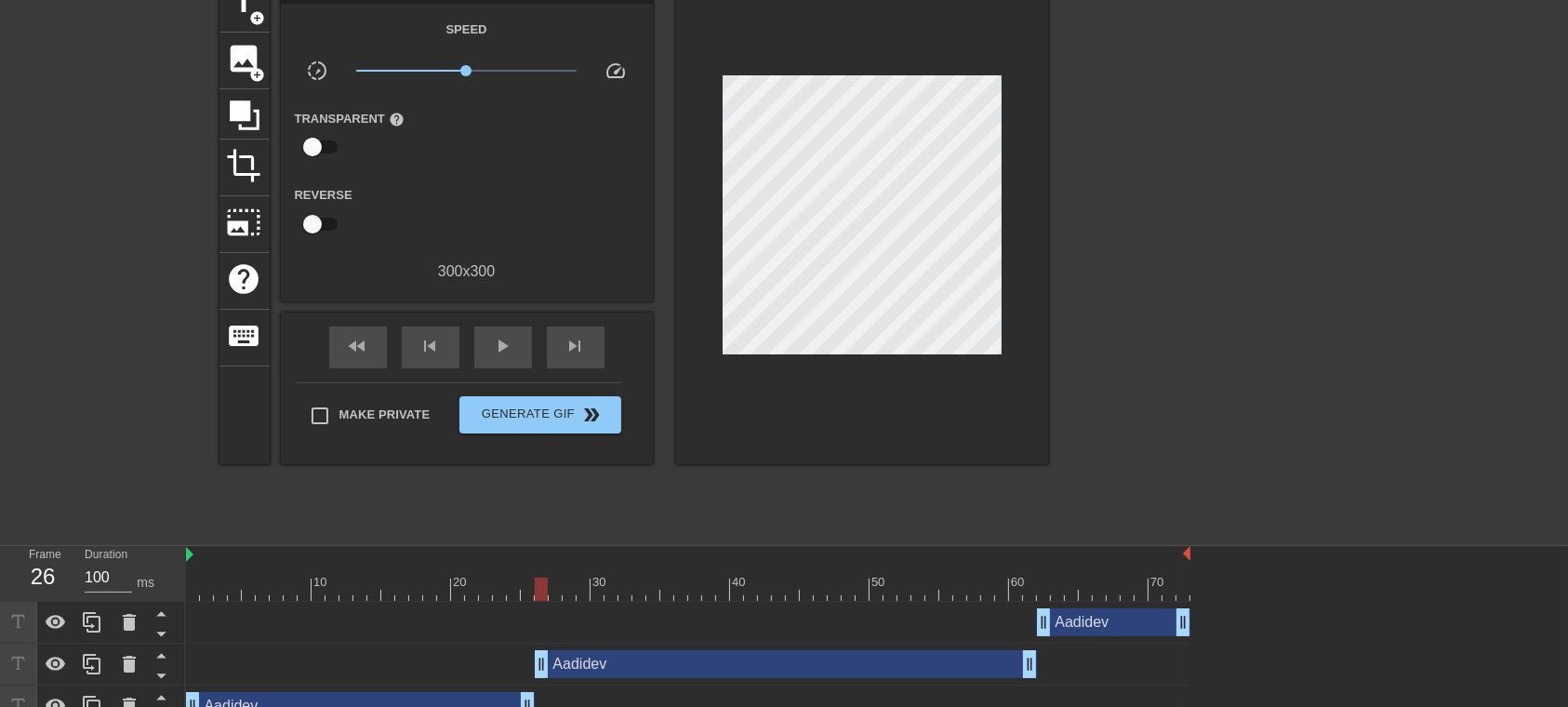
scroll to position [121, 0]
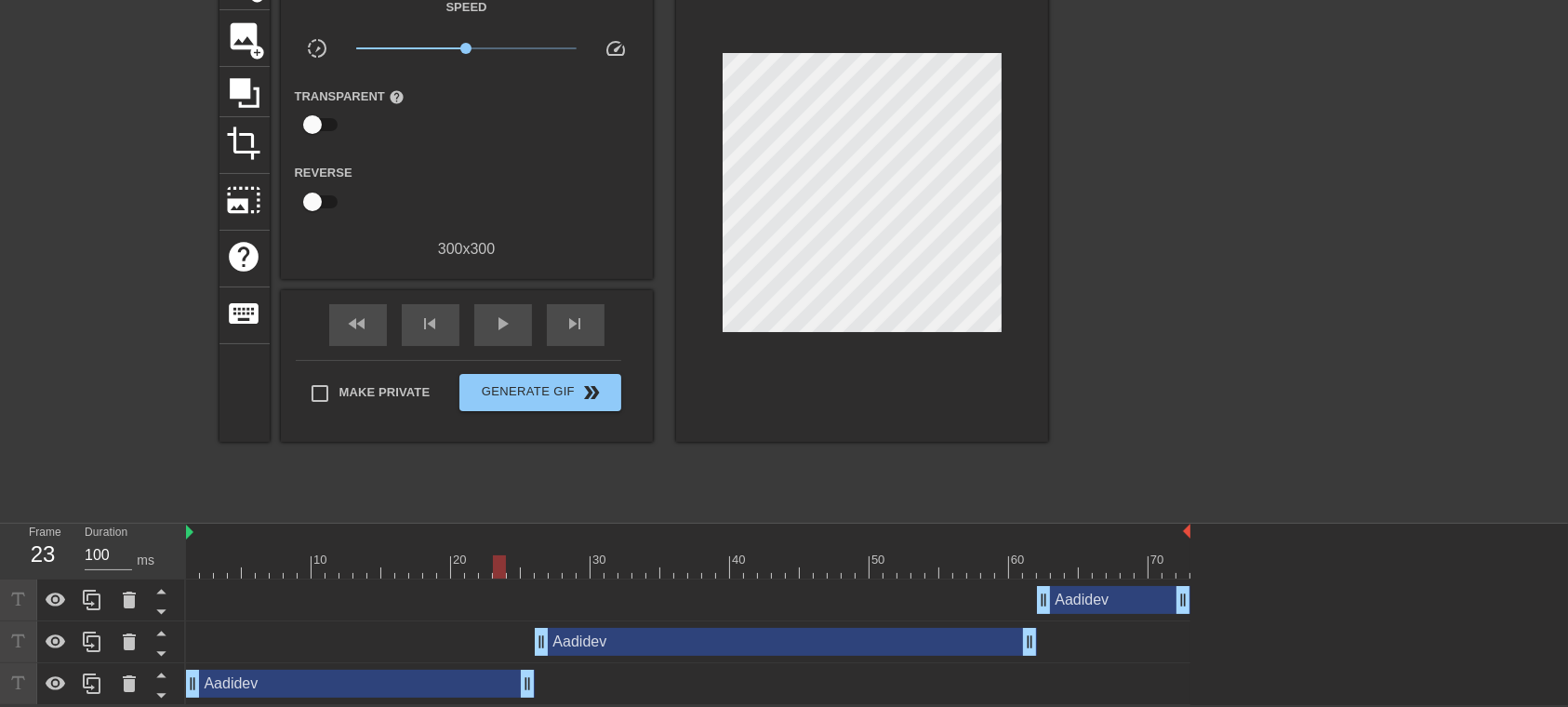
drag, startPoint x: 541, startPoint y: 556, endPoint x: 498, endPoint y: 553, distance: 43.1
click at [498, 529] on div "10 20 30 40 50 60 70" at bounding box center [688, 552] width 1004 height 55
click at [484, 325] on div "play_arrow" at bounding box center [503, 325] width 58 height 42
click at [483, 325] on div "pause" at bounding box center [503, 325] width 58 height 42
click at [508, 321] on span "play_arrow" at bounding box center [502, 323] width 22 height 22
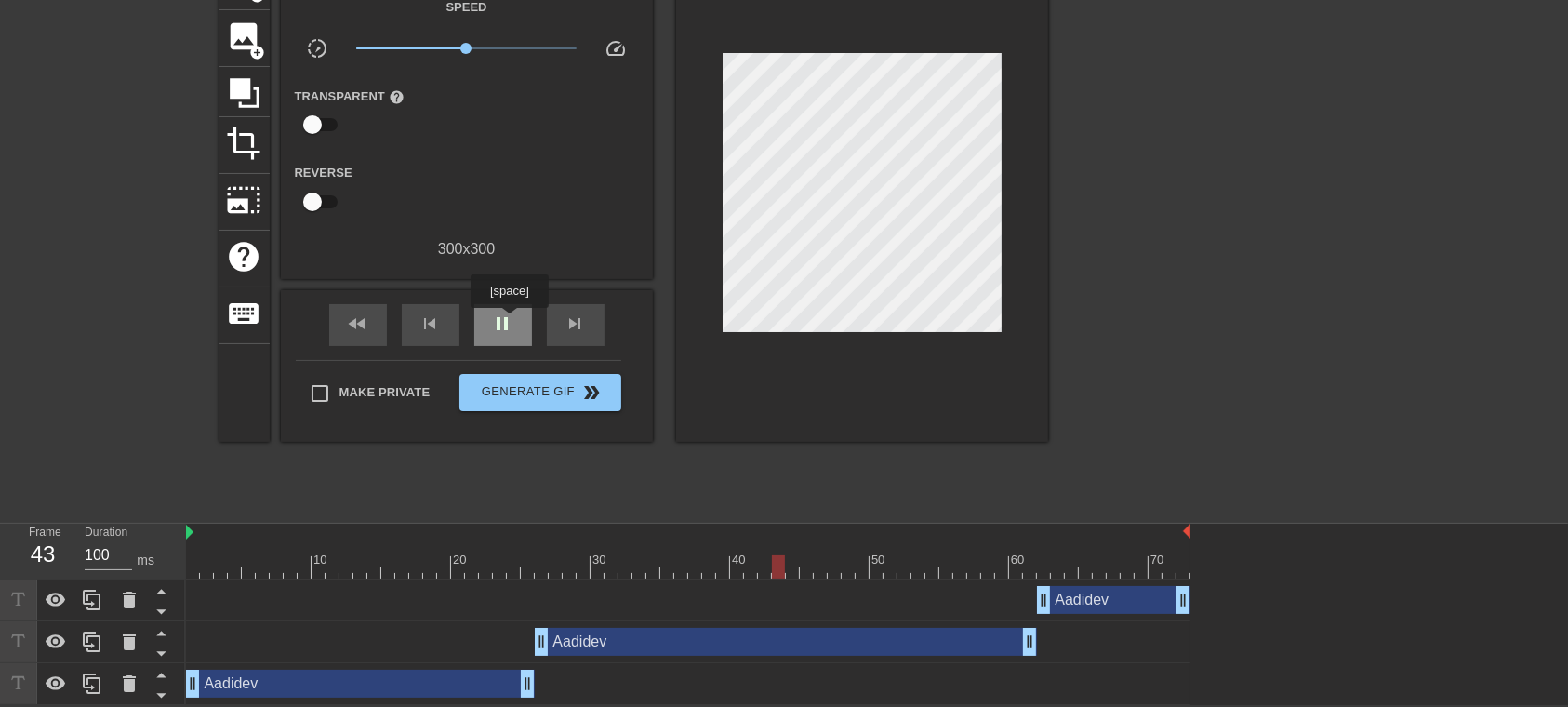
click at [508, 321] on span "pause" at bounding box center [502, 323] width 22 height 22
drag, startPoint x: 803, startPoint y: 555, endPoint x: 765, endPoint y: 584, distance: 47.8
click at [765, 529] on div "10 20 30 40 50 60 70 Aadidev drag_handle drag_handle Aadidev drag_handle drag_h…" at bounding box center [876, 615] width 1382 height 181
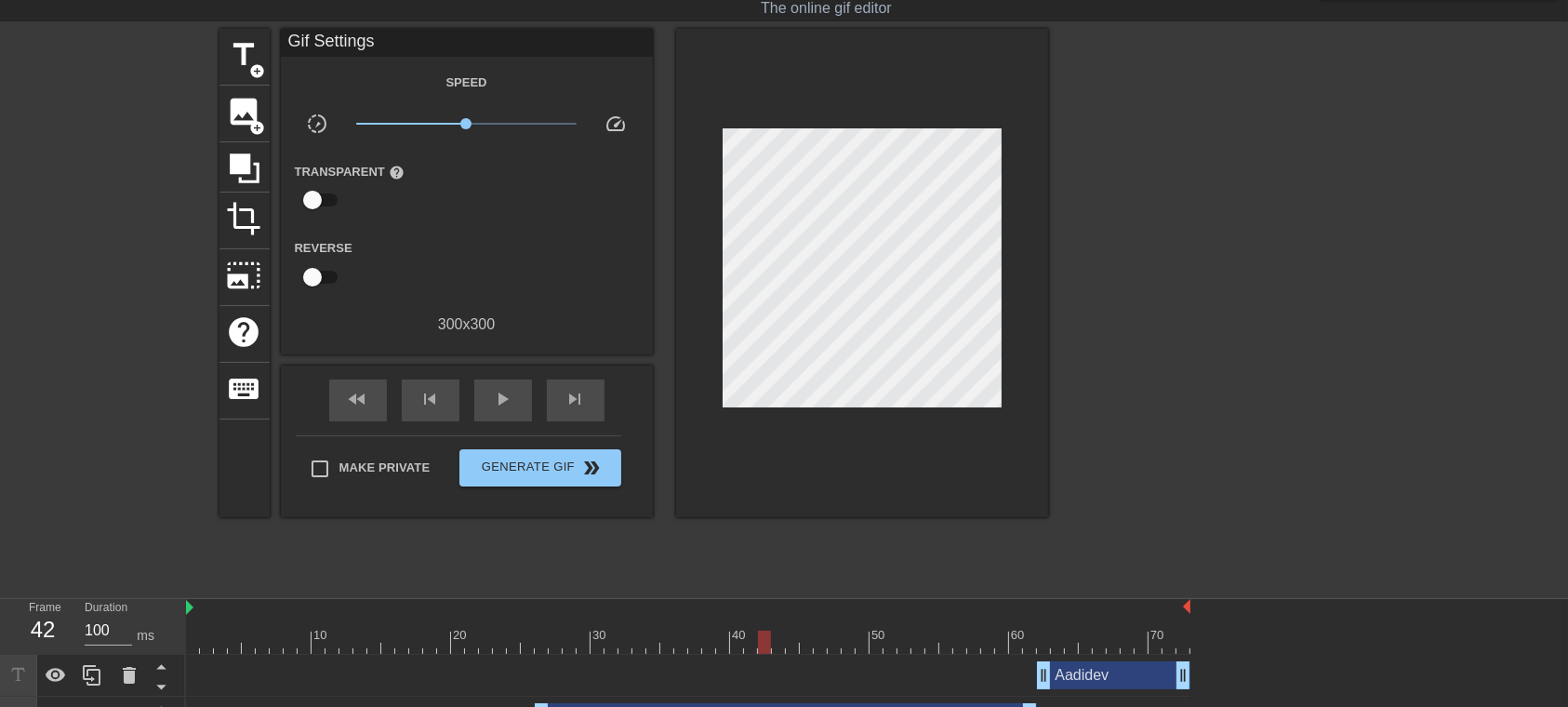
scroll to position [0, 0]
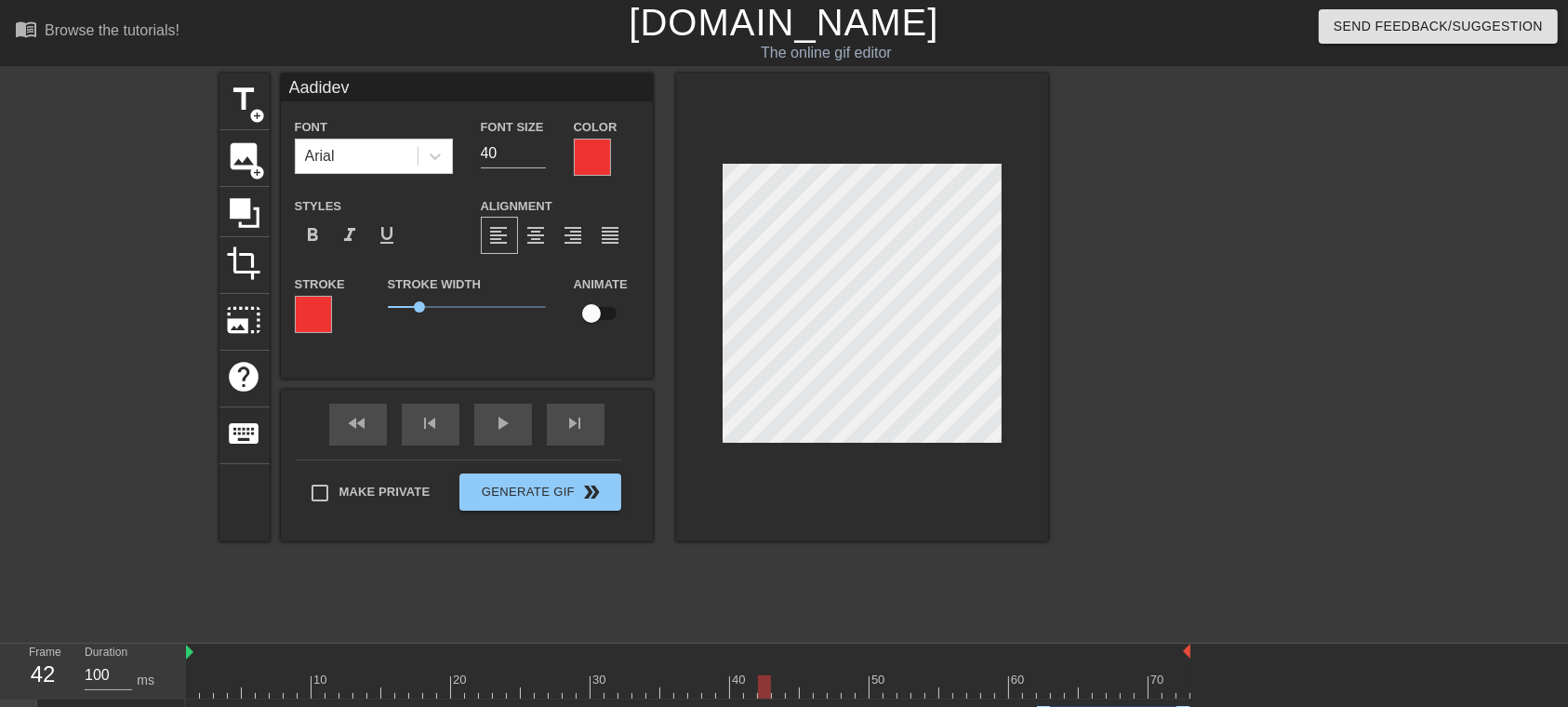
click at [589, 152] on div at bounding box center [592, 156] width 37 height 37
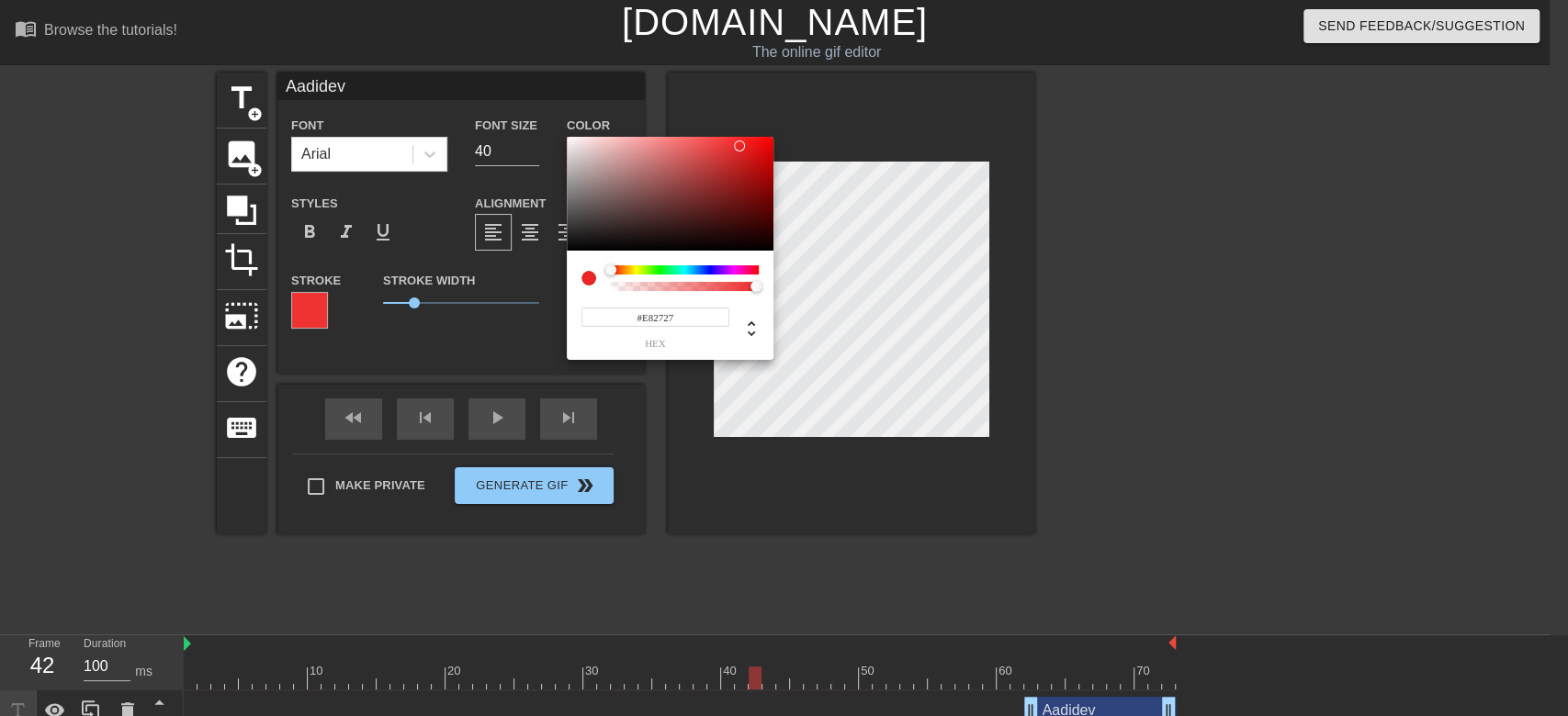
type input "#E62727"
drag, startPoint x: 722, startPoint y: 149, endPoint x: 739, endPoint y: 148, distance: 17.0
click at [739, 148] on div at bounding box center [670, 193] width 207 height 114
click at [659, 309] on input "#E62727" at bounding box center [655, 317] width 148 height 19
click at [659, 306] on div "#E62727 hex" at bounding box center [655, 327] width 148 height 43
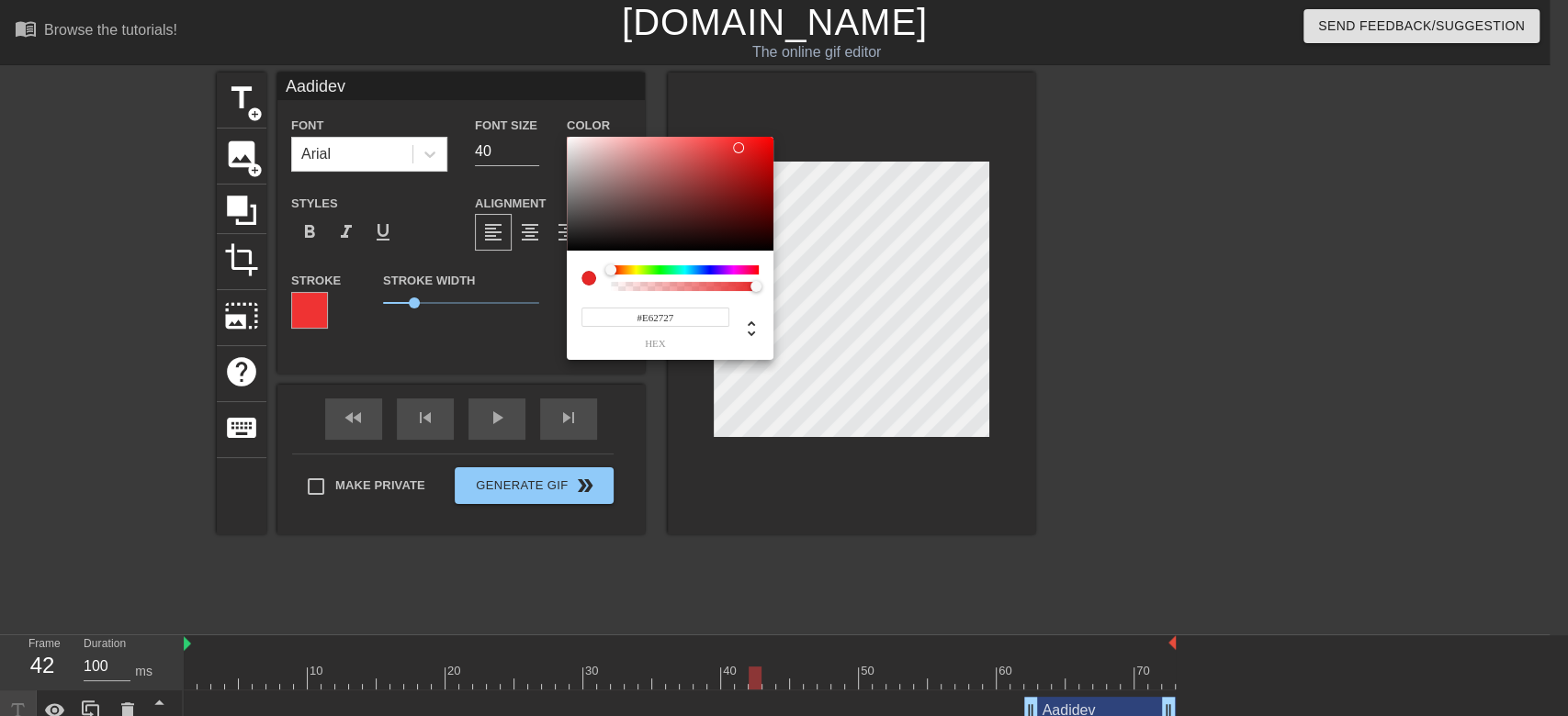
click at [659, 306] on div "#E62727 hex" at bounding box center [655, 327] width 148 height 43
click at [662, 313] on input "#E62727" at bounding box center [655, 317] width 148 height 19
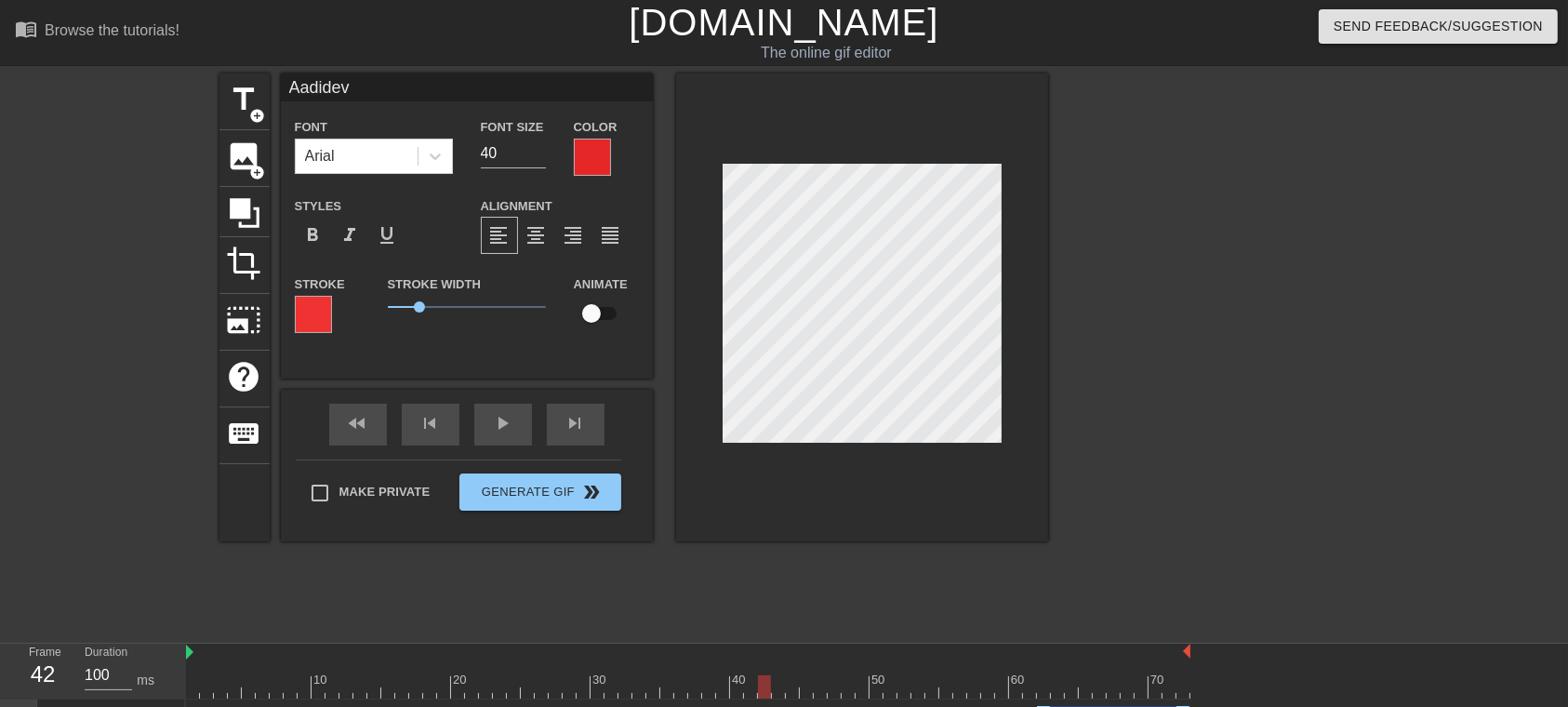
click at [314, 326] on div at bounding box center [312, 313] width 37 height 37
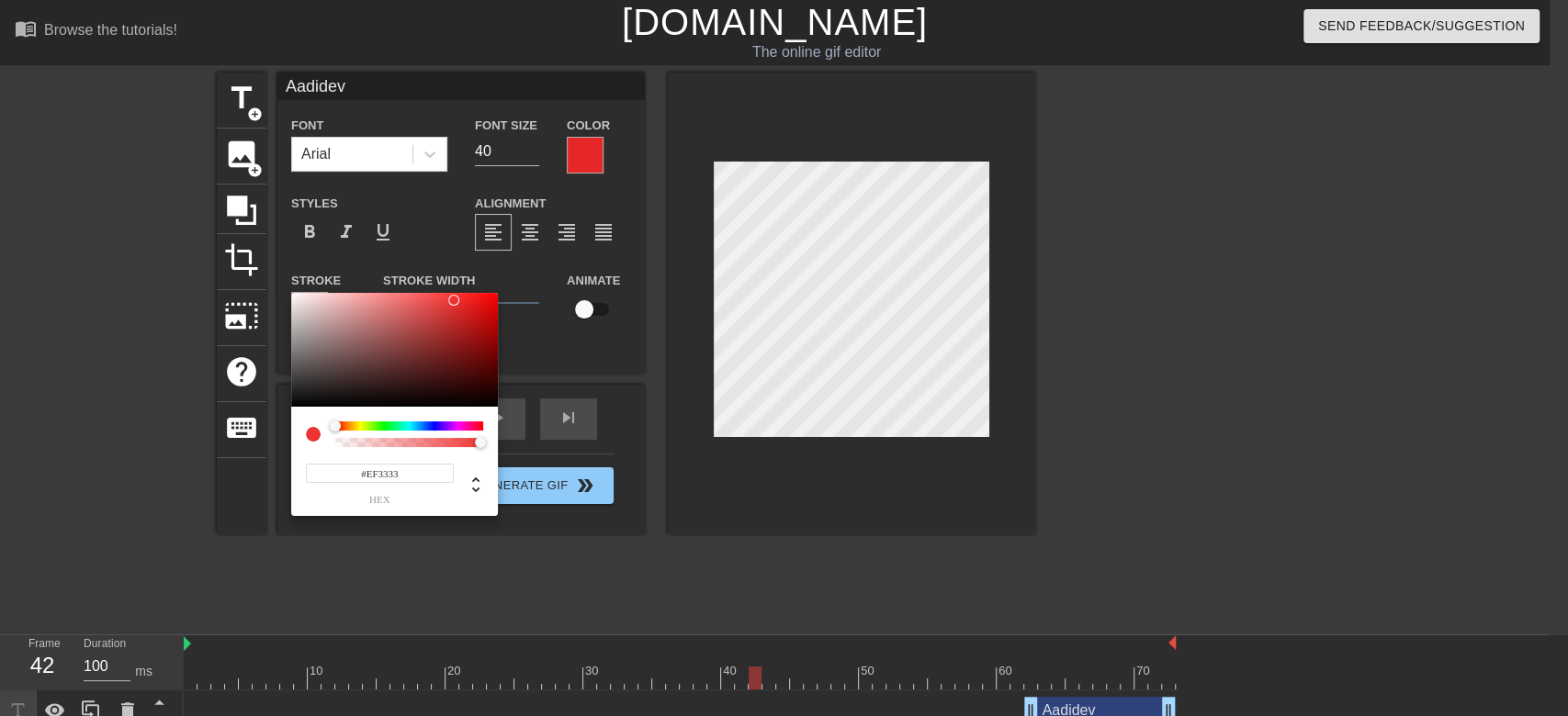
click at [387, 469] on input "#EF3333" at bounding box center [379, 473] width 148 height 19
paste input "#E62727"
type input "##E62727"
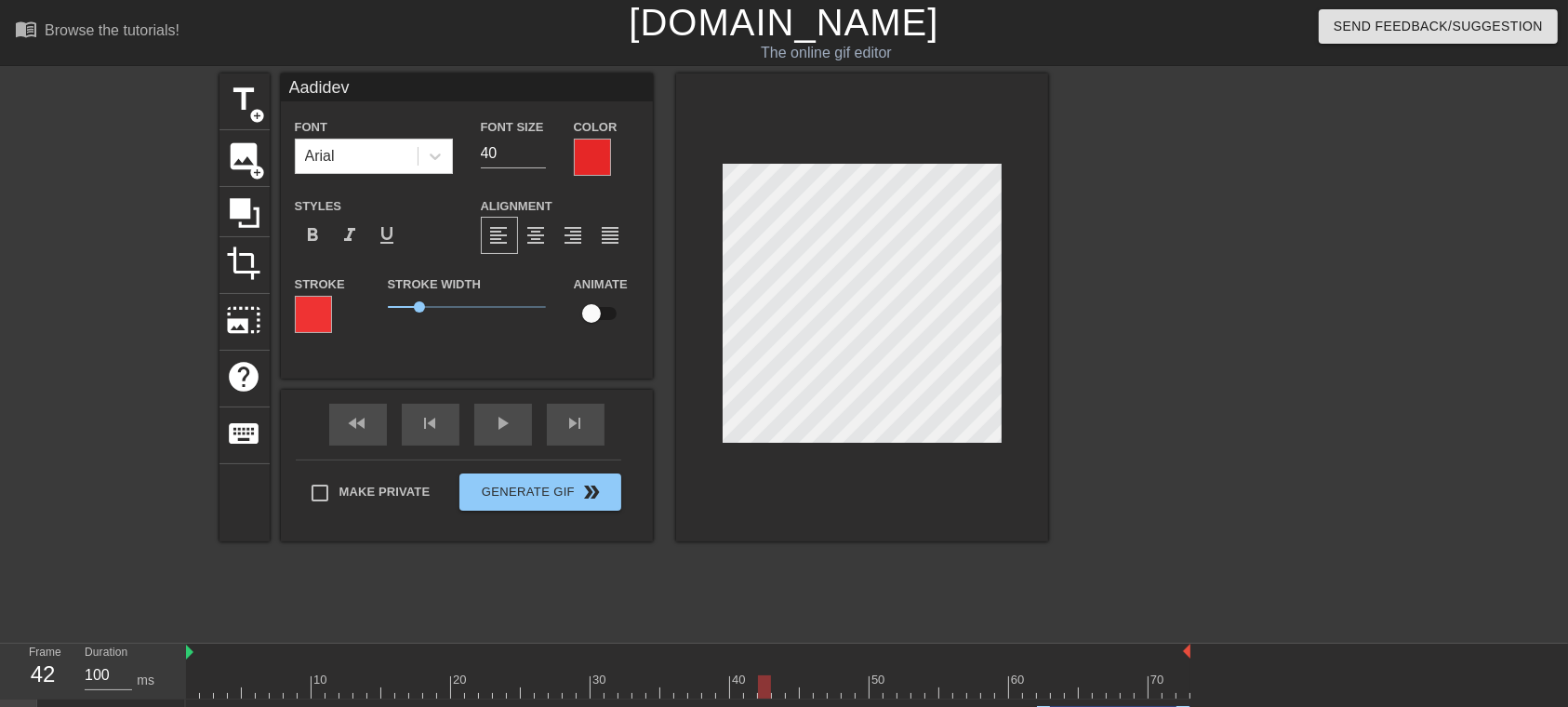
scroll to position [2, 2]
click at [572, 152] on div "Color" at bounding box center [607, 145] width 93 height 60
click at [592, 159] on div at bounding box center [592, 156] width 37 height 37
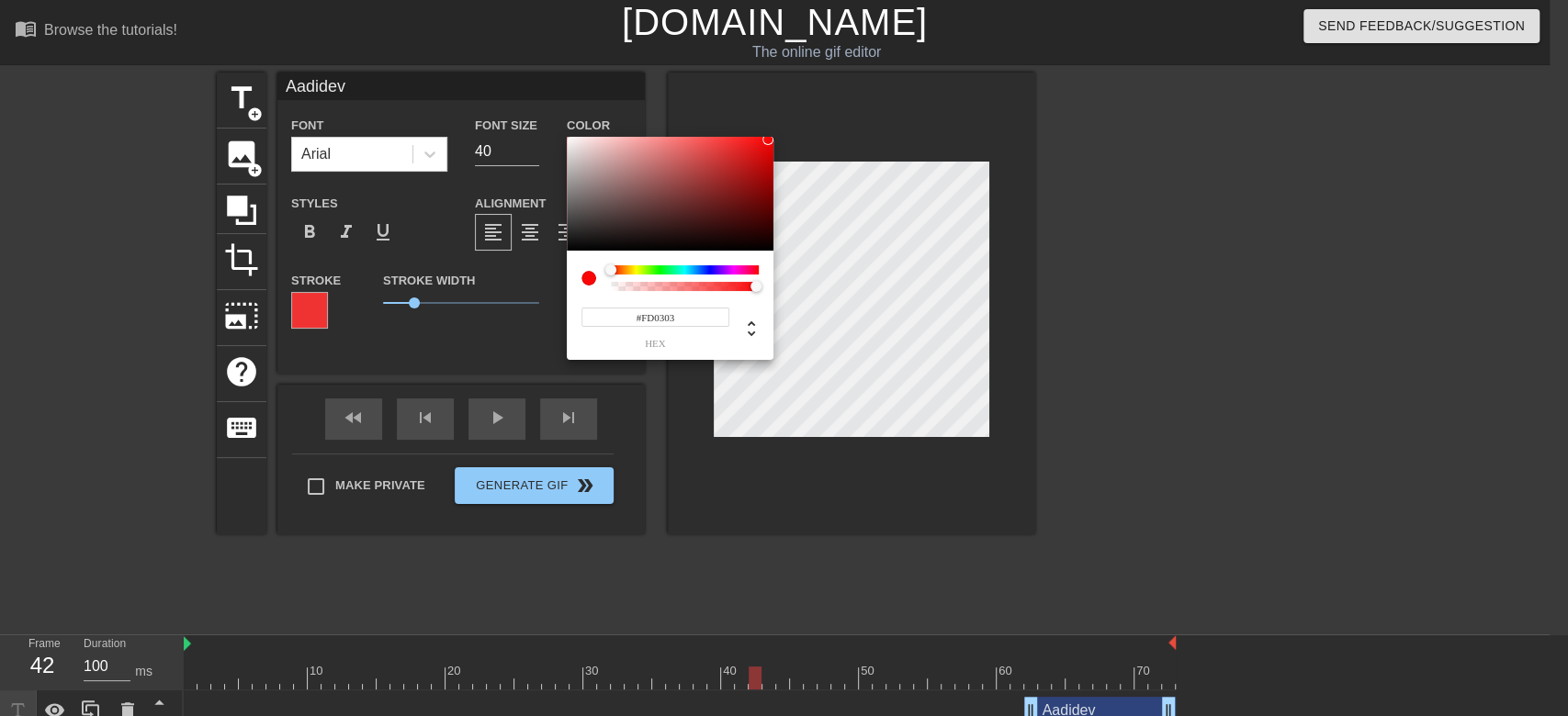
type input "#FF0000"
drag, startPoint x: 743, startPoint y: 154, endPoint x: 779, endPoint y: 135, distance: 40.7
click at [779, 135] on div "#FF0000 hex" at bounding box center [784, 358] width 1568 height 716
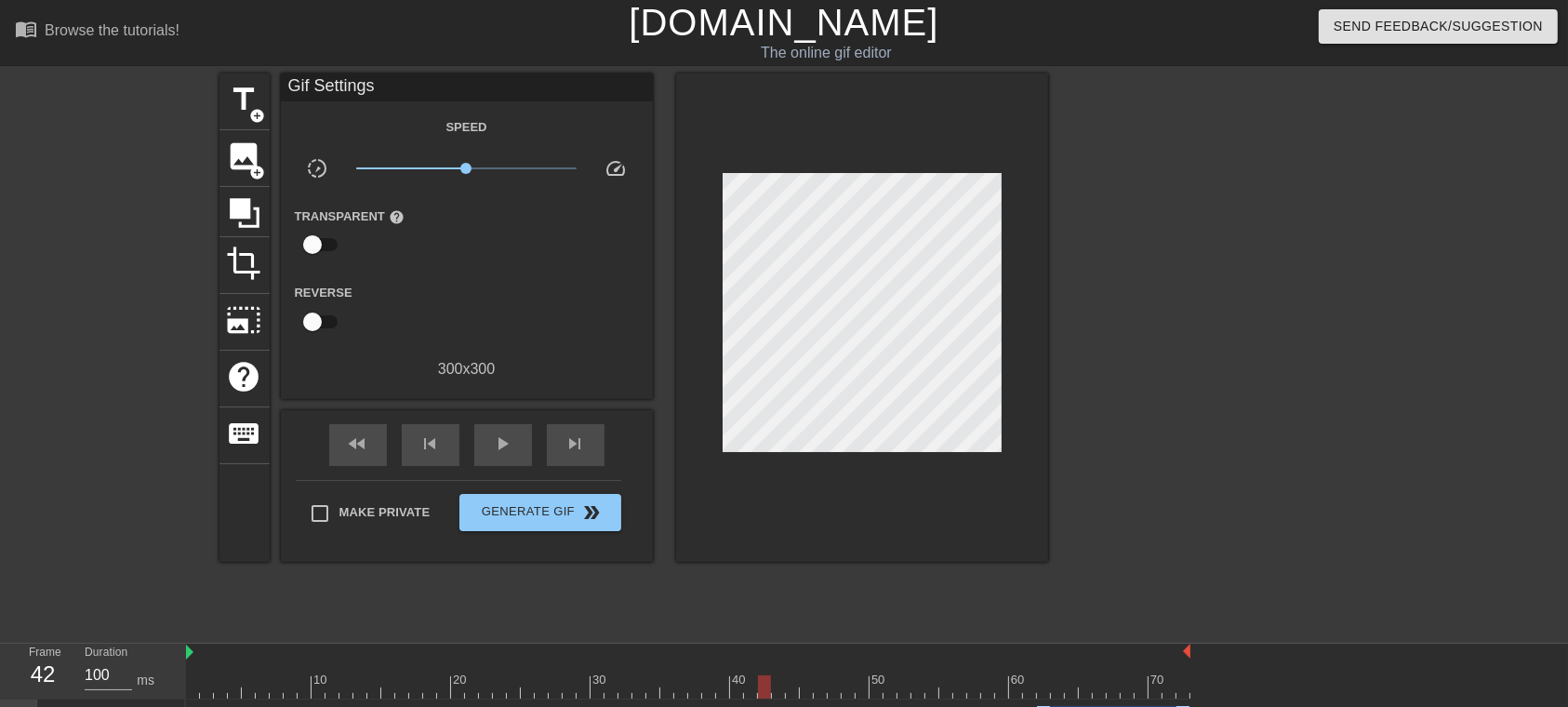
click at [1176, 282] on div "title add_circle image add_circle crop photo_size_select_large help keyboard Gi…" at bounding box center [784, 353] width 1568 height 558
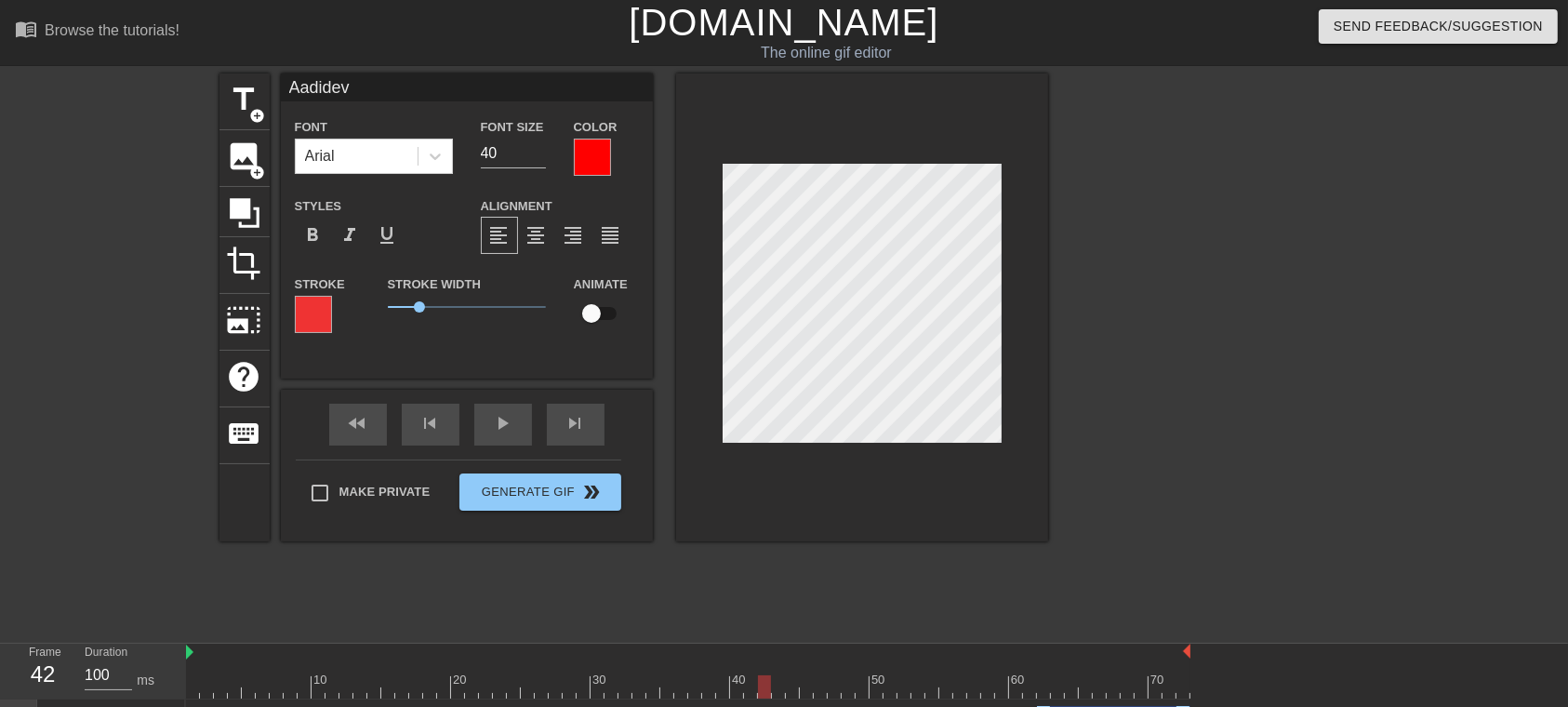
click at [603, 151] on div at bounding box center [592, 156] width 37 height 37
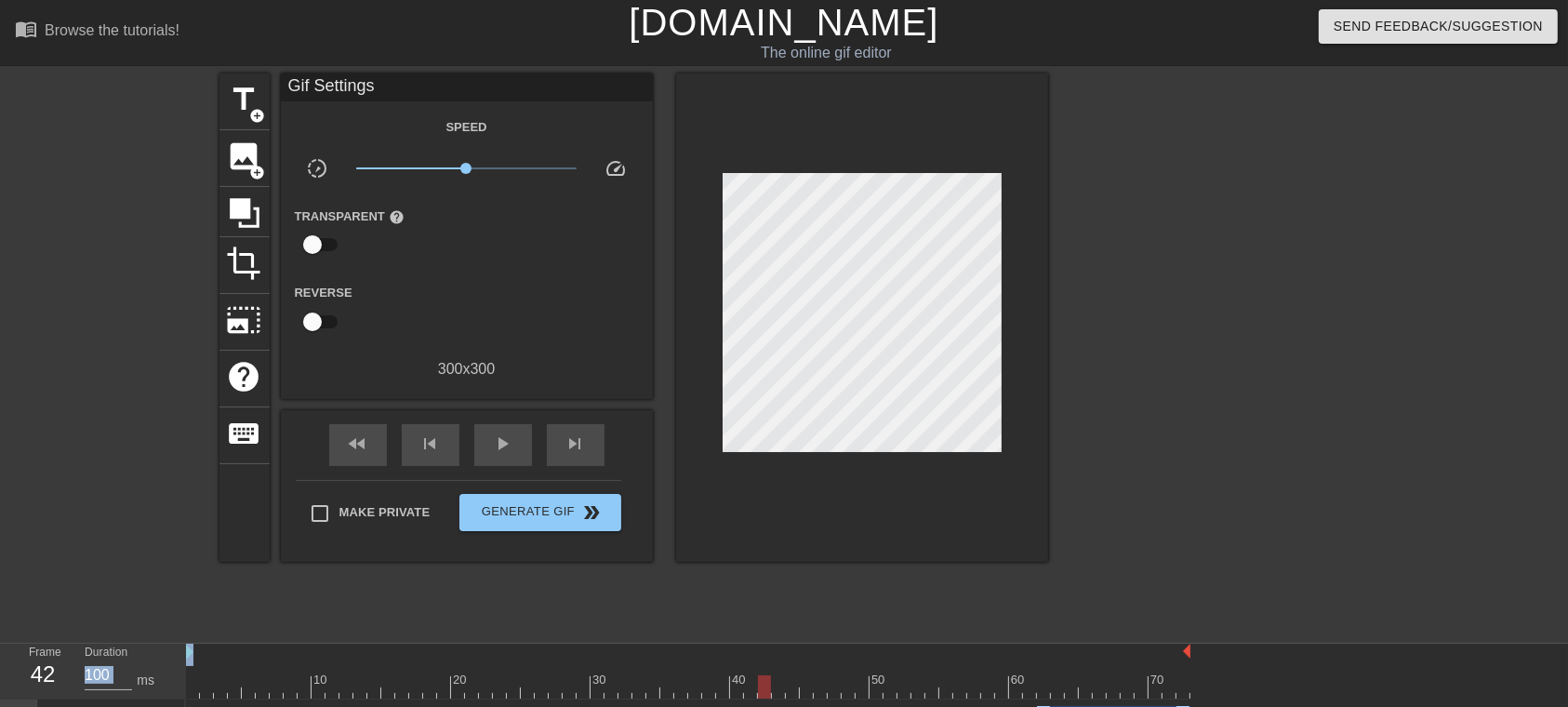
drag, startPoint x: 761, startPoint y: 141, endPoint x: 757, endPoint y: 155, distance: 14.6
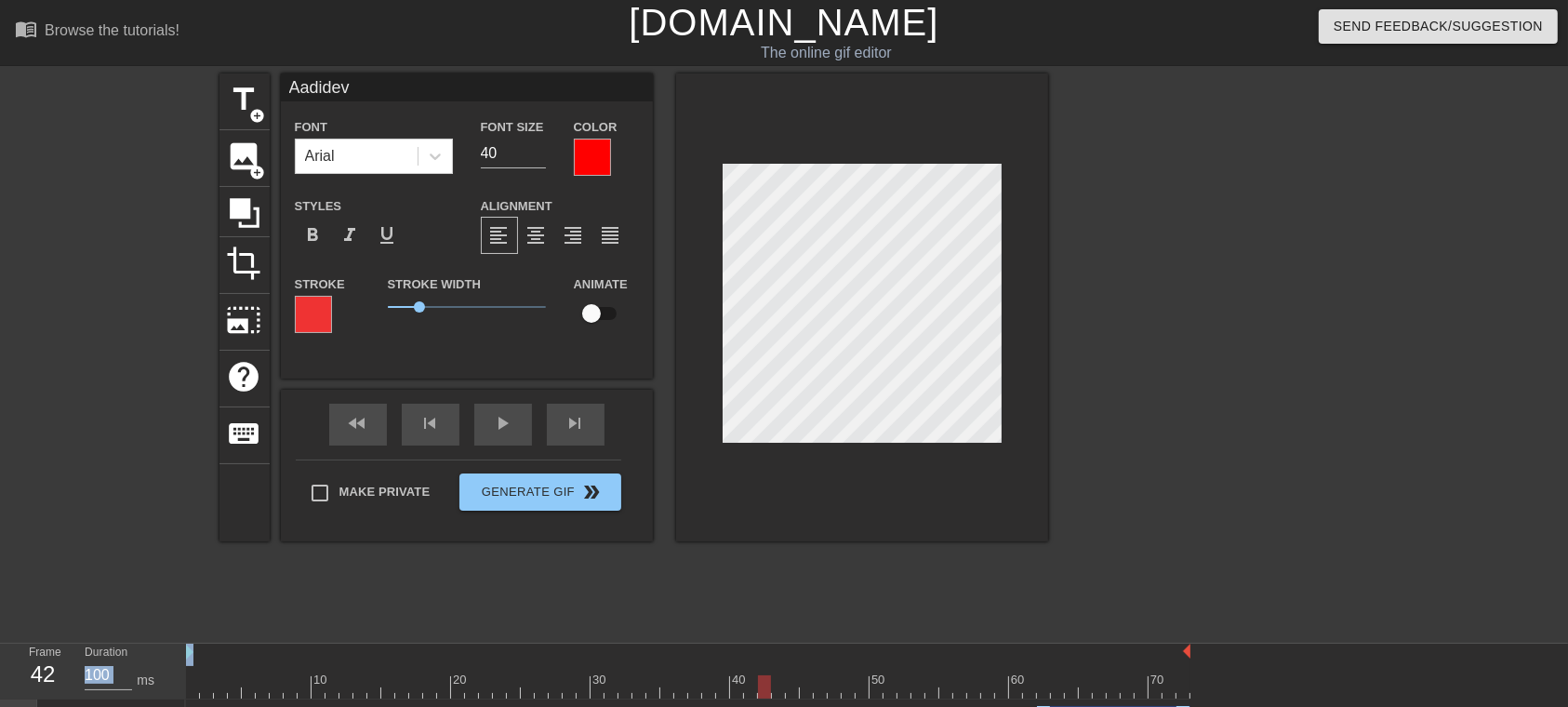
click at [594, 158] on div at bounding box center [592, 156] width 37 height 37
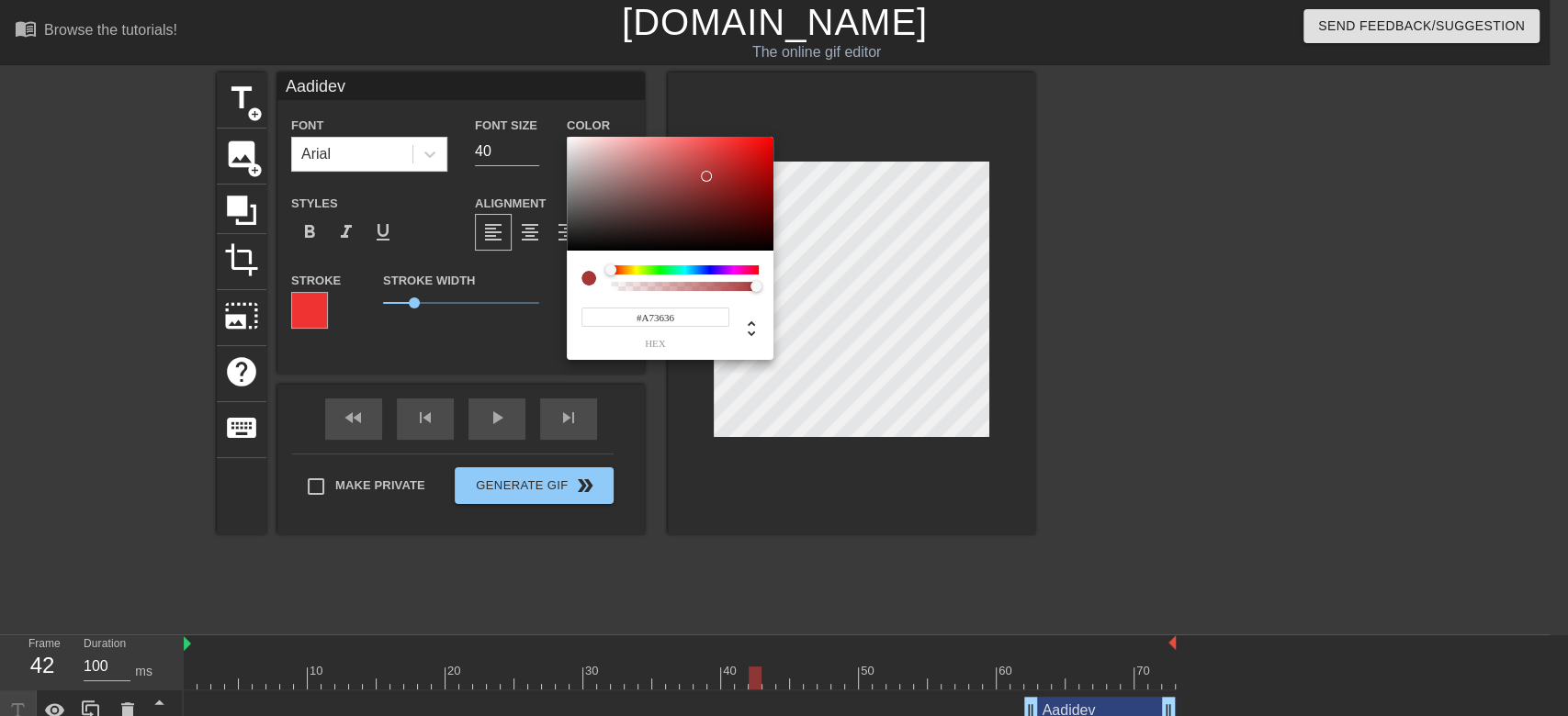
type input "#A43535"
drag, startPoint x: 742, startPoint y: 154, endPoint x: 707, endPoint y: 177, distance: 41.9
click at [707, 177] on div at bounding box center [670, 193] width 207 height 114
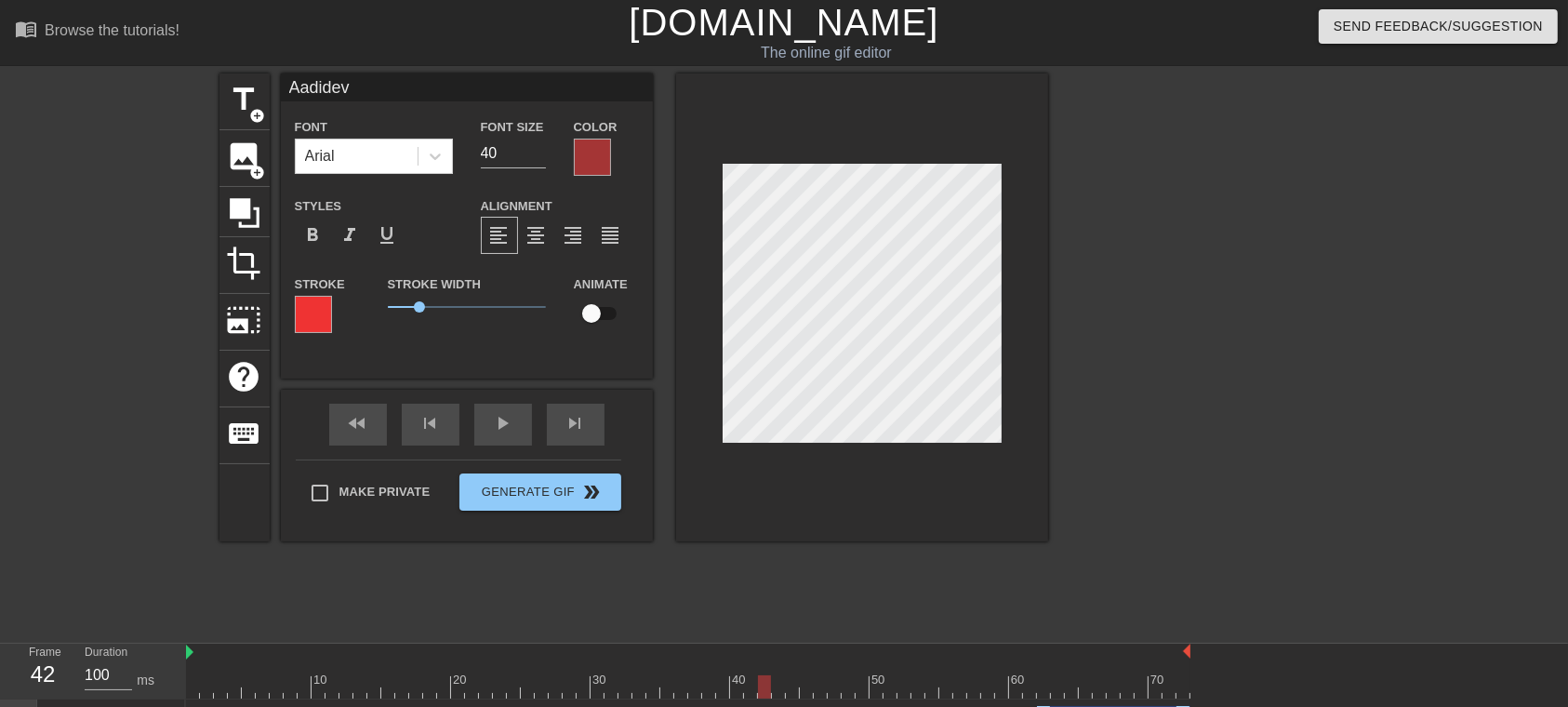
click at [602, 166] on div at bounding box center [592, 156] width 37 height 37
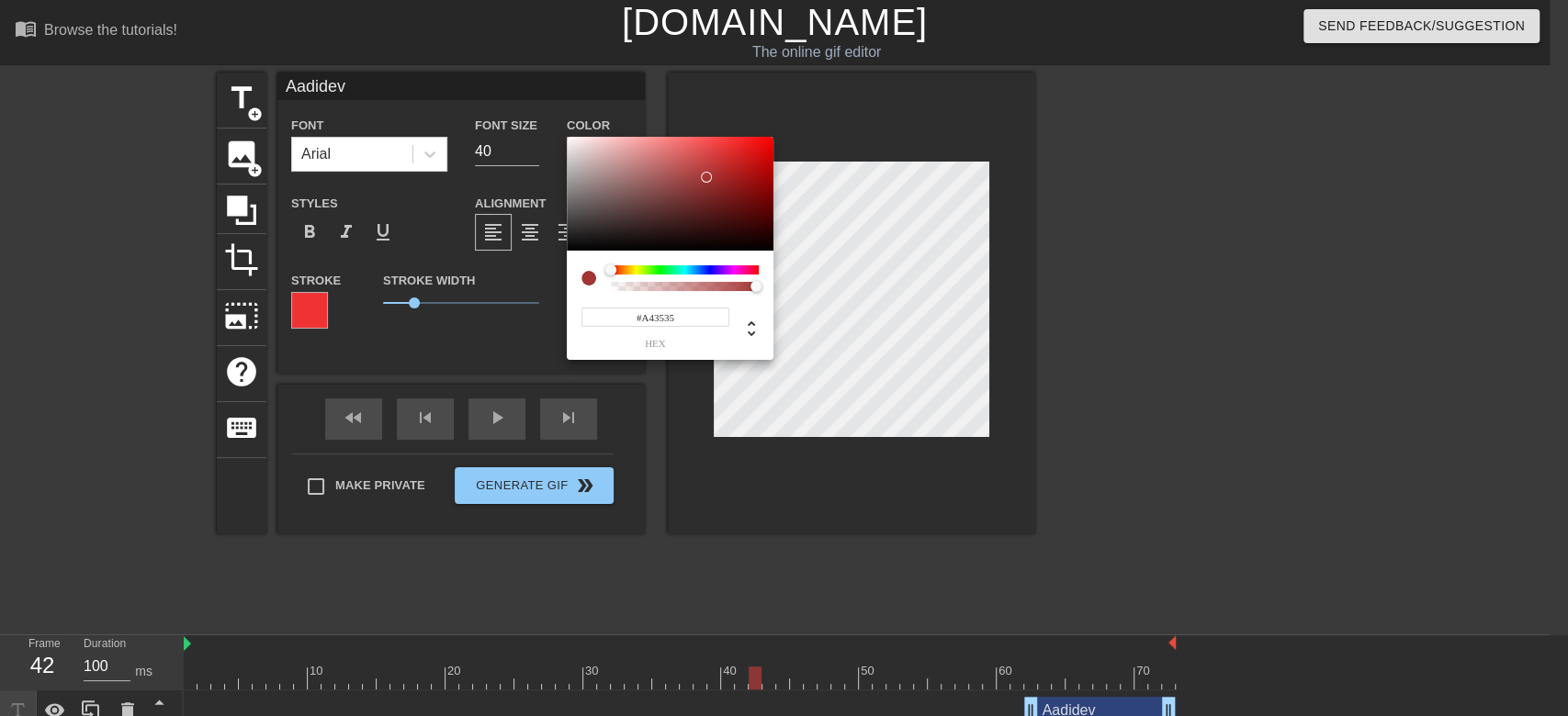
click at [661, 319] on input "#A43535" at bounding box center [655, 317] width 148 height 19
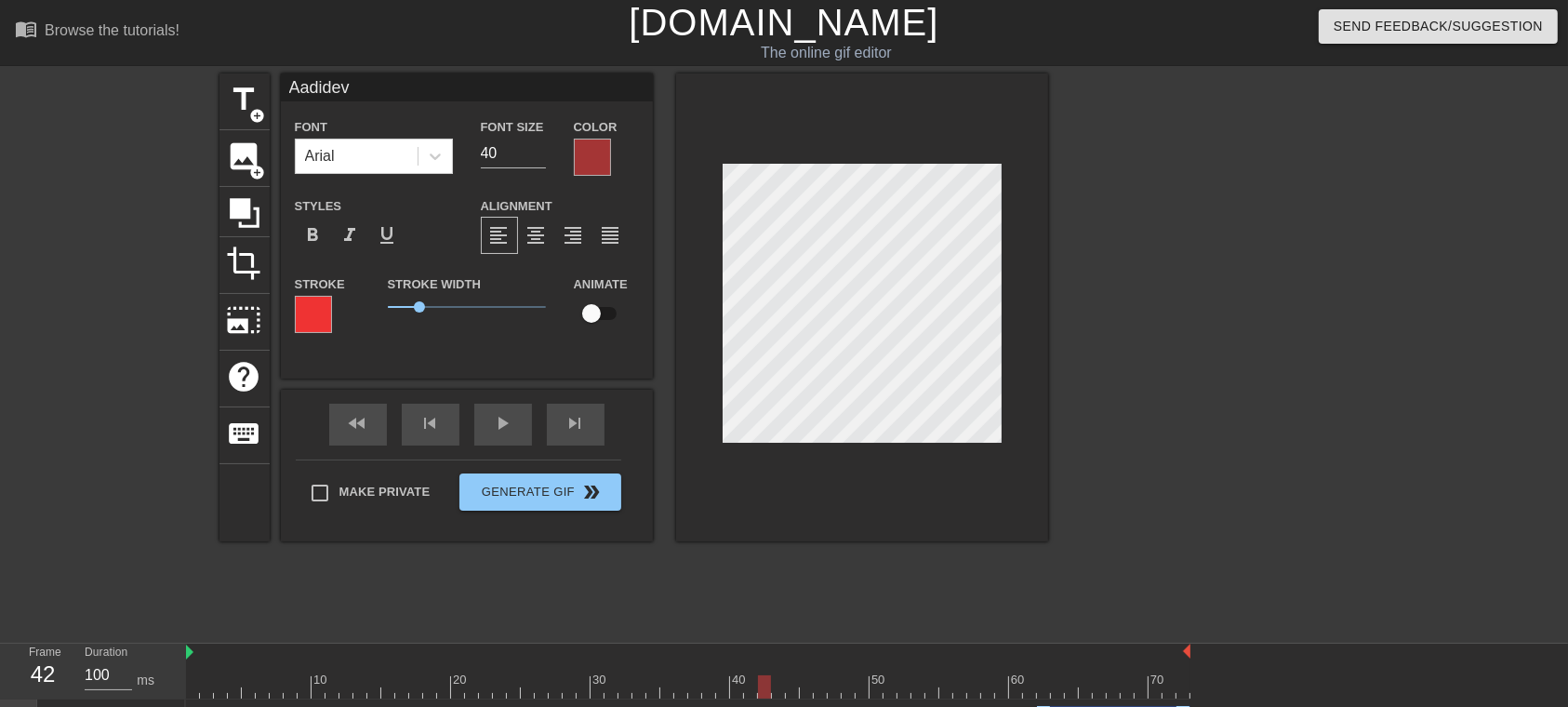
click at [294, 309] on div at bounding box center [312, 313] width 37 height 37
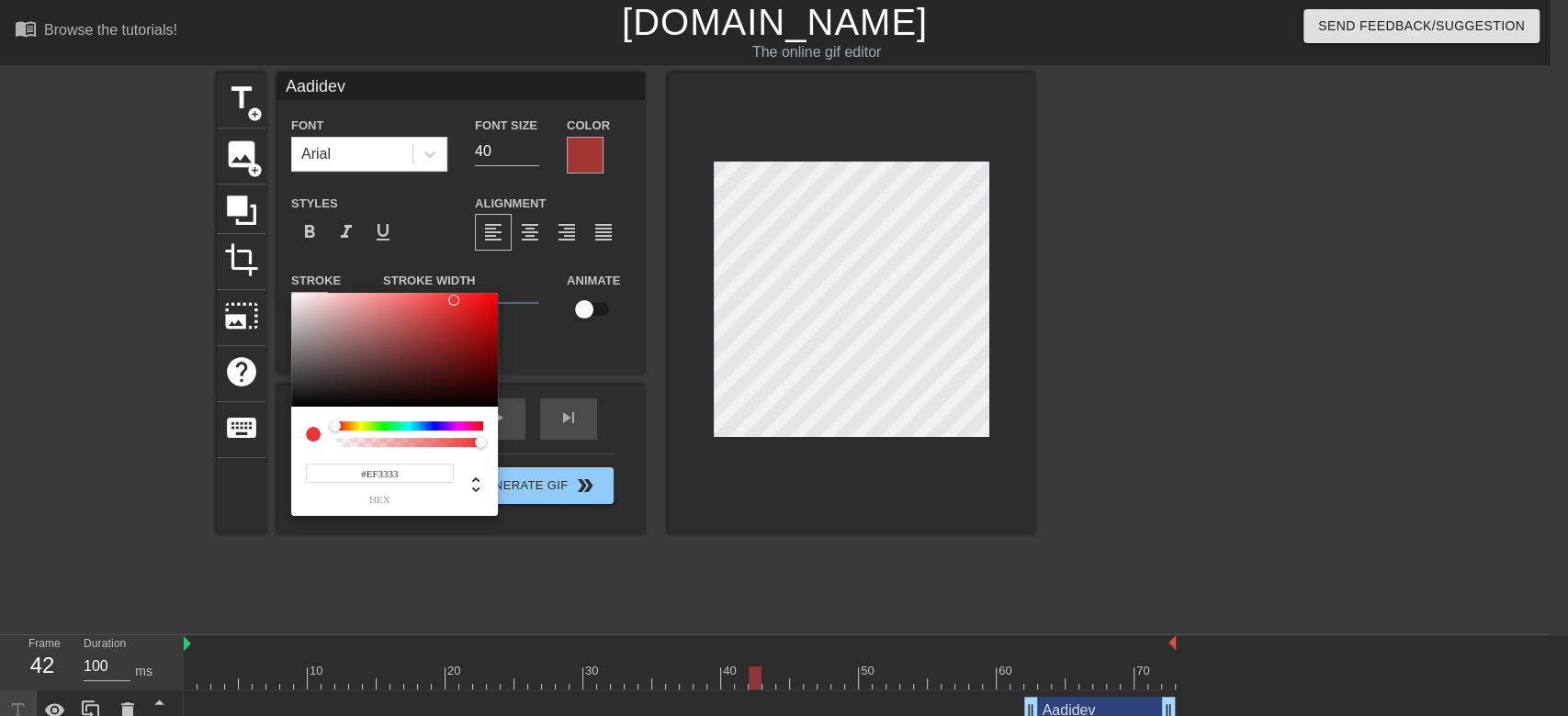
click at [411, 469] on input "#EF3333" at bounding box center [379, 473] width 148 height 19
paste input "A43535"
type input "#A43535"
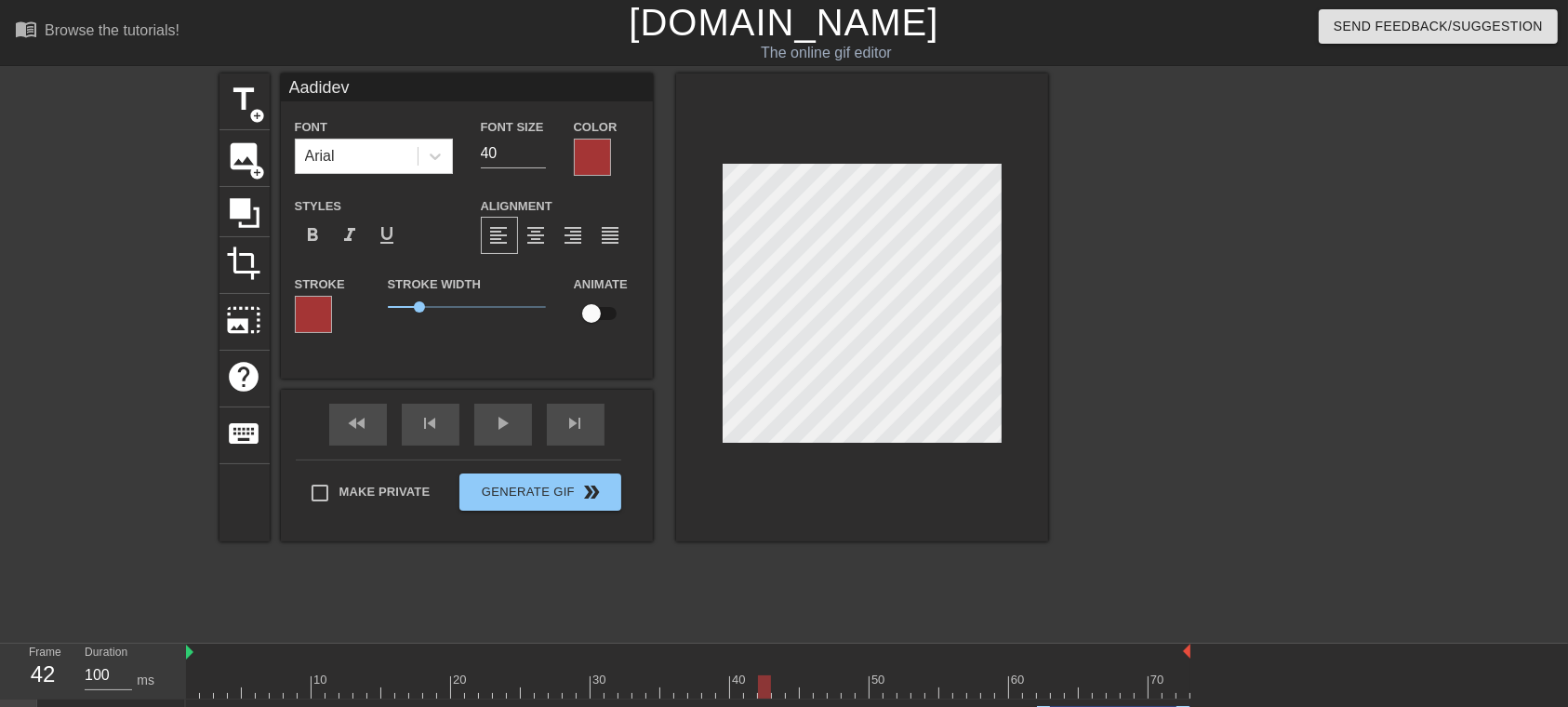
click at [588, 152] on div at bounding box center [592, 156] width 37 height 37
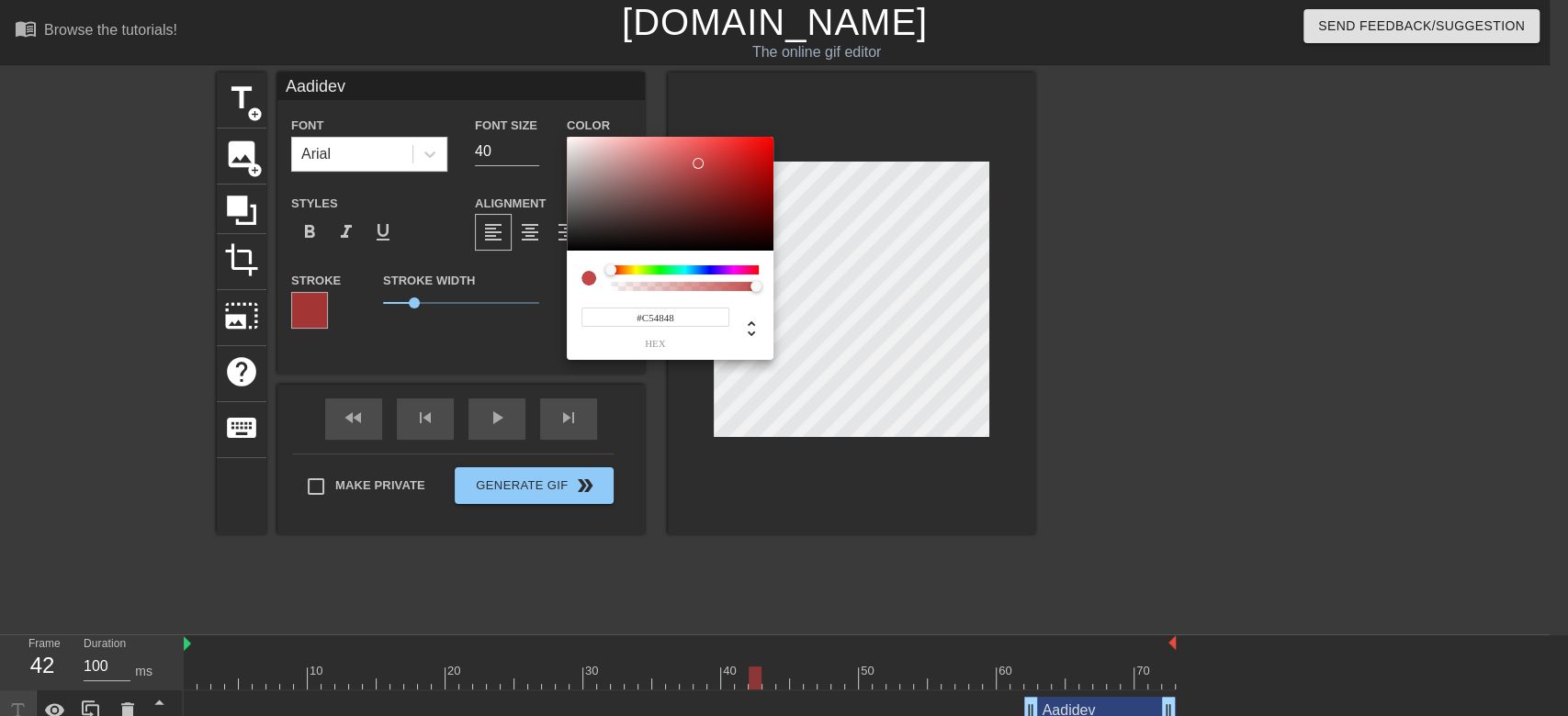
type input "#C74949"
drag, startPoint x: 699, startPoint y: 183, endPoint x: 698, endPoint y: 162, distance: 21.0
click at [698, 162] on div at bounding box center [670, 193] width 207 height 114
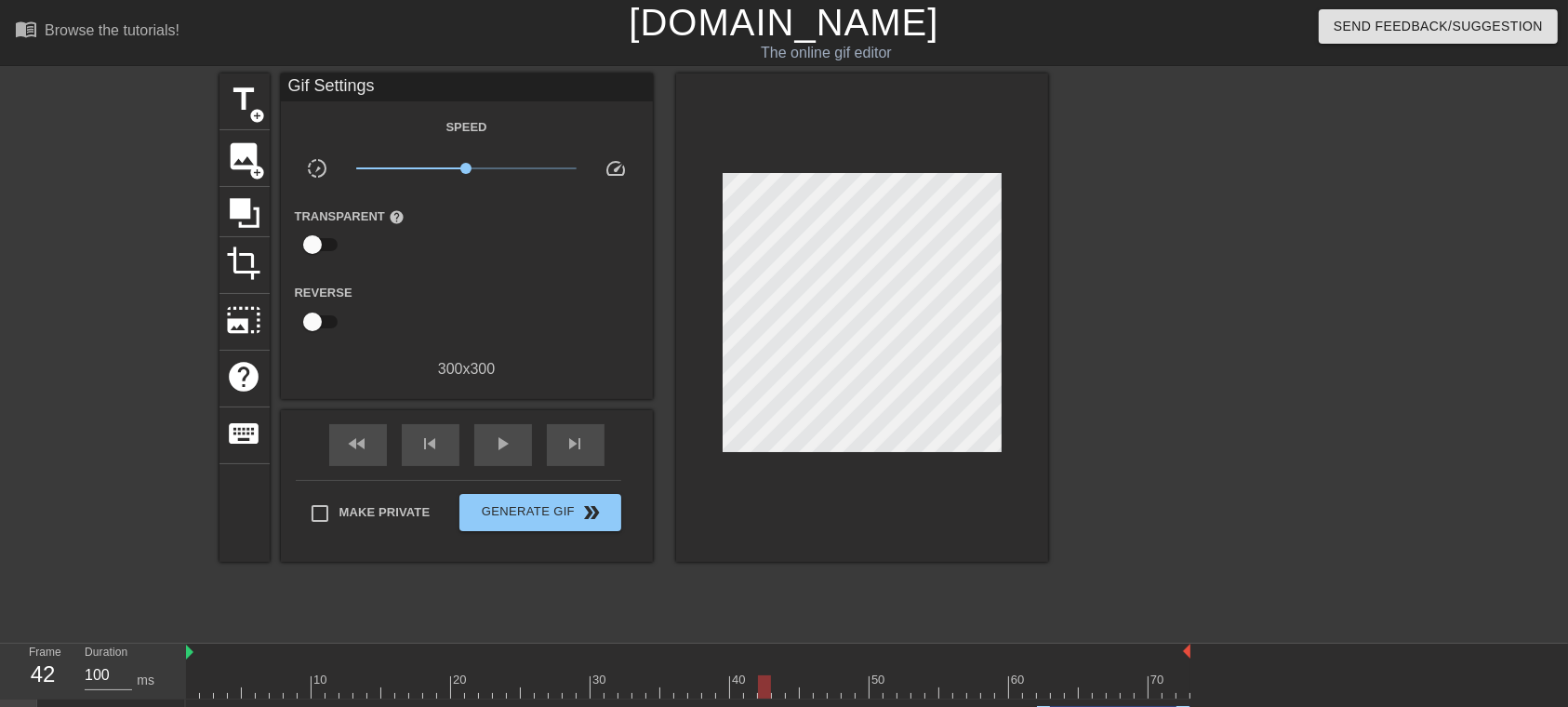
click at [1176, 289] on div at bounding box center [1210, 353] width 279 height 558
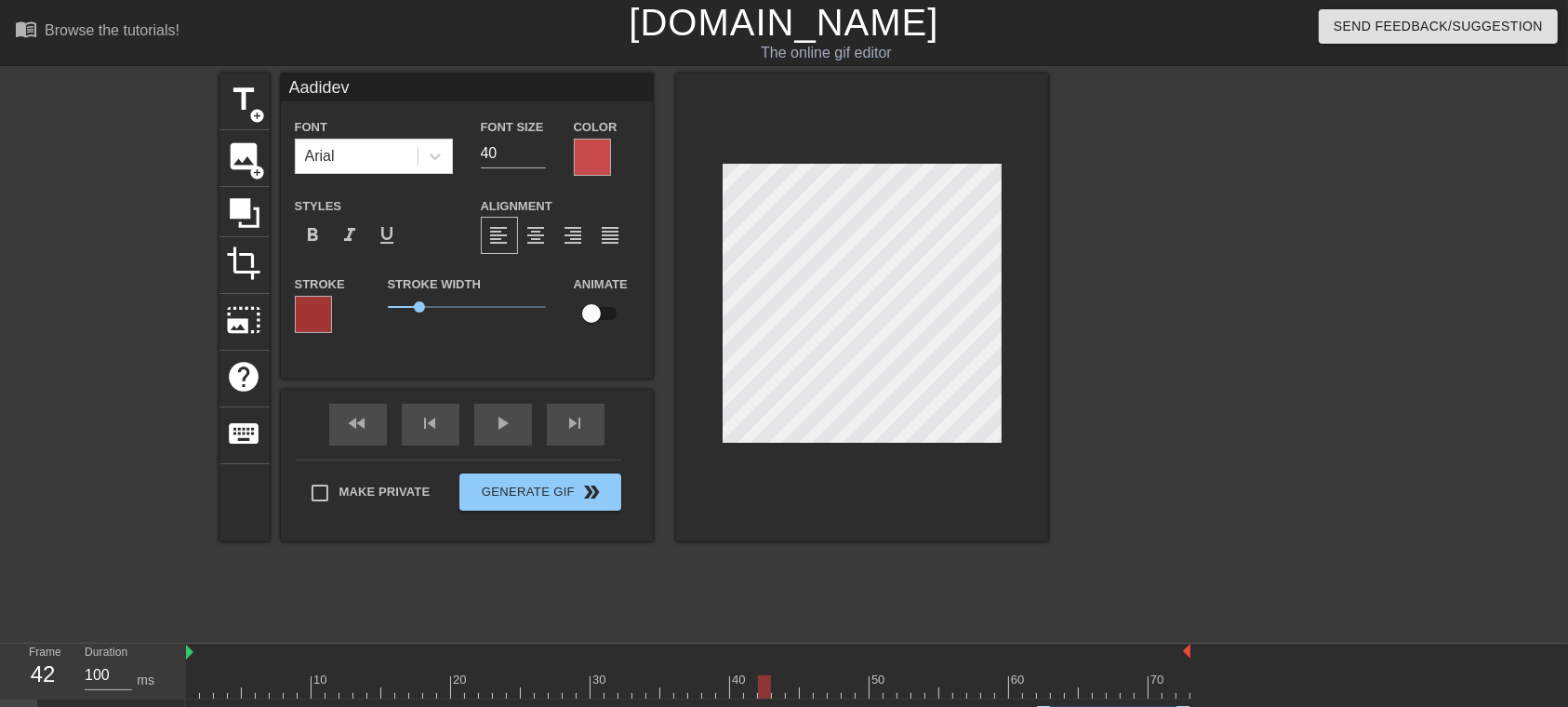
click at [564, 146] on div "Color" at bounding box center [607, 145] width 93 height 60
click at [579, 145] on div at bounding box center [592, 156] width 37 height 37
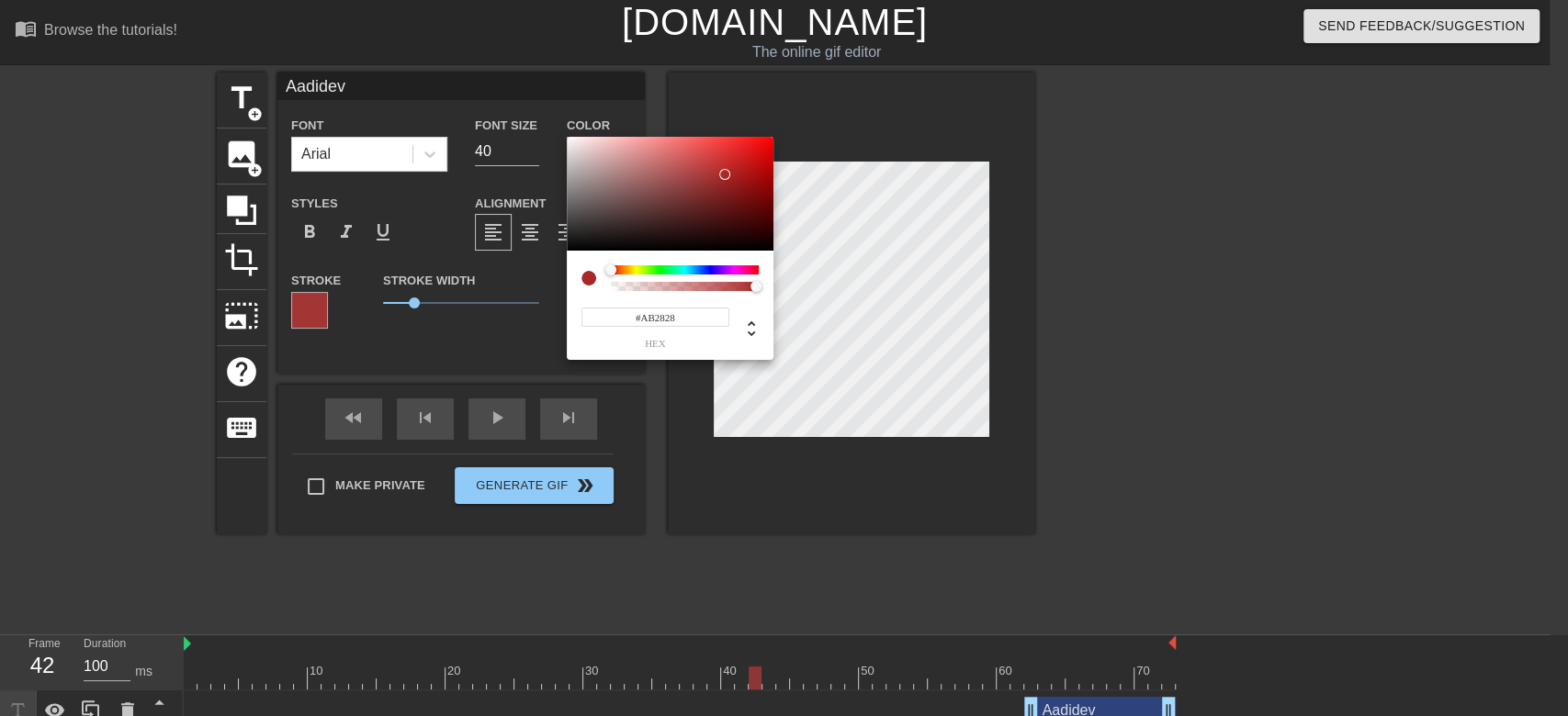
drag, startPoint x: 677, startPoint y: 180, endPoint x: 725, endPoint y: 174, distance: 48.4
click at [725, 174] on div at bounding box center [670, 193] width 207 height 114
type input "#E22C2C"
drag, startPoint x: 720, startPoint y: 173, endPoint x: 733, endPoint y: 150, distance: 26.4
click at [733, 150] on div at bounding box center [733, 150] width 11 height 11
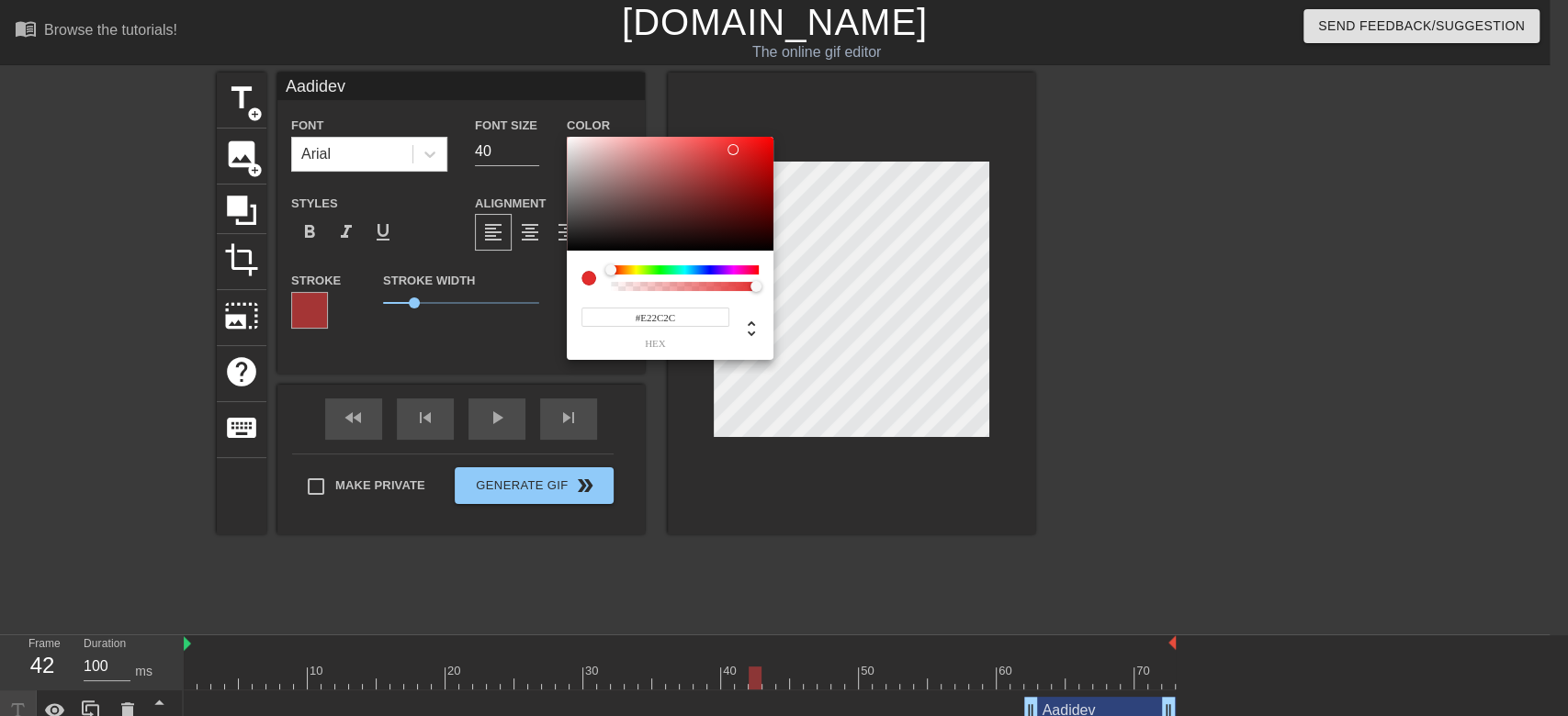
click at [664, 306] on div "#E22C2C hex" at bounding box center [655, 327] width 148 height 43
click at [668, 312] on input "#E22C2C" at bounding box center [655, 317] width 148 height 19
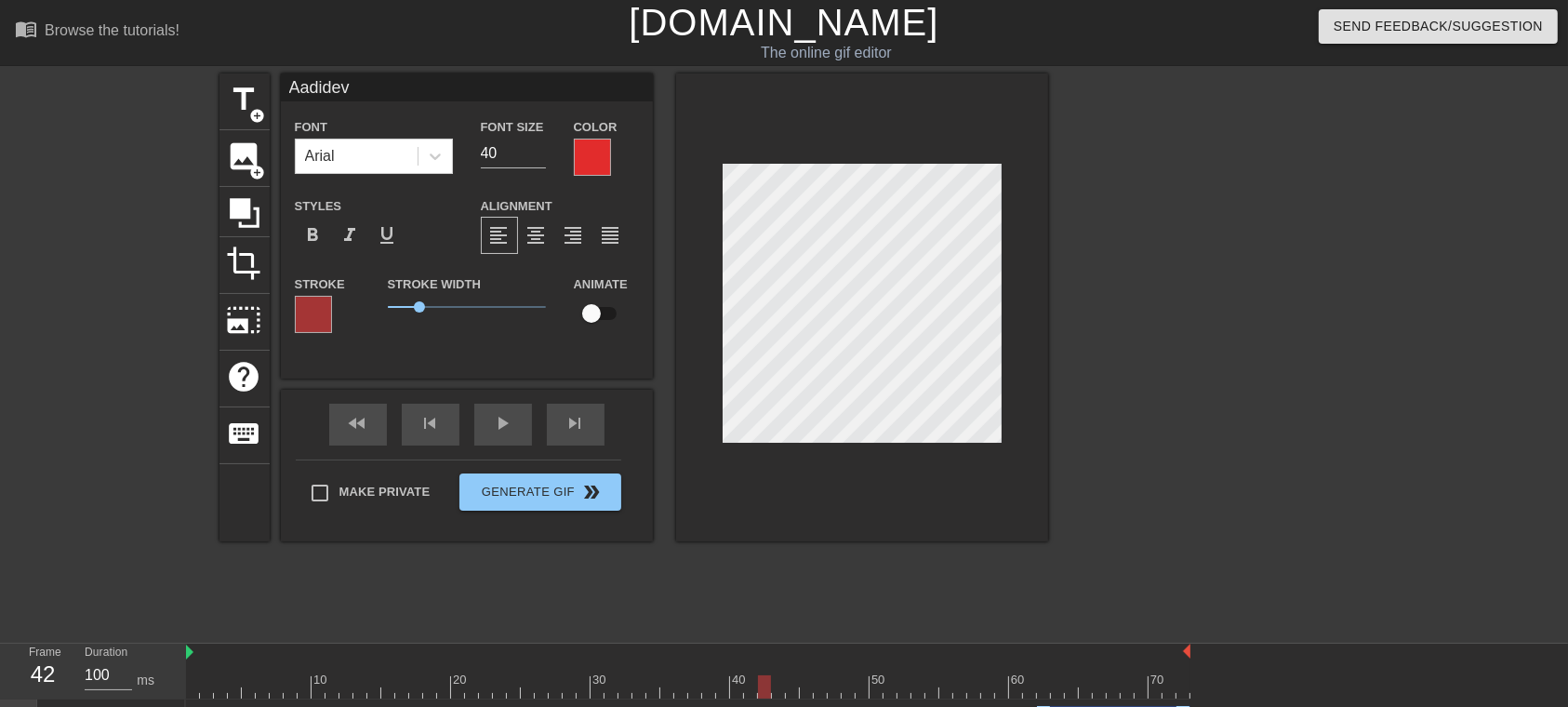
click at [310, 316] on div at bounding box center [312, 313] width 37 height 37
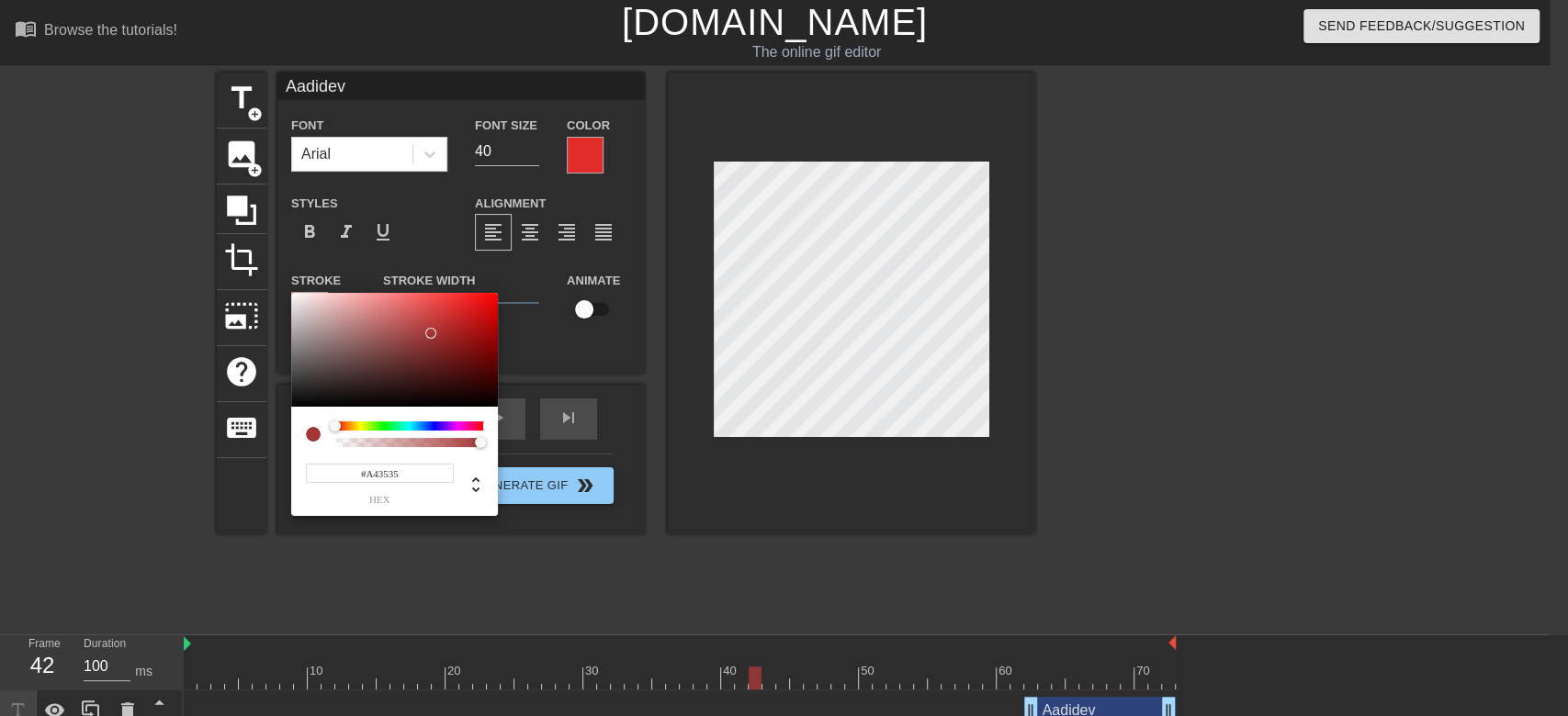
click at [376, 464] on input "#A43535" at bounding box center [379, 473] width 148 height 19
paste input "E22C2C"
type input "#E22C2C"
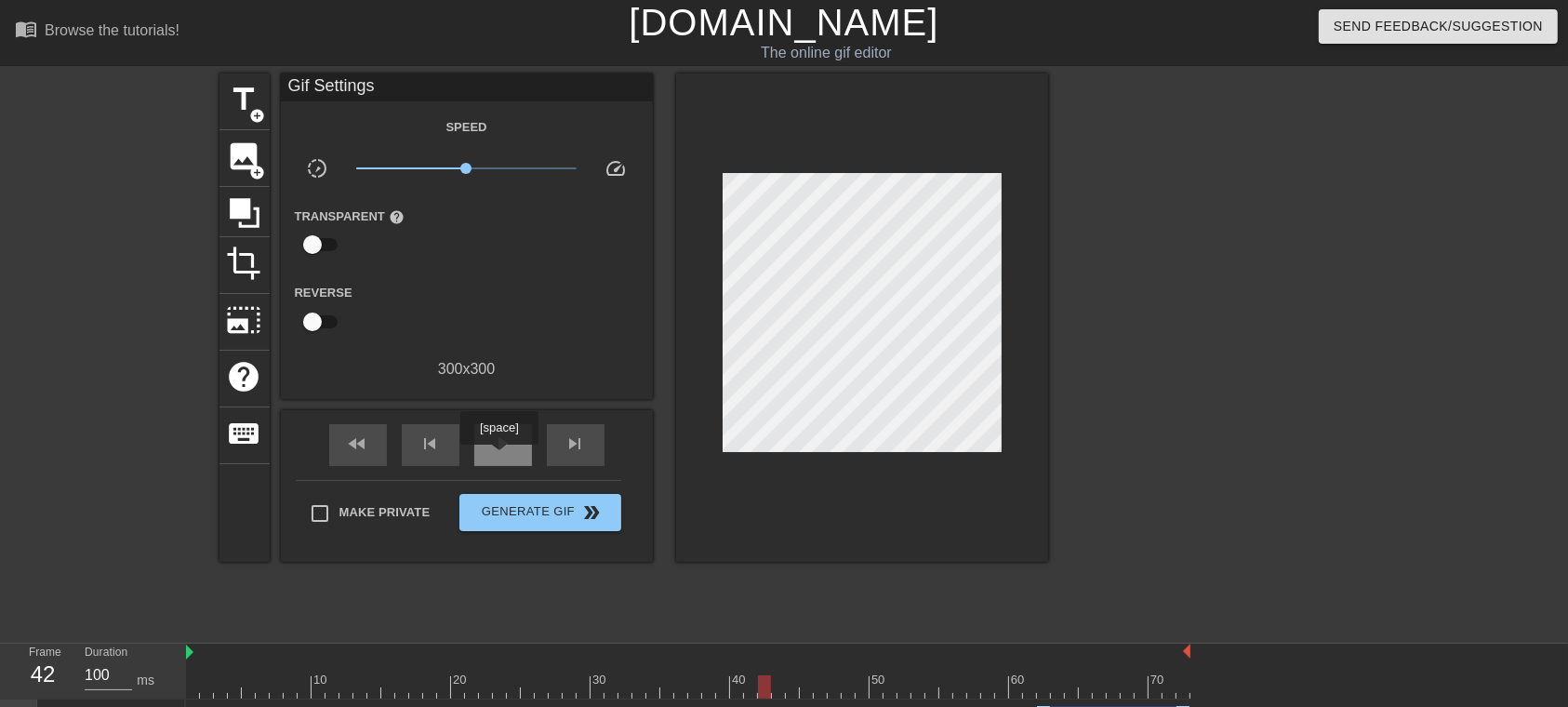
click at [498, 457] on div "play_arrow" at bounding box center [503, 445] width 58 height 42
click at [496, 448] on span "pause" at bounding box center [502, 443] width 22 height 22
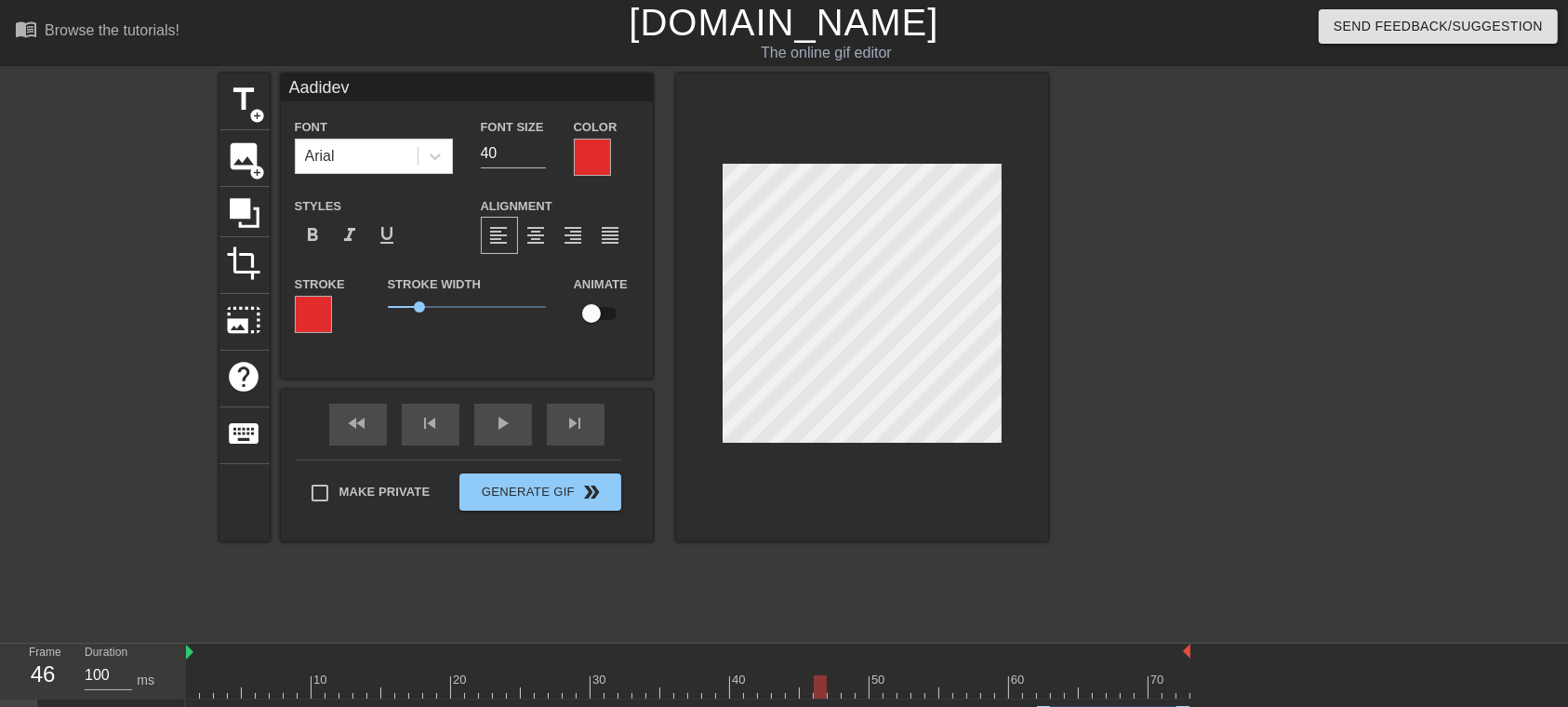
click at [580, 154] on div at bounding box center [592, 156] width 37 height 37
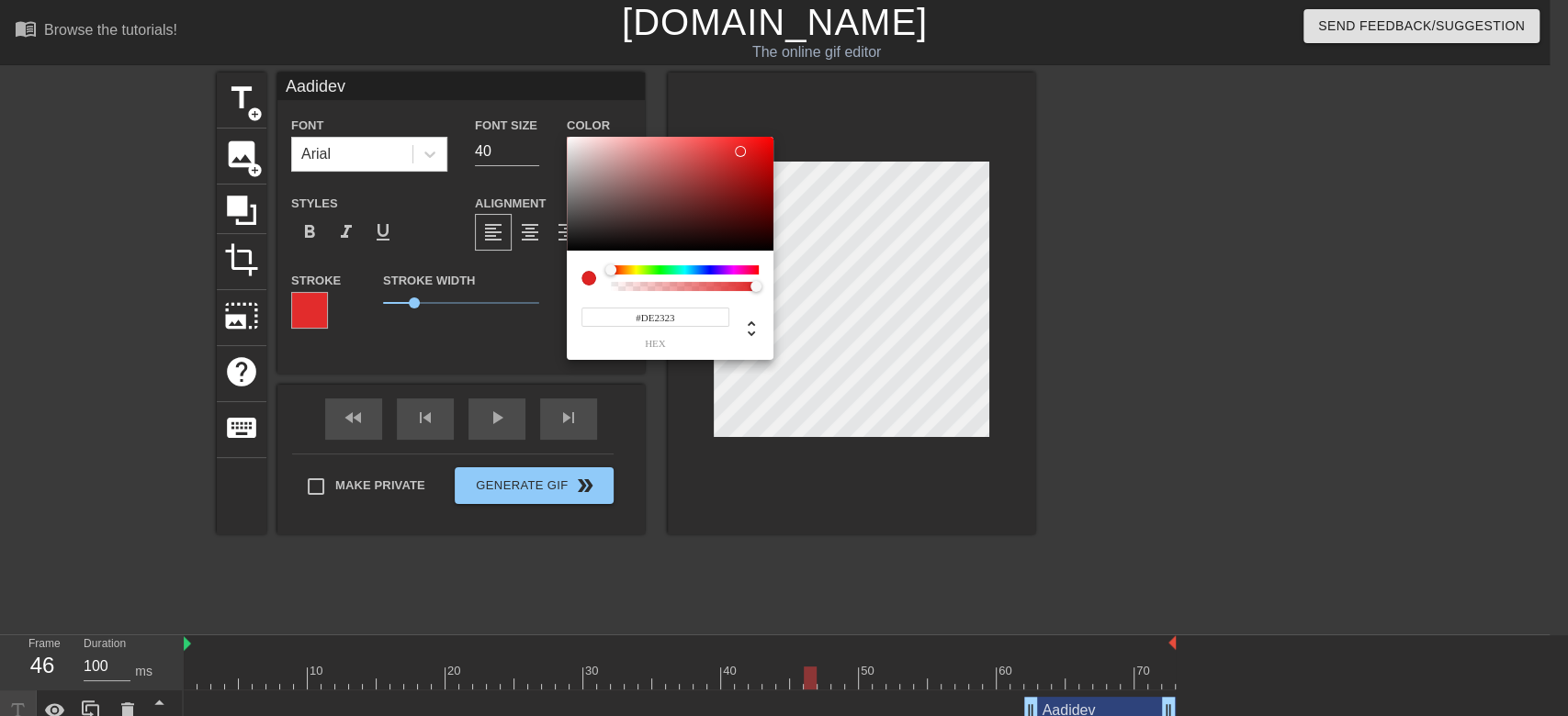
type input "#DC2323"
click at [741, 152] on div at bounding box center [741, 152] width 11 height 11
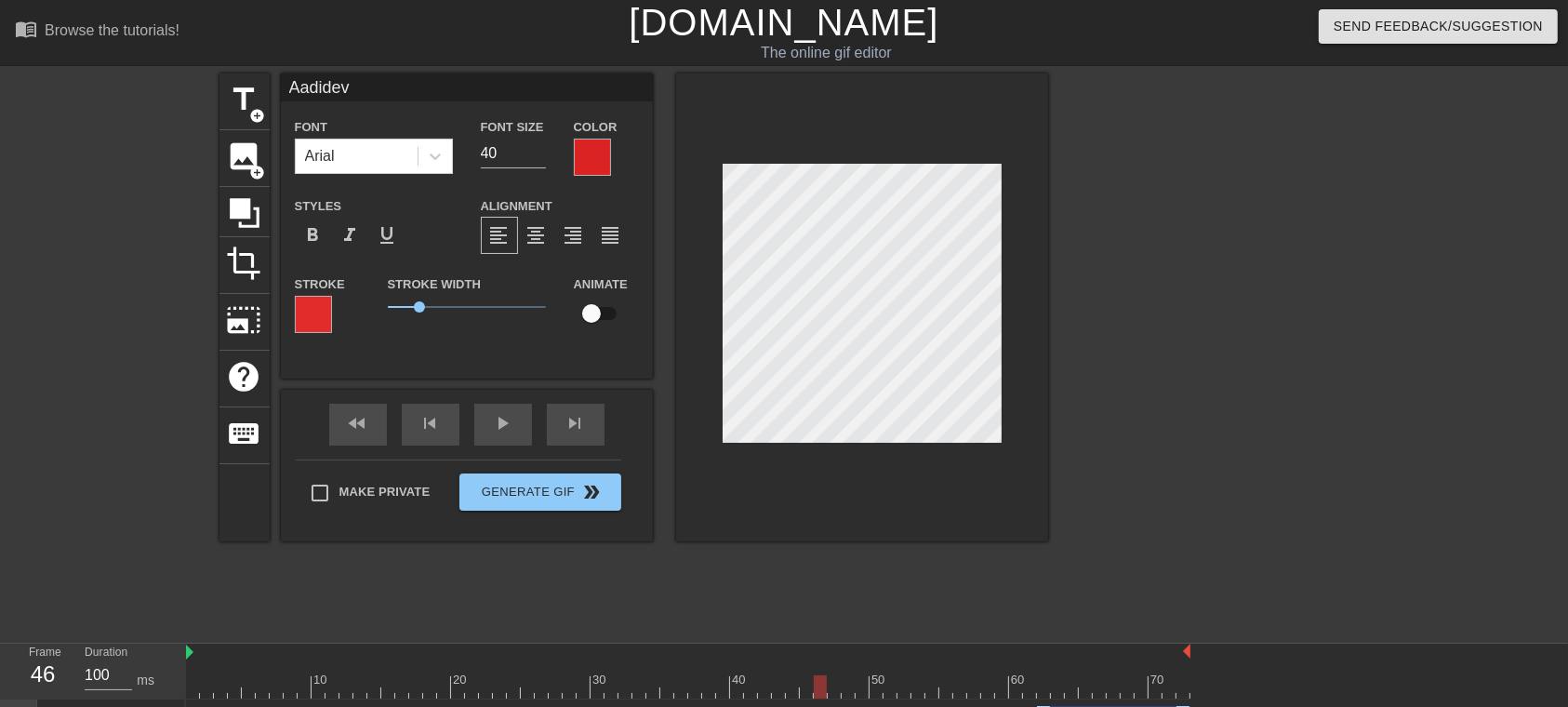
click at [596, 160] on div at bounding box center [592, 156] width 37 height 37
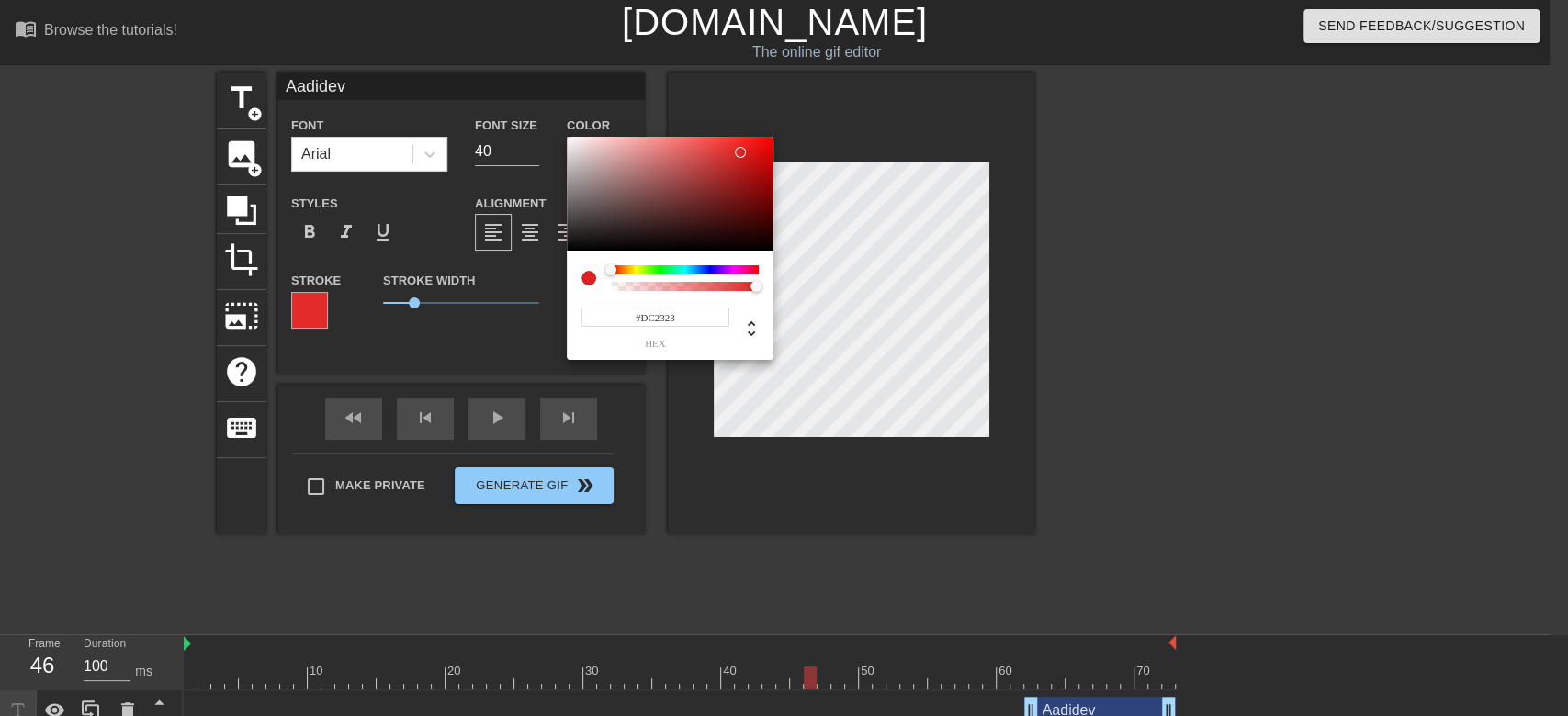
click at [680, 314] on input "#DC2323" at bounding box center [655, 317] width 148 height 19
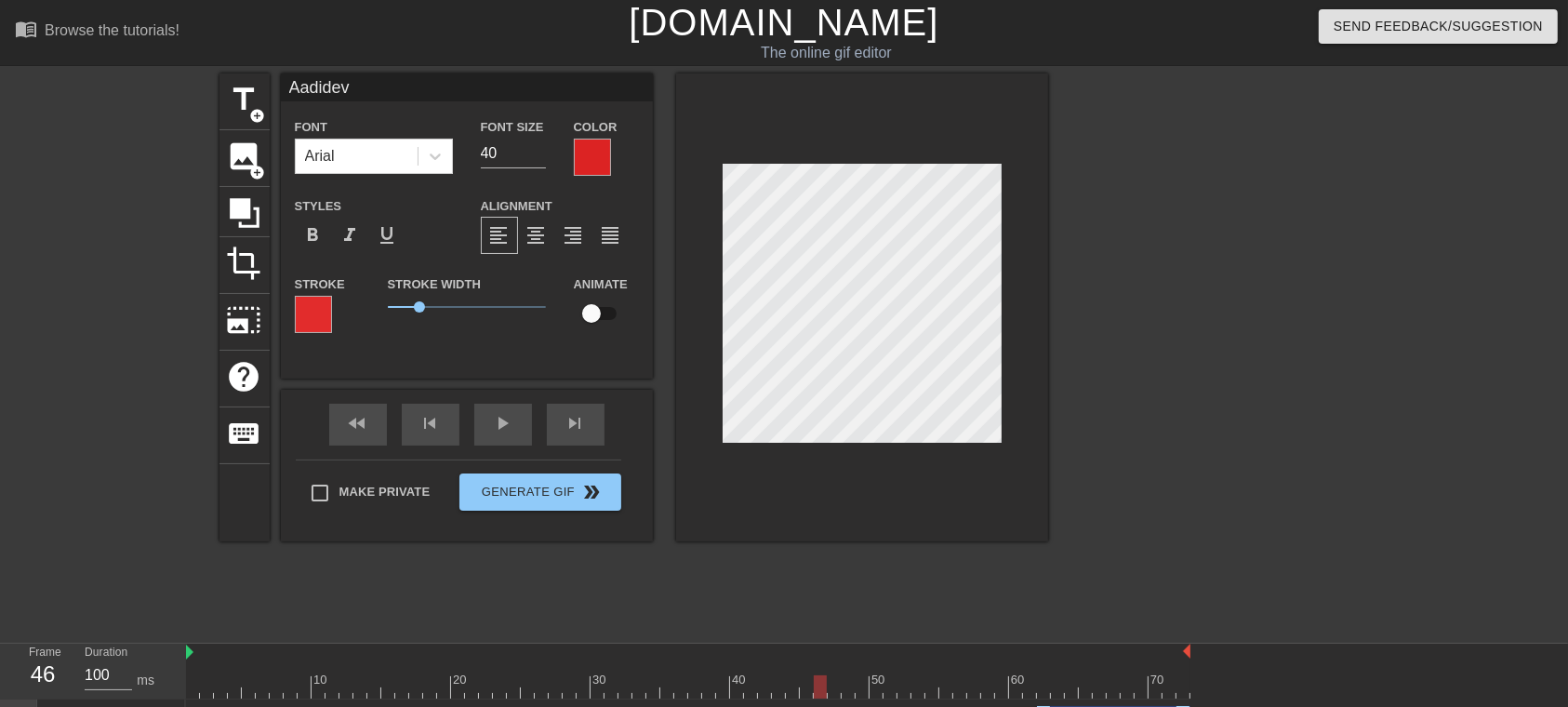
click at [316, 309] on div at bounding box center [312, 313] width 37 height 37
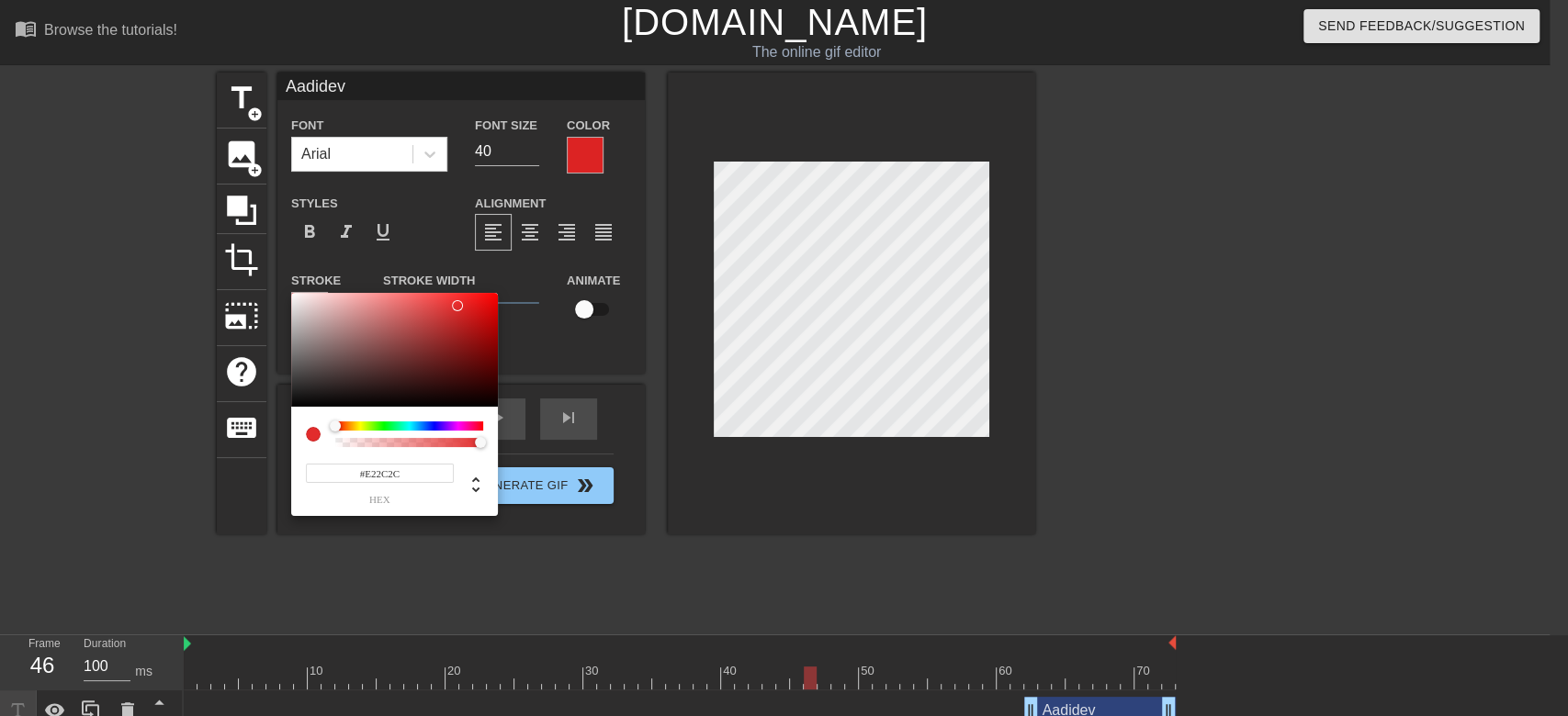
click at [409, 481] on input "#E22C2C" at bounding box center [379, 473] width 148 height 19
paste input "DC2323"
type input "#DC2323"
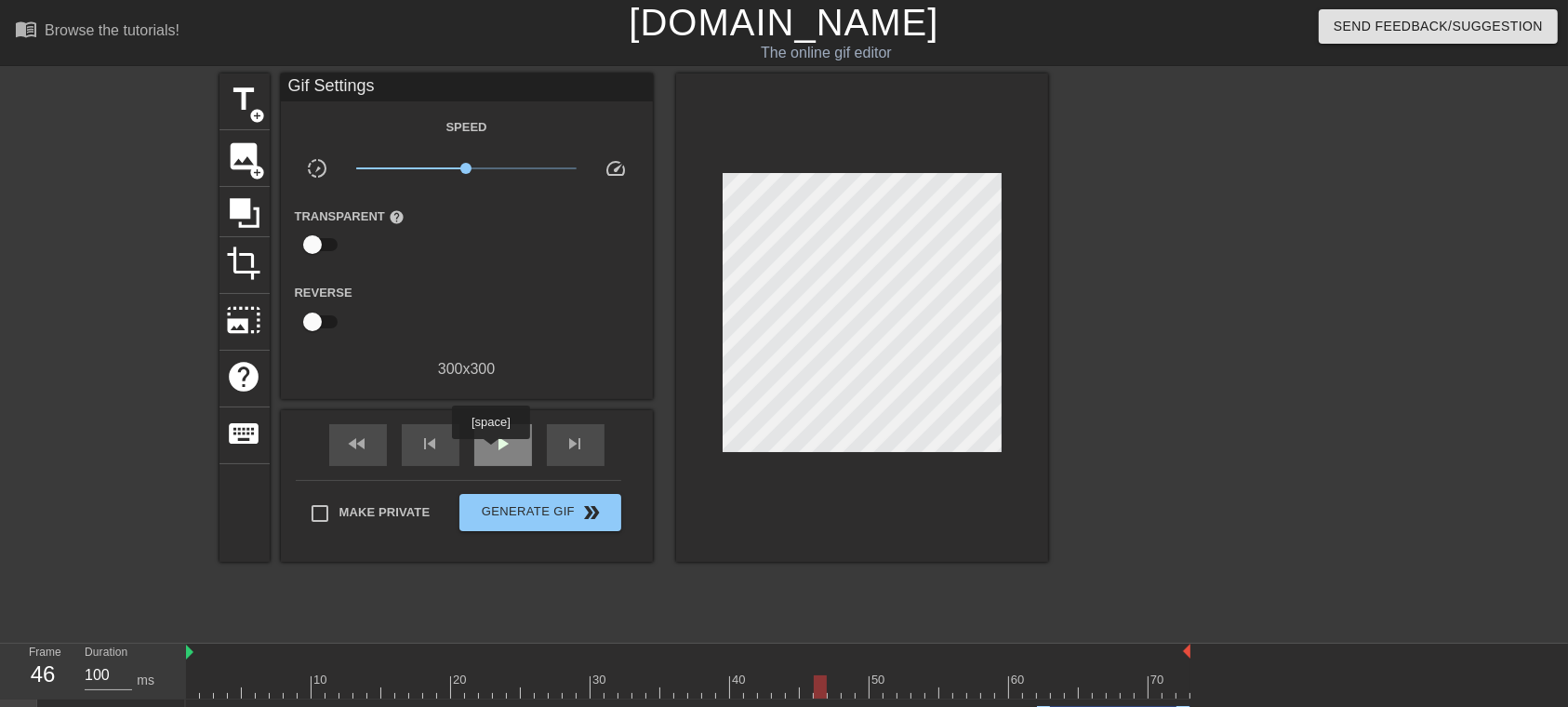
click at [490, 452] on div "play_arrow" at bounding box center [503, 445] width 58 height 42
click at [506, 440] on span "pause" at bounding box center [502, 443] width 22 height 22
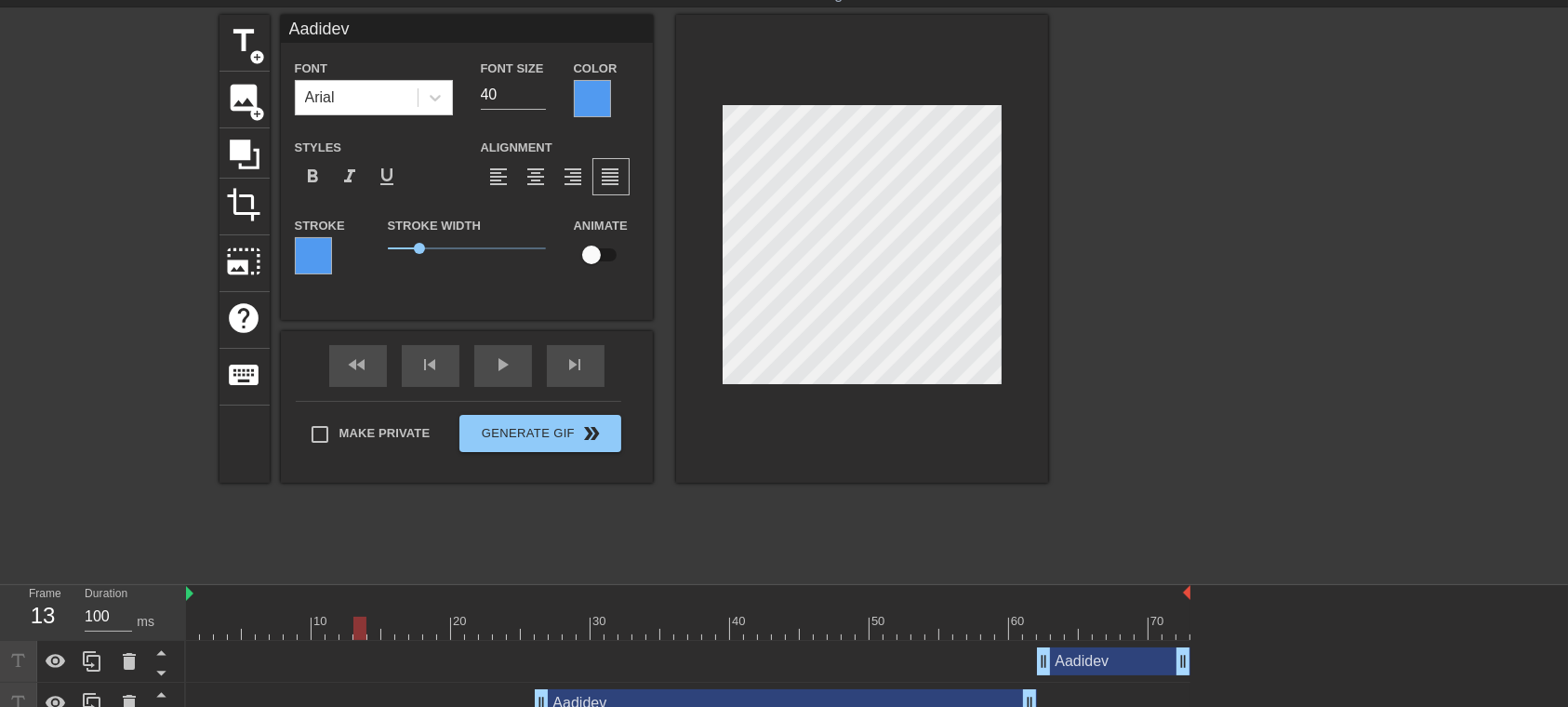
scroll to position [0, 0]
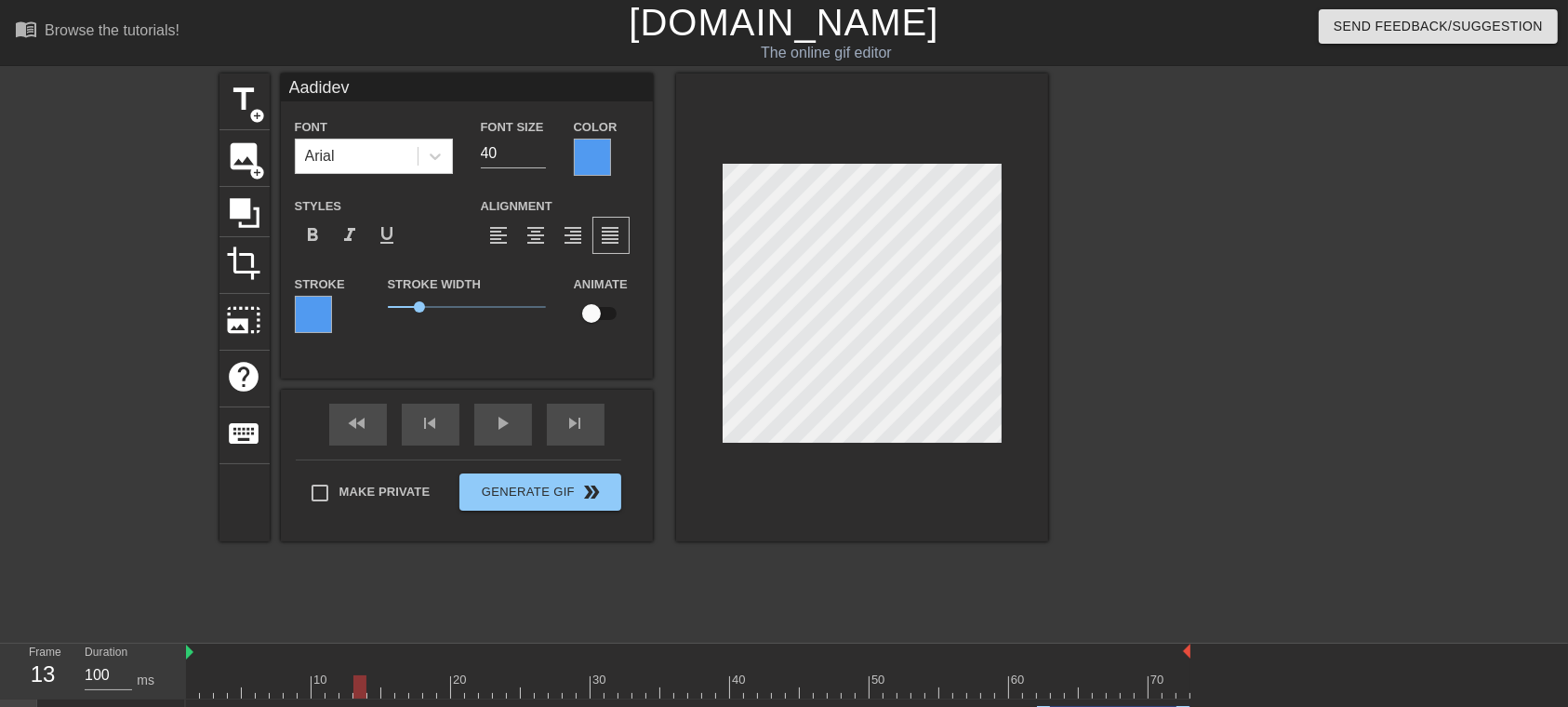
click at [566, 147] on div "Color" at bounding box center [607, 145] width 93 height 60
click at [593, 152] on div at bounding box center [592, 156] width 37 height 37
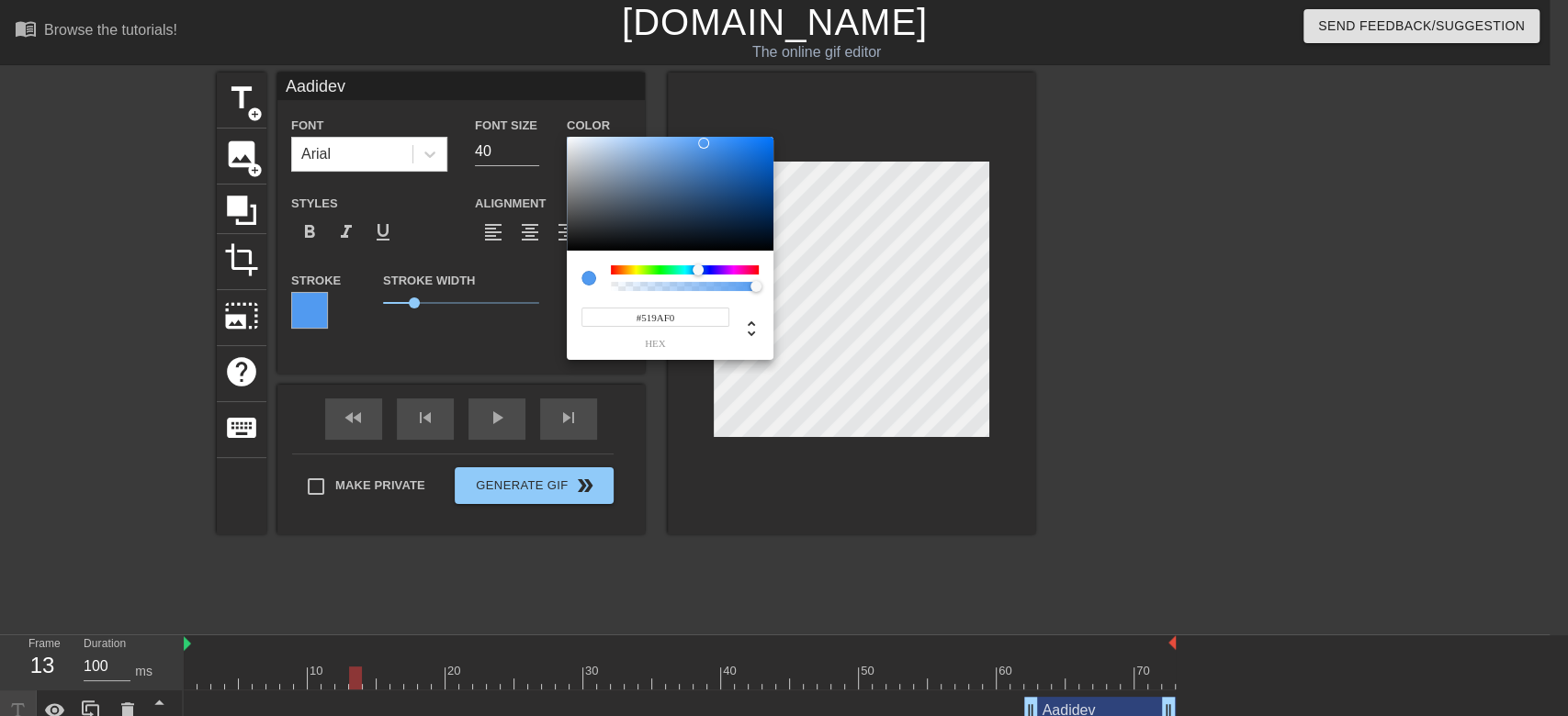
click at [660, 301] on div "#519AF0 hex" at bounding box center [670, 319] width 177 height 57
click at [664, 313] on input "#519AF0" at bounding box center [655, 317] width 148 height 19
paste input "DC2323"
click at [732, 331] on div at bounding box center [745, 328] width 33 height 23
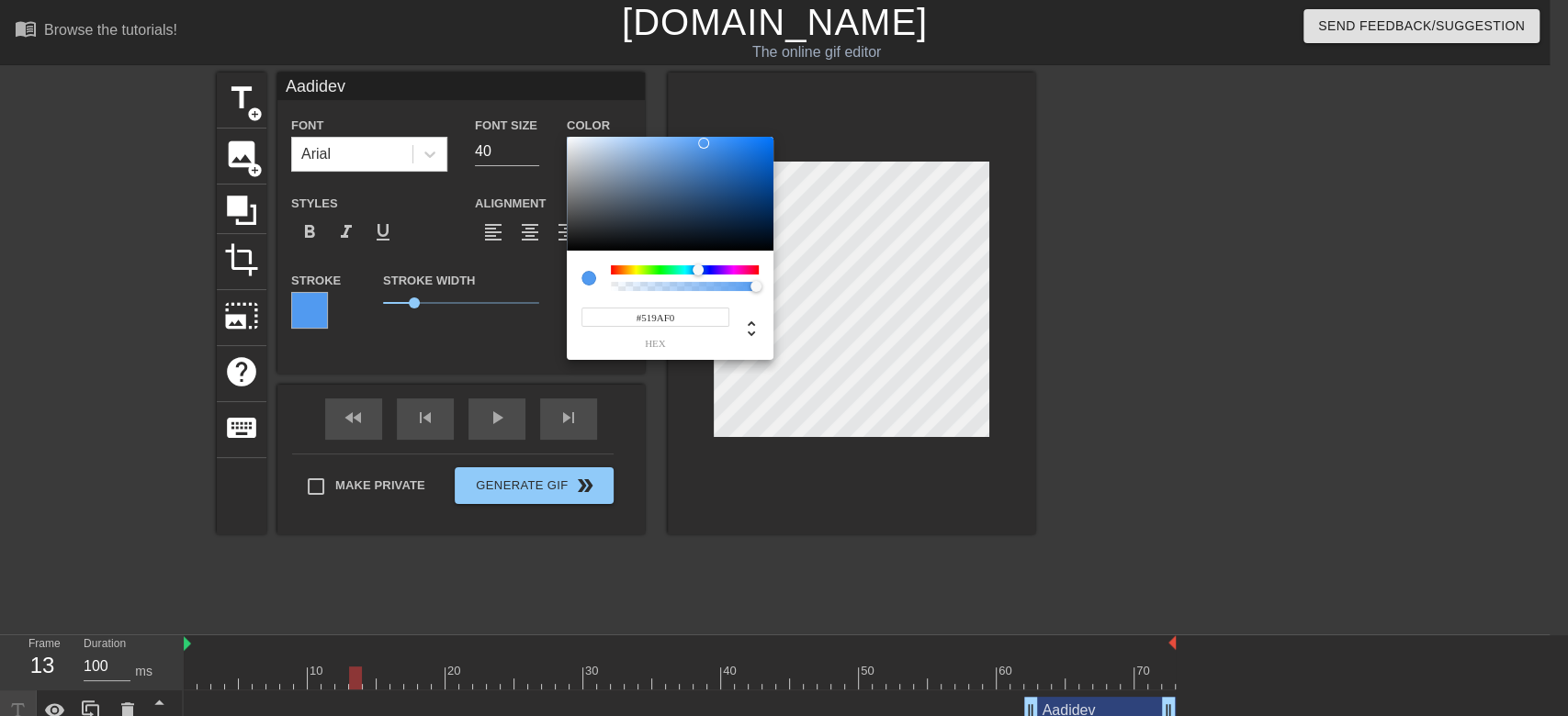
type input "81"
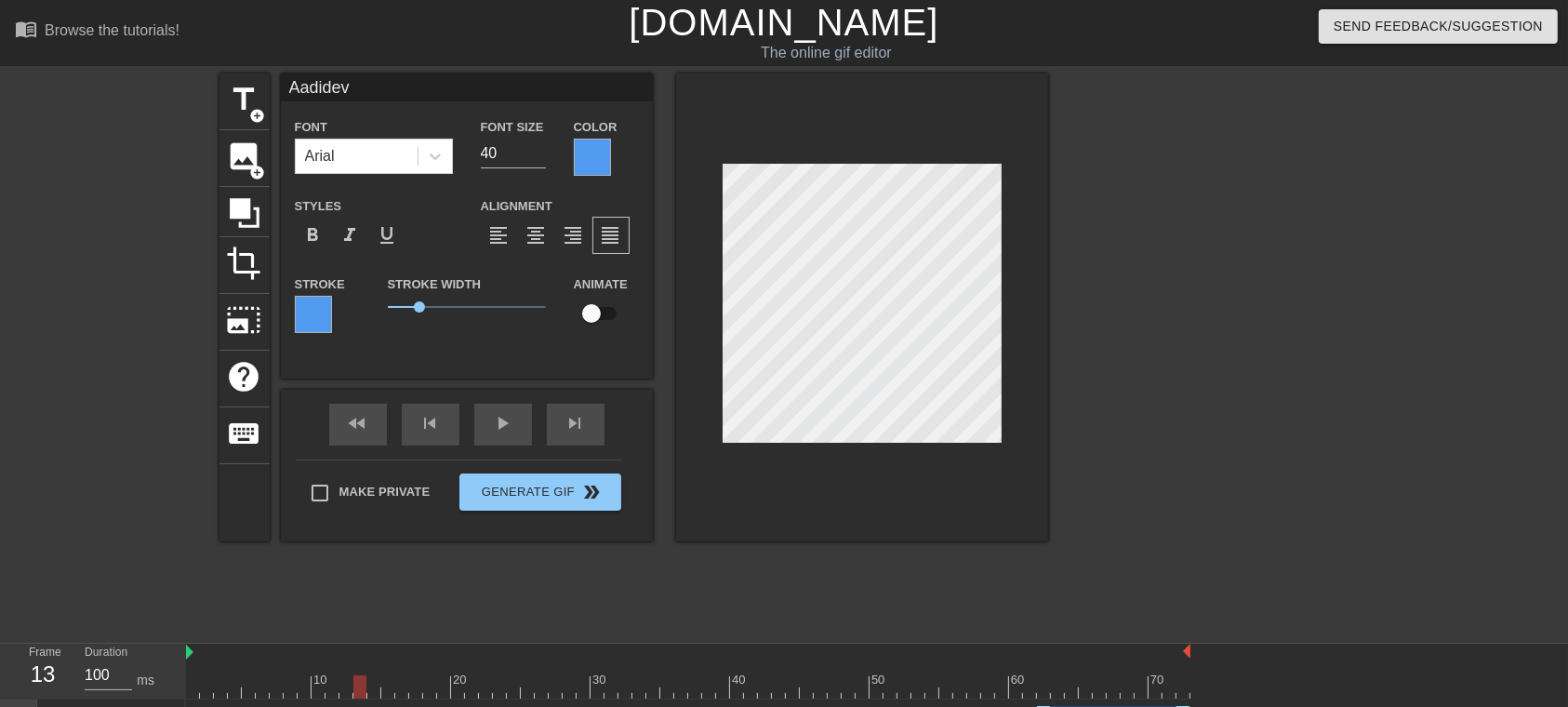
click at [573, 157] on div at bounding box center [592, 156] width 37 height 37
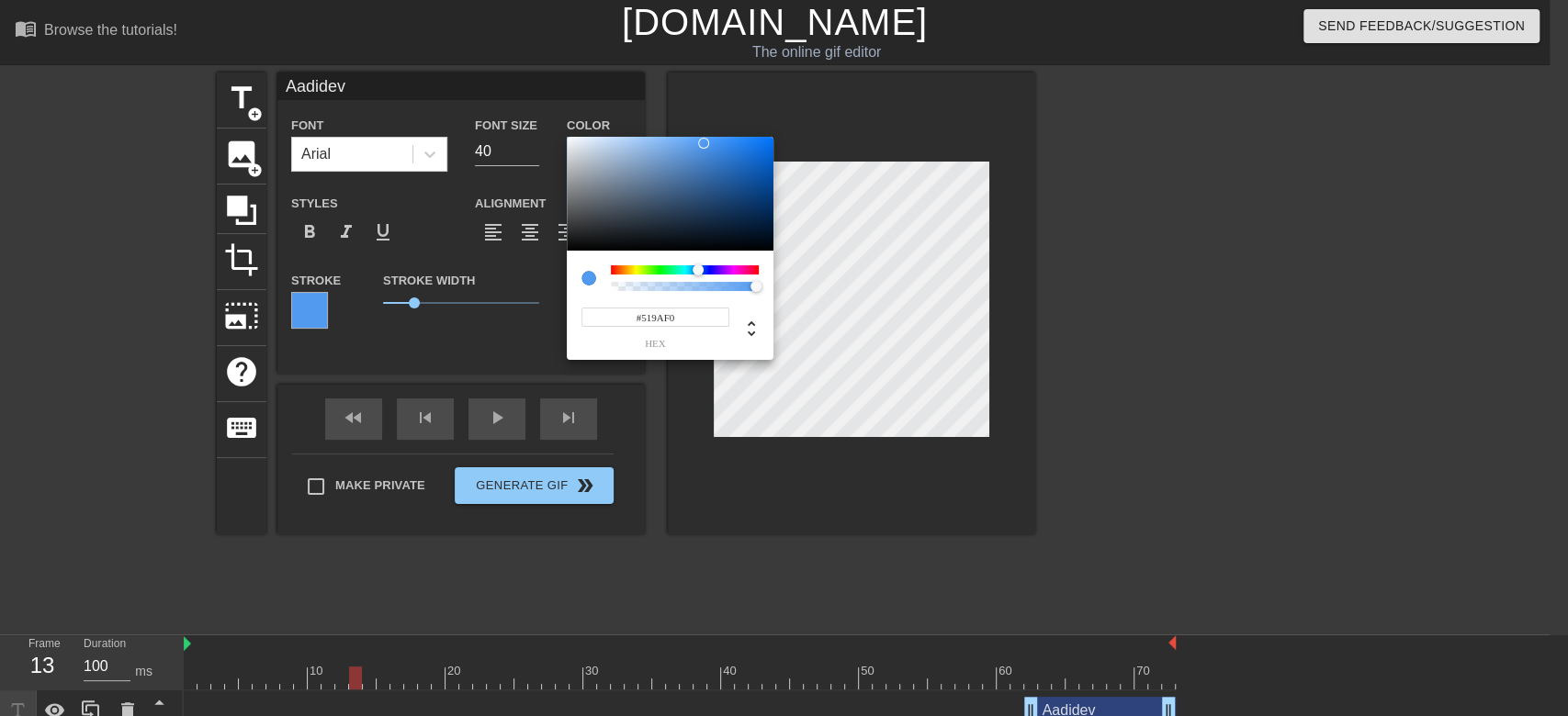
click at [656, 316] on input "#519AF0" at bounding box center [655, 317] width 148 height 19
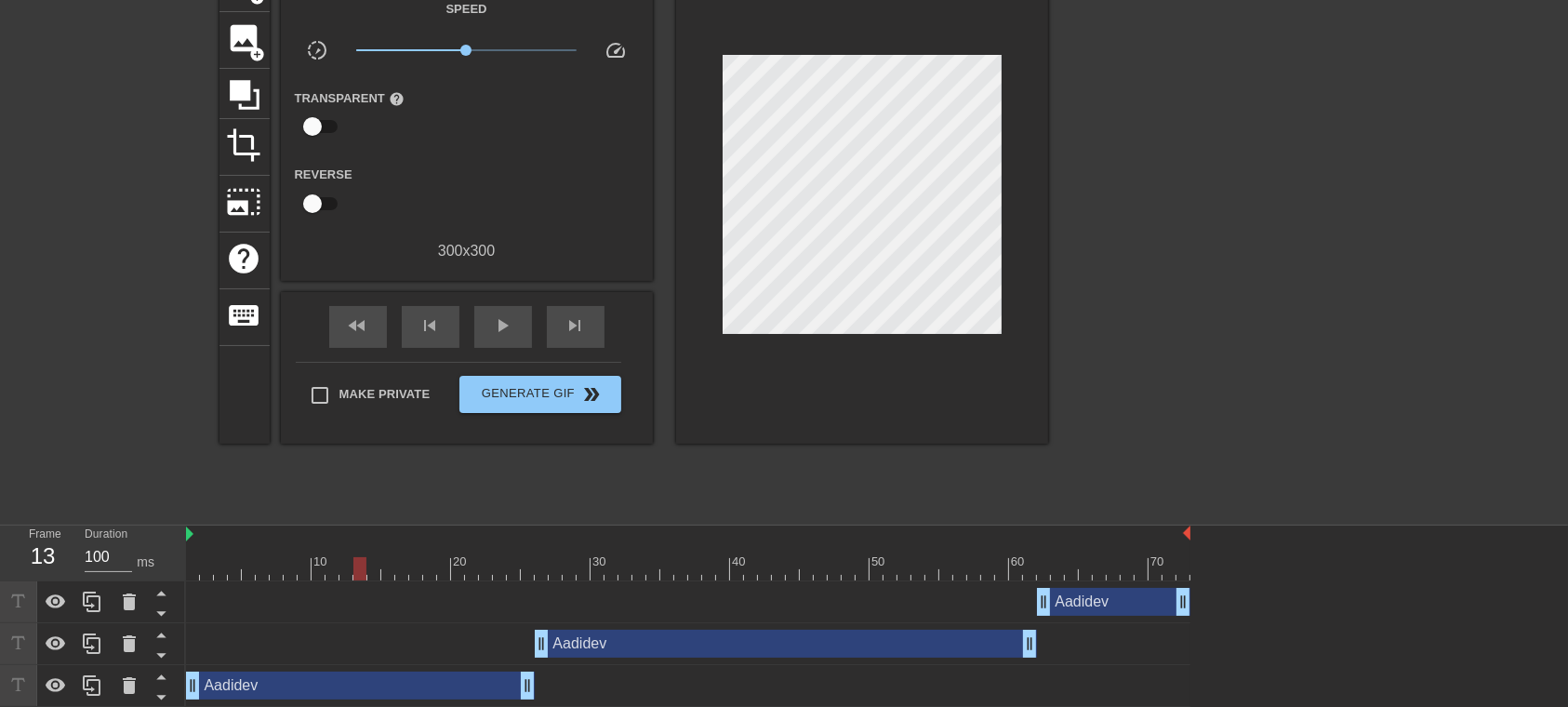
scroll to position [121, 0]
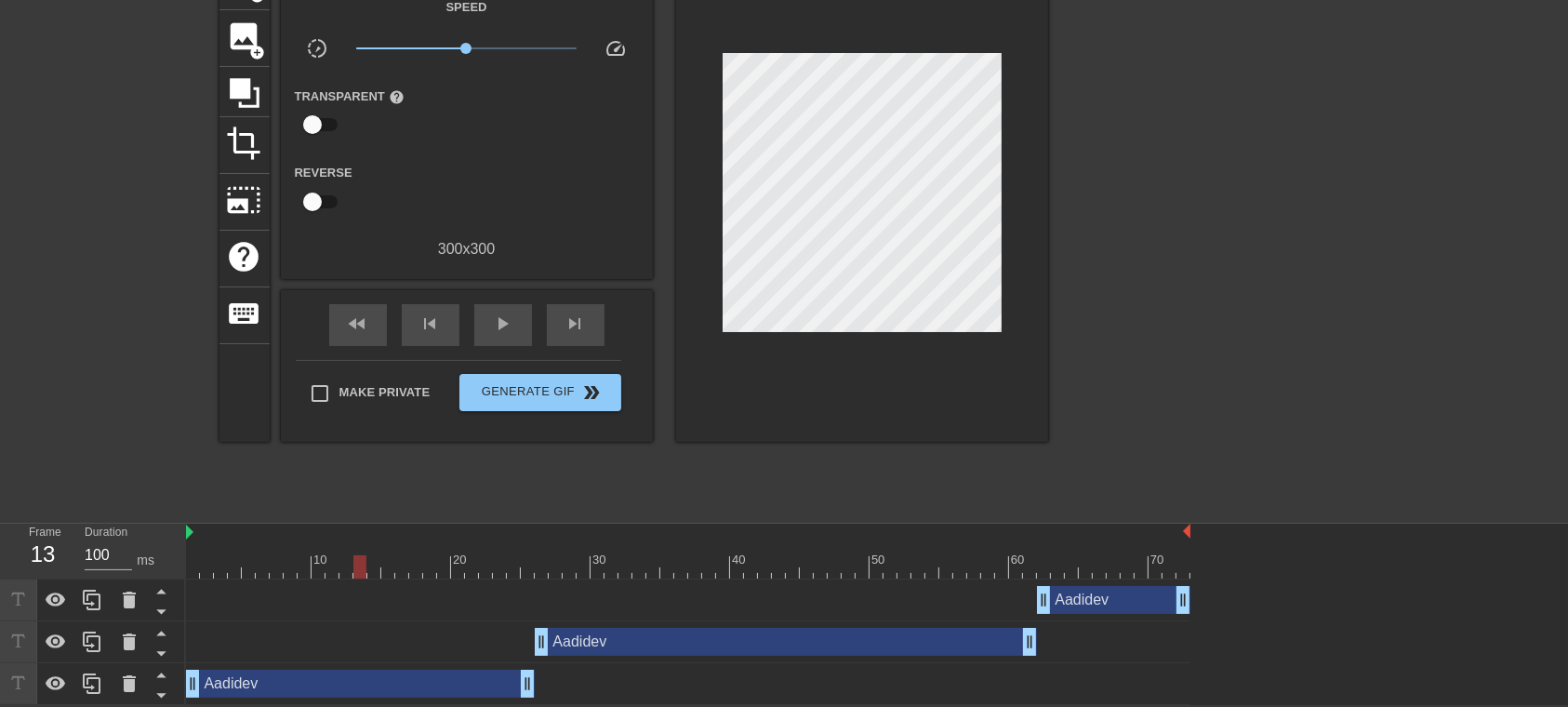
click at [463, 529] on div "Aadidev drag_handle drag_handle" at bounding box center [360, 683] width 349 height 28
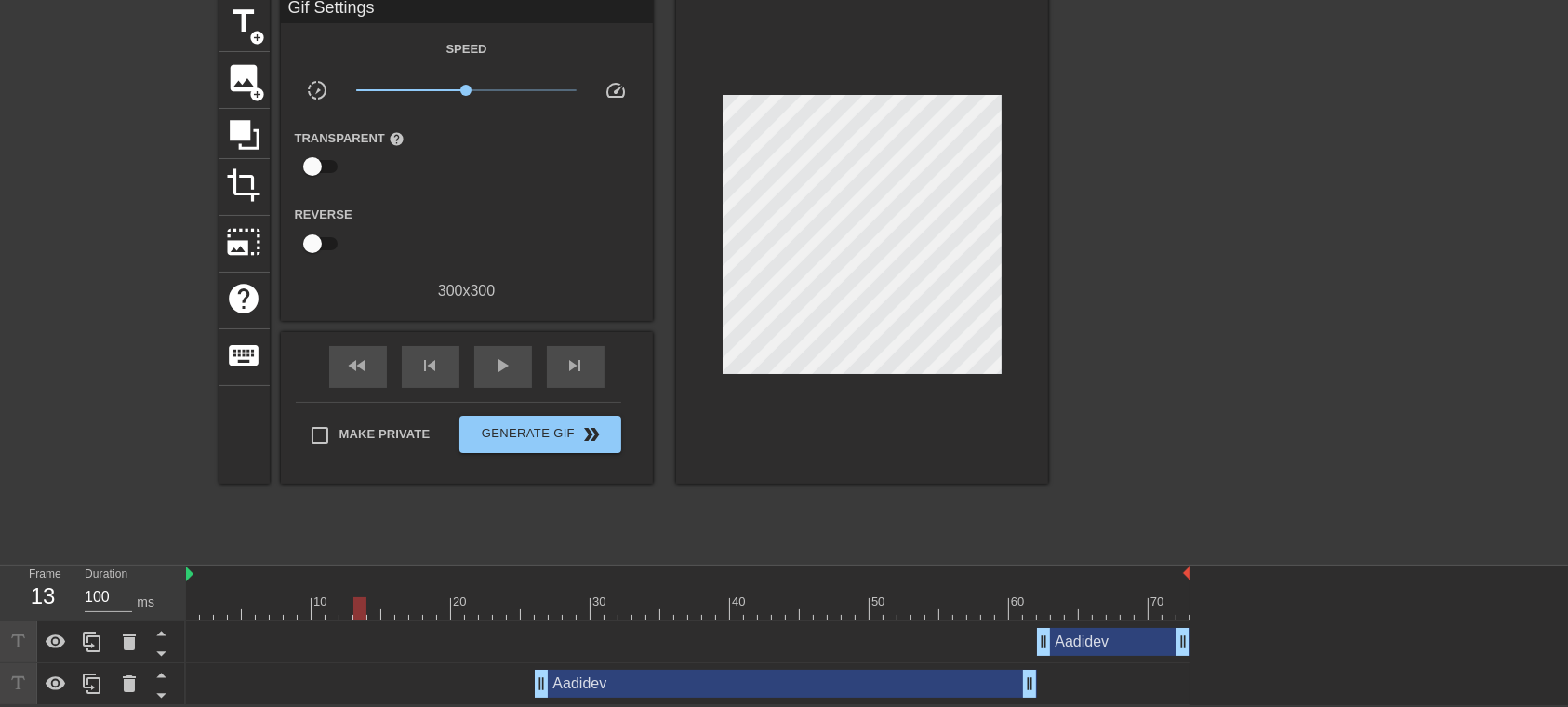
scroll to position [79, 0]
click at [241, 42] on div "title add_circle" at bounding box center [244, 24] width 50 height 57
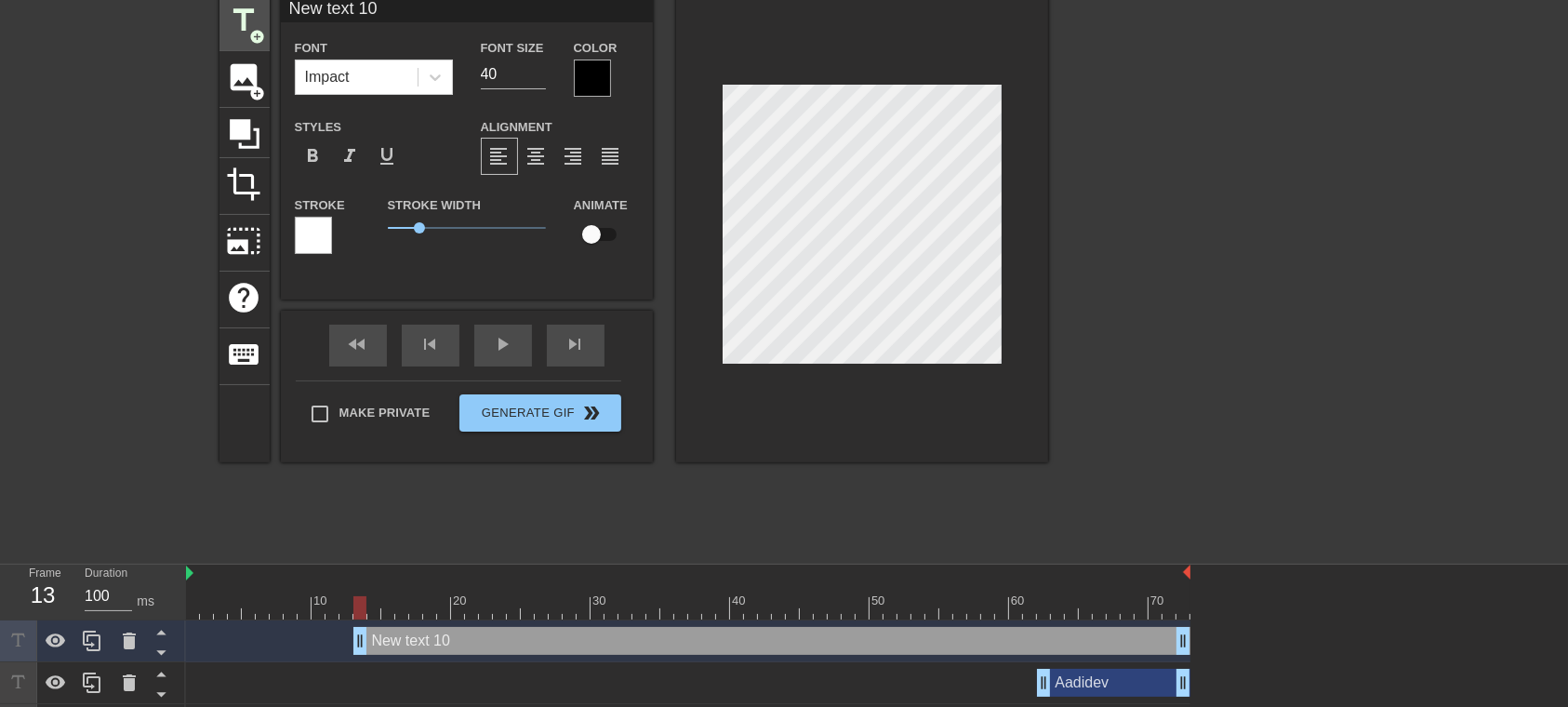
scroll to position [121, 0]
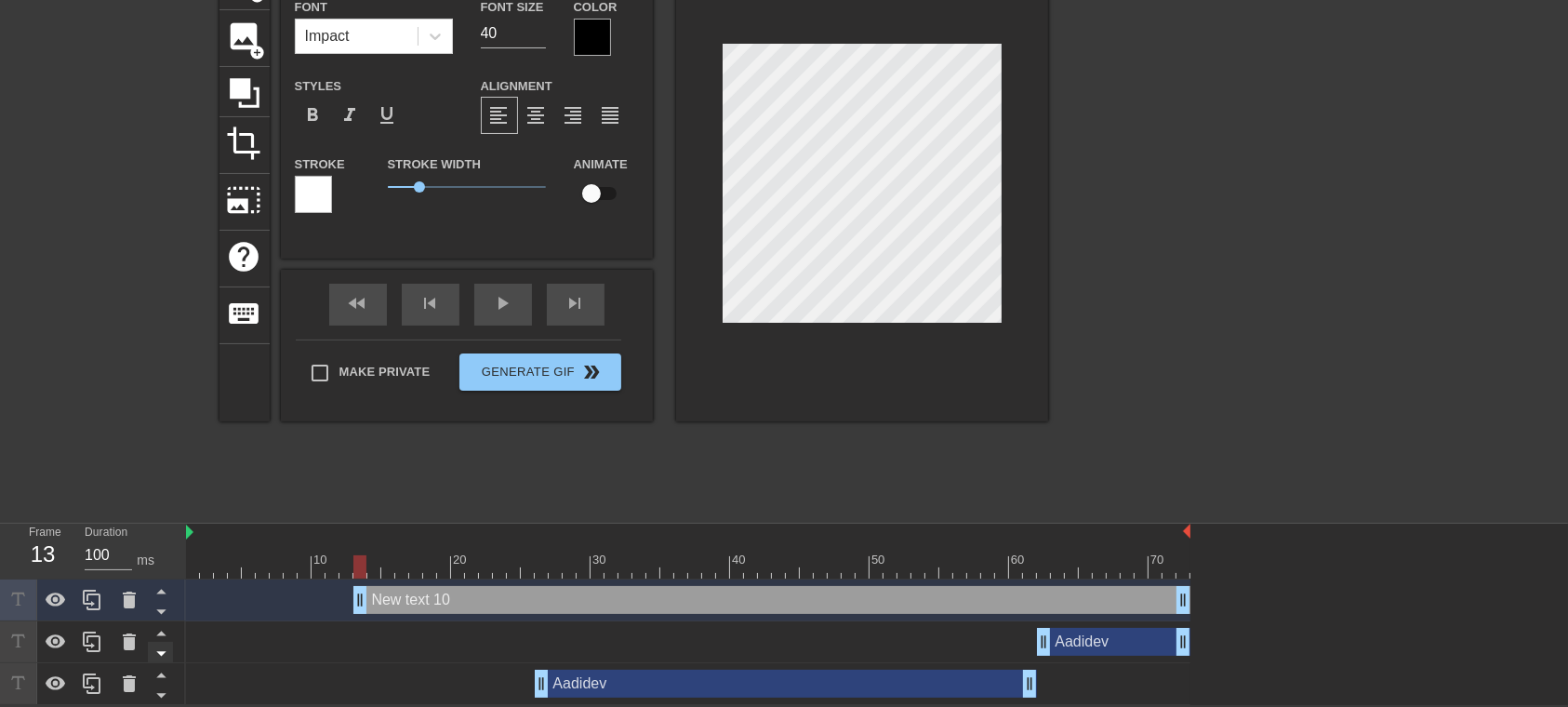
click at [155, 529] on icon at bounding box center [161, 612] width 23 height 23
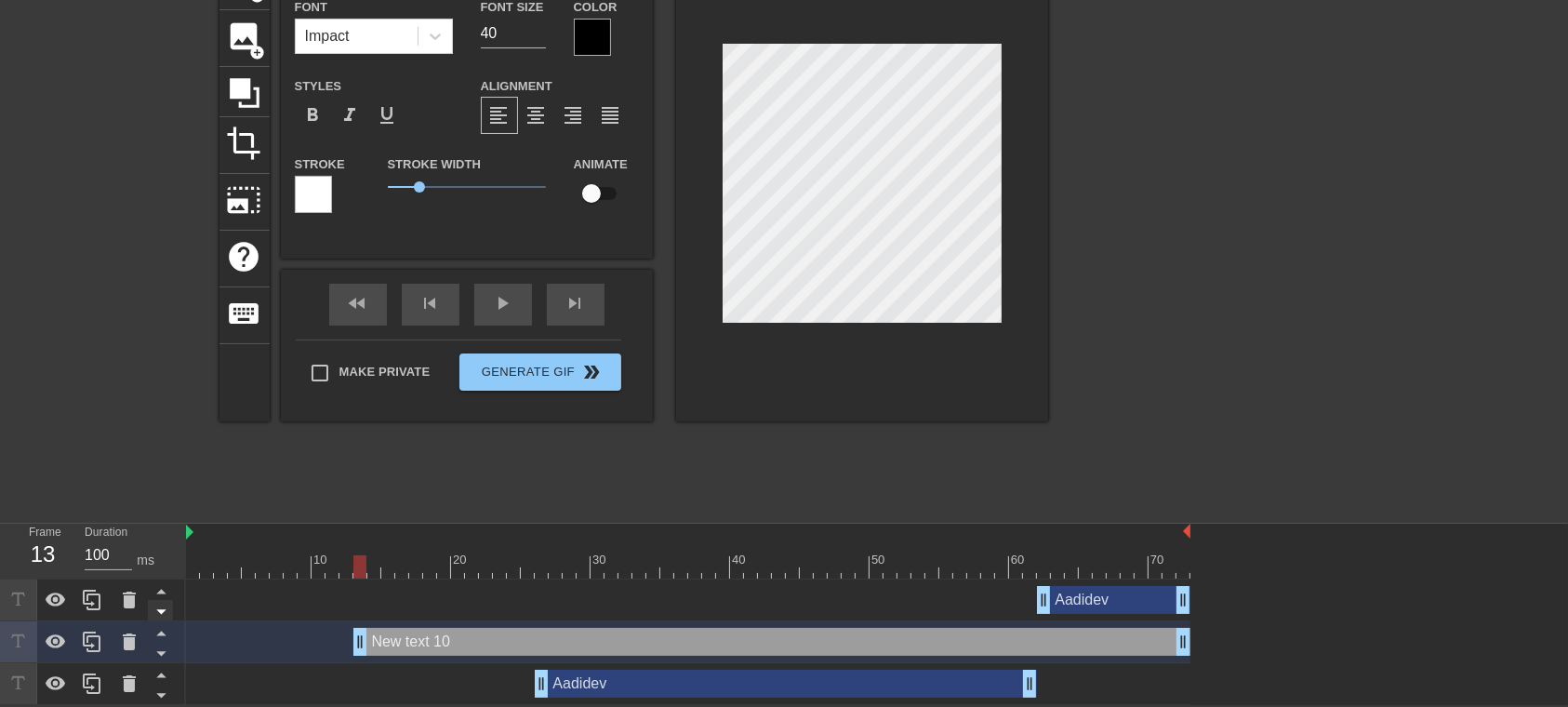
click at [156, 529] on icon at bounding box center [161, 612] width 23 height 23
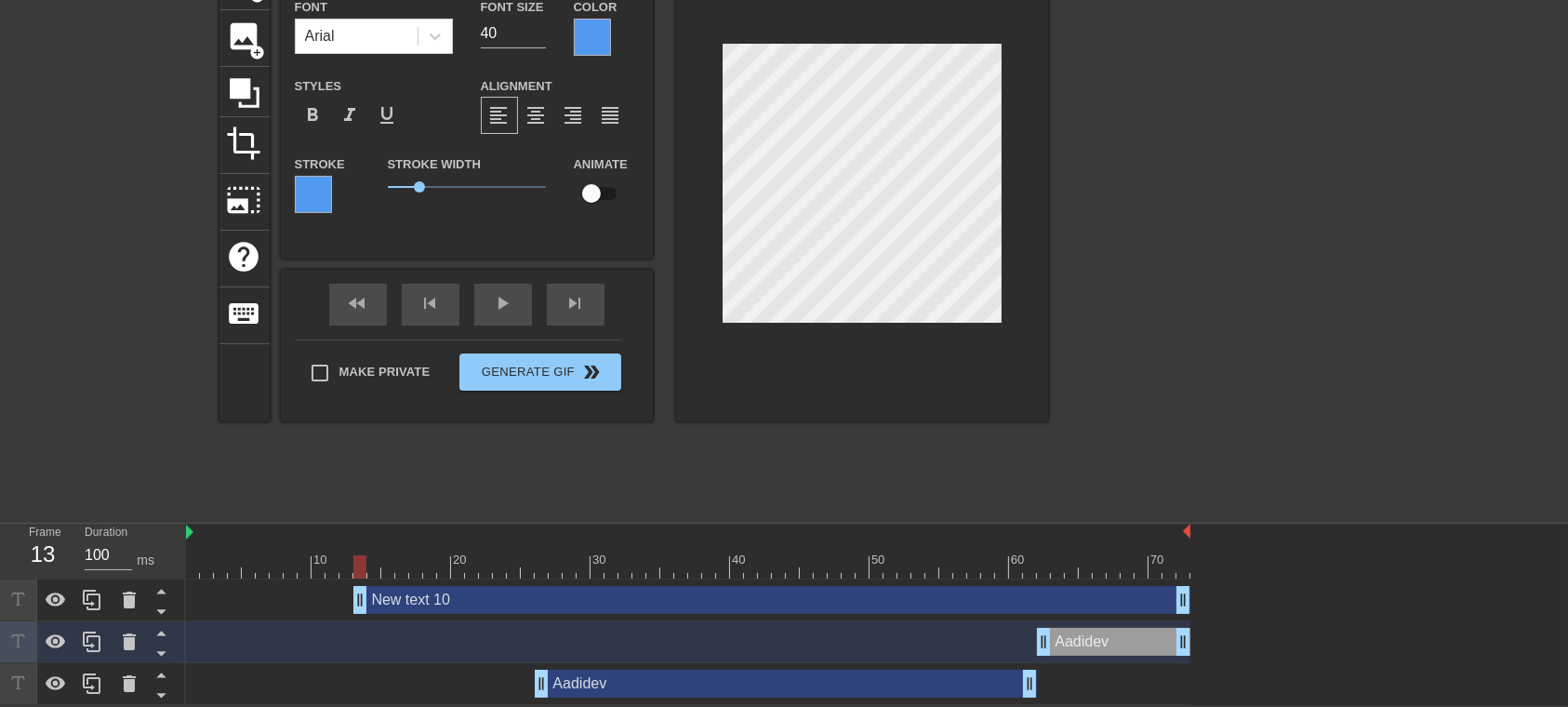
click at [156, 529] on icon at bounding box center [161, 612] width 23 height 23
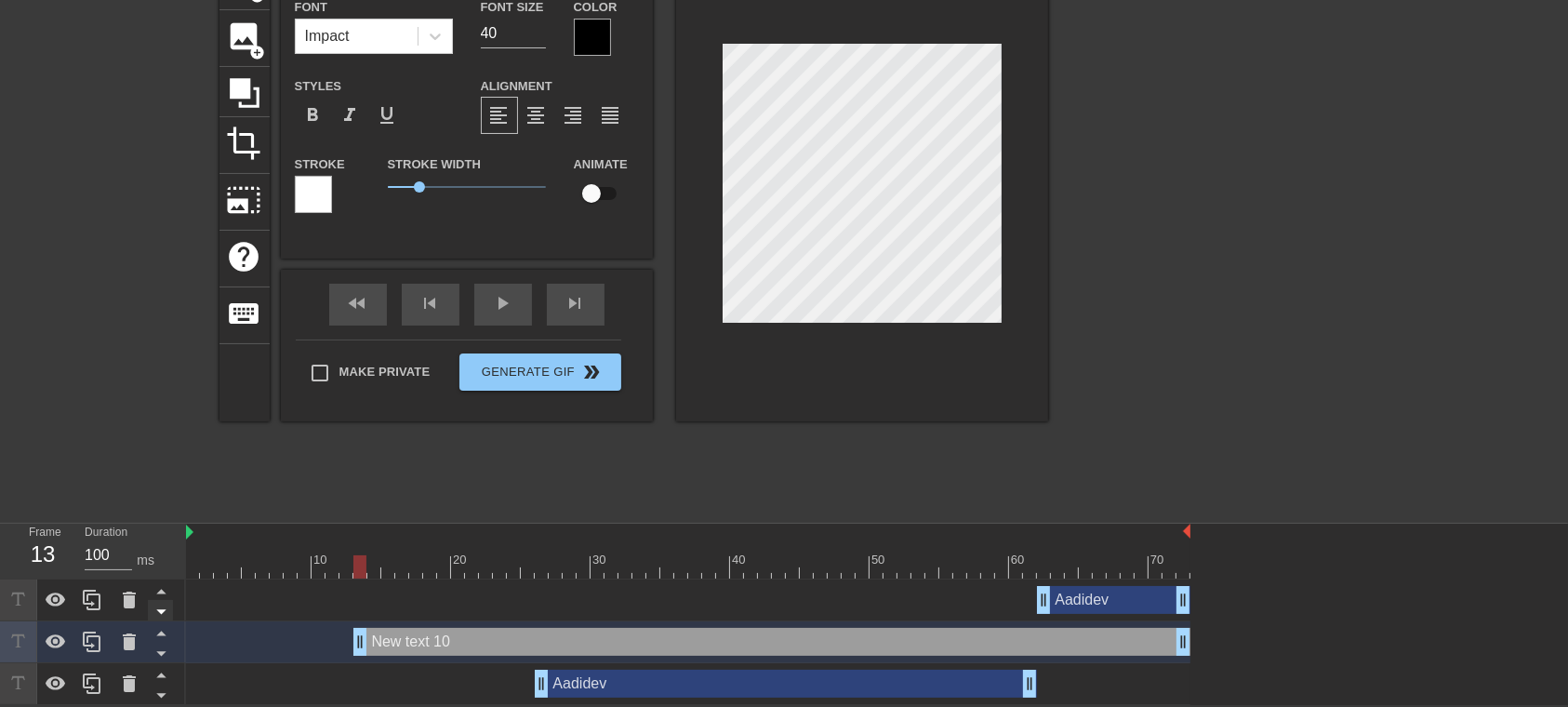
click at [156, 529] on icon at bounding box center [161, 612] width 23 height 23
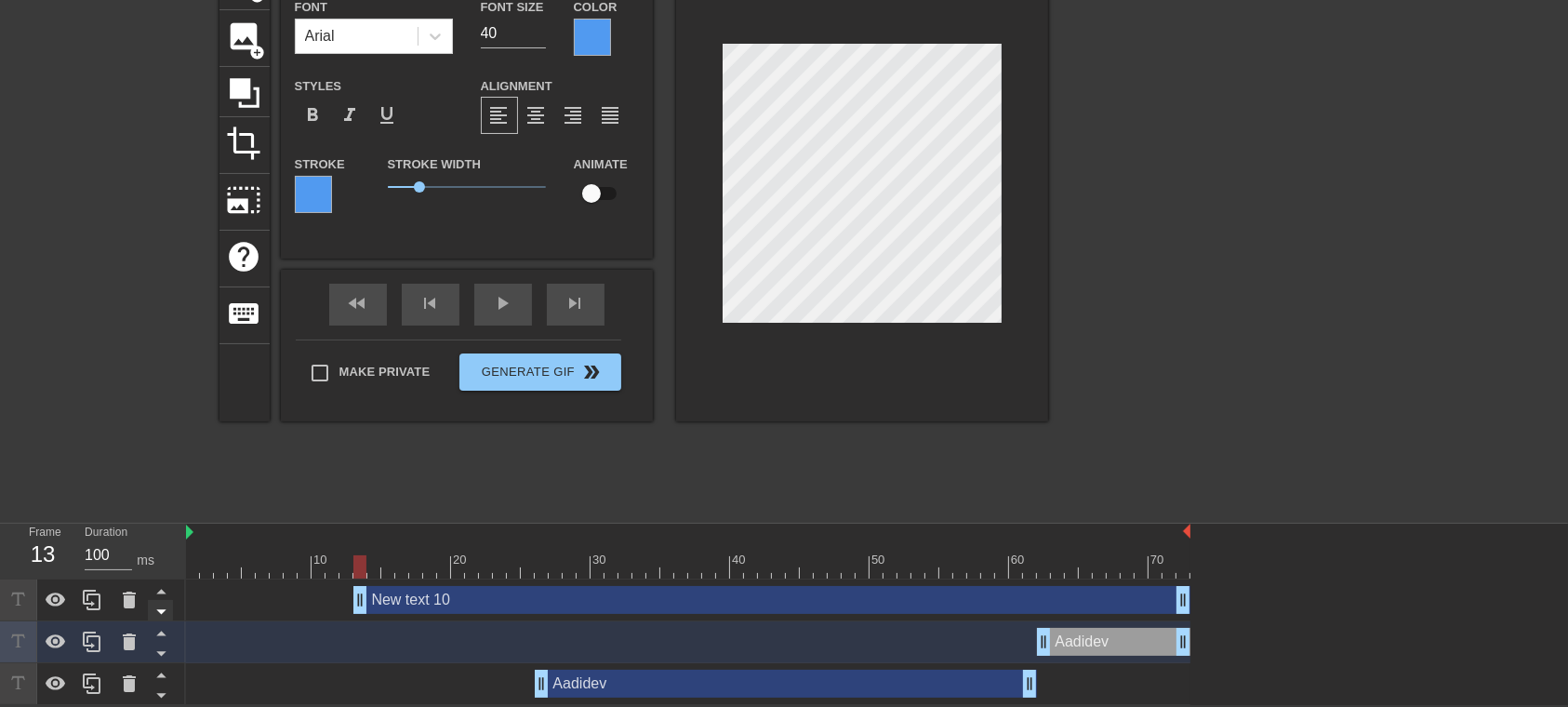
click at [156, 529] on icon at bounding box center [161, 612] width 23 height 23
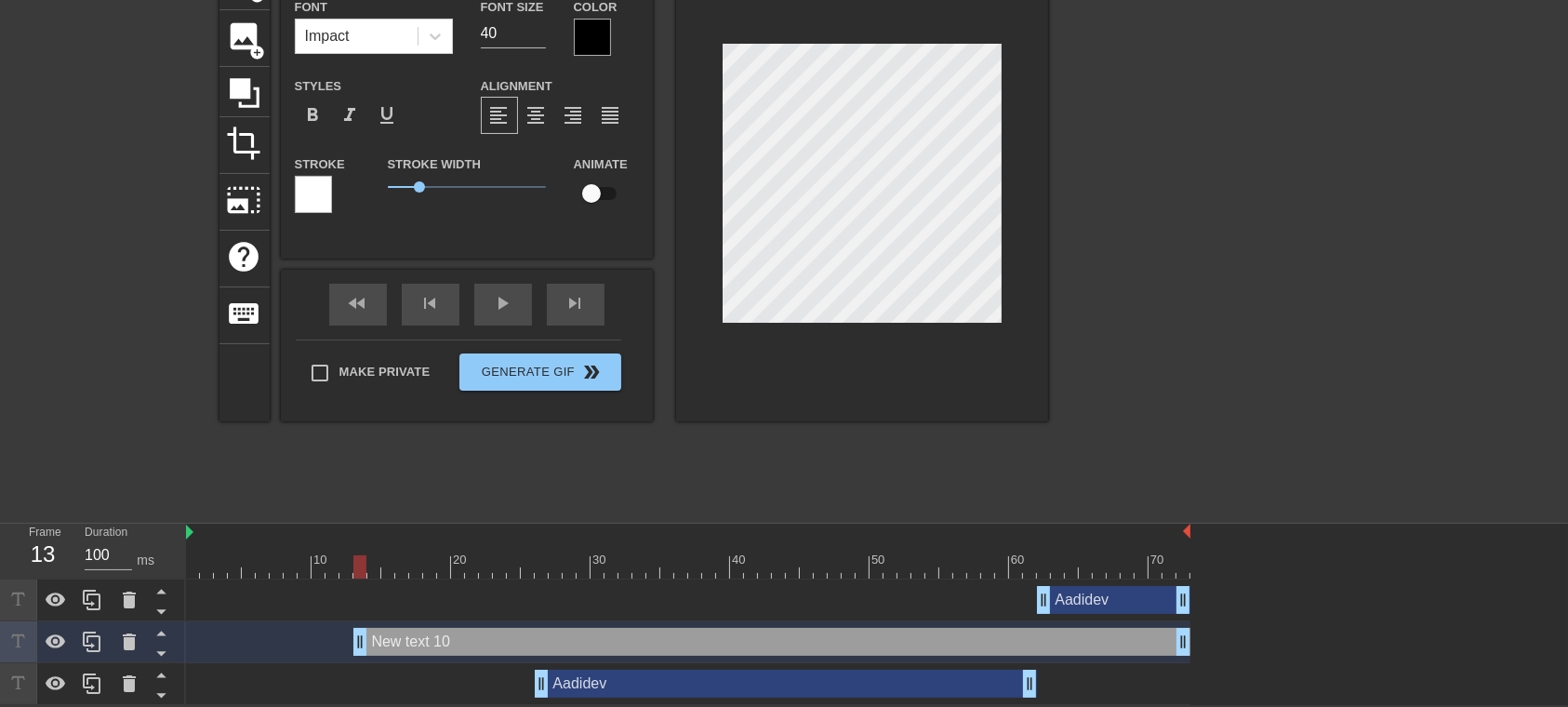
click at [156, 529] on icon at bounding box center [161, 612] width 23 height 23
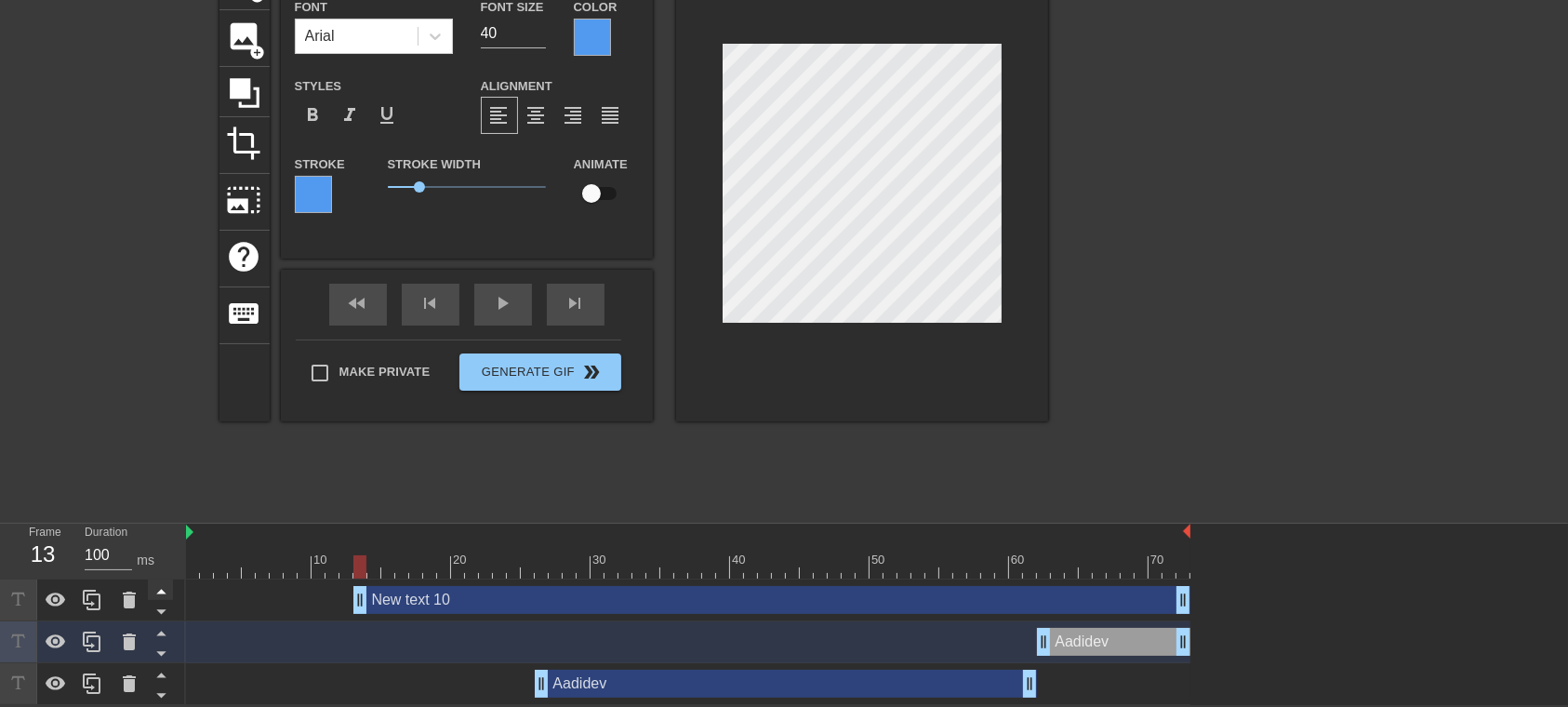
click at [156, 529] on icon at bounding box center [161, 591] width 23 height 23
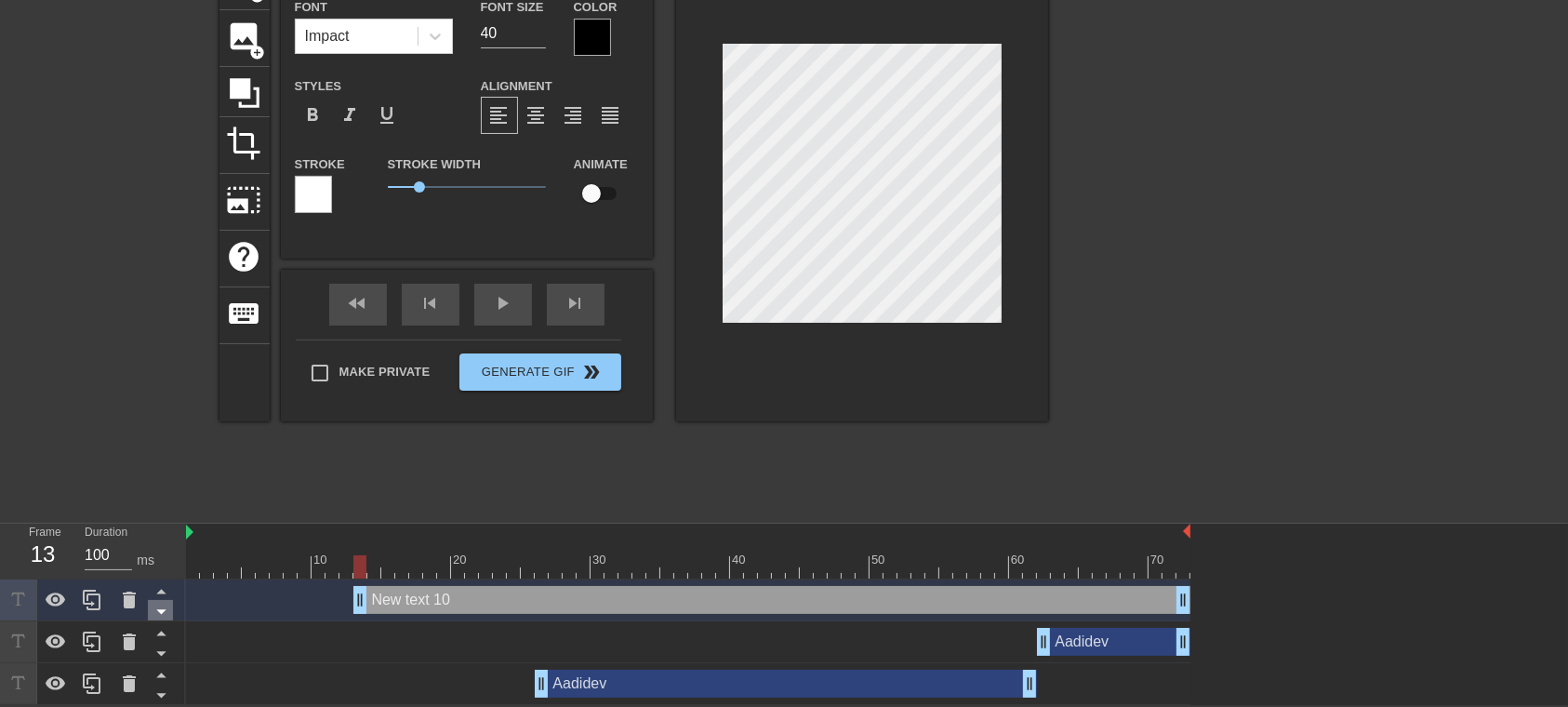
click at [167, 529] on icon at bounding box center [161, 612] width 23 height 23
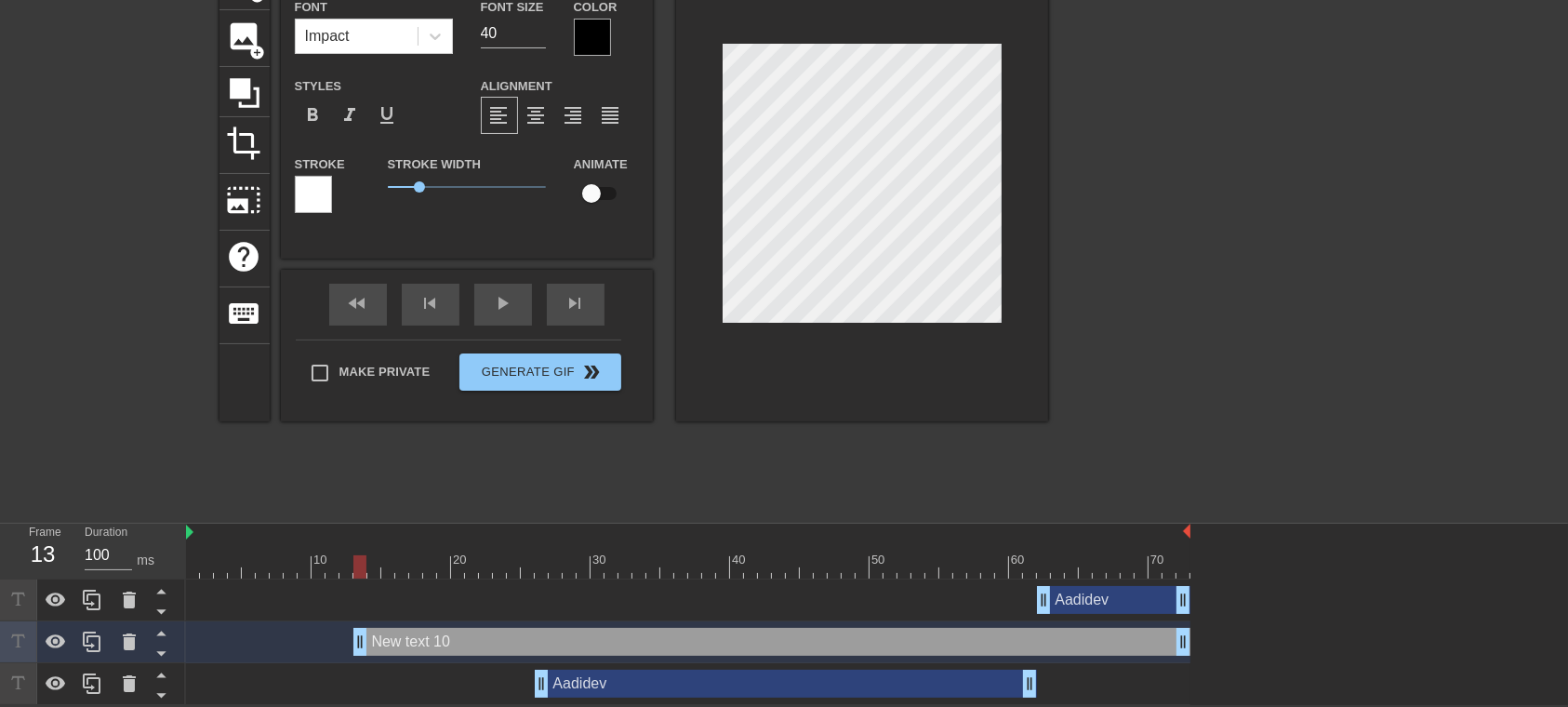
click at [167, 529] on icon at bounding box center [161, 612] width 23 height 23
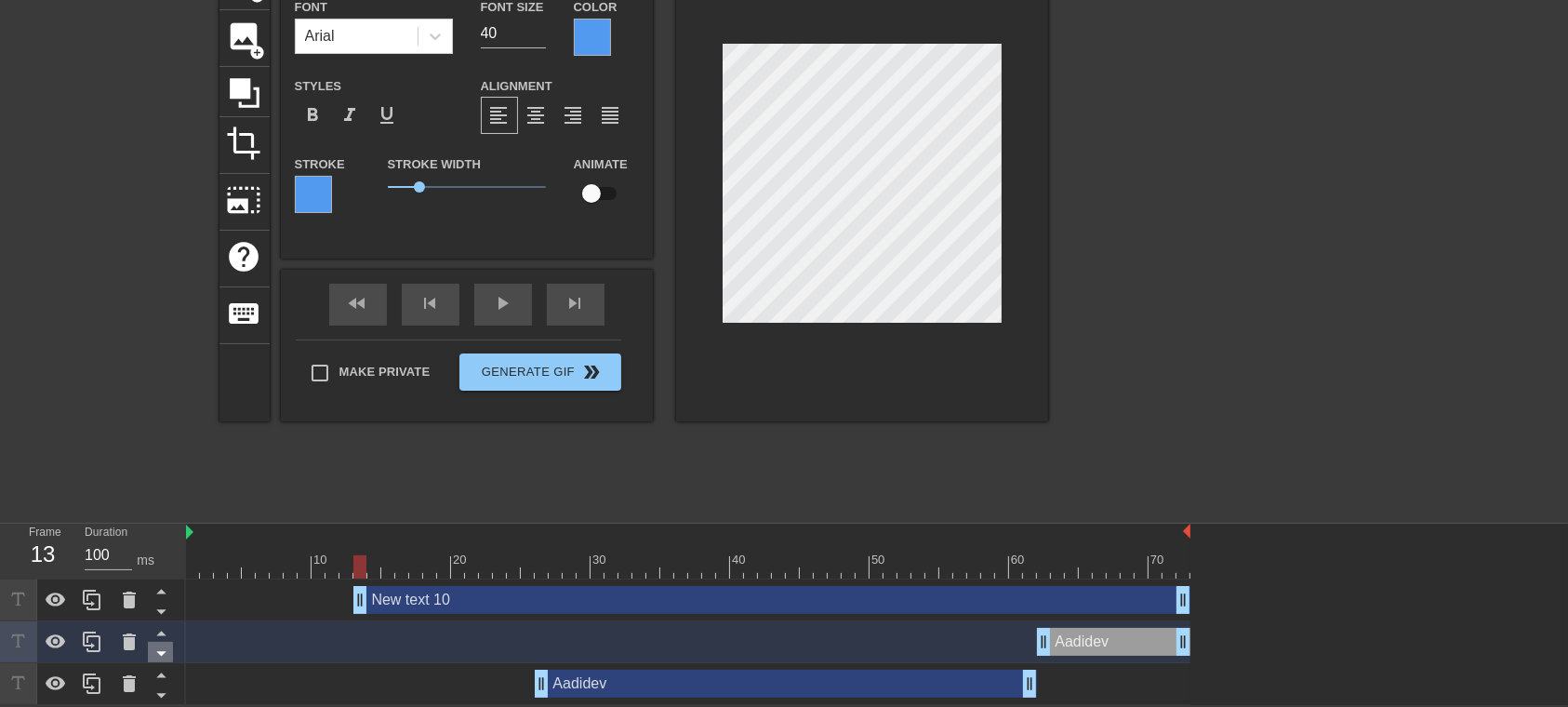
click at [167, 529] on icon at bounding box center [161, 654] width 23 height 23
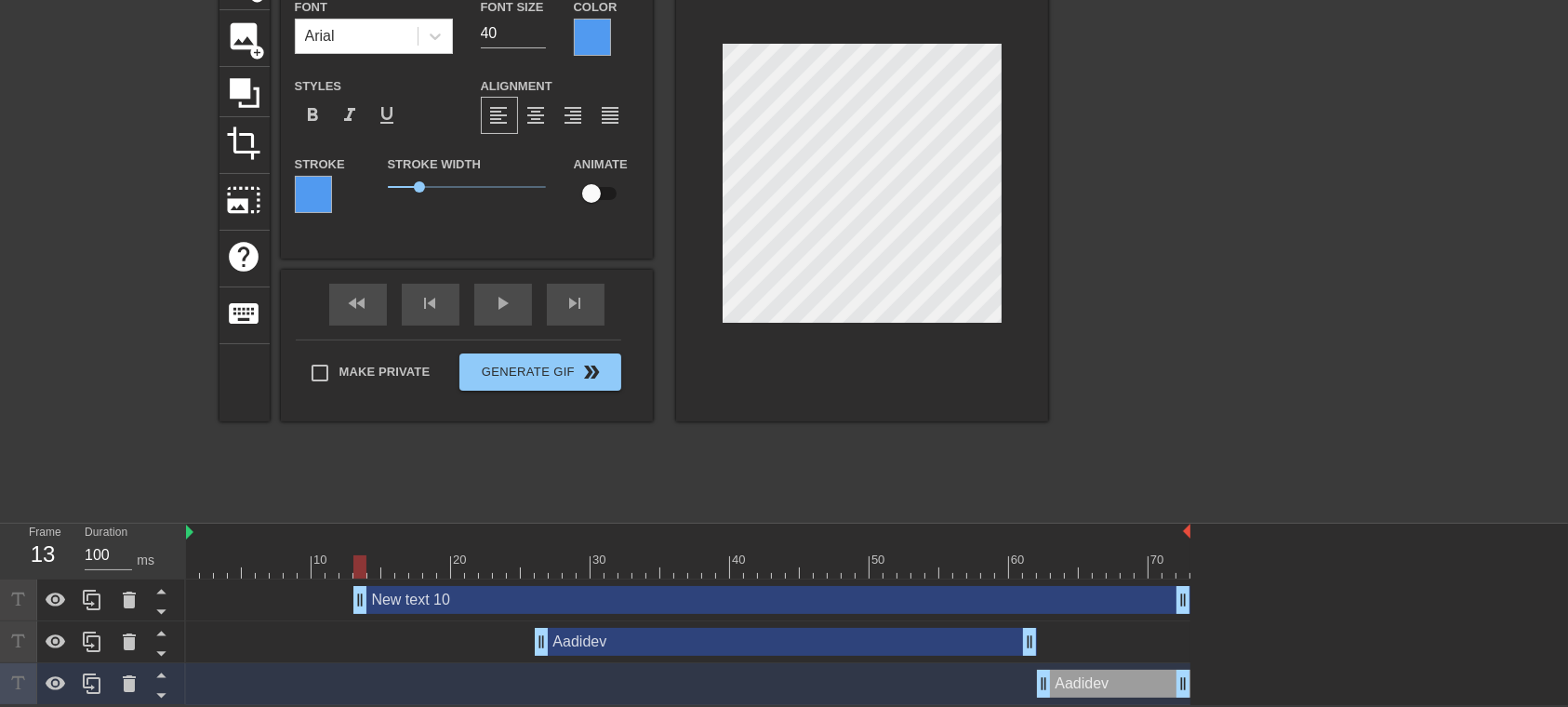
click at [697, 529] on div "New text 10 drag_handle drag_handle" at bounding box center [772, 599] width 837 height 28
type input "New text 10"
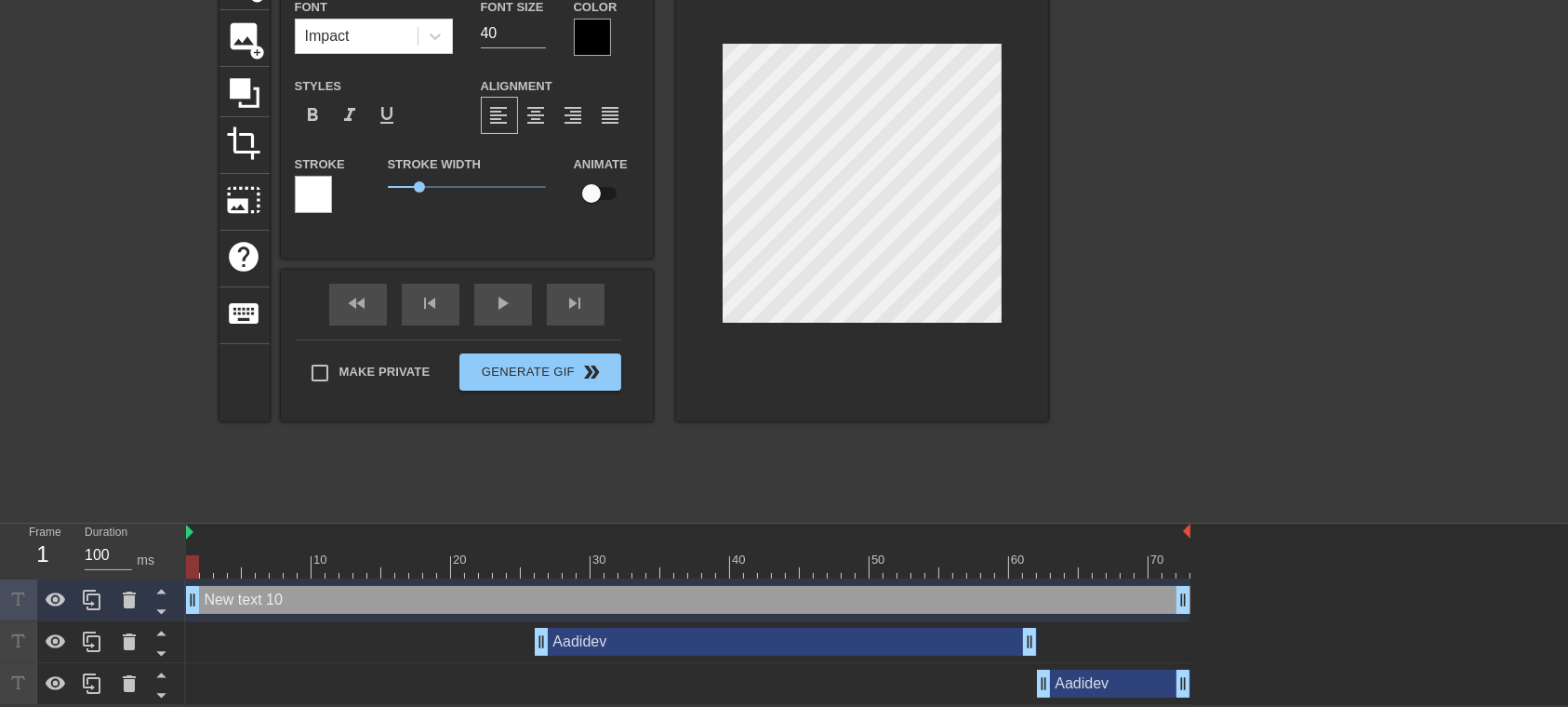
drag, startPoint x: 360, startPoint y: 594, endPoint x: 185, endPoint y: 598, distance: 175.0
click at [185, 529] on div "Frame 1 Duration 100 ms 10 20 30 40 50 60 70 New text 10 drag_handle drag_handl…" at bounding box center [784, 615] width 1568 height 181
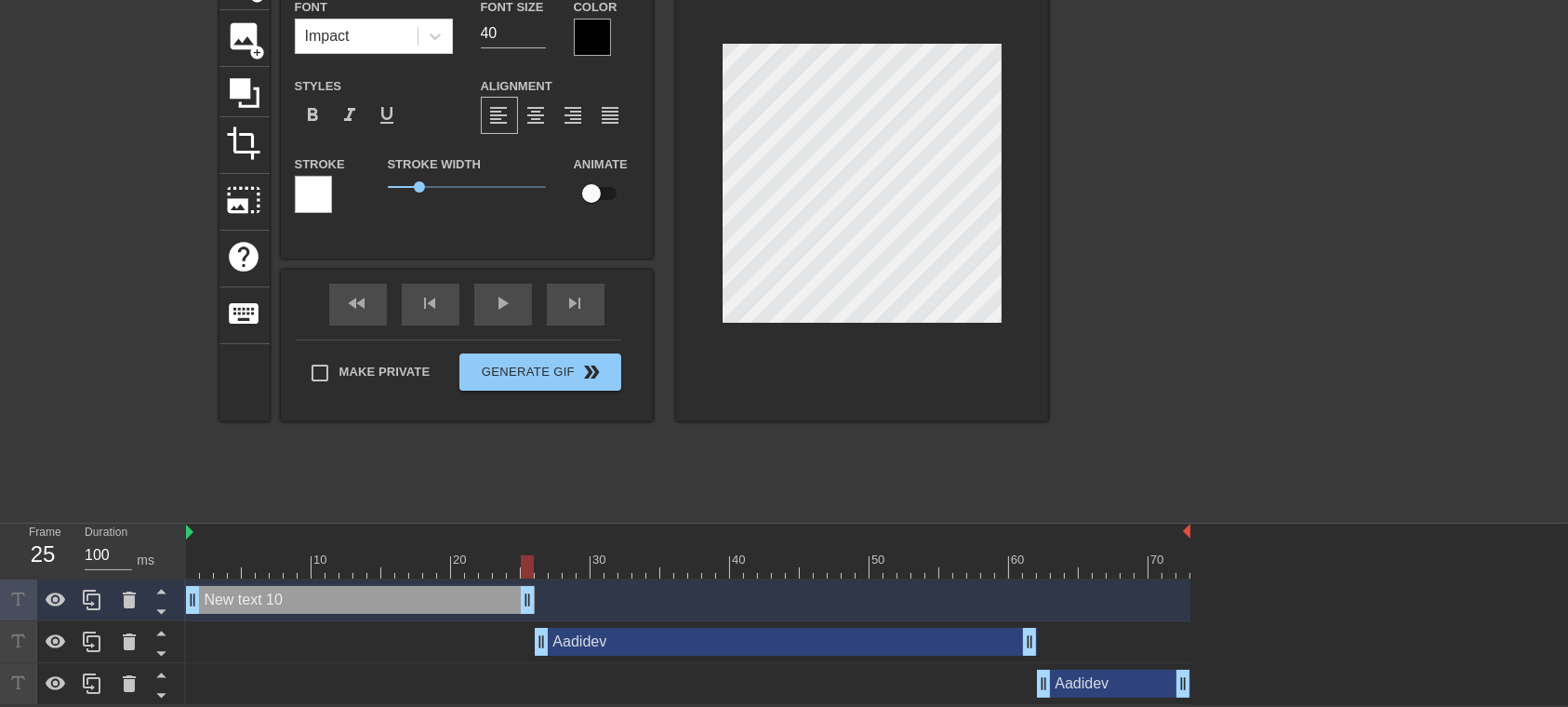
drag, startPoint x: 1178, startPoint y: 593, endPoint x: 523, endPoint y: 617, distance: 655.4
click at [523, 529] on div "New text 10 drag_handle drag_handle" at bounding box center [688, 600] width 1004 height 42
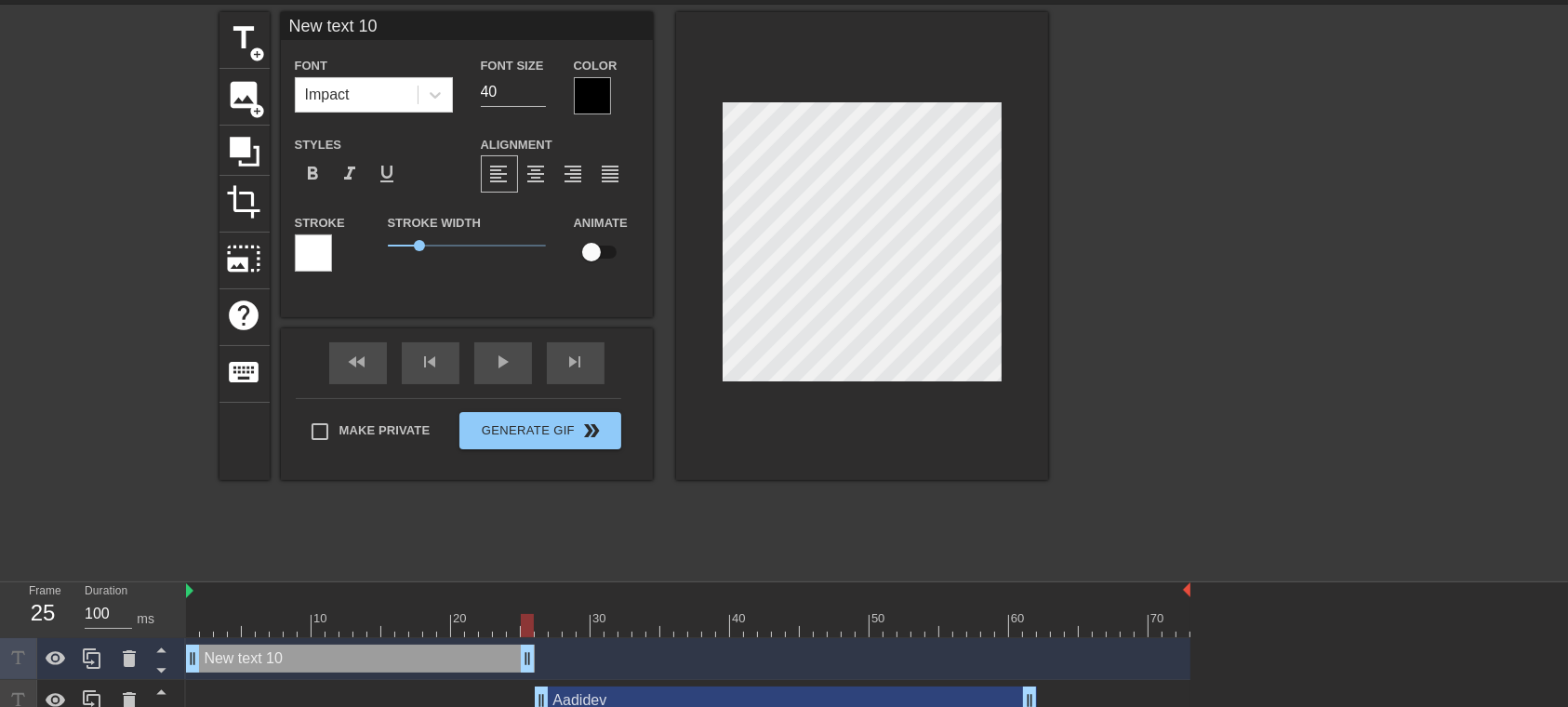
scroll to position [0, 0]
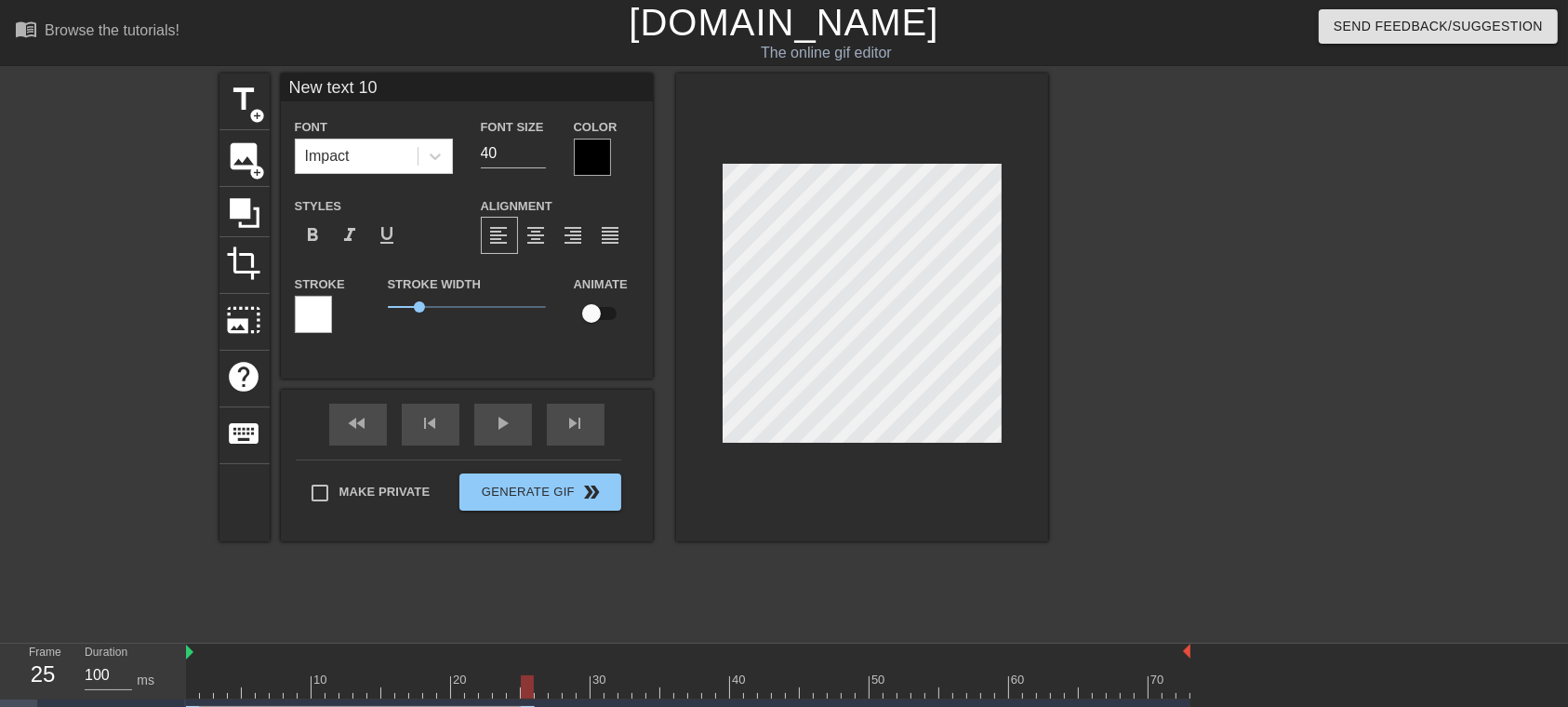
click at [363, 93] on input "New text 10" at bounding box center [467, 87] width 372 height 28
type input "Aadidev"
click at [604, 145] on div at bounding box center [592, 156] width 37 height 37
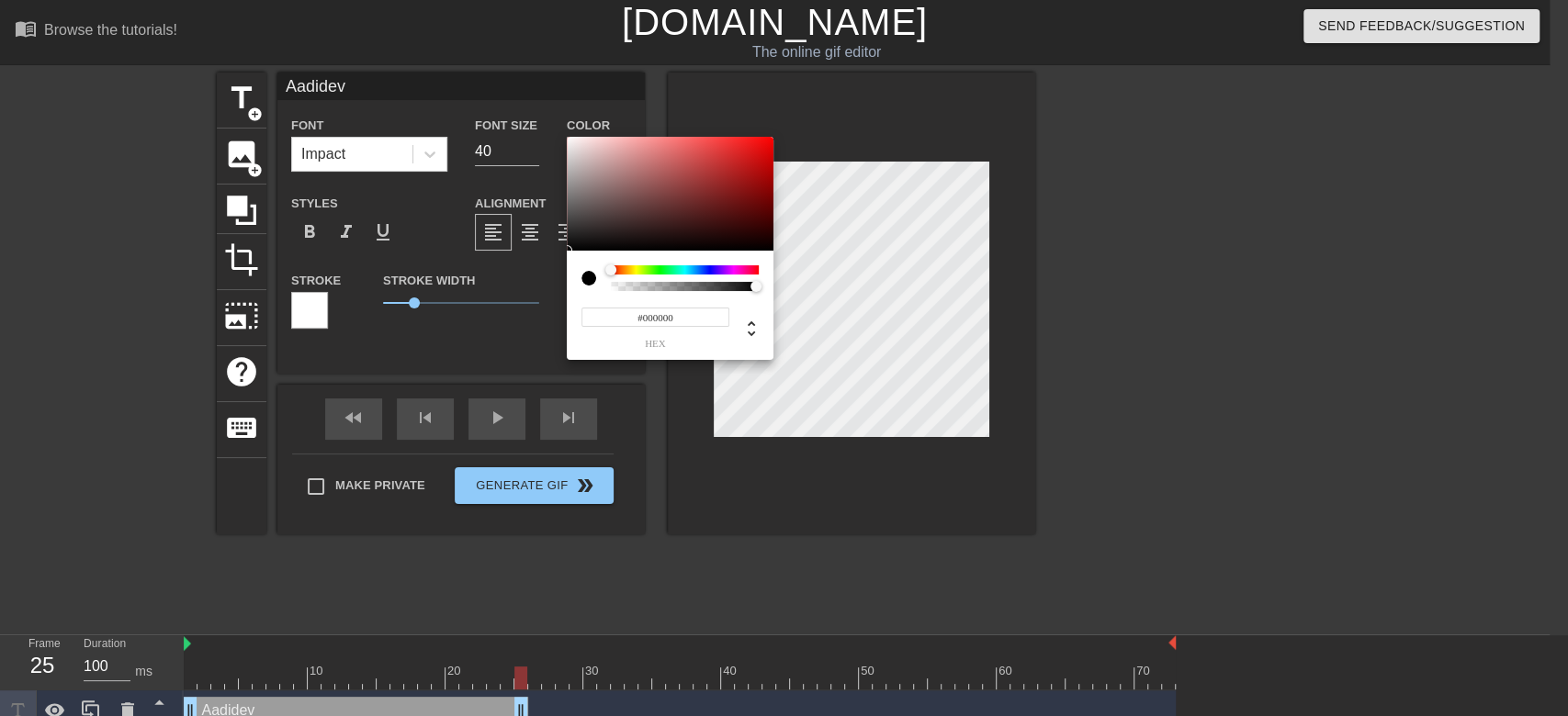
click at [669, 318] on input "#000000" at bounding box center [655, 317] width 148 height 19
click at [669, 317] on input "#000000" at bounding box center [655, 317] width 148 height 19
paste input "519AF0"
type input "#519AF0"
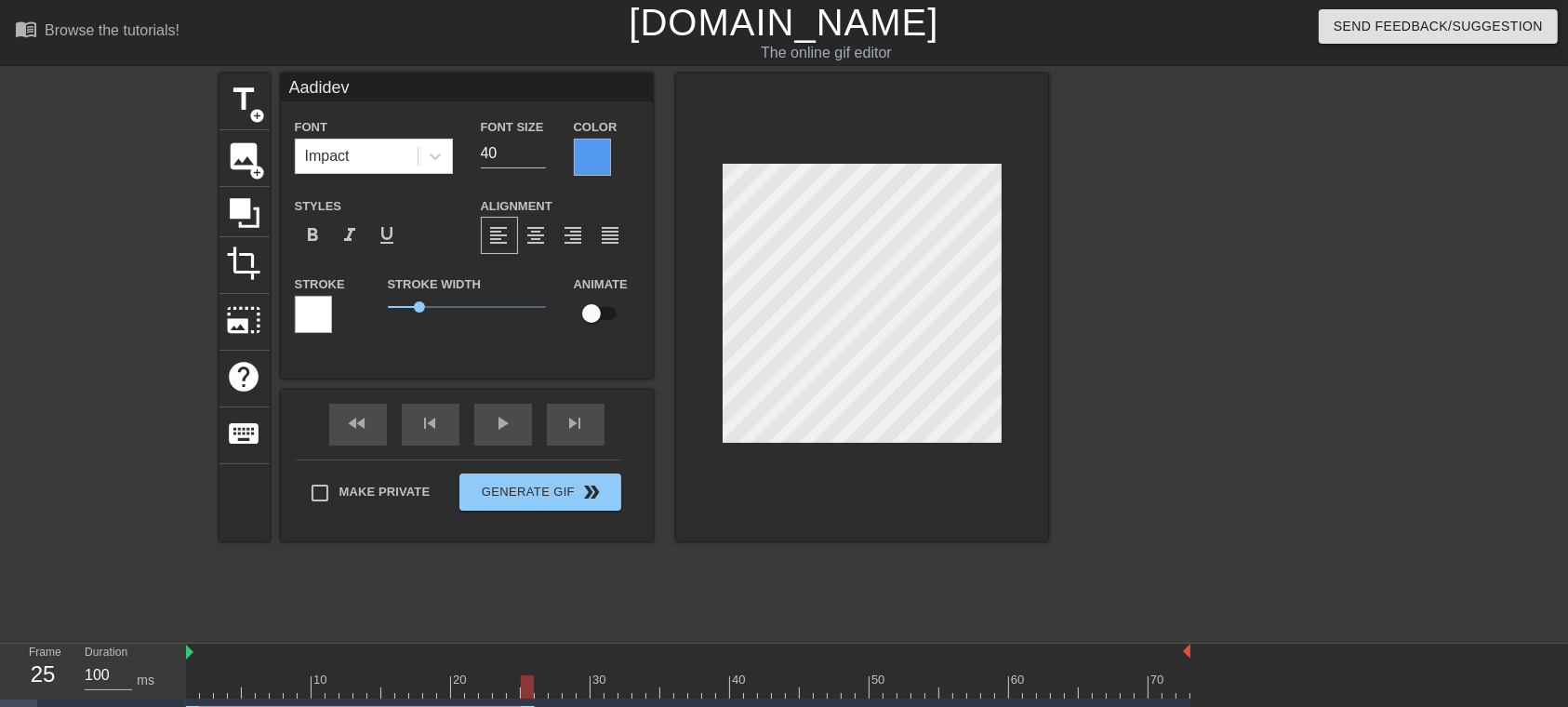
click at [310, 313] on div at bounding box center [312, 313] width 37 height 37
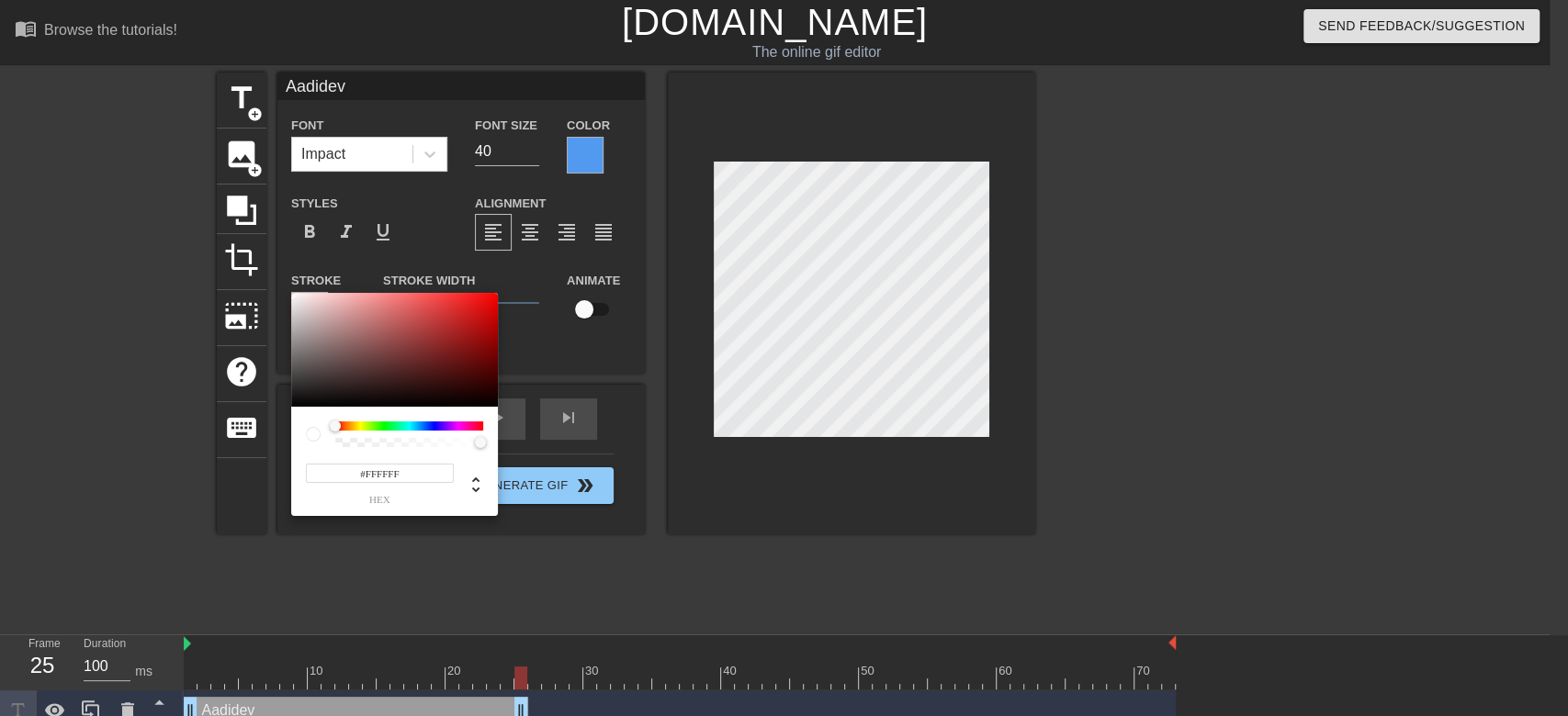
click at [395, 462] on div "#FFFFFF hex" at bounding box center [379, 484] width 148 height 43
click at [395, 469] on input "#FFFFFF" at bounding box center [379, 473] width 148 height 19
paste input "519AF0"
type input "#519AF0"
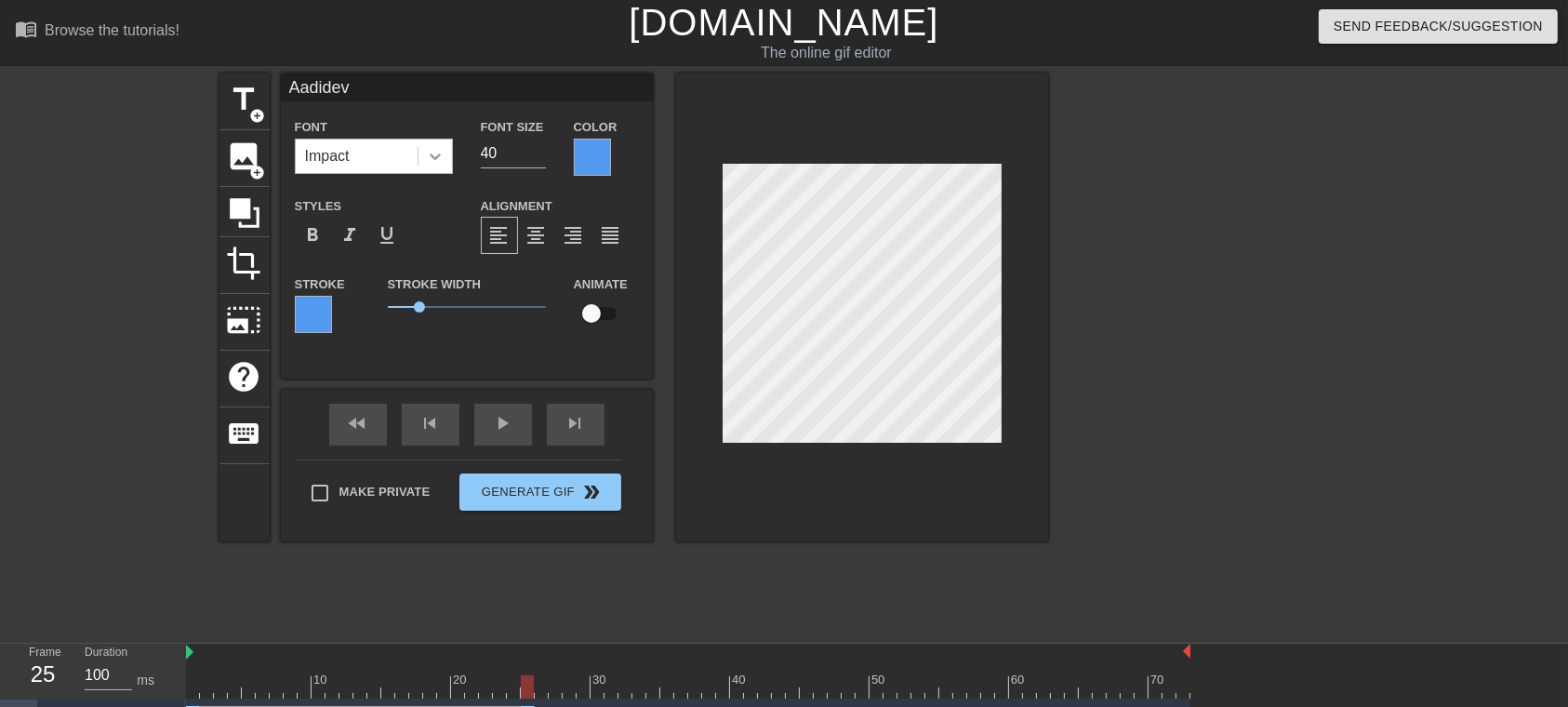
click at [442, 154] on icon at bounding box center [435, 156] width 19 height 19
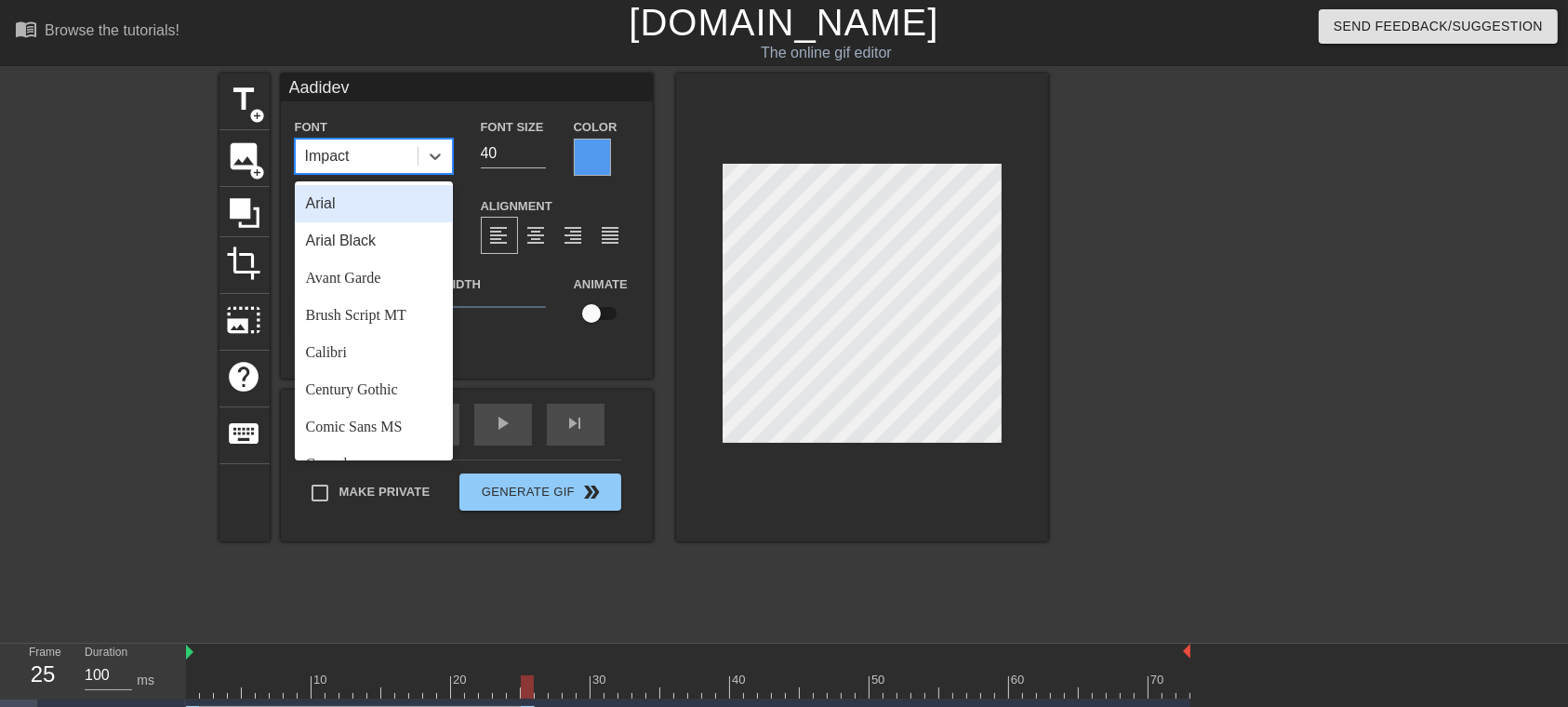
click at [334, 211] on div "Arial" at bounding box center [373, 203] width 158 height 37
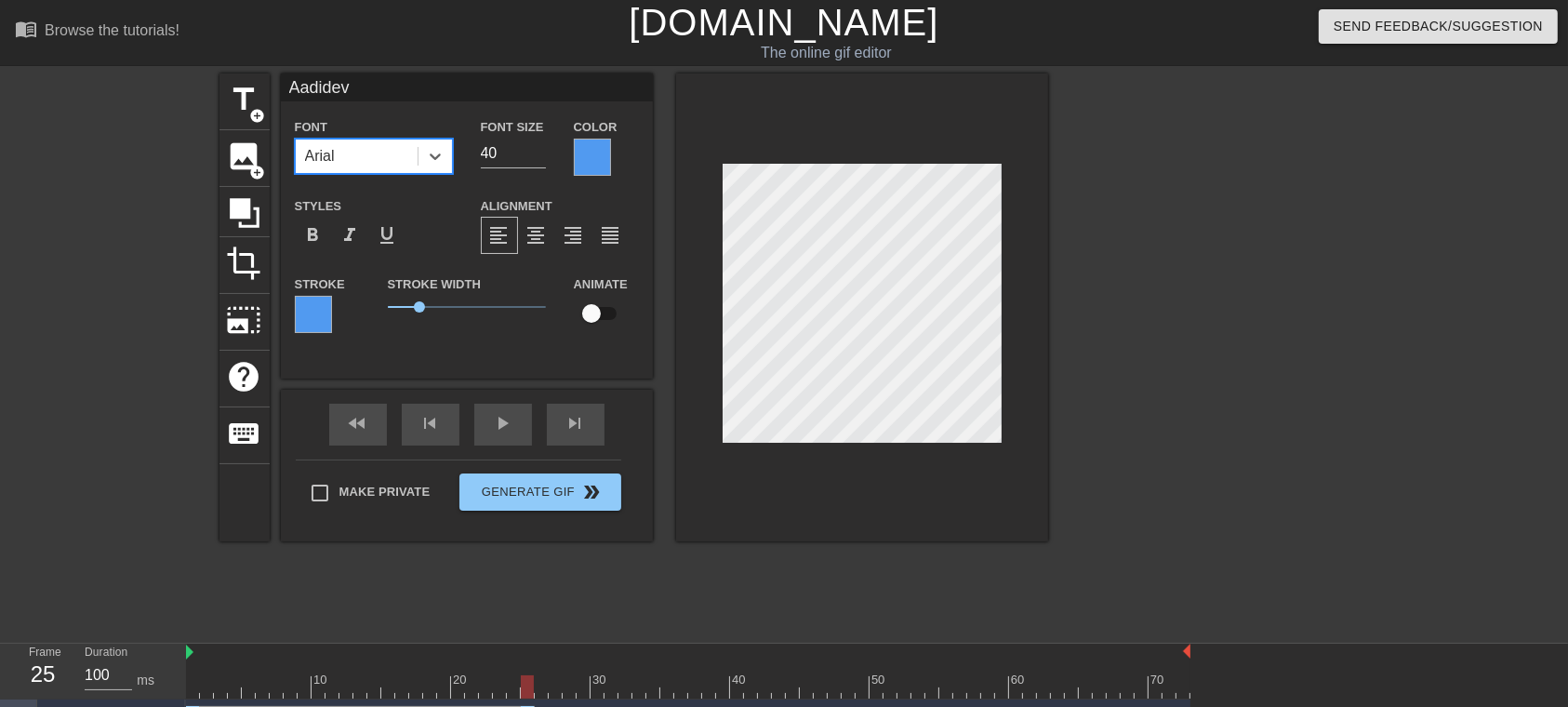
click at [1176, 410] on div "title add_circle image add_circle crop photo_size_select_large help keyboard Aa…" at bounding box center [784, 353] width 1568 height 558
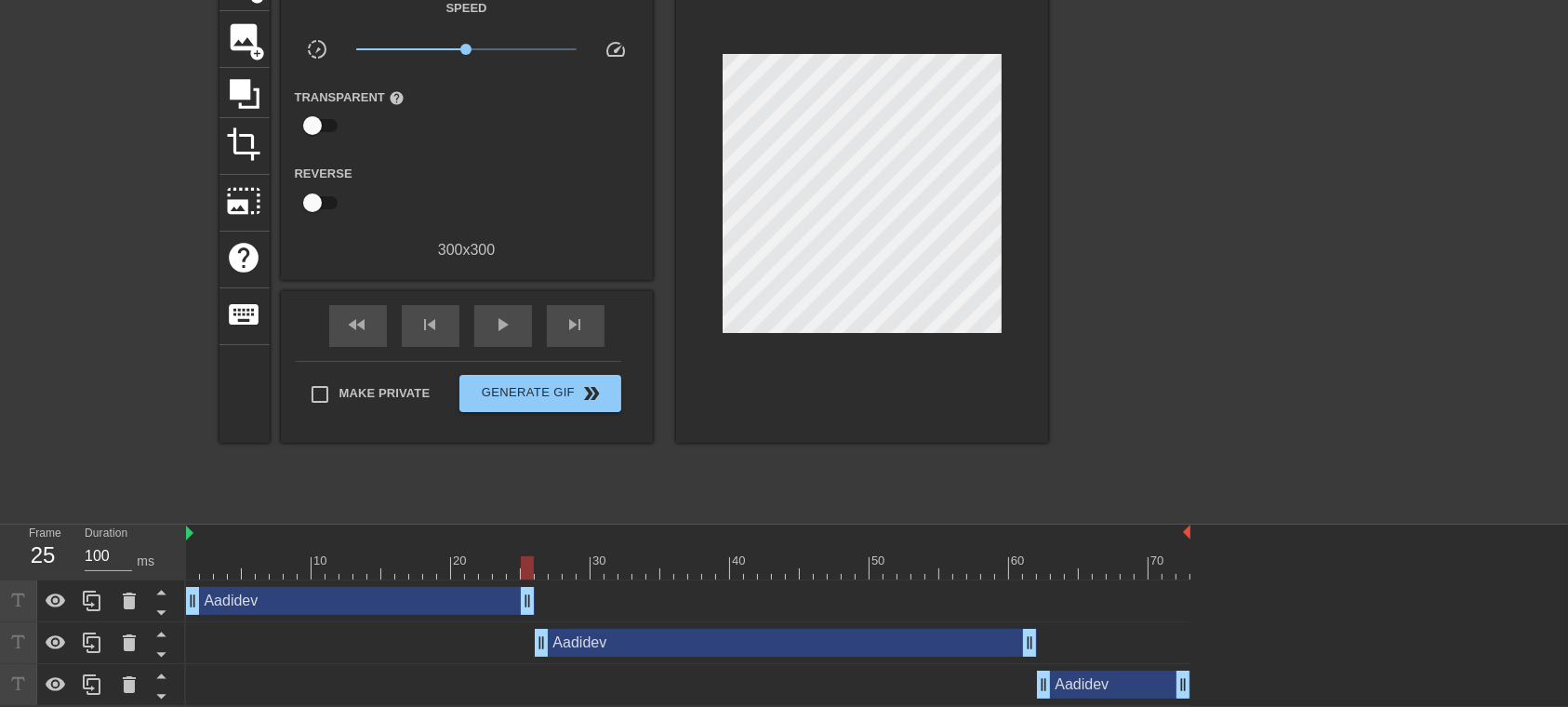
scroll to position [121, 0]
drag, startPoint x: 522, startPoint y: 562, endPoint x: 197, endPoint y: 569, distance: 325.1
click at [200, 529] on div at bounding box center [207, 567] width 13 height 23
click at [501, 324] on span "play_arrow" at bounding box center [502, 323] width 22 height 22
click at [504, 322] on span "pause" at bounding box center [502, 323] width 22 height 22
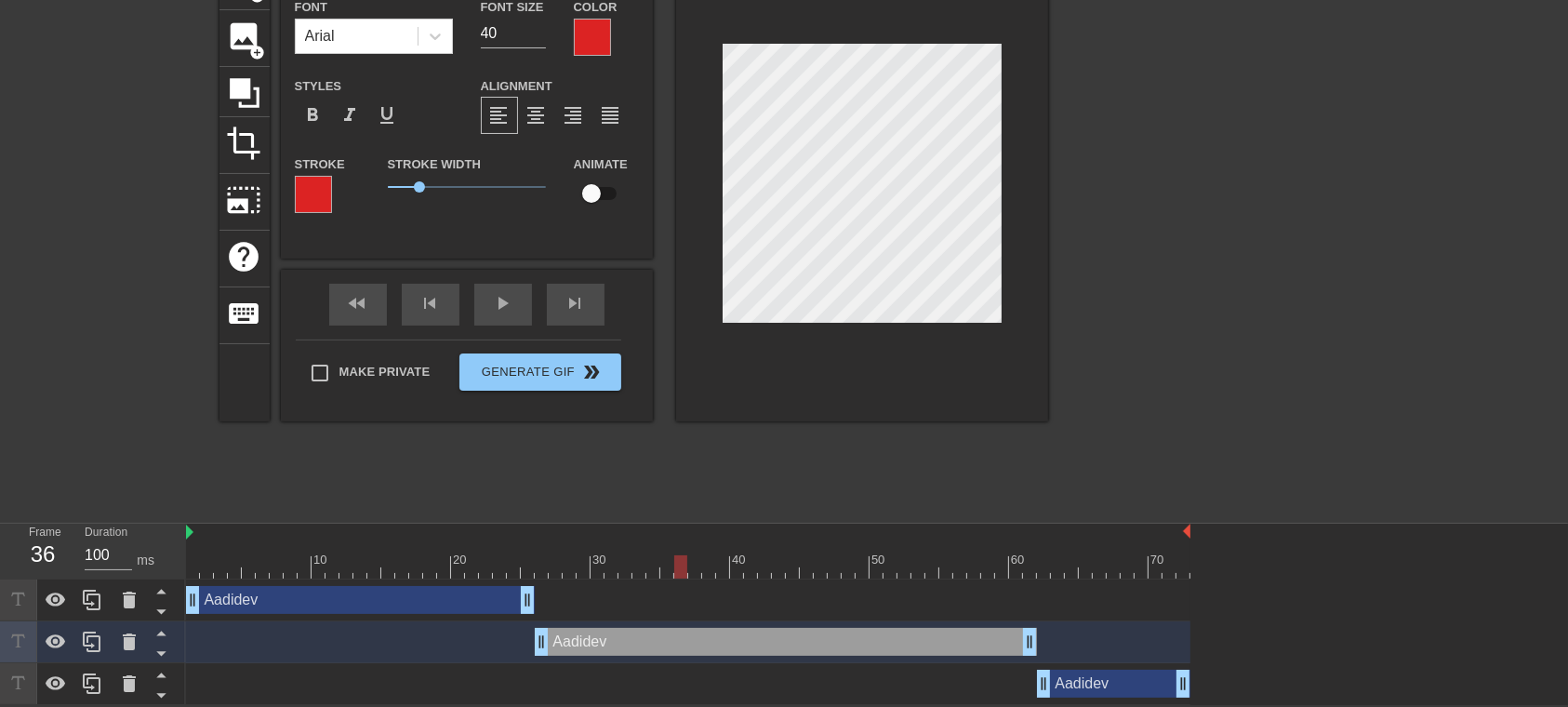
scroll to position [0, 0]
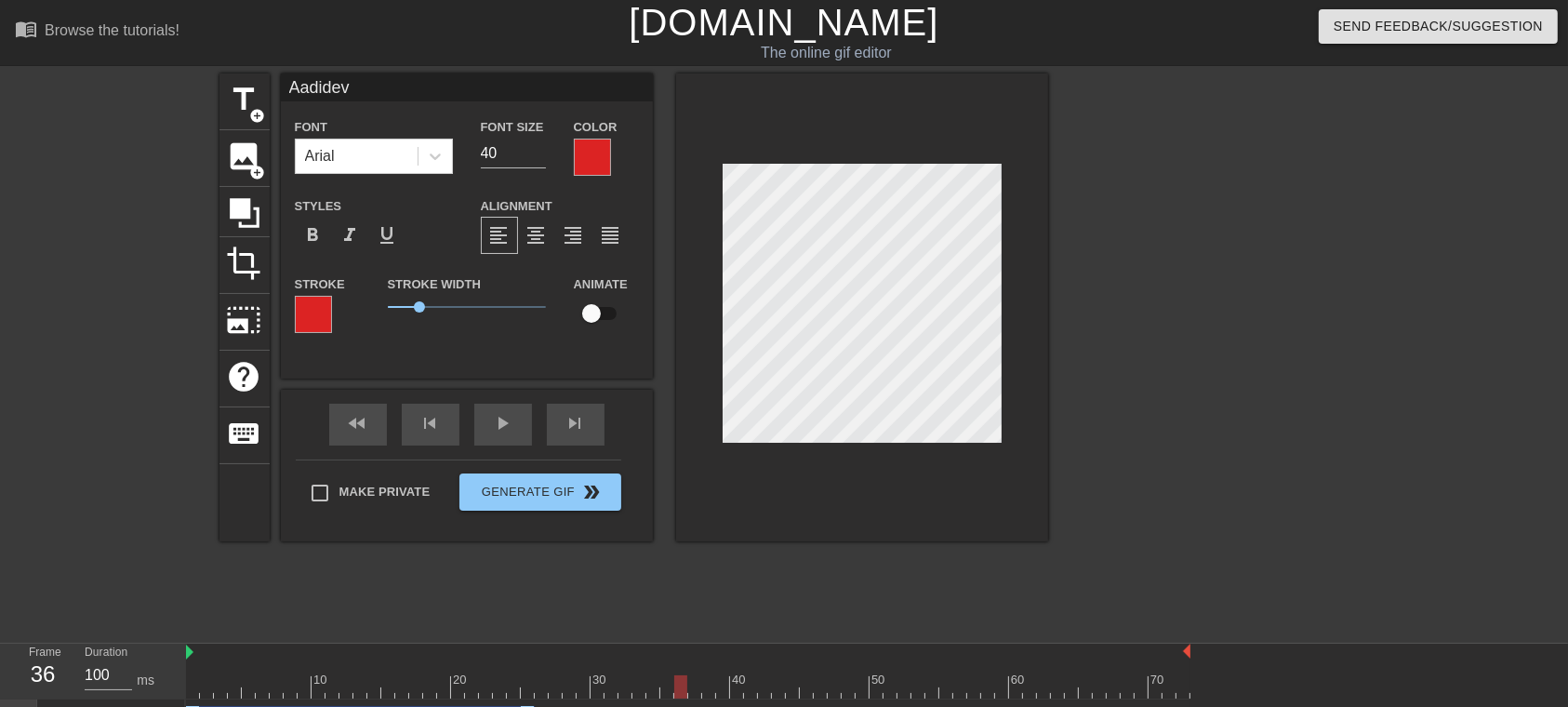
click at [583, 143] on div at bounding box center [592, 156] width 37 height 37
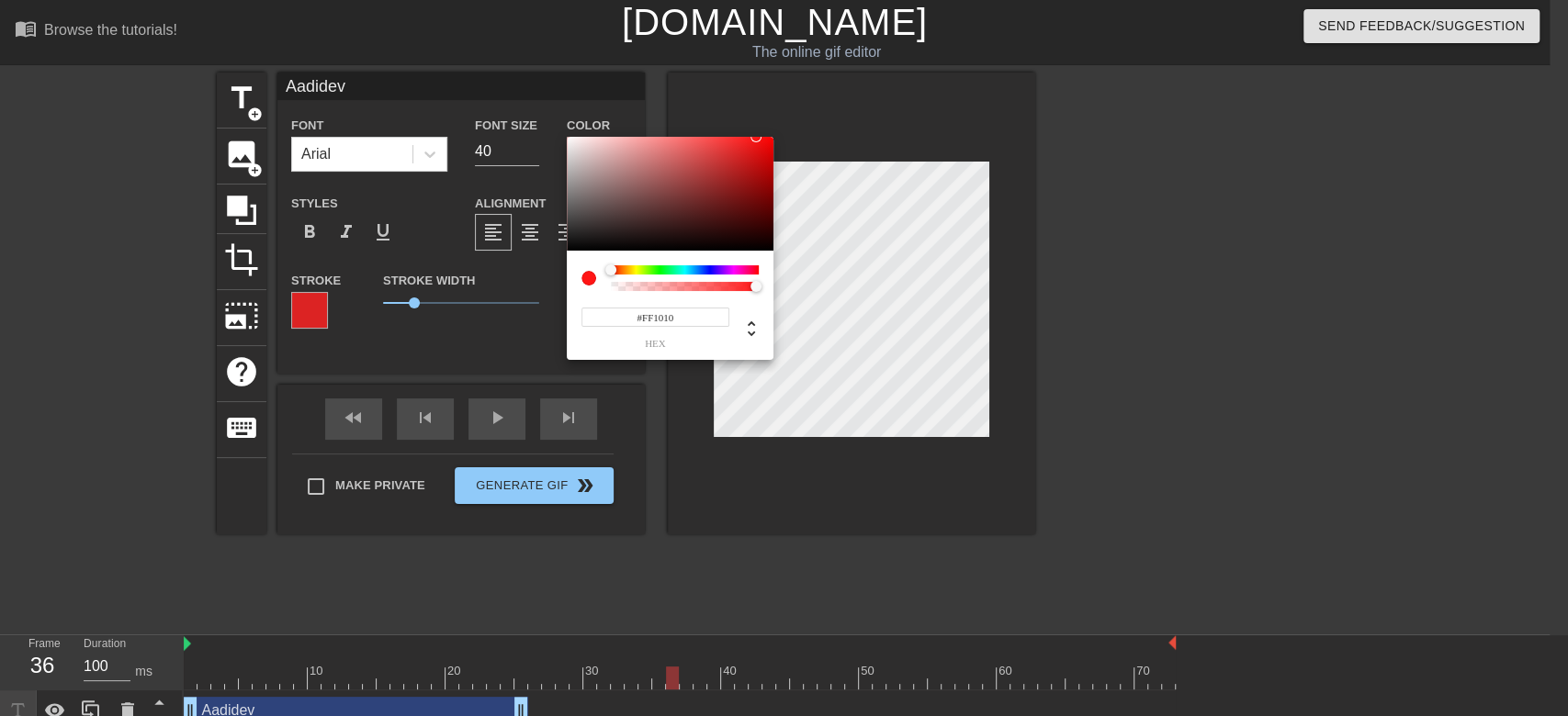
type input "#FF0F0F"
drag, startPoint x: 742, startPoint y: 164, endPoint x: 761, endPoint y: 103, distance: 63.9
click at [761, 103] on div "#FF0F0F hex" at bounding box center [784, 358] width 1568 height 716
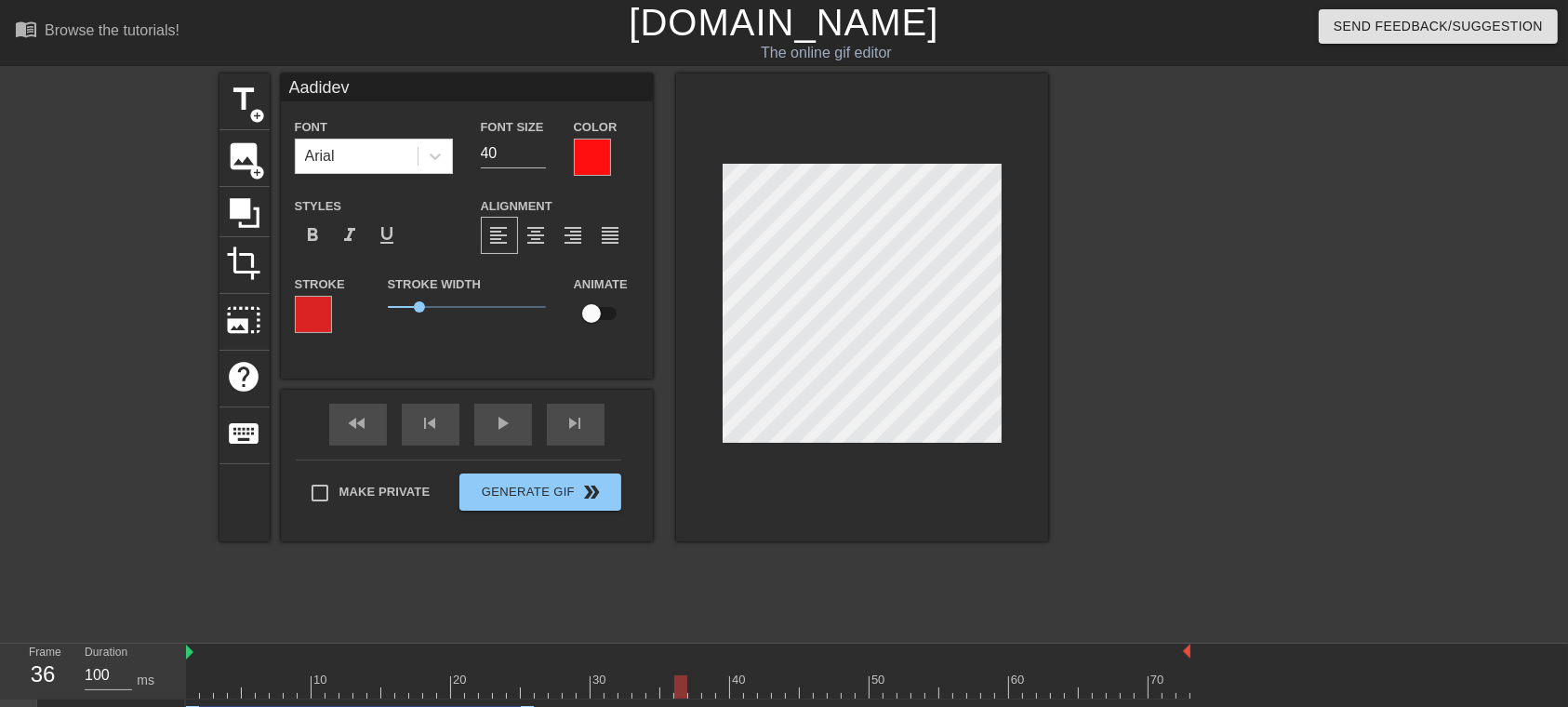
click at [595, 162] on div at bounding box center [592, 156] width 37 height 37
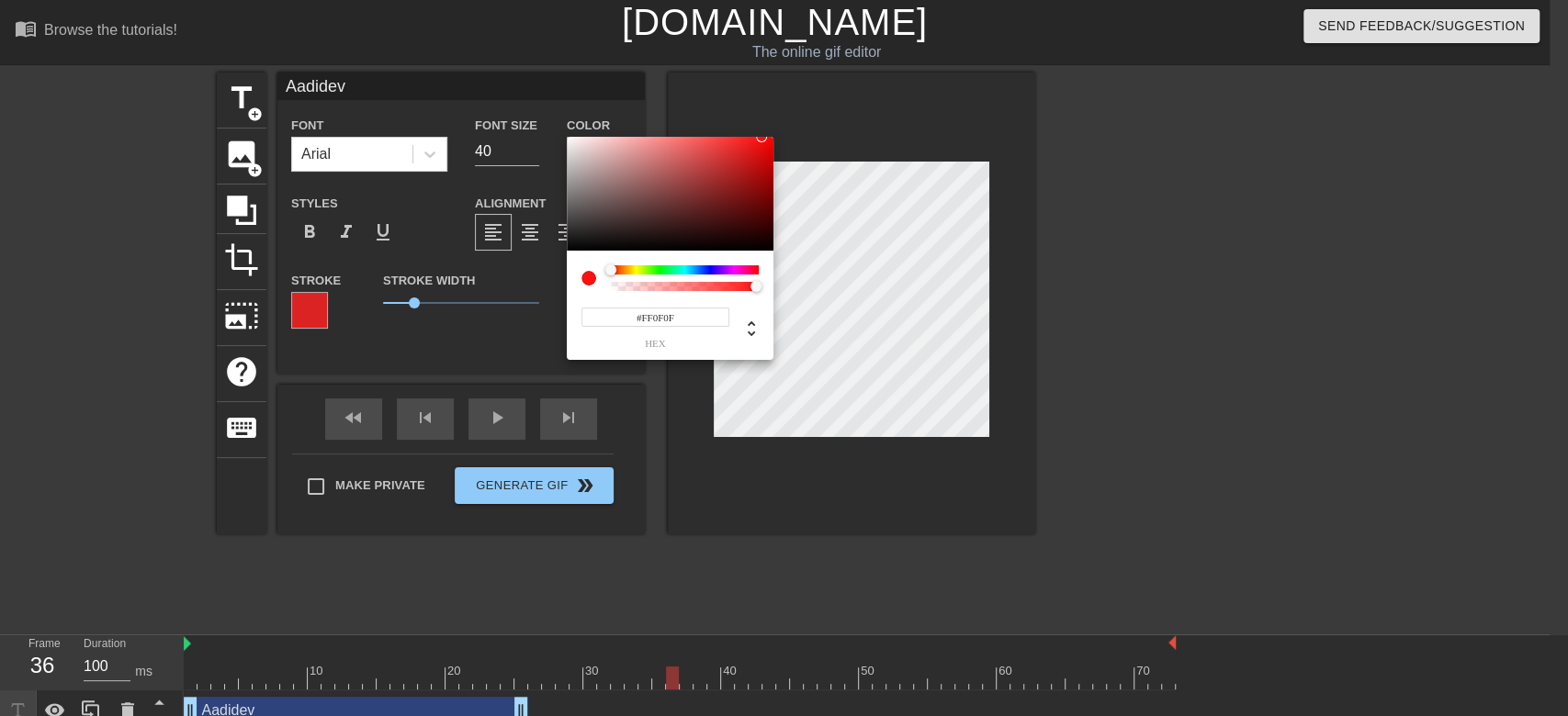
click at [654, 325] on input "#FF0F0F" at bounding box center [655, 317] width 148 height 19
click at [669, 326] on input "#FF0F0F" at bounding box center [655, 317] width 148 height 19
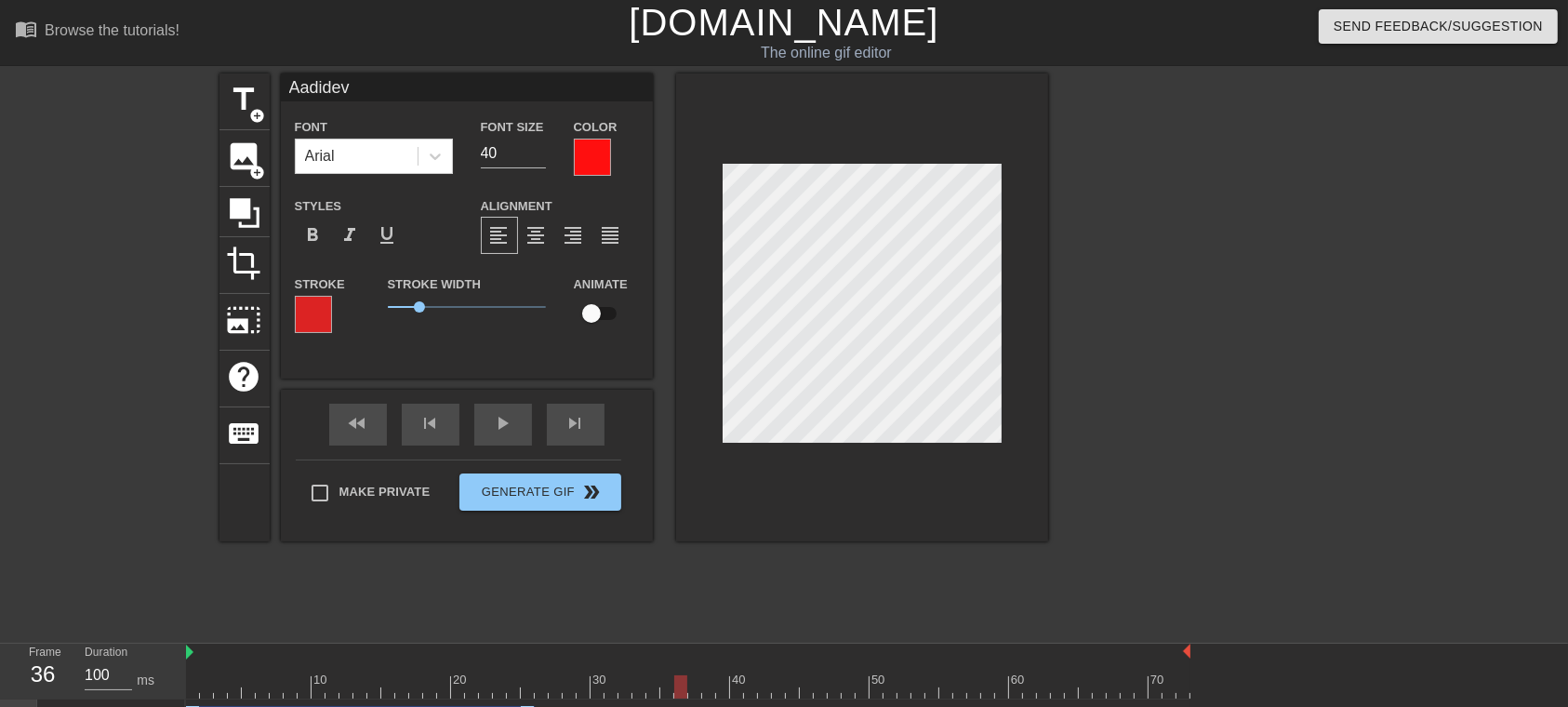
click at [305, 326] on div at bounding box center [312, 313] width 37 height 37
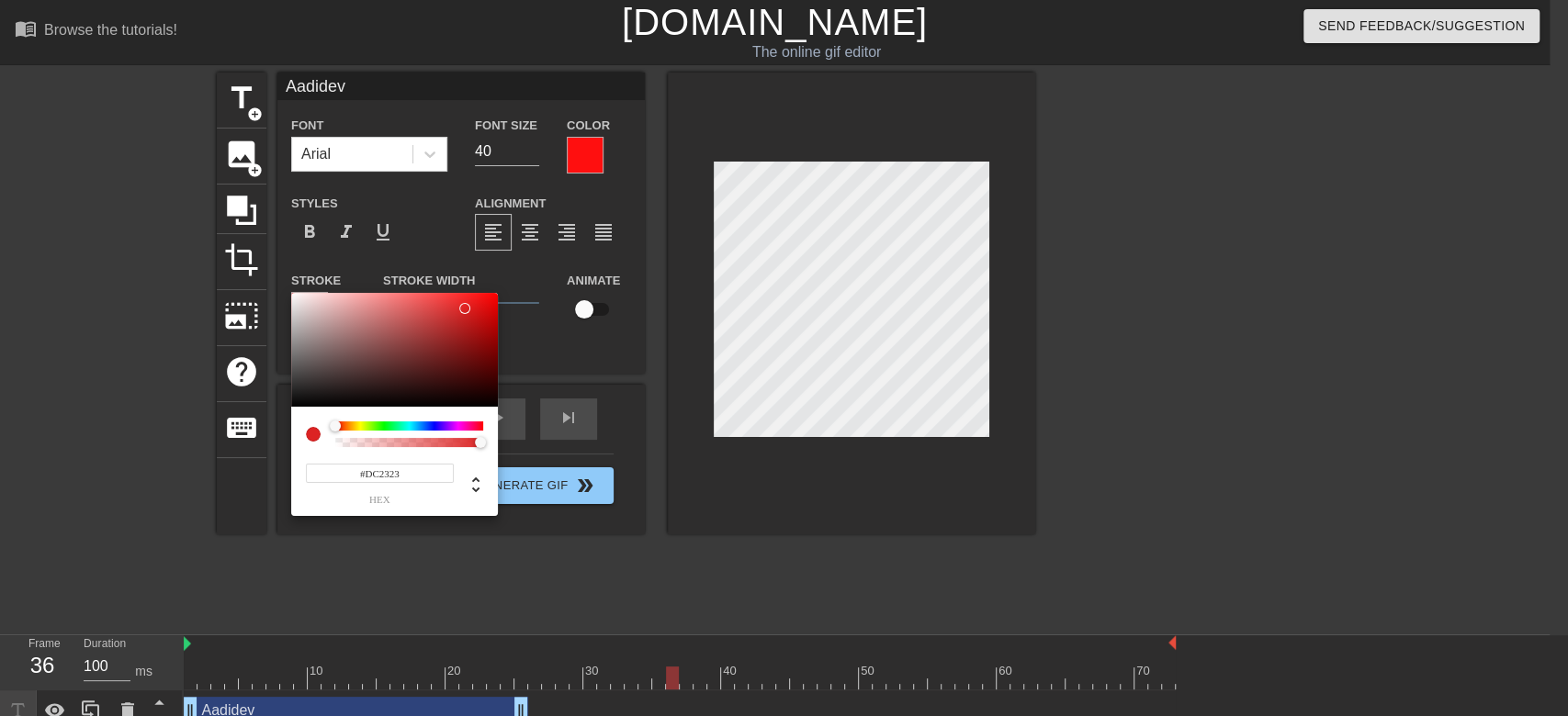
click at [415, 467] on input "#DC2323" at bounding box center [379, 473] width 148 height 19
paste input "FF0F0F"
type input "#FF0F0F"
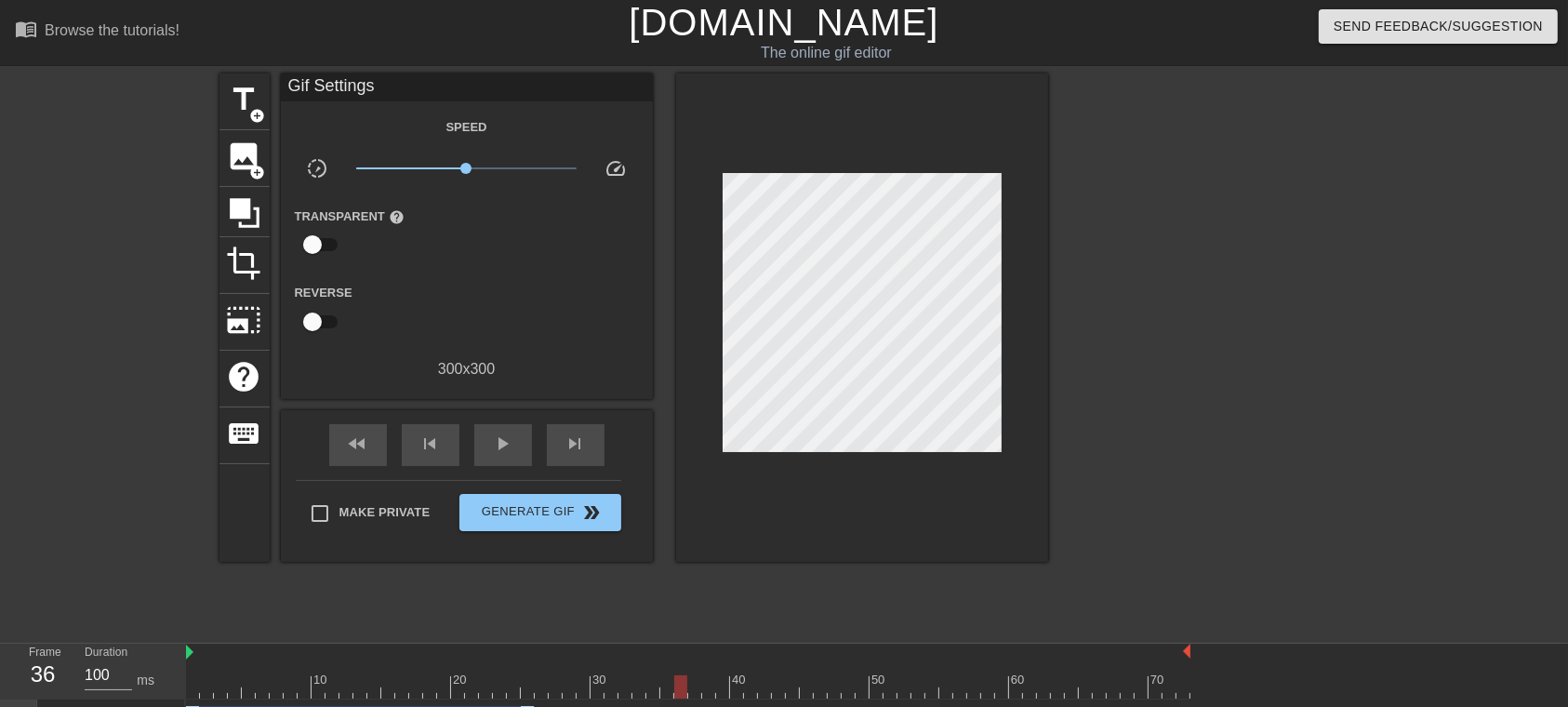
drag, startPoint x: 1211, startPoint y: 373, endPoint x: 1202, endPoint y: 361, distance: 15.0
click at [527, 443] on div "play_arrow" at bounding box center [503, 445] width 58 height 42
click at [486, 451] on div "pause" at bounding box center [503, 445] width 58 height 42
click at [566, 513] on span "Generate Gif double_arrow" at bounding box center [539, 512] width 146 height 22
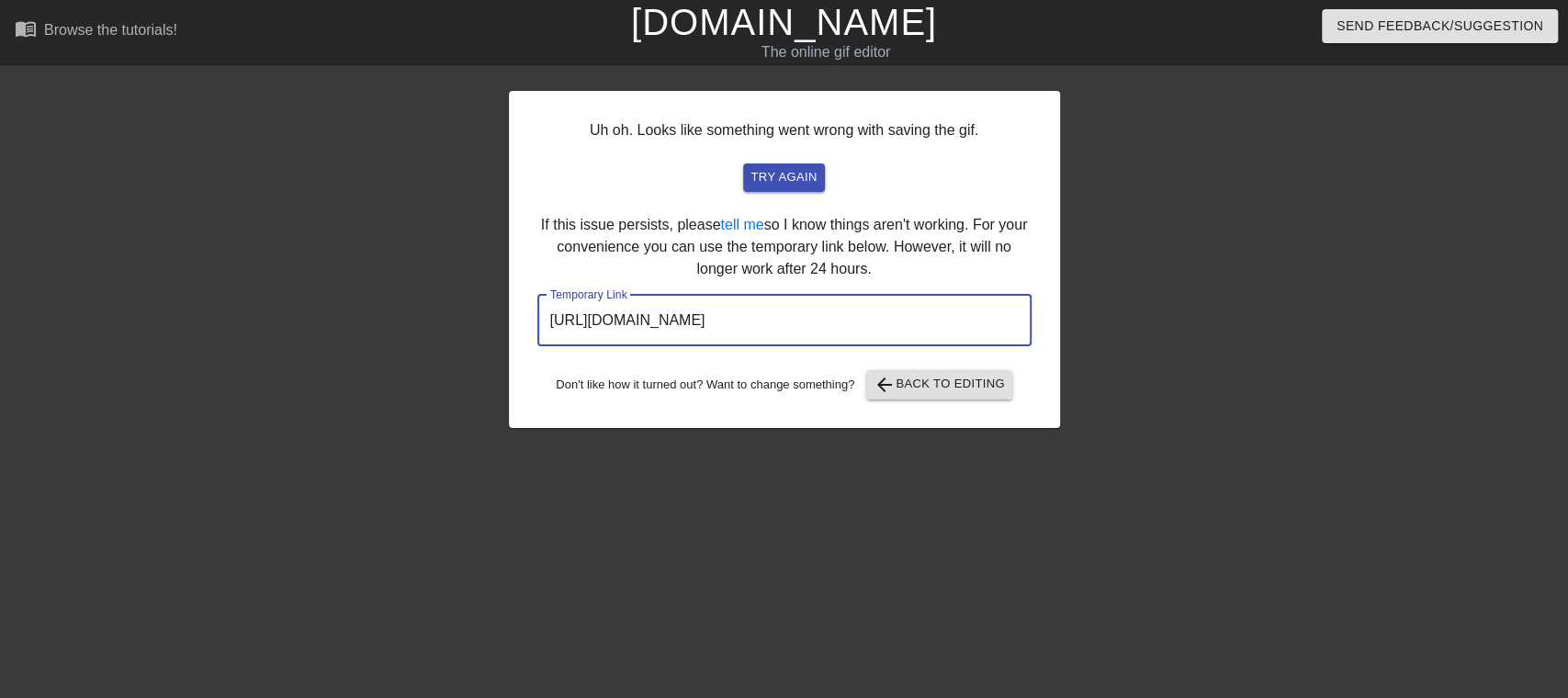
click at [748, 326] on input "[URL][DOMAIN_NAME]" at bounding box center [784, 320] width 494 height 52
click at [797, 181] on span "try again" at bounding box center [784, 178] width 66 height 21
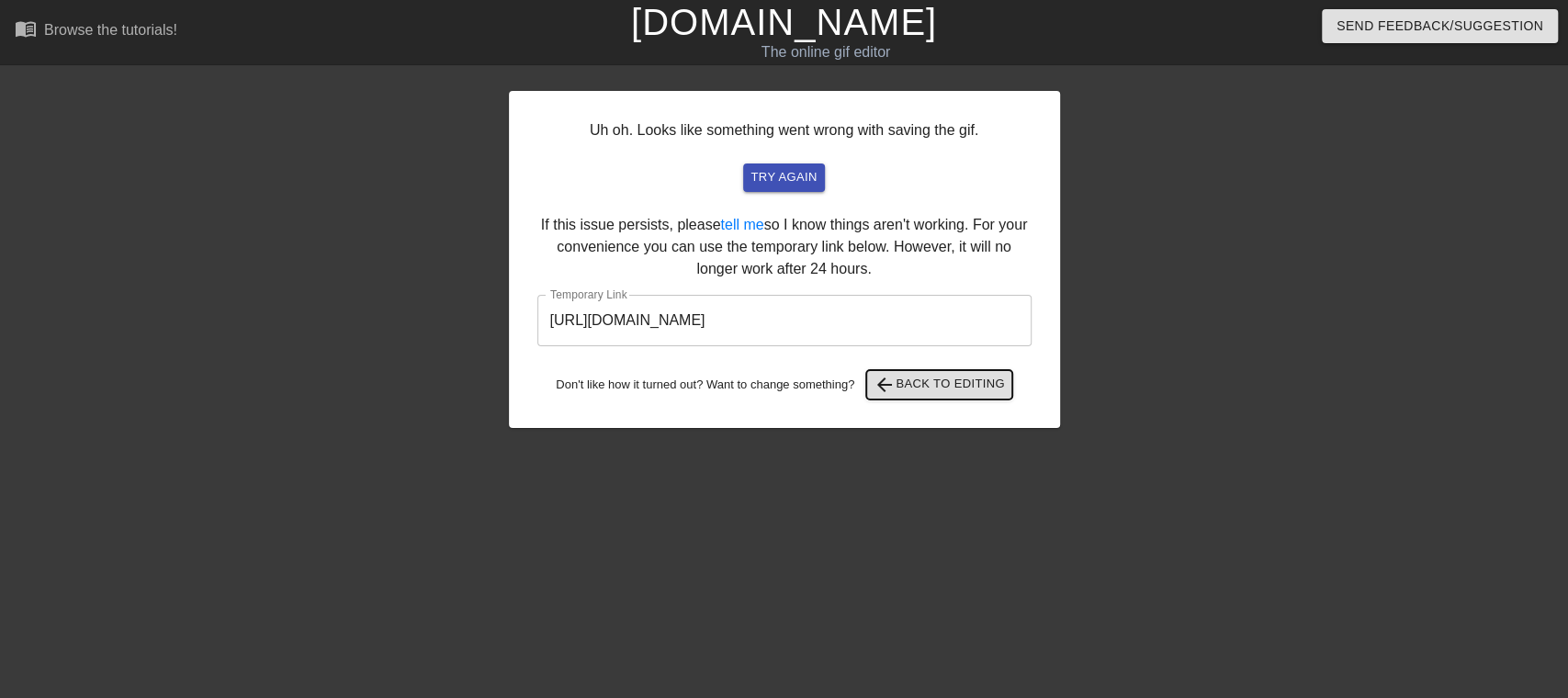
click at [903, 382] on span "arrow_back Back to Editing" at bounding box center [939, 384] width 132 height 22
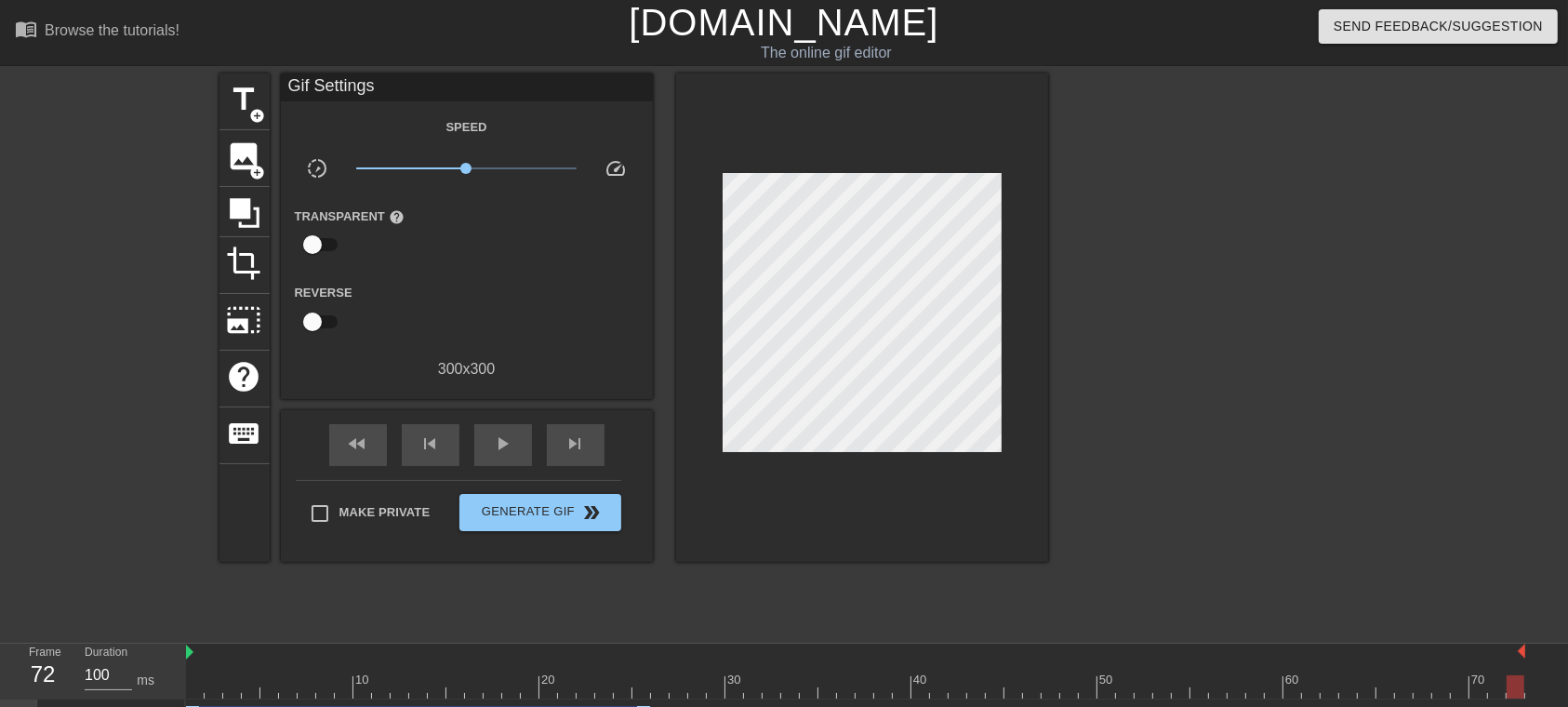
drag, startPoint x: 883, startPoint y: 455, endPoint x: 1307, endPoint y: 313, distance: 447.1
click at [1176, 313] on div at bounding box center [1210, 353] width 279 height 558
click at [231, 434] on span "keyboard" at bounding box center [244, 433] width 35 height 35
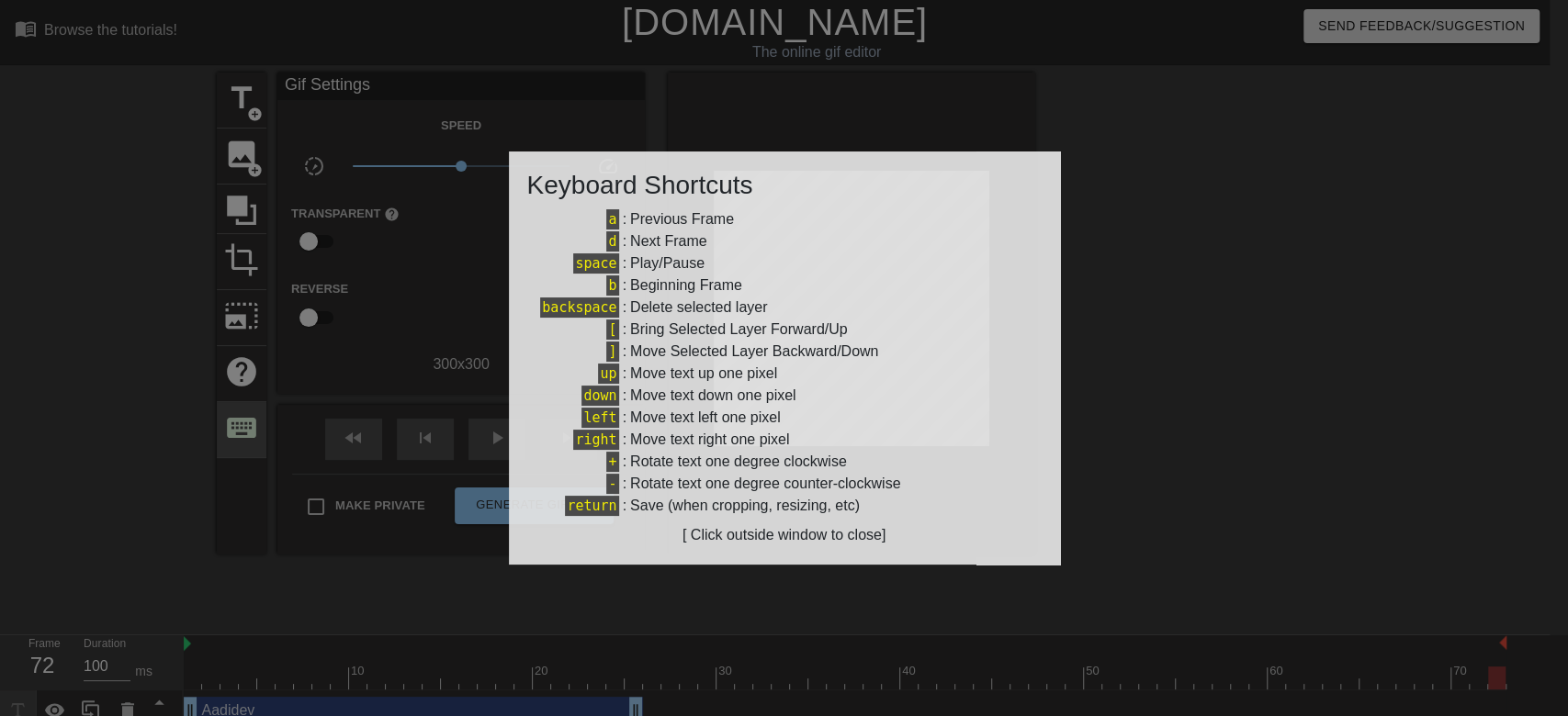
click at [228, 428] on div at bounding box center [784, 358] width 1568 height 716
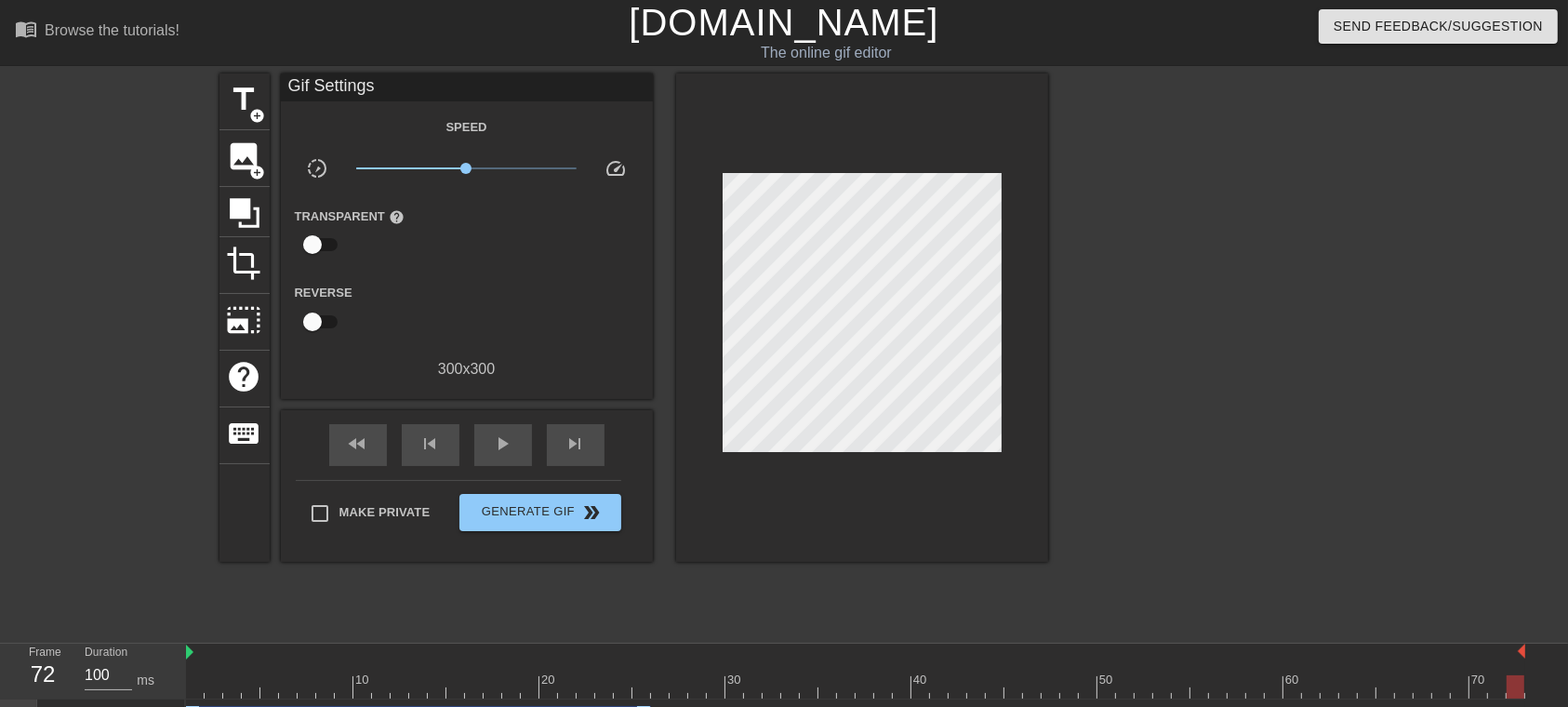
click at [1120, 369] on div at bounding box center [1210, 353] width 279 height 558
click at [1176, 26] on span "Send Feedback/Suggestion" at bounding box center [1438, 27] width 210 height 23
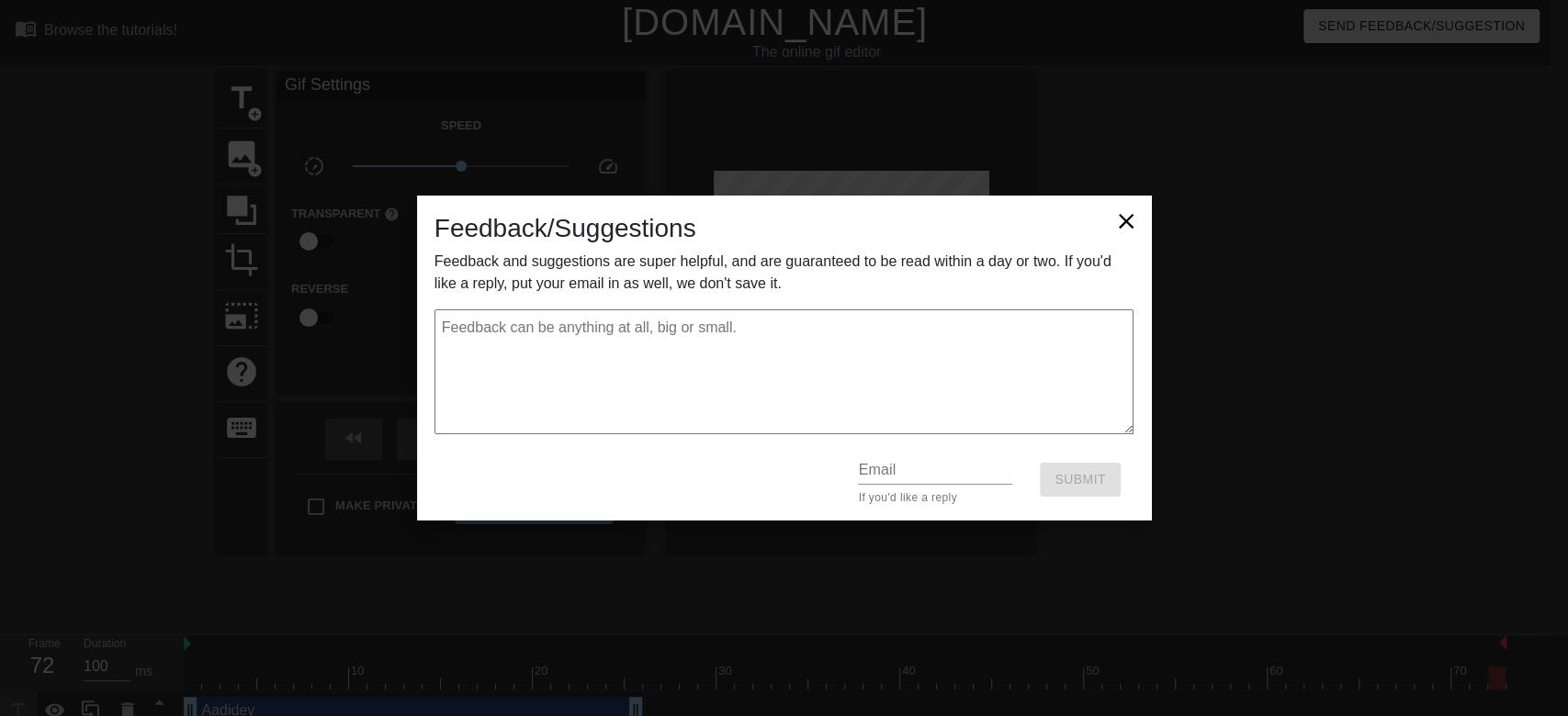
click at [787, 386] on textarea at bounding box center [785, 372] width 700 height 125
click at [971, 465] on input "text" at bounding box center [936, 469] width 154 height 29
click at [745, 383] on textarea at bounding box center [785, 372] width 700 height 125
click at [642, 327] on textarea at bounding box center [785, 372] width 700 height 125
type textarea "t"
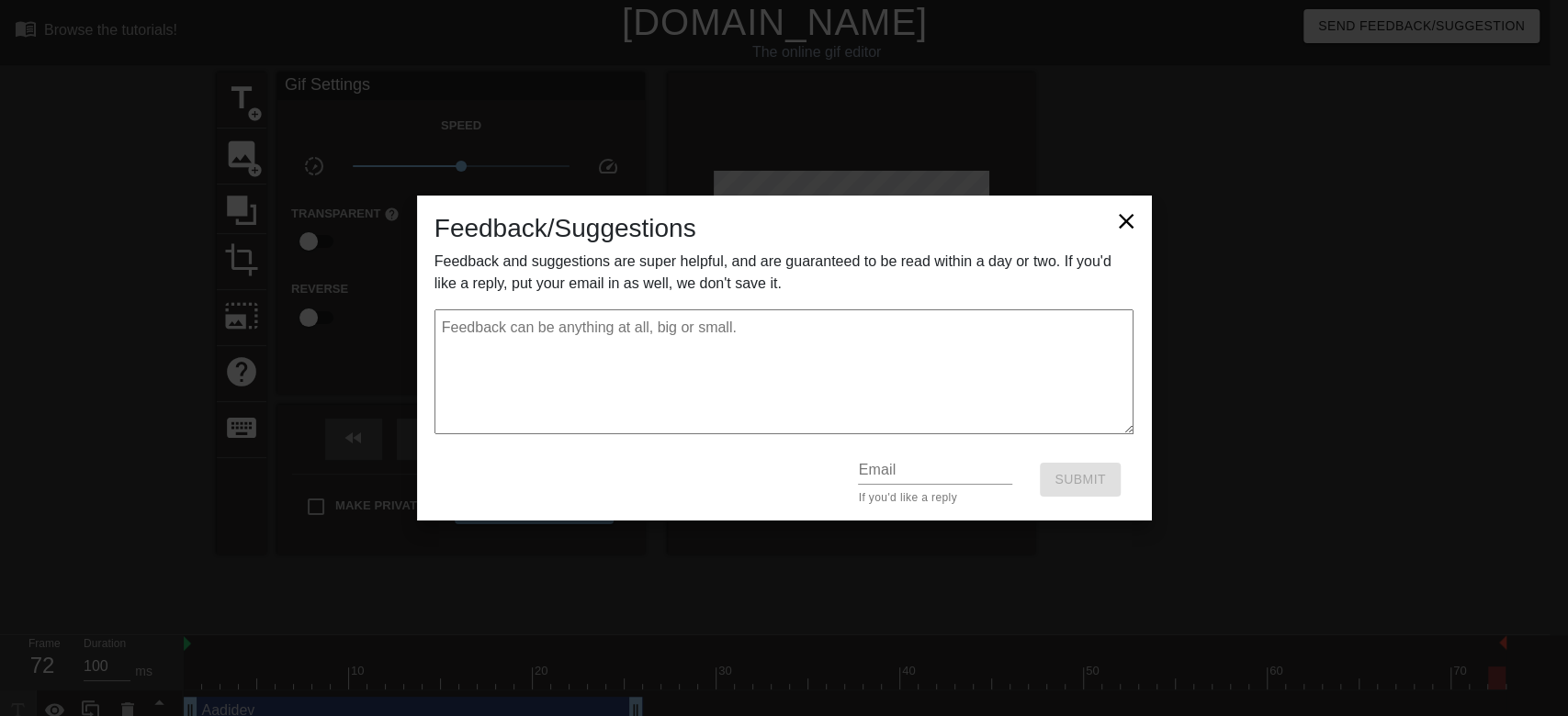
type textarea "x"
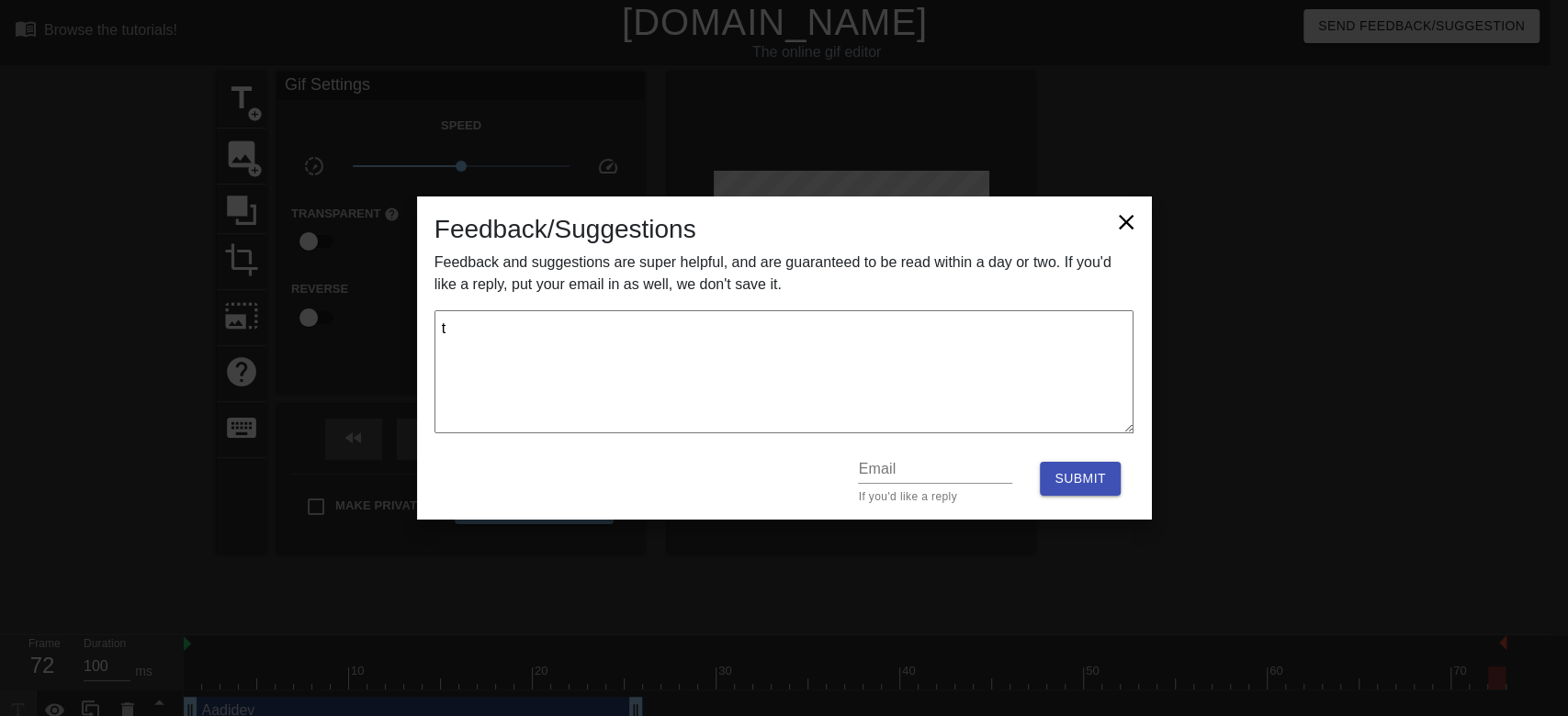
type textarea "th"
type textarea "x"
type textarea "t"
type textarea "x"
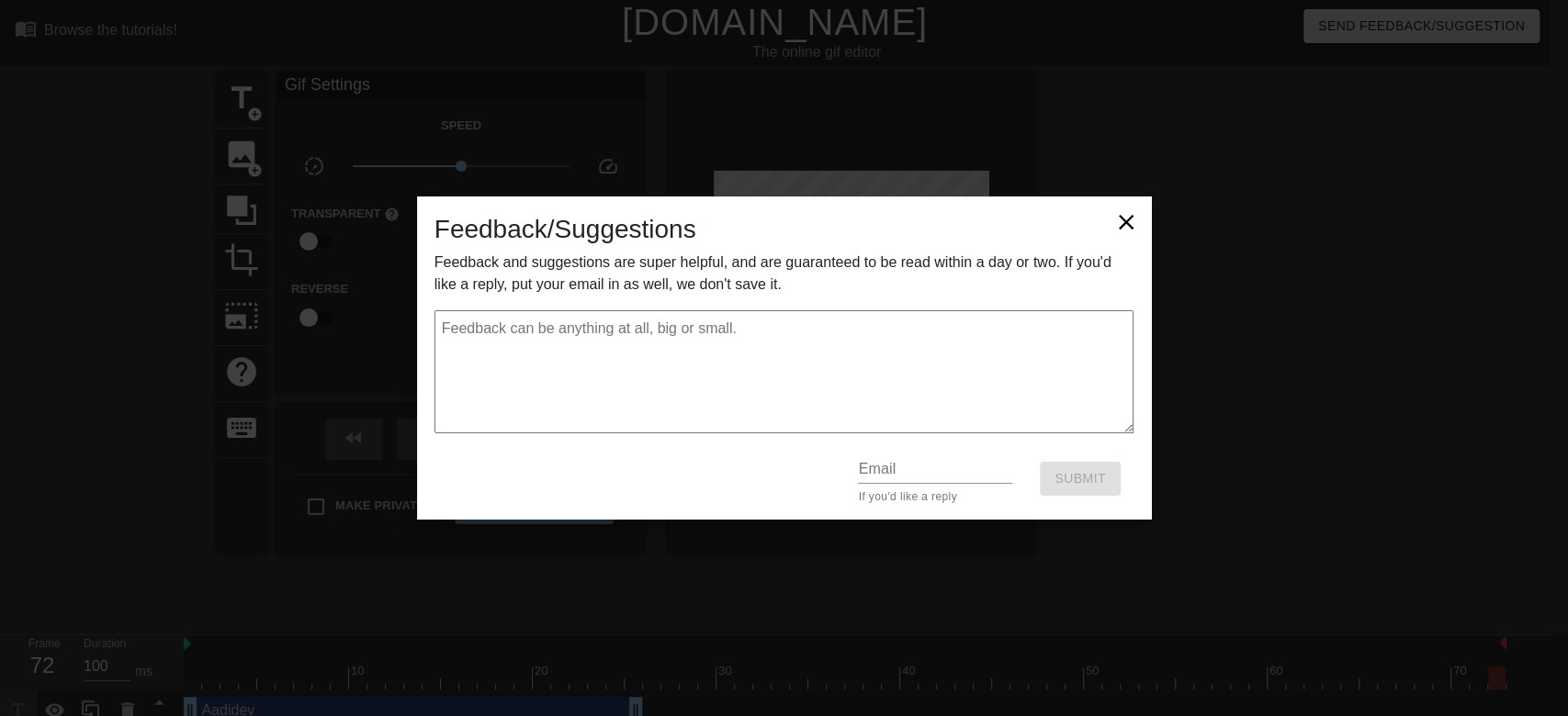
type textarea "s"
type textarea "x"
type textarea "sa"
type textarea "x"
type textarea "s"
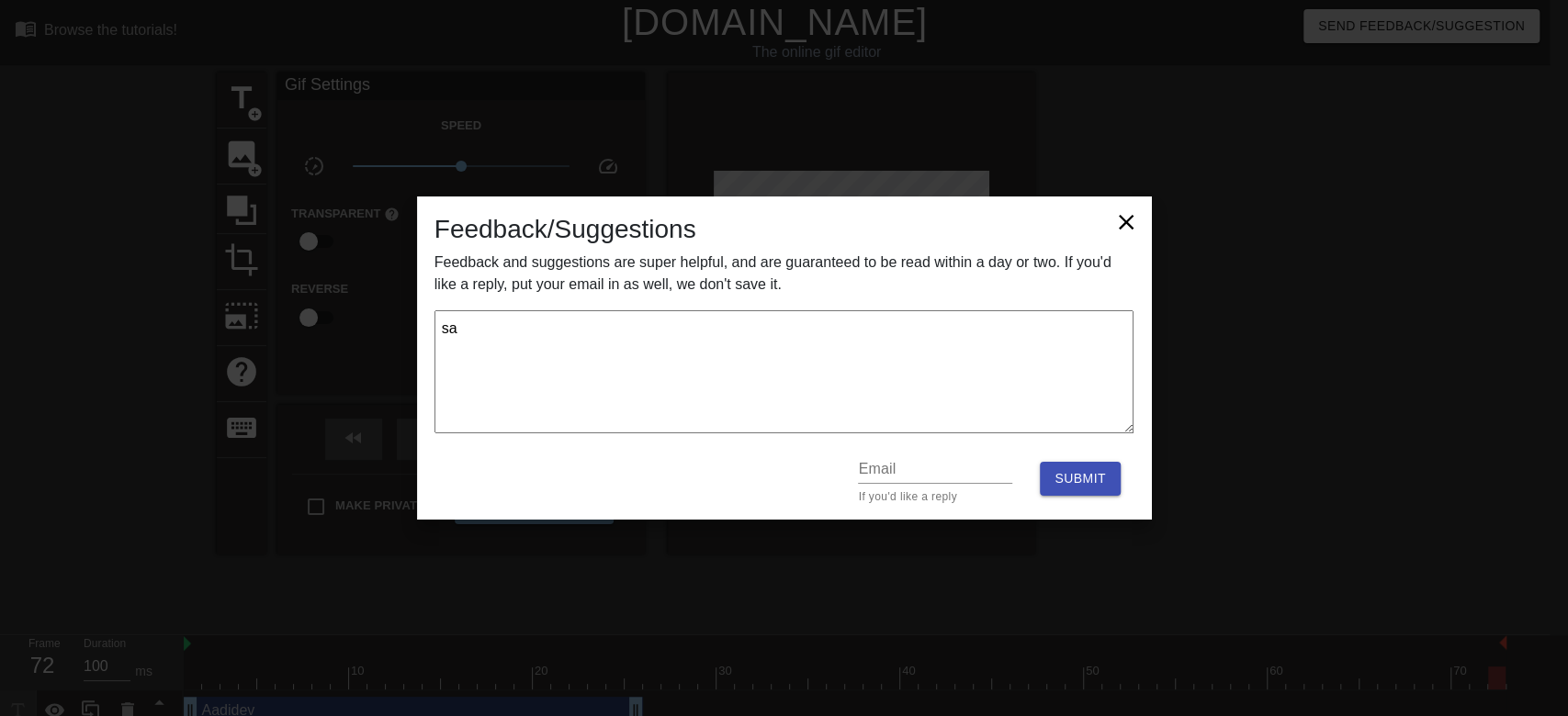
type textarea "x"
type textarea "t"
type textarea "x"
type textarea "th"
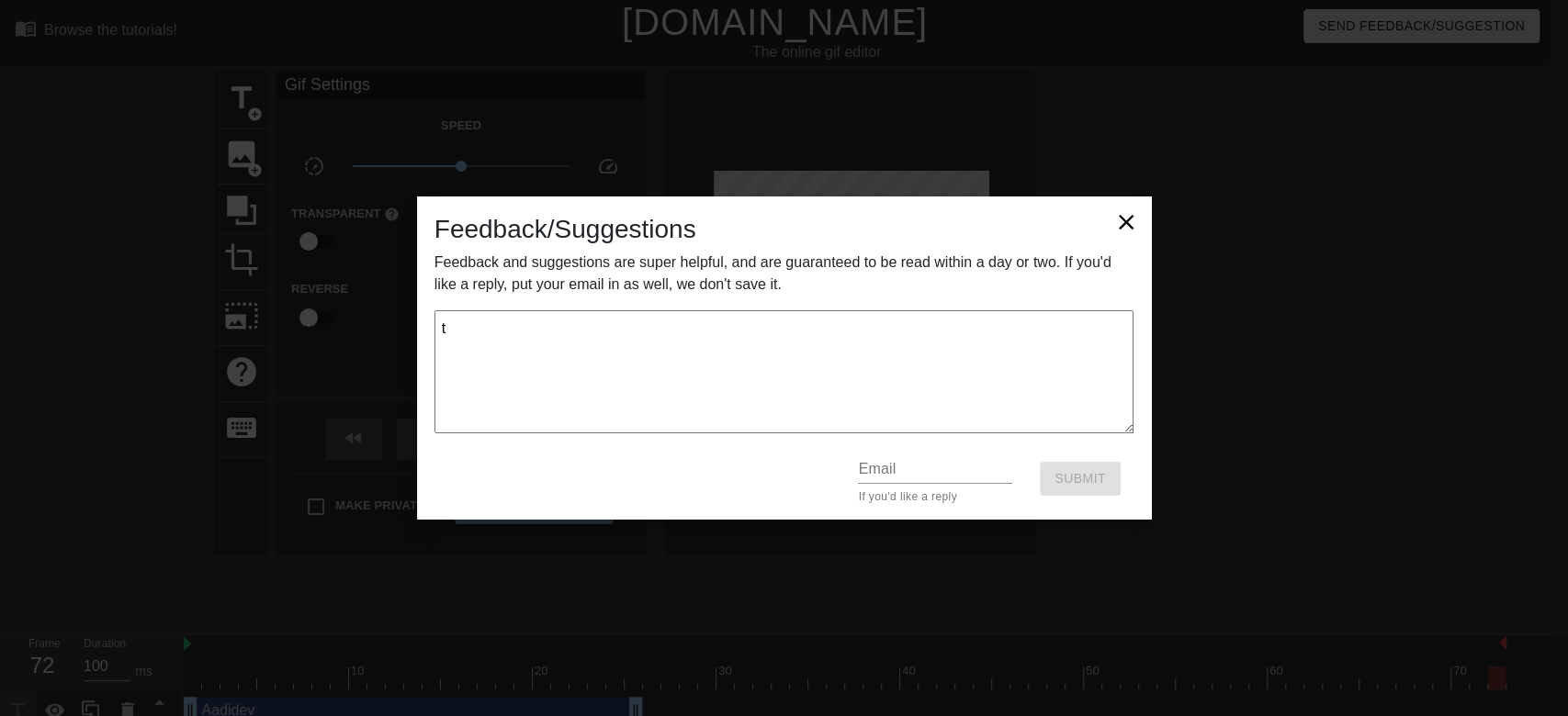
type textarea "x"
type textarea "the"
type textarea "x"
type textarea "the"
type textarea "x"
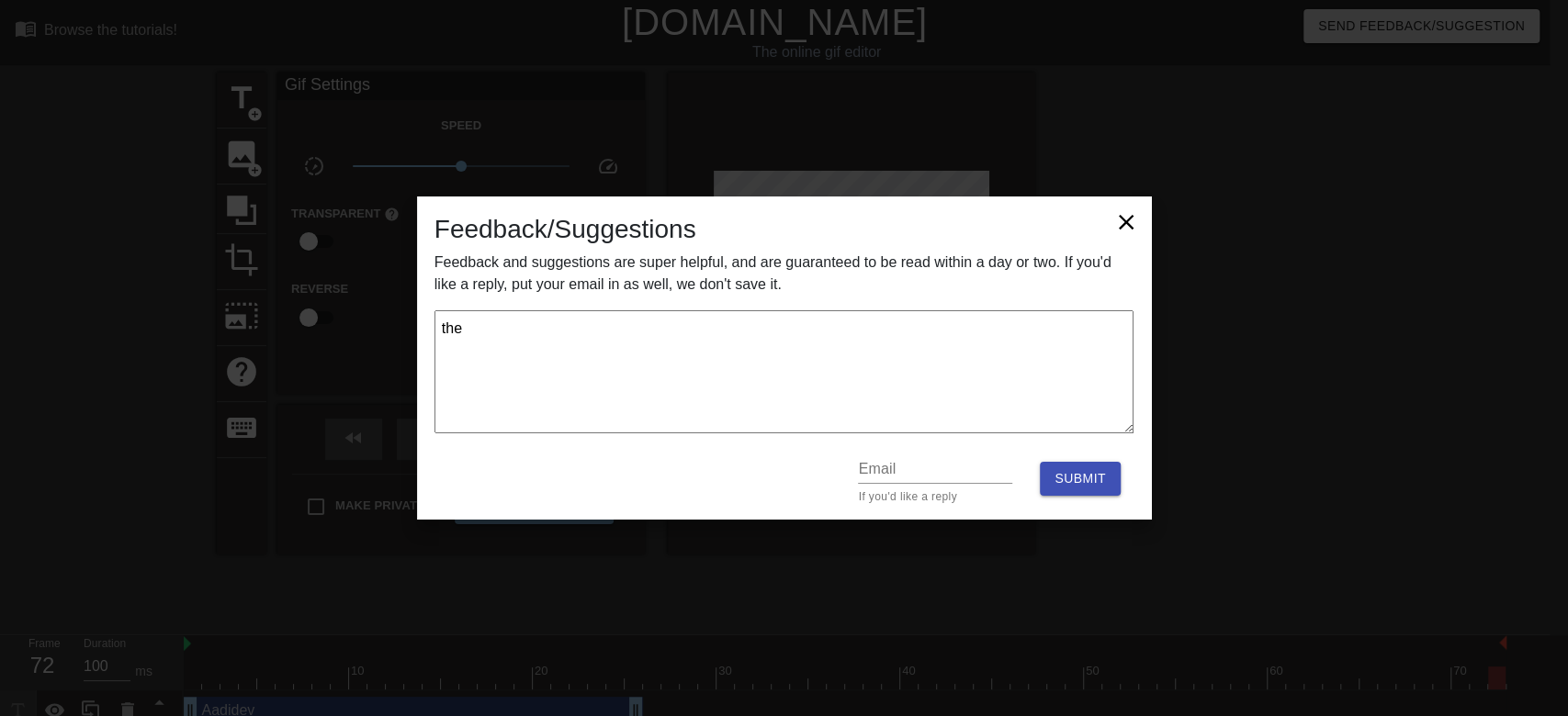
type textarea "the g"
type textarea "x"
type textarea "the gi"
type textarea "x"
type textarea "the gif"
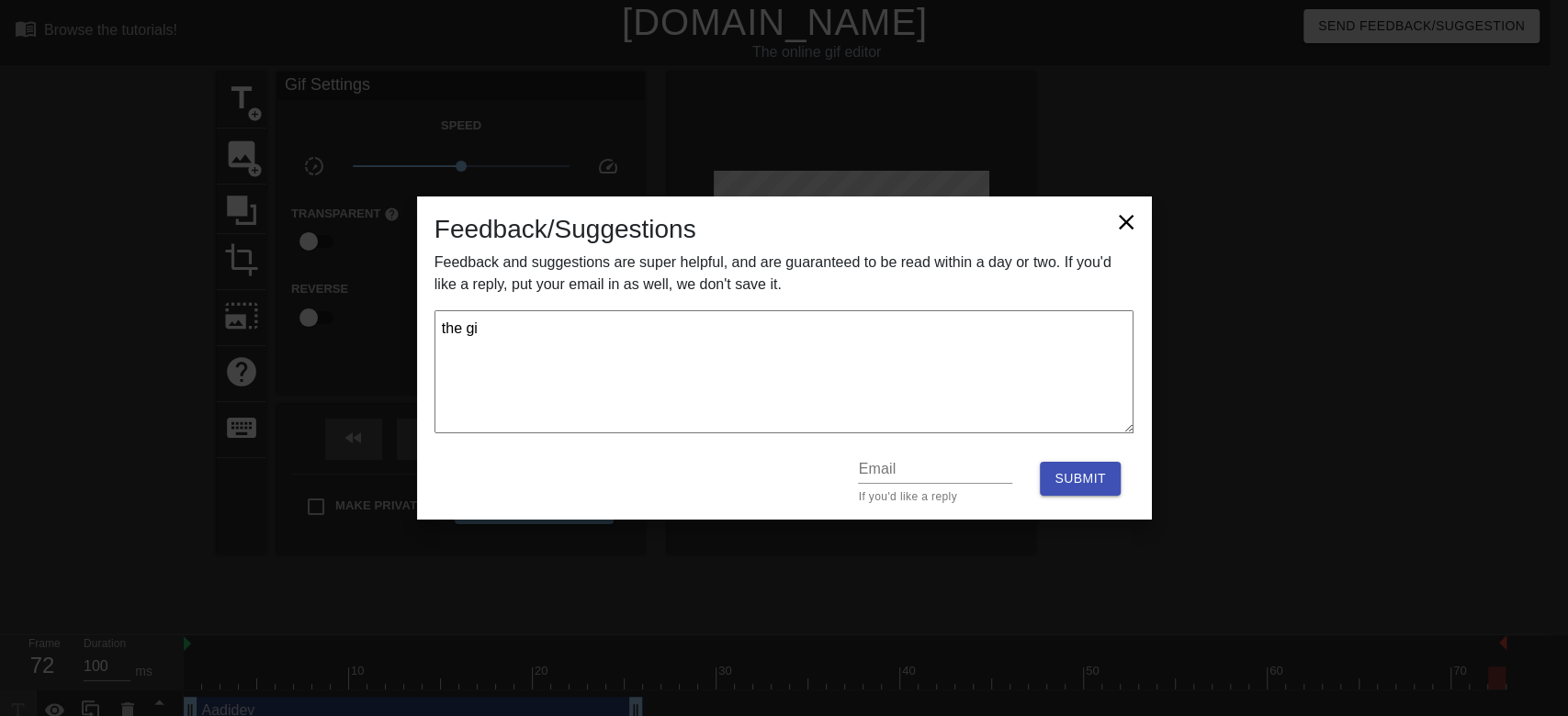
type textarea "x"
type textarea "the gif"
type textarea "x"
type textarea "the gif w"
type textarea "x"
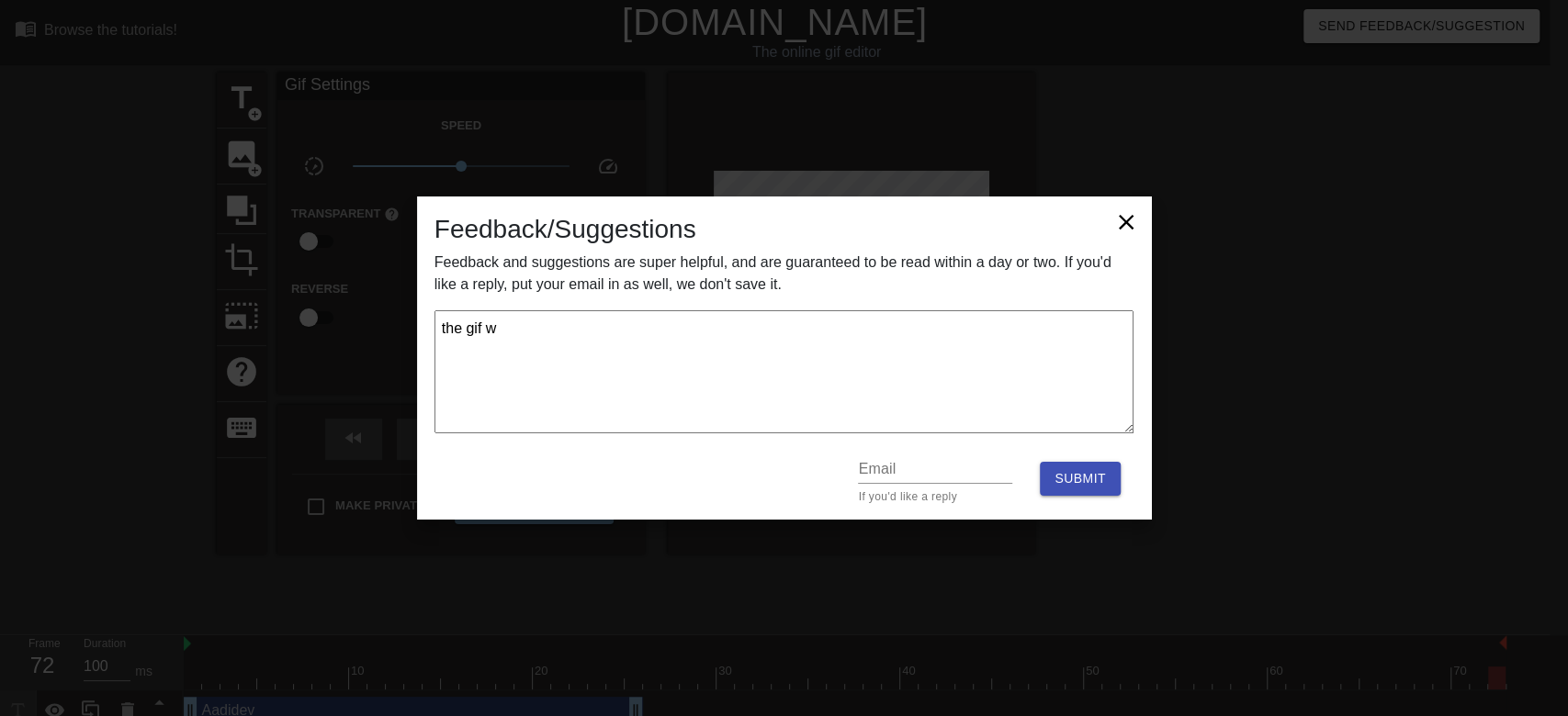
type textarea "the gif wo"
type textarea "x"
type textarea "the gif won"
type textarea "x"
type textarea "the gif won'"
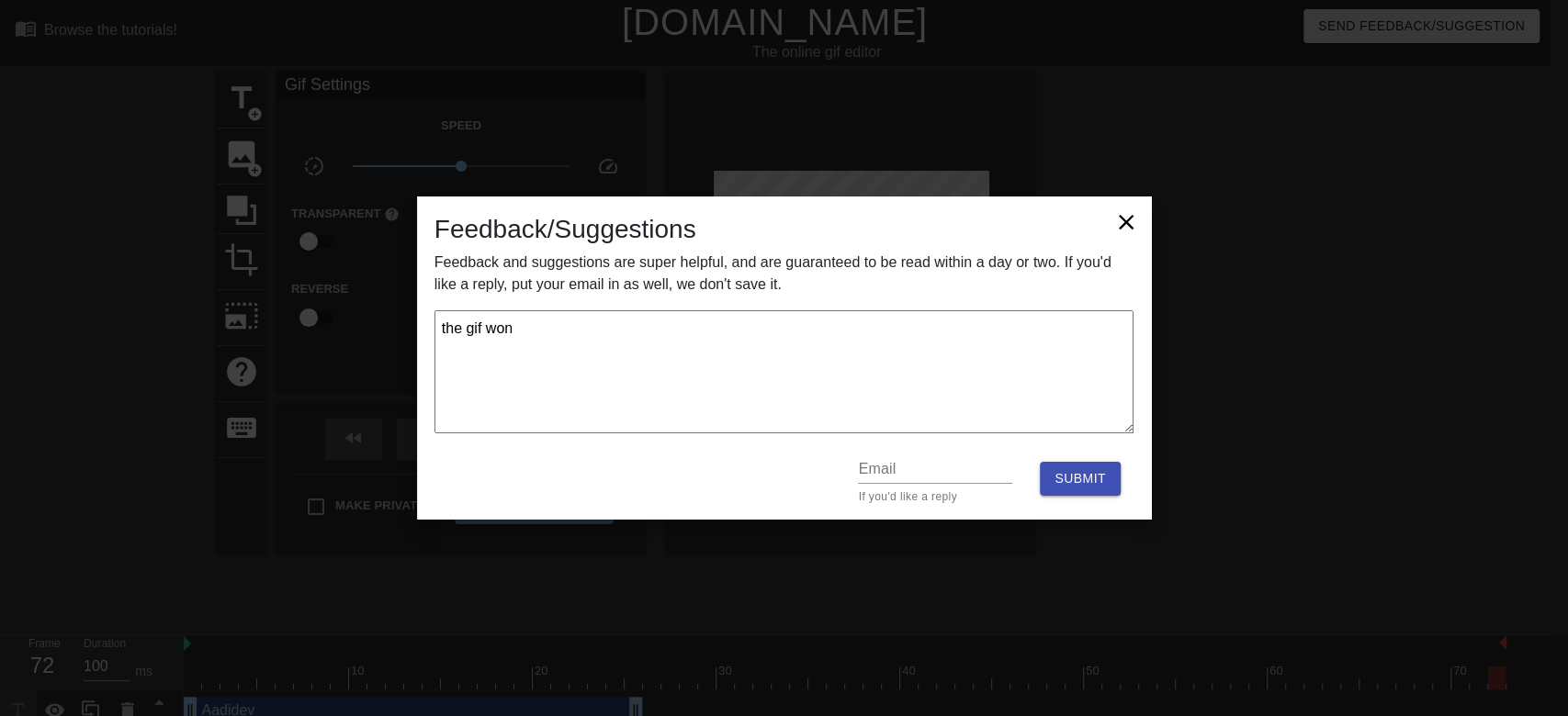
type textarea "x"
type textarea "the gif won't"
type textarea "x"
type textarea "the gif won't"
type textarea "x"
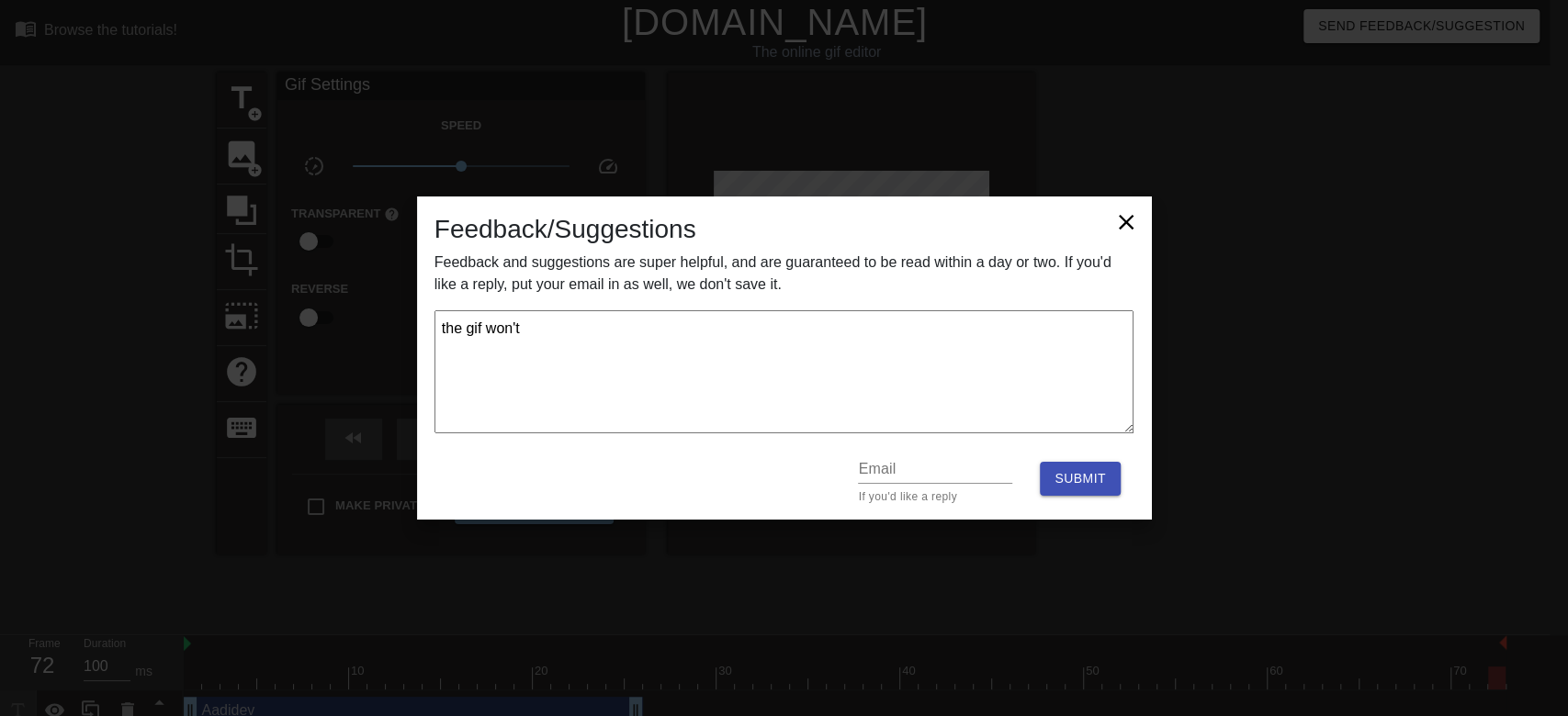
type textarea "the gif won't s"
type textarea "x"
type textarea "the gif won't sa"
type textarea "x"
type textarea "the gif won't sav"
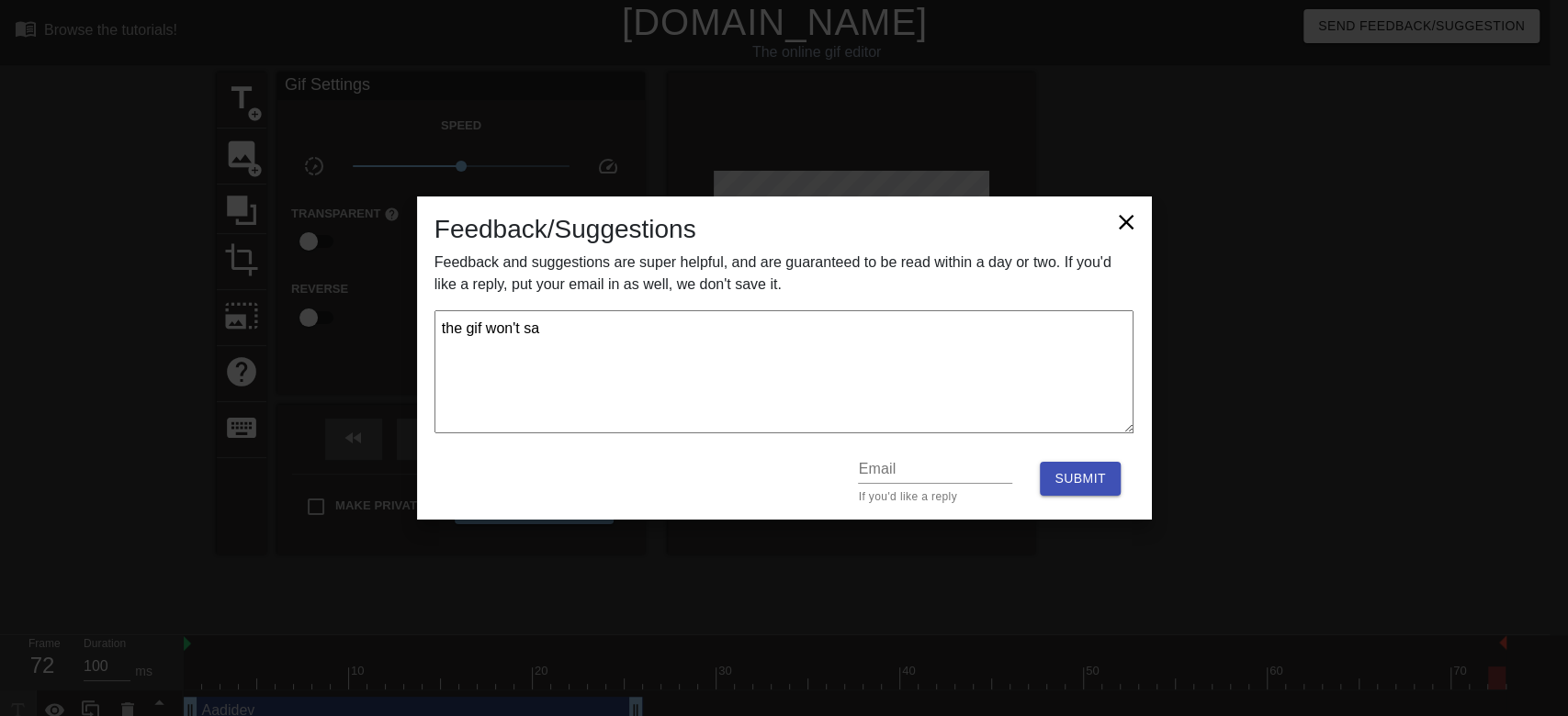
type textarea "x"
type textarea "the gif won't save"
type textarea "x"
type textarea "the gif won't save/"
type textarea "x"
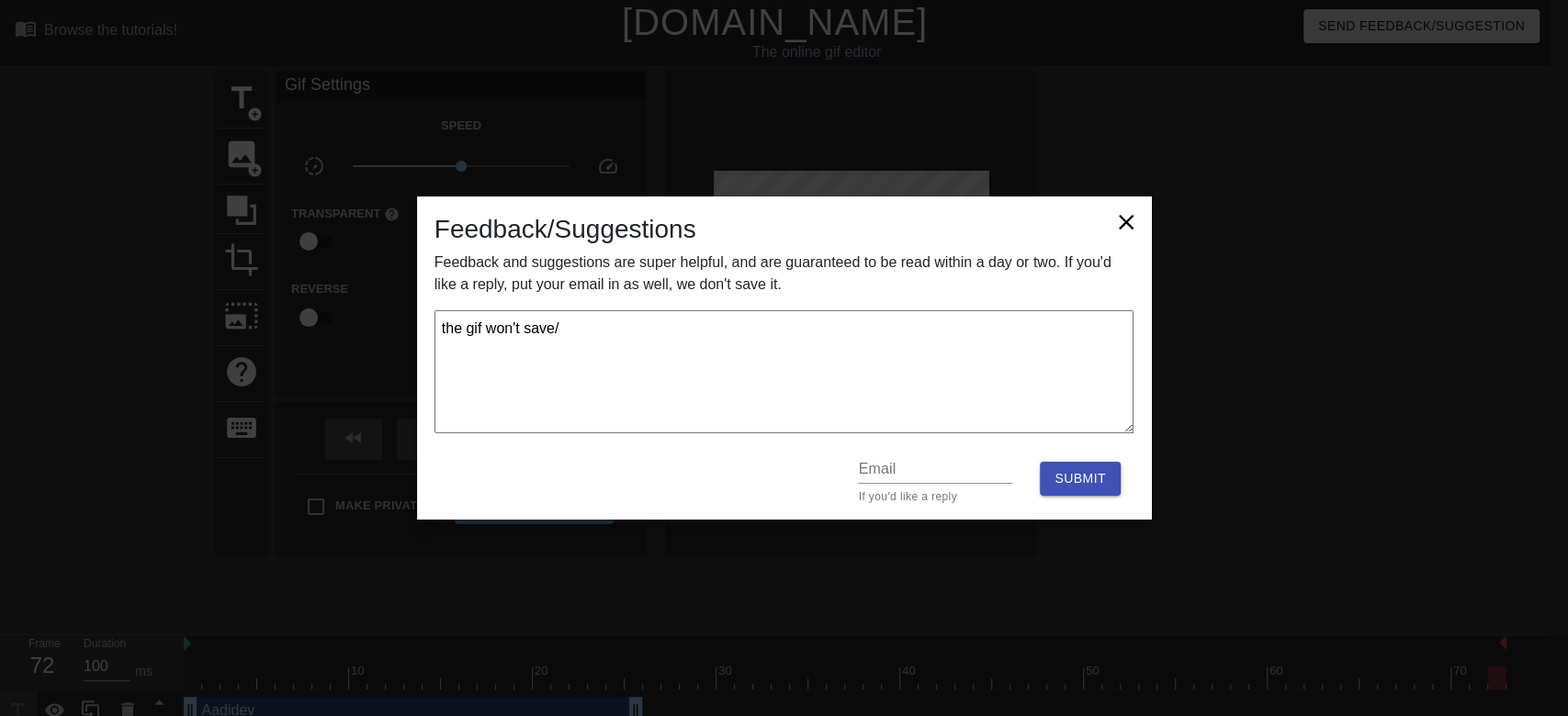
type textarea "the gif won't save/l"
type textarea "x"
type textarea "the gif won't save/lo"
type textarea "x"
type textarea "the gif won't save/loa"
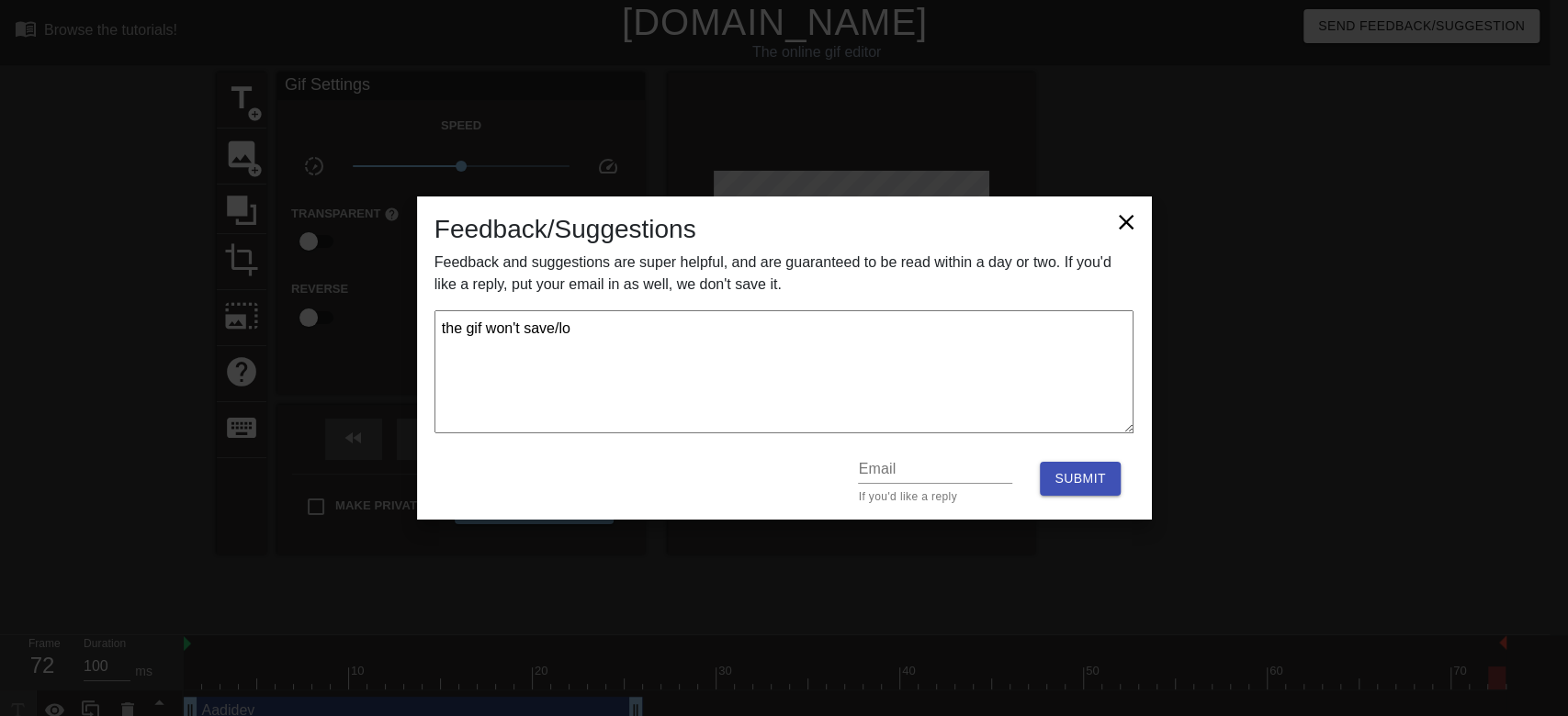
type textarea "x"
type textarea "the gif won't save/load"
type textarea "x"
type textarea "the gif won't save/load."
type textarea "x"
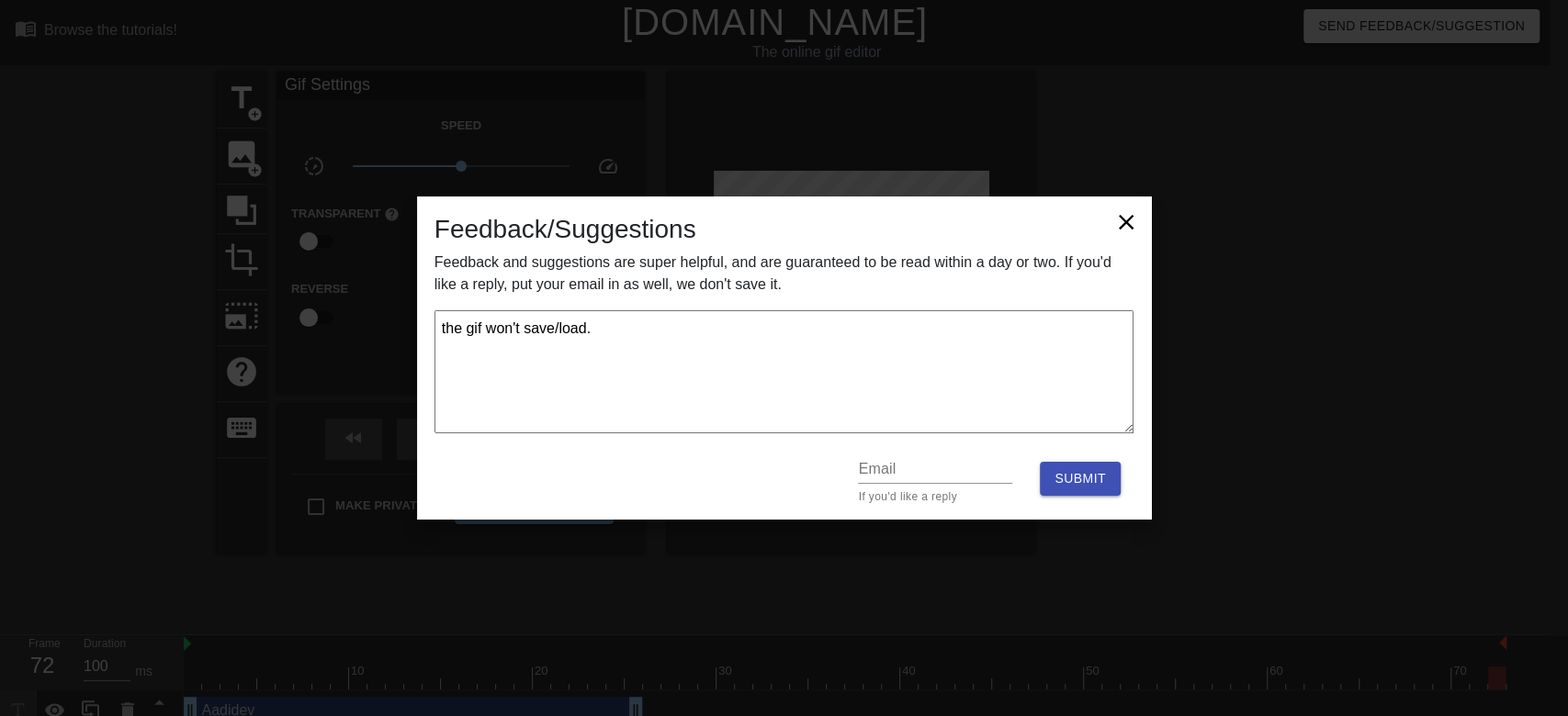
type textarea "the gif won't save/load.."
type textarea "x"
type textarea "the gif won't save/load..."
type textarea "x"
type textarea "the gif won't save/load...."
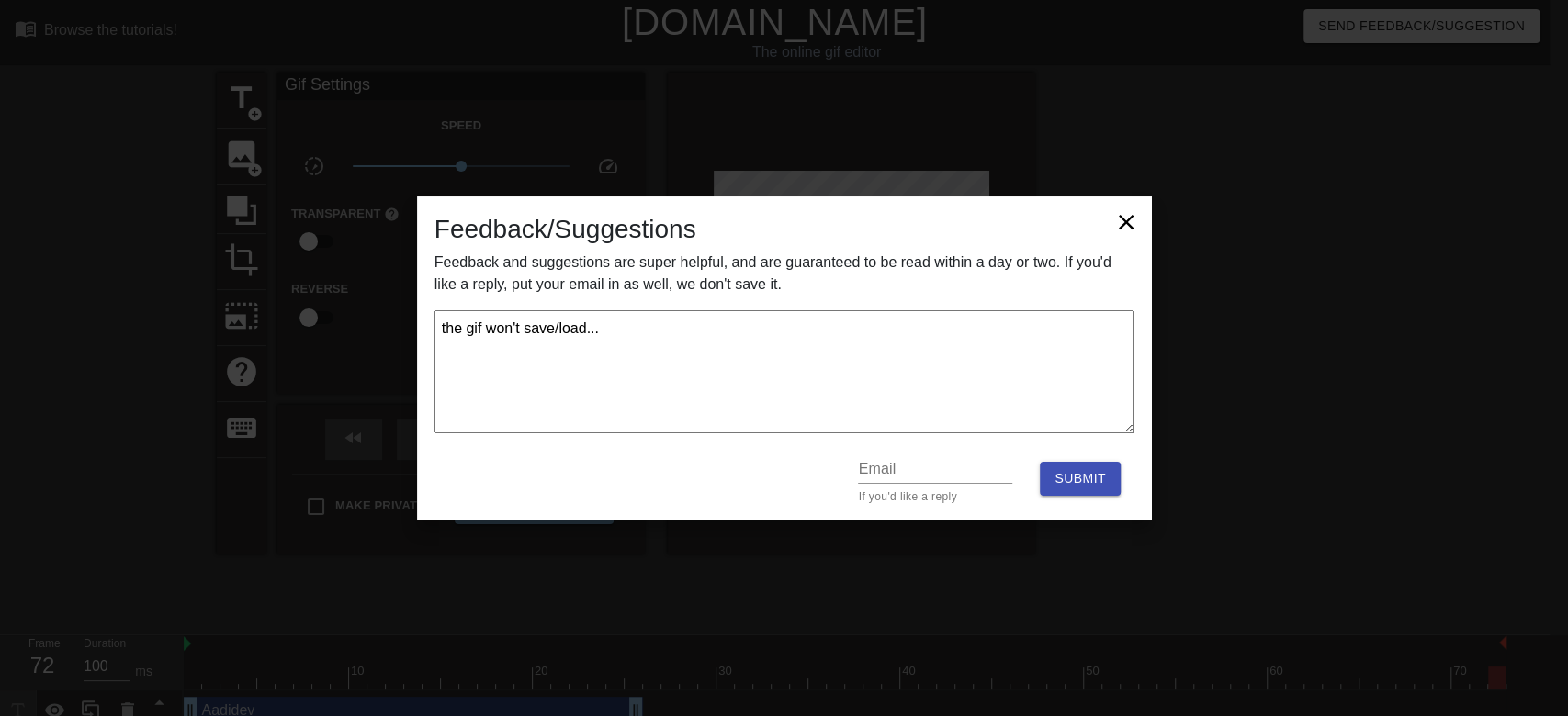
type textarea "x"
type textarea "the gif won't save/load...."
click at [963, 475] on input "text" at bounding box center [936, 469] width 154 height 29
click at [890, 332] on textarea "the gif won't save/load.... please fix!" at bounding box center [785, 372] width 700 height 123
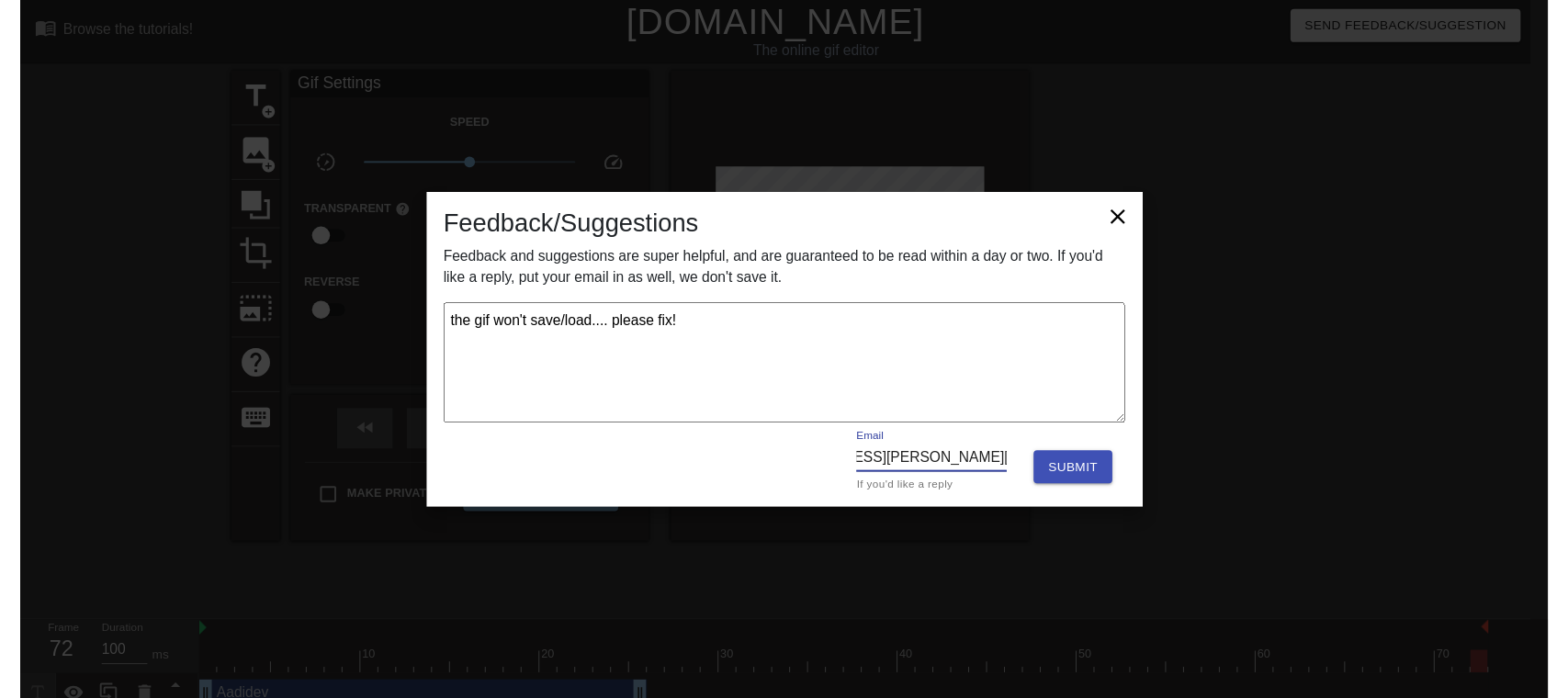
scroll to position [0, 0]
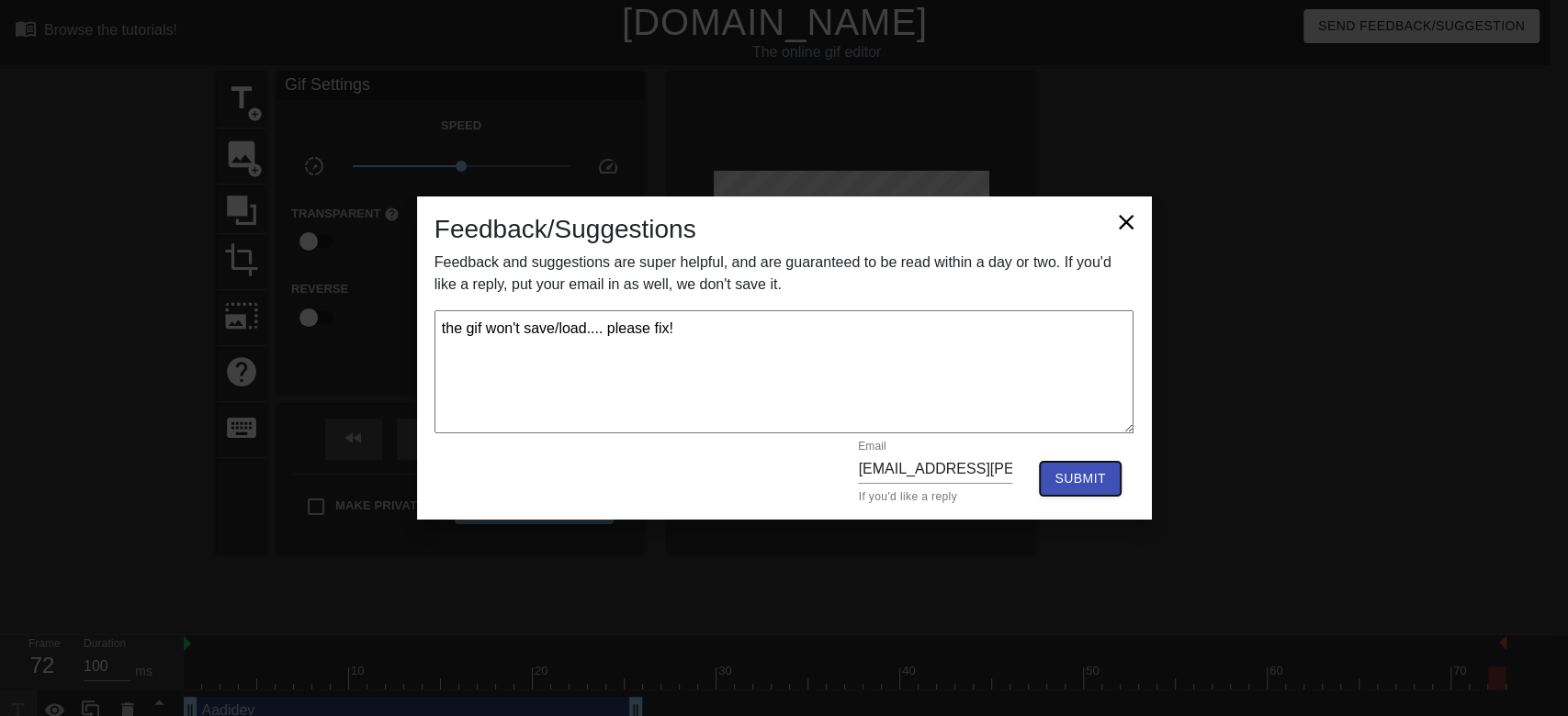
click at [1076, 493] on button "Submit" at bounding box center [1080, 479] width 80 height 34
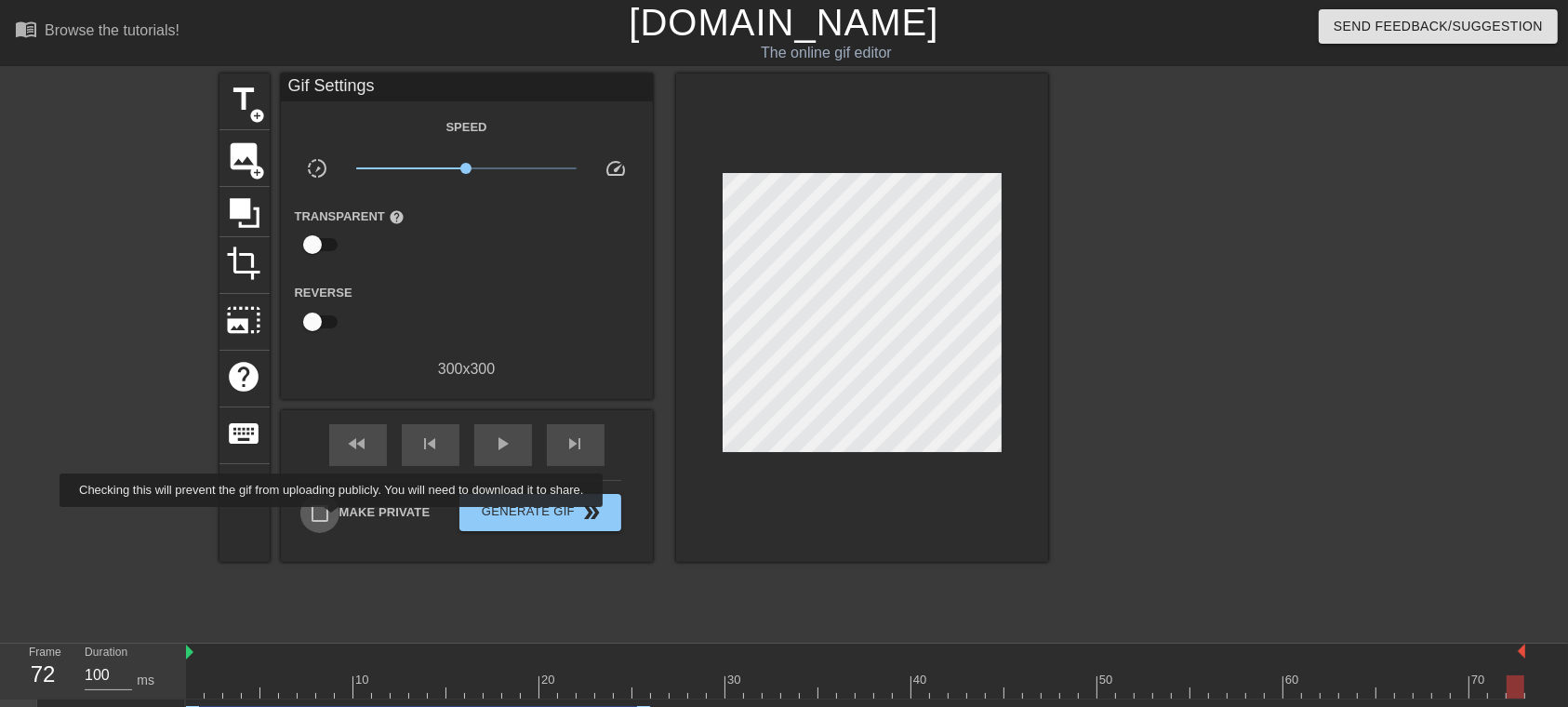
click at [334, 520] on input "Make Private" at bounding box center [319, 513] width 39 height 39
click at [481, 517] on span "Generate Gif double_arrow" at bounding box center [539, 512] width 146 height 22
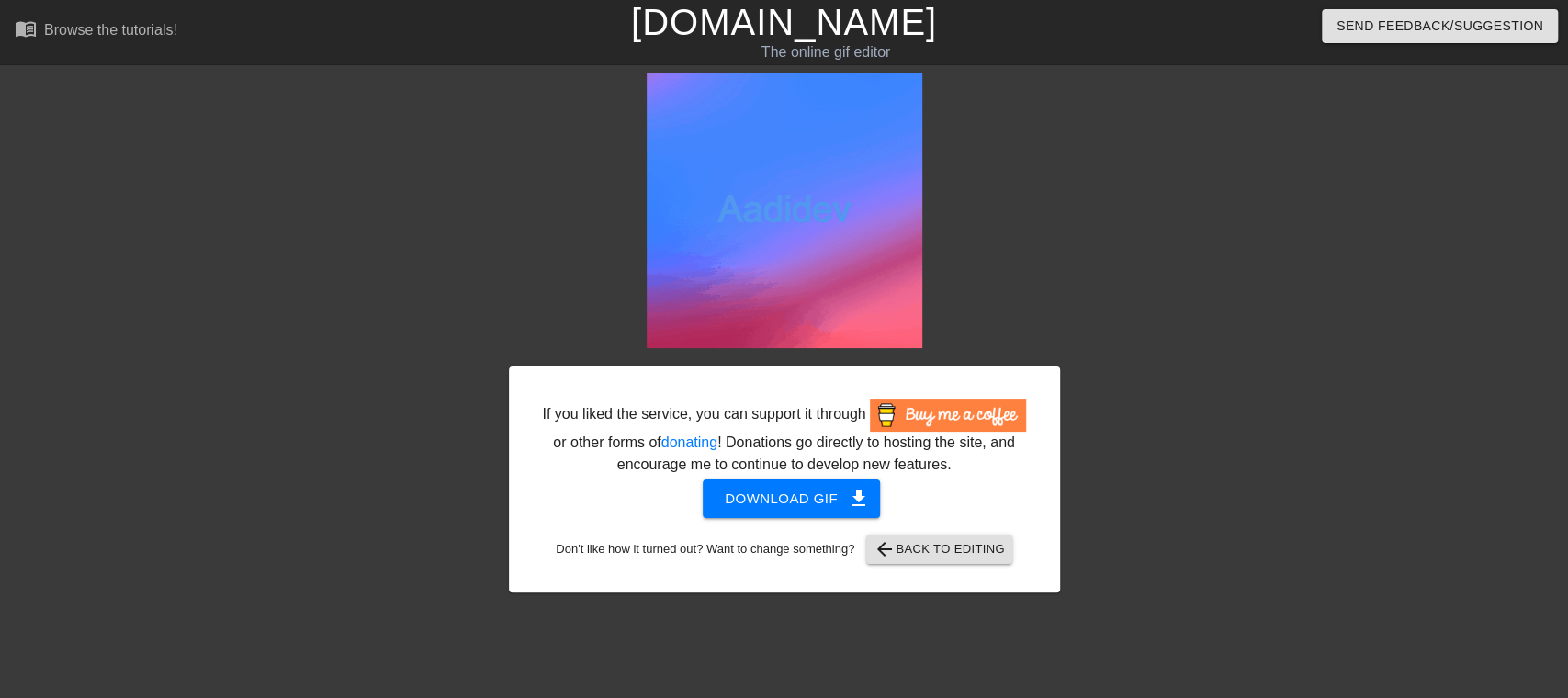
click at [1161, 234] on div at bounding box center [1220, 348] width 276 height 551
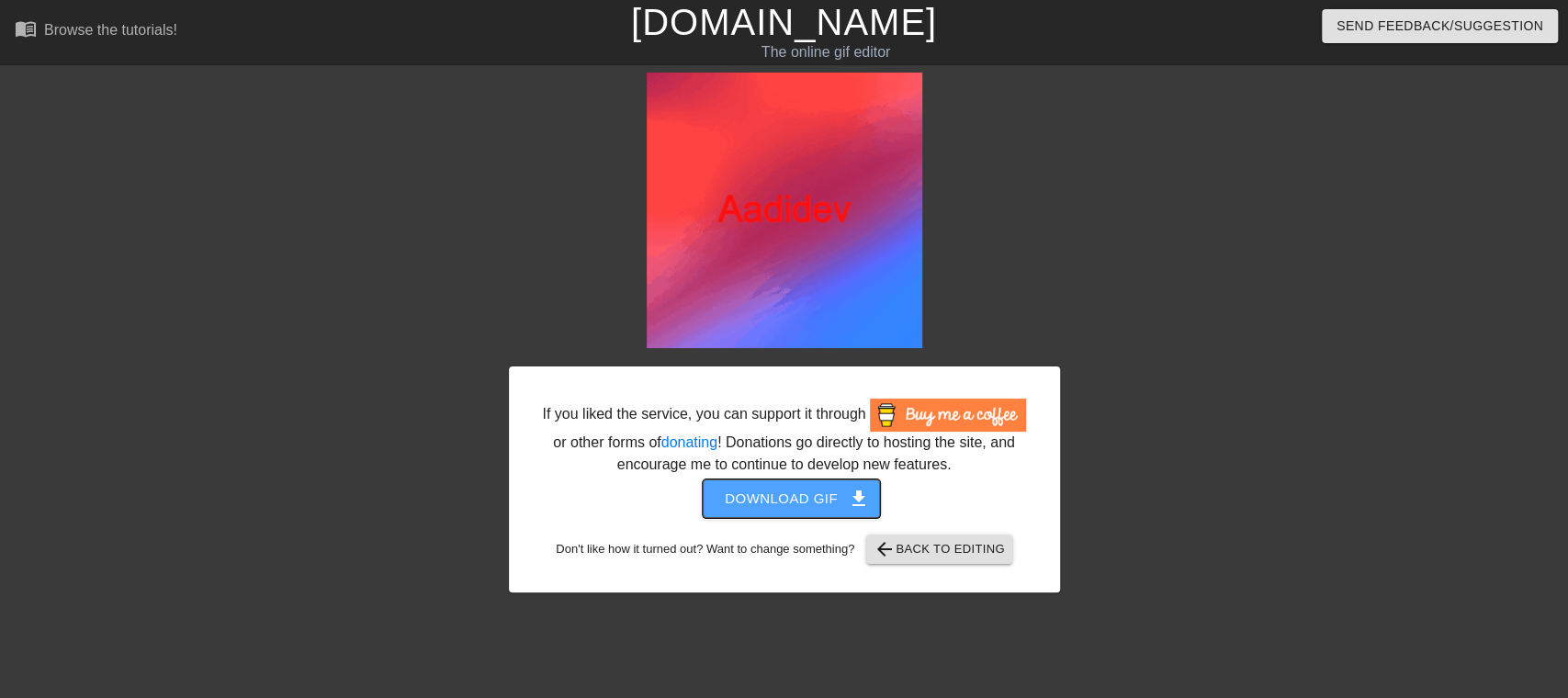
click at [808, 488] on span "Download gif get_app" at bounding box center [792, 498] width 134 height 24
